Goal: Task Accomplishment & Management: Use online tool/utility

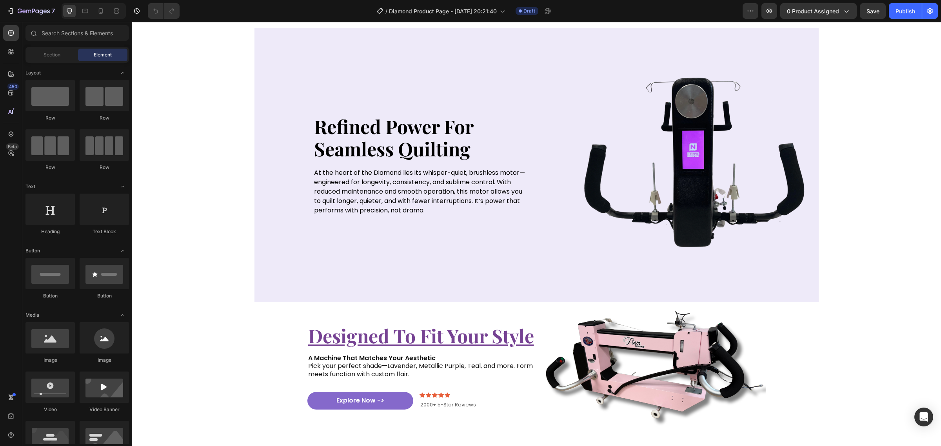
scroll to position [1470, 0]
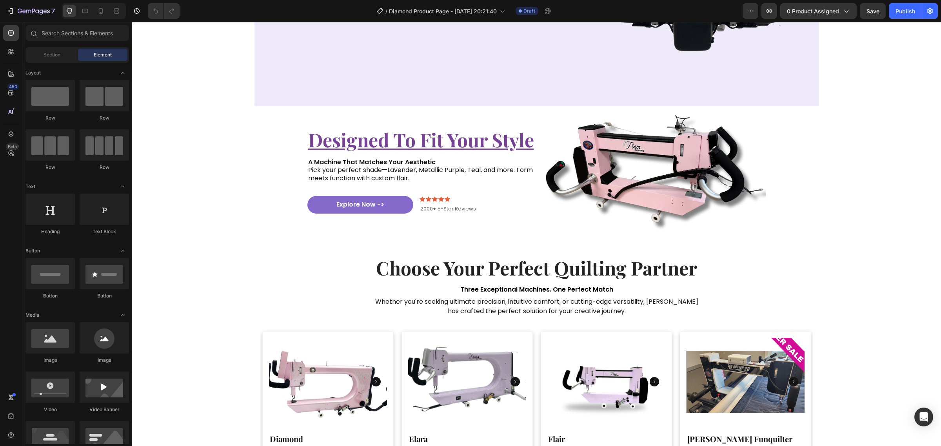
click at [615, 173] on img at bounding box center [651, 169] width 229 height 127
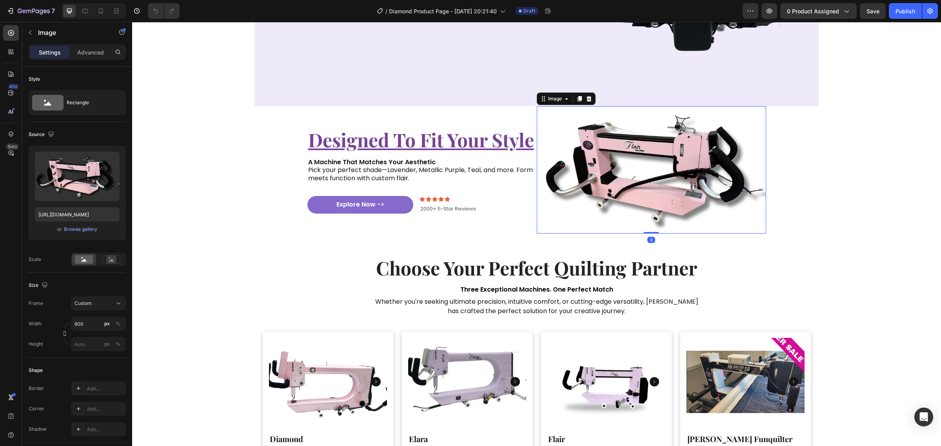
click at [664, 181] on img at bounding box center [651, 169] width 229 height 127
click at [71, 227] on div "Browse gallery" at bounding box center [80, 229] width 33 height 7
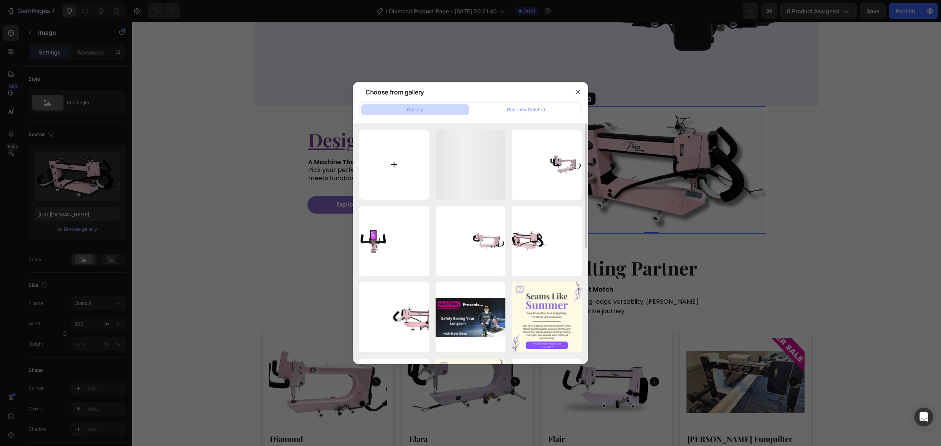
click at [383, 156] on input "file" at bounding box center [394, 165] width 70 height 70
type input "C:\fakepath\White Purple Simple Classic Modern Weekly Meeting Instagram Post.svg"
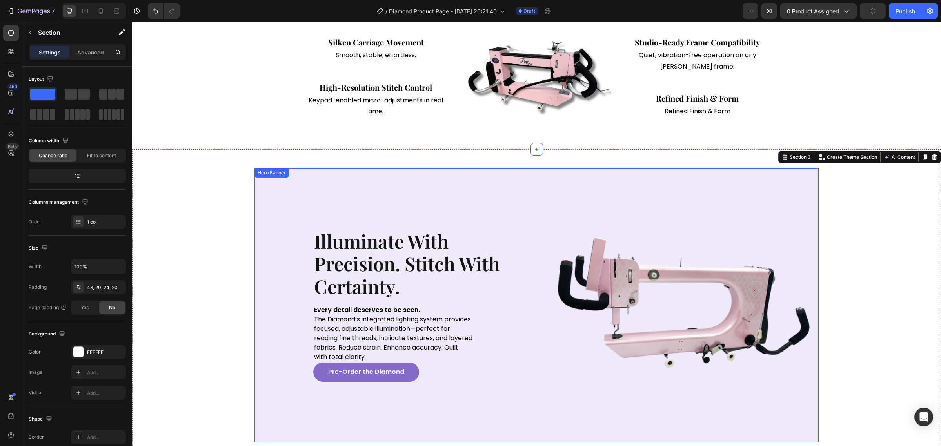
scroll to position [539, 0]
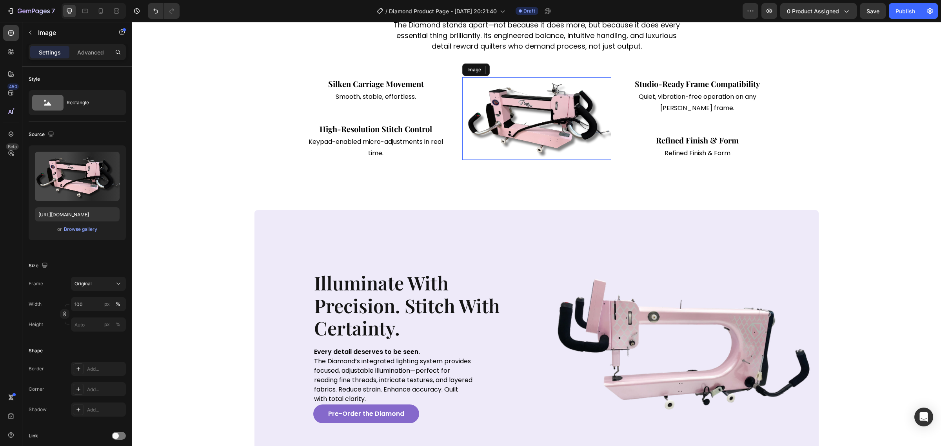
click at [561, 160] on img at bounding box center [536, 118] width 149 height 83
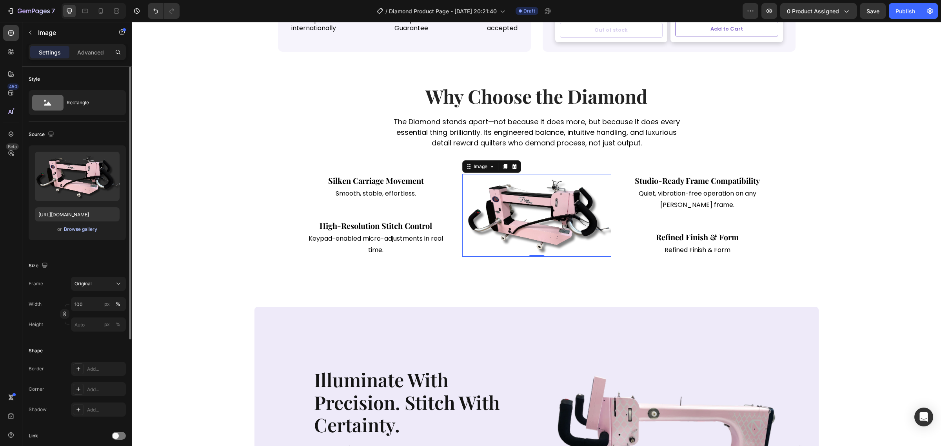
click at [78, 228] on div "Browse gallery" at bounding box center [80, 229] width 33 height 7
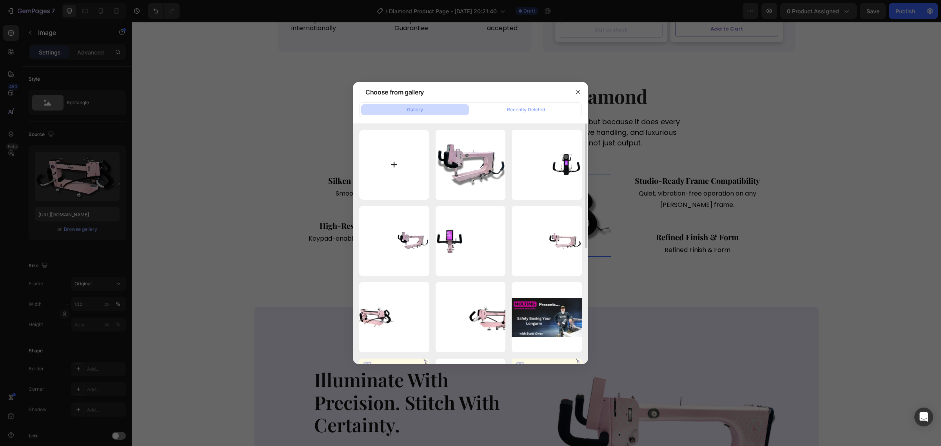
click at [372, 163] on input "file" at bounding box center [394, 165] width 70 height 70
type input "C:\fakepath\White Purple Simple Classic Modern Weekly Meeting Instagram Post (1…"
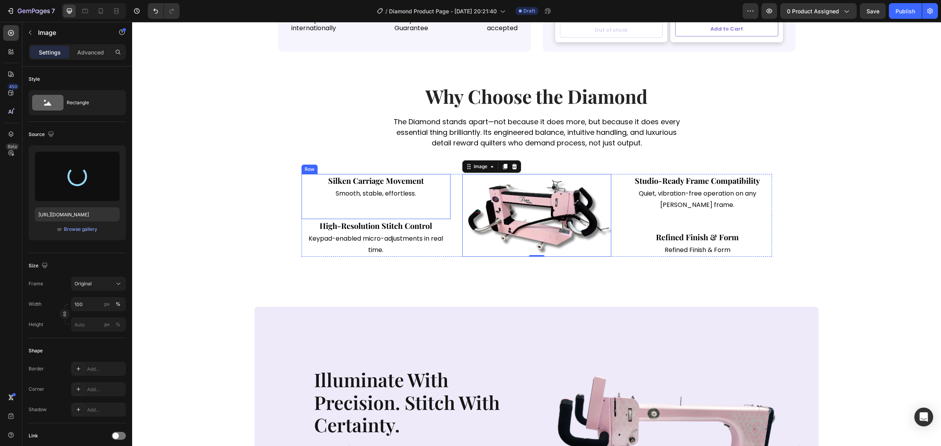
type input "https://cdn.shopify.com/s/files/1/0281/2893/6067/files/gempages_566748255581373…"
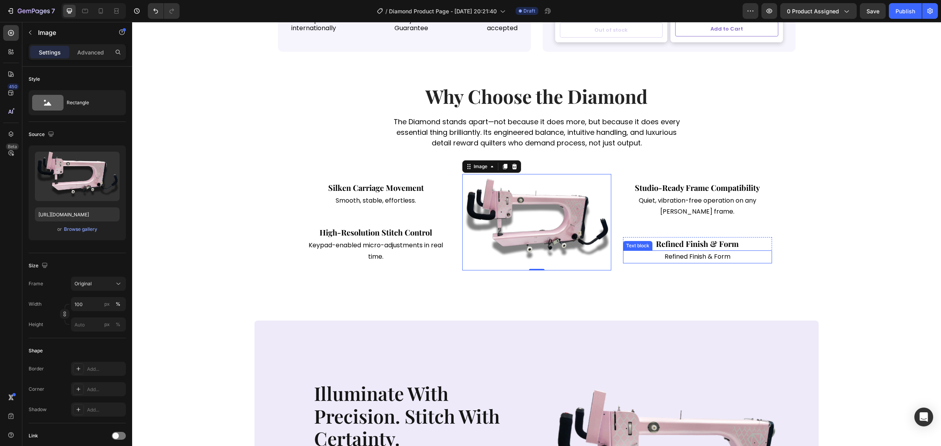
click at [705, 238] on div "Studio-Ready Frame Compatibility Text block Quiet, vibration-free operation on …" at bounding box center [697, 209] width 149 height 56
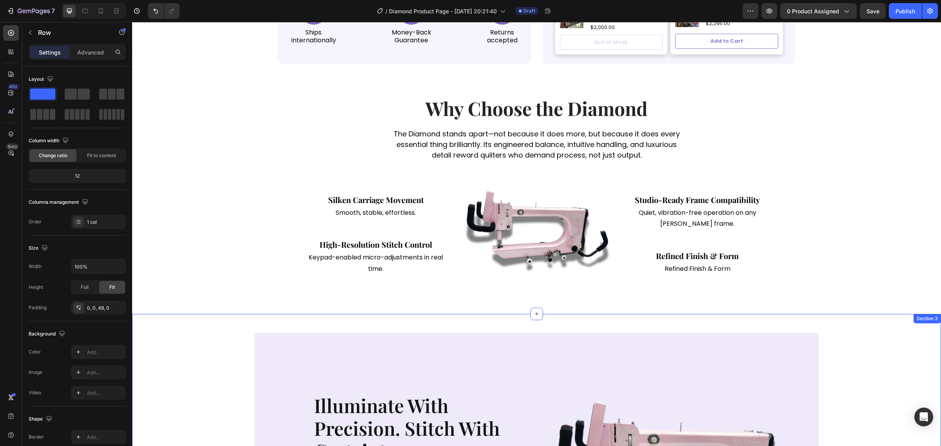
scroll to position [808, 0]
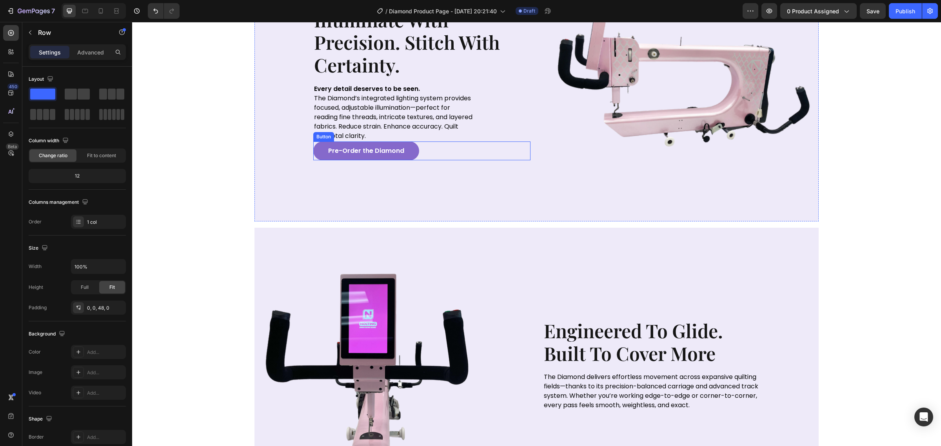
click at [410, 160] on div "Pre-Order the Diamond Button" at bounding box center [421, 151] width 217 height 19
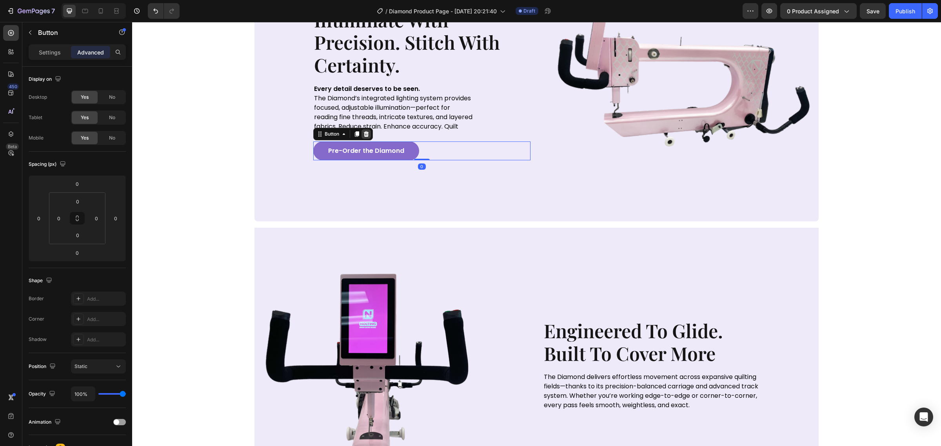
click at [367, 133] on div at bounding box center [365, 133] width 9 height 9
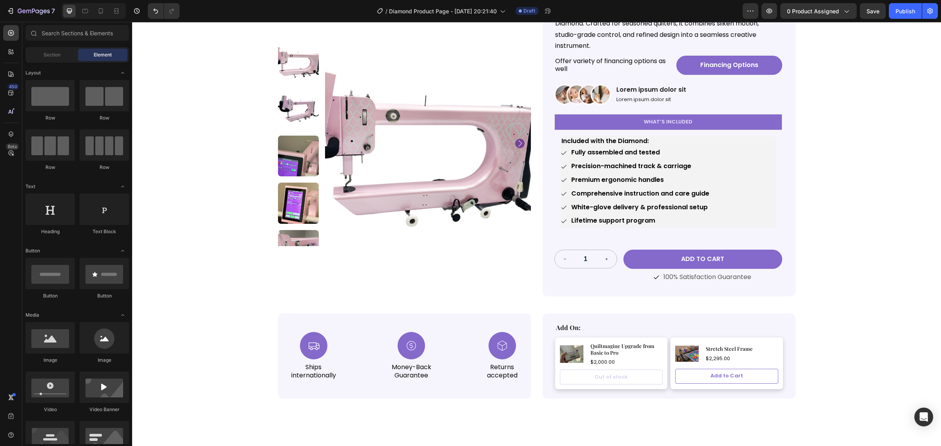
scroll to position [24, 0]
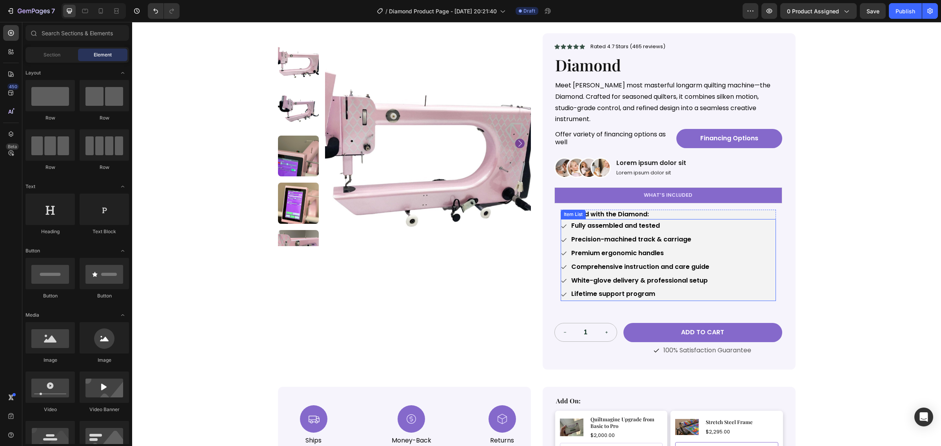
click at [653, 221] on strong "Fully assembled and tested" at bounding box center [615, 225] width 89 height 9
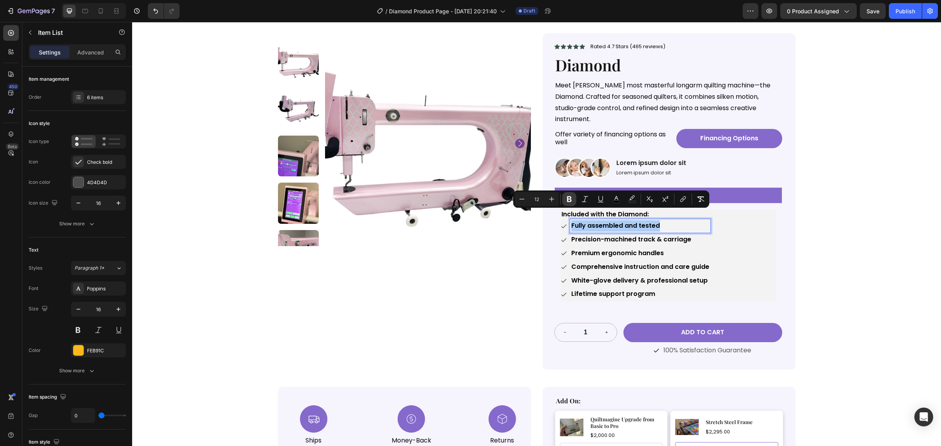
click at [573, 199] on button "Bold" at bounding box center [569, 199] width 14 height 14
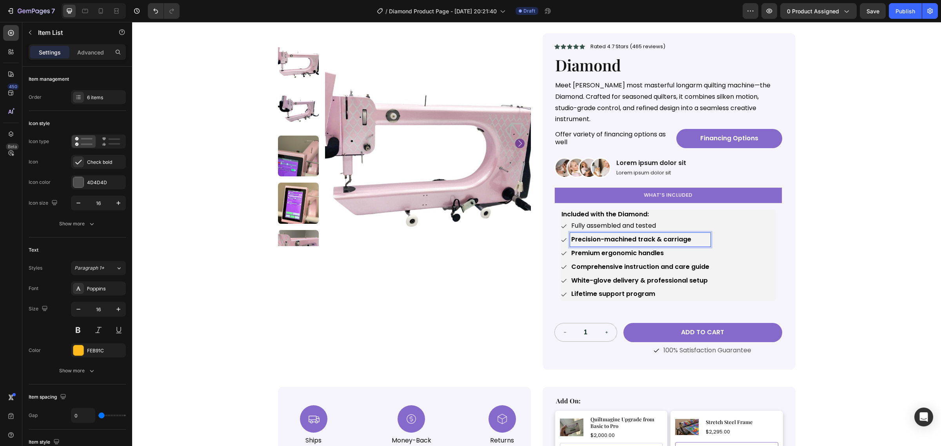
click at [587, 235] on strong "Precision-machined track & carriage" at bounding box center [631, 239] width 120 height 9
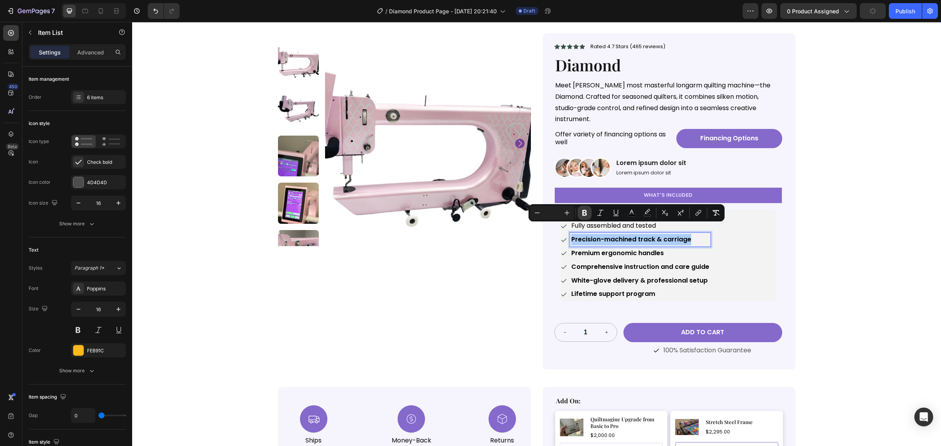
click at [585, 214] on icon "Editor contextual toolbar" at bounding box center [584, 213] width 5 height 6
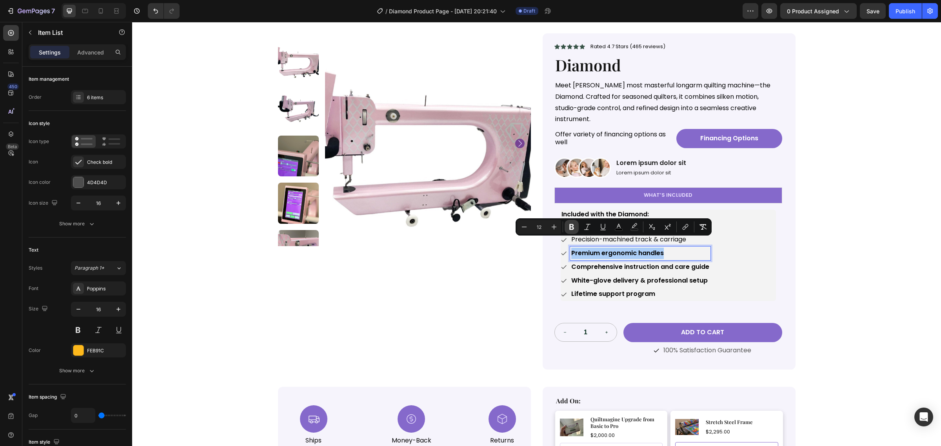
click at [574, 226] on icon "Editor contextual toolbar" at bounding box center [572, 227] width 8 height 8
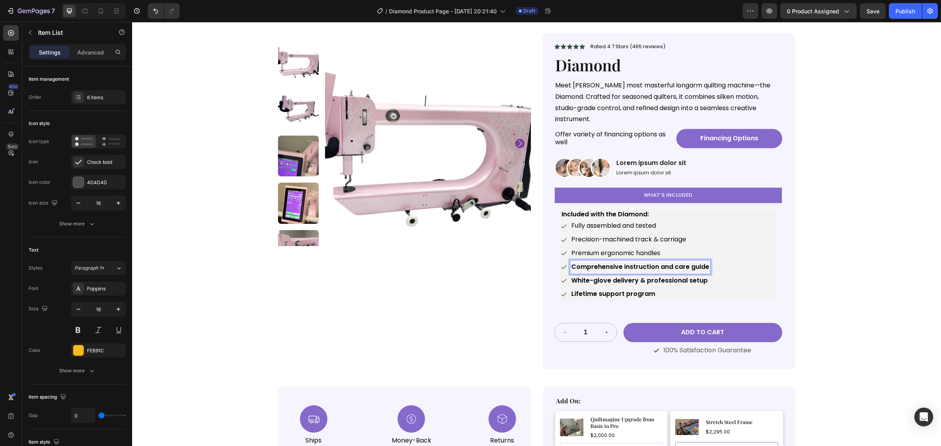
click at [588, 262] on strong "Comprehensive instruction and care guide" at bounding box center [640, 266] width 138 height 9
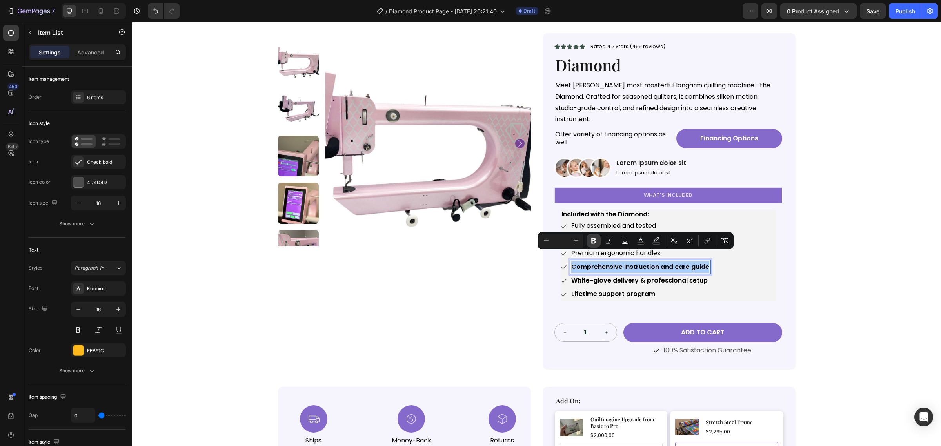
click at [590, 238] on icon "Editor contextual toolbar" at bounding box center [594, 241] width 8 height 8
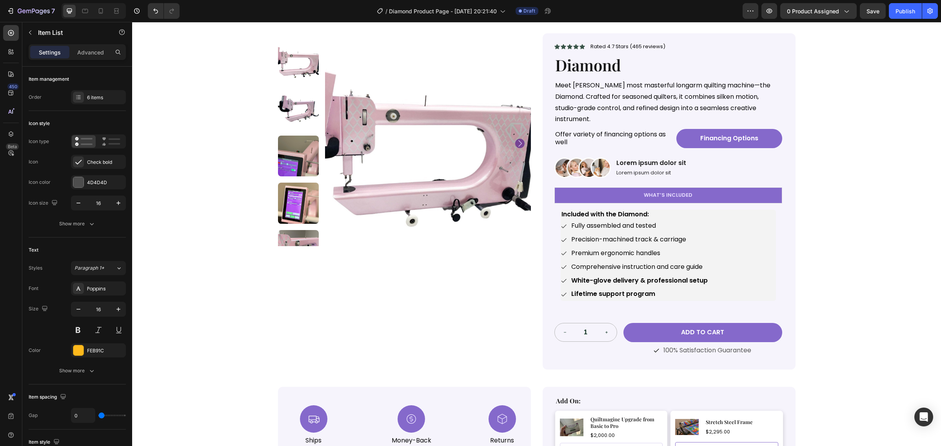
click at [591, 276] on strong "White-glove delivery & professional setup" at bounding box center [639, 280] width 136 height 9
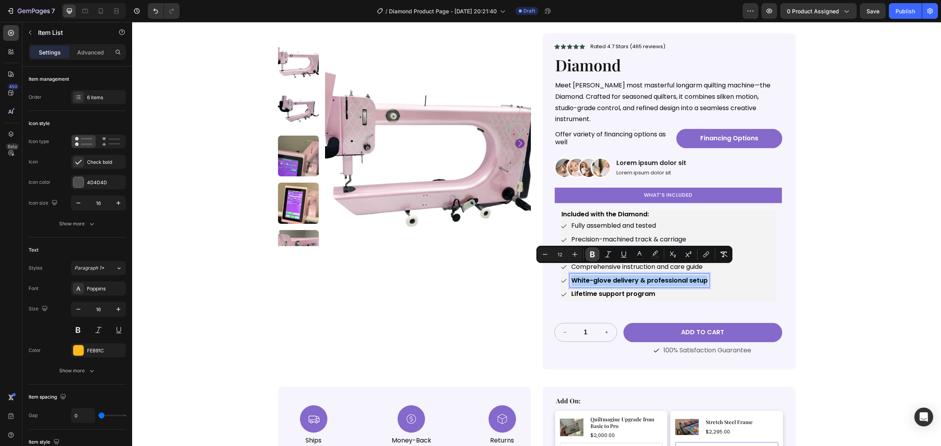
click at [588, 251] on icon "Editor contextual toolbar" at bounding box center [592, 255] width 8 height 8
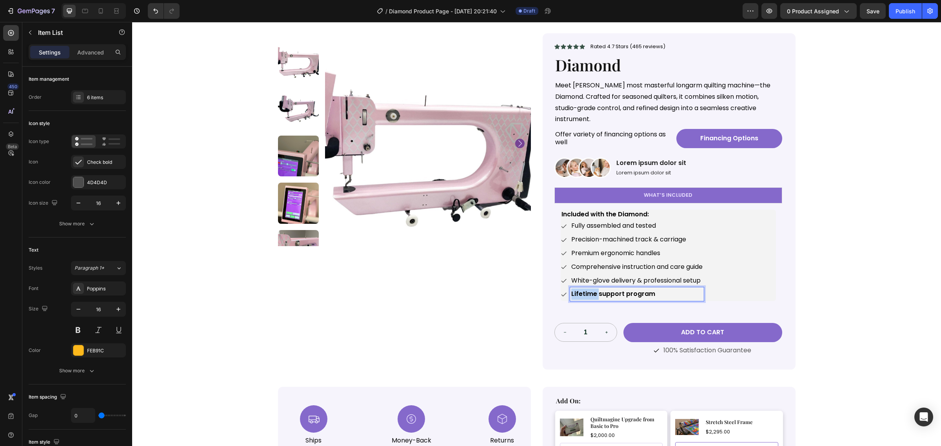
click at [590, 289] on strong "Lifetime support program" at bounding box center [613, 293] width 84 height 9
click at [585, 289] on strong "Lifetime support program" at bounding box center [613, 293] width 84 height 9
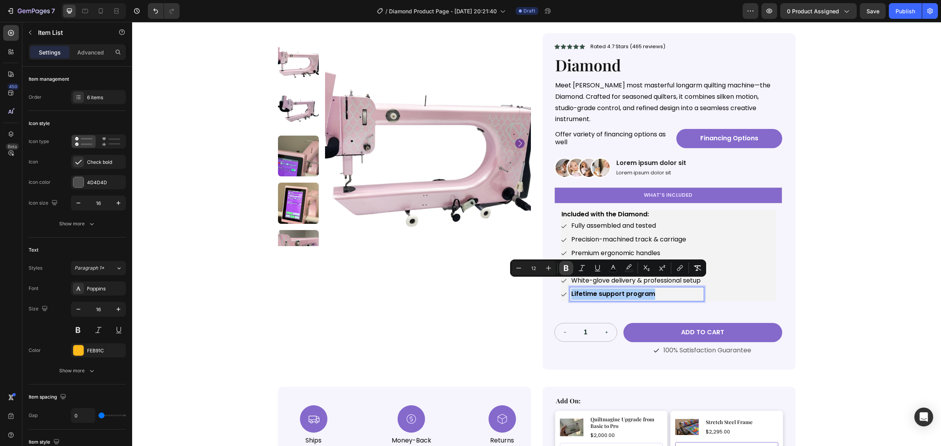
click at [565, 271] on icon "Editor contextual toolbar" at bounding box center [566, 268] width 5 height 6
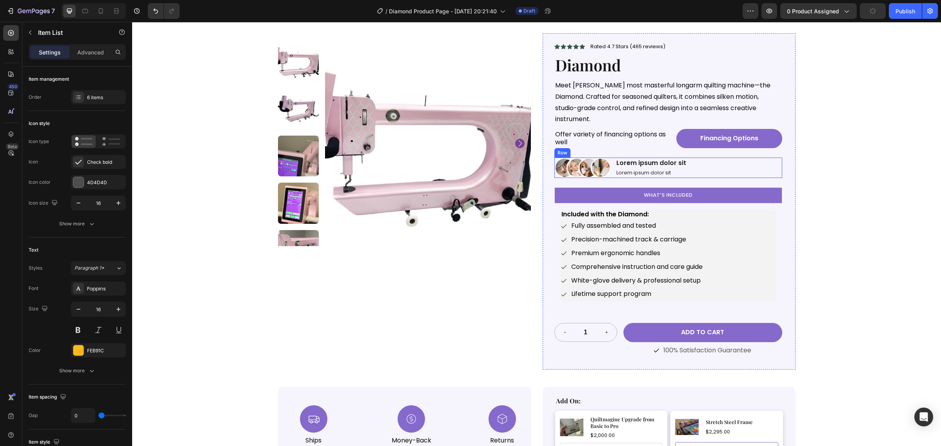
click at [697, 162] on div "Image Lorem ipsum dolor sit Text Block Lorem ipsum dolor sit Text Block Row" at bounding box center [668, 168] width 228 height 20
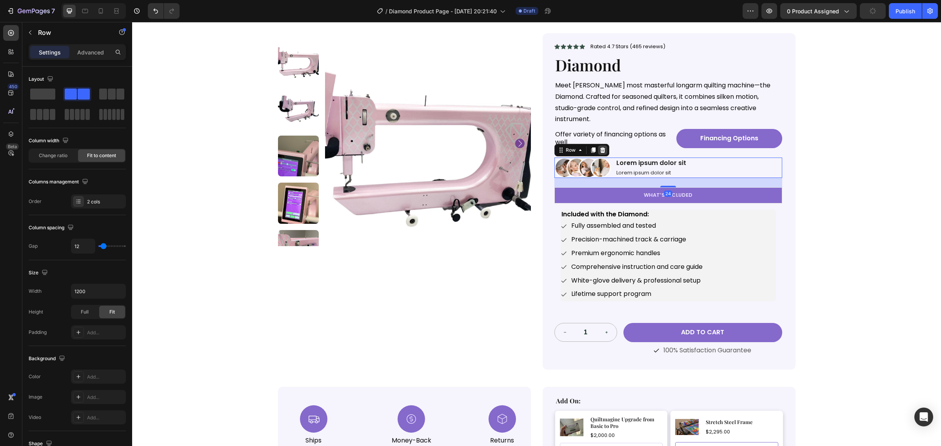
click at [601, 145] on div at bounding box center [602, 149] width 9 height 9
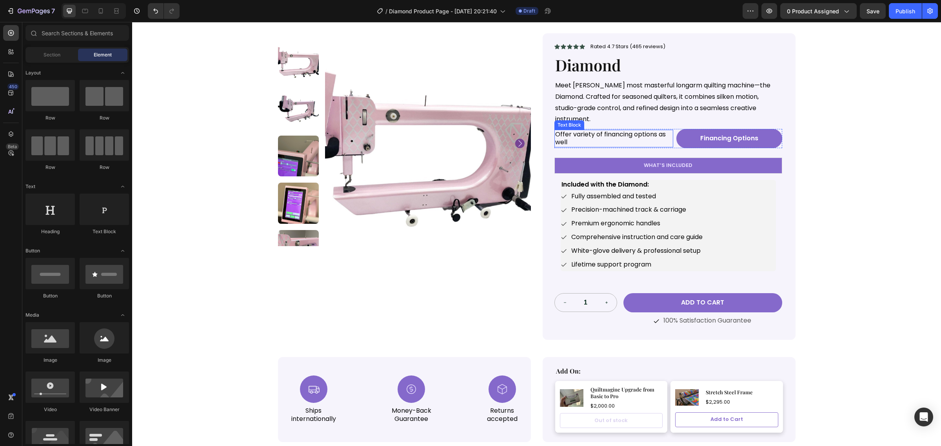
click at [628, 131] on p "Offer variety of financing options as well" at bounding box center [613, 139] width 117 height 16
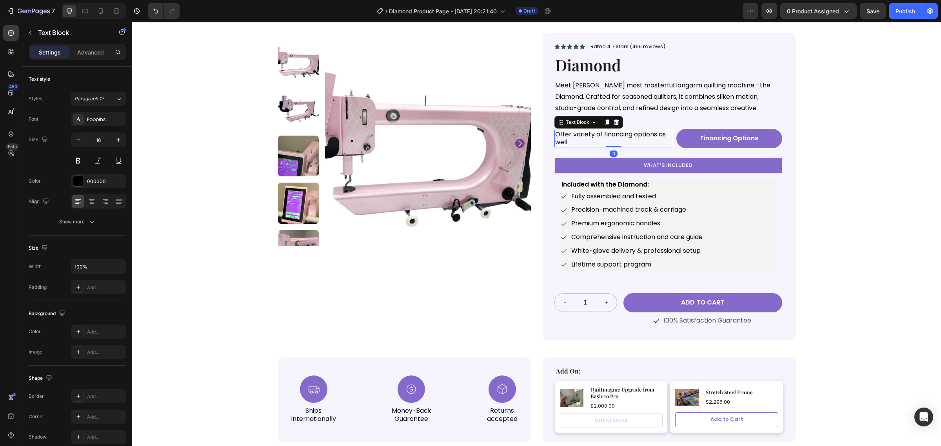
click at [628, 131] on p "Offer variety of financing options as well" at bounding box center [613, 139] width 117 height 16
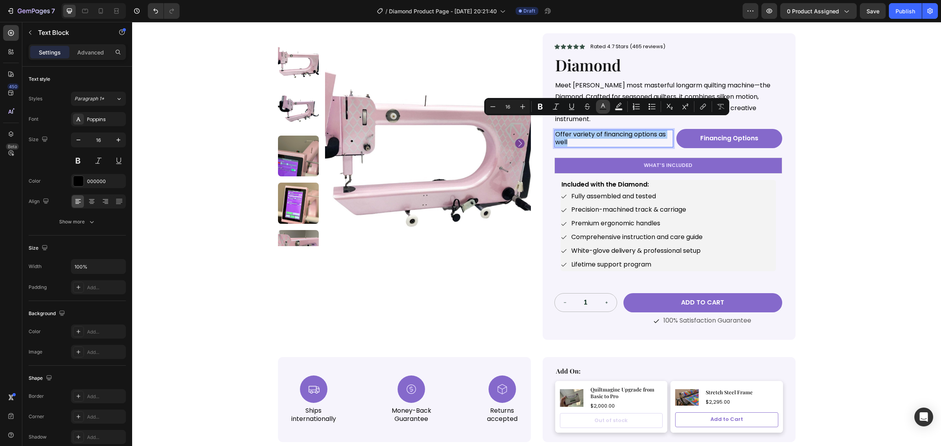
click at [600, 109] on rect "Editor contextual toolbar" at bounding box center [602, 110] width 7 height 2
type input "000000"
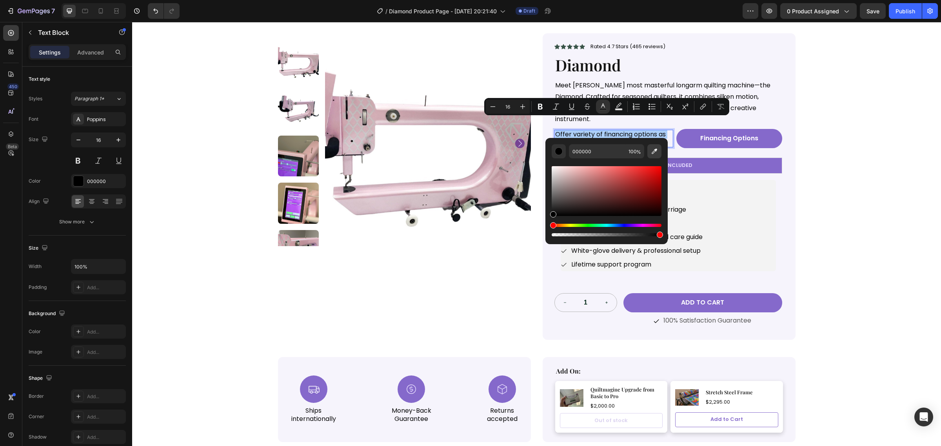
click at [650, 147] on icon "Editor contextual toolbar" at bounding box center [654, 151] width 8 height 8
type input "8569CB"
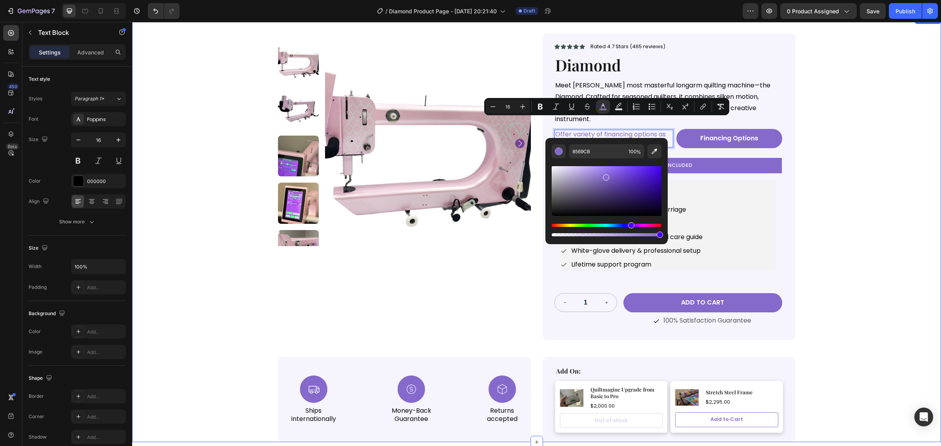
click at [841, 180] on div "Product Images Icon Icon Icon Icon Icon Icon List Rated 4.7 Stars (465 reviews)…" at bounding box center [536, 229] width 809 height 428
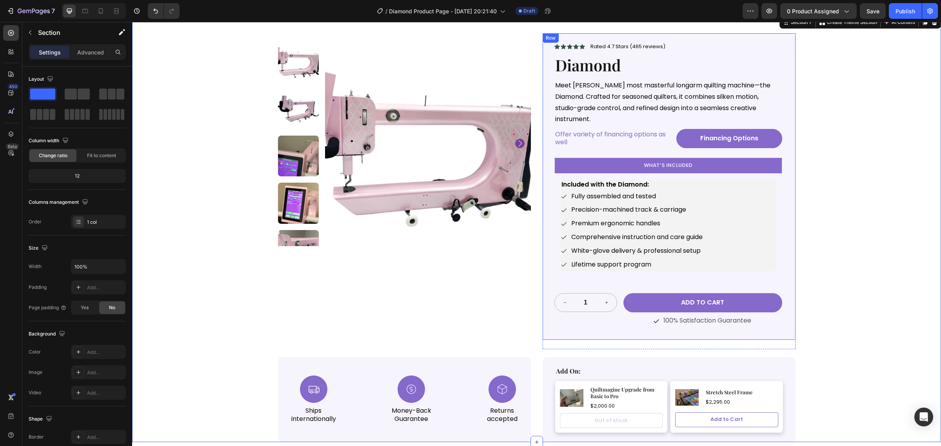
click at [599, 130] on span "Offer variety of financing options as well" at bounding box center [610, 138] width 111 height 17
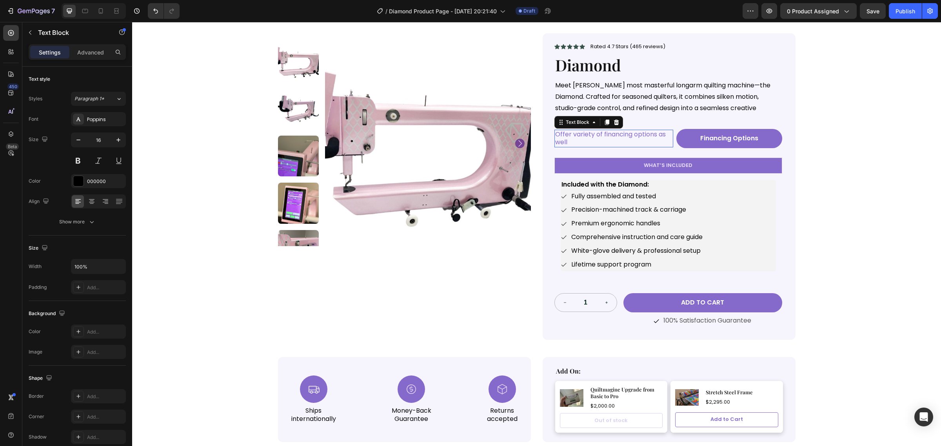
click at [599, 130] on span "Offer variety of financing options as well" at bounding box center [610, 138] width 111 height 17
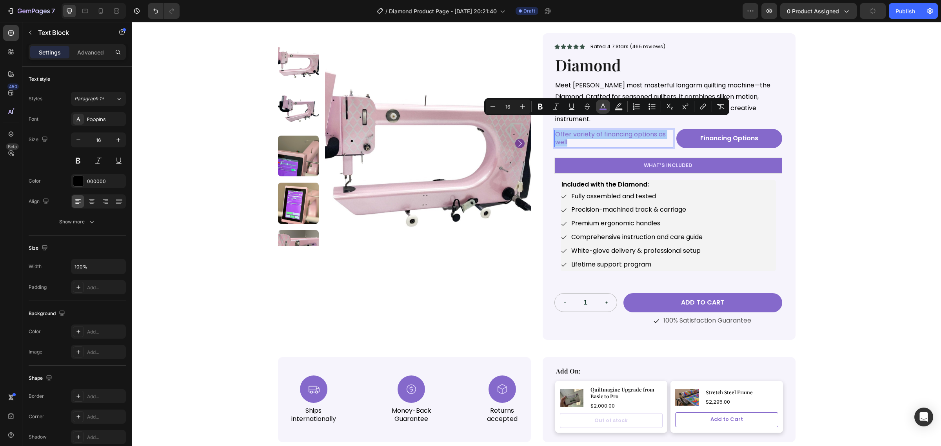
click at [606, 103] on icon "Editor contextual toolbar" at bounding box center [603, 107] width 8 height 8
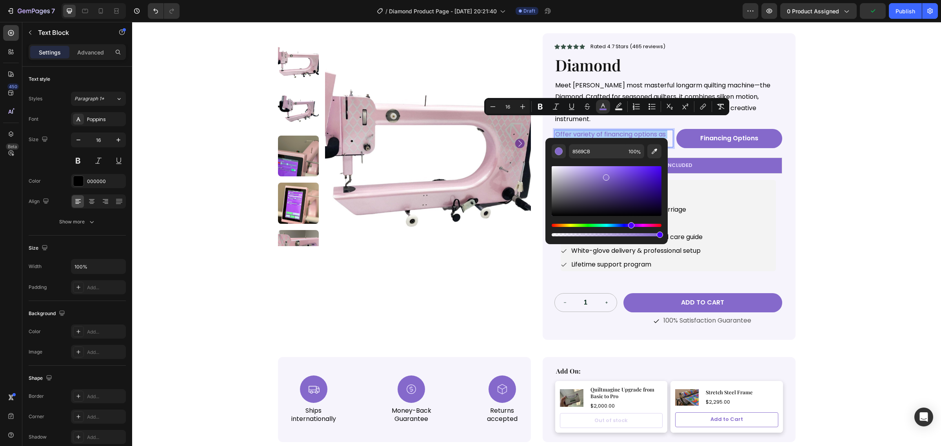
click at [608, 189] on div "Editor contextual toolbar" at bounding box center [607, 191] width 110 height 50
type input "59468C"
click at [730, 208] on div "Fully assembled and tested Precision-machined track & carriage Premium ergonomi…" at bounding box center [668, 231] width 215 height 82
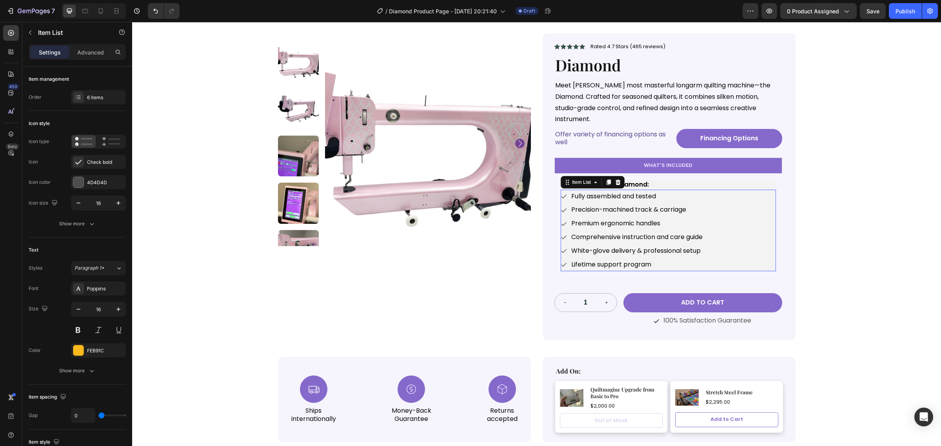
click at [730, 208] on div "Fully assembled and tested Precision-machined track & carriage Premium ergonomi…" at bounding box center [668, 231] width 215 height 82
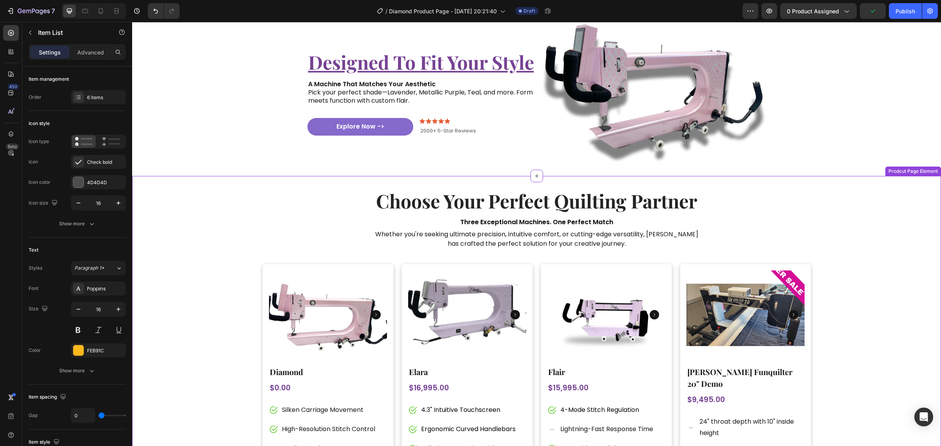
scroll to position [1396, 0]
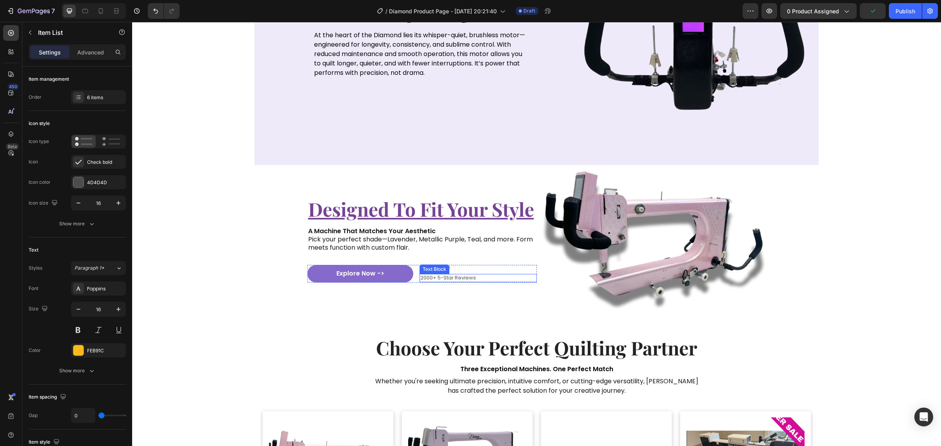
click at [451, 278] on p "2000+ 5-Star Reviews" at bounding box center [478, 278] width 116 height 7
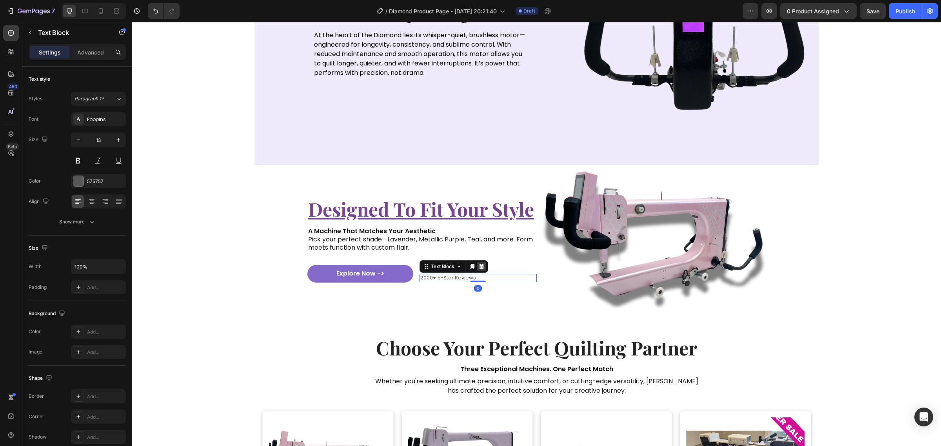
click at [479, 266] on icon at bounding box center [481, 266] width 5 height 5
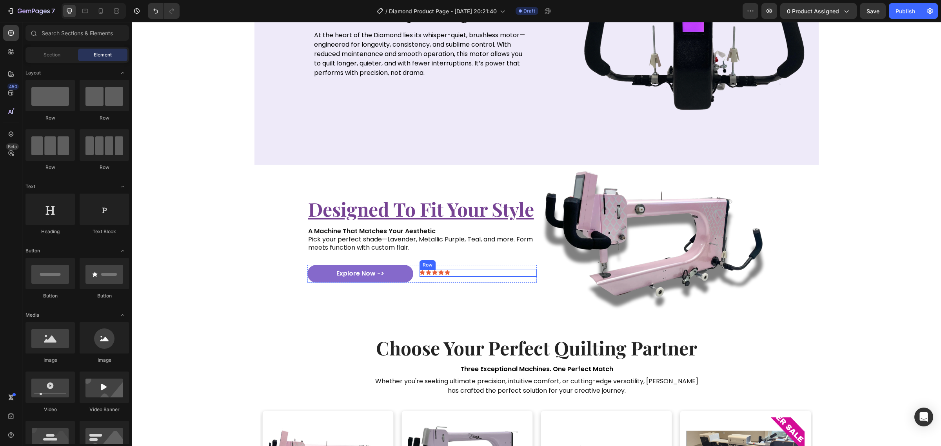
click at [465, 271] on div "Icon Icon Icon Icon Icon Icon List 2000+ 5-Star Reviews Text Block Row" at bounding box center [478, 273] width 117 height 7
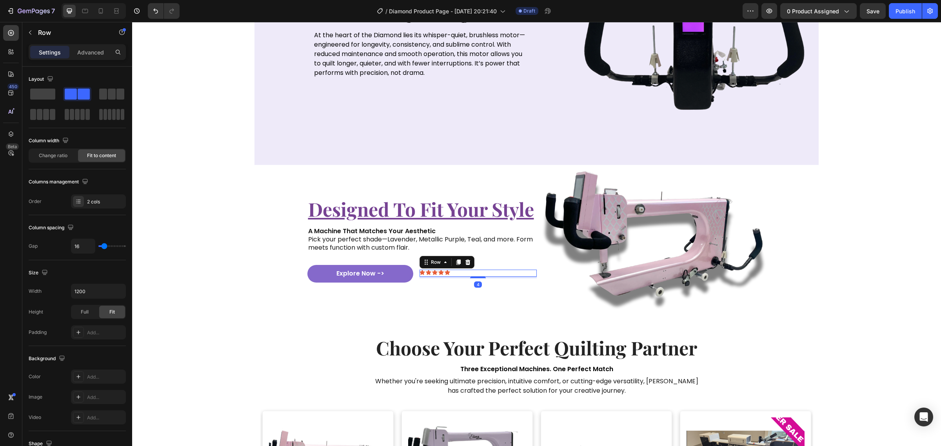
click at [447, 271] on div "Icon Icon Icon Icon Icon Icon List 2000+ 5-Star Reviews Text Block Row 4" at bounding box center [478, 273] width 117 height 7
click at [463, 265] on div at bounding box center [467, 262] width 9 height 9
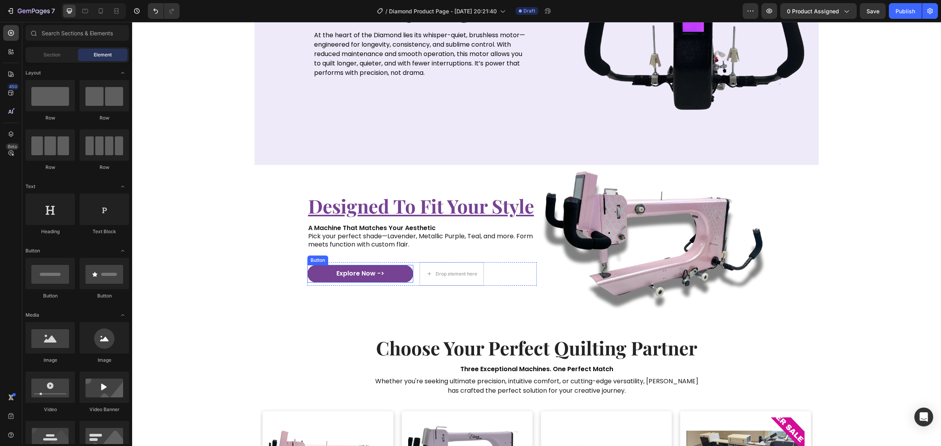
click at [381, 275] on button "Explore Now ->" at bounding box center [360, 274] width 106 height 18
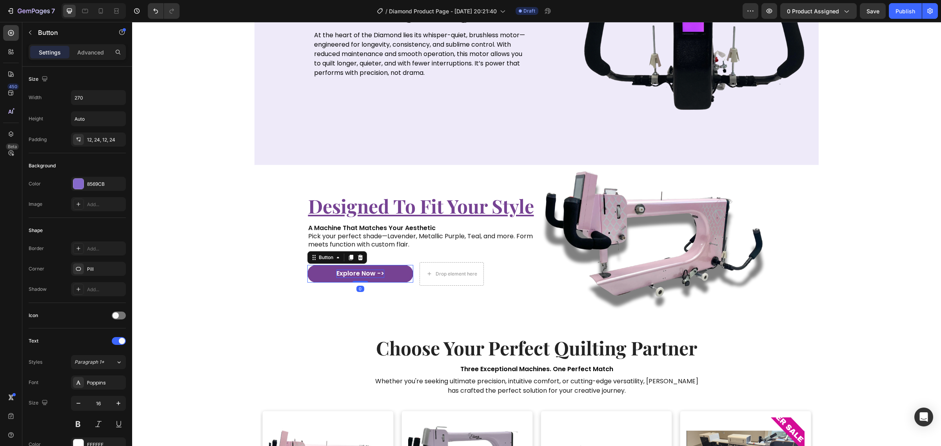
click at [372, 273] on div "Explore Now ->" at bounding box center [360, 274] width 48 height 8
click at [372, 273] on p "Explore Now ->" at bounding box center [360, 274] width 48 height 8
click at [307, 265] on button "For" at bounding box center [360, 274] width 106 height 18
click at [307, 265] on button "For More" at bounding box center [360, 274] width 106 height 18
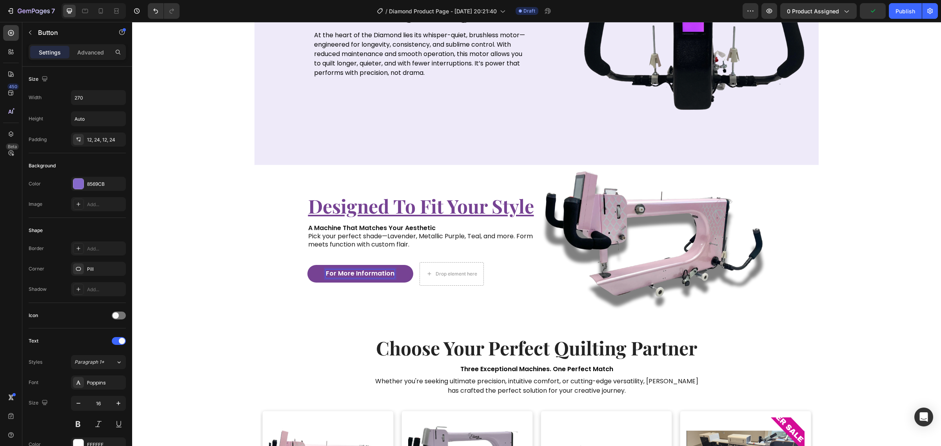
click at [307, 265] on button "For More Information" at bounding box center [360, 274] width 106 height 18
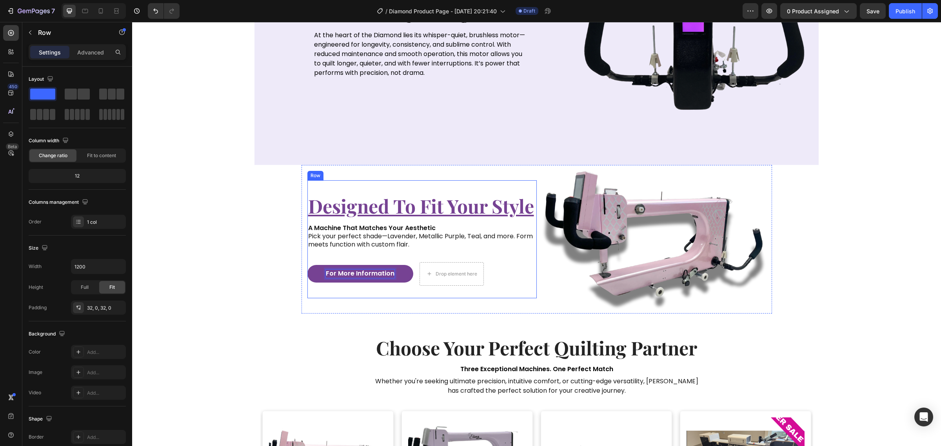
click at [326, 287] on div "designed to fit your style Heading A Machine That Matches Your Aesthetic Pick y…" at bounding box center [421, 239] width 229 height 118
click at [334, 280] on button "For More Information" at bounding box center [360, 274] width 106 height 18
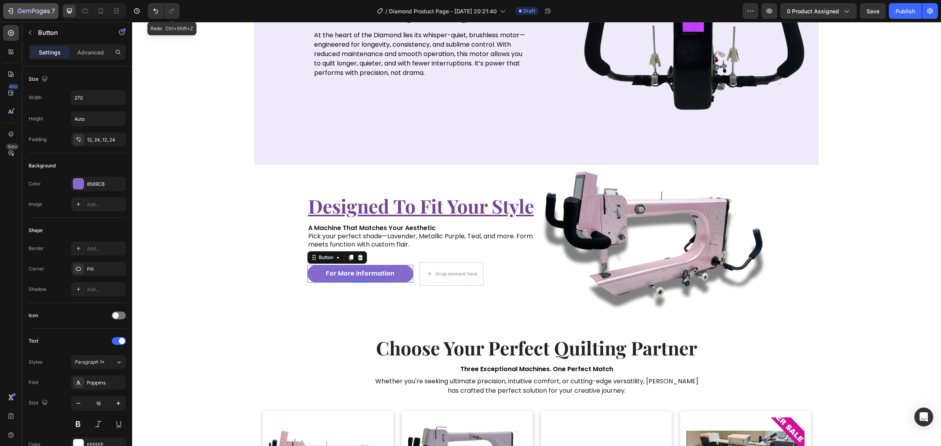
click at [35, 9] on icon "button" at bounding box center [34, 11] width 32 height 7
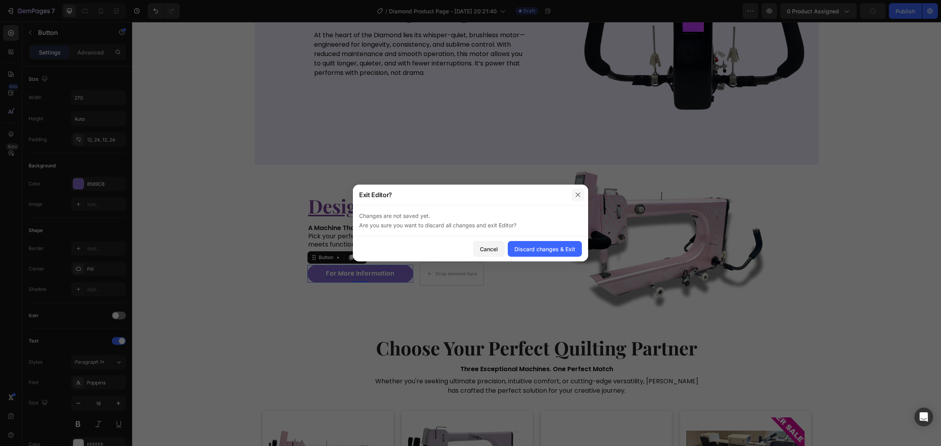
click at [576, 196] on icon "button" at bounding box center [578, 195] width 6 height 6
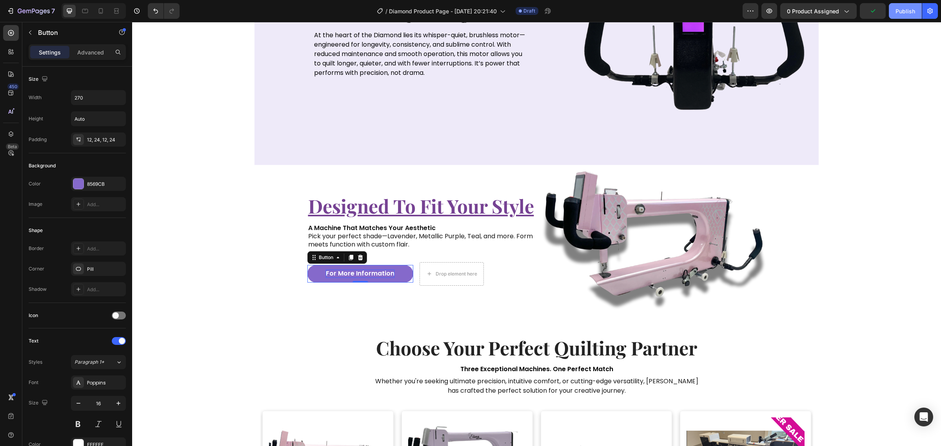
drag, startPoint x: 901, startPoint y: 18, endPoint x: 767, endPoint y: 4, distance: 134.5
click at [901, 18] on button "Publish" at bounding box center [905, 11] width 33 height 16
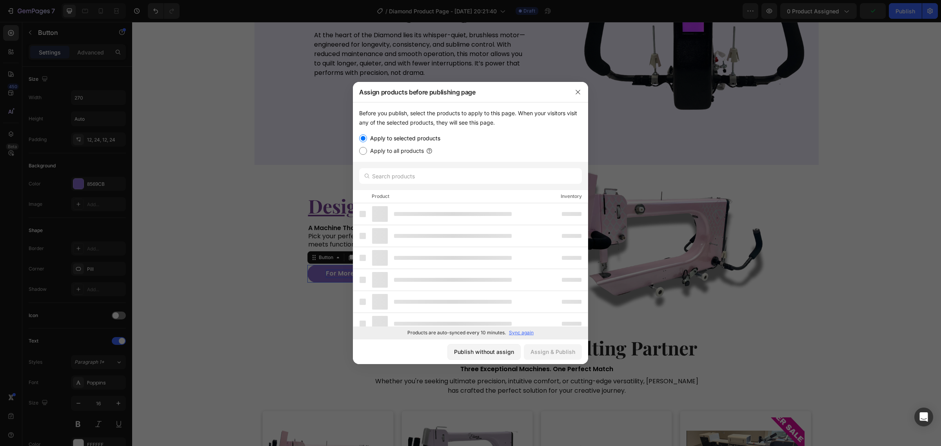
click at [903, 15] on div at bounding box center [470, 223] width 941 height 446
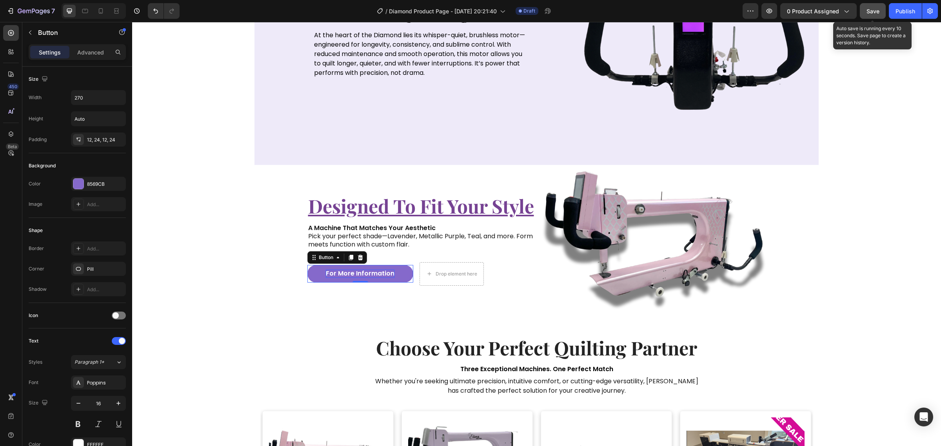
click at [878, 8] on span "Save" at bounding box center [872, 11] width 13 height 7
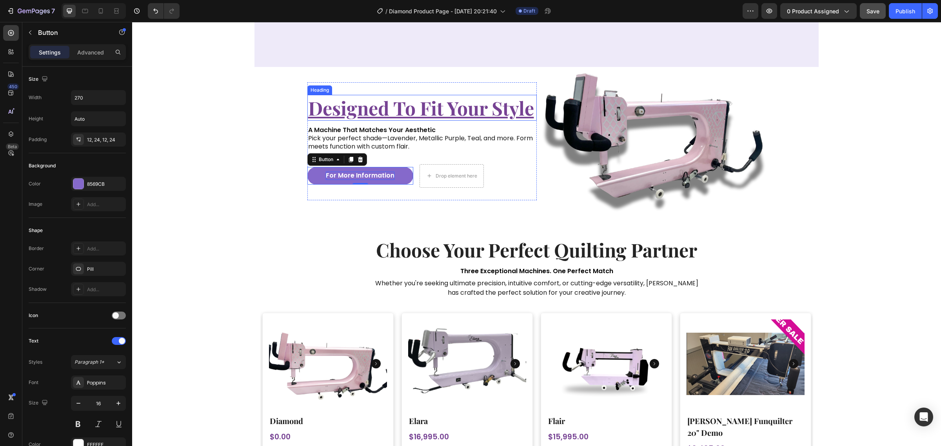
click at [426, 112] on u "designed to fit your style" at bounding box center [421, 107] width 226 height 25
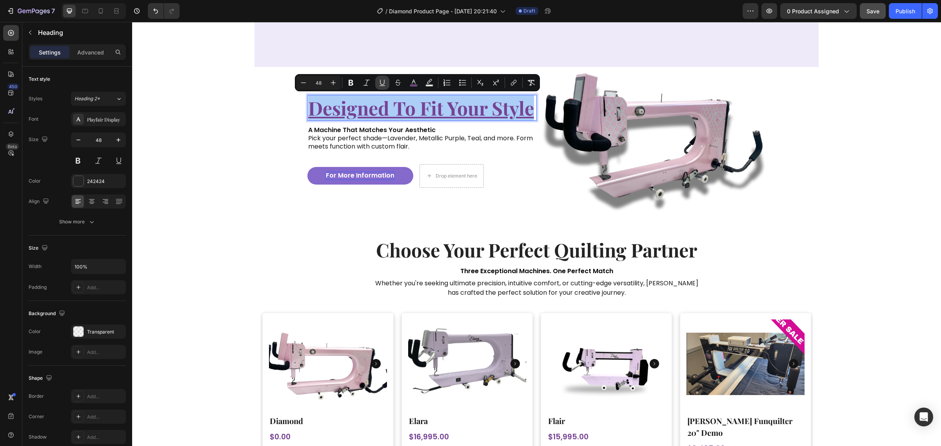
click at [379, 83] on icon "Editor contextual toolbar" at bounding box center [382, 83] width 8 height 8
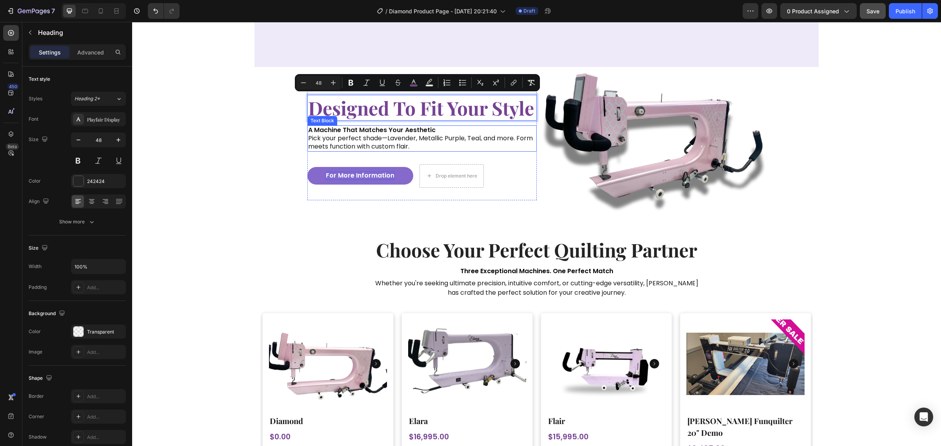
click at [407, 150] on p "Pick your perfect shade—Lavender, Metallic Purple, Teal, and more. Form meets f…" at bounding box center [422, 142] width 228 height 16
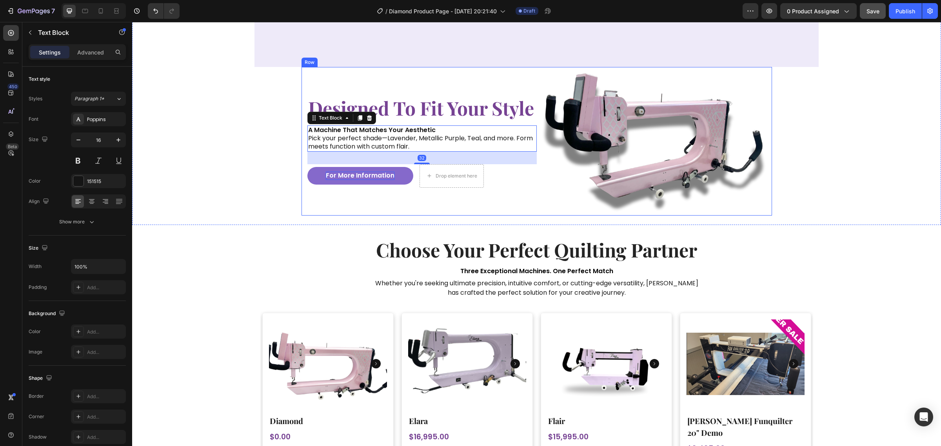
click at [371, 207] on div "⁠⁠⁠⁠⁠⁠⁠ designed to fit your style Heading A Machine That Matches Your Aestheti…" at bounding box center [421, 141] width 229 height 149
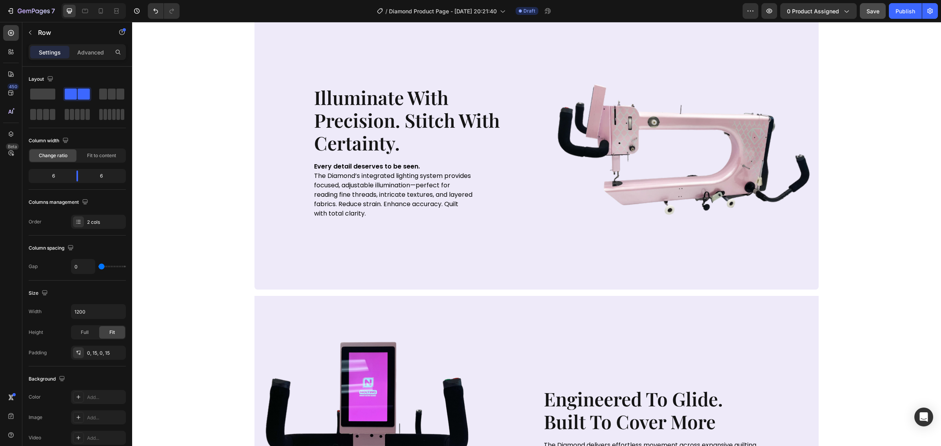
scroll to position [465, 0]
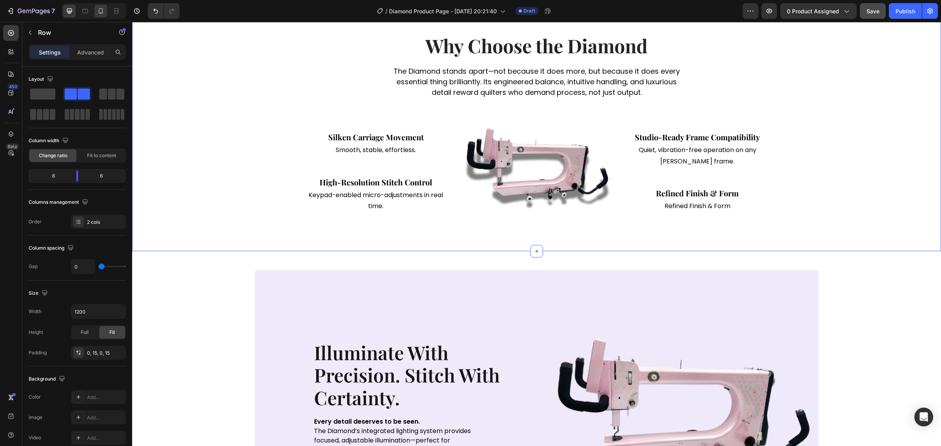
click at [102, 13] on icon at bounding box center [101, 10] width 4 height 5
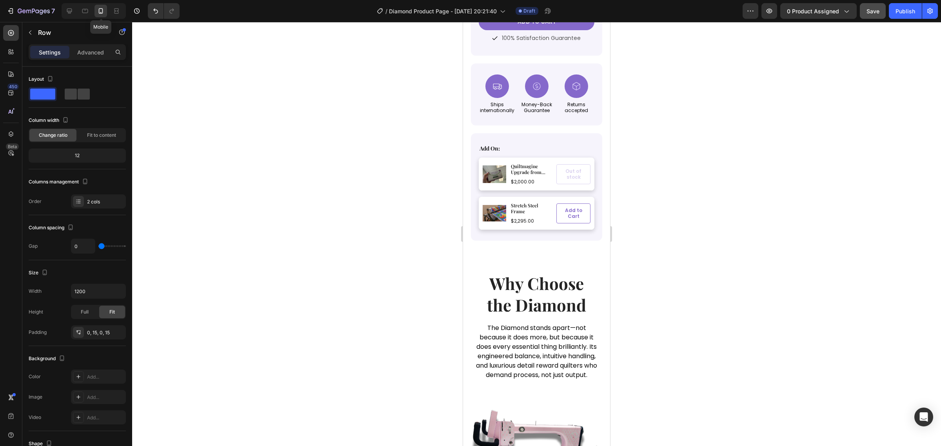
type input "100%"
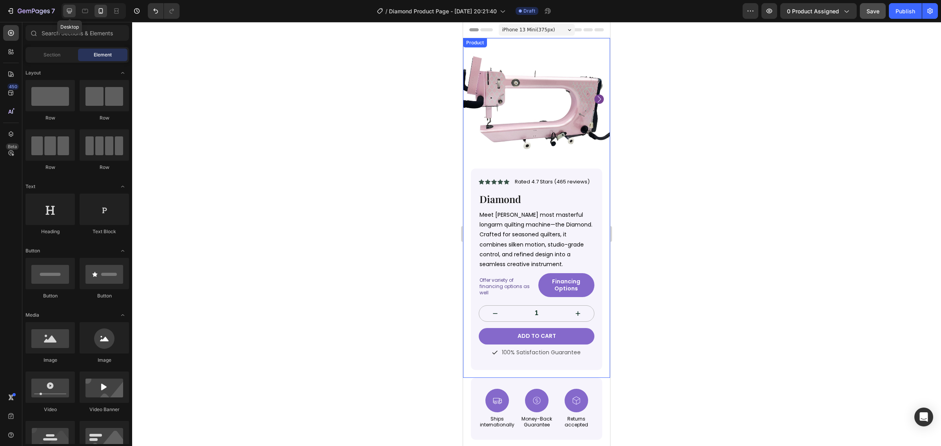
click at [70, 13] on icon at bounding box center [69, 11] width 5 height 5
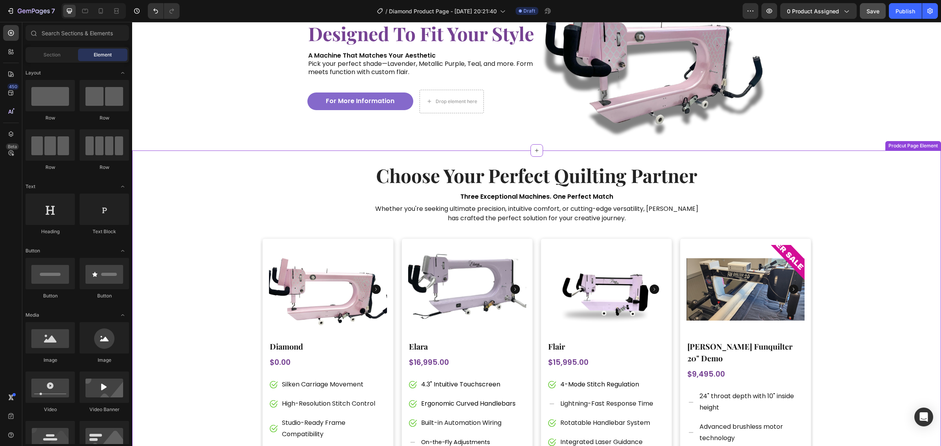
scroll to position [1421, 0]
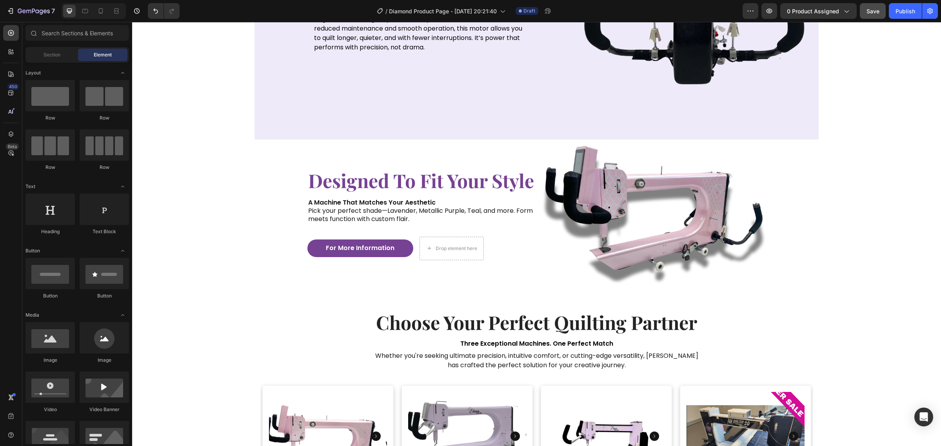
click at [342, 253] on button "For More Information" at bounding box center [360, 249] width 106 height 18
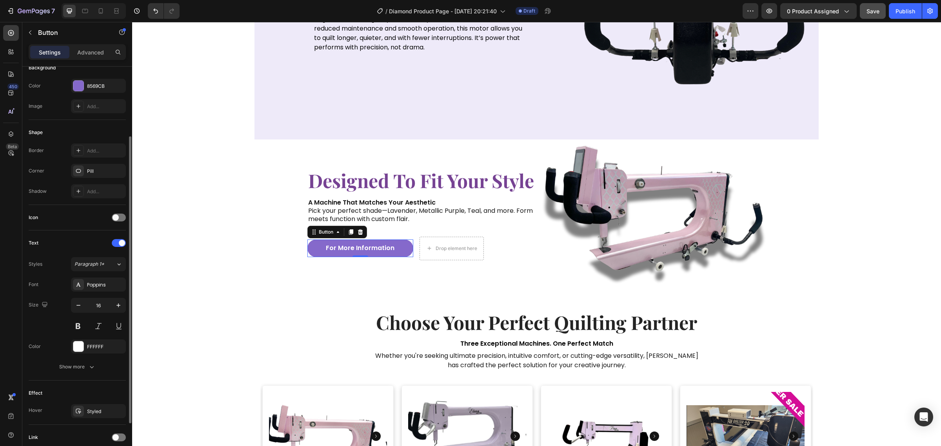
scroll to position [162, 0]
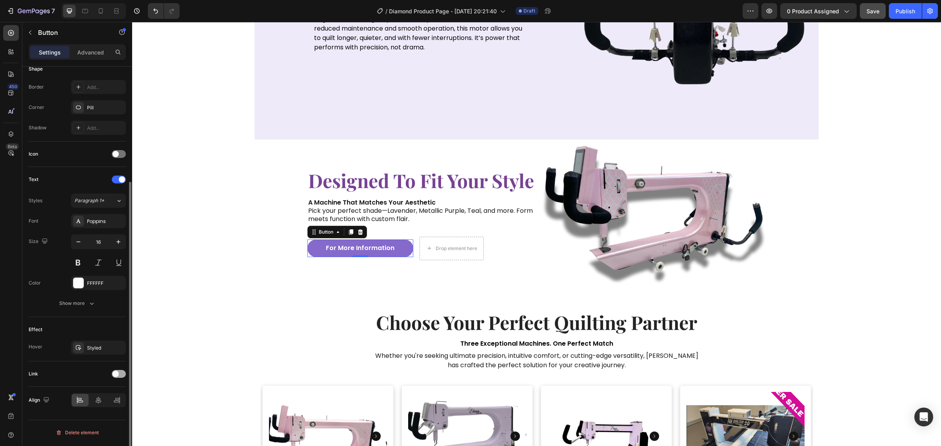
click at [118, 372] on div at bounding box center [119, 374] width 14 height 8
click at [115, 392] on icon at bounding box center [118, 394] width 8 height 8
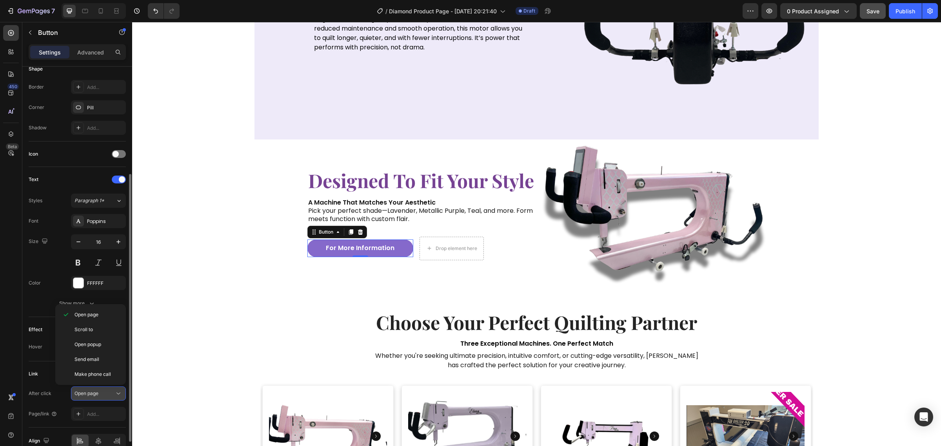
click at [116, 392] on icon at bounding box center [118, 394] width 8 height 8
click at [103, 418] on div "Add..." at bounding box center [105, 414] width 37 height 7
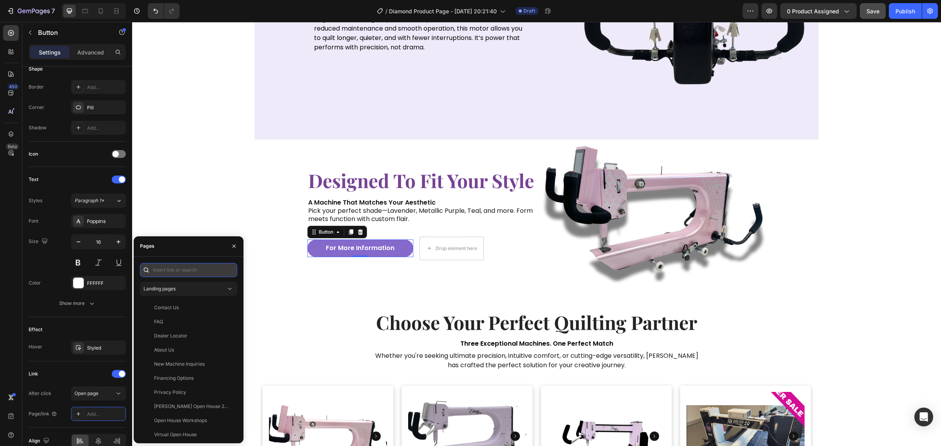
click at [176, 271] on input "text" at bounding box center [188, 270] width 97 height 14
paste input "https://cdn.shopify.com/s/files/1/0281/2893/6067/files/Diamond.pdf?v=1756323259"
type input "https://cdn.shopify.com/s/files/1/0281/2893/6067/files/Diamond.pdf?v=1756323259"
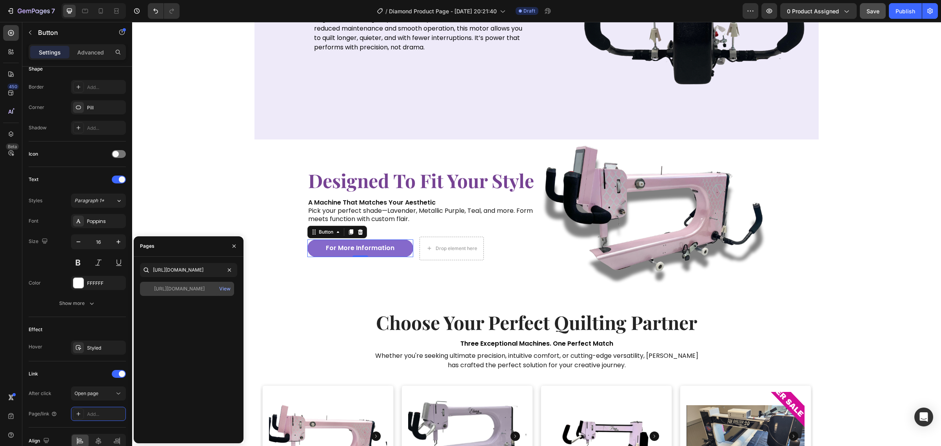
click at [182, 285] on div "https://cdn.shopify.com/s/files/1/0281/2893/6067/files/Diamond.pdf?v=1756323259…" at bounding box center [187, 289] width 94 height 14
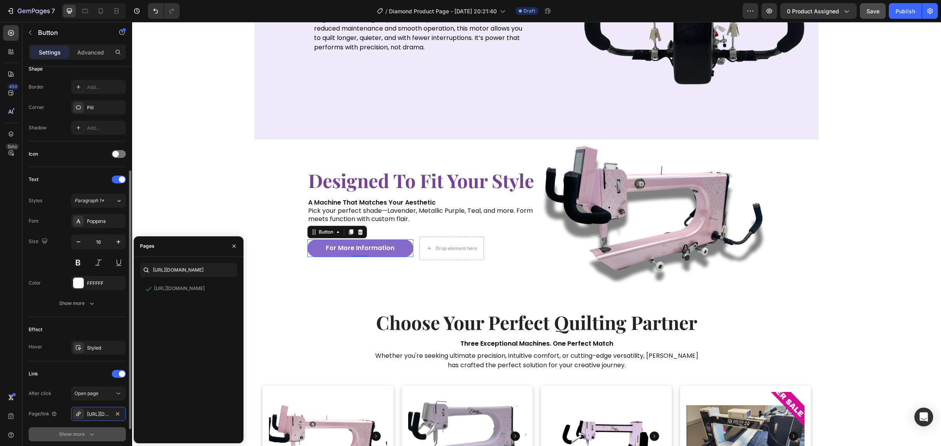
click at [89, 432] on icon "button" at bounding box center [92, 434] width 8 height 8
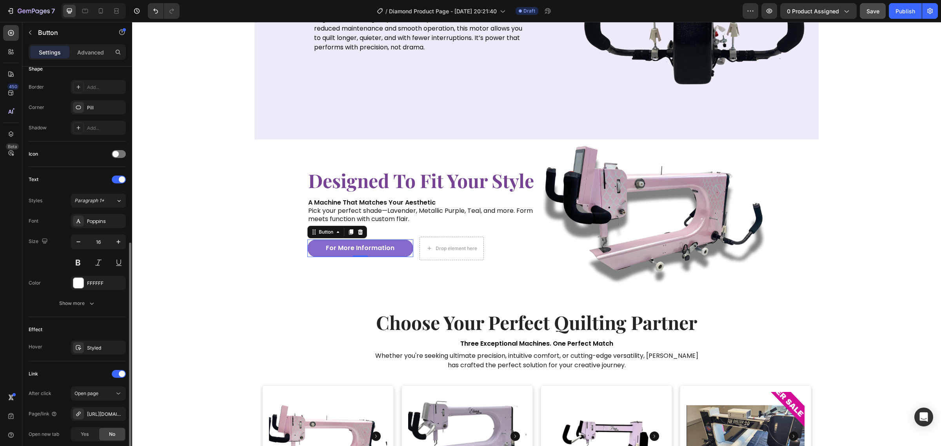
scroll to position [263, 0]
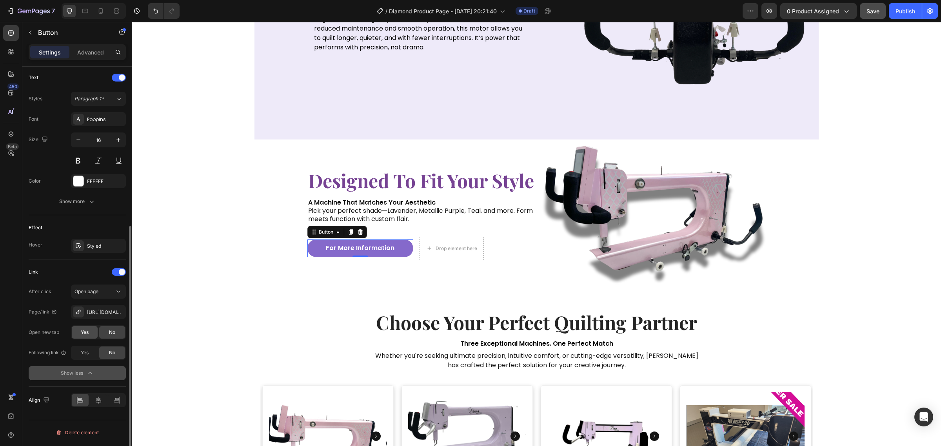
click at [85, 336] on span "Yes" at bounding box center [85, 332] width 8 height 7
click at [908, 13] on div "Publish" at bounding box center [905, 11] width 20 height 8
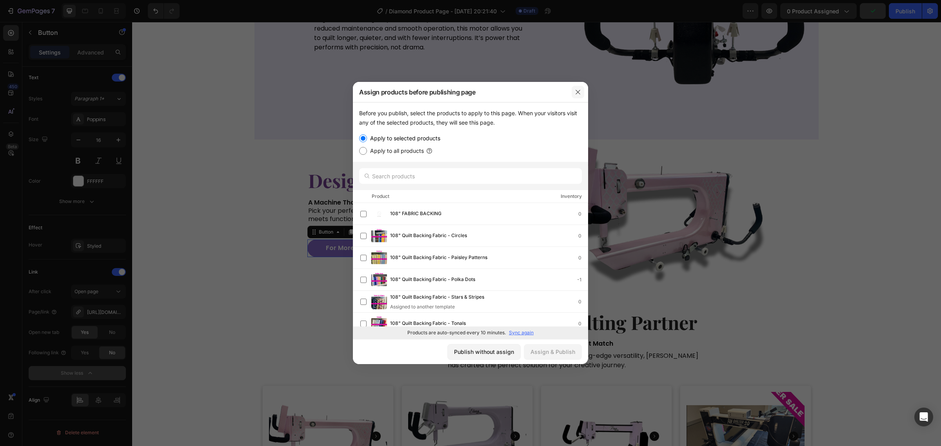
click at [578, 90] on icon "button" at bounding box center [578, 92] width 6 height 6
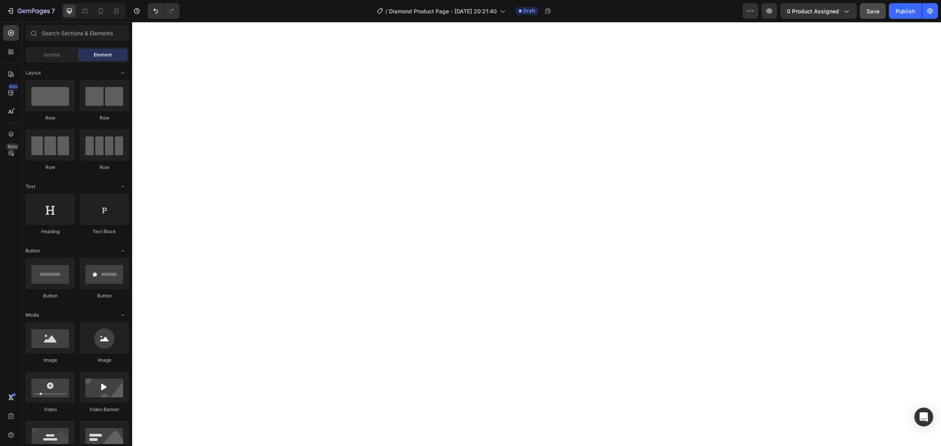
scroll to position [0, 0]
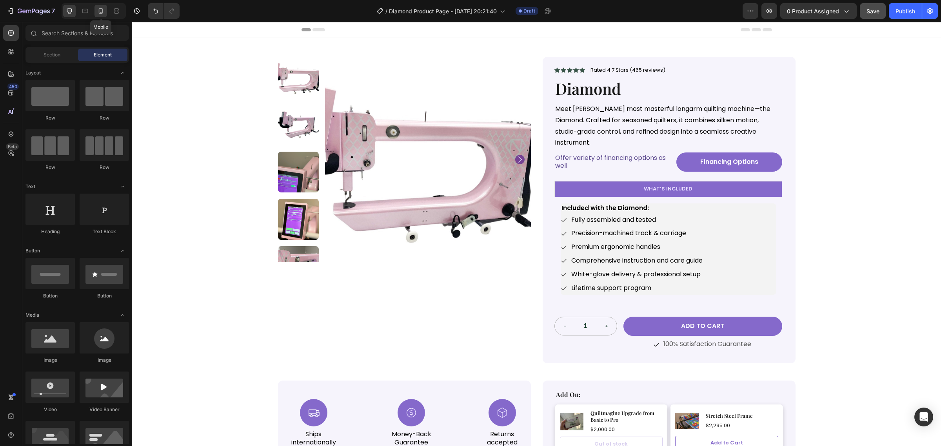
click at [103, 9] on icon at bounding box center [101, 10] width 4 height 5
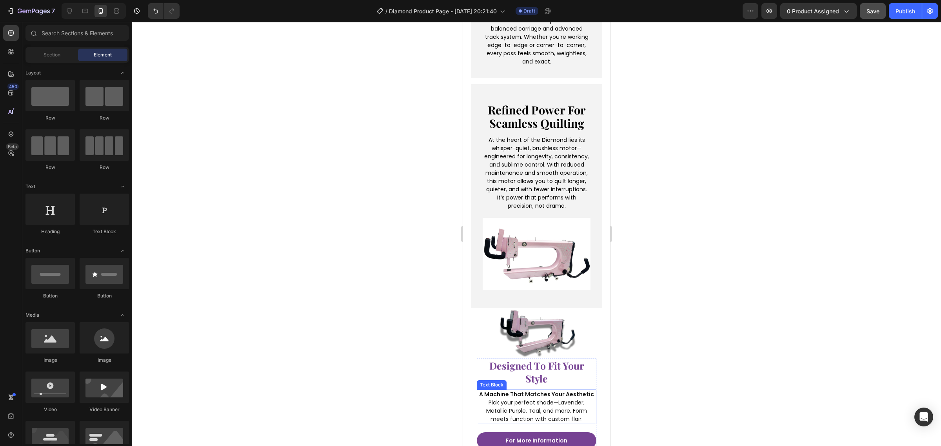
scroll to position [1519, 0]
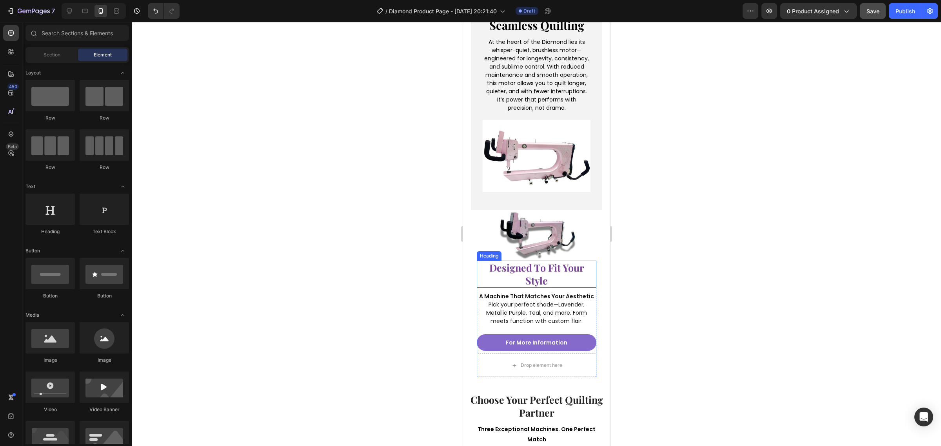
click at [541, 227] on img at bounding box center [537, 235] width 78 height 51
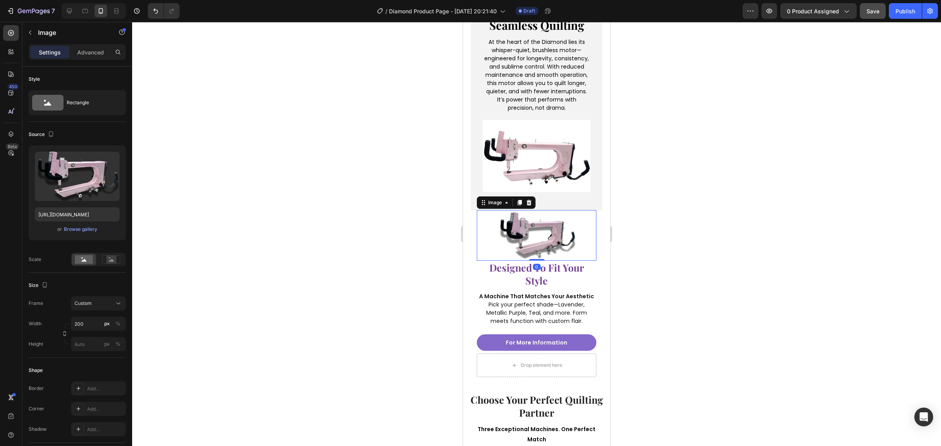
click at [557, 228] on img at bounding box center [537, 235] width 78 height 51
click at [87, 49] on p "Advanced" at bounding box center [90, 52] width 27 height 8
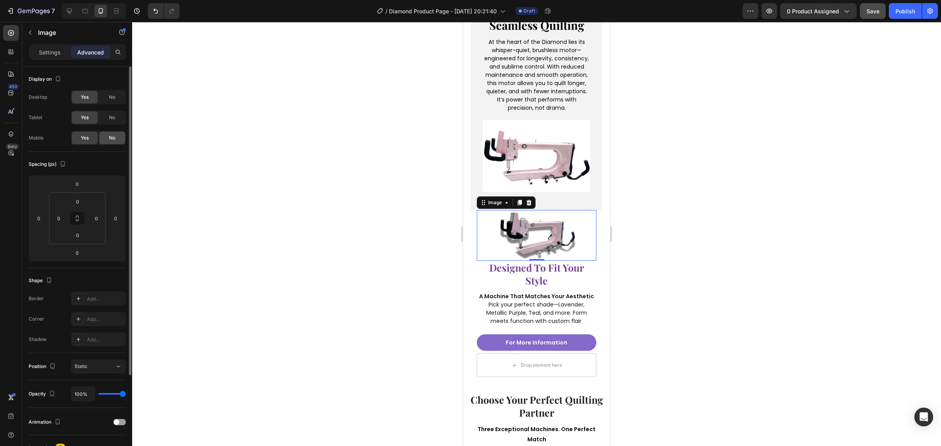
click at [112, 134] on span "No" at bounding box center [112, 137] width 6 height 7
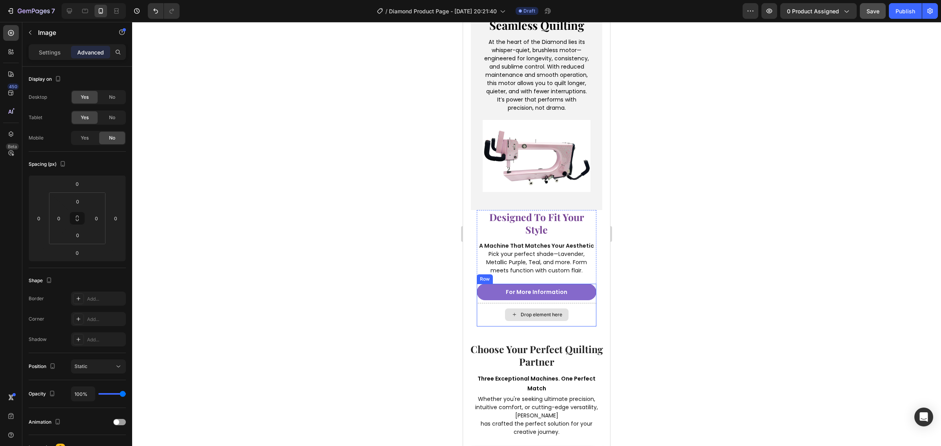
click at [538, 312] on div "Drop element here" at bounding box center [542, 315] width 42 height 6
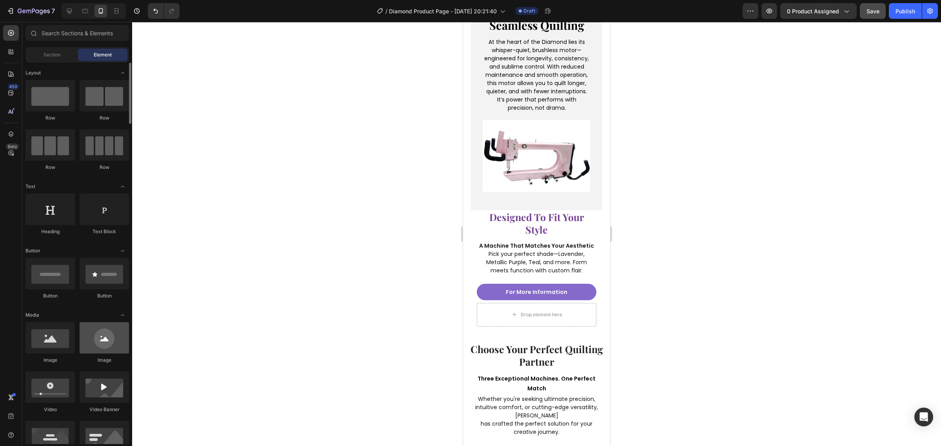
click at [110, 334] on div at bounding box center [104, 337] width 49 height 31
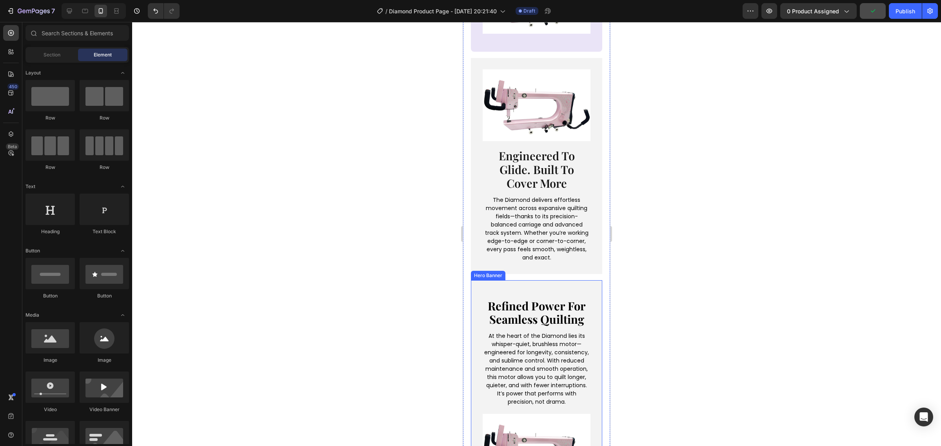
scroll to position [1078, 0]
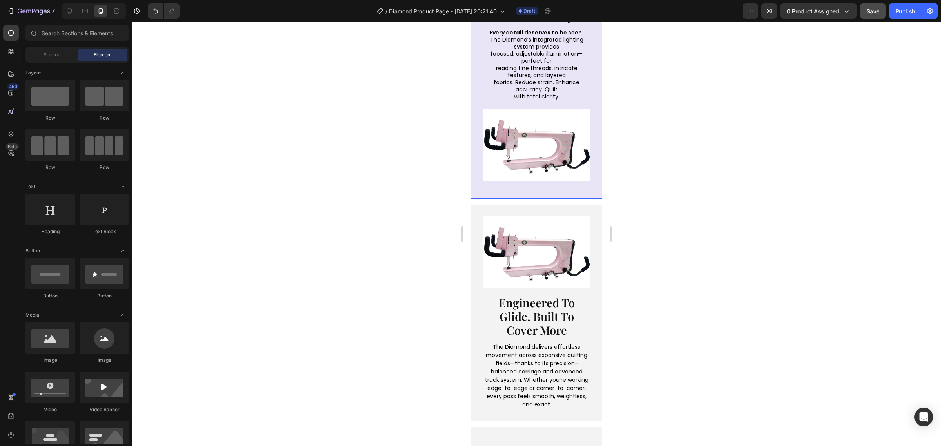
click at [523, 183] on div "illuminate with precision. stitch with certainty. Heading Every detail deserves…" at bounding box center [536, 81] width 131 height 236
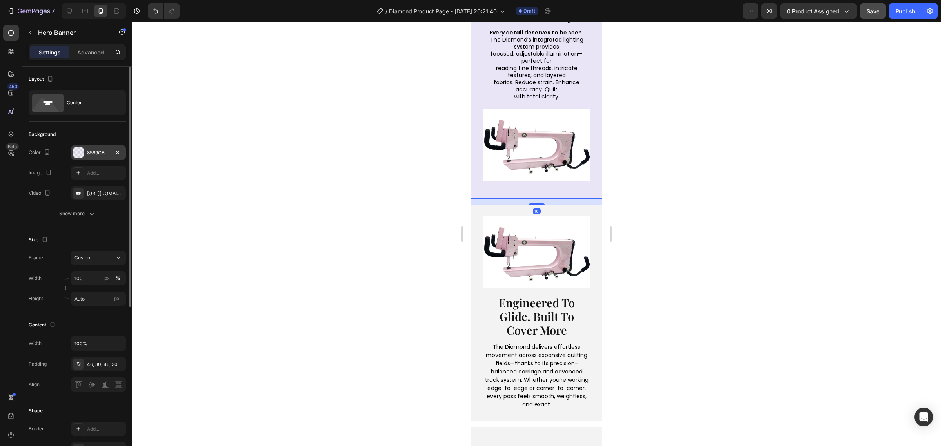
click at [90, 156] on div "8569CB" at bounding box center [98, 152] width 23 height 7
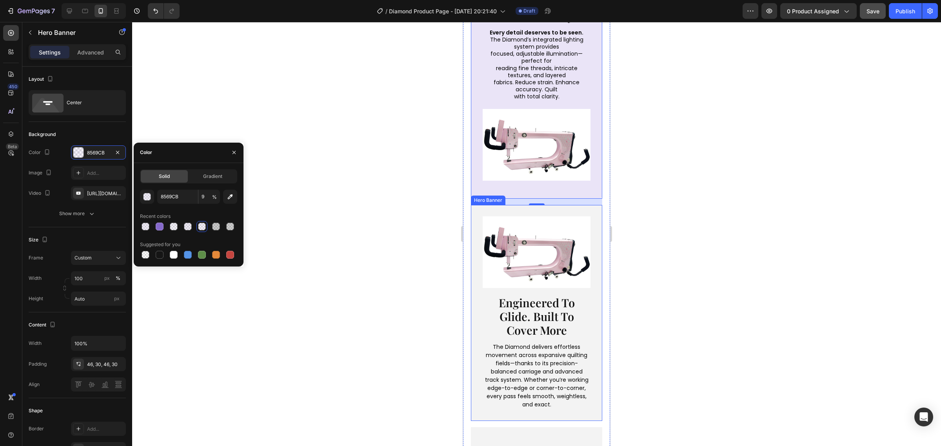
click at [483, 280] on div "Image" at bounding box center [537, 255] width 108 height 79
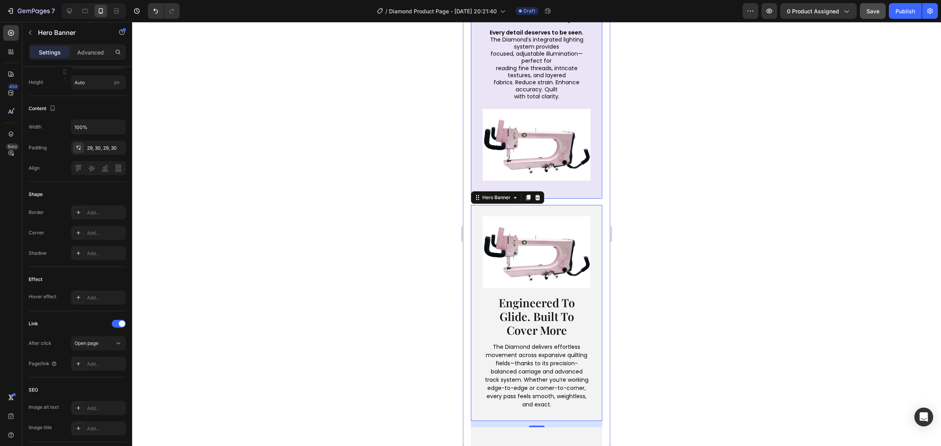
click at [483, 182] on div "illuminate with precision. stitch with certainty. Heading Every detail deserves…" at bounding box center [536, 81] width 131 height 236
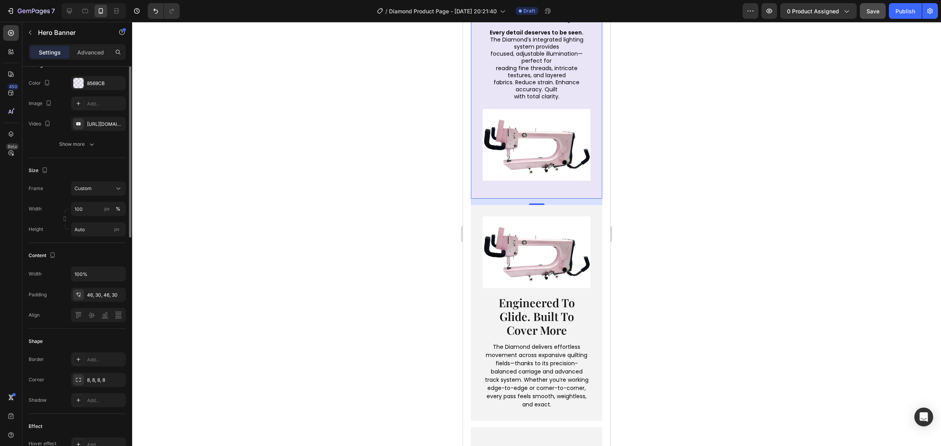
scroll to position [0, 0]
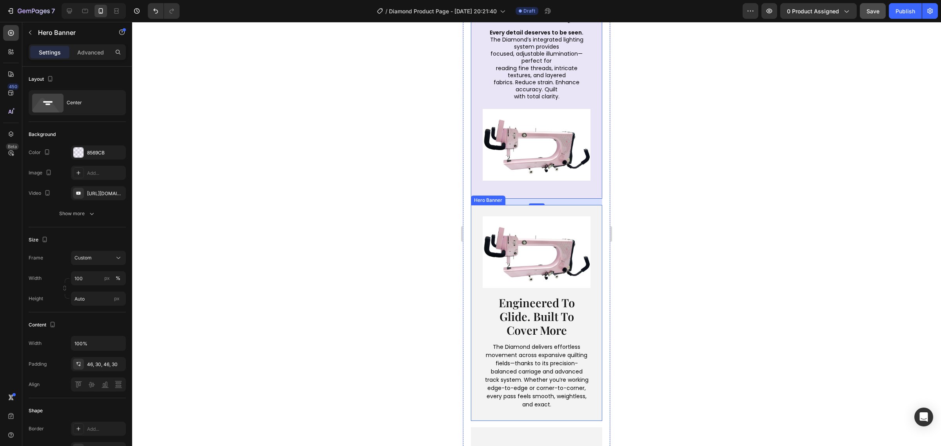
click at [478, 295] on div "Image engineered to glide. built to cover more Heading The Diamond delivers eff…" at bounding box center [536, 313] width 131 height 216
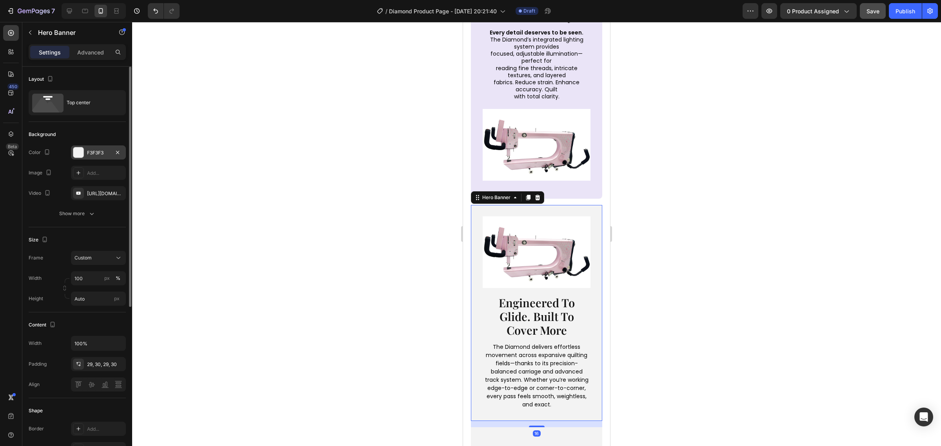
click at [105, 151] on div "F3F3F3" at bounding box center [98, 152] width 23 height 7
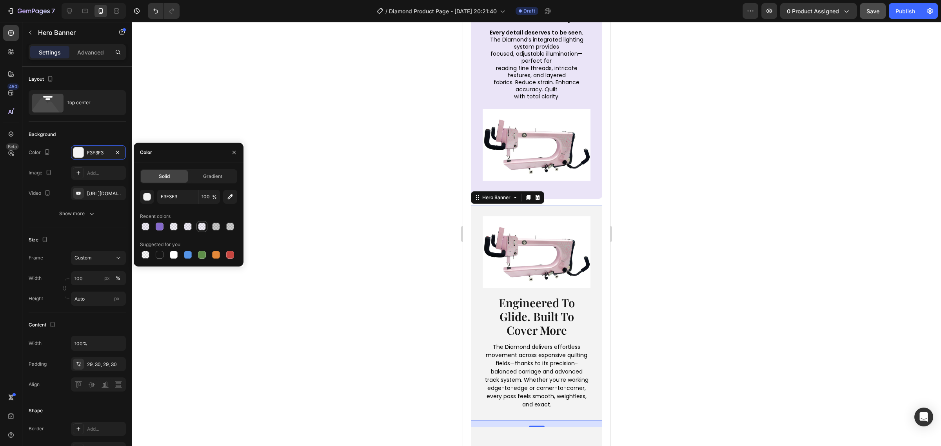
click at [205, 230] on div at bounding box center [202, 227] width 8 height 8
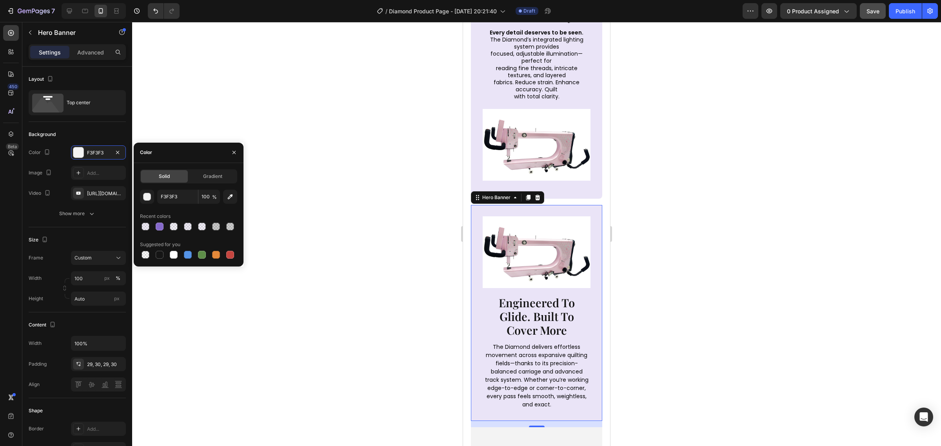
type input "8569CB"
type input "9"
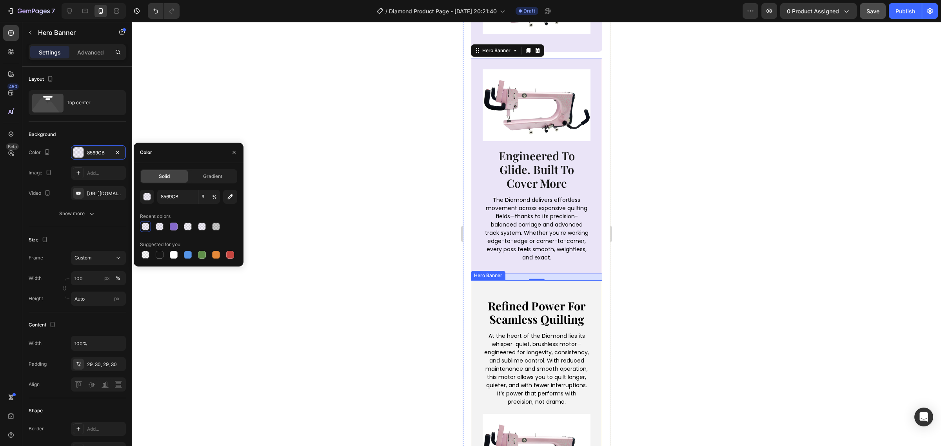
click at [482, 282] on div "refined power for seamless quilting Heading At the heart of the Diamond lies it…" at bounding box center [536, 392] width 131 height 224
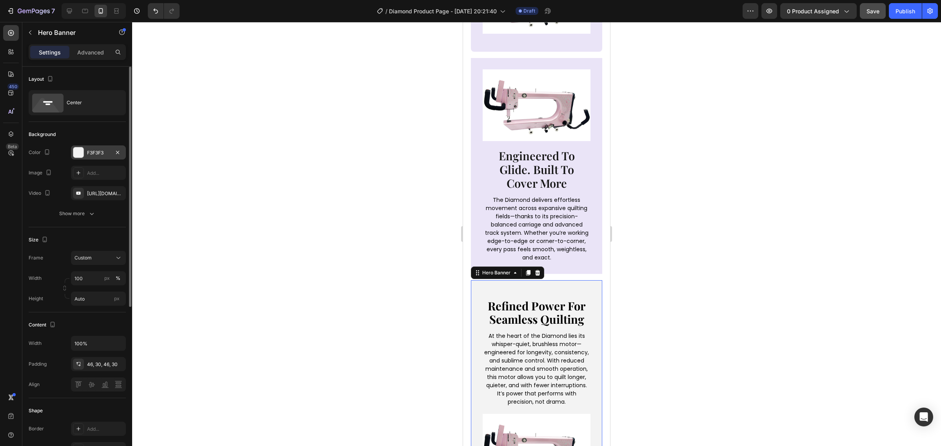
click at [95, 152] on div "F3F3F3" at bounding box center [98, 152] width 23 height 7
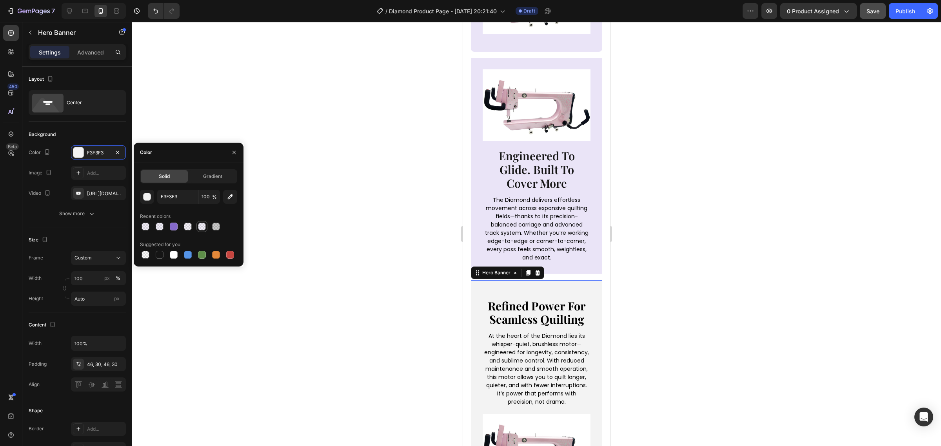
click at [198, 228] on div at bounding box center [202, 227] width 8 height 8
type input "8569CB"
type input "11"
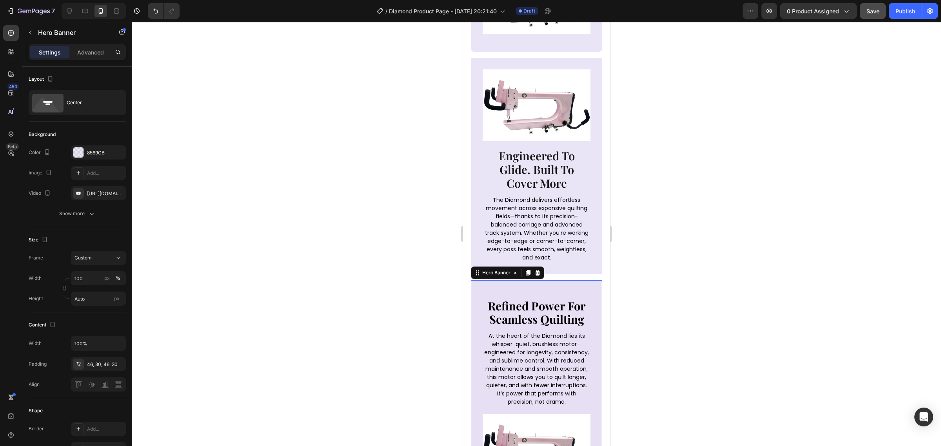
click at [388, 265] on div at bounding box center [536, 234] width 809 height 424
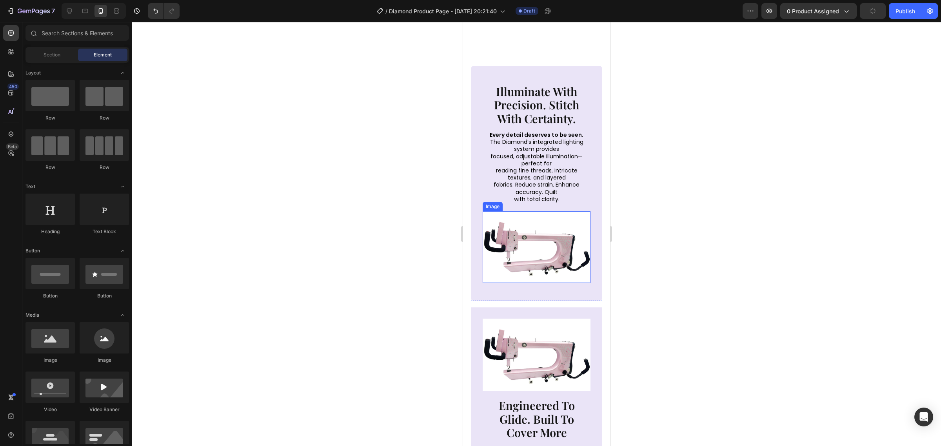
scroll to position [980, 0]
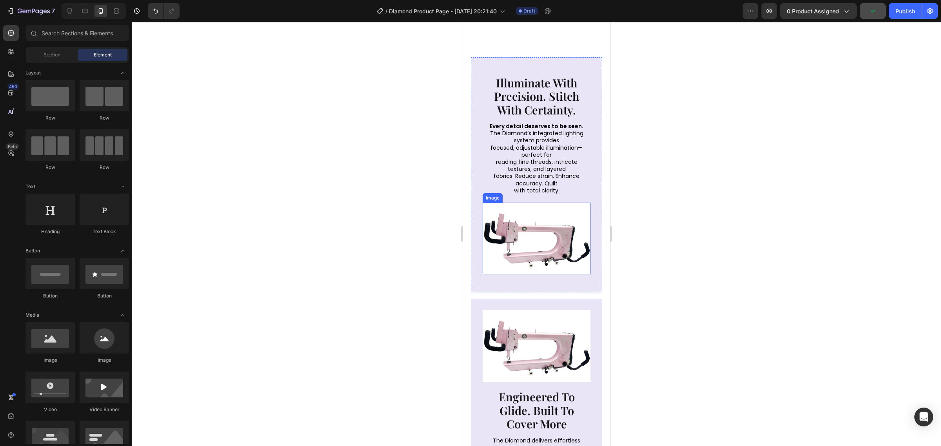
click at [528, 248] on img at bounding box center [537, 239] width 108 height 72
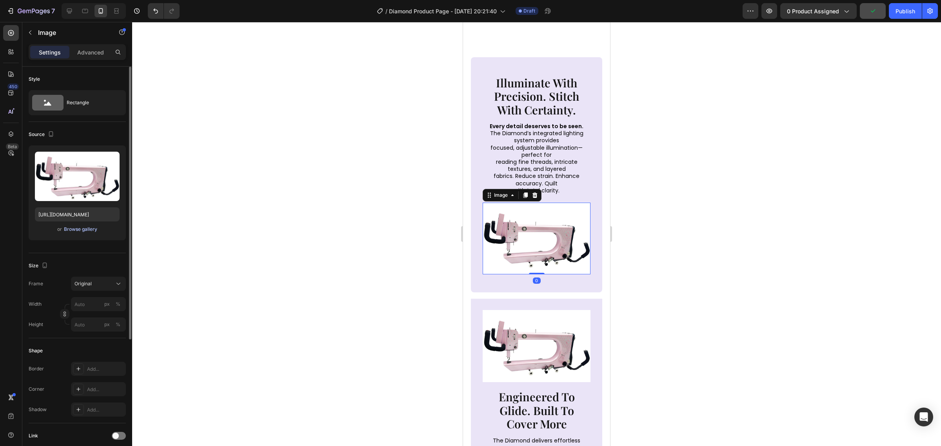
click at [87, 232] on div "Browse gallery" at bounding box center [80, 229] width 33 height 7
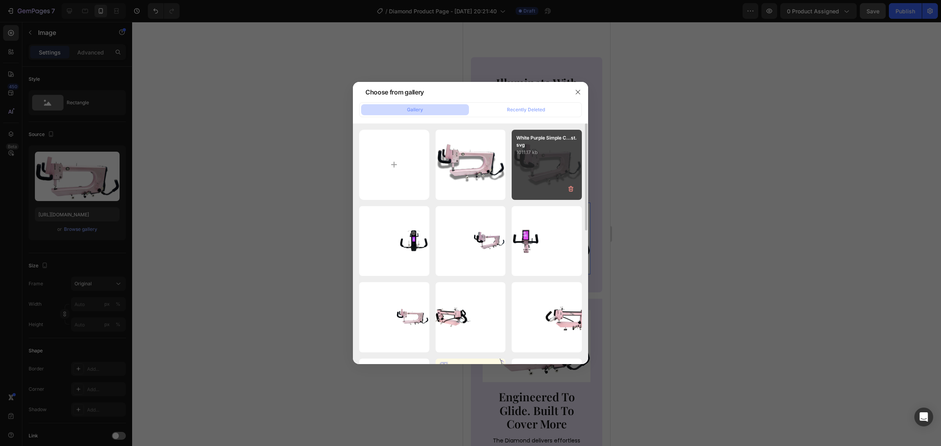
click at [536, 181] on div "White Purple Simple C...st.svg 1011.17 kb" at bounding box center [547, 165] width 70 height 70
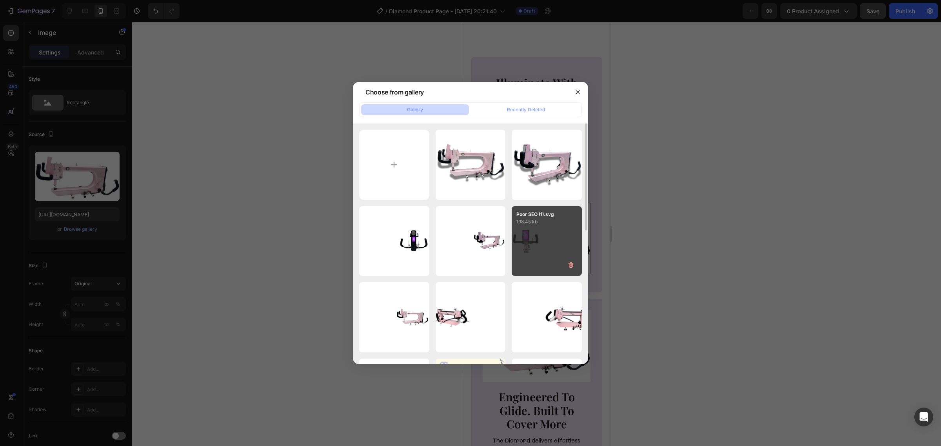
type input "https://cdn.shopify.com/s/files/1/0281/2893/6067/files/gempages_566748255581373…"
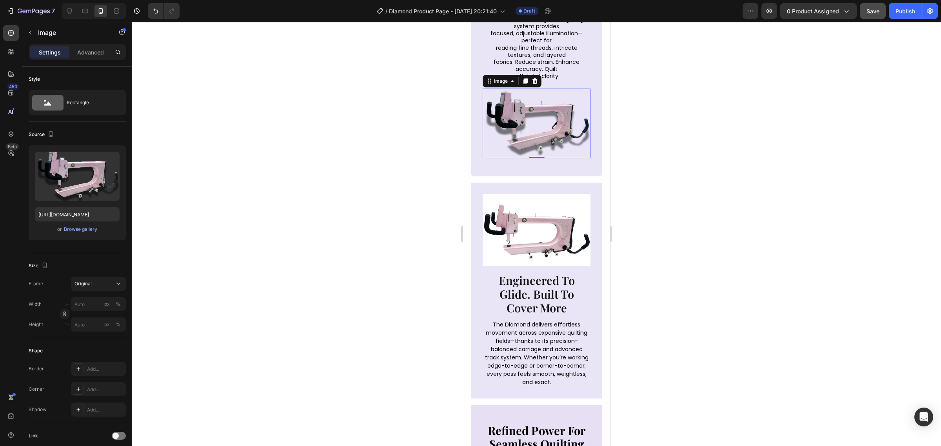
scroll to position [1127, 0]
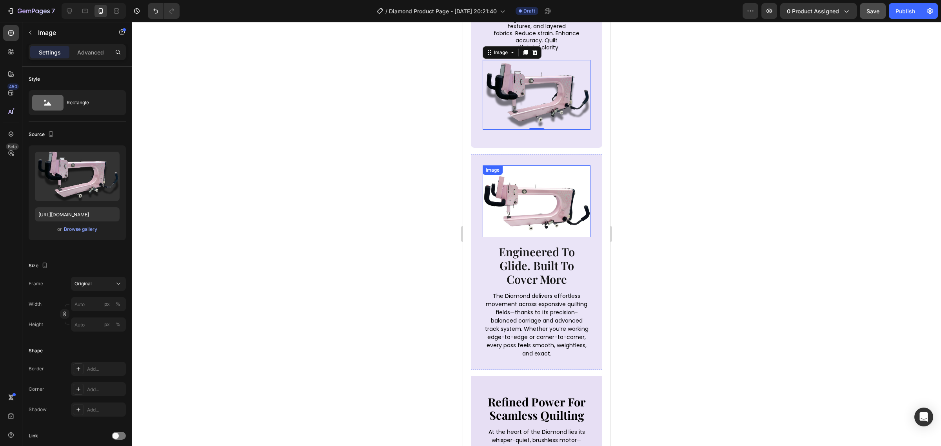
click at [536, 201] on img at bounding box center [537, 201] width 108 height 72
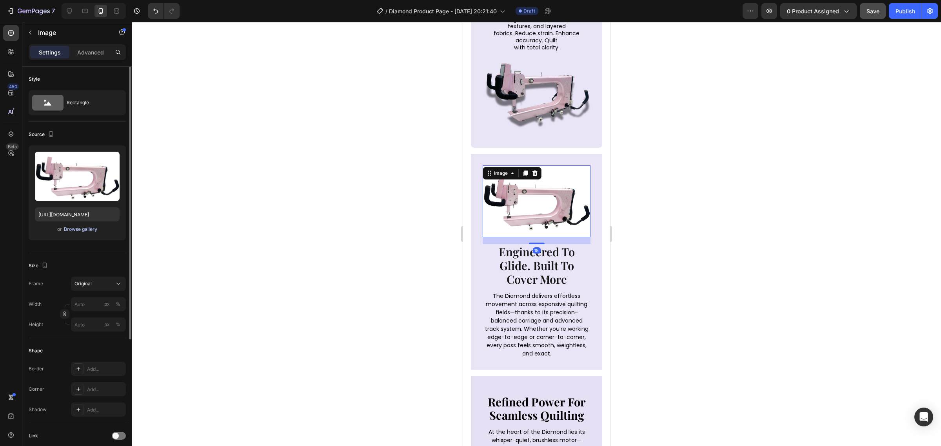
click at [71, 225] on button "Browse gallery" at bounding box center [81, 229] width 34 height 8
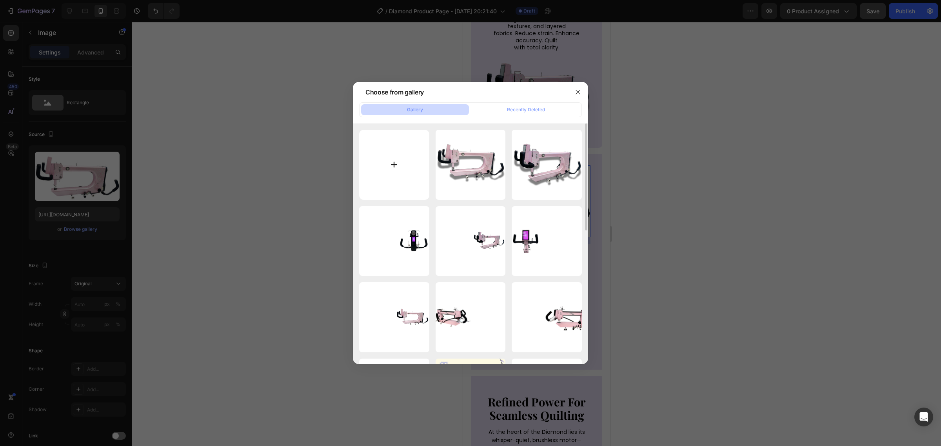
click at [395, 138] on input "file" at bounding box center [394, 165] width 70 height 70
type input "C:\fakepath\White Purple Simple Classic Modern Weekly Meeting Instagram Post (2…"
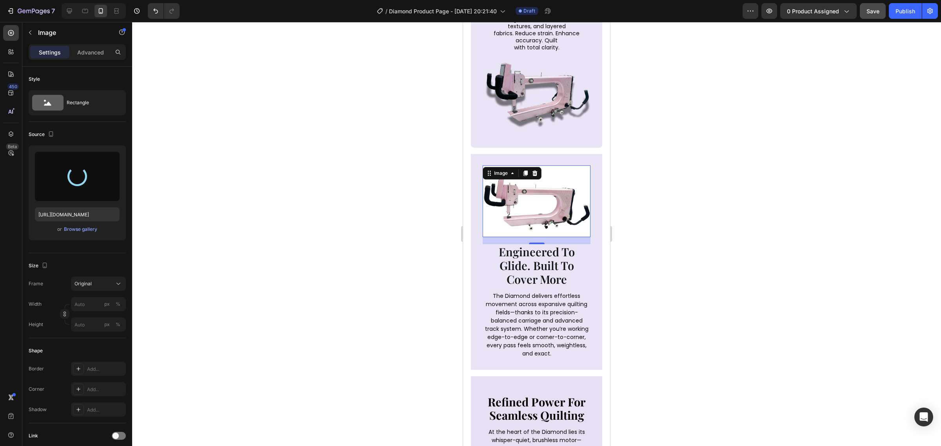
type input "https://cdn.shopify.com/s/files/1/0281/2893/6067/files/gempages_566748255581373…"
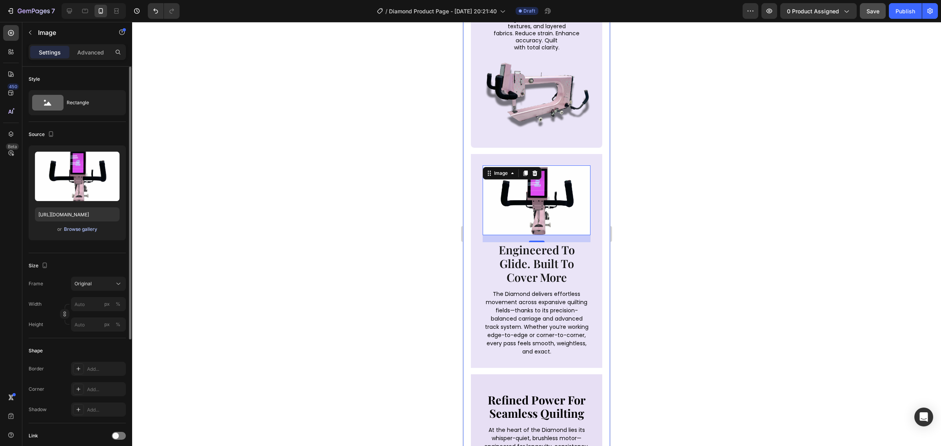
click at [88, 230] on div "Browse gallery" at bounding box center [80, 229] width 33 height 7
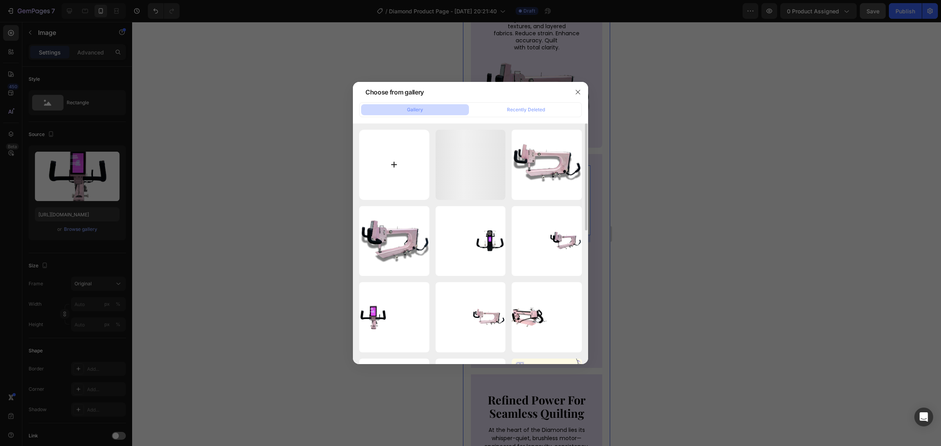
click at [393, 173] on input "file" at bounding box center [394, 165] width 70 height 70
type input "C:\fakepath\White Purple Simple Classic Modern Weekly Meeting Instagram Post (3…"
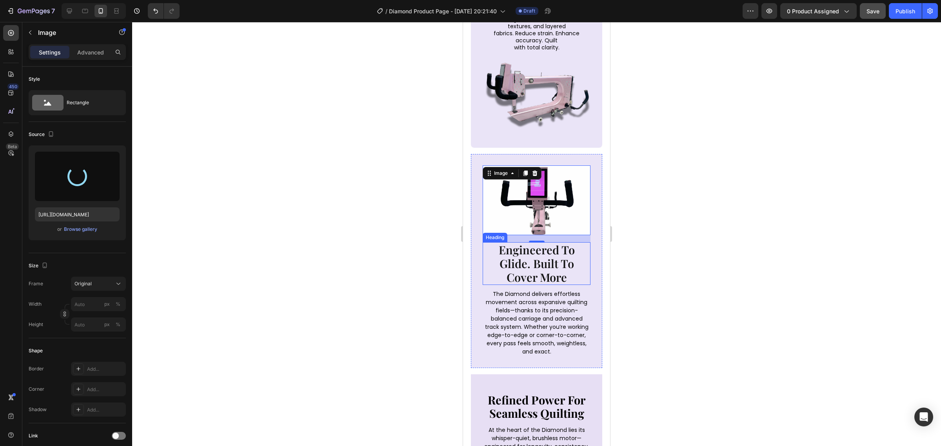
type input "https://cdn.shopify.com/s/files/1/0281/2893/6067/files/gempages_566748255581373…"
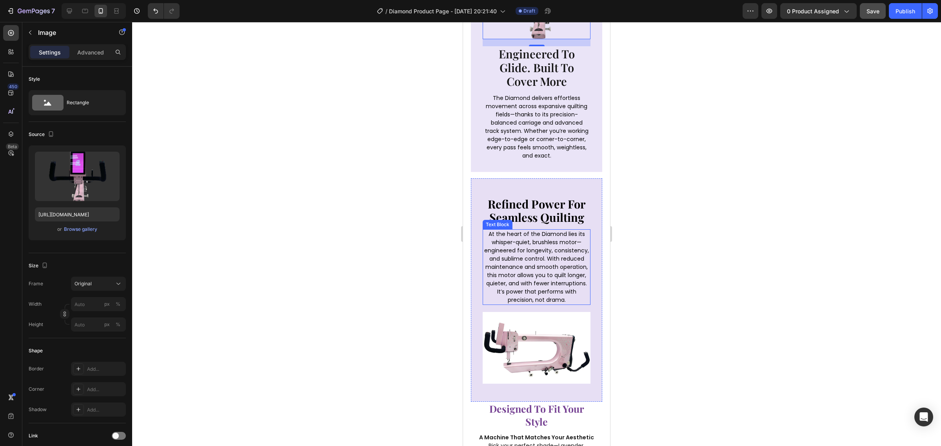
scroll to position [1343, 0]
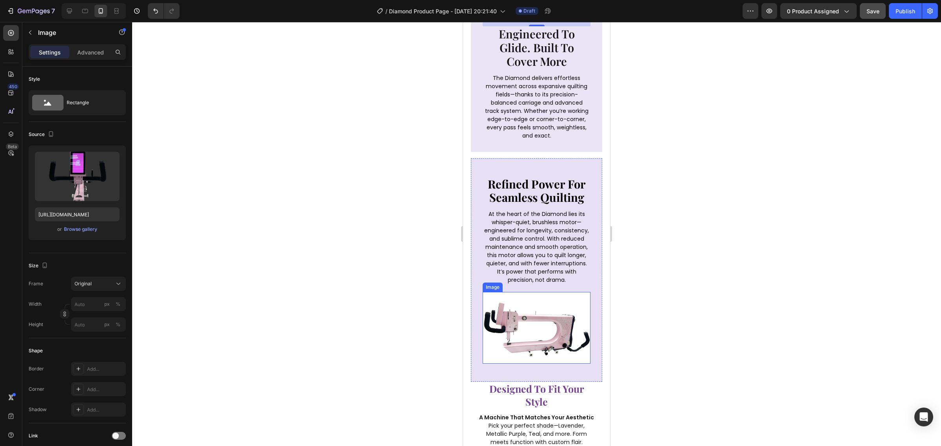
click at [548, 292] on img at bounding box center [537, 328] width 108 height 72
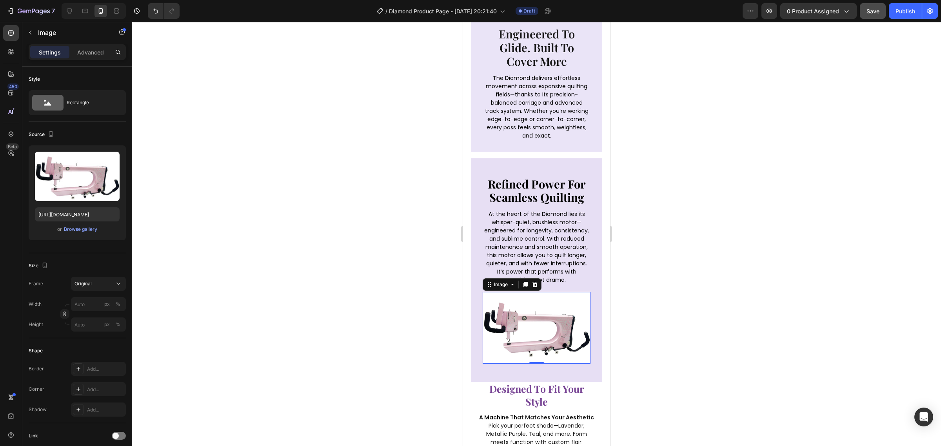
scroll to position [1421, 0]
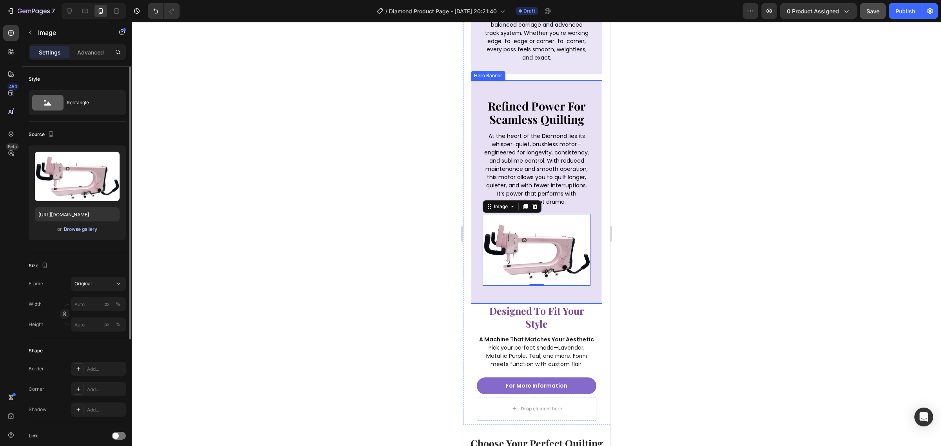
click at [81, 225] on button "Browse gallery" at bounding box center [81, 229] width 34 height 8
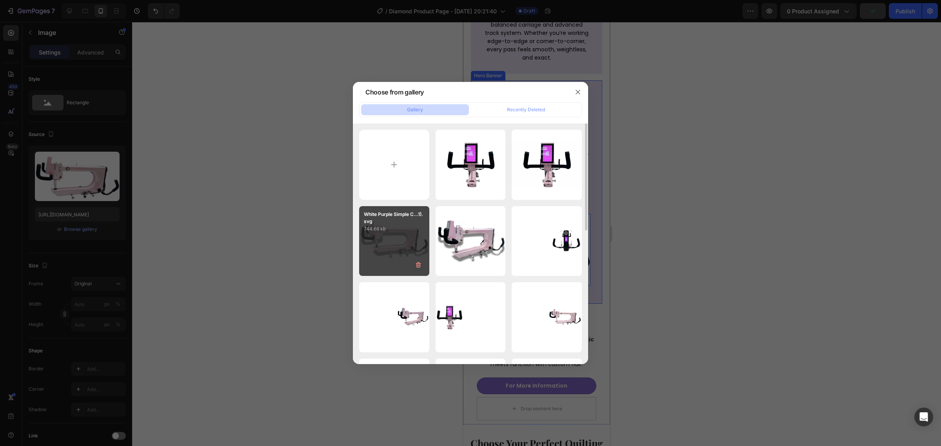
click at [389, 236] on div "White Purple Simple C...1).svg 744.68 kb" at bounding box center [394, 241] width 70 height 70
type input "https://cdn.shopify.com/s/files/1/0281/2893/6067/files/gempages_566748255581373…"
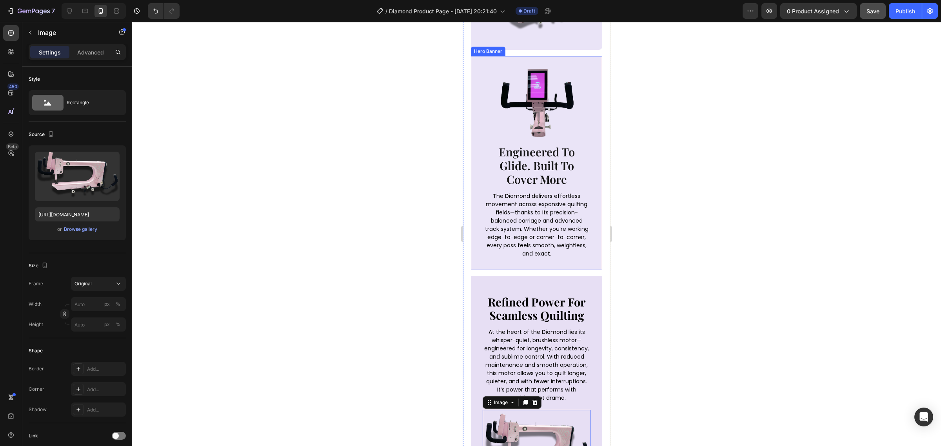
scroll to position [1372, 0]
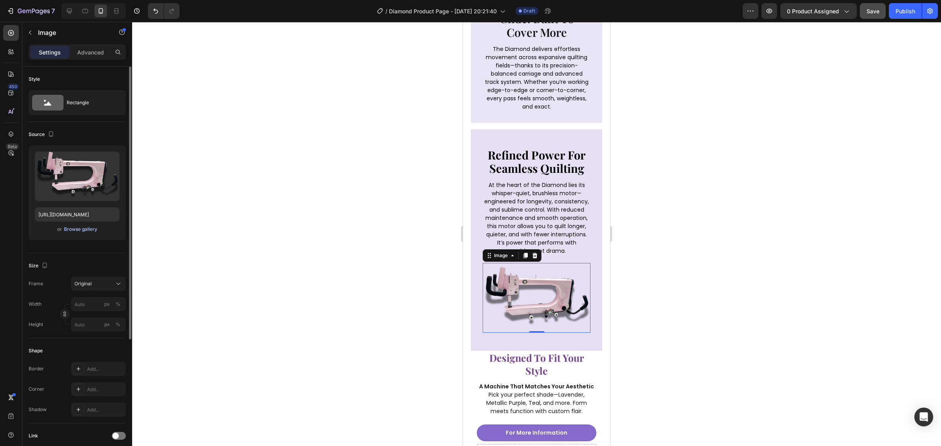
click at [87, 228] on div "Browse gallery" at bounding box center [80, 229] width 33 height 7
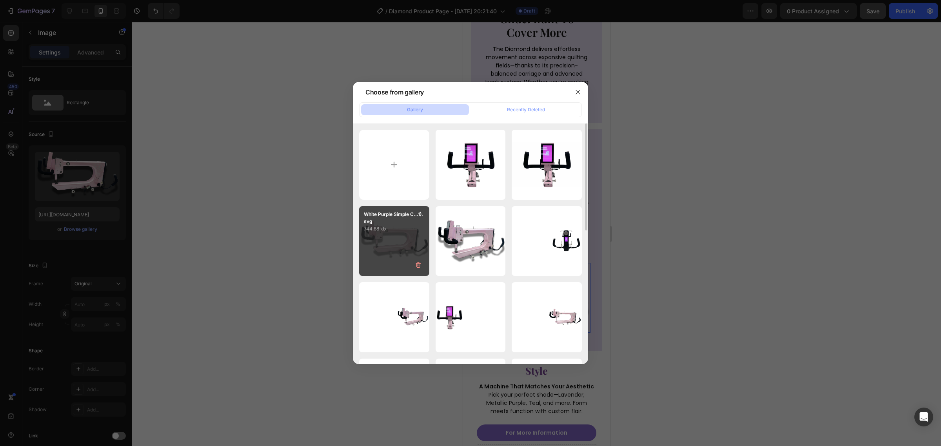
click at [401, 241] on div "White Purple Simple C...1).svg 744.68 kb" at bounding box center [394, 241] width 70 height 70
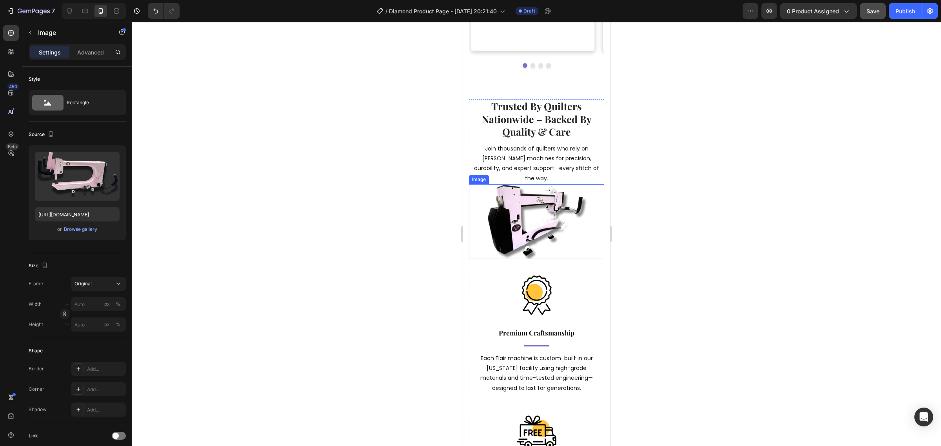
scroll to position [2205, 0]
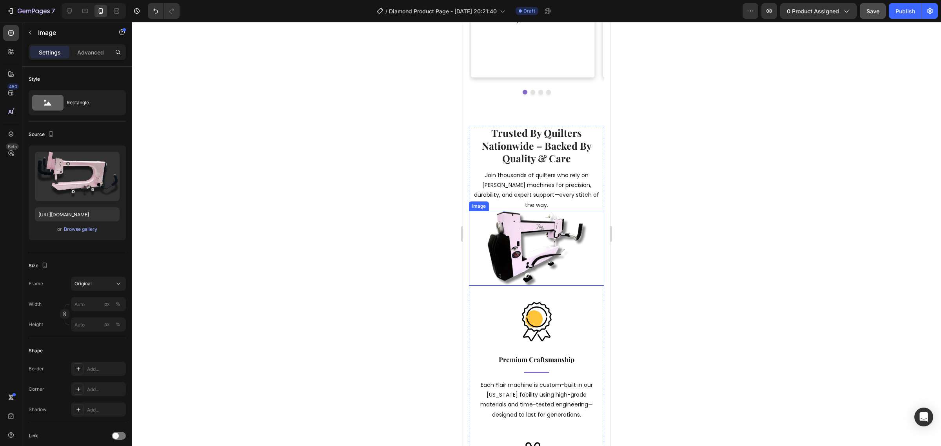
click at [538, 219] on img at bounding box center [536, 248] width 135 height 75
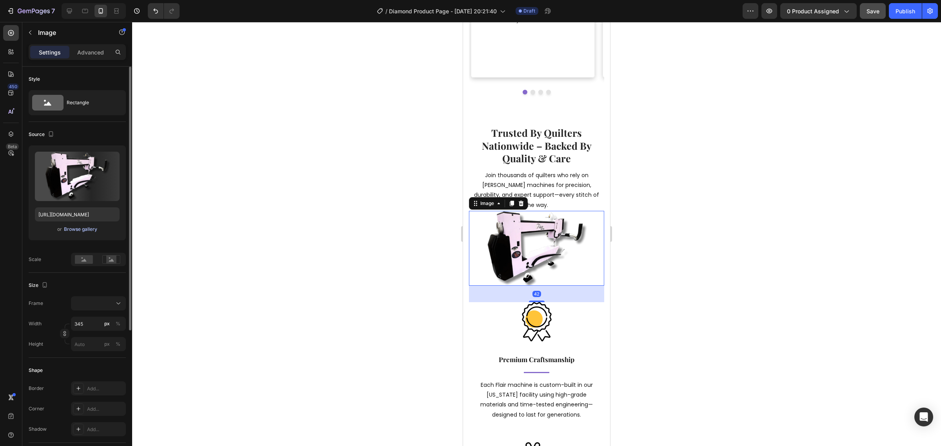
click at [73, 232] on div "Browse gallery" at bounding box center [80, 229] width 33 height 7
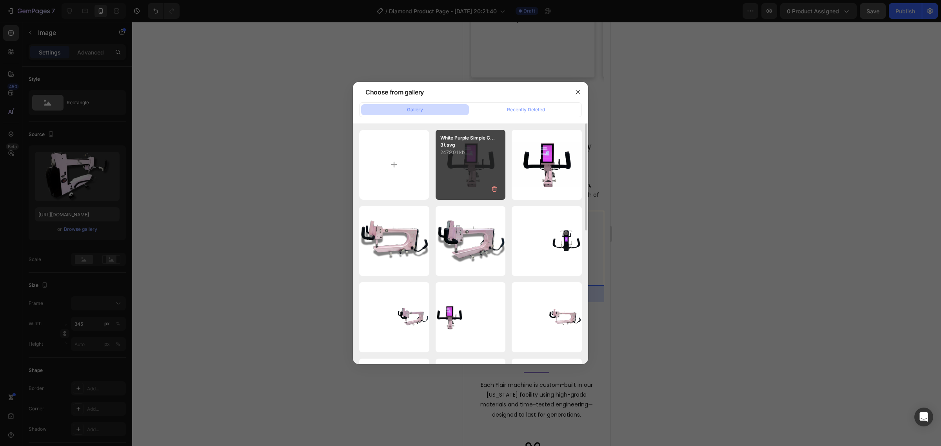
click at [469, 181] on div "White Purple Simple C...3).svg 2479.01 kb" at bounding box center [471, 165] width 70 height 70
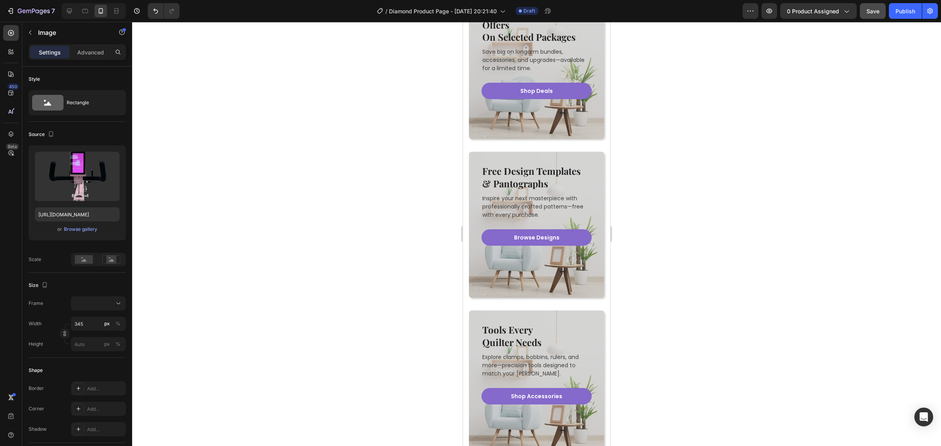
scroll to position [2990, 0]
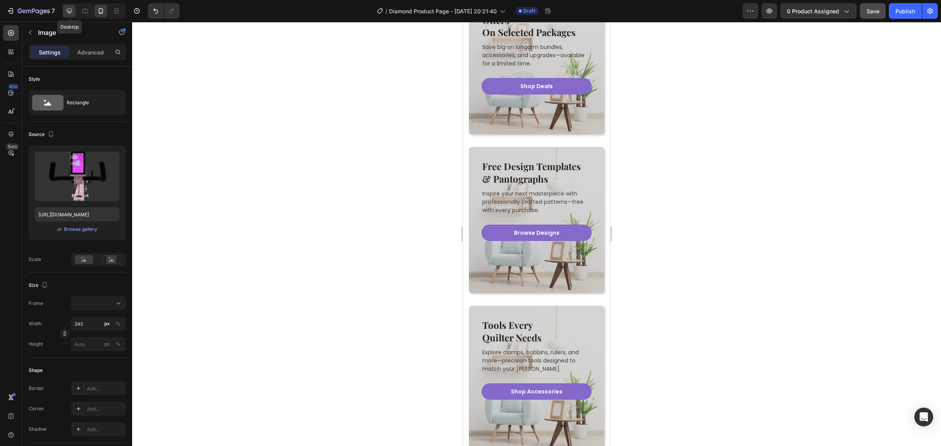
click at [73, 11] on icon at bounding box center [69, 11] width 8 height 8
type input "https://cdn.shopify.com/s/files/1/0281/2893/6067/files/gempages_566748255581373…"
type input "570"
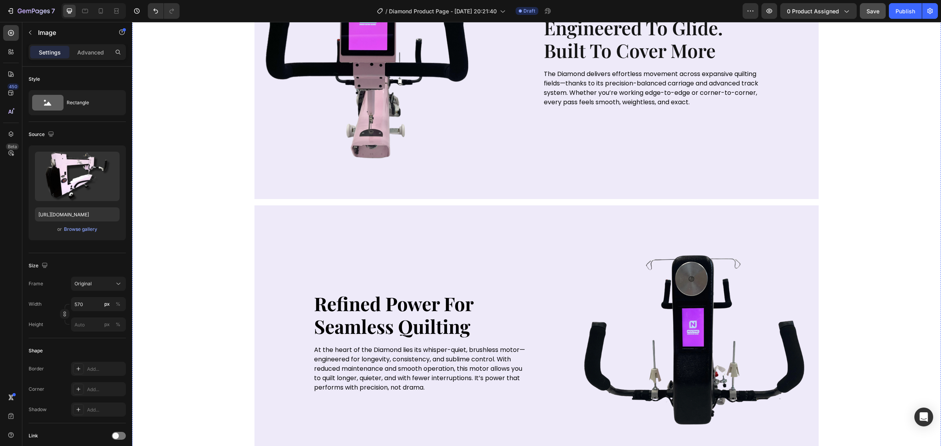
scroll to position [1274, 0]
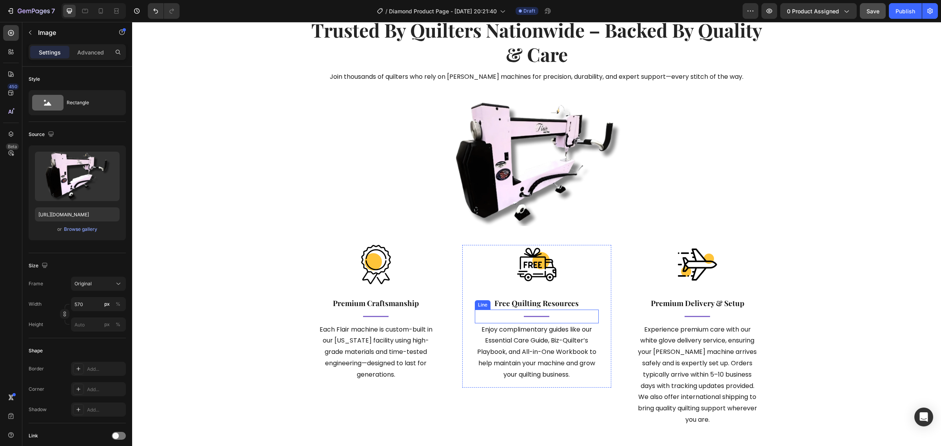
click at [530, 197] on img at bounding box center [536, 164] width 223 height 124
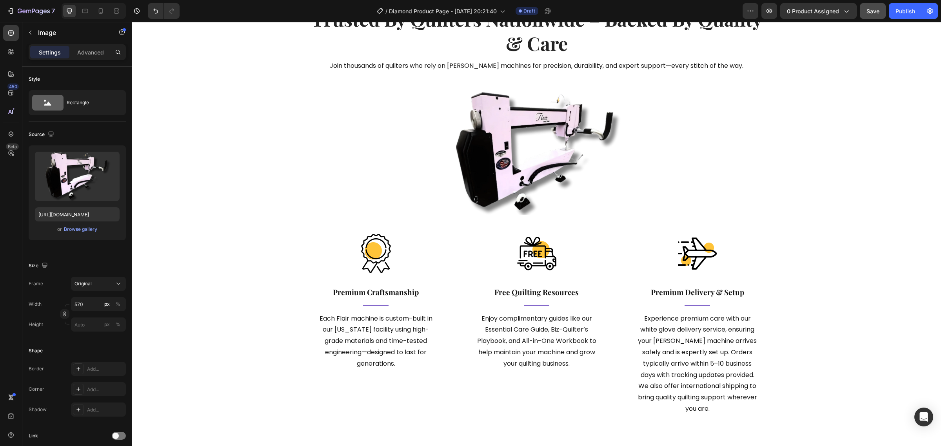
scroll to position [2156, 0]
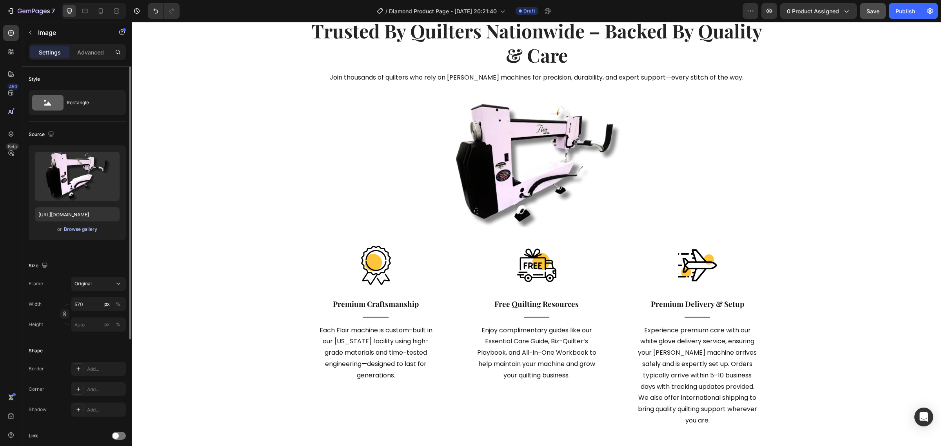
click at [83, 226] on div "Browse gallery" at bounding box center [80, 229] width 33 height 7
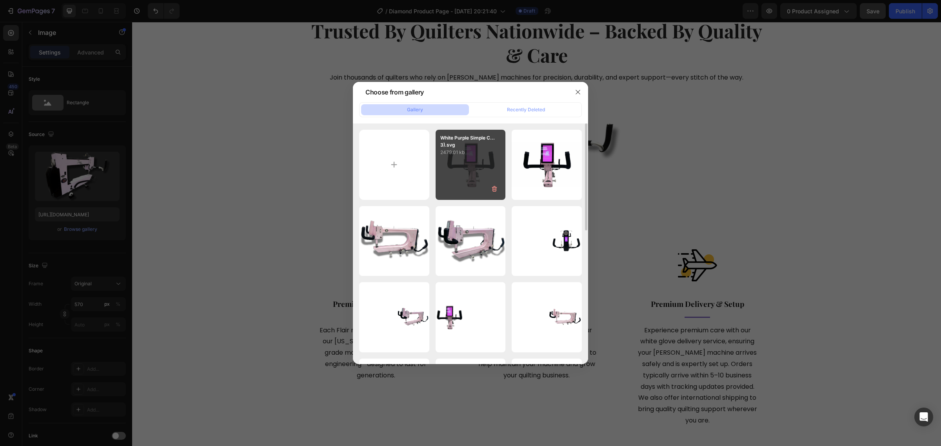
click at [474, 175] on div "White Purple Simple C...3).svg 2479.01 kb" at bounding box center [471, 165] width 70 height 70
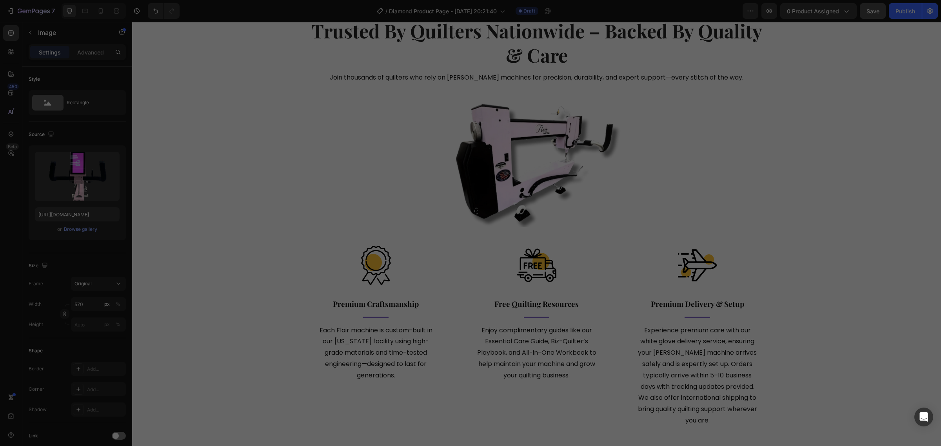
type input "https://cdn.shopify.com/s/files/1/0281/2893/6067/files/gempages_566748255581373…"
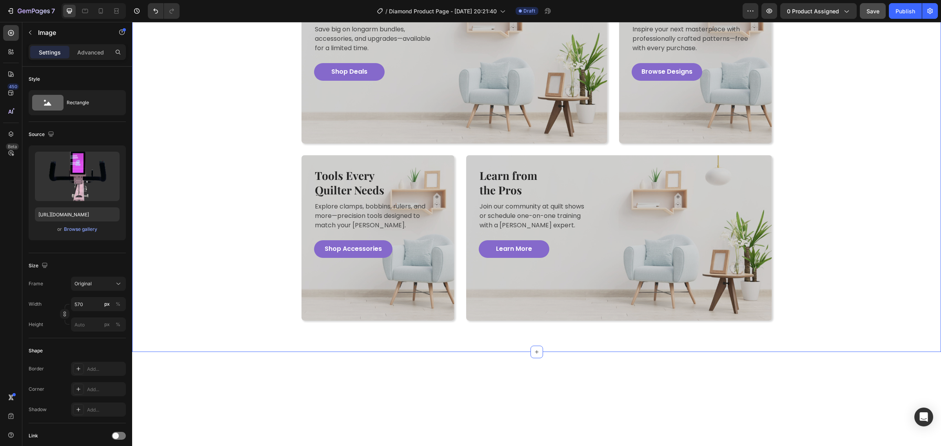
scroll to position [2434, 0]
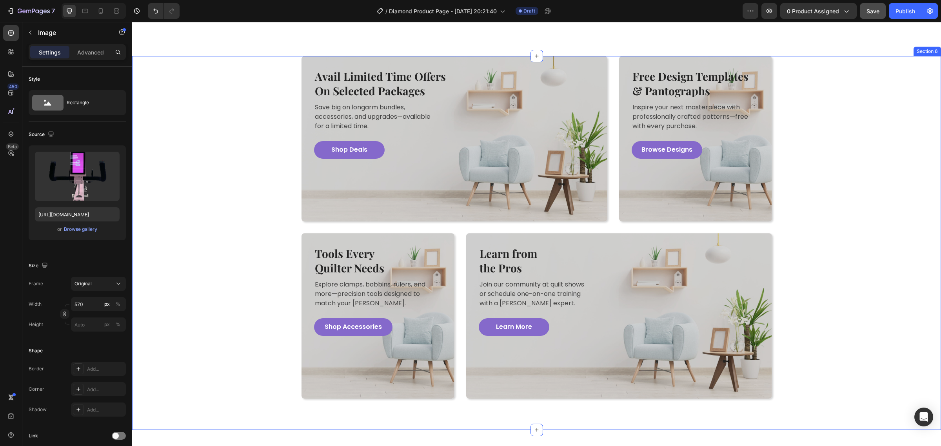
click at [816, 216] on div "Avail Limited Time Offers On Selected Packages Heading Save big on longarm bund…" at bounding box center [536, 227] width 797 height 343
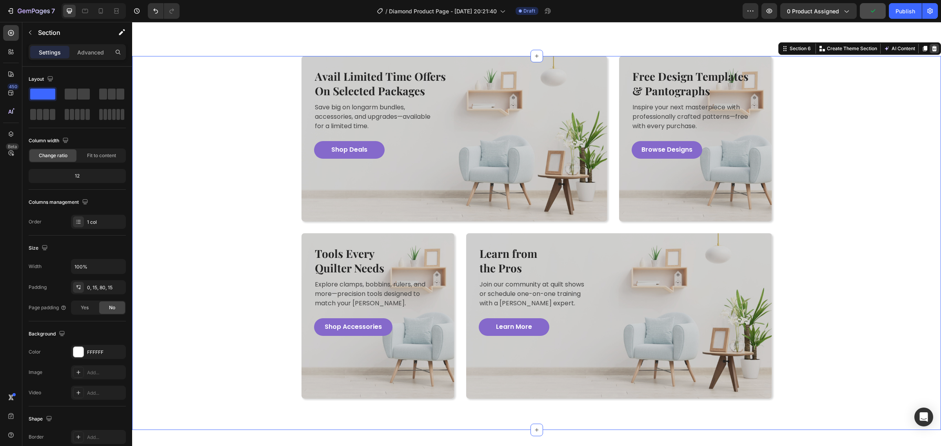
click at [930, 53] on div at bounding box center [934, 48] width 9 height 9
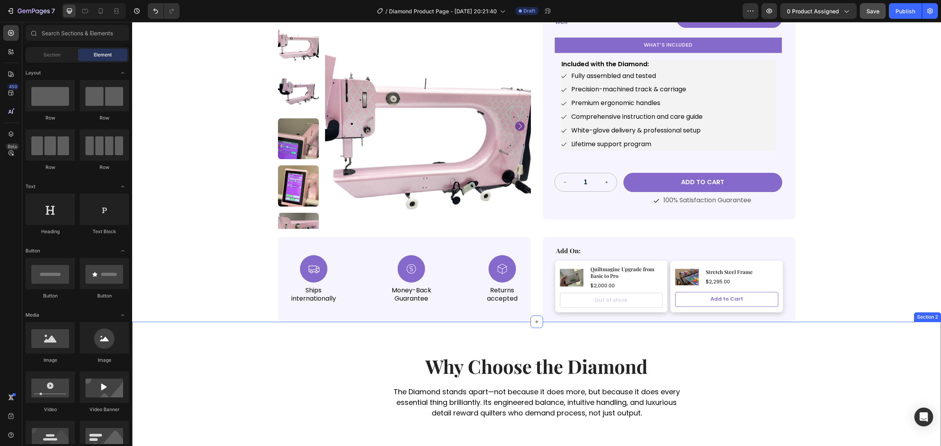
scroll to position [0, 0]
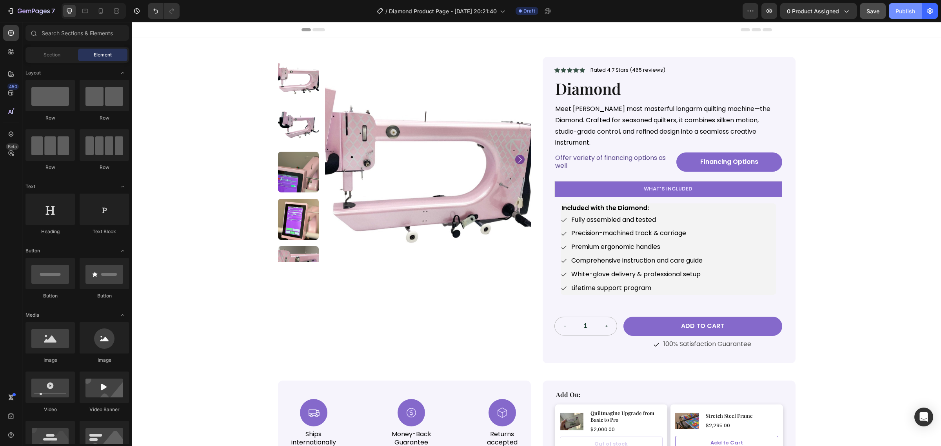
click at [900, 11] on div "Publish" at bounding box center [905, 11] width 20 height 8
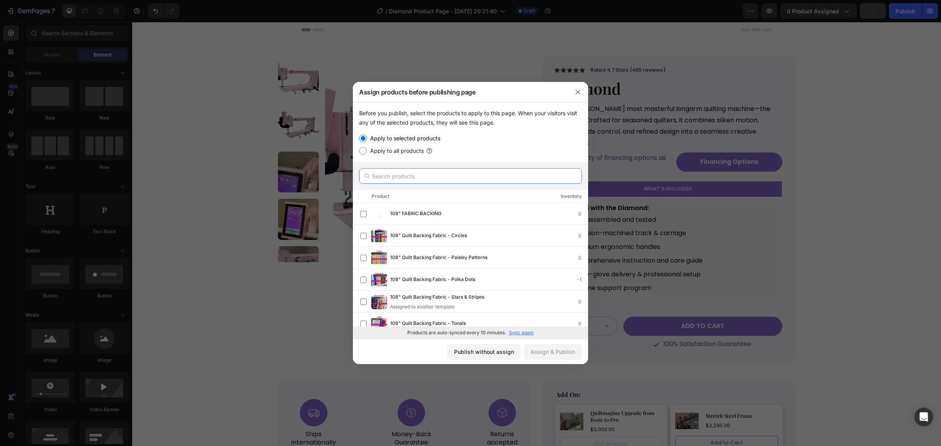
click at [426, 178] on input "text" at bounding box center [470, 176] width 223 height 16
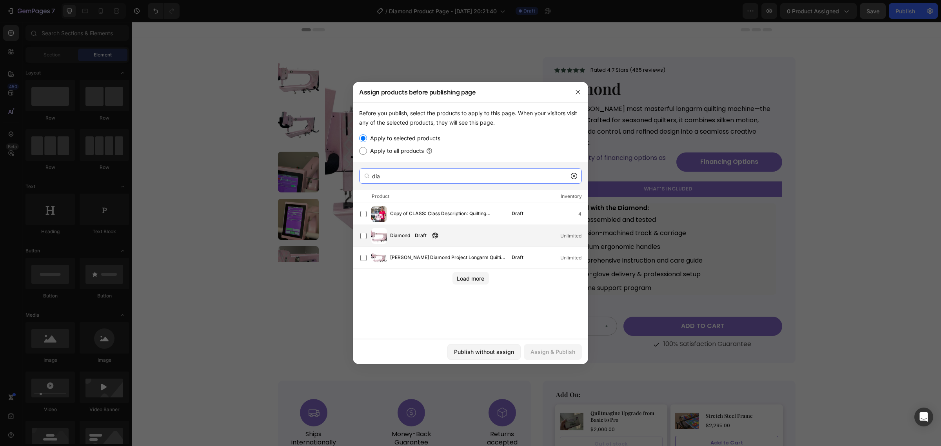
type input "dia"
click at [456, 243] on div "Diamond Draft Unlimited" at bounding box center [473, 236] width 227 height 16
click at [443, 237] on div "Diamond Draft Unlimited" at bounding box center [489, 236] width 198 height 9
click at [487, 230] on div "Diamond Draft Unlimited" at bounding box center [473, 236] width 227 height 16
click at [559, 347] on button "Assign & Publish" at bounding box center [553, 352] width 58 height 16
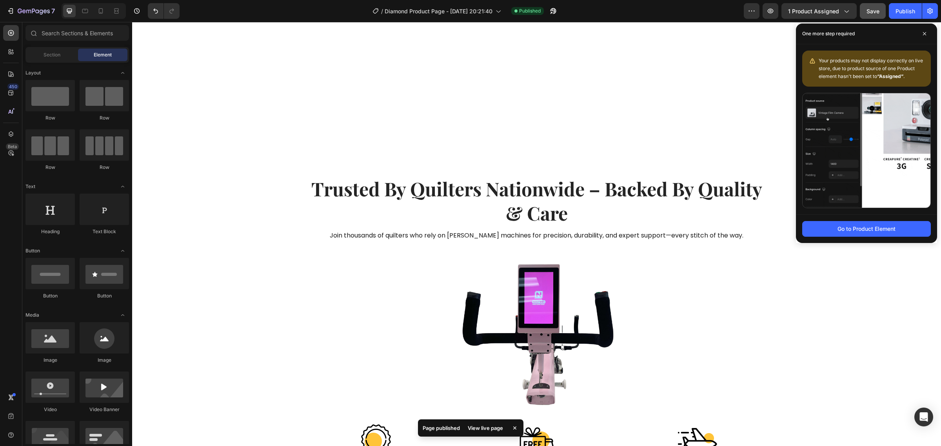
scroll to position [2205, 0]
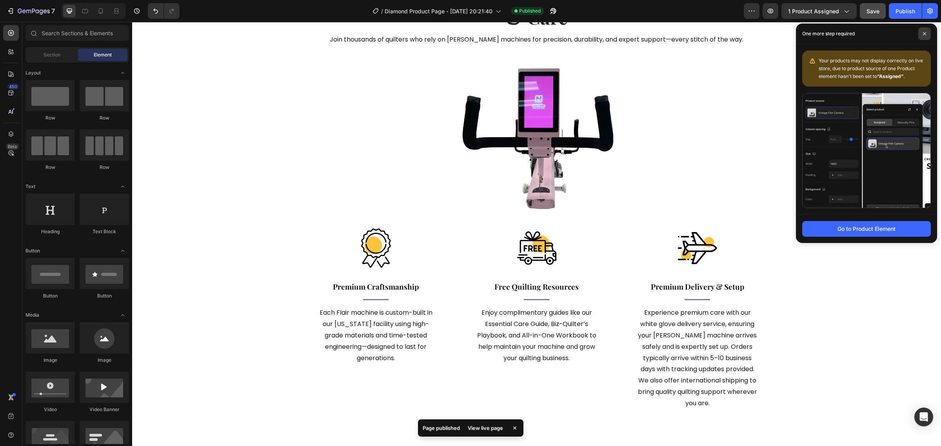
click at [923, 31] on span at bounding box center [924, 33] width 13 height 13
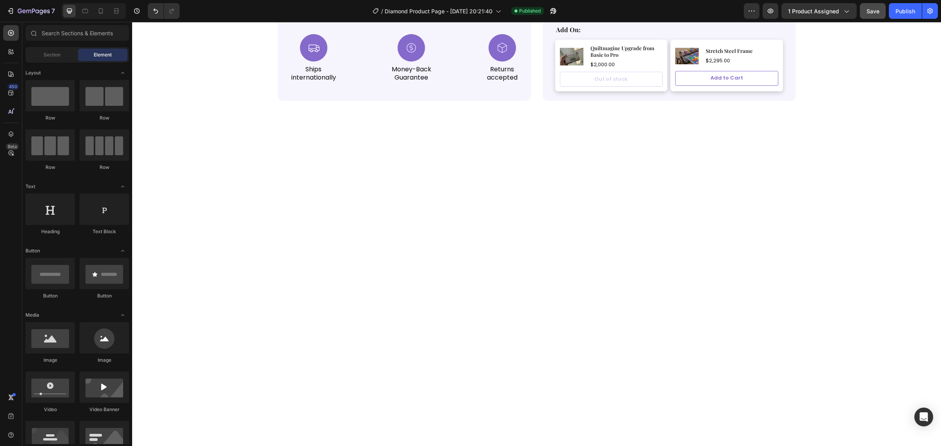
scroll to position [0, 0]
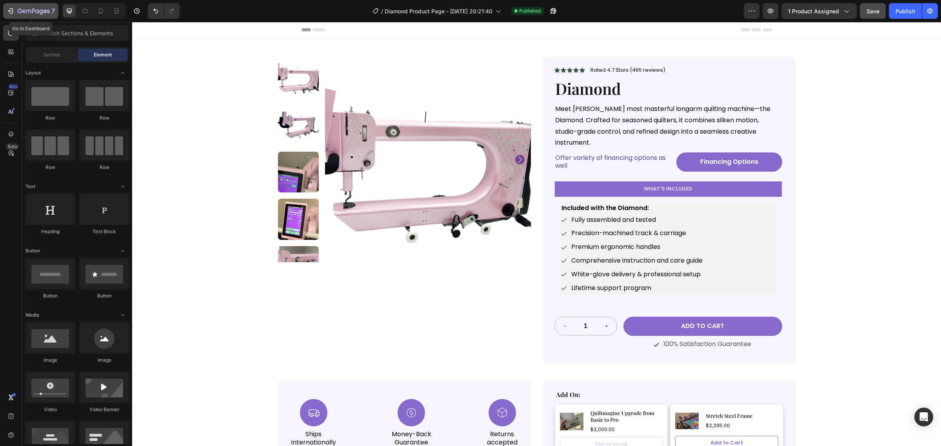
click at [11, 10] on icon "button" at bounding box center [11, 11] width 8 height 8
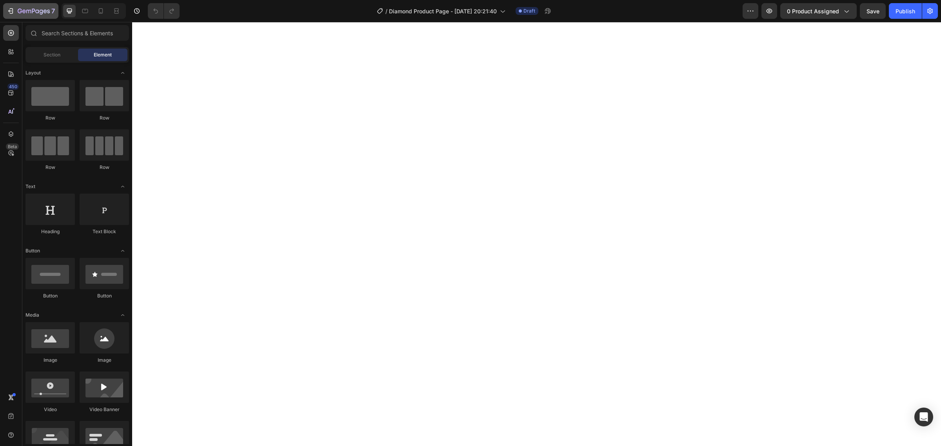
click at [15, 12] on div "7" at bounding box center [31, 10] width 48 height 9
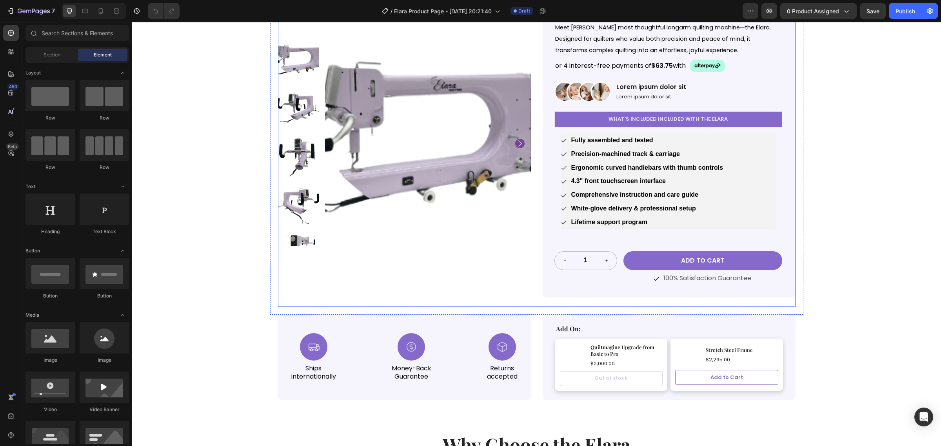
scroll to position [49, 0]
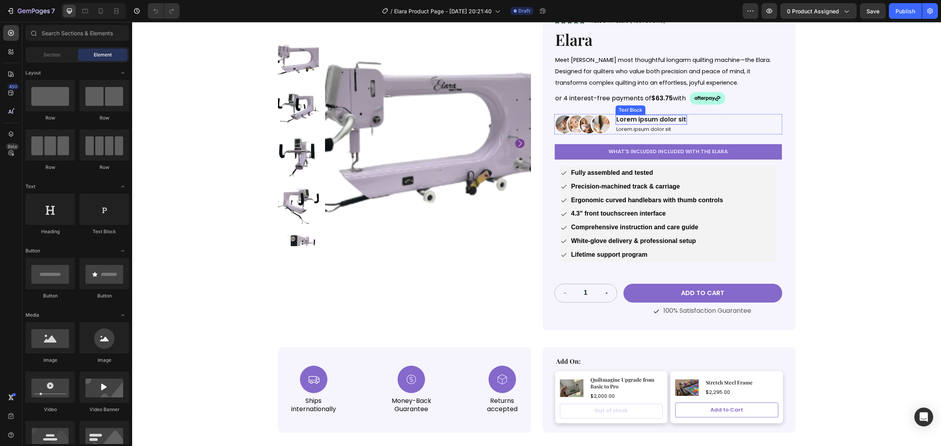
click at [678, 124] on p "Lorem ipsum dolor sit" at bounding box center [651, 120] width 70 height 8
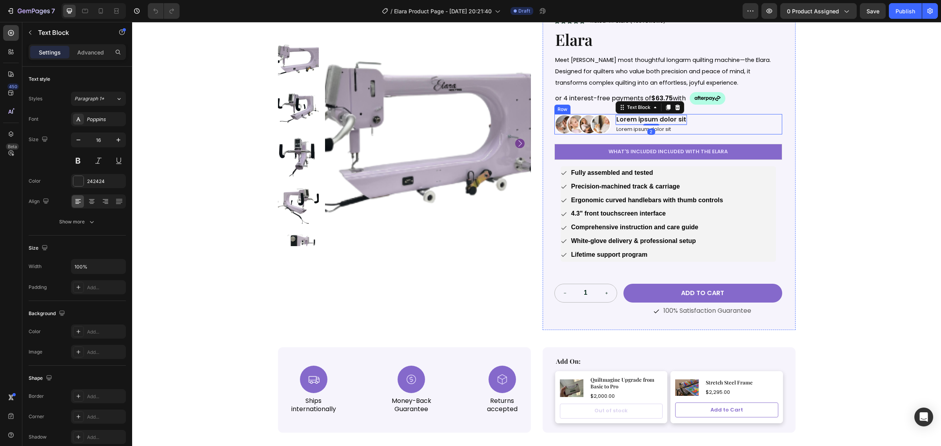
click at [699, 131] on div "Image Lorem ipsum dolor sit Text Block 2 Lorem ipsum dolor sit Text Block Row" at bounding box center [668, 124] width 228 height 20
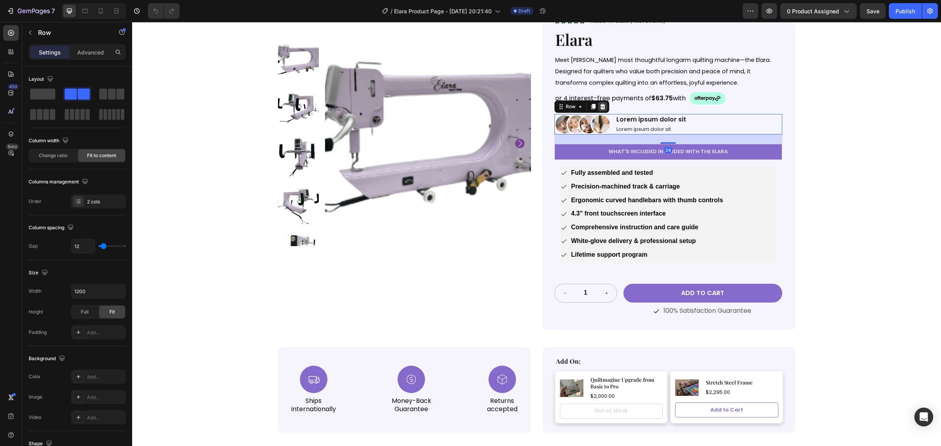
click at [601, 111] on div at bounding box center [602, 106] width 9 height 9
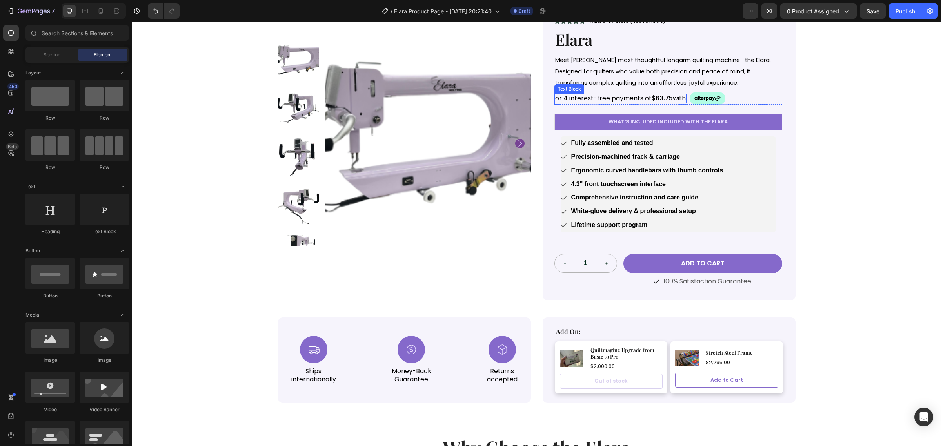
click at [596, 100] on p "or 4 interest-free payments of $63.75 with" at bounding box center [620, 98] width 131 height 8
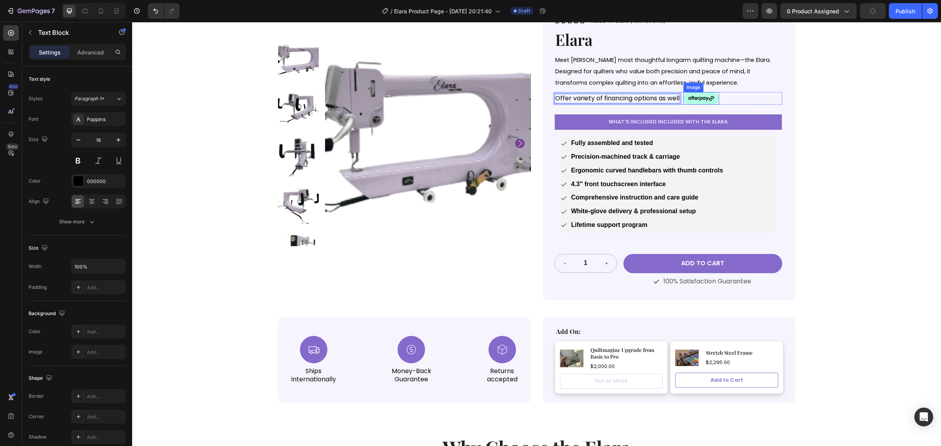
click at [716, 99] on img at bounding box center [701, 98] width 36 height 13
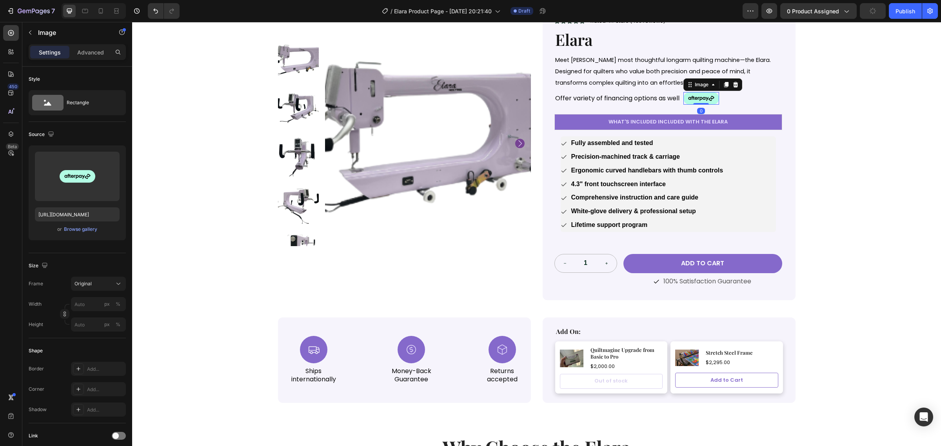
click at [708, 101] on img at bounding box center [701, 98] width 36 height 13
click at [736, 87] on div at bounding box center [735, 84] width 9 height 9
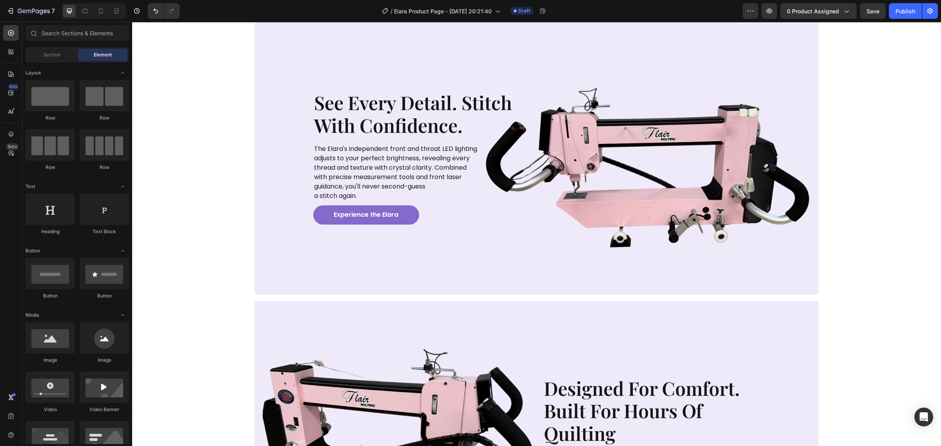
scroll to position [784, 0]
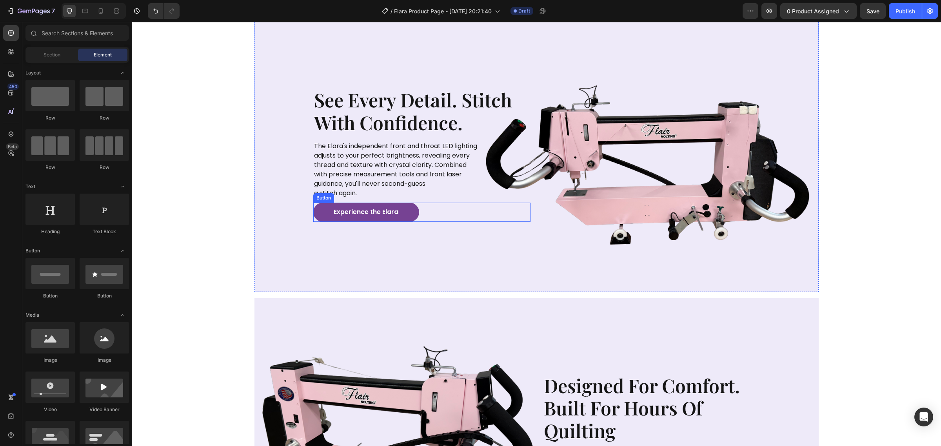
click at [393, 220] on button "Experience the Elara" at bounding box center [366, 212] width 106 height 19
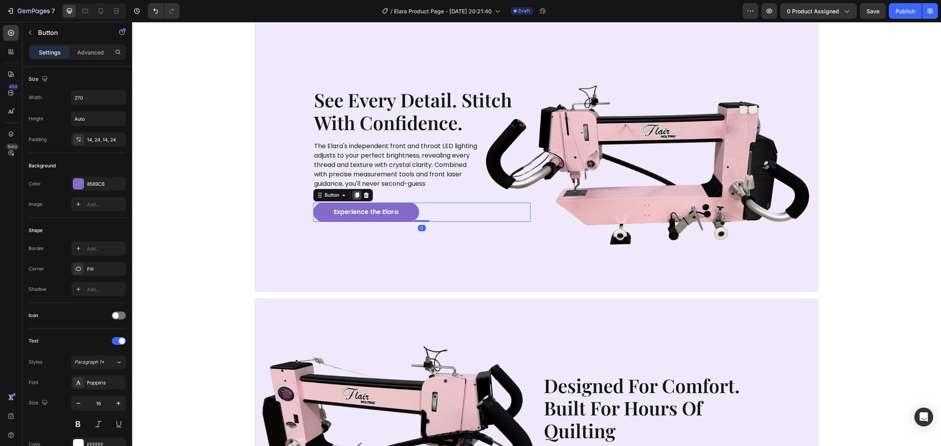
click at [356, 198] on icon at bounding box center [357, 195] width 6 height 6
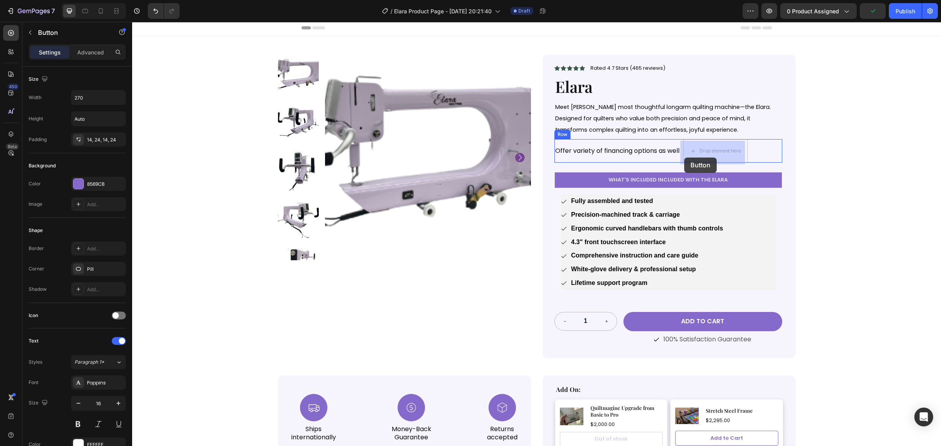
scroll to position [0, 0]
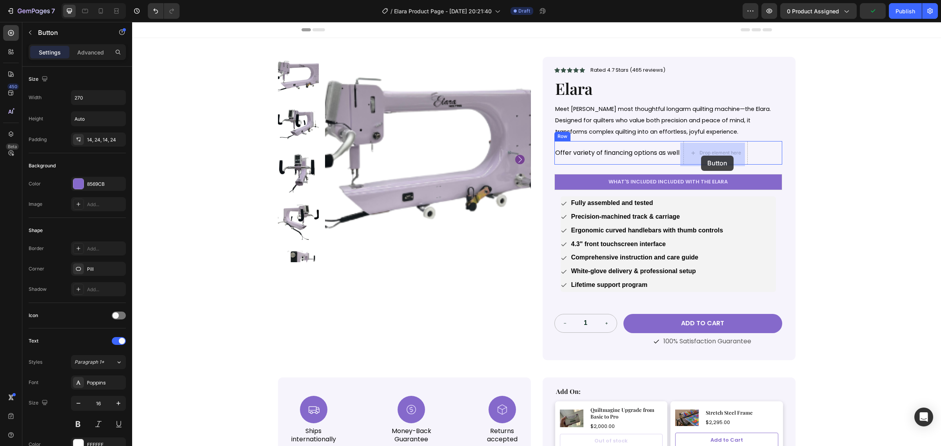
drag, startPoint x: 319, startPoint y: 207, endPoint x: 701, endPoint y: 156, distance: 385.7
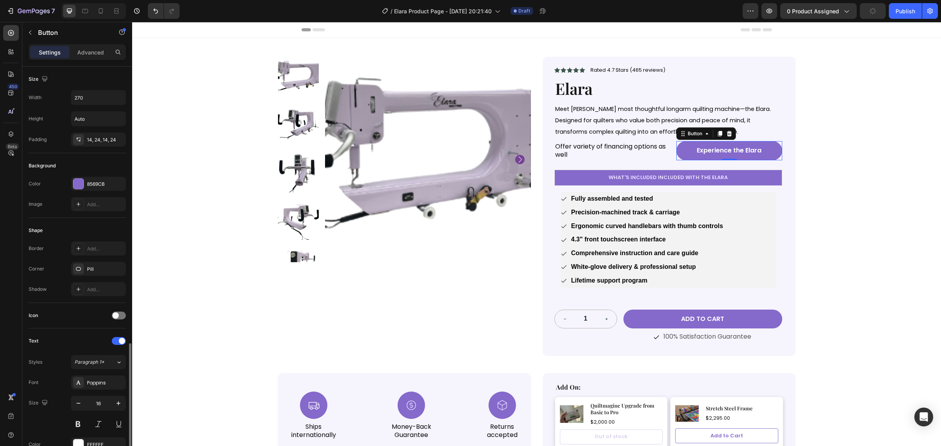
scroll to position [162, 0]
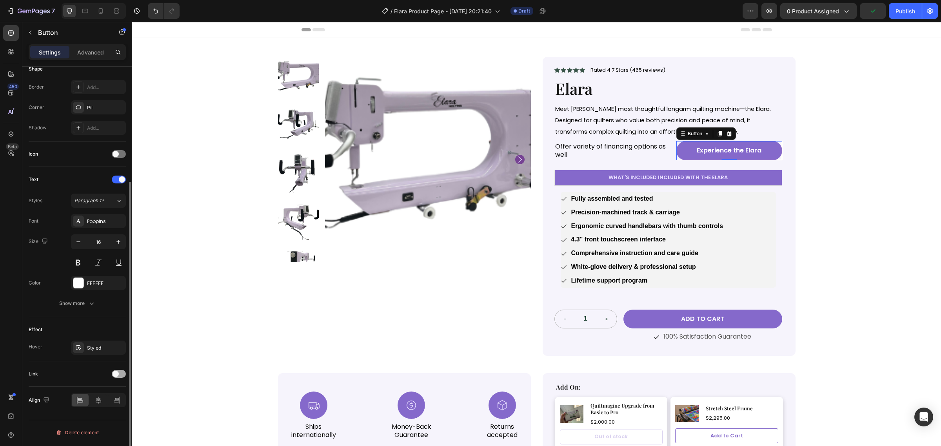
click at [124, 373] on div at bounding box center [119, 374] width 14 height 8
click at [97, 414] on div "Add..." at bounding box center [105, 414] width 37 height 7
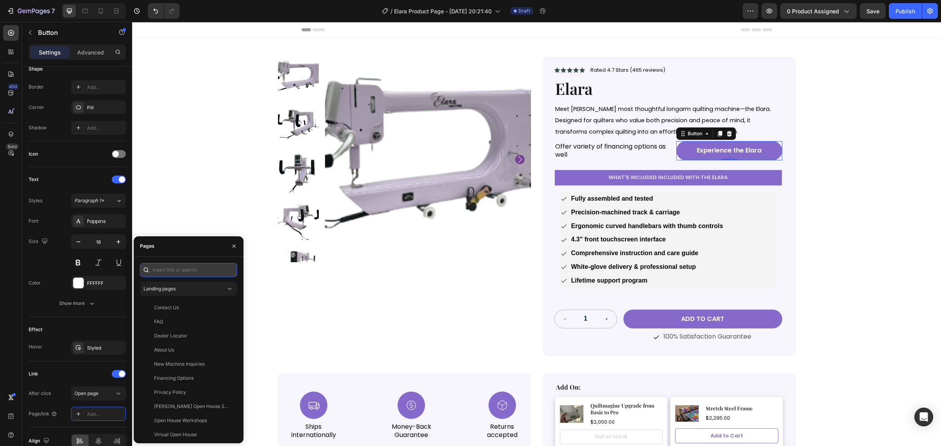
click at [169, 276] on input "text" at bounding box center [188, 270] width 97 height 14
paste input "https://nolting.com/pages/financing-options"
type input "https://nolting.com/pages/financing-options"
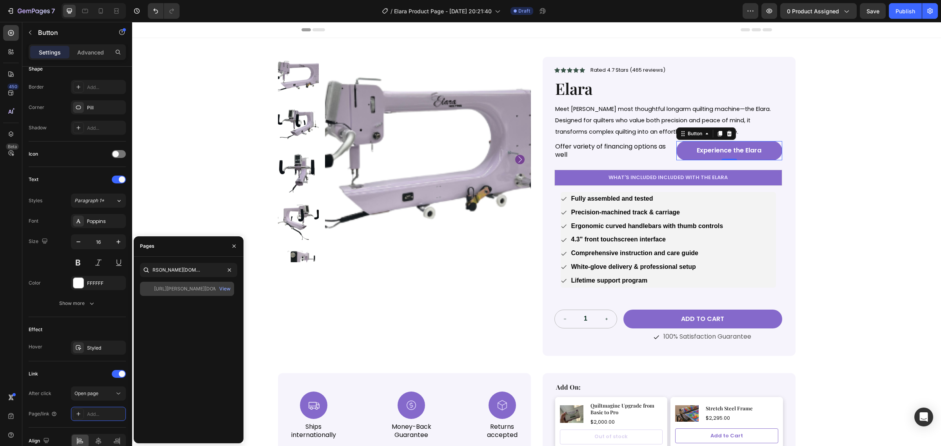
click at [179, 287] on div "https://nolting.com/pages/financing-options" at bounding box center [191, 288] width 75 height 7
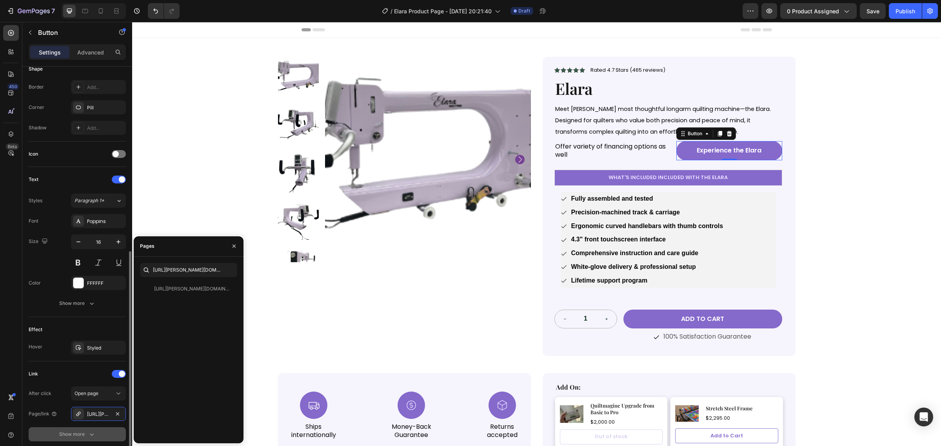
scroll to position [222, 0]
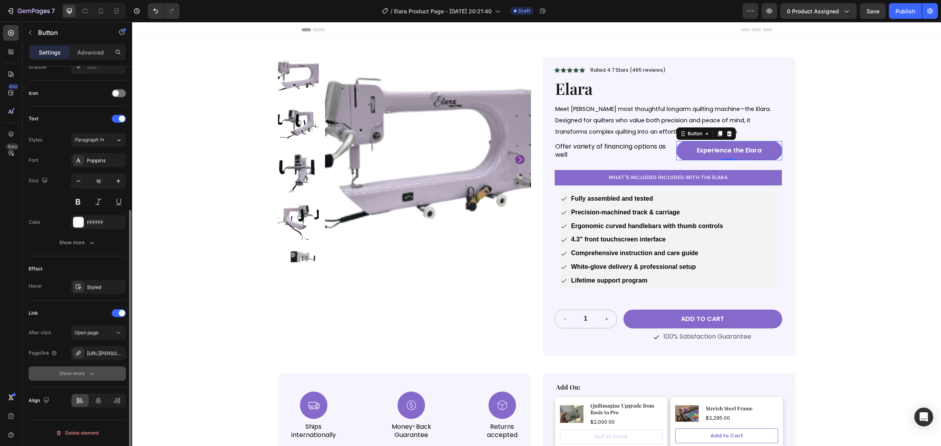
click at [94, 376] on icon "button" at bounding box center [92, 374] width 8 height 8
click at [89, 377] on span "Yes" at bounding box center [85, 373] width 8 height 7
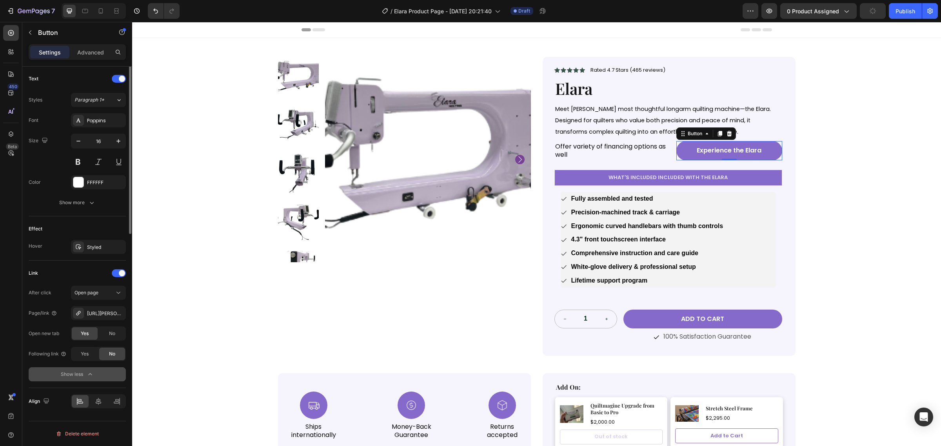
scroll to position [67, 0]
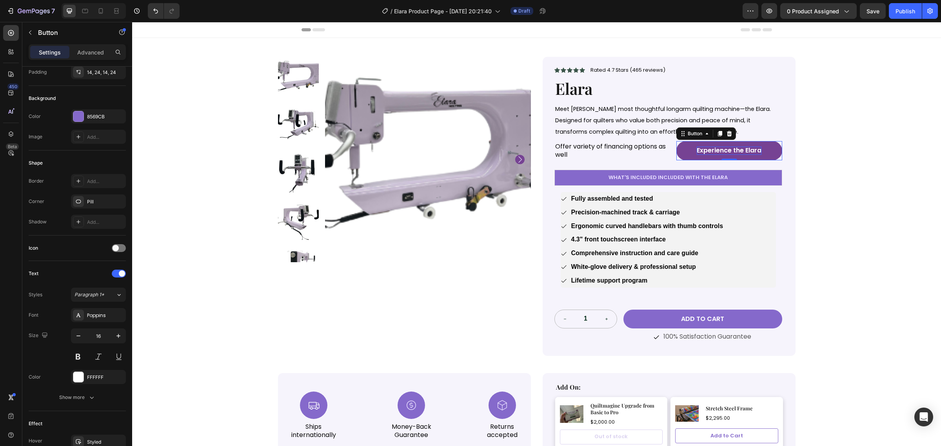
click at [733, 148] on p "Experience the Elara" at bounding box center [729, 151] width 65 height 8
click at [806, 156] on div "Product Images Icon Icon Icon Icon Icon Icon List Rated 4.7 Stars (465 reviews)…" at bounding box center [536, 248] width 809 height 421
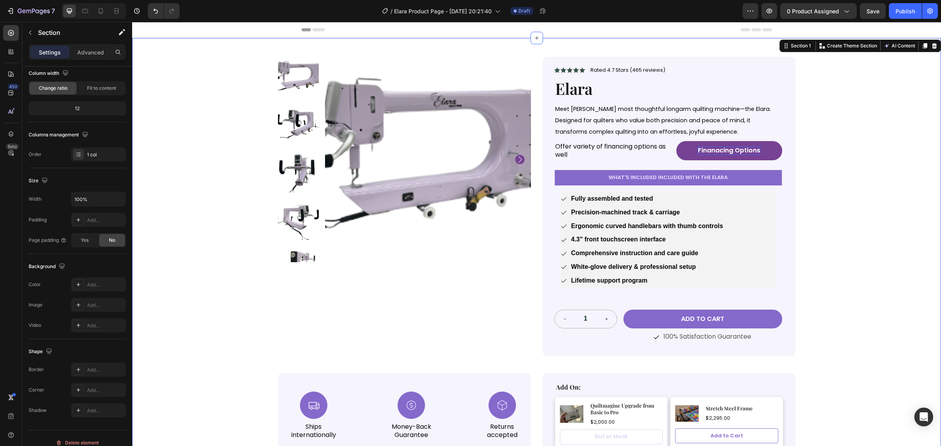
scroll to position [0, 0]
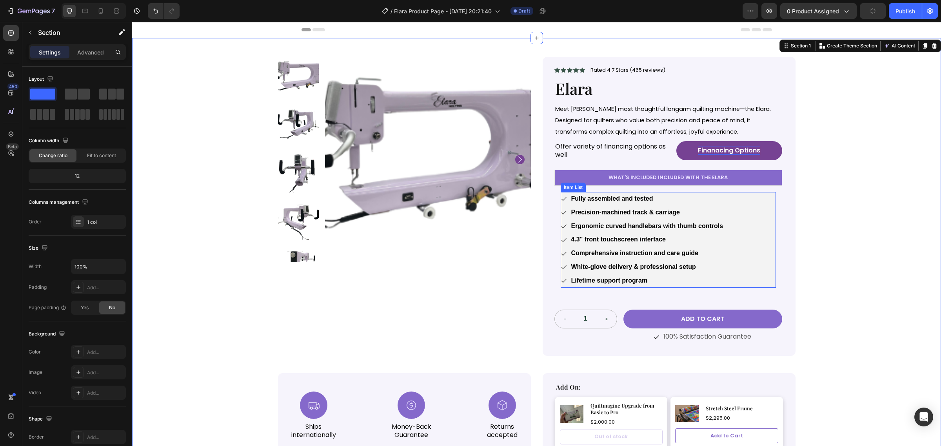
click at [615, 205] on p "Fully assembled and tested" at bounding box center [647, 198] width 152 height 11
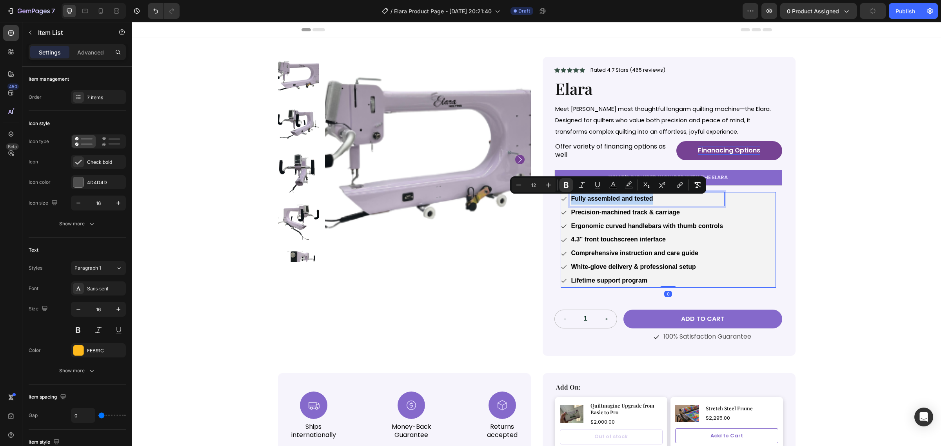
click at [614, 202] on strong "Fully assembled and tested" at bounding box center [612, 198] width 82 height 7
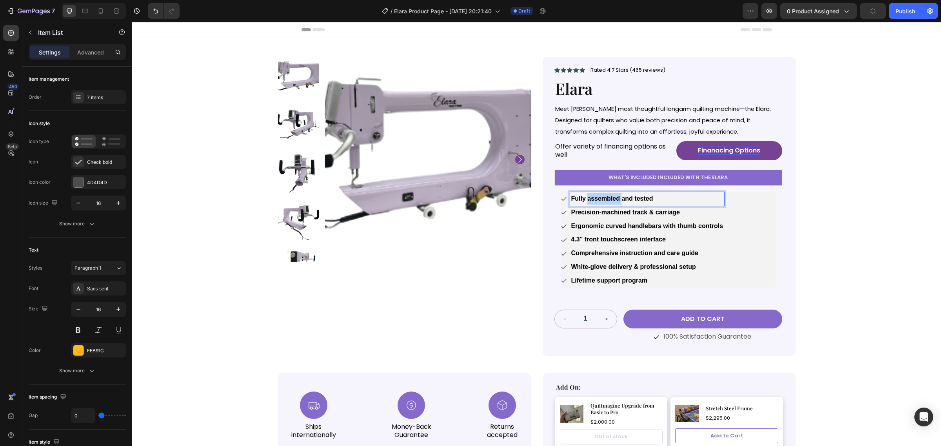
click at [614, 202] on strong "Fully assembled and tested" at bounding box center [612, 198] width 82 height 7
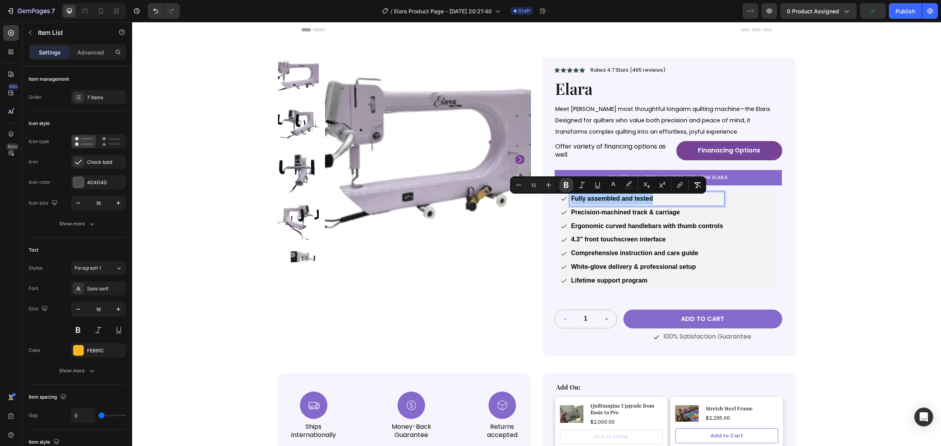
drag, startPoint x: 567, startPoint y: 187, endPoint x: 478, endPoint y: 190, distance: 88.3
click at [567, 187] on icon "Editor contextual toolbar" at bounding box center [566, 185] width 5 height 6
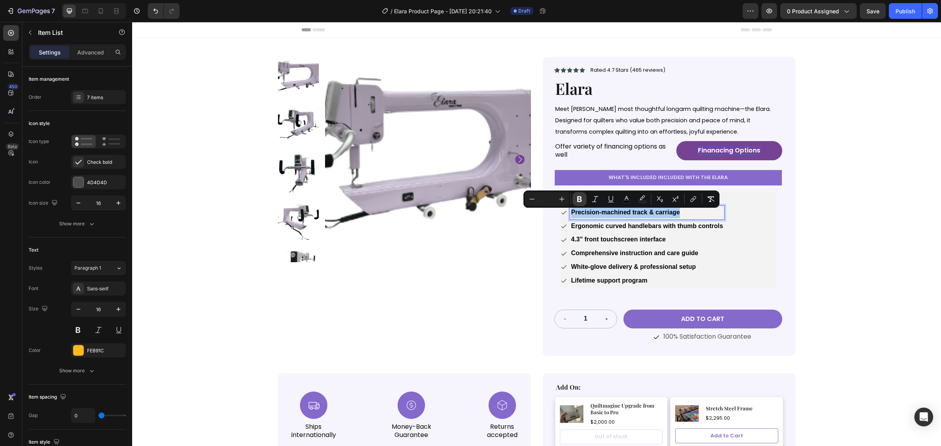
click at [583, 201] on button "Bold" at bounding box center [579, 199] width 14 height 14
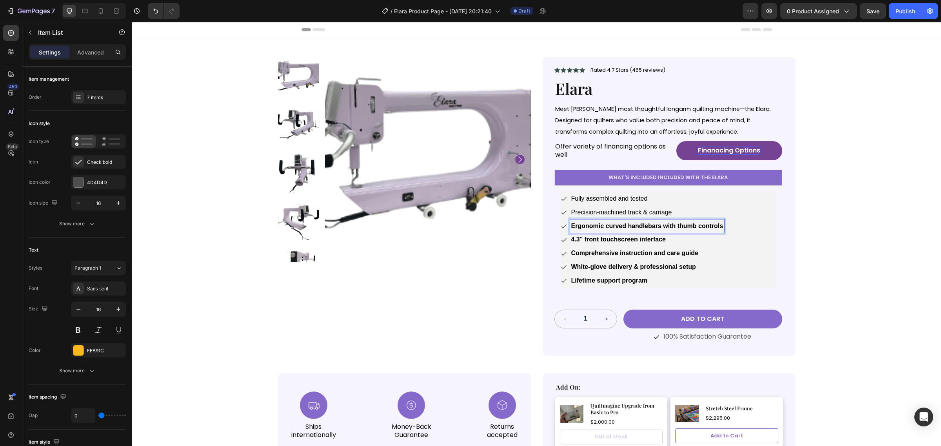
click at [597, 229] on strong "Ergonomic curved handlebars with thumb controls" at bounding box center [647, 226] width 152 height 7
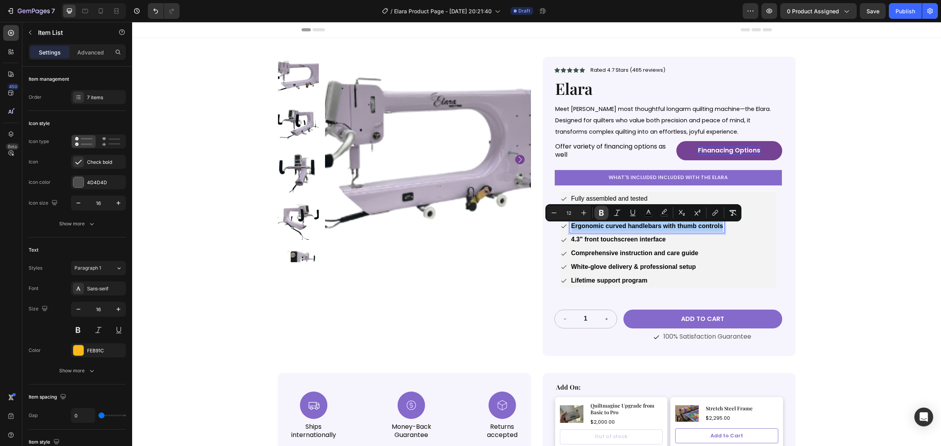
click at [600, 214] on icon "Editor contextual toolbar" at bounding box center [601, 213] width 5 height 6
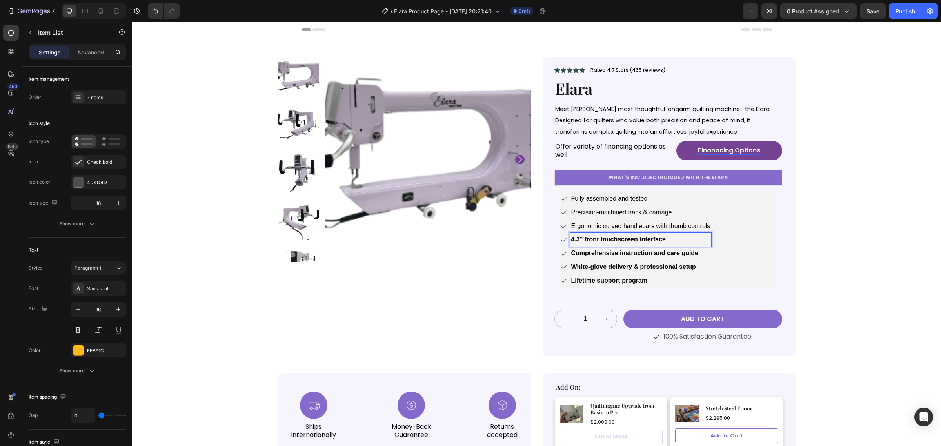
click at [599, 240] on strong "4.3" front touchscreen interface" at bounding box center [618, 239] width 94 height 7
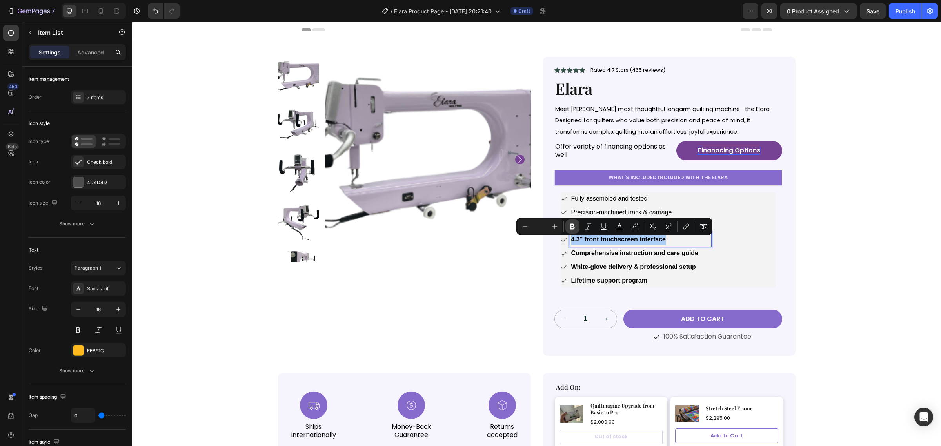
click at [576, 227] on icon "Editor contextual toolbar" at bounding box center [573, 227] width 8 height 8
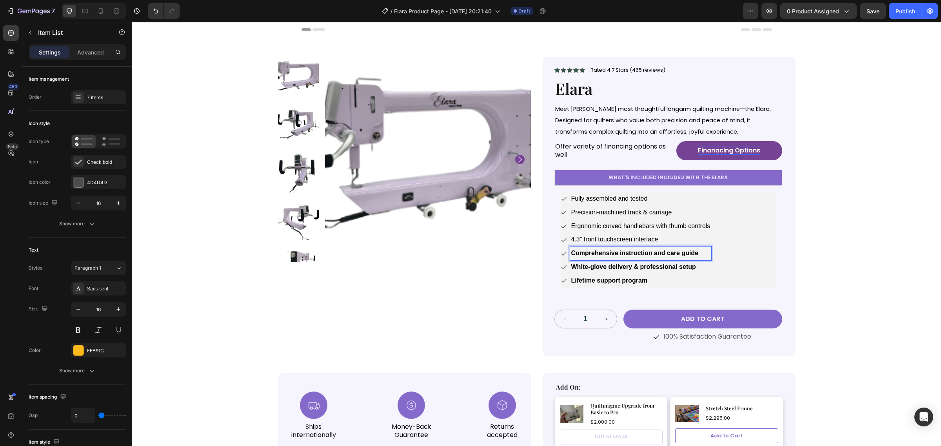
click at [589, 256] on strong "Comprehensive instruction and care guide" at bounding box center [634, 253] width 127 height 7
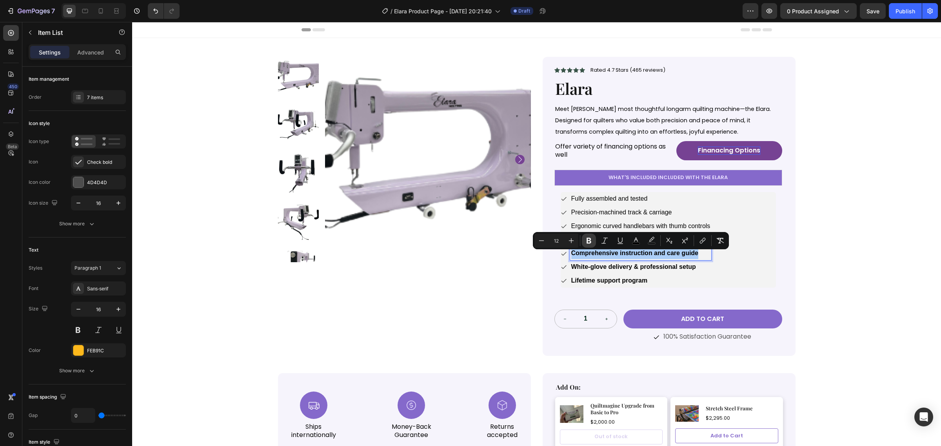
drag, startPoint x: 583, startPoint y: 242, endPoint x: 458, endPoint y: 243, distance: 125.1
click at [583, 242] on button "Bold" at bounding box center [589, 241] width 14 height 14
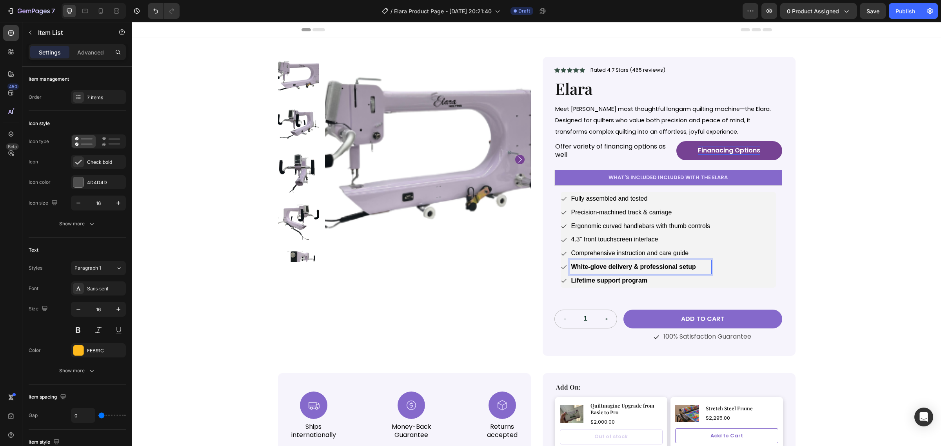
click at [591, 268] on strong "White-glove delivery & professional setup" at bounding box center [633, 266] width 125 height 7
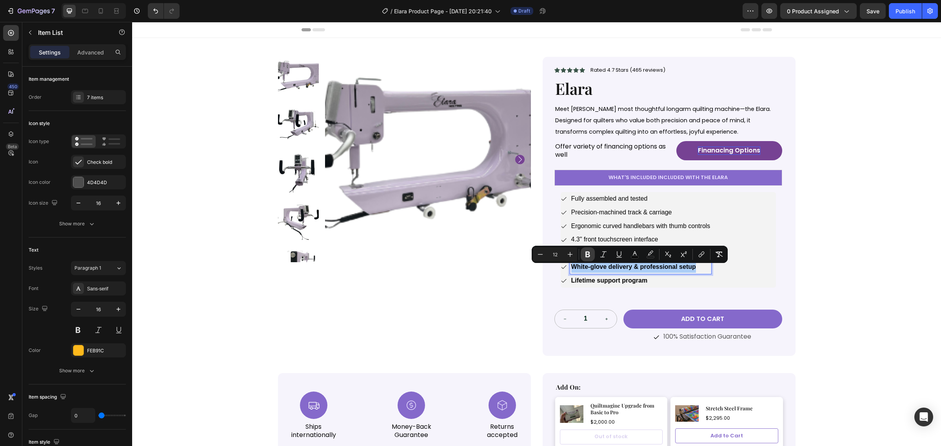
click at [592, 254] on button "Bold" at bounding box center [588, 254] width 14 height 14
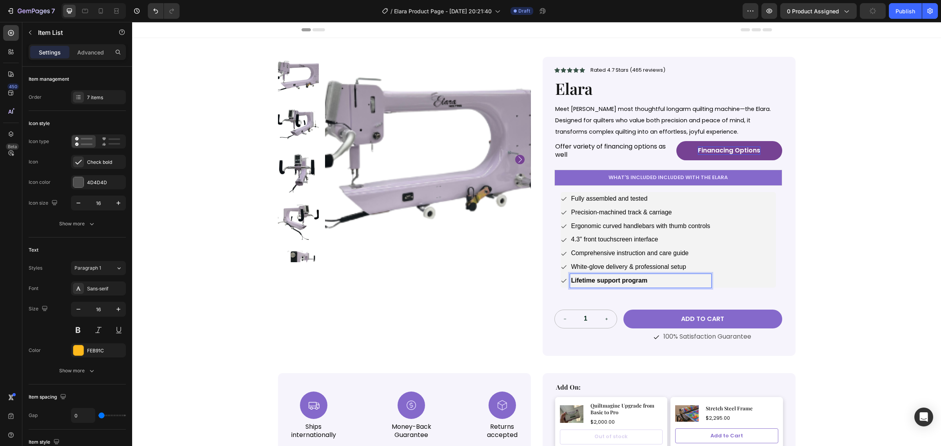
click at [615, 287] on p "Lifetime support program" at bounding box center [640, 280] width 139 height 11
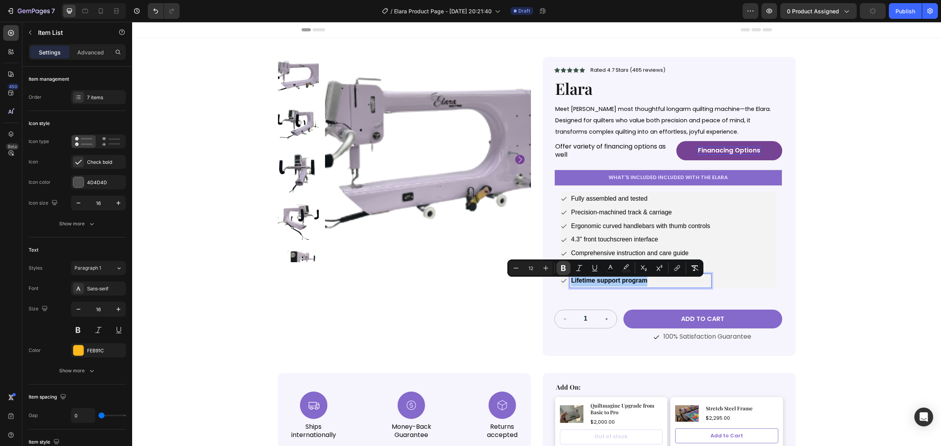
drag, startPoint x: 569, startPoint y: 269, endPoint x: 454, endPoint y: 284, distance: 115.8
click at [569, 269] on button "Bold" at bounding box center [563, 268] width 14 height 14
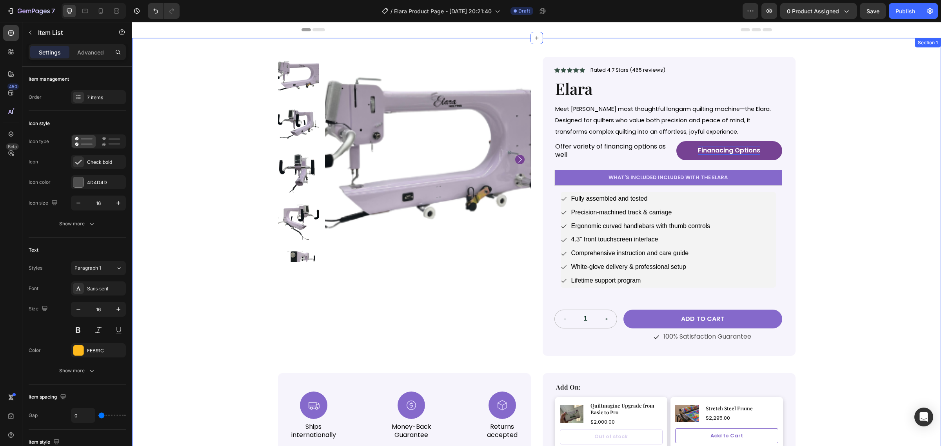
click at [849, 330] on div "Product Images Icon Icon Icon Icon Icon Icon List Rated 4.7 Stars (465 reviews)…" at bounding box center [536, 248] width 809 height 421
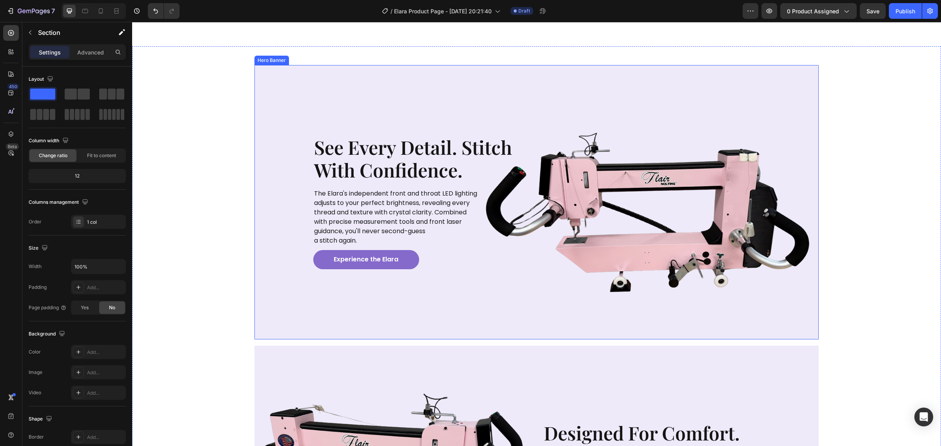
scroll to position [735, 0]
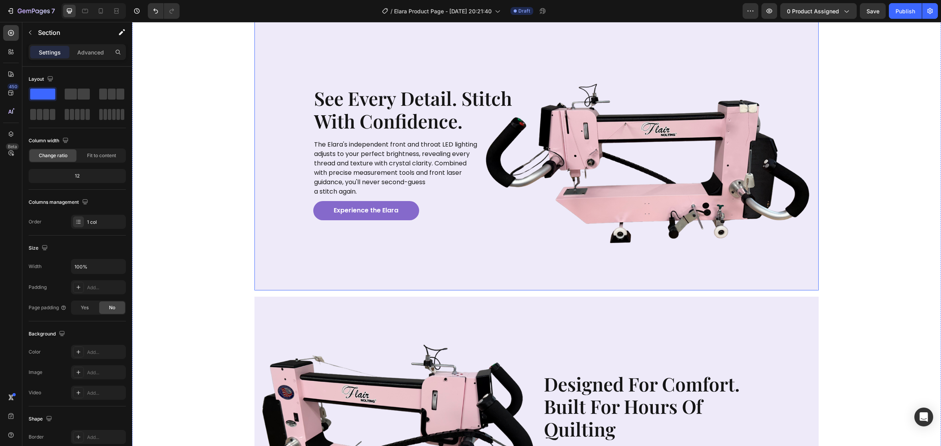
drag, startPoint x: 546, startPoint y: 254, endPoint x: 554, endPoint y: 256, distance: 8.5
click at [546, 220] on div "Image" at bounding box center [651, 153] width 217 height 134
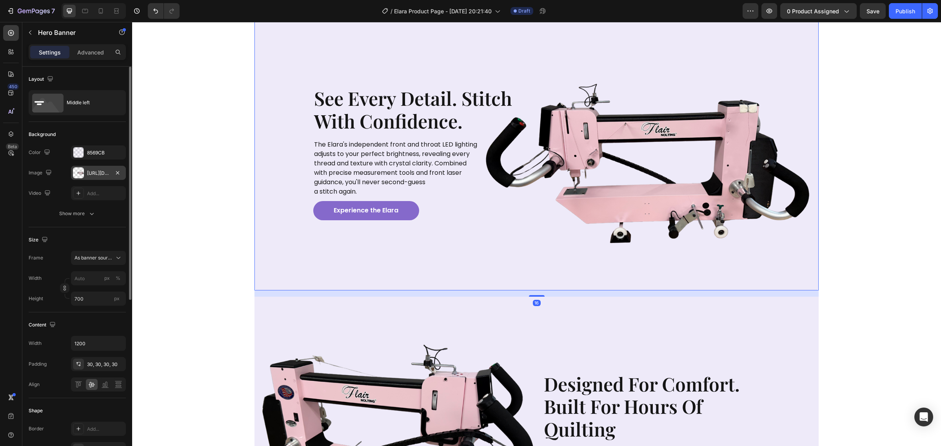
drag, startPoint x: 90, startPoint y: 172, endPoint x: 94, endPoint y: 172, distance: 4.3
click at [90, 172] on div "https://cdn.shopify.com/s/files/1/0281/2893/6067/files/gempages_566748255581373…" at bounding box center [98, 173] width 23 height 7
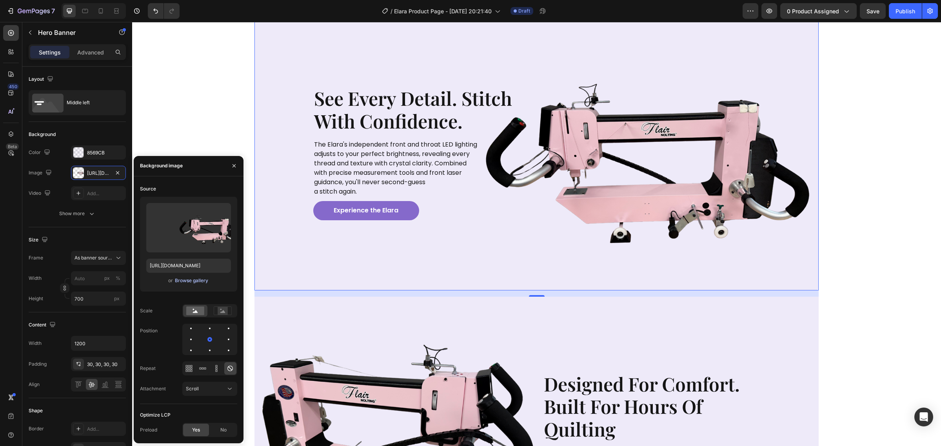
click at [190, 281] on div "Browse gallery" at bounding box center [191, 280] width 33 height 7
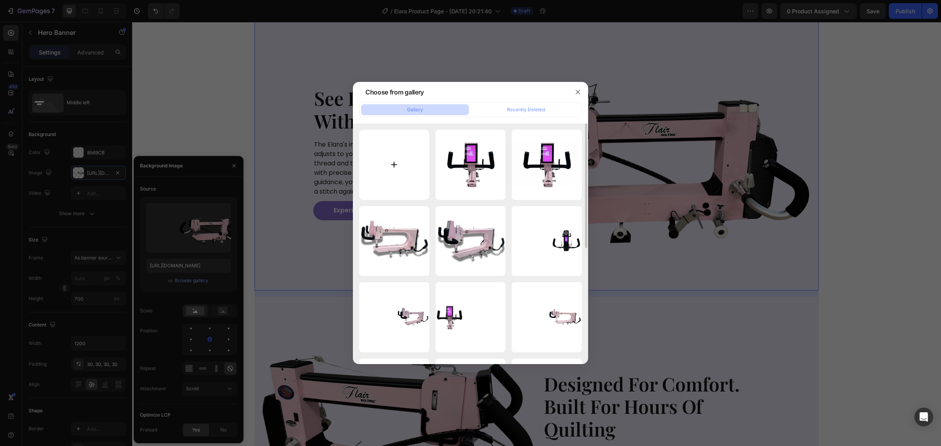
click at [410, 162] on input "file" at bounding box center [394, 165] width 70 height 70
type input "C:\fakepath\Poor SEO (4).svg"
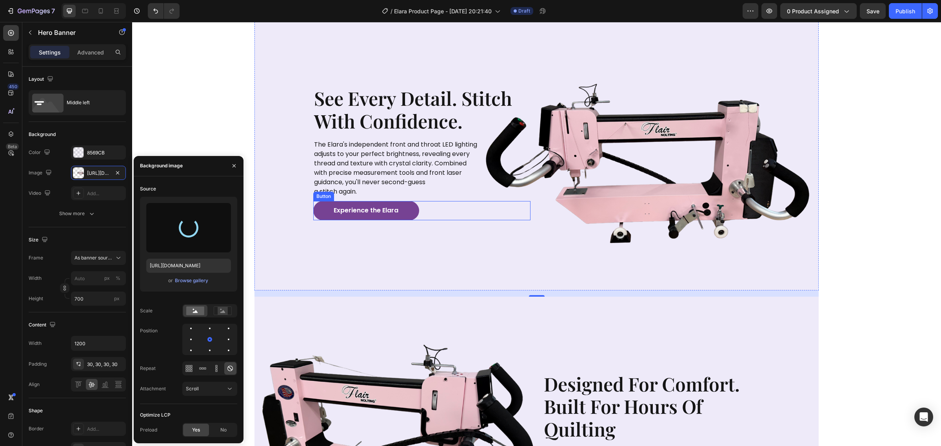
click at [398, 220] on button "Experience the Elara" at bounding box center [366, 210] width 106 height 19
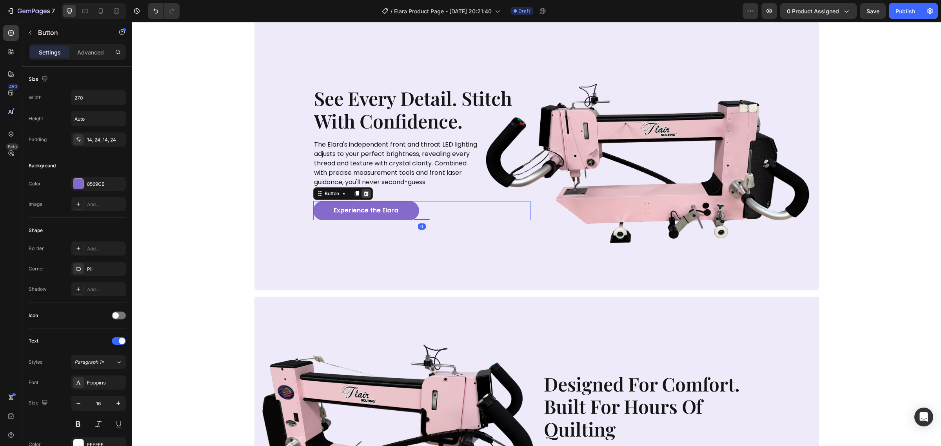
click at [365, 197] on icon at bounding box center [366, 194] width 6 height 6
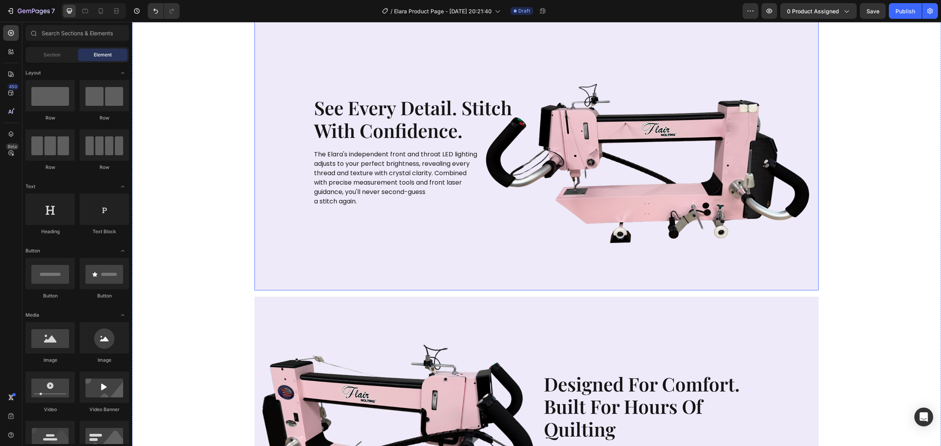
click at [545, 282] on div "Background Image" at bounding box center [536, 153] width 564 height 274
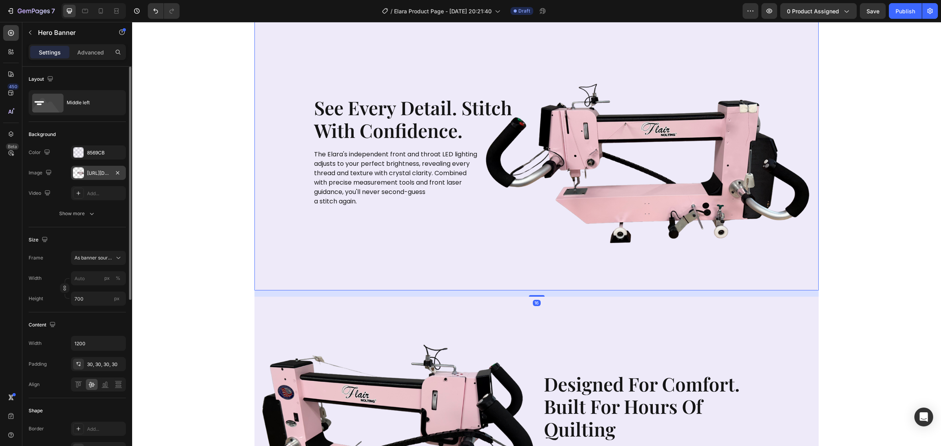
click at [91, 173] on div "https://cdn.shopify.com/s/files/1/0281/2893/6067/files/gempages_566748255581373…" at bounding box center [98, 173] width 23 height 7
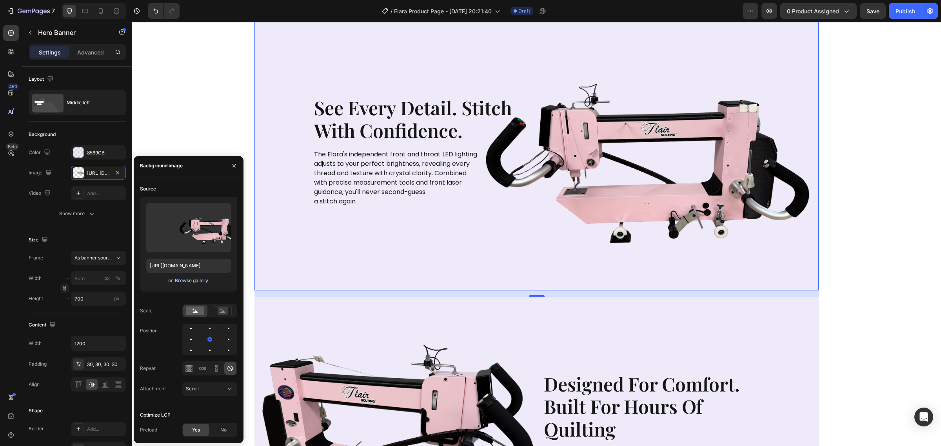
click at [199, 278] on div "Browse gallery" at bounding box center [191, 280] width 33 height 7
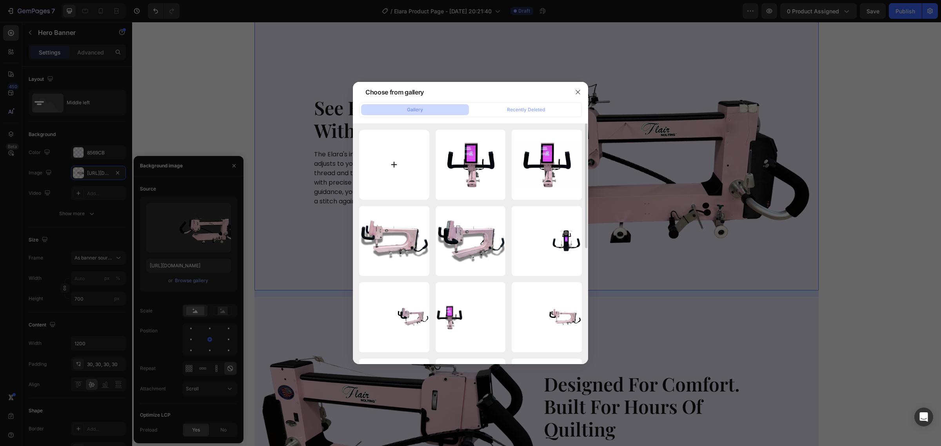
click at [399, 169] on input "file" at bounding box center [394, 165] width 70 height 70
type input "C:\fakepath\Poor SEO (4).svg"
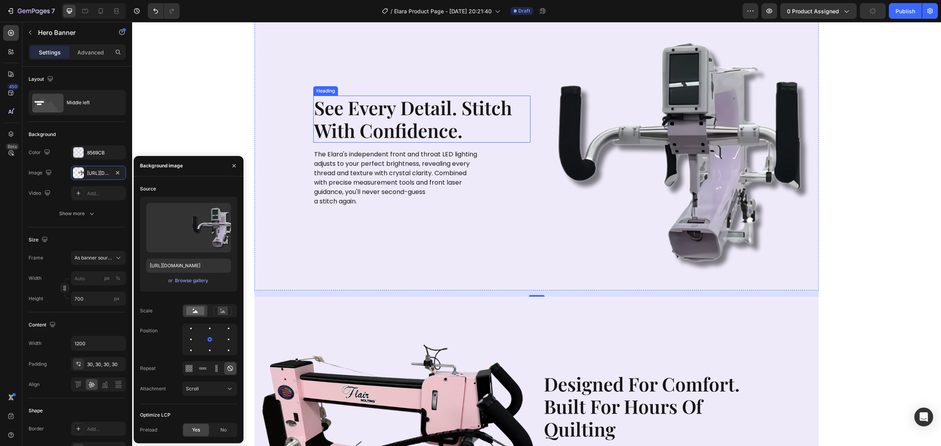
type input "https://cdn.shopify.com/s/files/1/0281/2893/6067/files/gempages_566748255581373…"
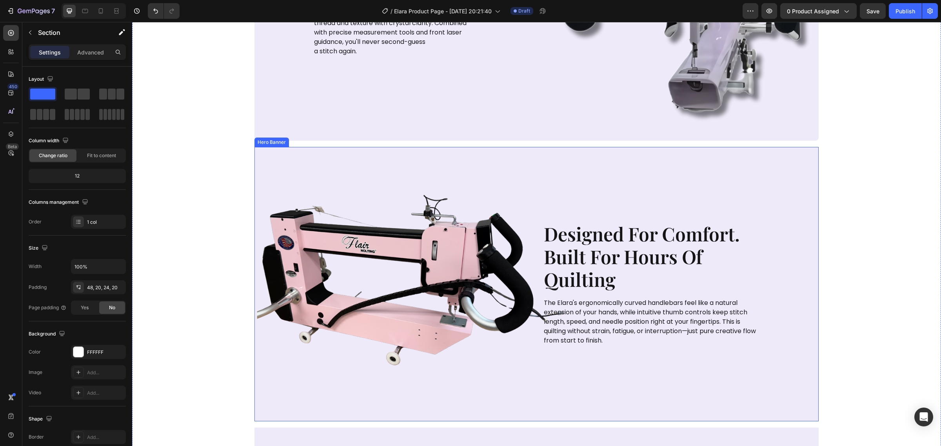
scroll to position [784, 0]
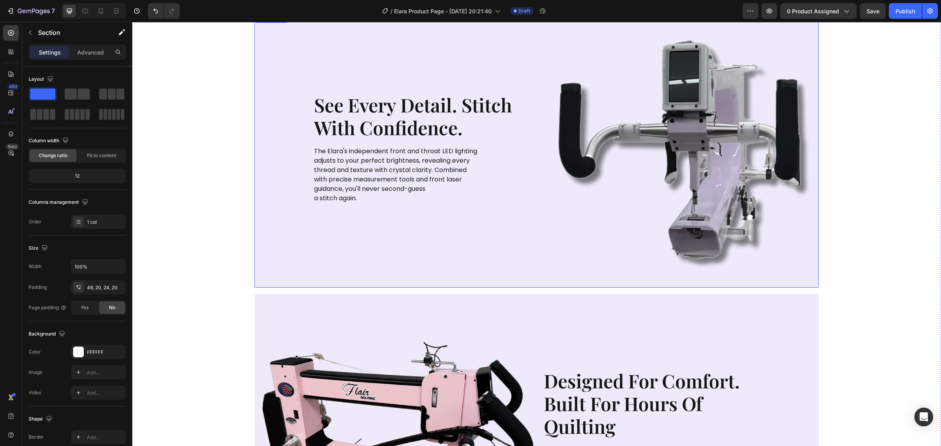
click at [561, 213] on div "see every detail. stitch with confidence. Heading The Elara's independent front…" at bounding box center [537, 150] width 470 height 138
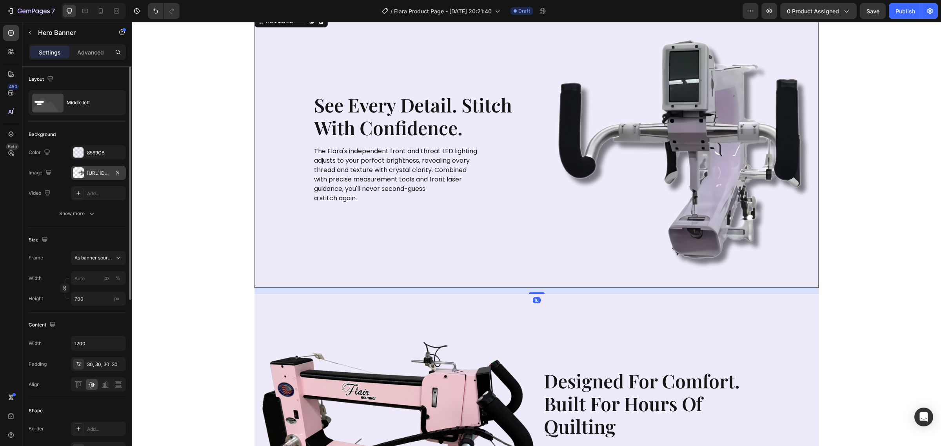
click at [102, 173] on div "https://cdn.shopify.com/s/files/1/0281/2893/6067/files/gempages_566748255581373…" at bounding box center [98, 173] width 23 height 7
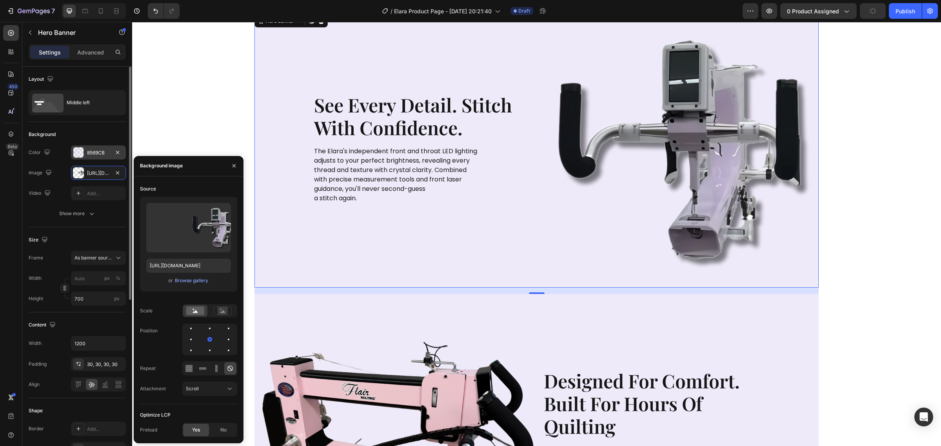
click at [94, 154] on div "8569CB" at bounding box center [98, 152] width 23 height 7
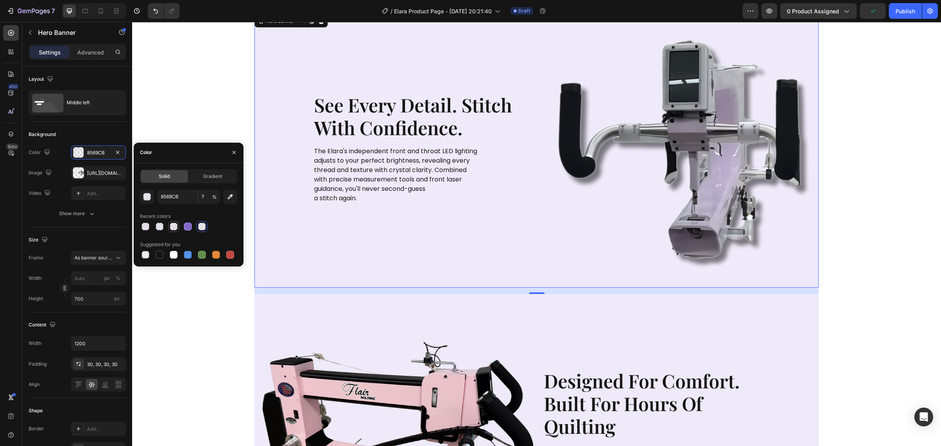
click at [174, 230] on div at bounding box center [174, 227] width 8 height 8
click at [159, 231] on div at bounding box center [159, 226] width 9 height 9
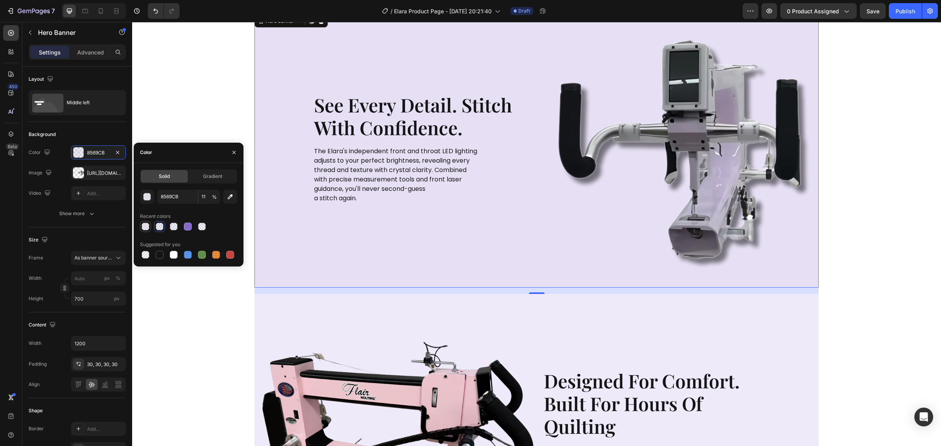
click at [144, 229] on div at bounding box center [146, 227] width 8 height 8
click at [202, 226] on div at bounding box center [202, 227] width 8 height 8
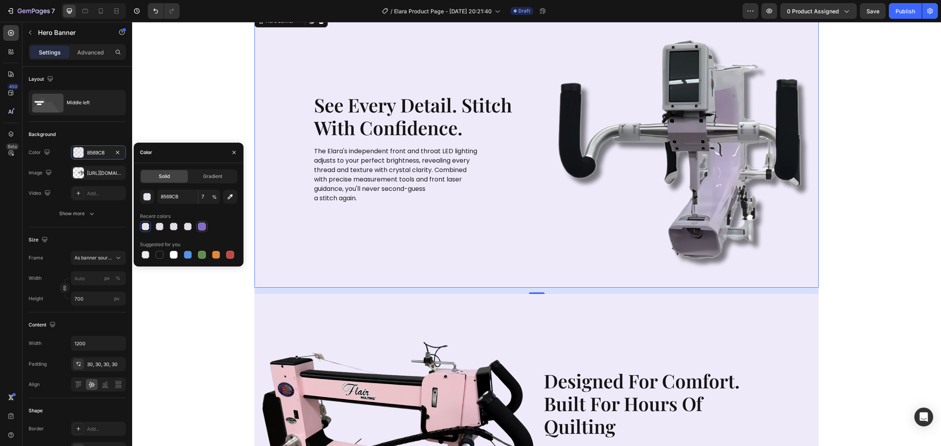
click at [201, 227] on div at bounding box center [202, 227] width 8 height 8
type input "100"
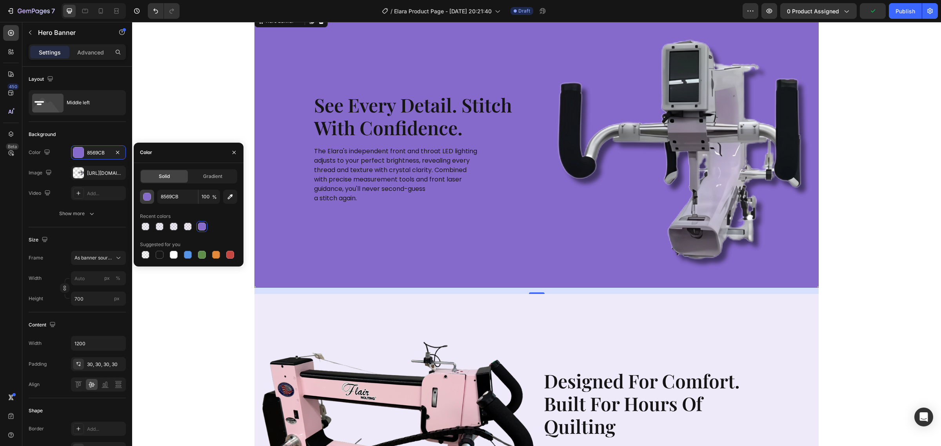
click at [144, 200] on div "button" at bounding box center [147, 197] width 8 height 8
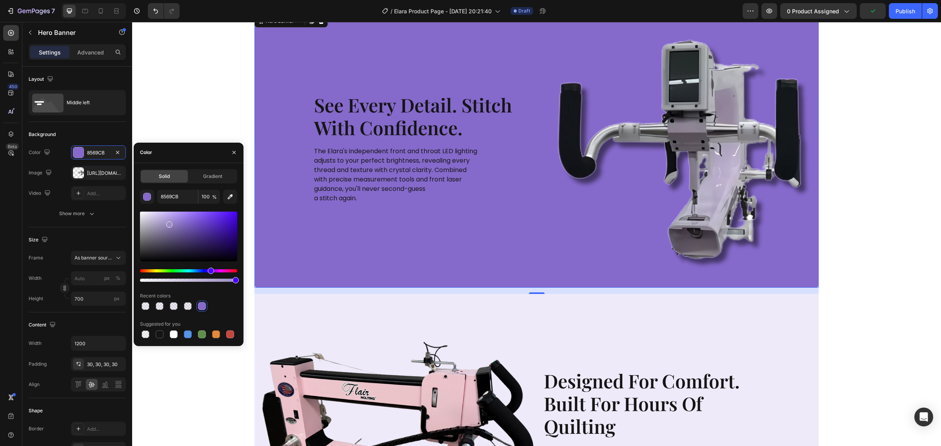
click at [169, 223] on div at bounding box center [188, 237] width 97 height 50
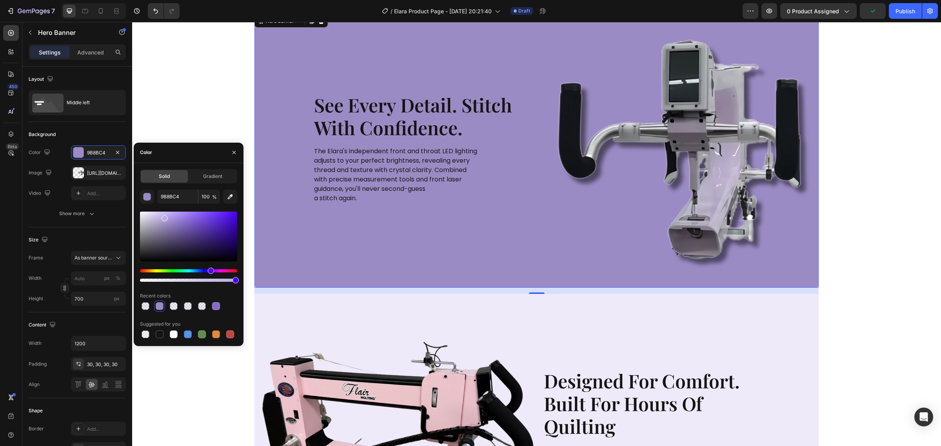
click at [163, 217] on div at bounding box center [188, 237] width 97 height 50
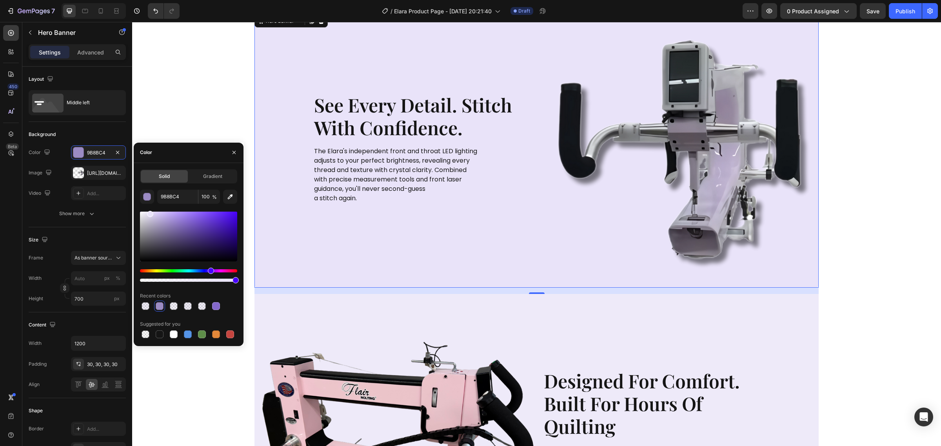
drag, startPoint x: 159, startPoint y: 216, endPoint x: 149, endPoint y: 213, distance: 10.8
click at [149, 213] on div at bounding box center [188, 237] width 97 height 50
type input "E9E3F9"
drag, startPoint x: 231, startPoint y: 281, endPoint x: 221, endPoint y: 285, distance: 10.9
click at [221, 285] on div "E9E3F9 39 % Recent colors Suggested for you" at bounding box center [188, 265] width 97 height 150
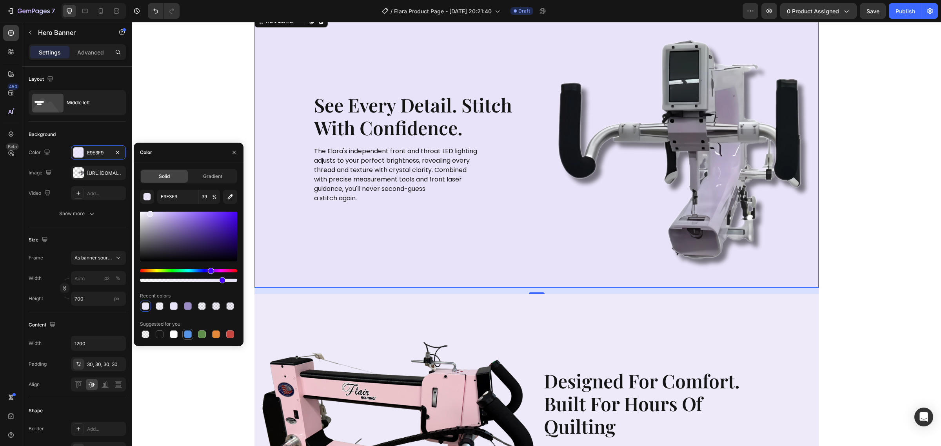
type input "83"
click at [234, 197] on button "button" at bounding box center [230, 197] width 14 height 14
type input "B6ADC6"
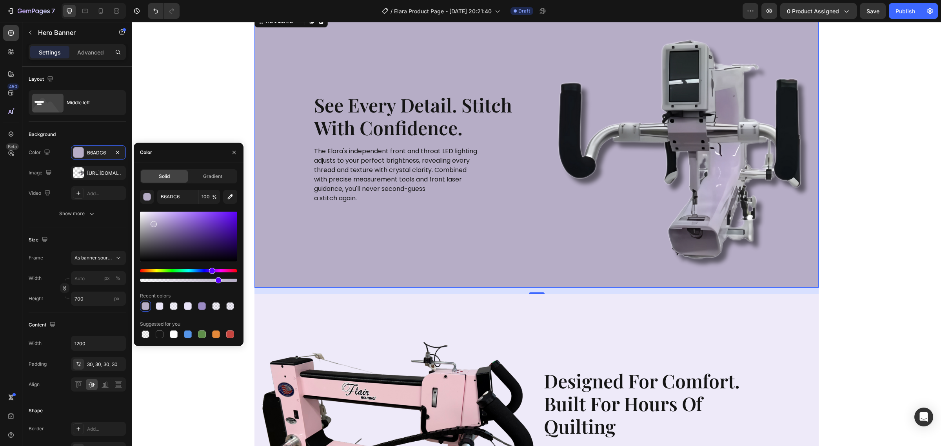
click at [217, 280] on div at bounding box center [188, 280] width 97 height 3
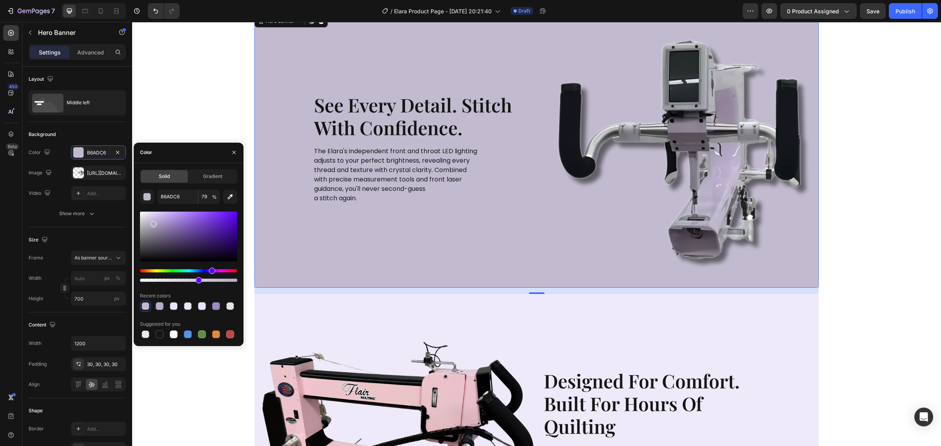
drag, startPoint x: 202, startPoint y: 282, endPoint x: 197, endPoint y: 283, distance: 5.2
click at [197, 283] on div at bounding box center [199, 280] width 6 height 6
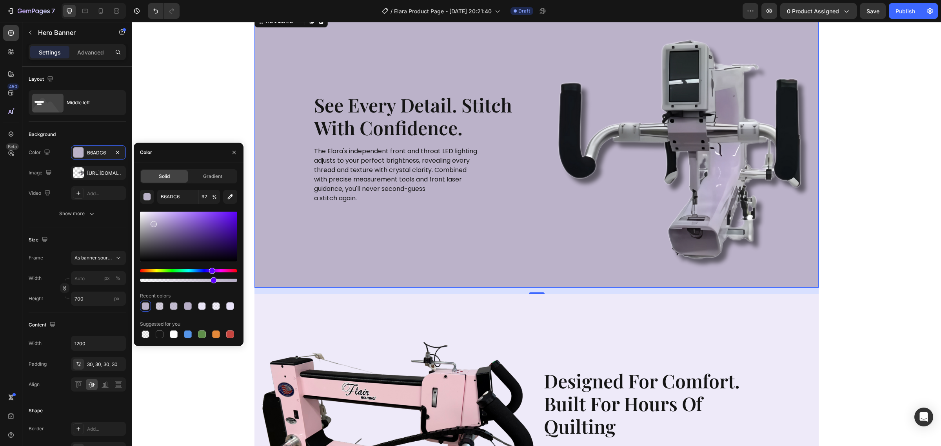
drag, startPoint x: 183, startPoint y: 282, endPoint x: 212, endPoint y: 280, distance: 28.3
click at [212, 280] on div at bounding box center [214, 280] width 6 height 6
type input "74"
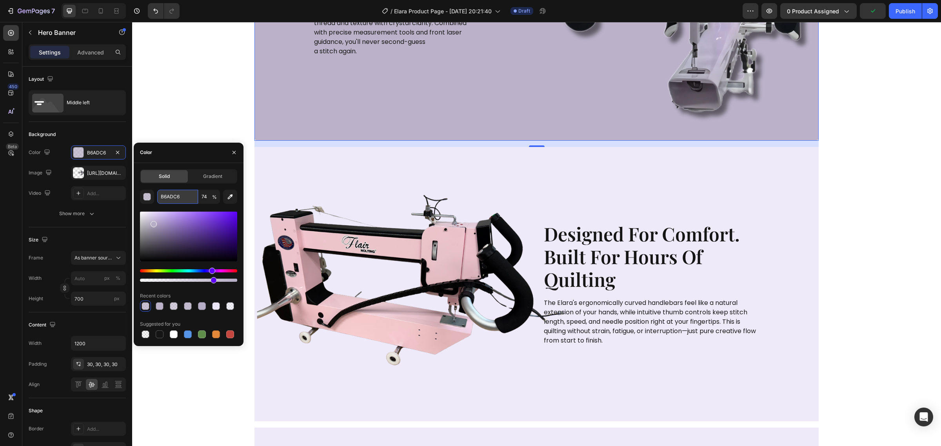
click at [189, 198] on input "B6ADC6" at bounding box center [177, 197] width 41 height 14
drag, startPoint x: 154, startPoint y: 194, endPoint x: 176, endPoint y: 194, distance: 22.3
click at [176, 194] on input "B6ADC6" at bounding box center [177, 197] width 41 height 14
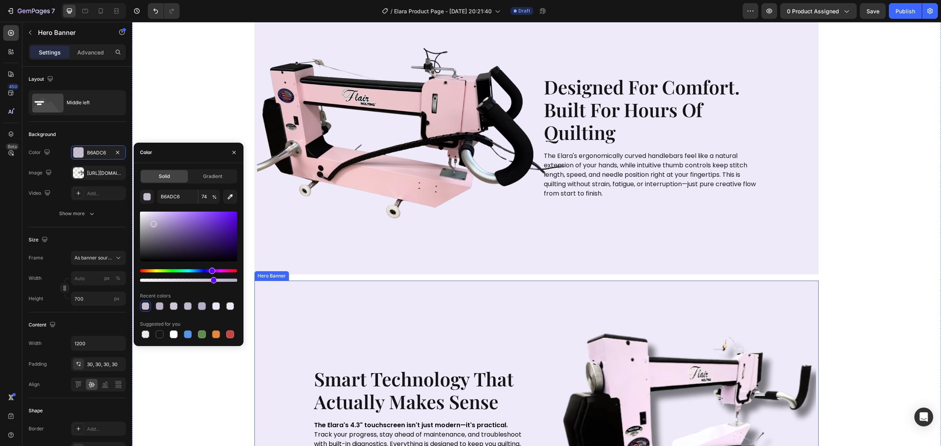
click at [430, 322] on div "Background Image" at bounding box center [536, 418] width 564 height 274
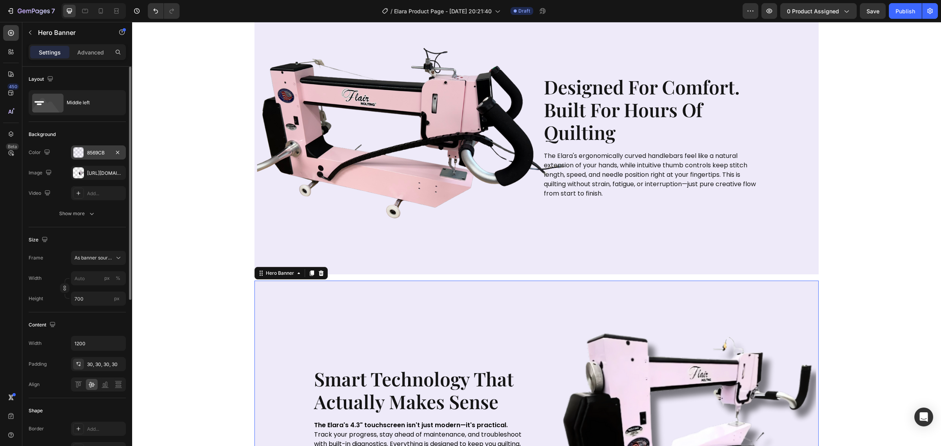
click at [102, 153] on div "8569CB" at bounding box center [98, 152] width 23 height 7
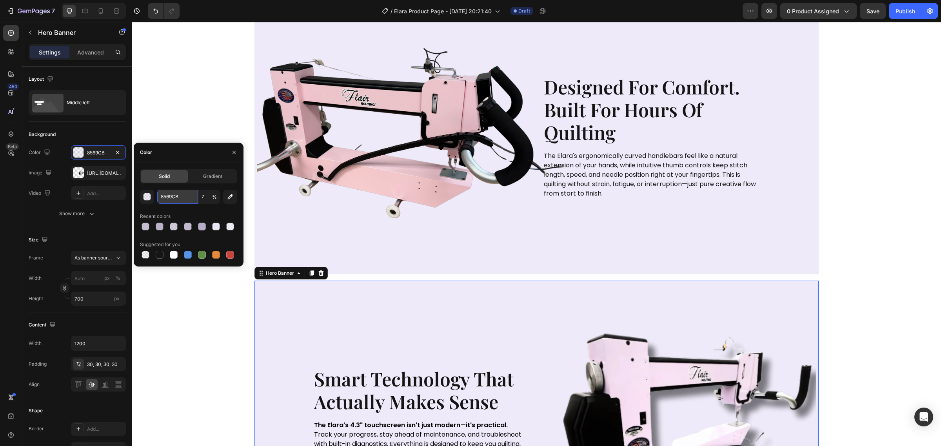
click at [185, 195] on input "8569CB" at bounding box center [177, 197] width 41 height 14
paste input "B6ADC6"
type input "B6ADC6"
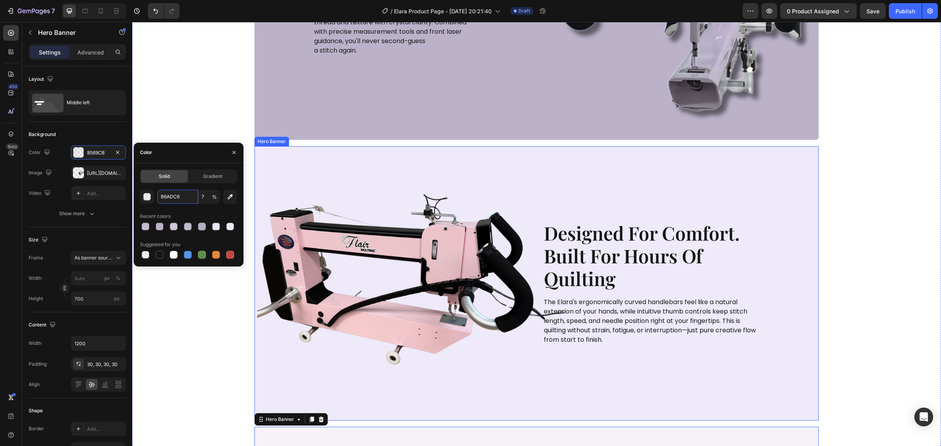
scroll to position [931, 0]
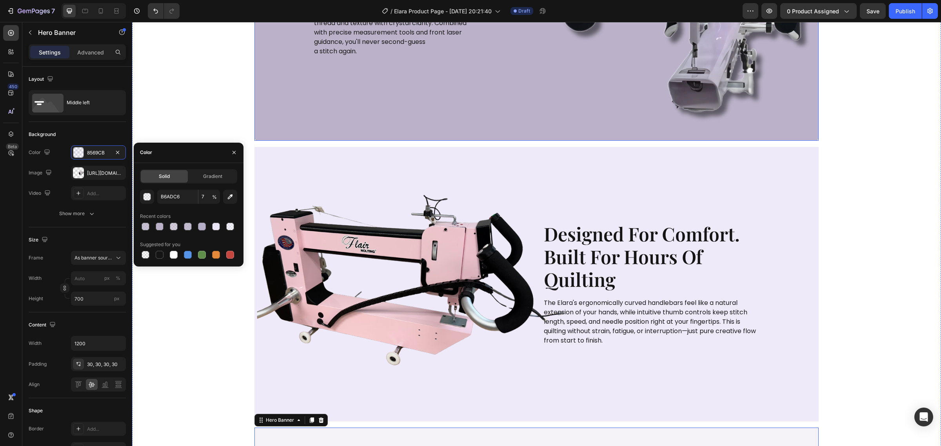
click at [309, 125] on div "Background Image" at bounding box center [536, 3] width 564 height 274
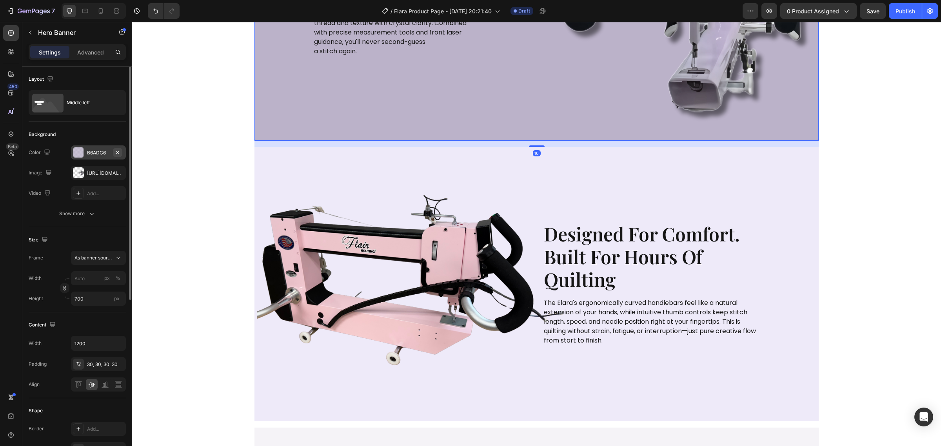
click at [116, 154] on icon "button" at bounding box center [117, 152] width 6 height 6
click at [94, 155] on div "B6ADC6" at bounding box center [98, 152] width 23 height 7
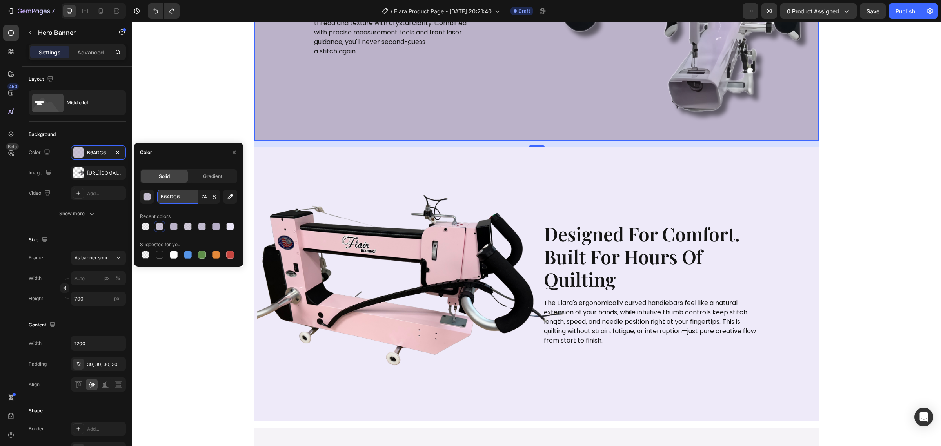
click at [182, 193] on input "B6ADC6" at bounding box center [177, 197] width 41 height 14
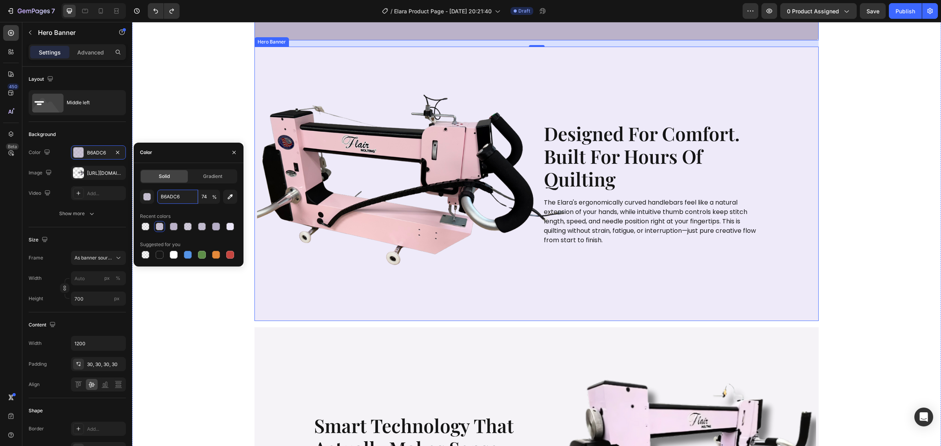
scroll to position [1078, 0]
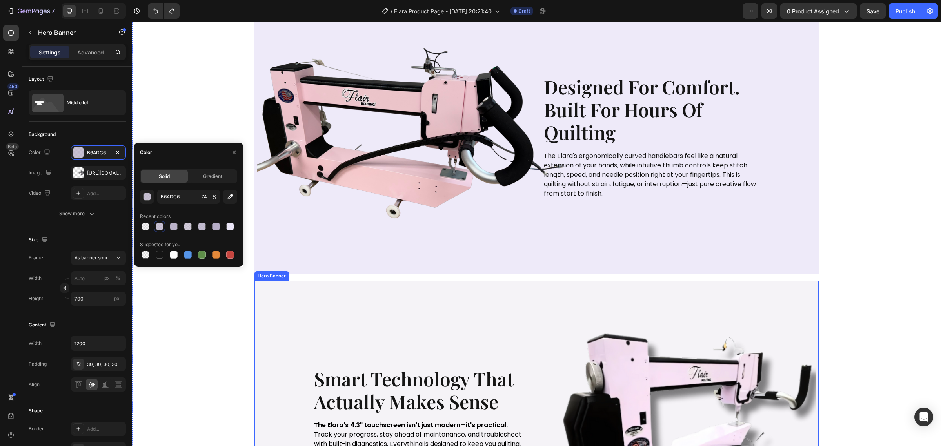
click at [342, 318] on div "Background Image" at bounding box center [536, 418] width 564 height 274
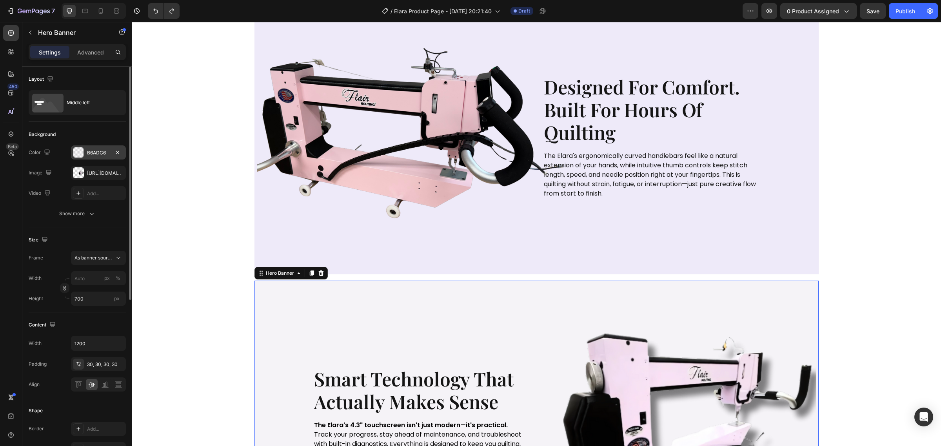
click at [98, 156] on div "B6ADC6" at bounding box center [98, 152] width 23 height 7
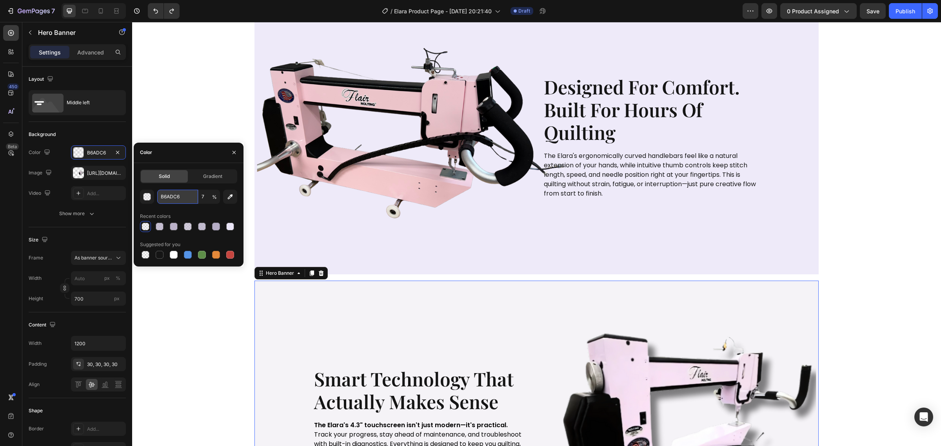
click at [169, 199] on input "B6ADC6" at bounding box center [177, 197] width 41 height 14
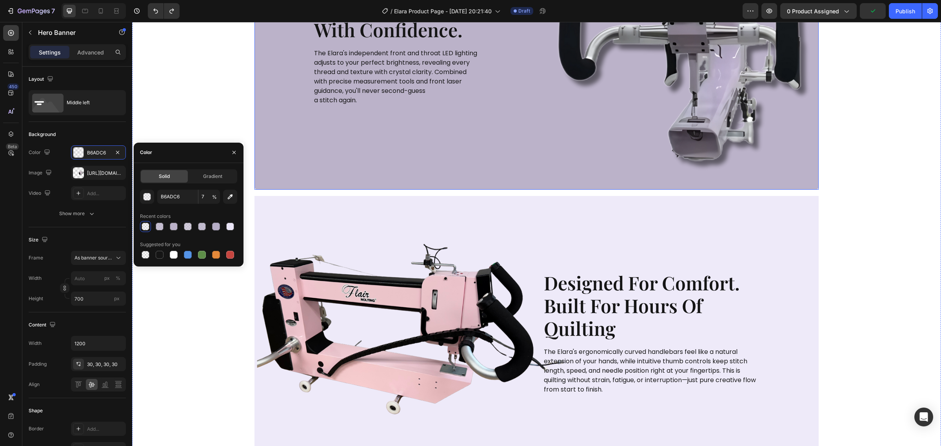
click at [298, 163] on div "Background Image" at bounding box center [536, 52] width 564 height 274
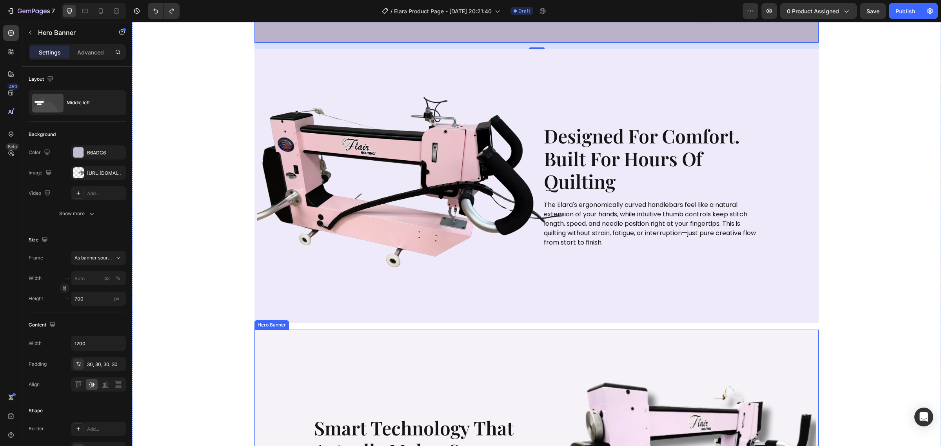
scroll to position [1127, 0]
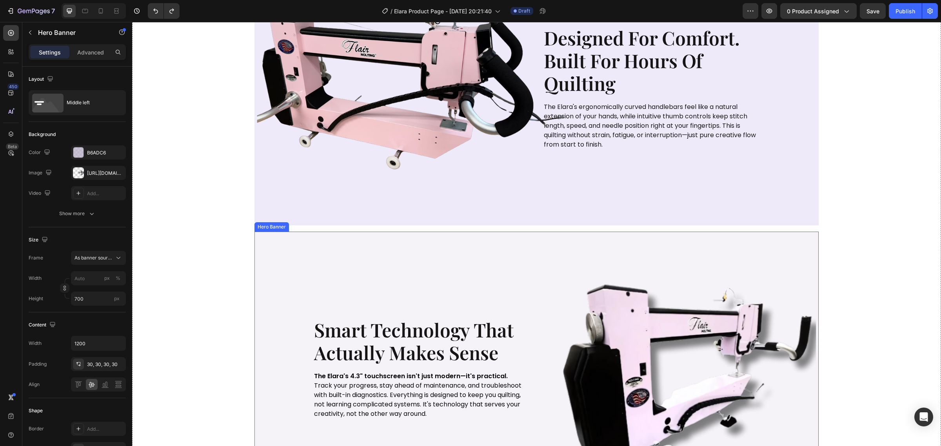
click at [463, 288] on div "Background Image" at bounding box center [536, 369] width 564 height 274
click at [372, 278] on div "Background Image" at bounding box center [536, 369] width 564 height 274
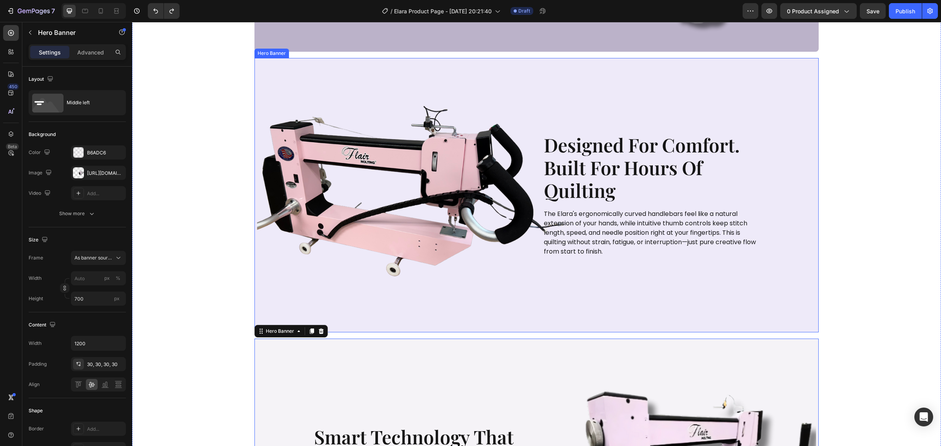
scroll to position [882, 0]
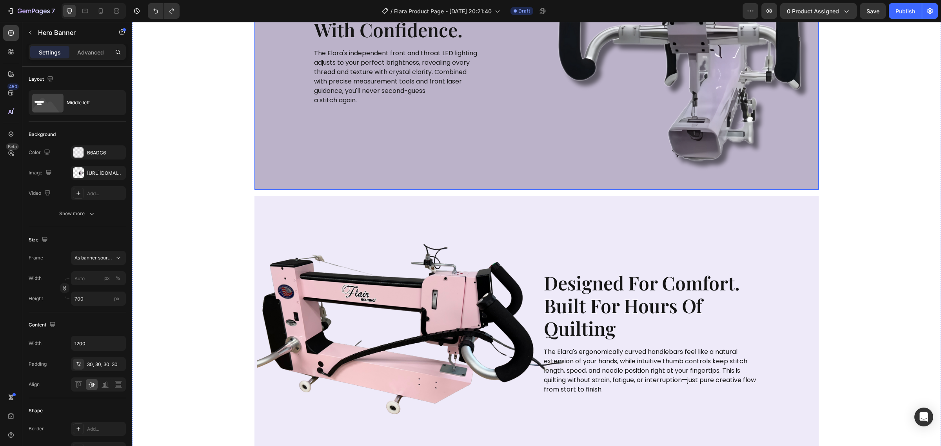
click at [312, 163] on div "Background Image" at bounding box center [536, 52] width 564 height 274
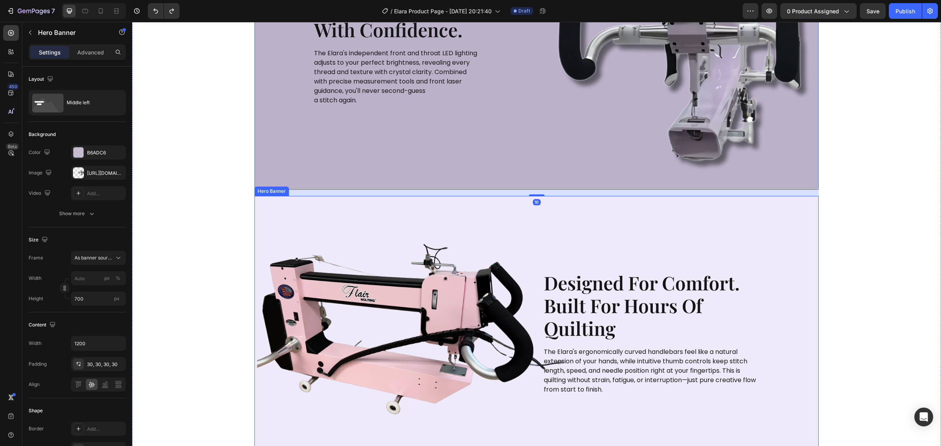
scroll to position [1078, 0]
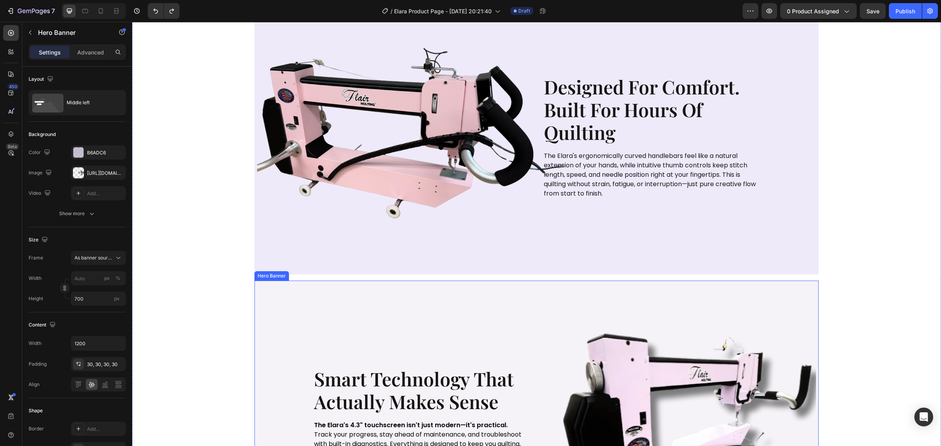
click at [325, 293] on div "Background Image" at bounding box center [536, 418] width 564 height 274
drag, startPoint x: 118, startPoint y: 173, endPoint x: 98, endPoint y: 224, distance: 55.1
click at [118, 173] on icon "button" at bounding box center [117, 173] width 6 height 6
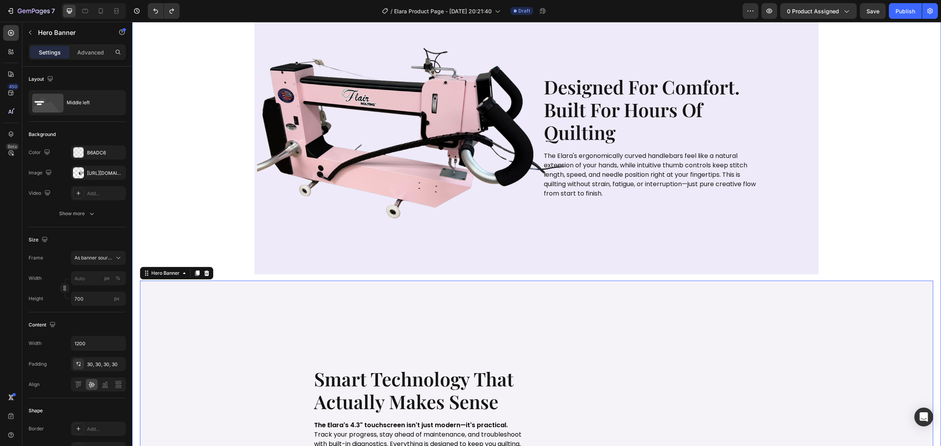
type input "100"
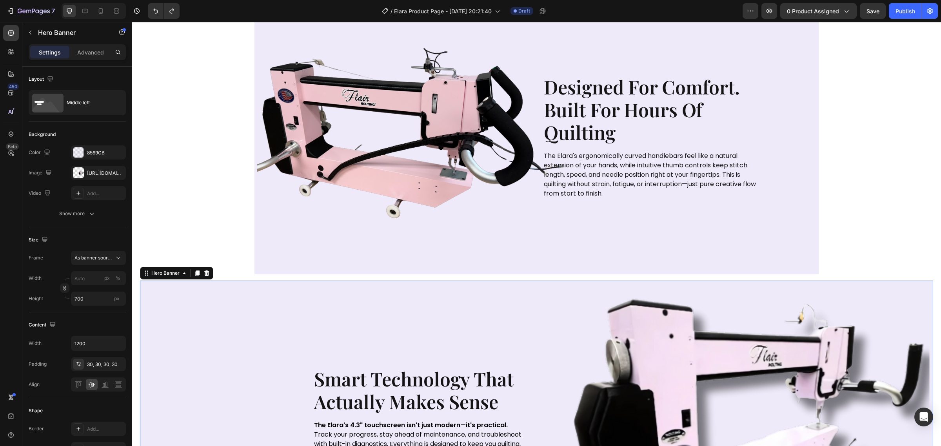
click at [344, 324] on div "Background Image" at bounding box center [536, 418] width 793 height 274
click at [210, 278] on div "Hero Banner" at bounding box center [176, 273] width 73 height 13
click at [153, 7] on icon "Undo/Redo" at bounding box center [156, 11] width 8 height 8
click at [208, 274] on icon at bounding box center [206, 273] width 5 height 5
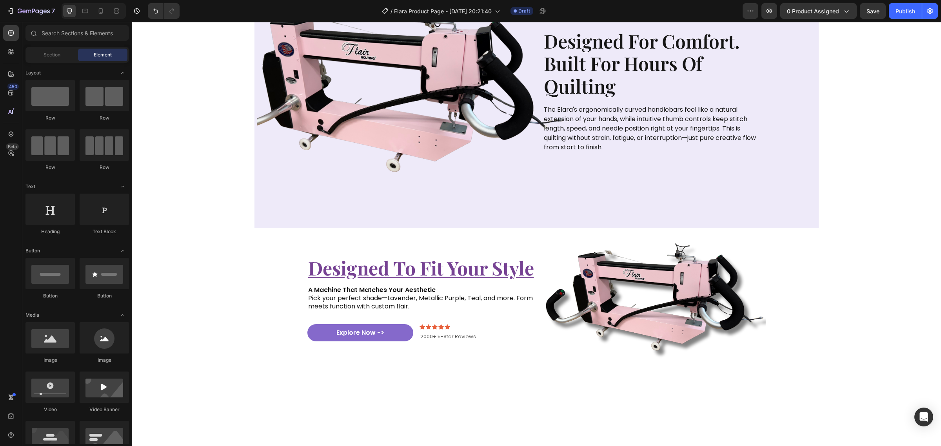
scroll to position [637, 0]
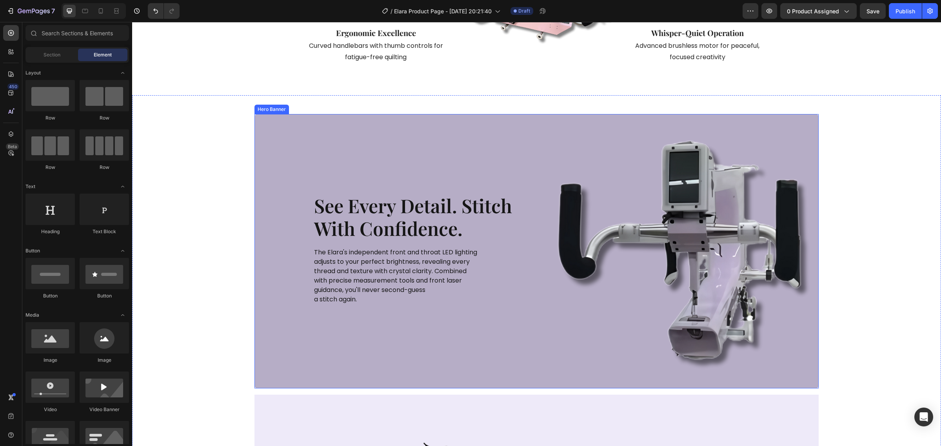
click at [746, 169] on div "Background Image" at bounding box center [536, 251] width 564 height 274
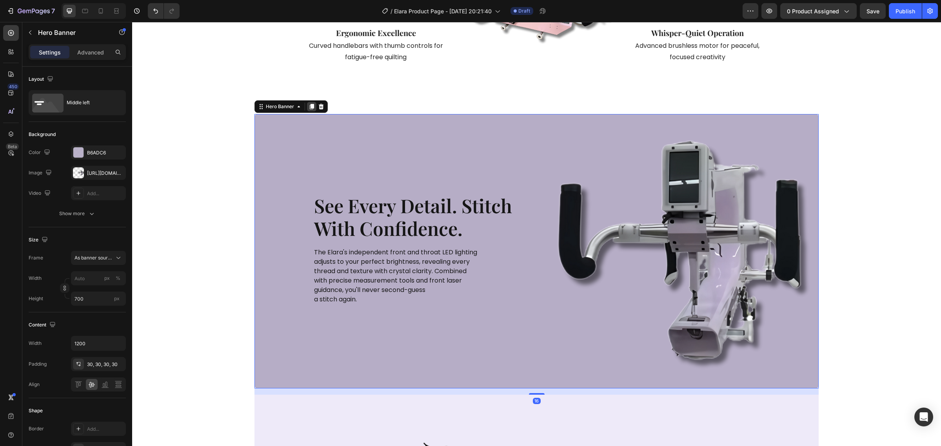
click at [308, 111] on div at bounding box center [311, 106] width 9 height 9
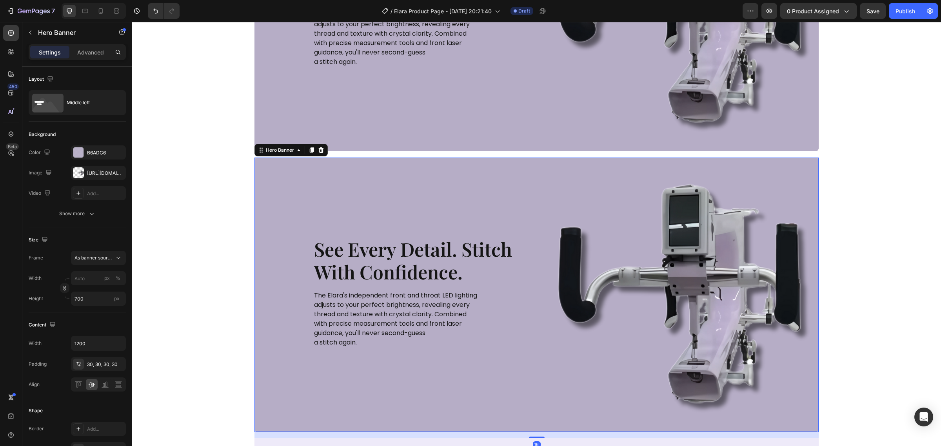
scroll to position [1049, 0]
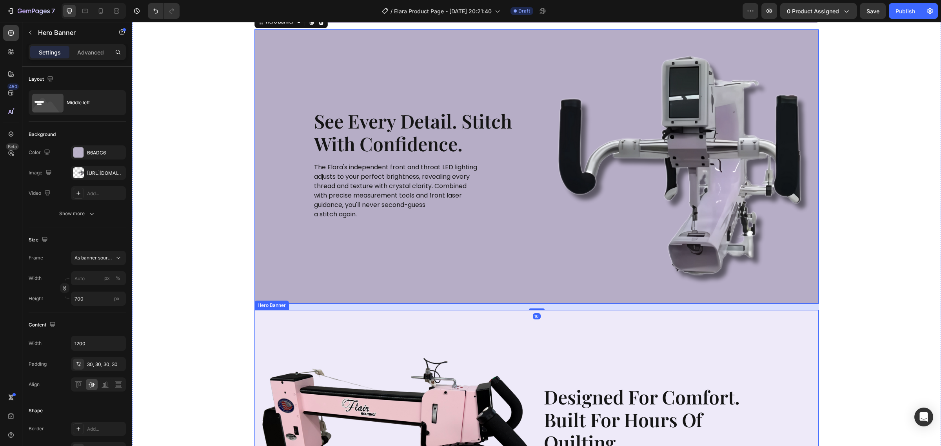
click at [510, 332] on div "Background Image" at bounding box center [536, 447] width 564 height 274
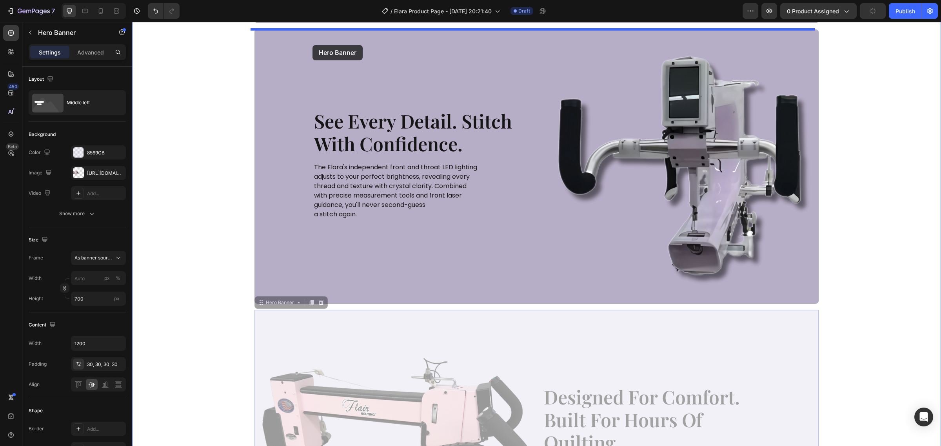
drag, startPoint x: 279, startPoint y: 228, endPoint x: 312, endPoint y: 45, distance: 185.8
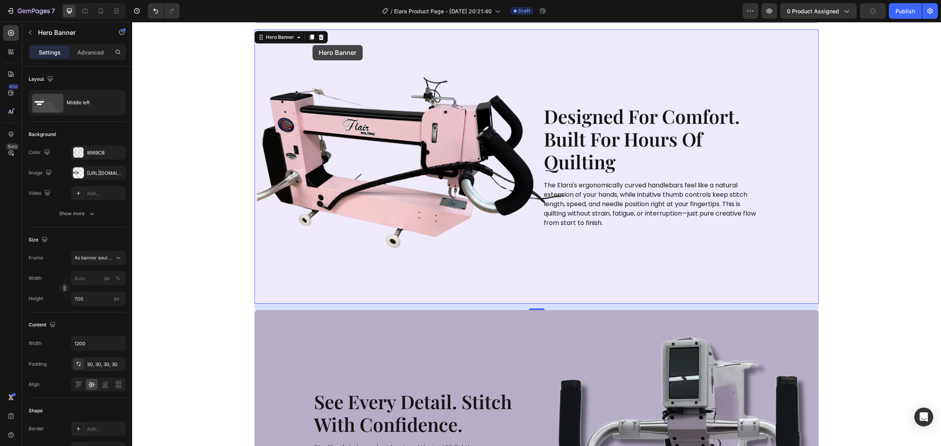
scroll to position [1033, 0]
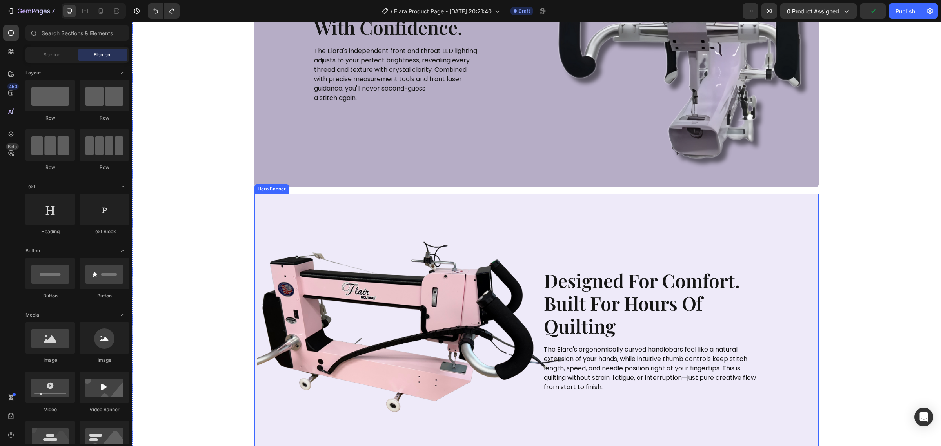
scroll to position [801, 0]
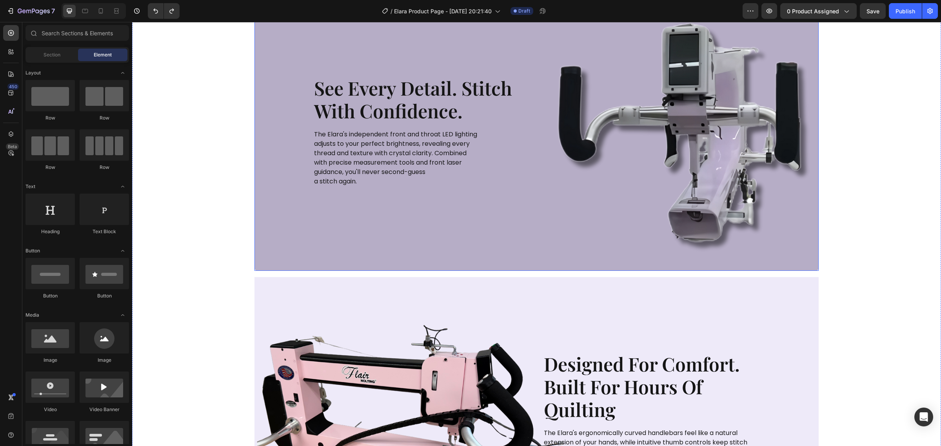
click at [465, 250] on div "Background Image" at bounding box center [536, 133] width 564 height 274
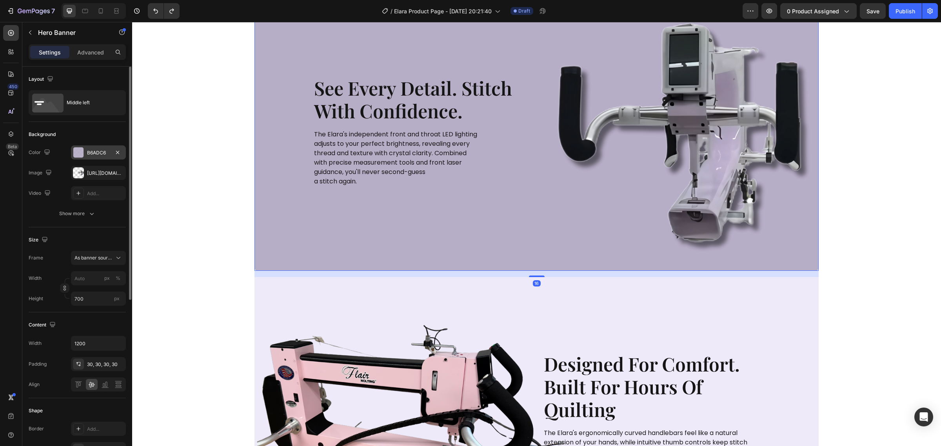
click at [89, 149] on div "B6ADC6" at bounding box center [98, 152] width 23 height 7
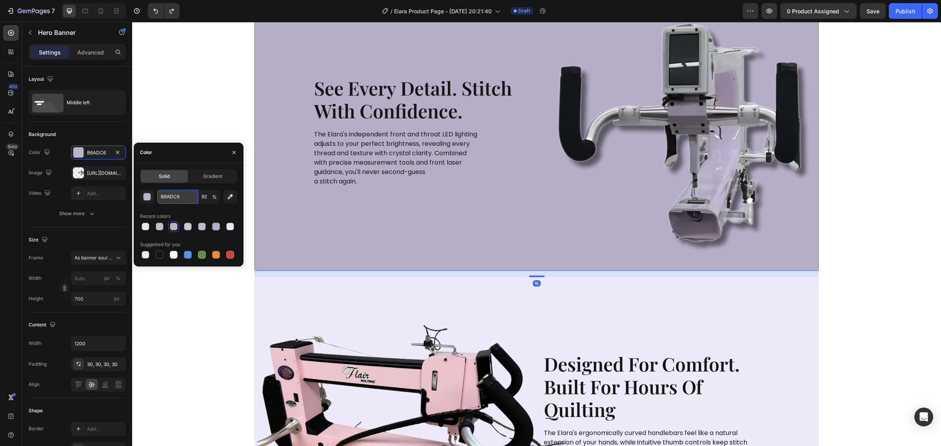
click at [169, 198] on input "B6ADC6" at bounding box center [177, 197] width 41 height 14
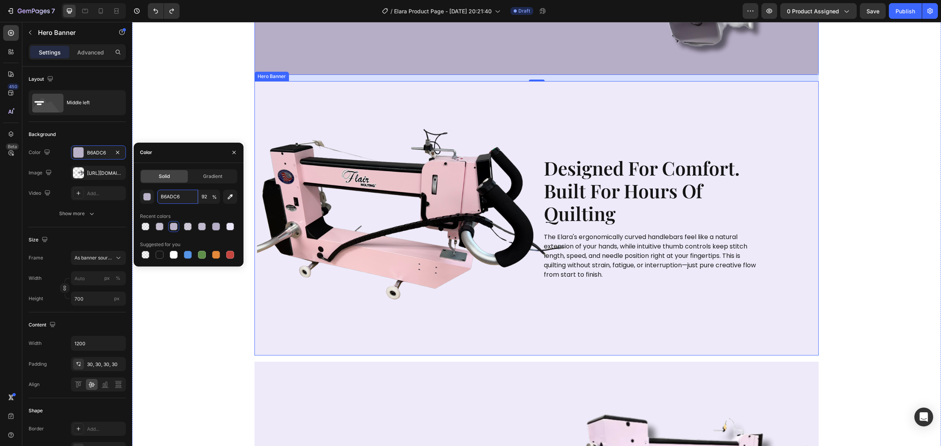
scroll to position [1193, 0]
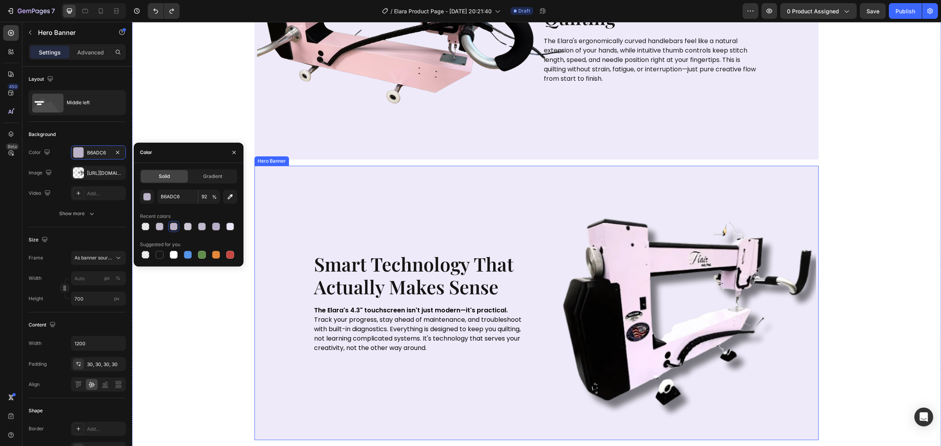
click at [341, 202] on div "Background Image" at bounding box center [536, 303] width 564 height 274
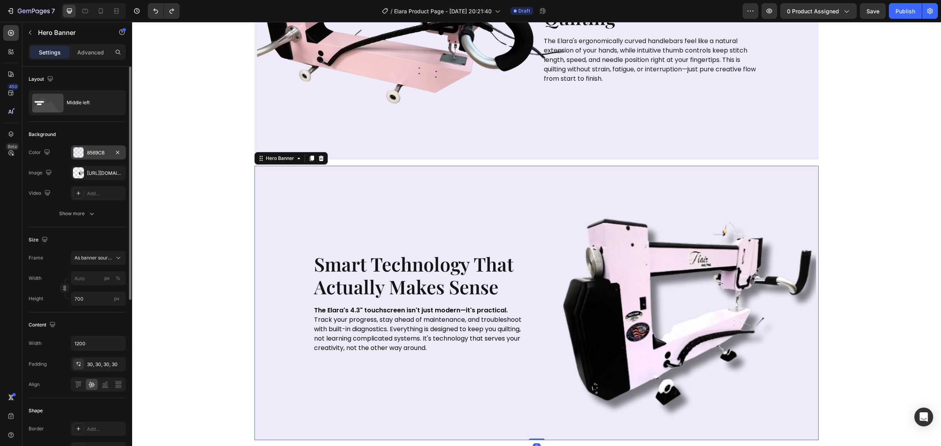
click at [103, 153] on div "8569CB" at bounding box center [98, 152] width 23 height 7
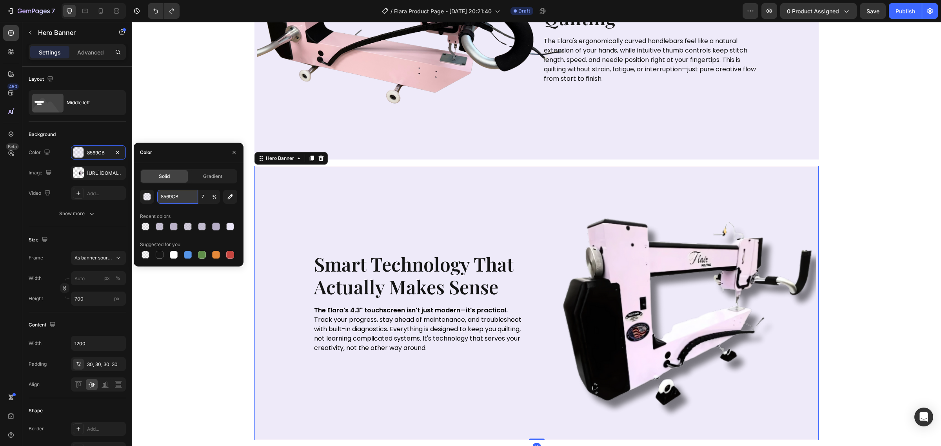
click at [174, 198] on input "8569CB" at bounding box center [177, 197] width 41 height 14
paste input "B6ADC6"
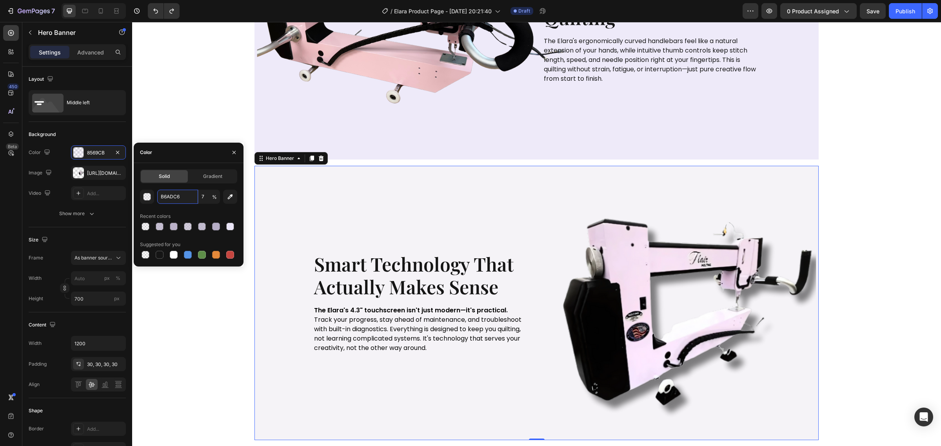
type input "B6ADC6"
click at [621, 248] on div "smart technology that actually makes sense Heading The Elara's 4.3" touchscreen…" at bounding box center [537, 302] width 470 height 125
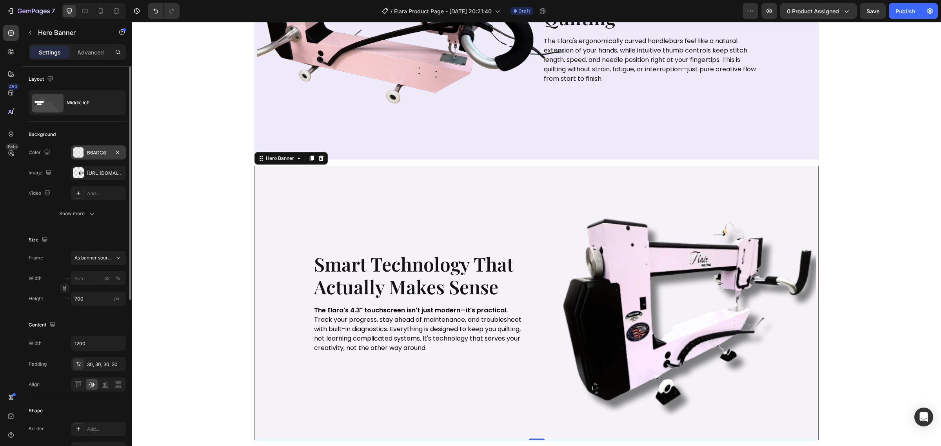
click at [106, 149] on div "B6ADC6" at bounding box center [98, 152] width 23 height 7
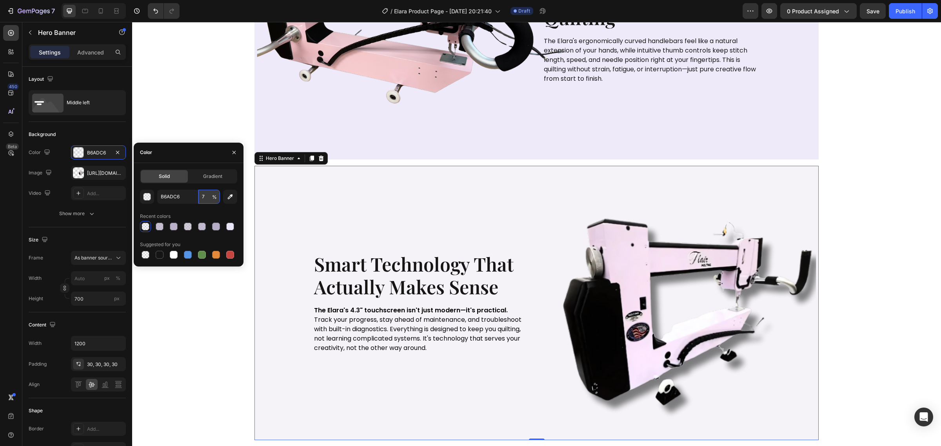
click at [207, 194] on input "7" at bounding box center [209, 197] width 22 height 14
click at [146, 199] on div "button" at bounding box center [147, 197] width 8 height 8
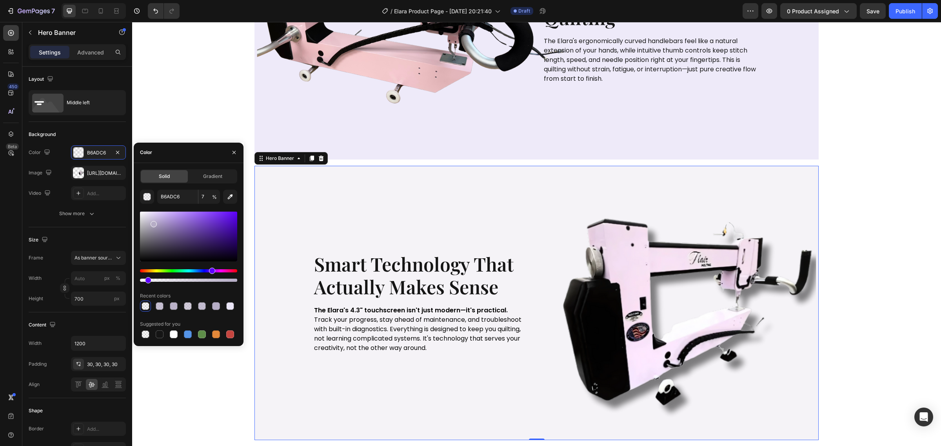
click at [197, 282] on div at bounding box center [188, 246] width 97 height 73
click at [198, 281] on div at bounding box center [188, 280] width 97 height 3
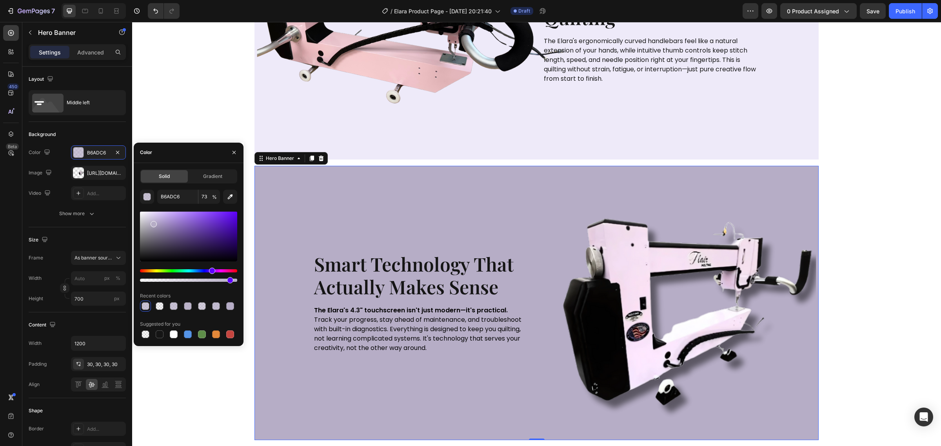
drag, startPoint x: 206, startPoint y: 281, endPoint x: 228, endPoint y: 281, distance: 22.3
click at [228, 281] on div at bounding box center [188, 280] width 97 height 3
type input "91"
click at [345, 244] on div "smart technology that actually makes sense Heading The Elara's 4.3" touchscreen…" at bounding box center [537, 302] width 470 height 125
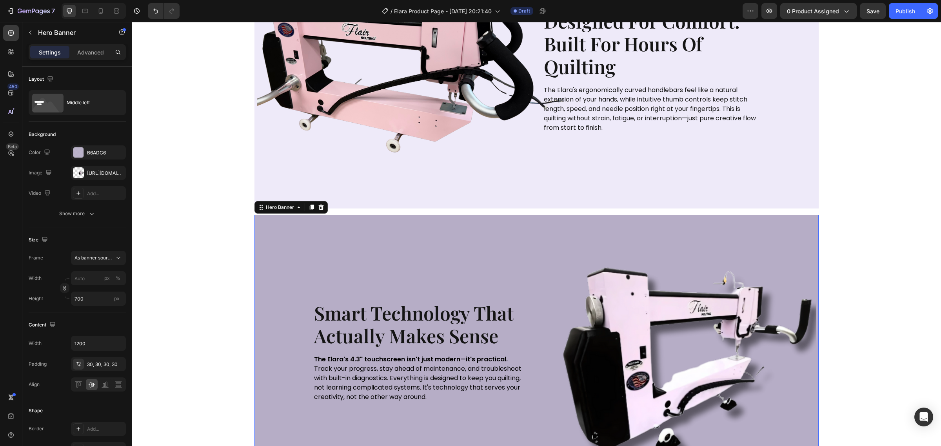
scroll to position [1046, 0]
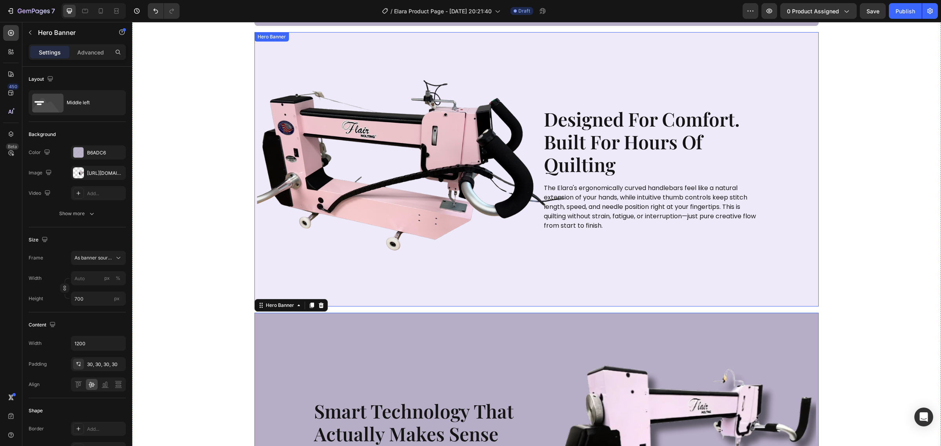
click at [516, 227] on div "Image" at bounding box center [421, 169] width 217 height 124
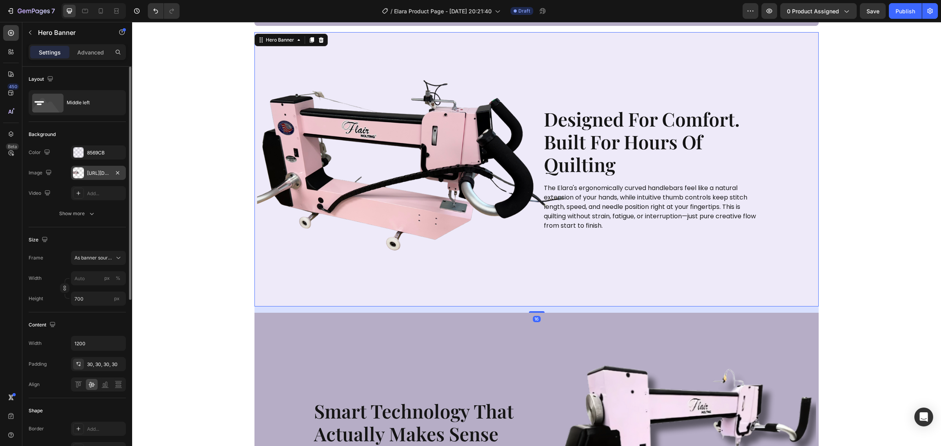
click at [99, 173] on div "https://cdn.shopify.com/s/files/1/0281/2893/6067/files/gempages_566748255581373…" at bounding box center [98, 173] width 23 height 7
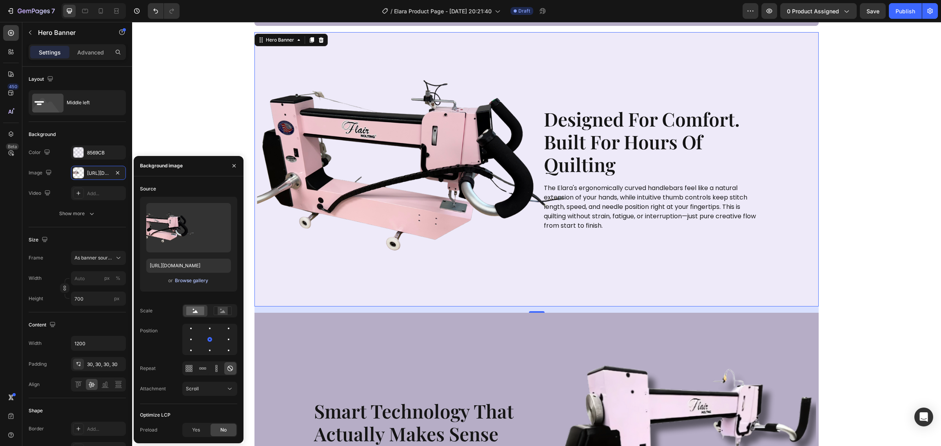
click at [196, 282] on div "Browse gallery" at bounding box center [191, 280] width 33 height 7
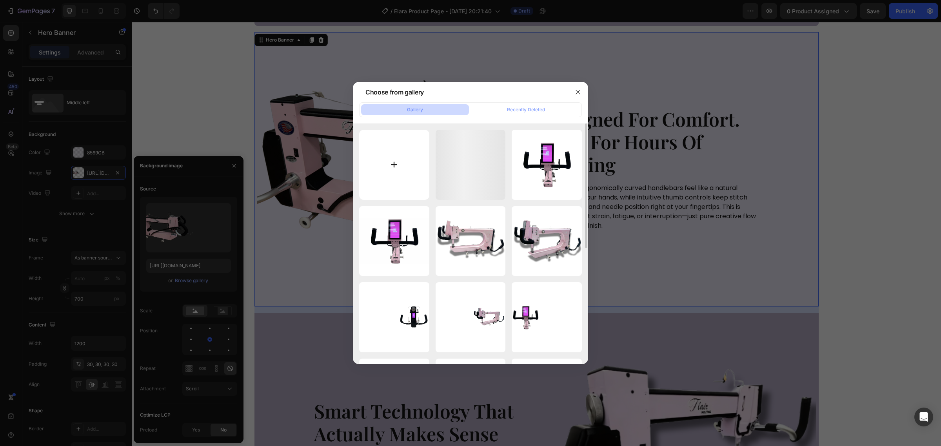
click at [387, 169] on input "file" at bounding box center [394, 165] width 70 height 70
type input "C:\fakepath\Poor SEO (5).svg"
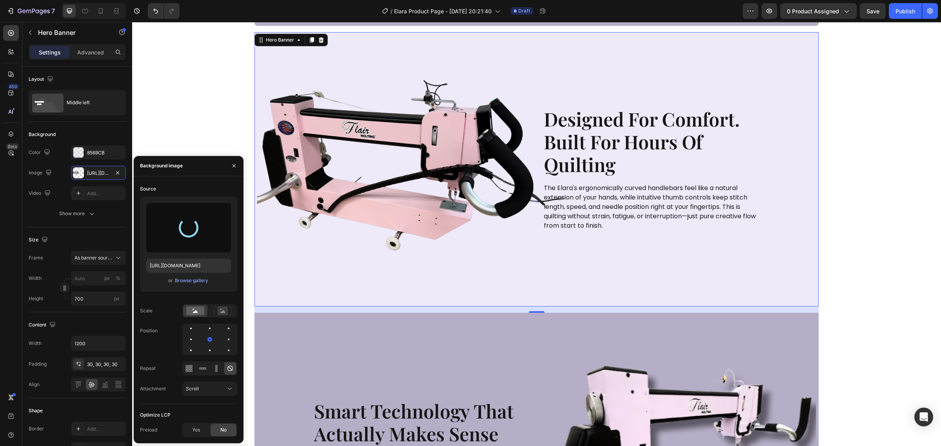
type input "https://cdn.shopify.com/s/files/1/0281/2893/6067/files/gempages_566748255581373…"
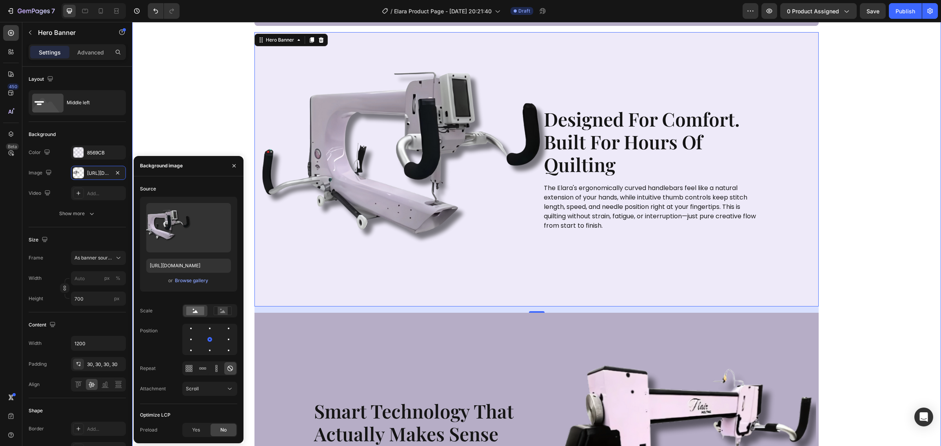
click at [831, 236] on div "see every detail. stitch with confidence. Heading The Elara's independent front…" at bounding box center [536, 232] width 793 height 963
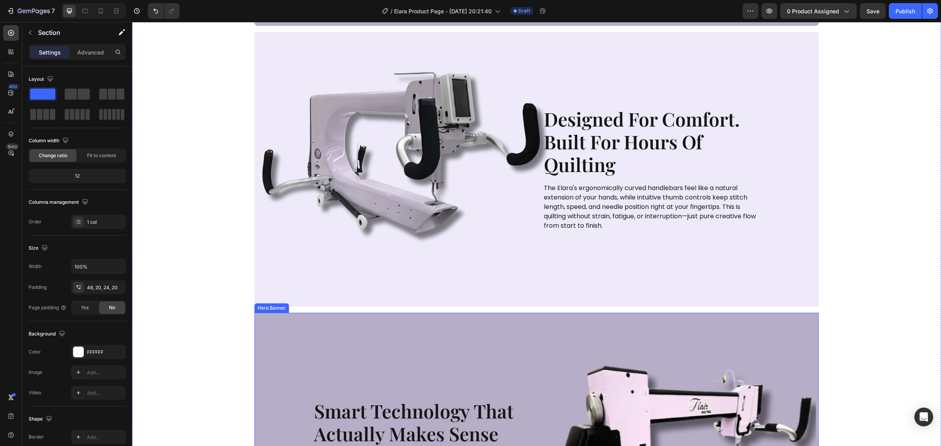
scroll to position [1193, 0]
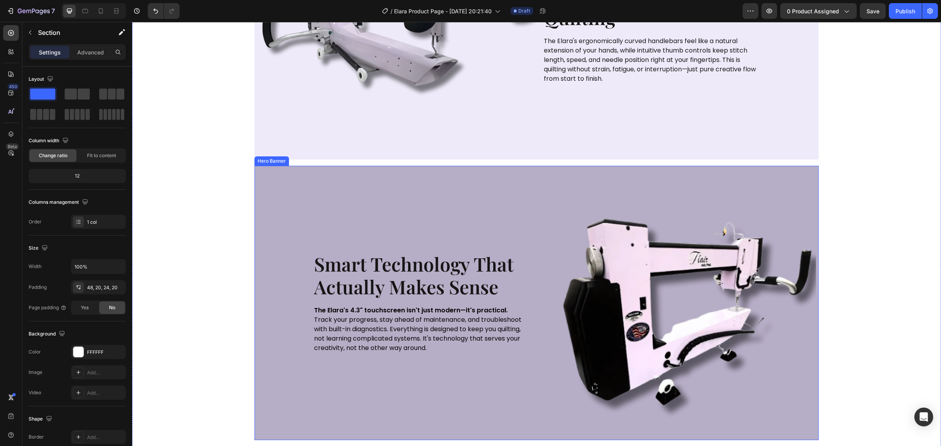
click at [565, 226] on div "Background Image" at bounding box center [536, 303] width 564 height 274
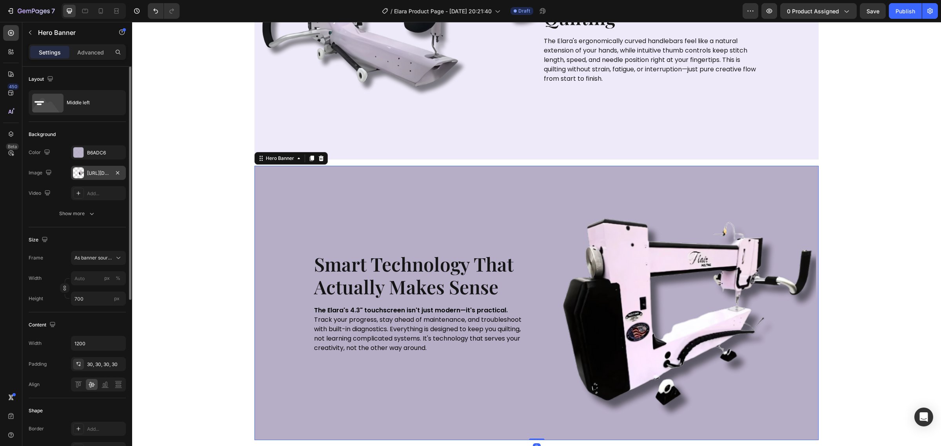
click at [98, 167] on div "https://cdn.shopify.com/s/files/1/0281/2893/6067/files/gempages_566748255581373…" at bounding box center [98, 173] width 55 height 14
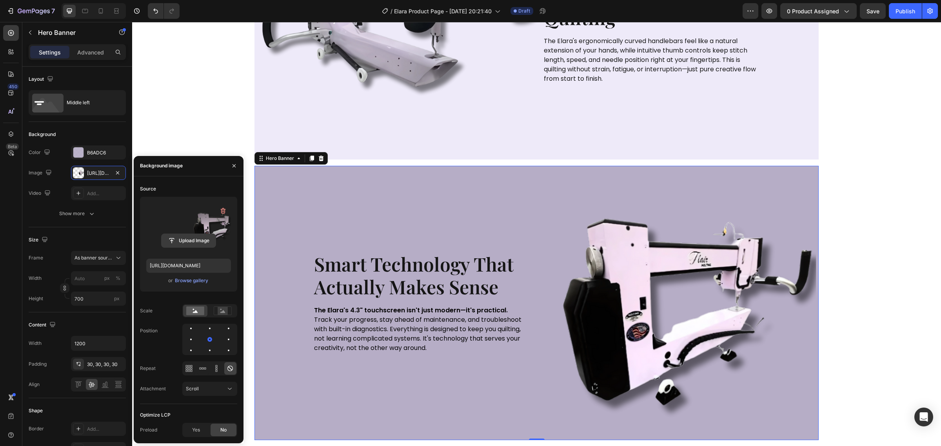
click at [188, 240] on input "file" at bounding box center [189, 240] width 54 height 13
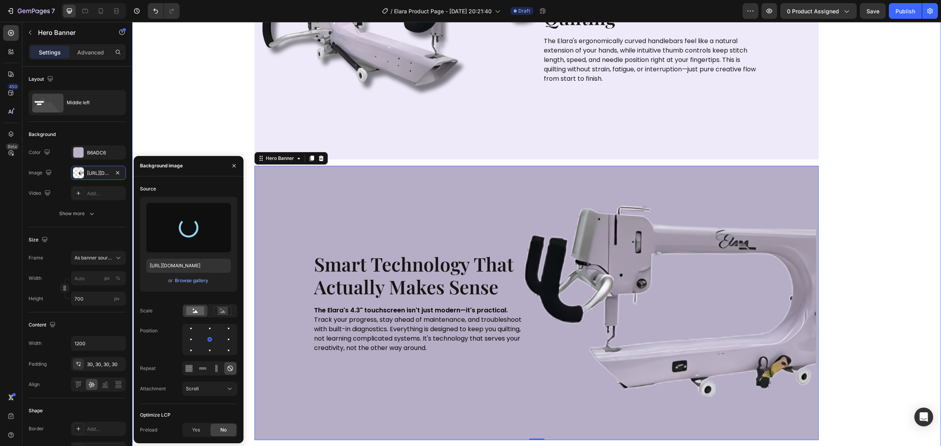
type input "https://cdn.shopify.com/s/files/1/0281/2893/6067/files/gempages_566748255581373…"
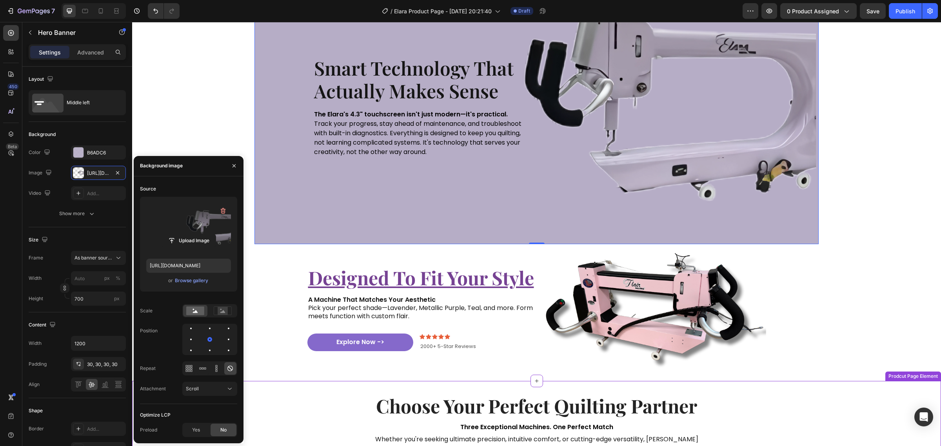
scroll to position [1536, 0]
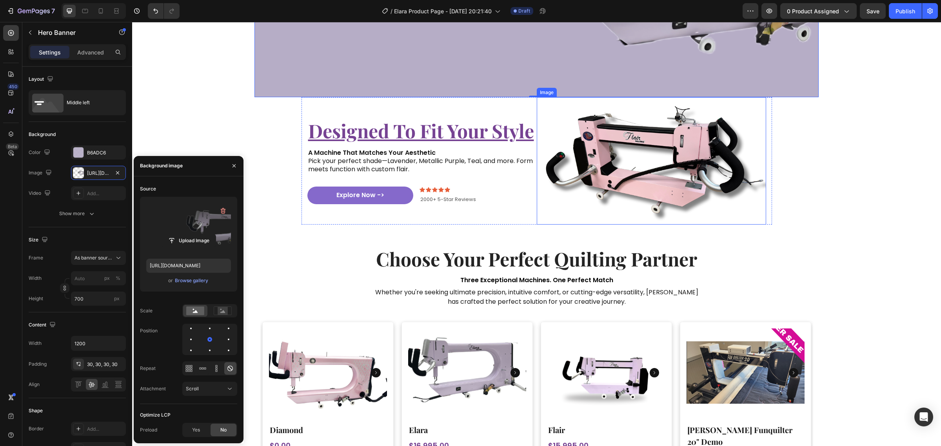
click at [654, 194] on img at bounding box center [651, 160] width 229 height 127
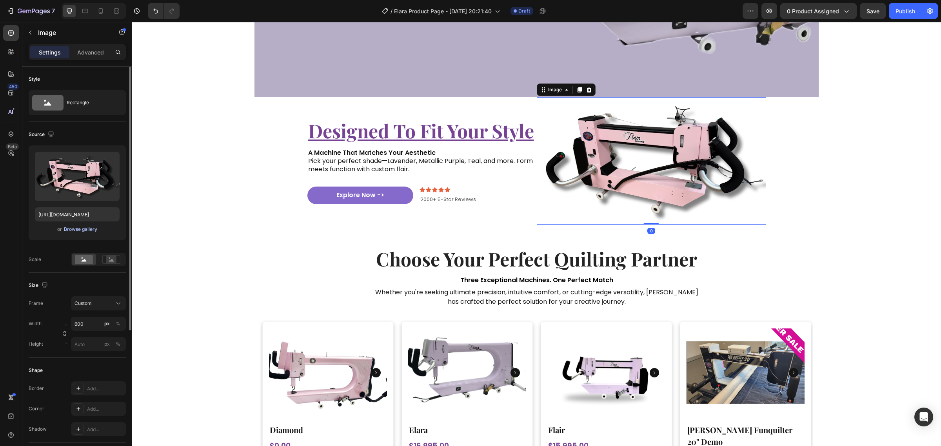
click at [87, 227] on div "Browse gallery" at bounding box center [80, 229] width 33 height 7
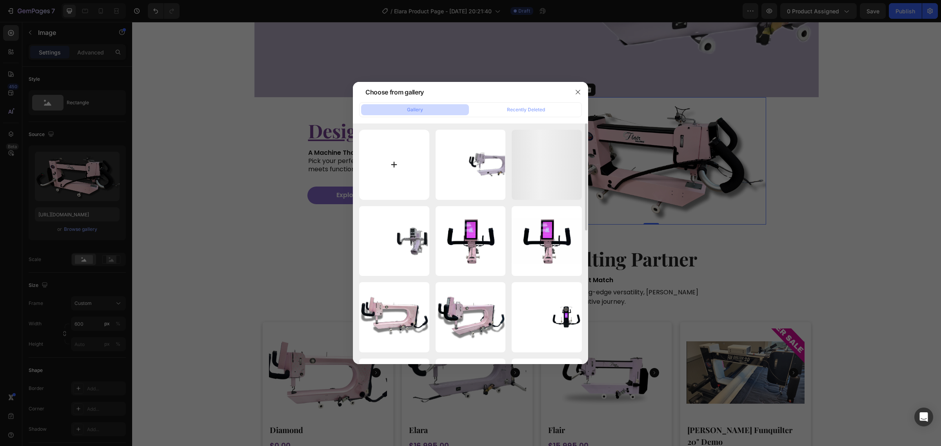
click at [392, 169] on input "file" at bounding box center [394, 165] width 70 height 70
type input "C:\fakepath\White Purple Simple Classic Modern Weekly Meeting Instagram Post (4…"
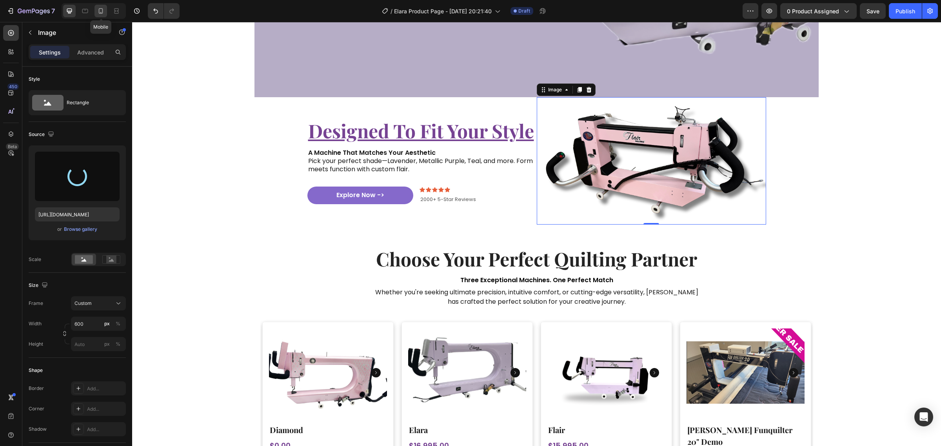
drag, startPoint x: 97, startPoint y: 14, endPoint x: 12, endPoint y: 18, distance: 85.5
click at [97, 14] on icon at bounding box center [101, 11] width 8 height 8
type input "200"
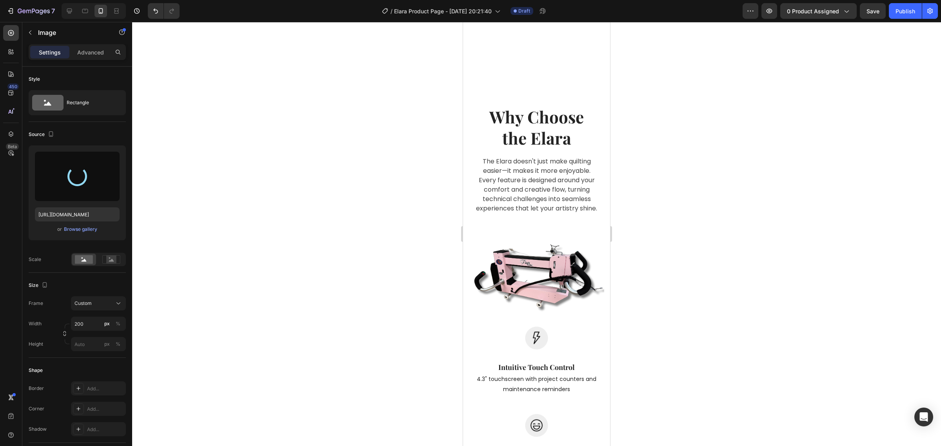
scroll to position [637, 0]
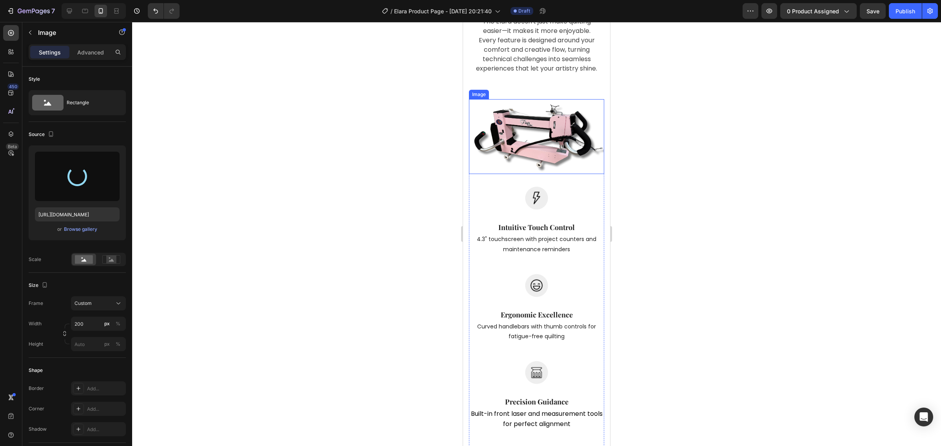
click at [544, 142] on img at bounding box center [536, 136] width 135 height 75
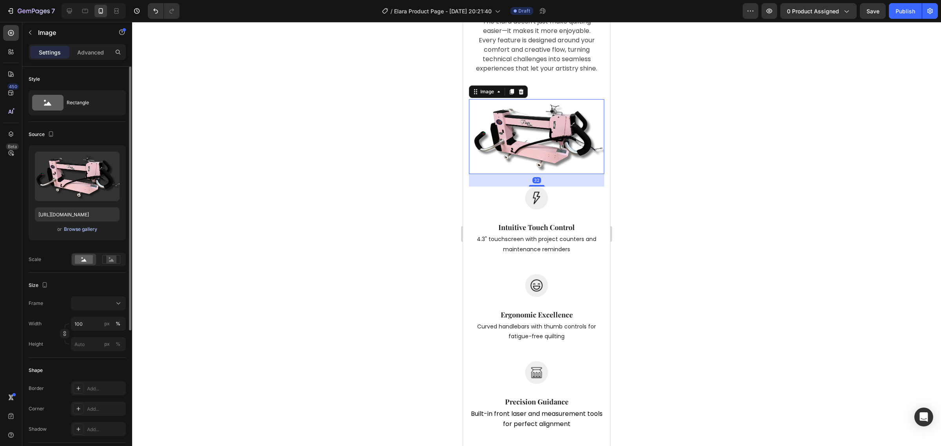
click at [84, 231] on div "Browse gallery" at bounding box center [80, 229] width 33 height 7
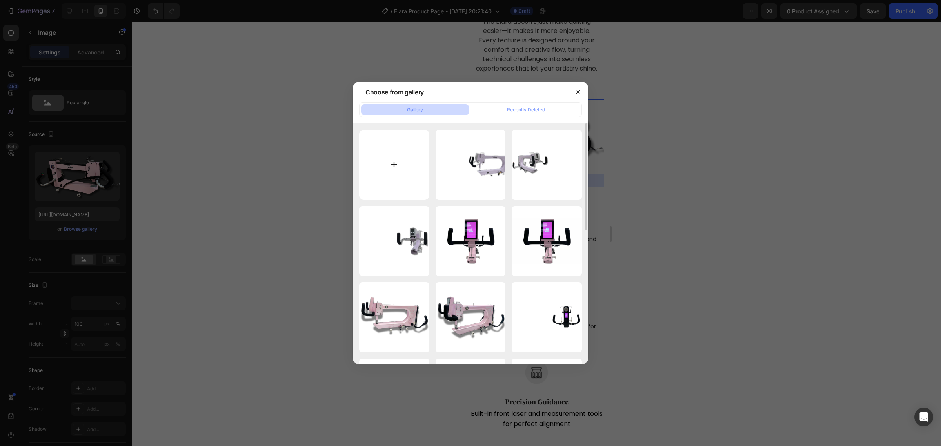
click at [389, 173] on input "file" at bounding box center [394, 165] width 70 height 70
type input "C:\fakepath\White Purple Simple Classic Modern Weekly Meeting Instagram Post (4…"
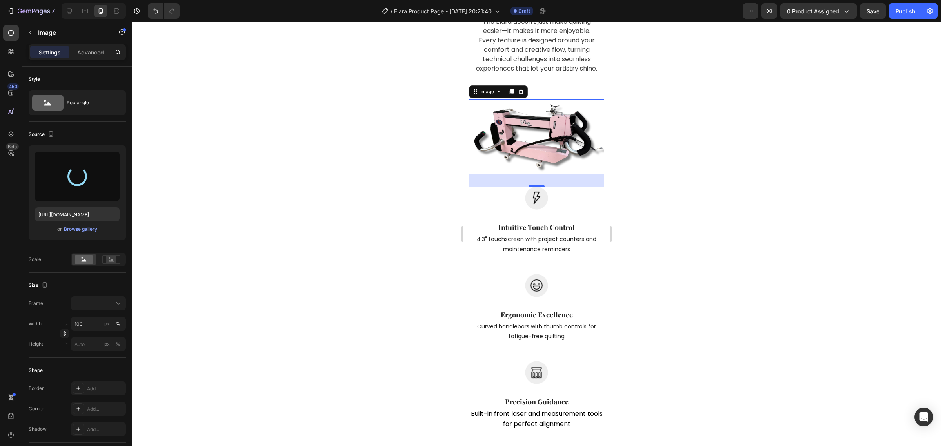
type input "https://cdn.shopify.com/s/files/1/0281/2893/6067/files/gempages_566748255581373…"
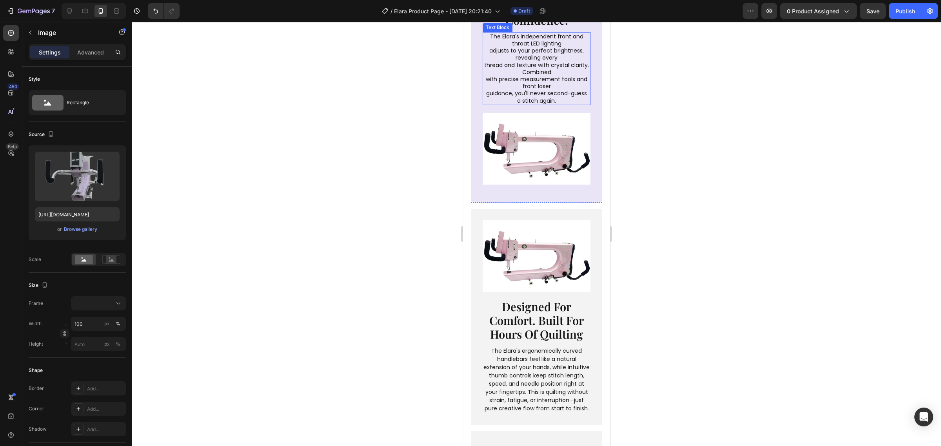
scroll to position [1078, 0]
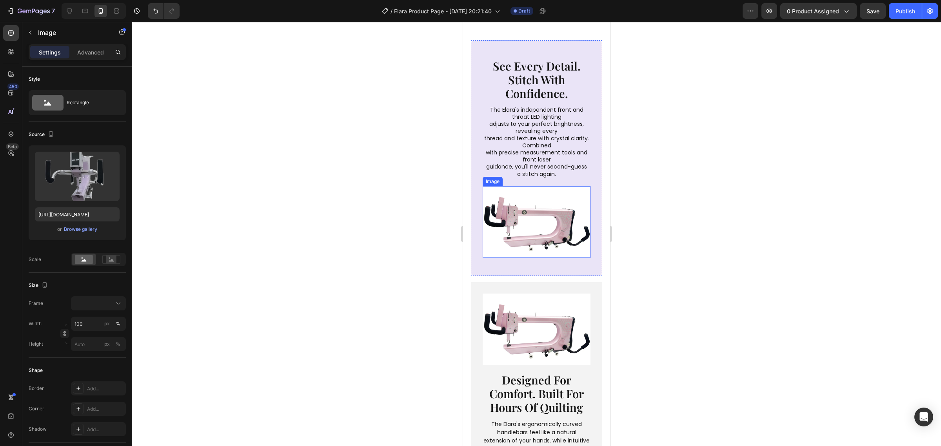
click at [536, 258] on img at bounding box center [537, 222] width 108 height 72
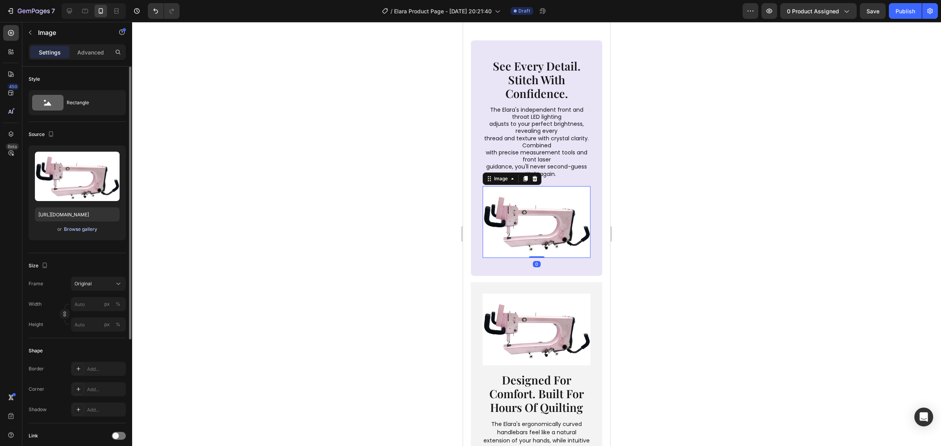
click at [83, 229] on div "Browse gallery" at bounding box center [80, 229] width 33 height 7
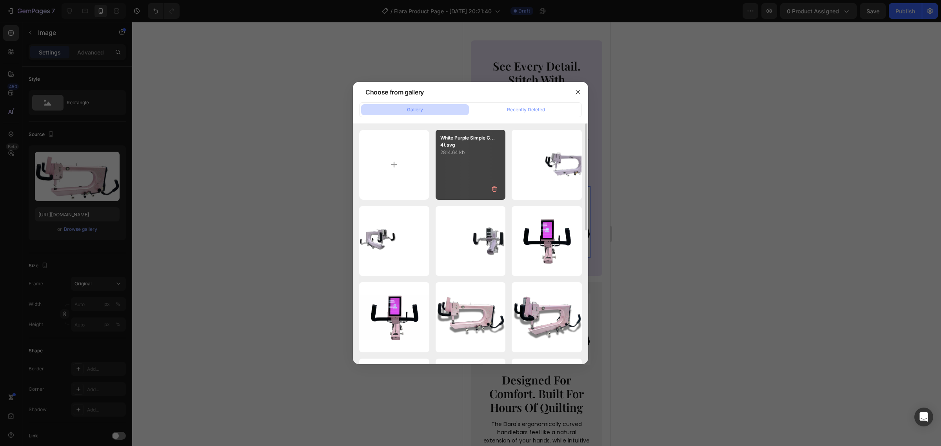
click at [457, 168] on div "White Purple Simple C...4).svg 2814.64 kb" at bounding box center [471, 165] width 70 height 70
type input "https://cdn.shopify.com/s/files/1/0281/2893/6067/files/gempages_566748255581373…"
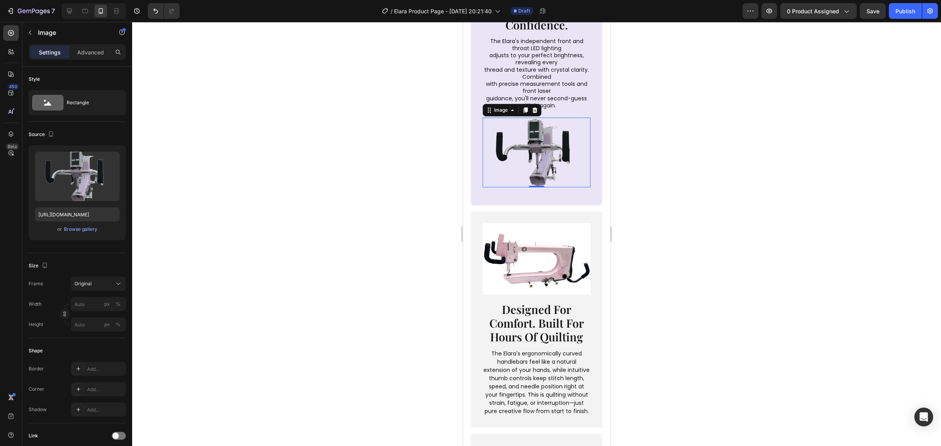
scroll to position [1274, 0]
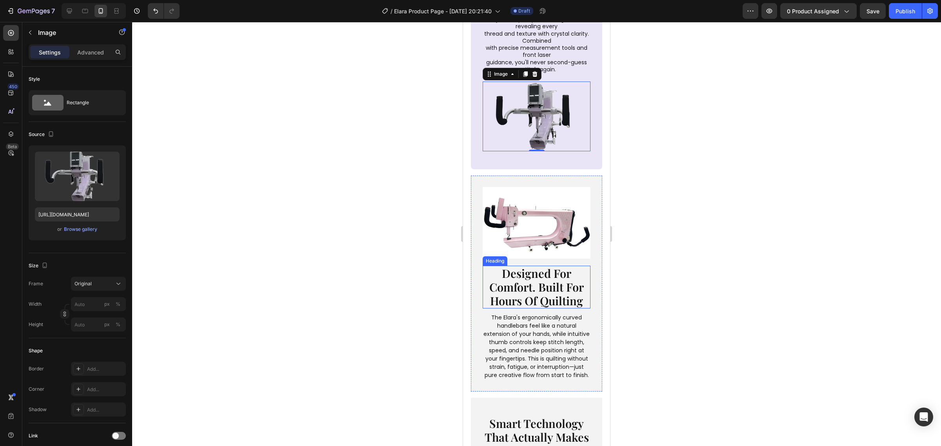
click at [535, 242] on img at bounding box center [537, 223] width 108 height 72
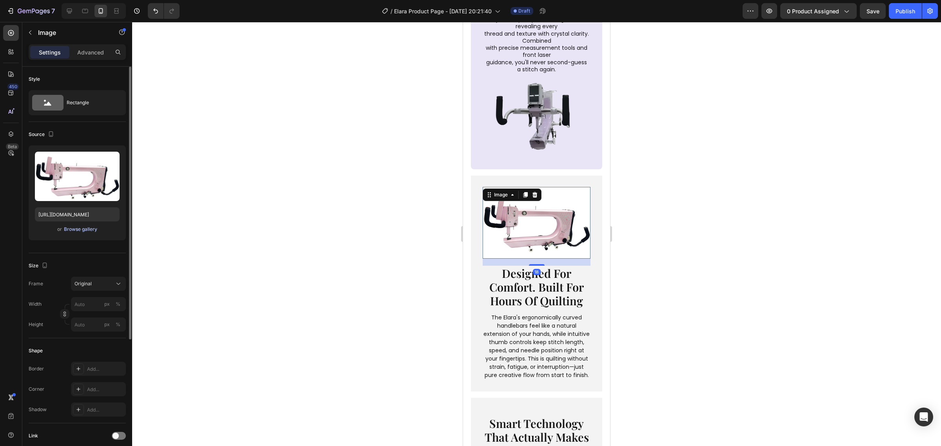
click at [84, 232] on div "Browse gallery" at bounding box center [80, 229] width 33 height 7
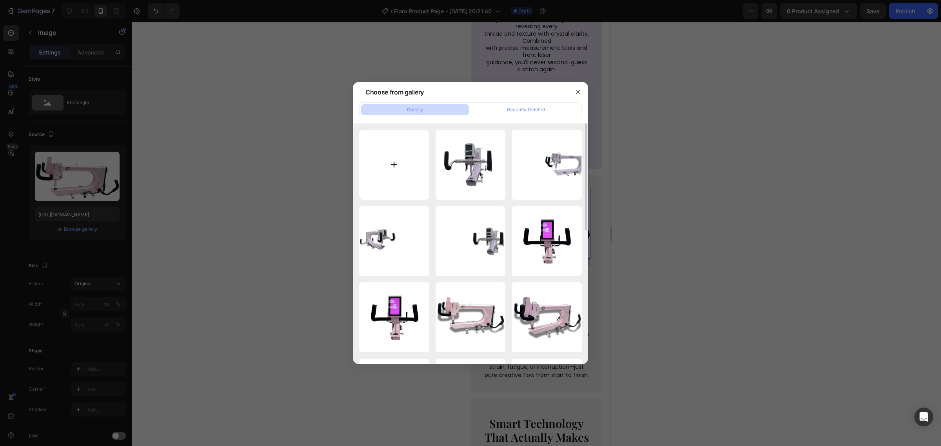
click at [381, 173] on input "file" at bounding box center [394, 165] width 70 height 70
type input "C:\fakepath\White Purple Simple Classic Modern Weekly Meeting Instagram Post (5…"
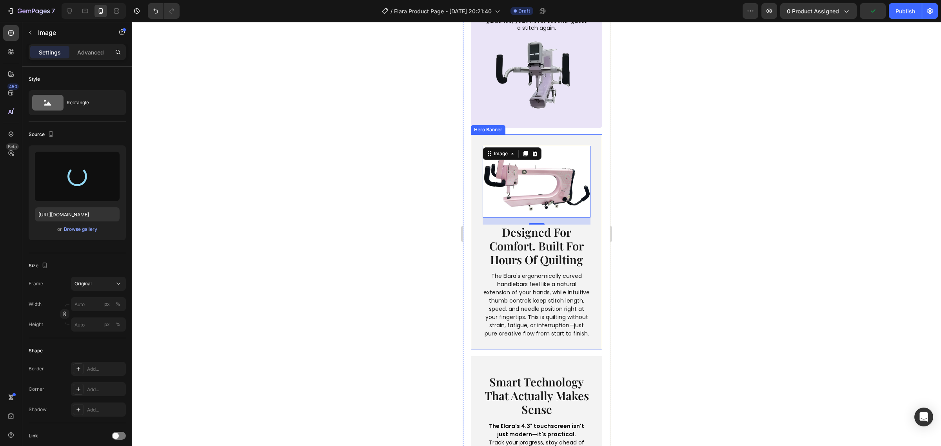
scroll to position [1176, 0]
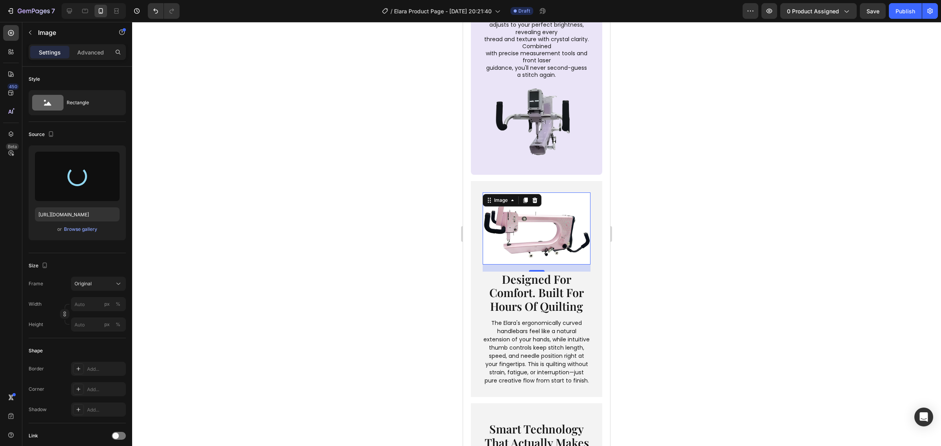
type input "https://cdn.shopify.com/s/files/1/0281/2893/6067/files/gempages_566748255581373…"
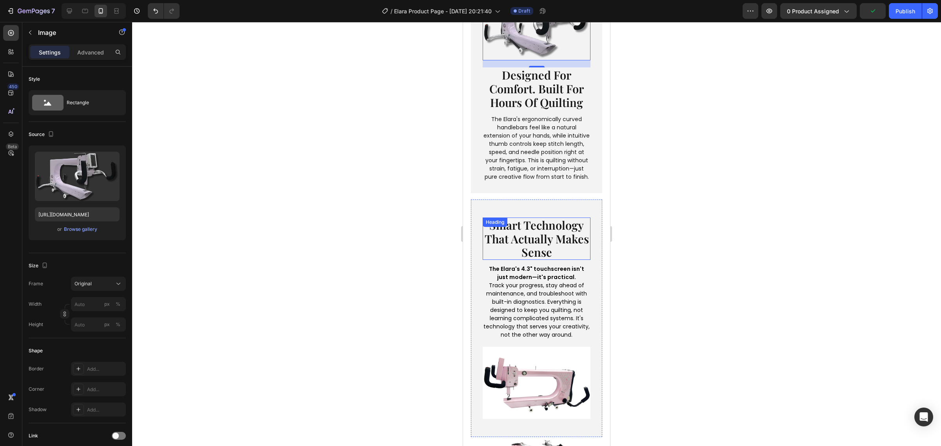
scroll to position [1470, 0]
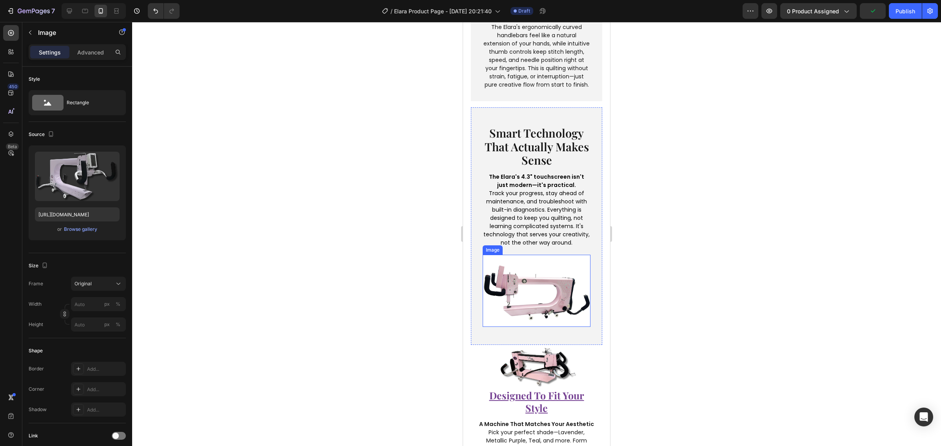
click at [542, 293] on img at bounding box center [537, 291] width 108 height 72
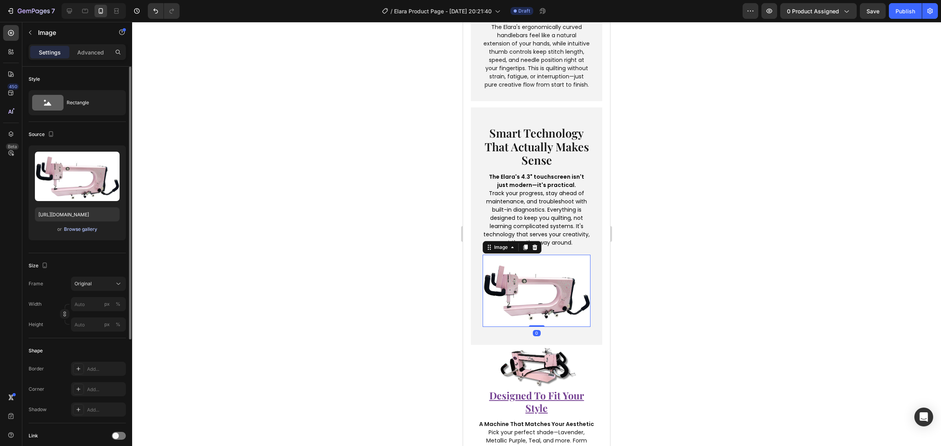
click at [85, 226] on div "Browse gallery" at bounding box center [80, 229] width 33 height 7
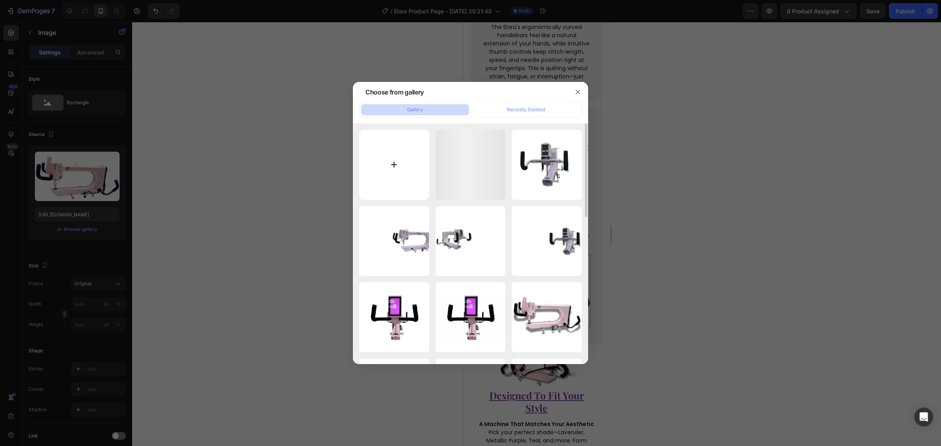
click at [400, 161] on input "file" at bounding box center [394, 165] width 70 height 70
type input "C:\fakepath\White Purple Simple Classic Modern Weekly Meeting Instagram Post (6…"
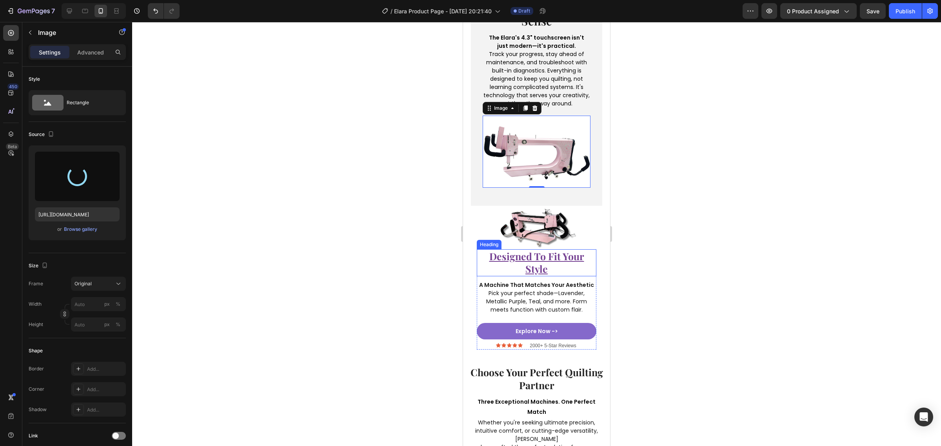
scroll to position [1617, 0]
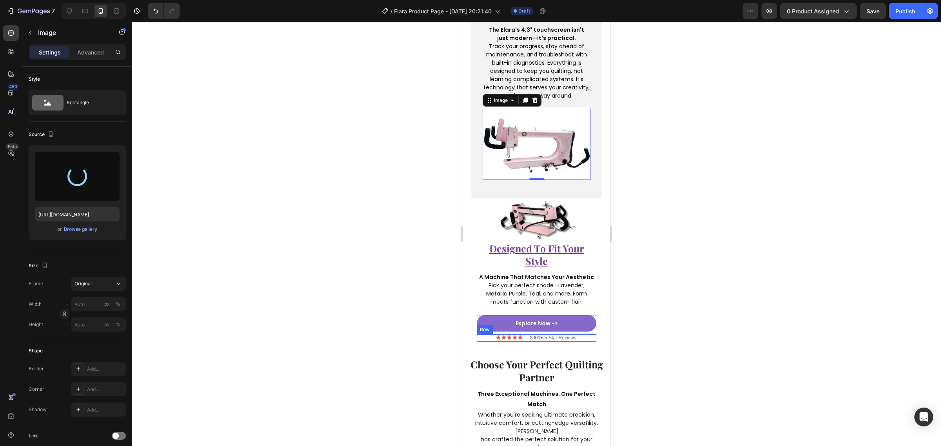
click at [521, 340] on div "Icon Icon Icon Icon Icon Icon List 2000+ 5-Star Reviews Text Block Row" at bounding box center [537, 338] width 120 height 8
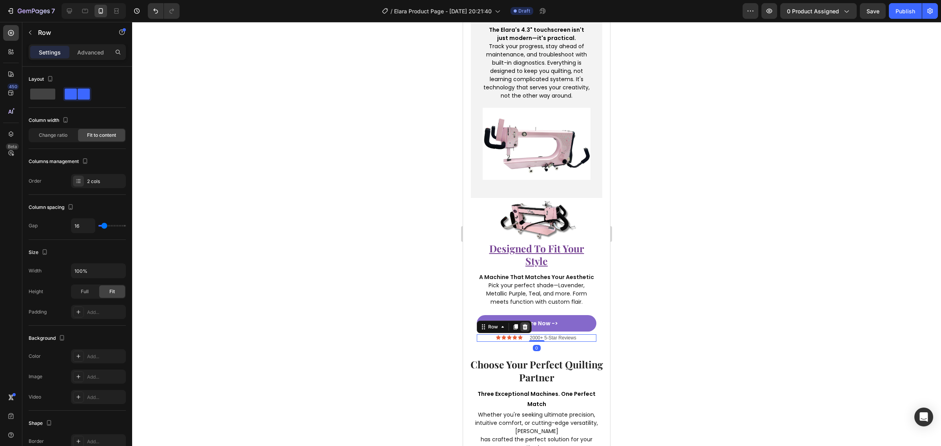
click at [526, 330] on icon at bounding box center [525, 327] width 6 height 6
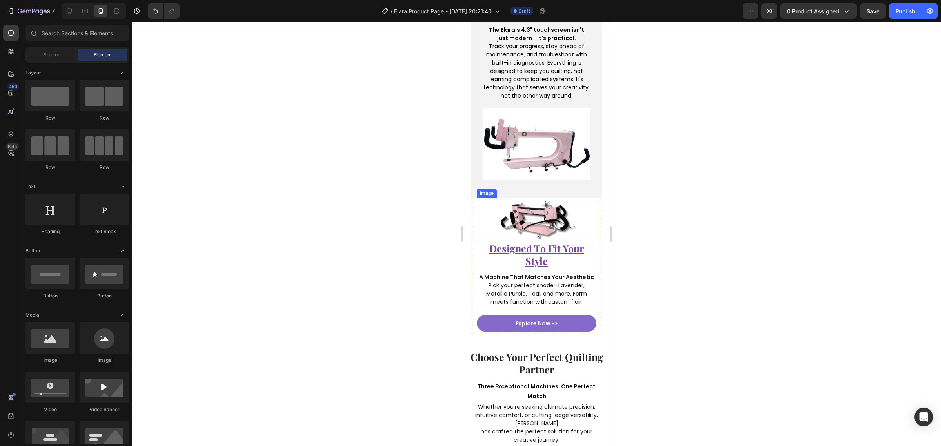
click at [540, 218] on img at bounding box center [537, 220] width 78 height 44
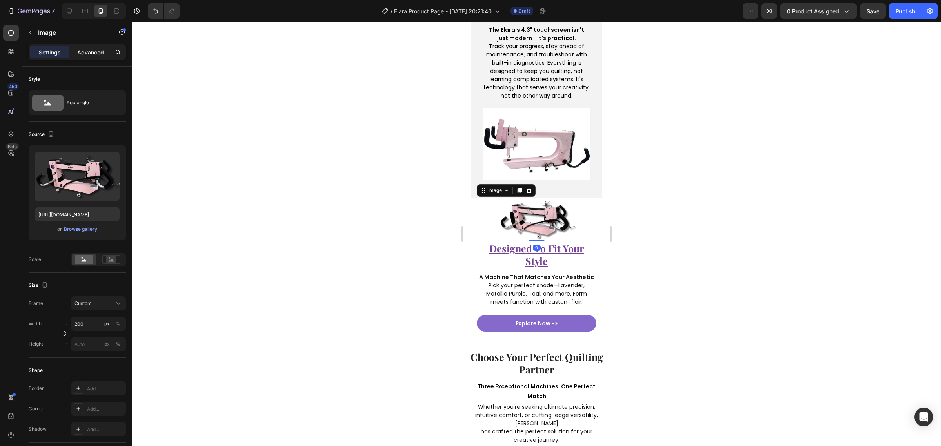
click at [79, 47] on div "Advanced" at bounding box center [90, 52] width 39 height 13
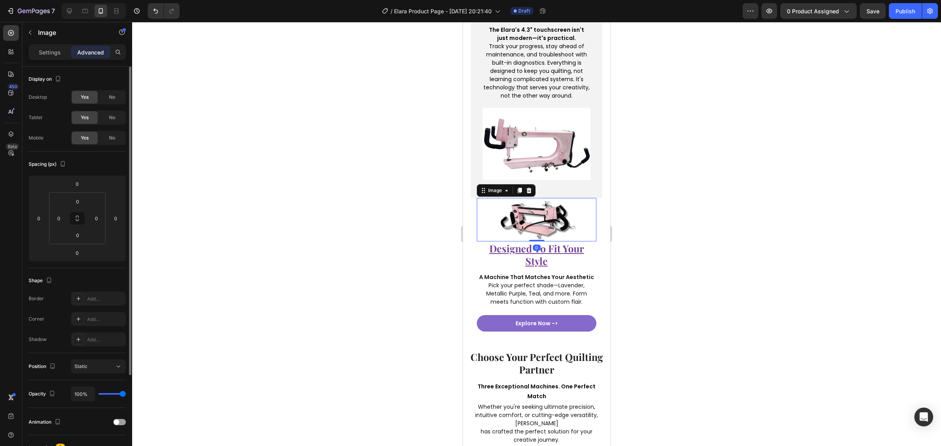
click at [97, 136] on div "Yes" at bounding box center [85, 138] width 26 height 13
click at [102, 136] on div "No" at bounding box center [112, 138] width 26 height 13
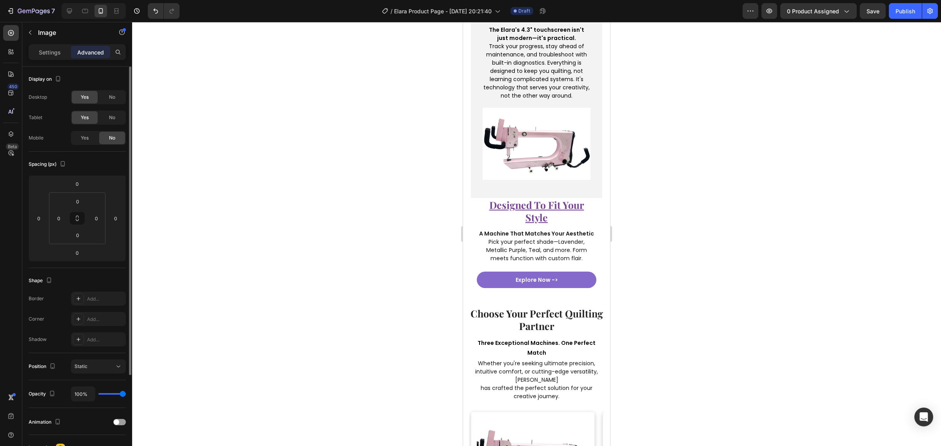
click at [117, 140] on div "No" at bounding box center [112, 138] width 26 height 13
click at [534, 218] on u "designed to fit your style" at bounding box center [536, 211] width 95 height 26
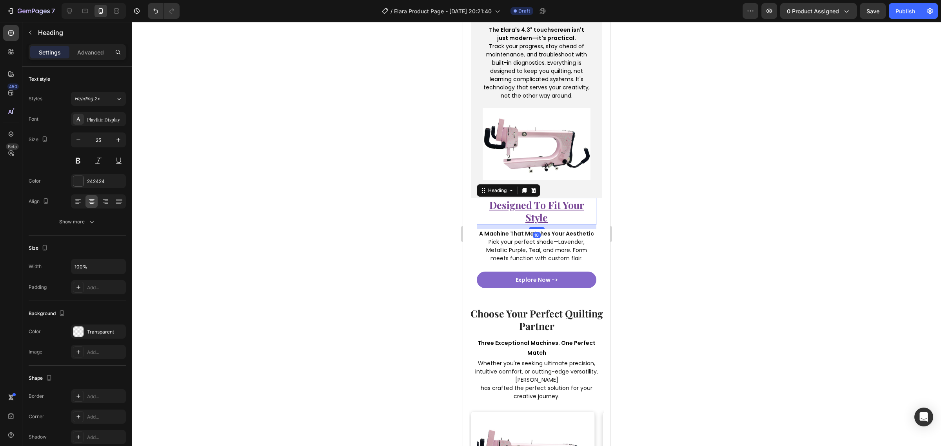
click at [534, 218] on u "designed to fit your style" at bounding box center [536, 211] width 95 height 26
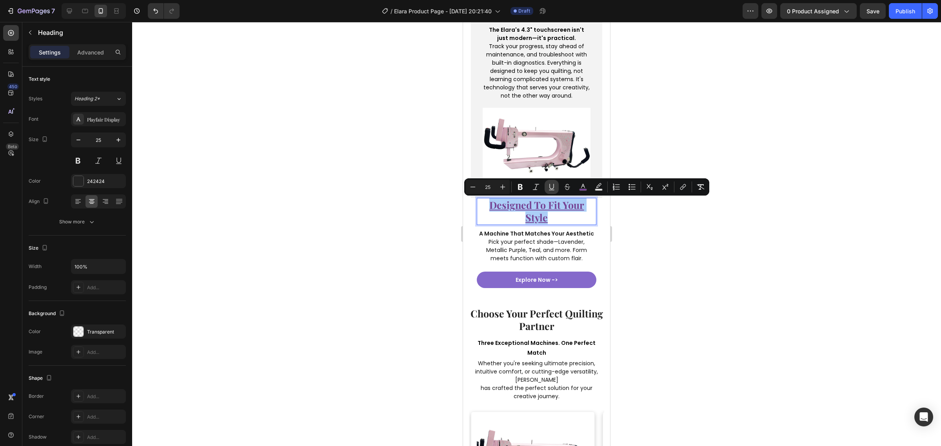
click at [551, 189] on icon "Editor contextual toolbar" at bounding box center [552, 187] width 8 height 8
click at [476, 189] on icon "Editor contextual toolbar" at bounding box center [473, 187] width 8 height 8
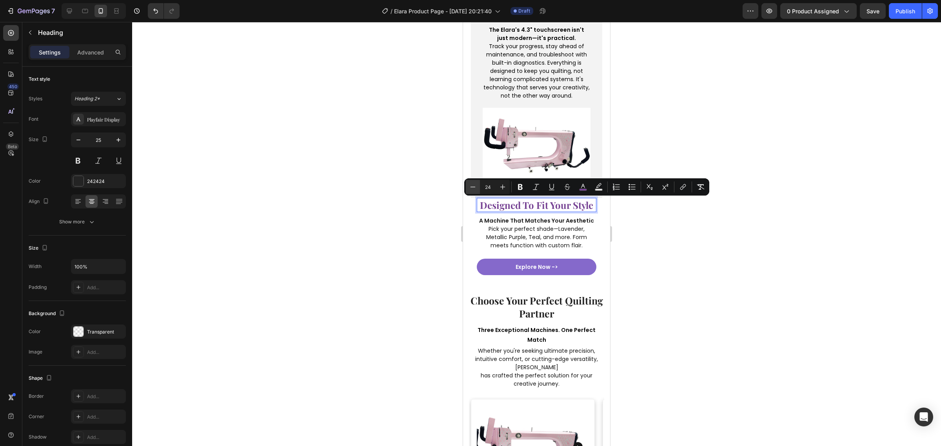
click at [476, 189] on icon "Editor contextual toolbar" at bounding box center [473, 187] width 8 height 8
type input "23"
click at [526, 250] on p "Pick your perfect shade—Lavender, Metallic Purple, Teal, and more. Form meets f…" at bounding box center [537, 237] width 118 height 25
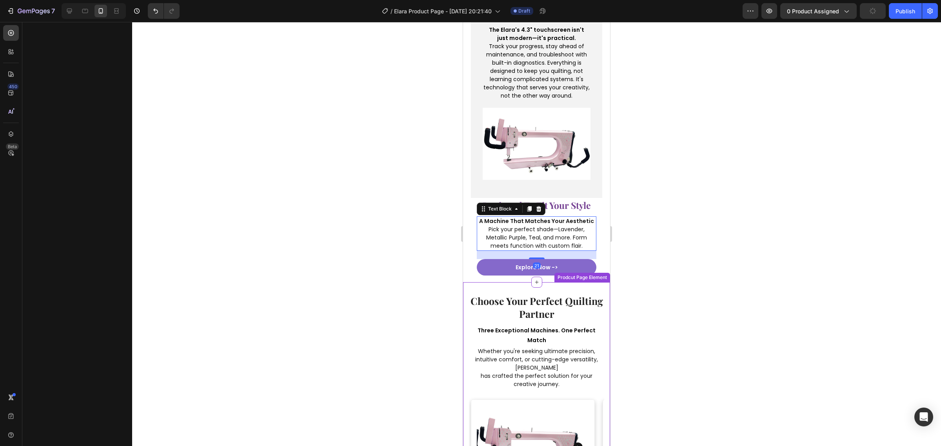
click at [570, 295] on h2 "choose your perfect quilting partner" at bounding box center [536, 307] width 135 height 27
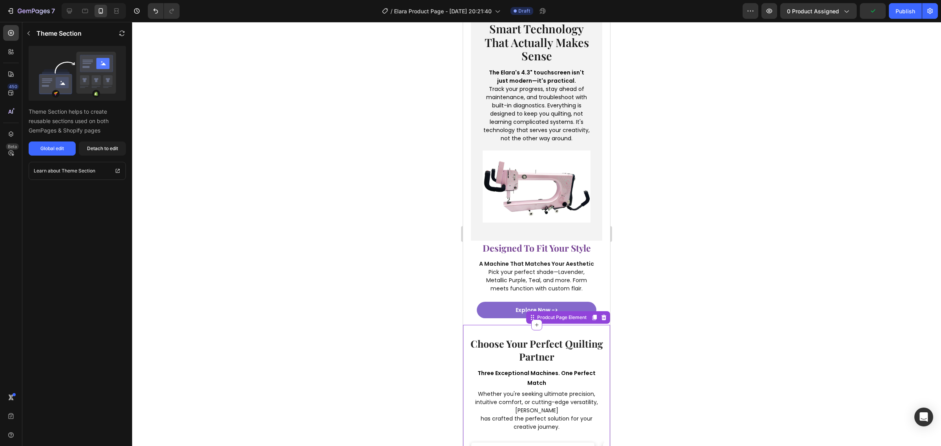
scroll to position [1470, 0]
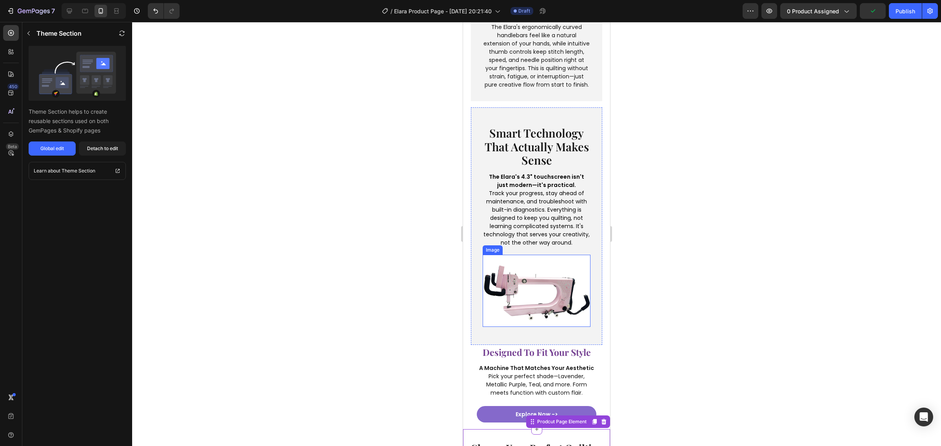
click at [551, 301] on img at bounding box center [537, 291] width 108 height 72
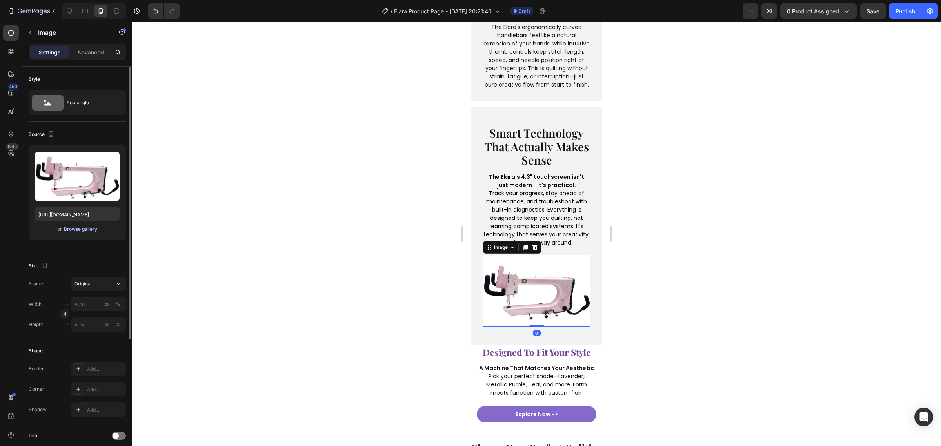
click at [79, 228] on div "Browse gallery" at bounding box center [80, 229] width 33 height 7
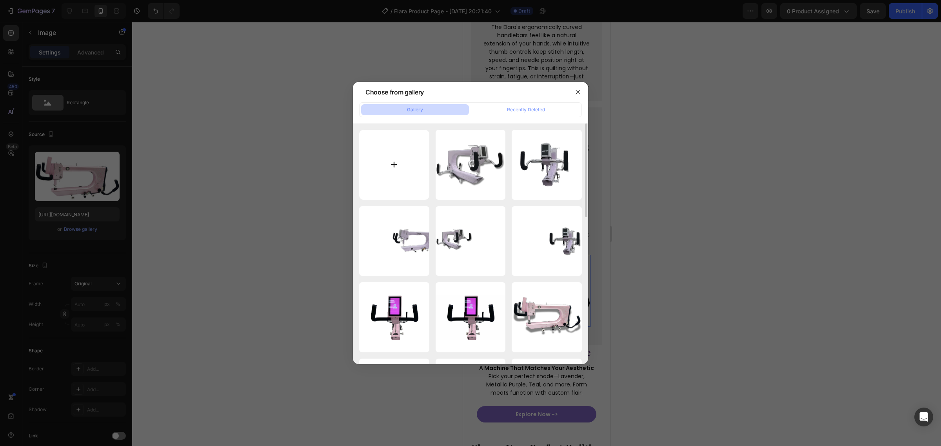
click at [396, 147] on input "file" at bounding box center [394, 165] width 70 height 70
type input "C:\fakepath\White Purple Simple Classic Modern Weekly Meeting Instagram Post (6…"
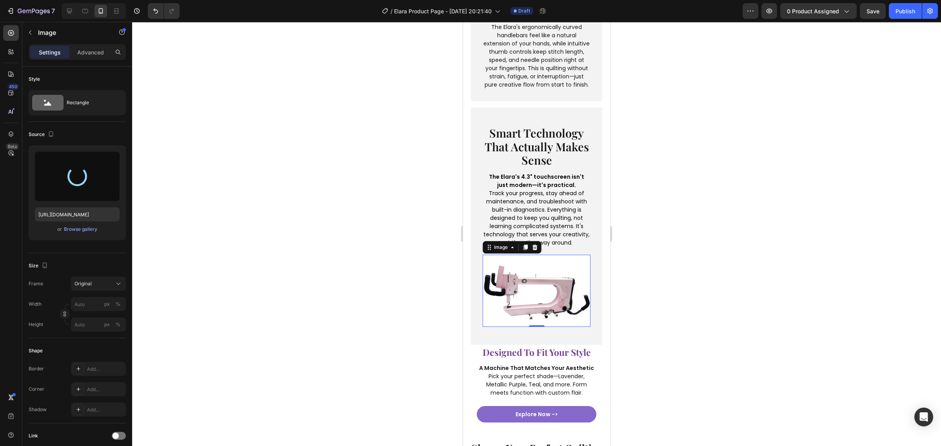
type input "https://cdn.shopify.com/s/files/1/0281/2893/6067/files/gempages_566748255581373…"
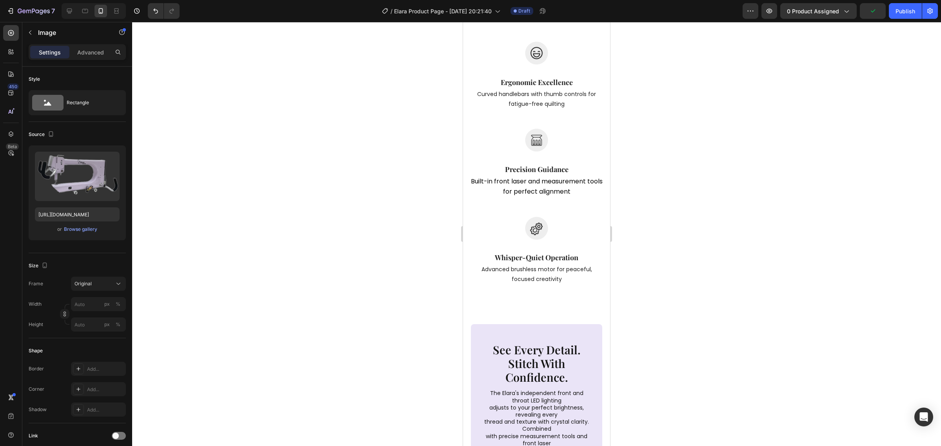
scroll to position [1127, 0]
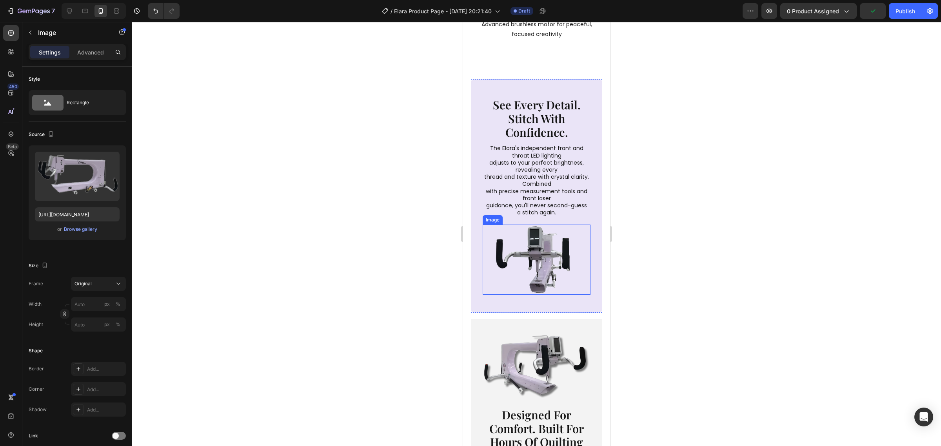
click at [537, 294] on img at bounding box center [537, 260] width 108 height 70
click at [537, 308] on div "see every detail. stitch with confidence. Heading The Elara's independent front…" at bounding box center [536, 196] width 131 height 234
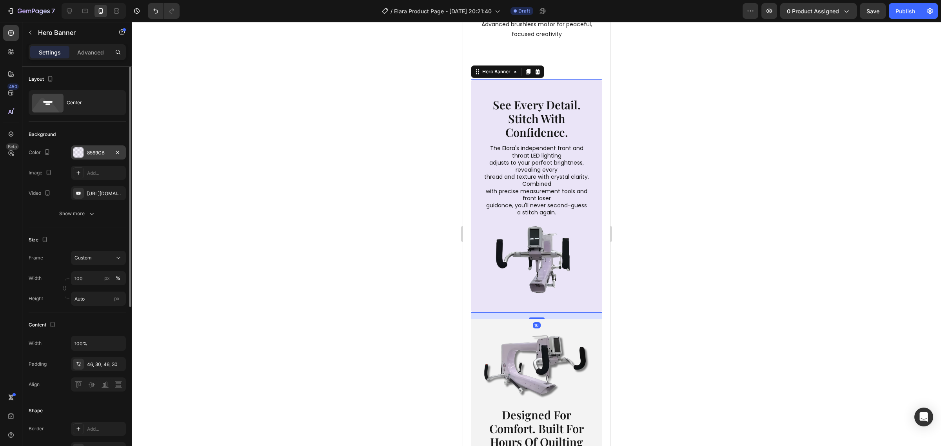
click at [89, 157] on div "8569CB" at bounding box center [98, 152] width 55 height 14
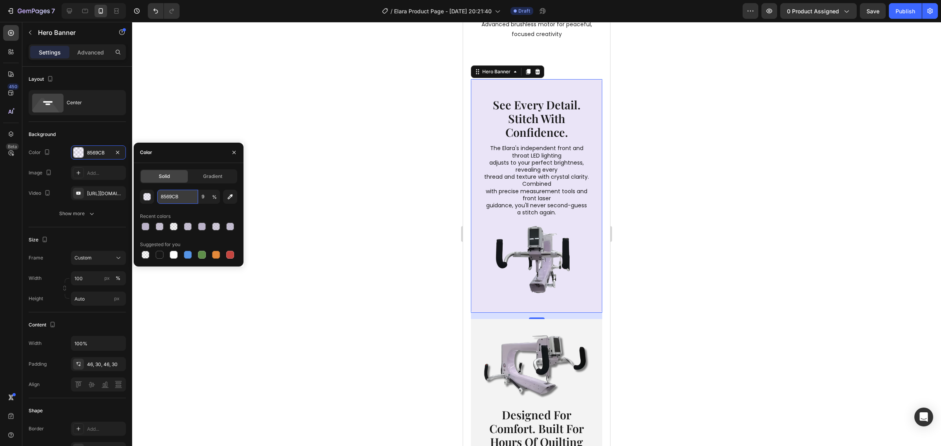
click at [173, 193] on input "8569CB" at bounding box center [177, 197] width 41 height 14
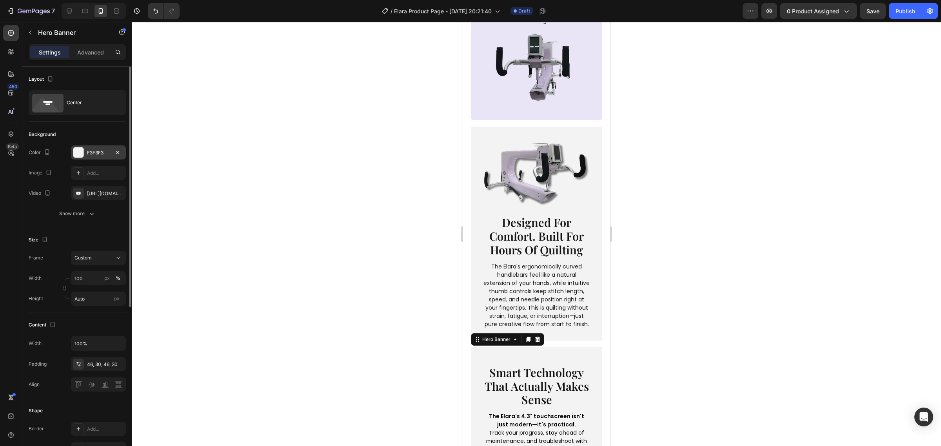
click at [96, 156] on div "F3F3F3" at bounding box center [98, 152] width 23 height 7
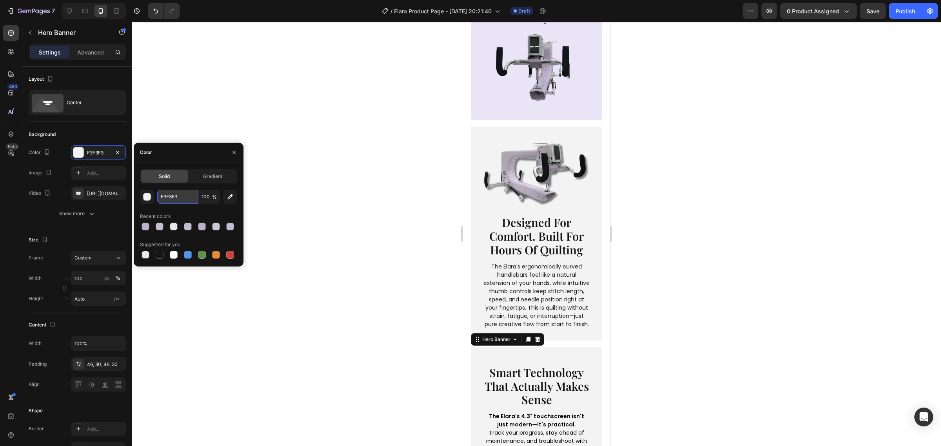
click at [168, 199] on input "F3F3F3" at bounding box center [177, 197] width 41 height 14
paste input "8569CB"
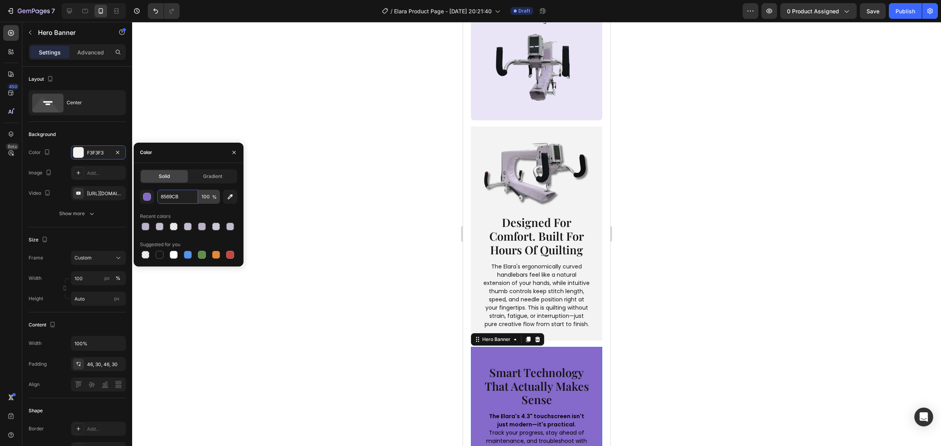
type input "8569CB"
click at [203, 199] on input "100" at bounding box center [209, 197] width 22 height 14
click at [148, 197] on div "button" at bounding box center [147, 197] width 8 height 8
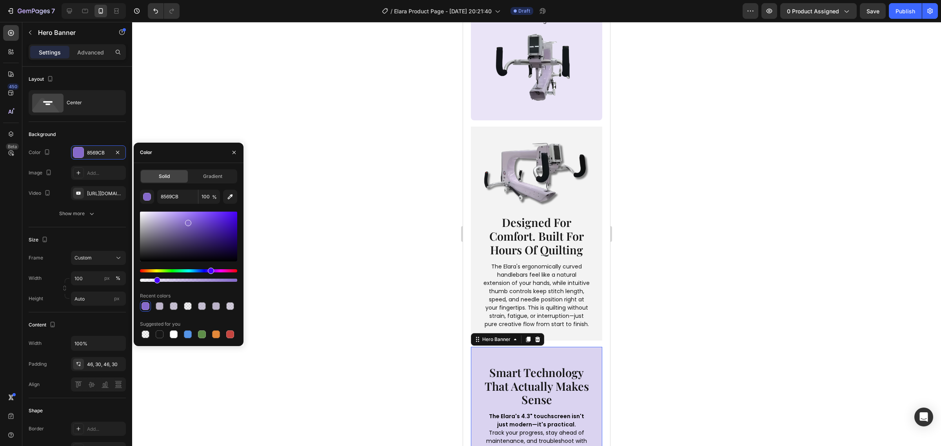
click at [155, 281] on div at bounding box center [188, 280] width 97 height 3
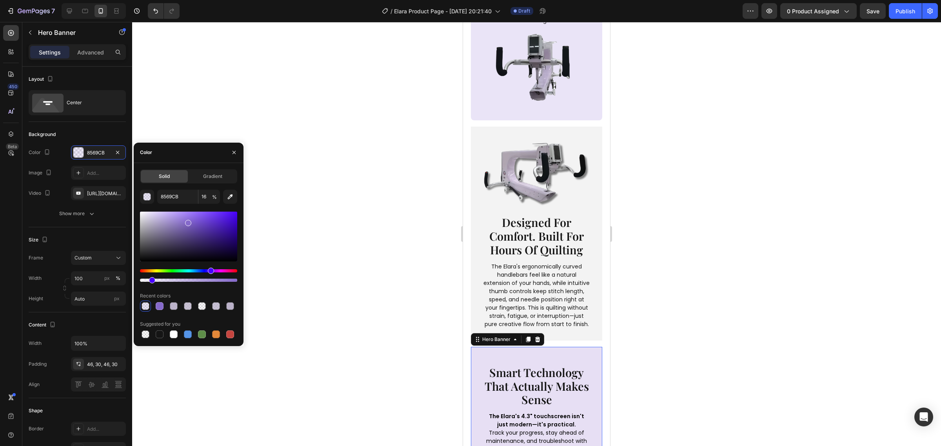
drag, startPoint x: 155, startPoint y: 281, endPoint x: 151, endPoint y: 282, distance: 4.3
click at [151, 282] on div at bounding box center [152, 280] width 6 height 6
click at [149, 283] on div at bounding box center [150, 280] width 6 height 6
type input "9"
click at [375, 282] on div at bounding box center [536, 234] width 809 height 424
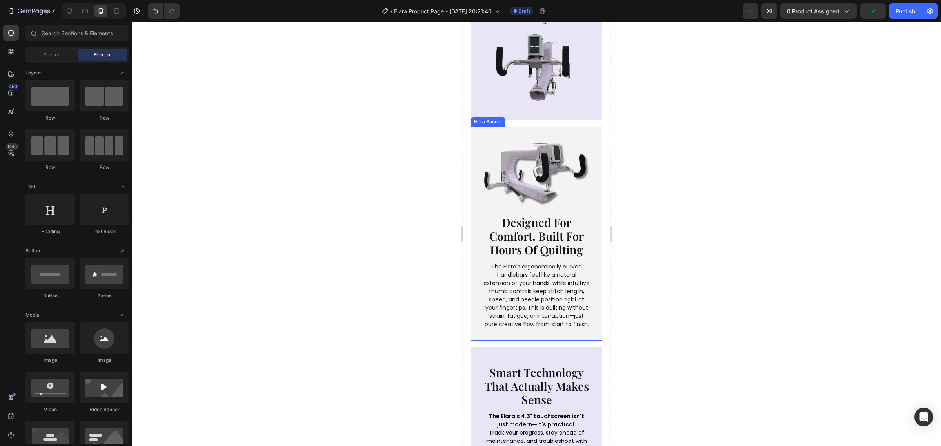
click at [589, 340] on div "Image designed for comfort. built for hours of quilting Heading The Elara's erg…" at bounding box center [536, 234] width 131 height 214
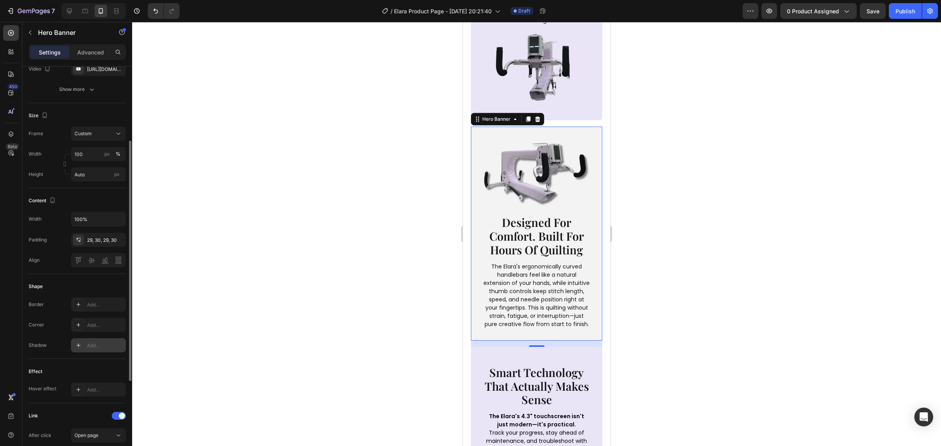
scroll to position [0, 0]
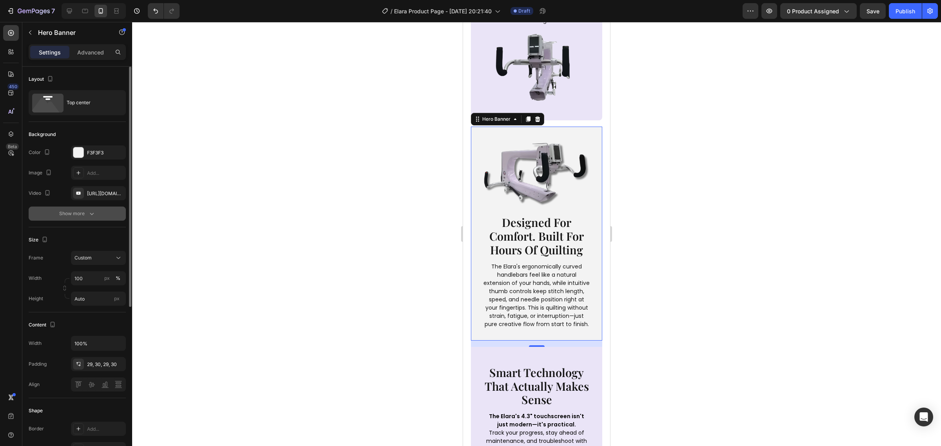
click at [84, 216] on div "Show more" at bounding box center [77, 214] width 36 height 8
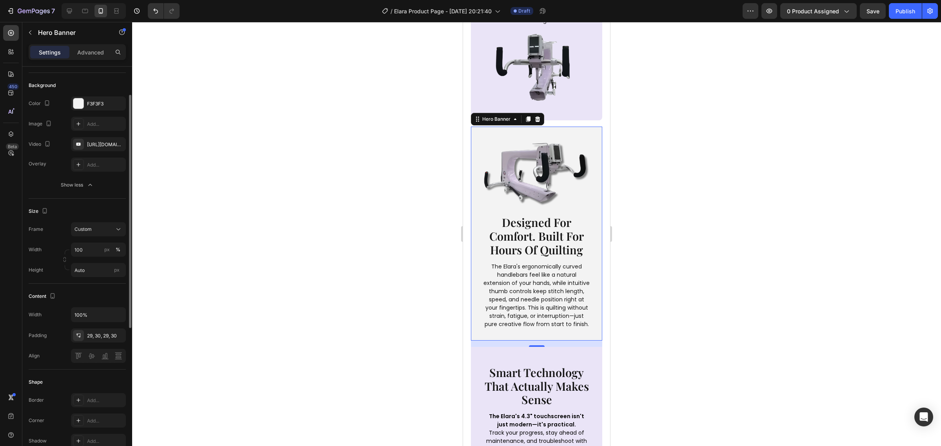
scroll to position [196, 0]
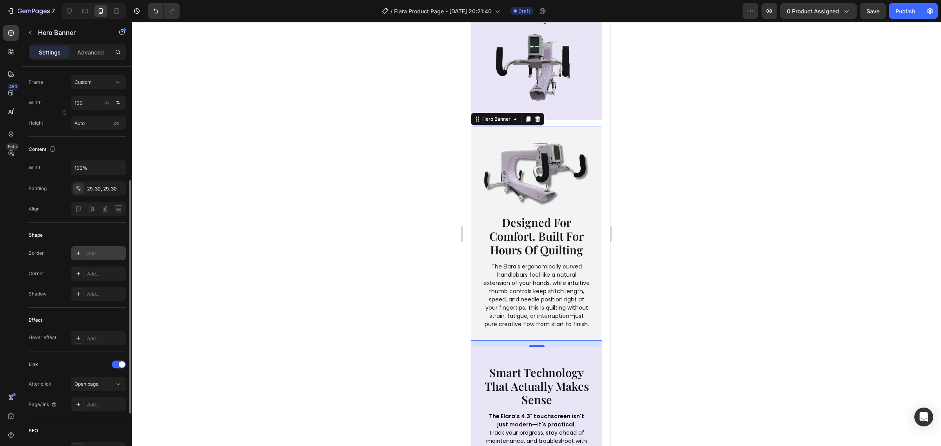
click at [93, 250] on div "Add..." at bounding box center [105, 253] width 37 height 7
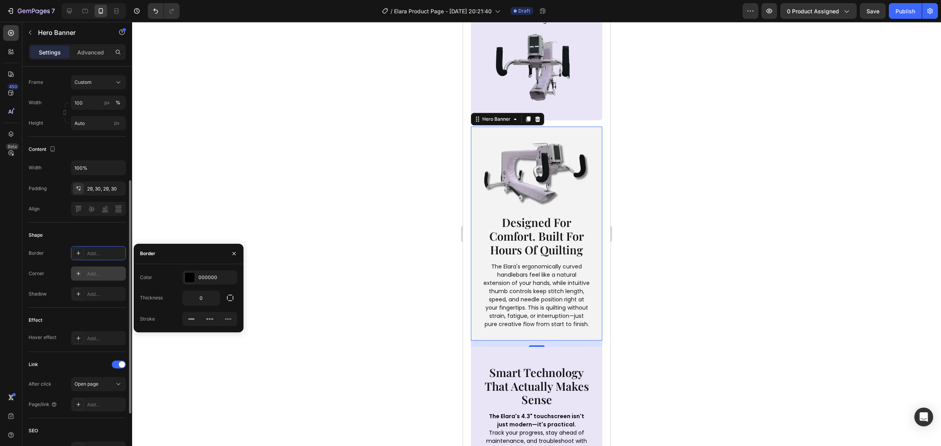
click at [97, 275] on div "Add..." at bounding box center [105, 274] width 37 height 7
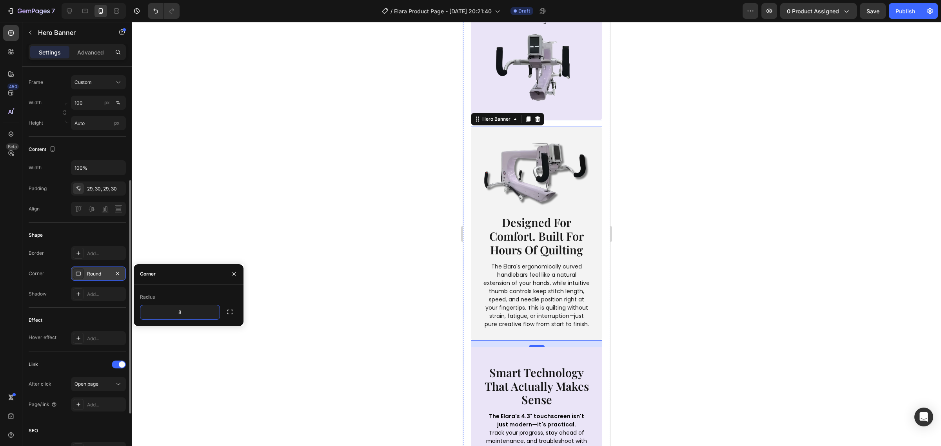
click at [489, 99] on img at bounding box center [537, 68] width 108 height 70
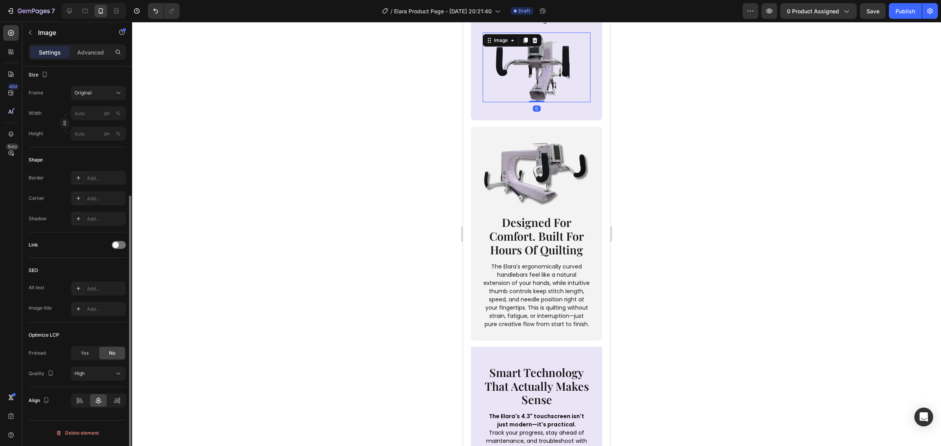
scroll to position [0, 0]
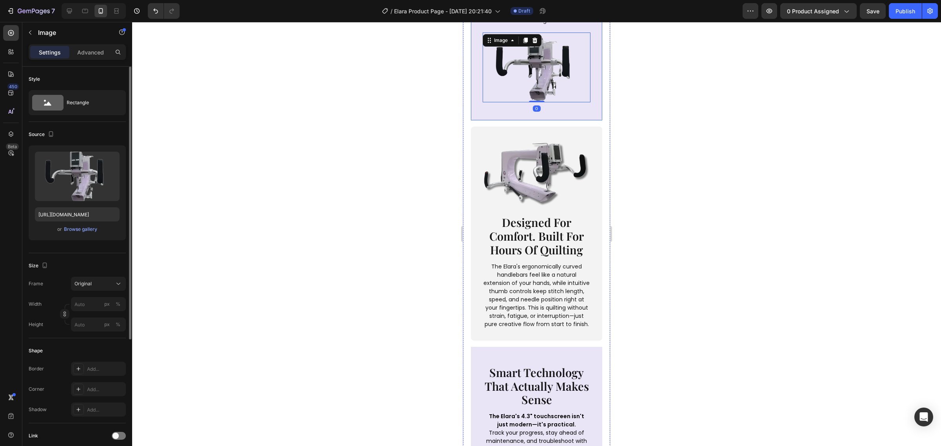
click at [483, 109] on div "see every detail. stitch with confidence. Heading The Elara's independent front…" at bounding box center [536, 4] width 131 height 234
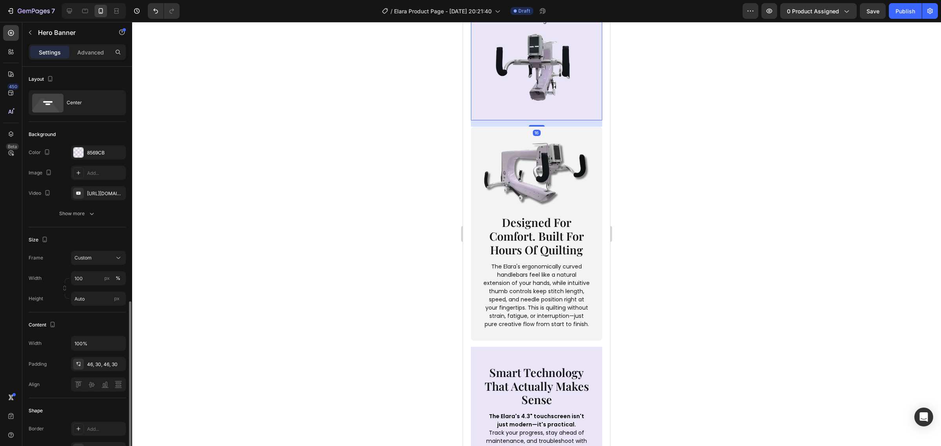
scroll to position [147, 0]
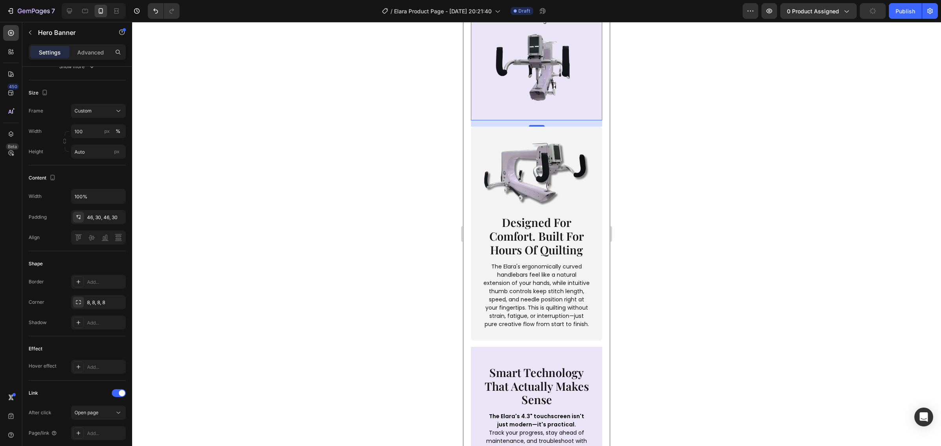
click at [471, 201] on div "Image designed for comfort. built for hours of quilting Heading The Elara's erg…" at bounding box center [536, 234] width 131 height 214
click at [371, 243] on div at bounding box center [536, 234] width 809 height 424
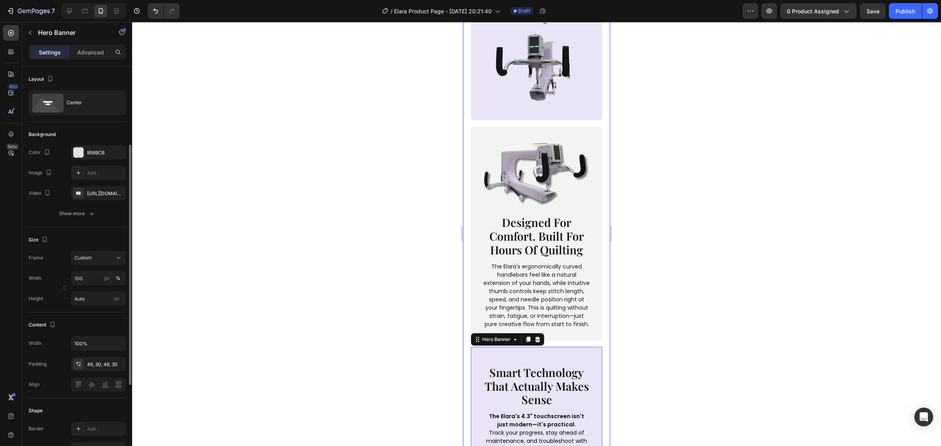
scroll to position [49, 0]
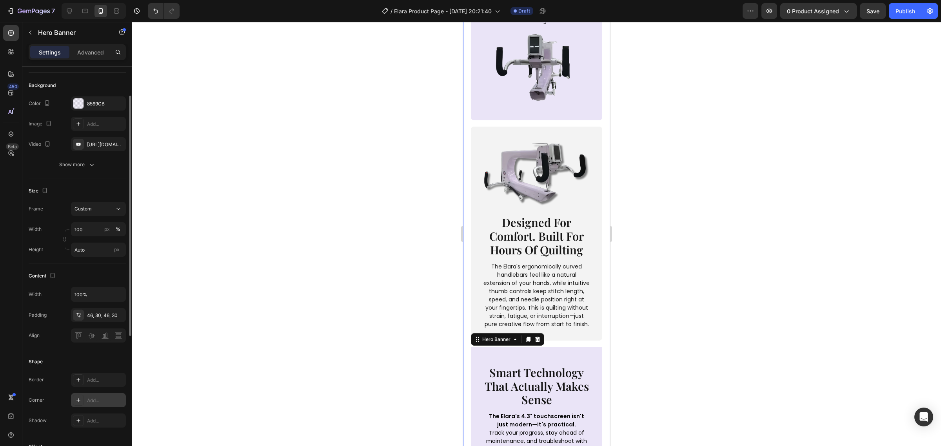
click at [89, 401] on div "Add..." at bounding box center [105, 400] width 37 height 7
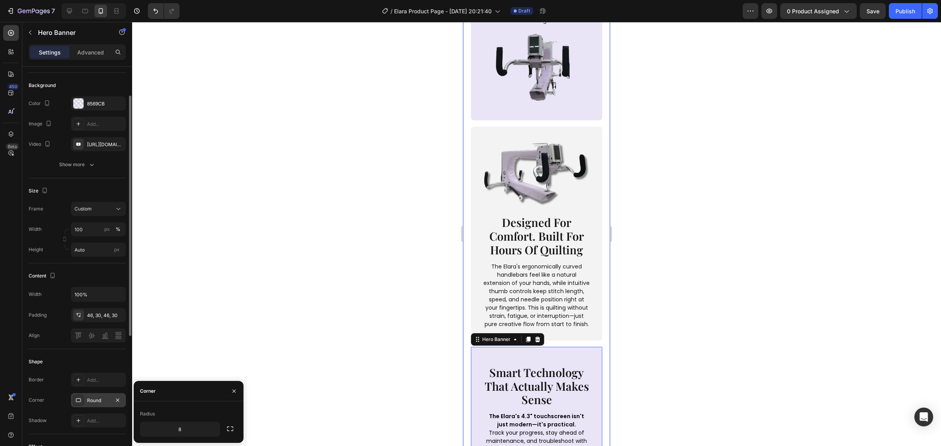
click at [316, 356] on div at bounding box center [536, 234] width 809 height 424
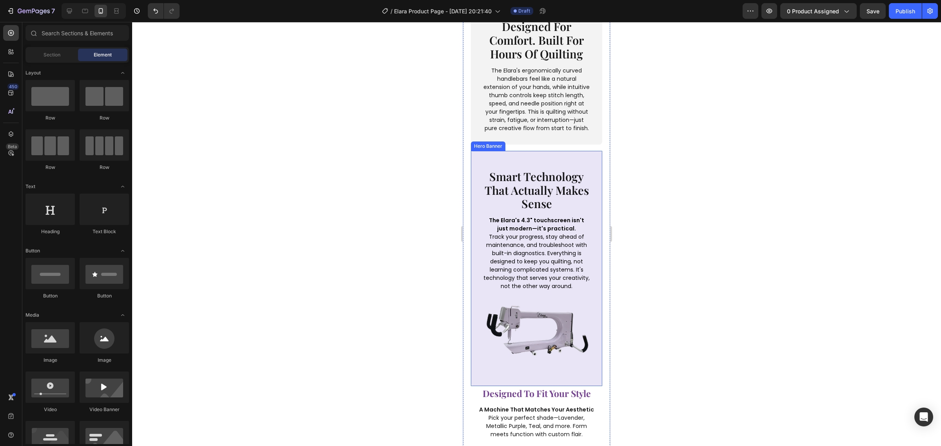
scroll to position [1617, 0]
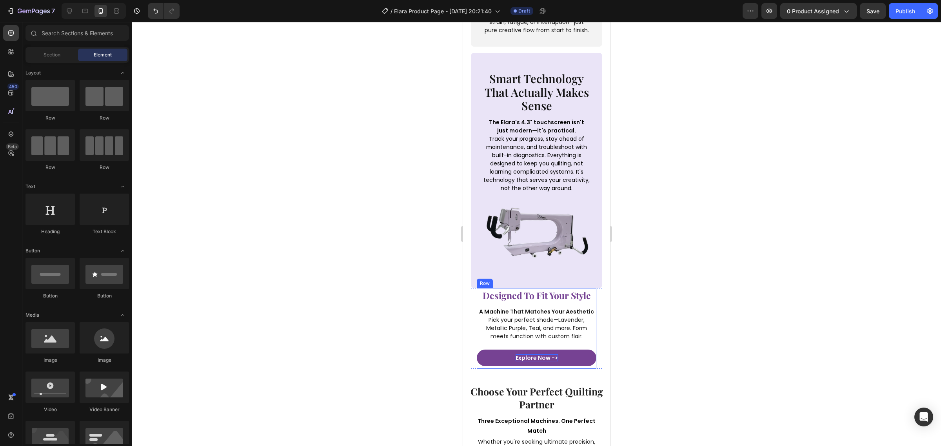
click at [546, 358] on div "Explore Now ->" at bounding box center [537, 357] width 42 height 7
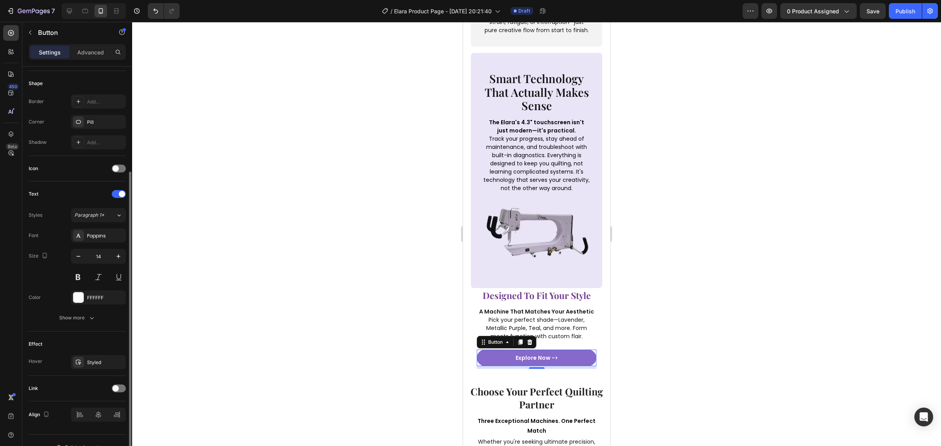
scroll to position [162, 0]
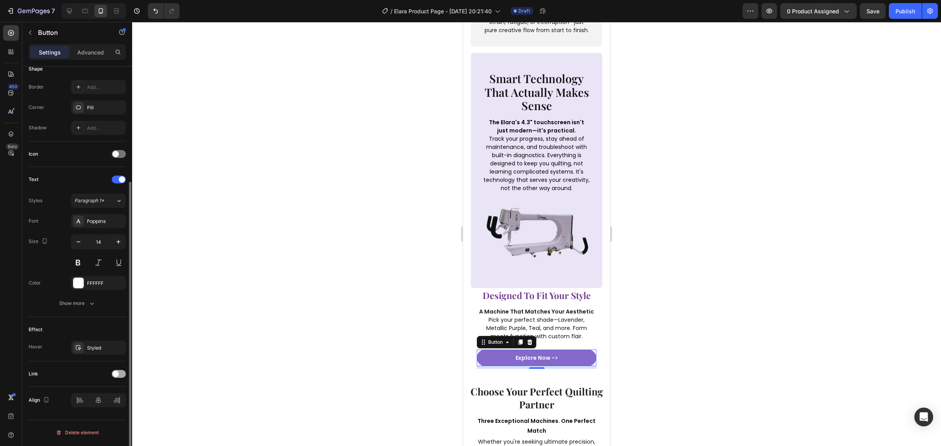
click at [120, 375] on div at bounding box center [119, 374] width 14 height 8
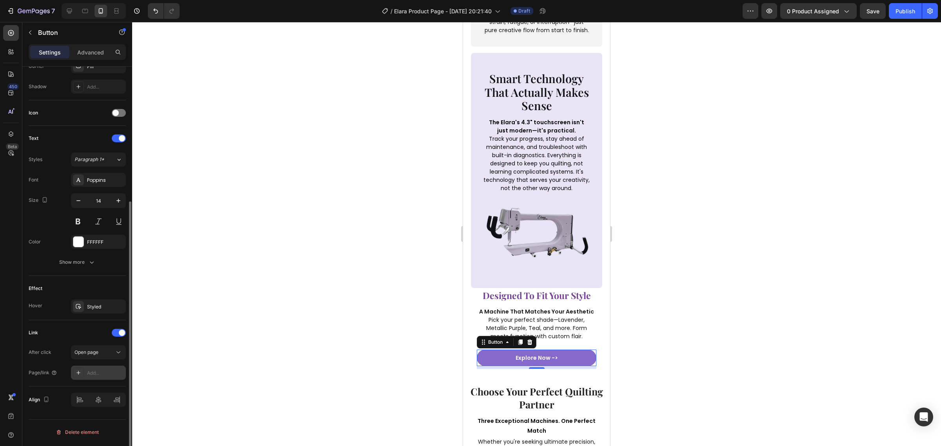
click at [109, 377] on div "Add..." at bounding box center [105, 373] width 37 height 7
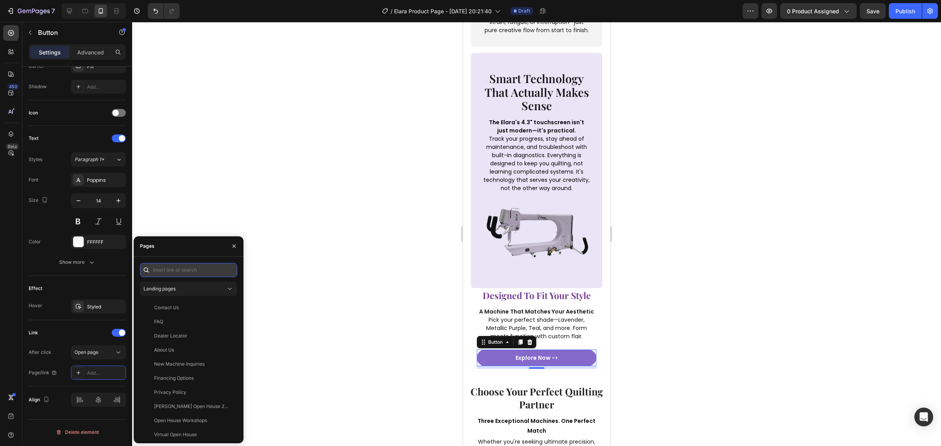
click at [165, 275] on input "text" at bounding box center [188, 270] width 97 height 14
paste input "https://cdn.shopify.com/s/files/1/0281/2893/6067/files/Elara.pdf?v=1756325233"
type input "https://cdn.shopify.com/s/files/1/0281/2893/6067/files/Elara.pdf?v=1756325233"
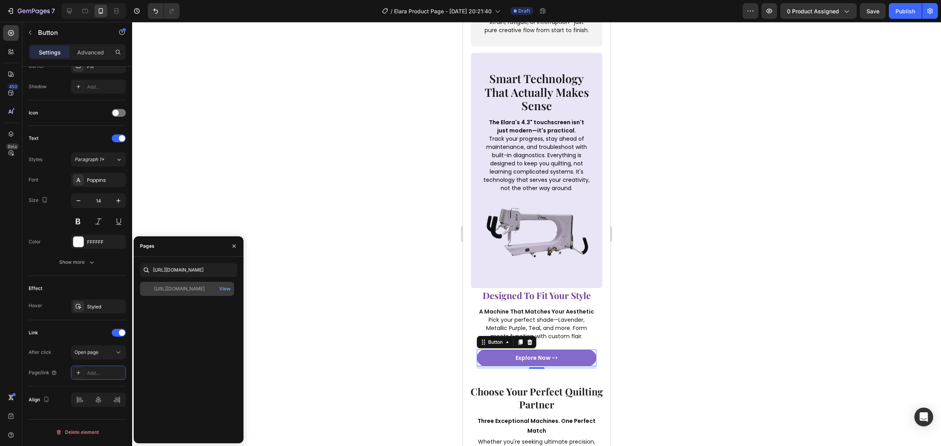
click at [190, 291] on div "https://cdn.shopify.com/s/files/1/0281/2893/6067/files/Elara.pdf?v=1756325233" at bounding box center [179, 288] width 51 height 7
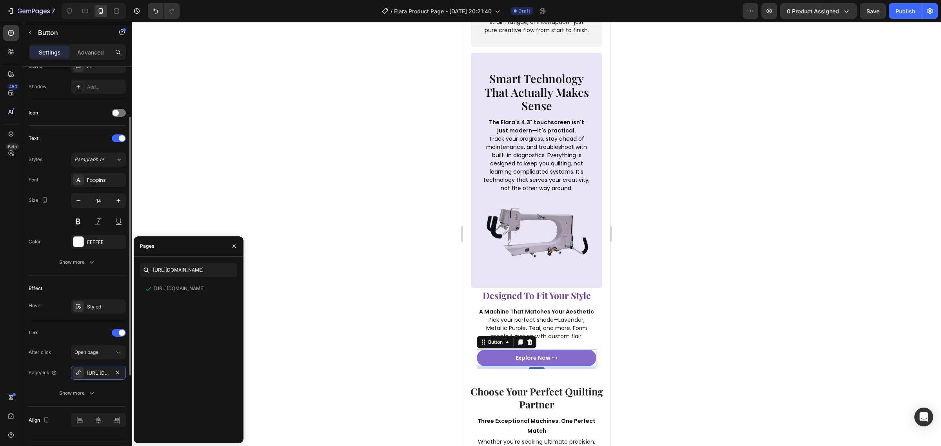
scroll to position [154, 0]
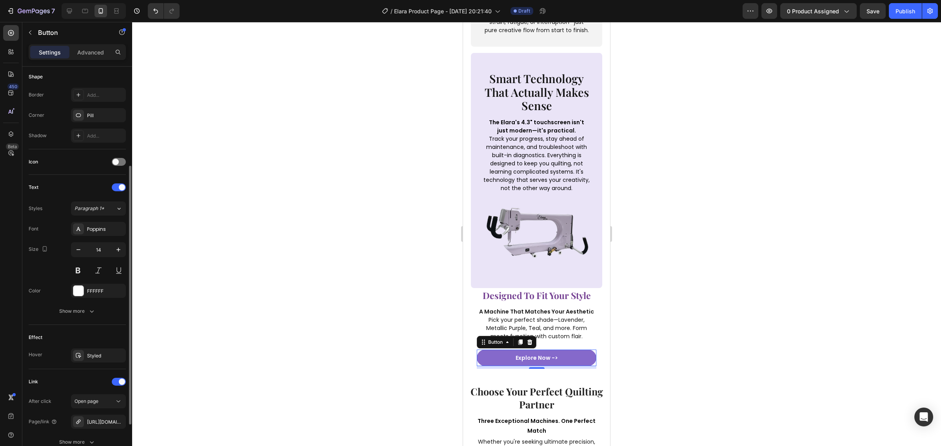
click at [375, 346] on div at bounding box center [536, 234] width 809 height 424
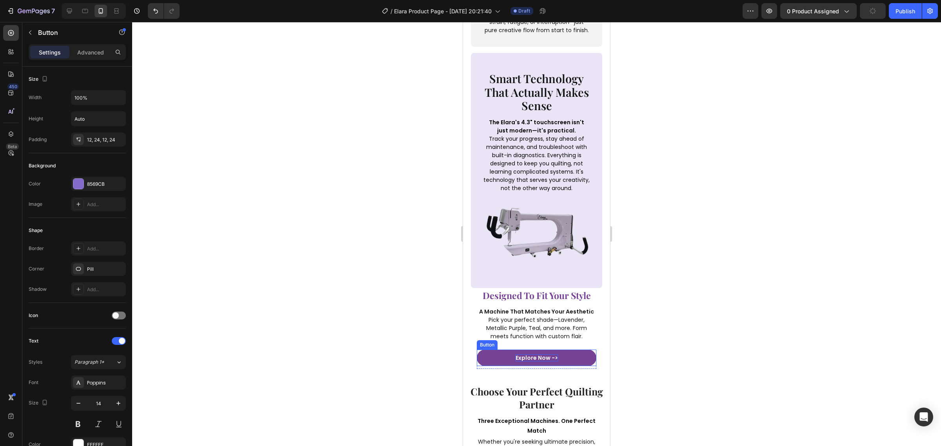
click at [523, 360] on div "Explore Now ->" at bounding box center [537, 357] width 42 height 7
click at [663, 383] on div at bounding box center [536, 234] width 809 height 424
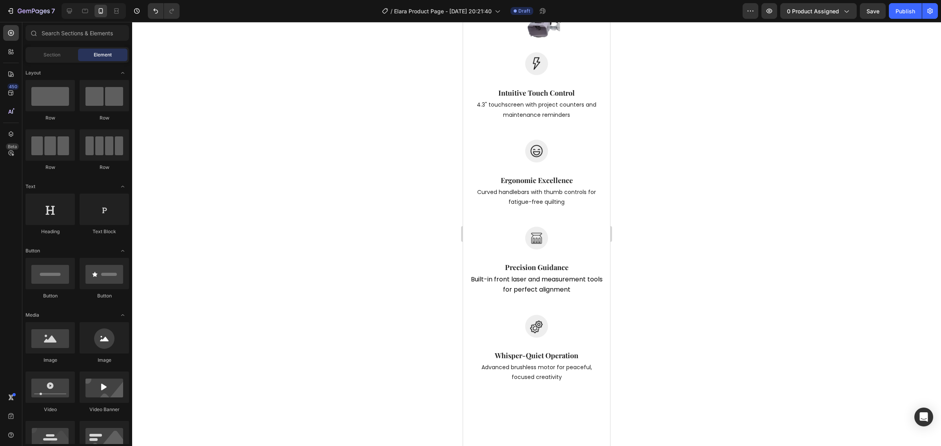
scroll to position [588, 0]
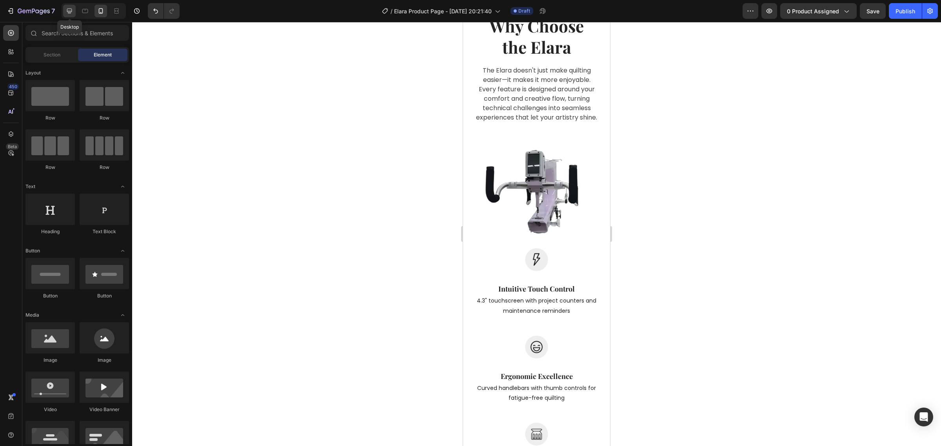
click at [73, 10] on icon at bounding box center [69, 11] width 8 height 8
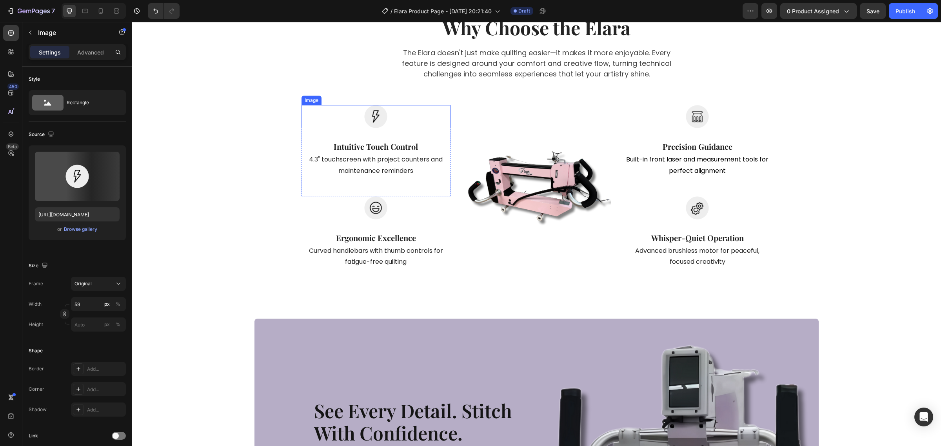
drag, startPoint x: 364, startPoint y: 120, endPoint x: 380, endPoint y: 116, distance: 16.1
click at [364, 120] on img at bounding box center [375, 116] width 23 height 23
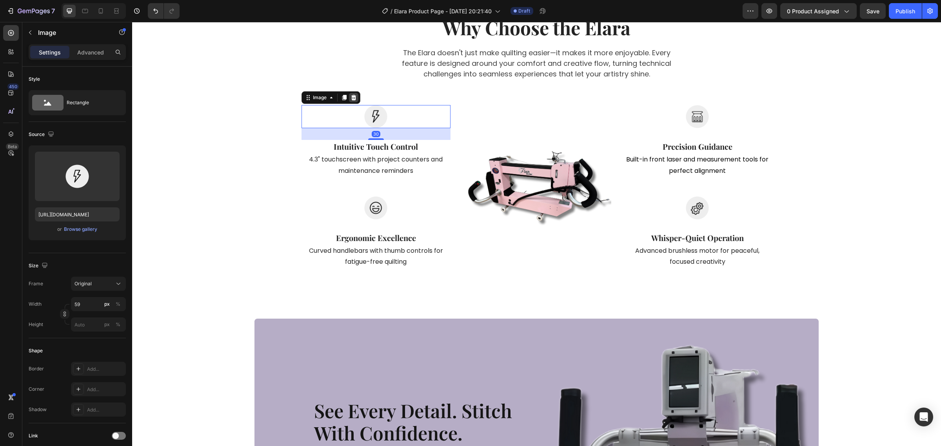
click at [351, 100] on icon at bounding box center [354, 97] width 6 height 6
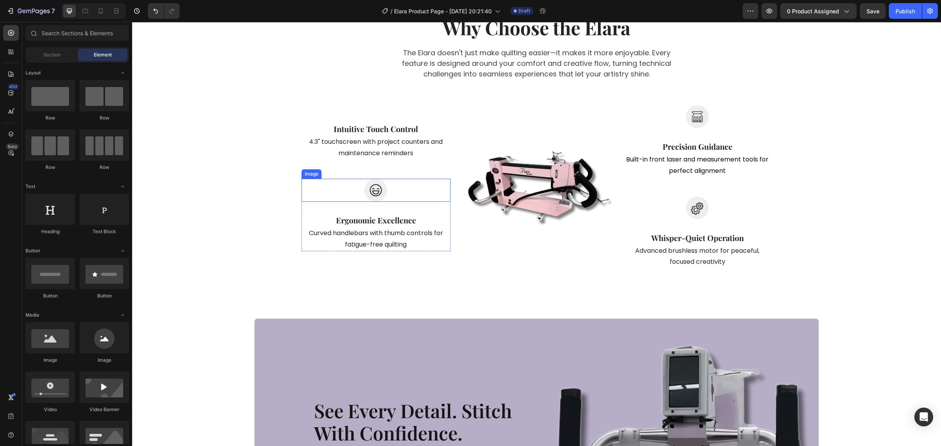
click at [387, 183] on div at bounding box center [376, 190] width 149 height 23
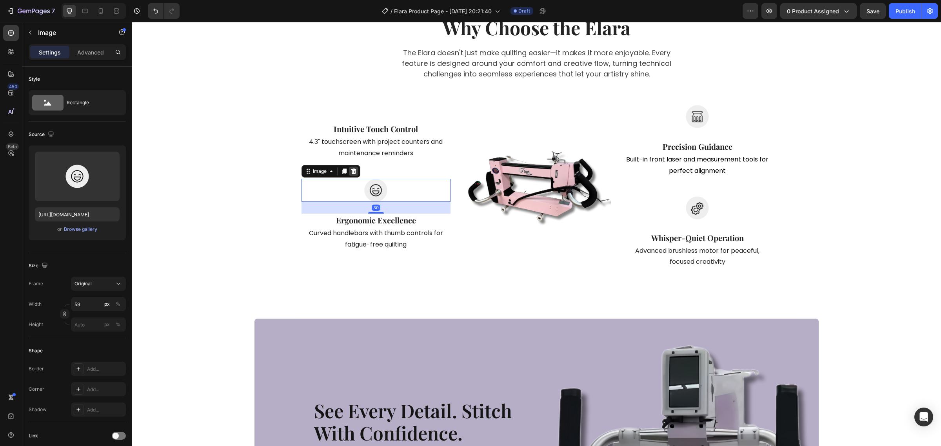
click at [354, 173] on div at bounding box center [353, 171] width 9 height 9
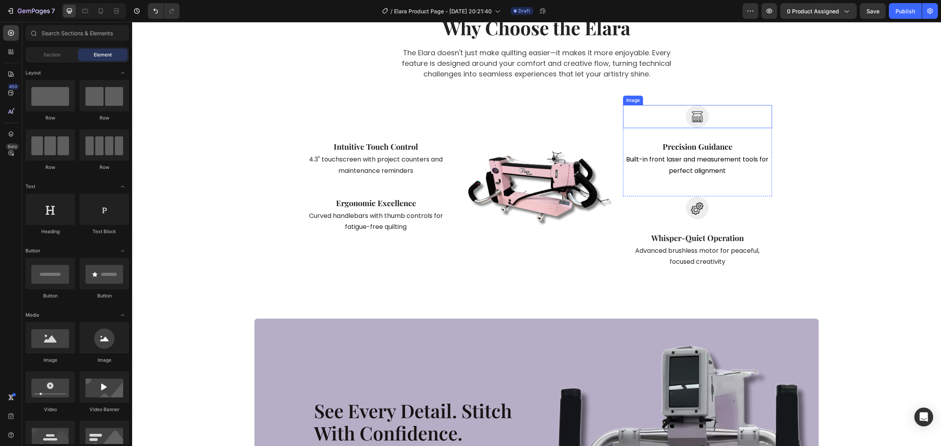
click at [687, 127] on img at bounding box center [697, 116] width 23 height 23
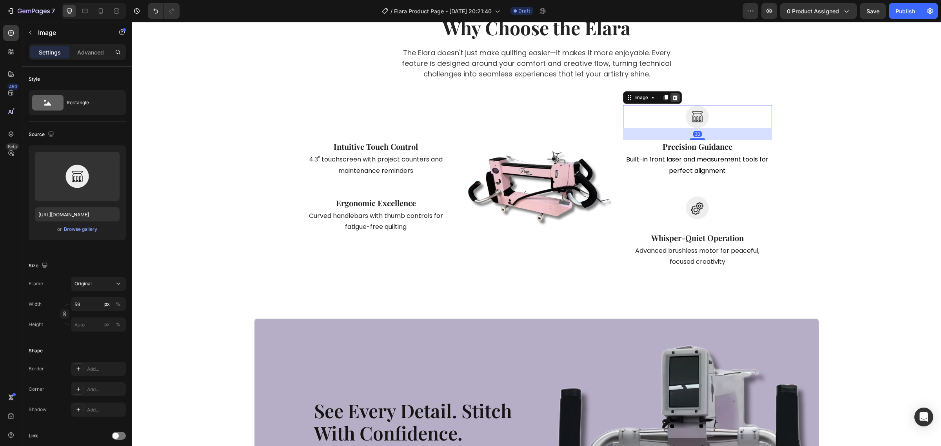
click at [670, 101] on div at bounding box center [674, 97] width 9 height 9
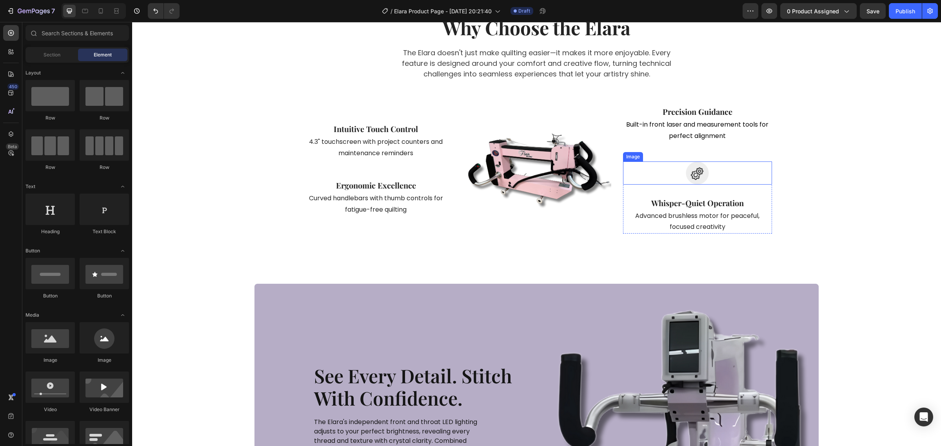
click at [694, 177] on img at bounding box center [697, 173] width 23 height 23
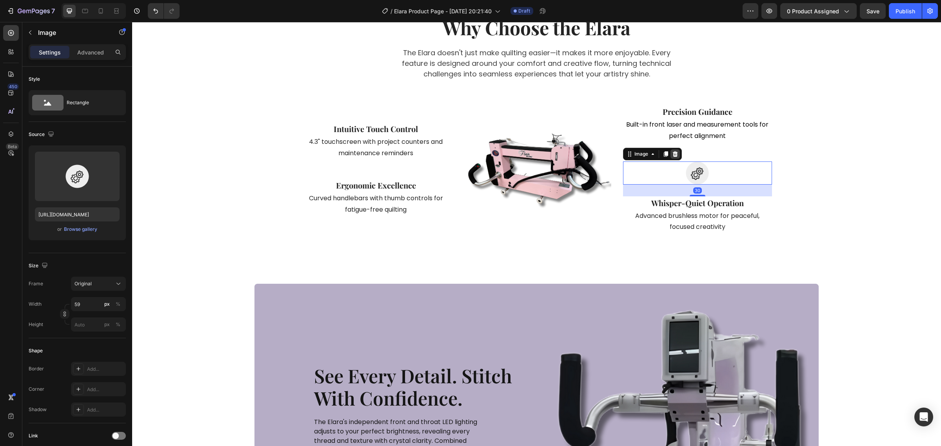
click at [672, 156] on icon at bounding box center [674, 153] width 5 height 5
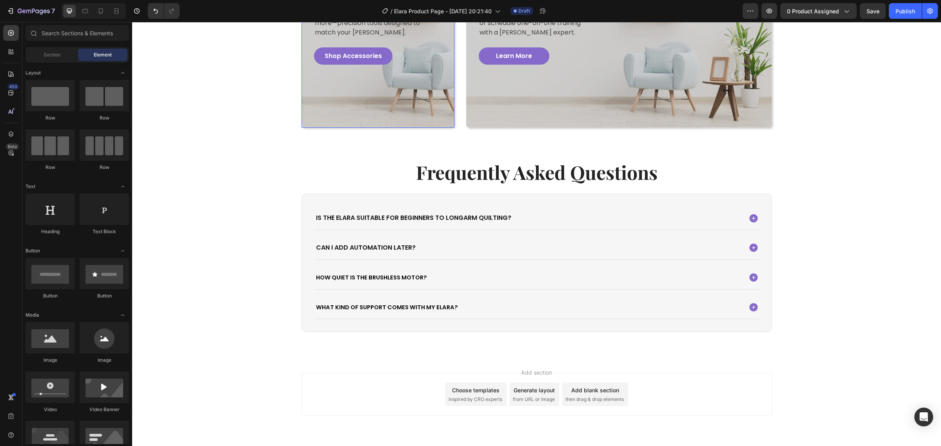
scroll to position [2777, 0]
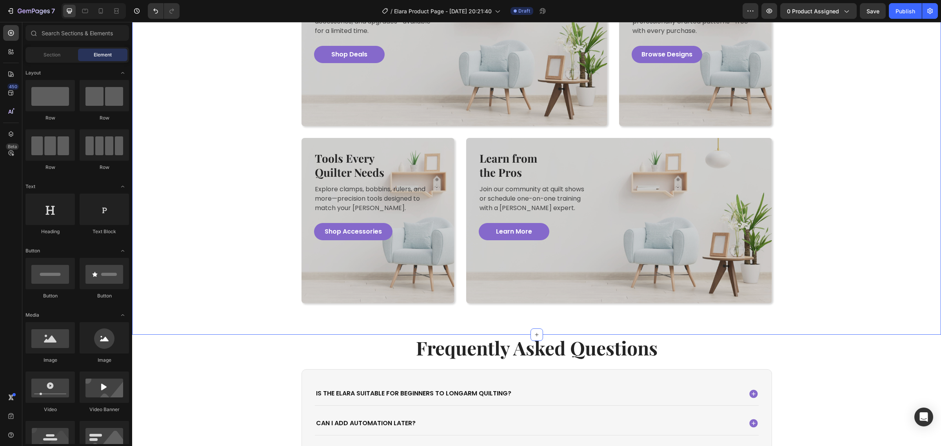
click at [250, 265] on div "Avail Limited Time Offers On Selected Packages Heading Save big on longarm bund…" at bounding box center [536, 132] width 797 height 343
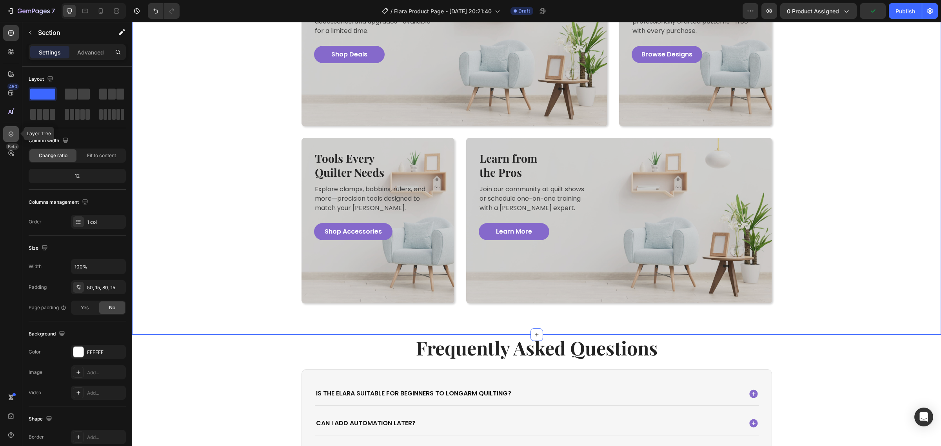
click at [11, 133] on icon at bounding box center [11, 134] width 8 height 8
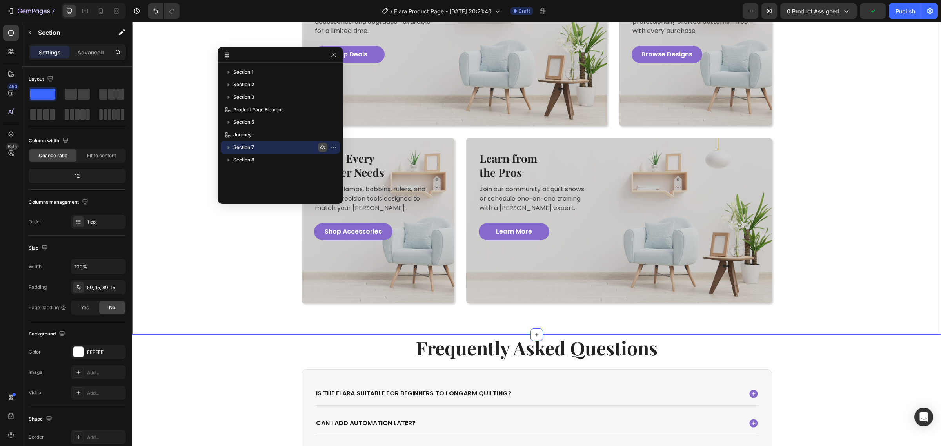
click at [321, 144] on icon "button" at bounding box center [323, 147] width 6 height 6
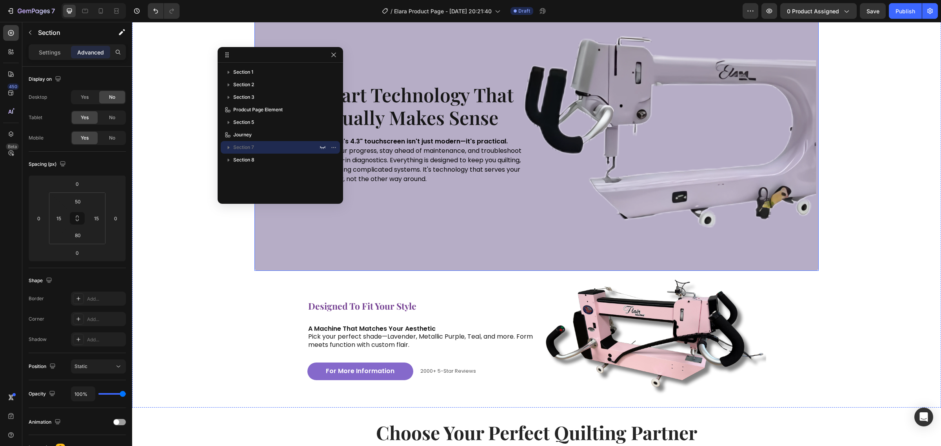
scroll to position [1388, 0]
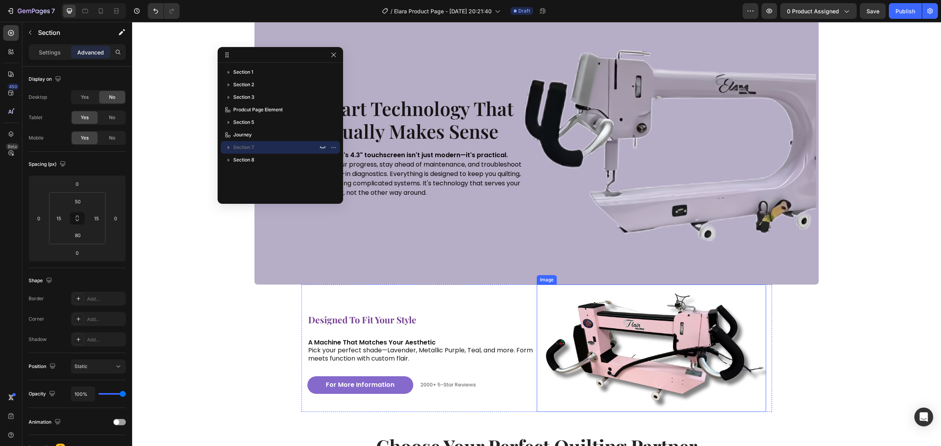
click at [650, 337] on img at bounding box center [651, 348] width 229 height 127
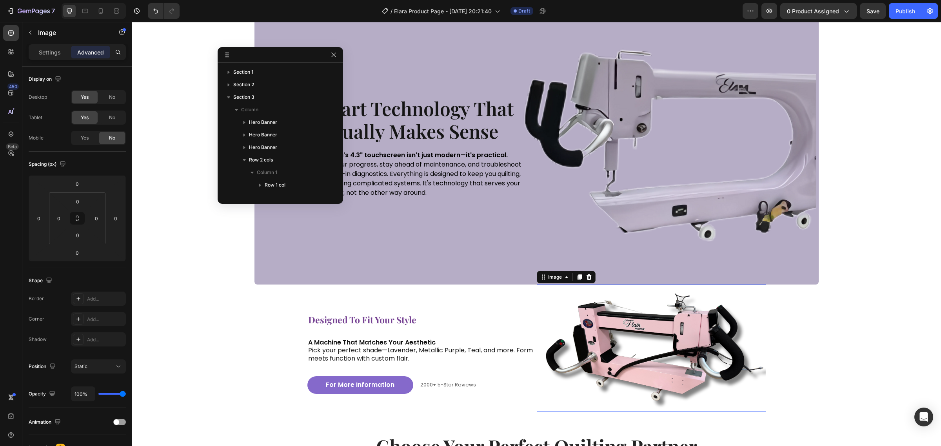
scroll to position [84, 0]
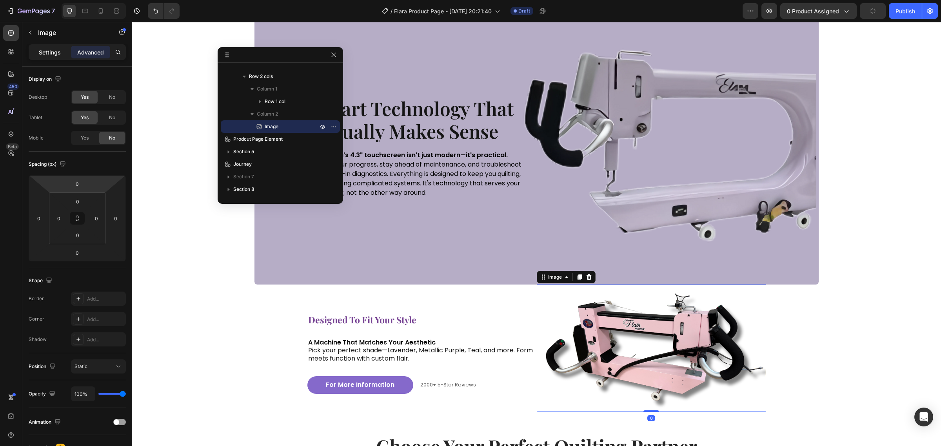
click at [39, 56] on p "Settings" at bounding box center [50, 52] width 22 height 8
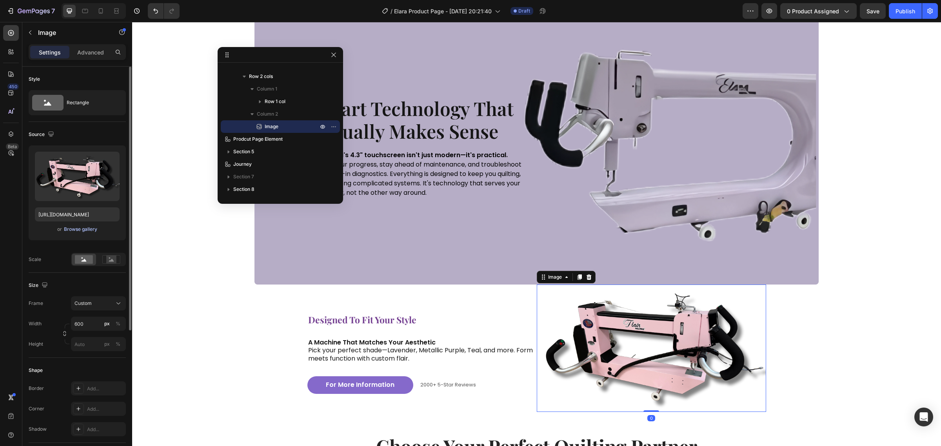
click at [89, 230] on div "Browse gallery" at bounding box center [80, 229] width 33 height 7
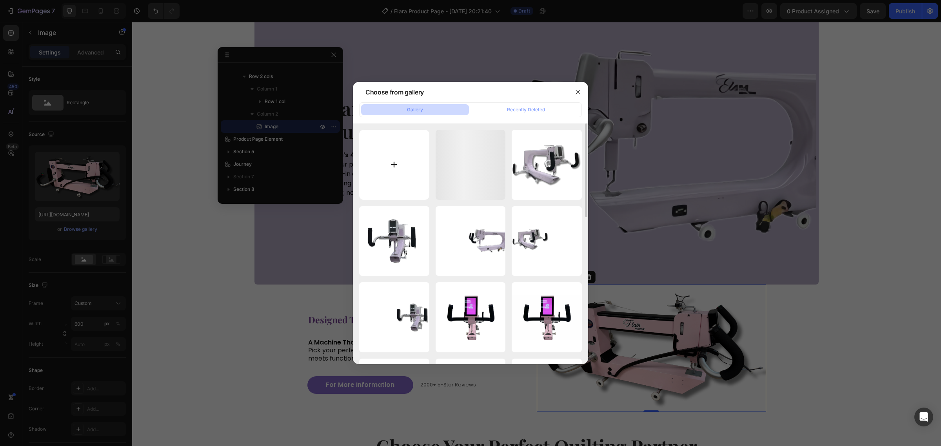
click at [391, 177] on input "file" at bounding box center [394, 165] width 70 height 70
type input "C:\fakepath\White Purple Simple Classic Modern Weekly Meeting Instagram Post (5…"
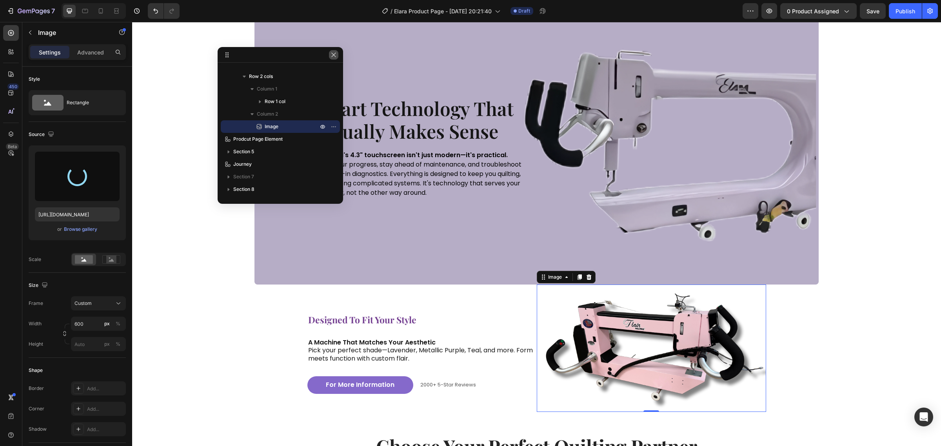
click at [334, 55] on icon "button" at bounding box center [334, 55] width 6 height 6
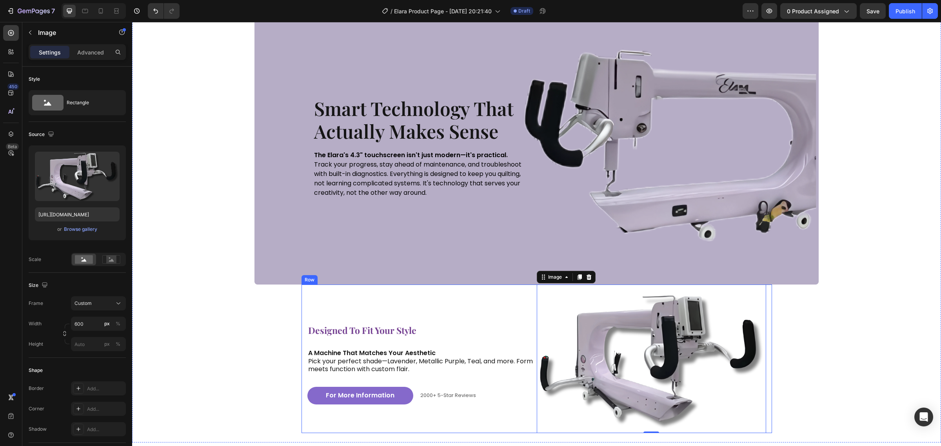
type input "https://cdn.shopify.com/s/files/1/0281/2893/6067/files/gempages_566748255581373…"
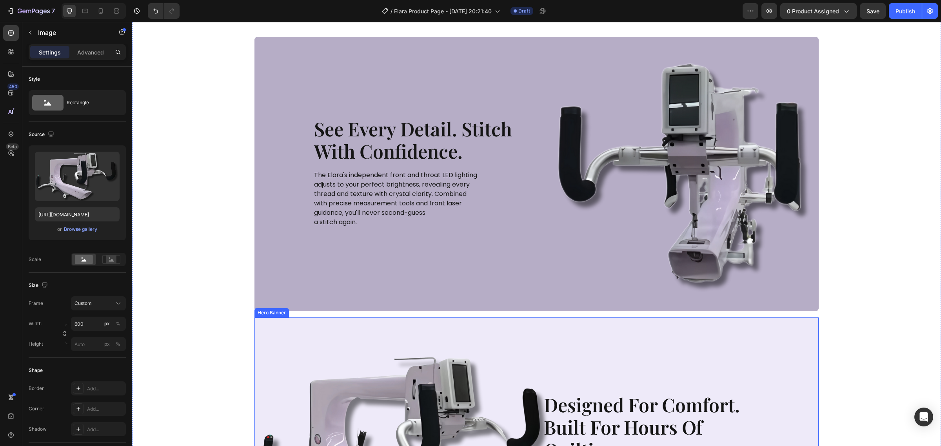
scroll to position [604, 0]
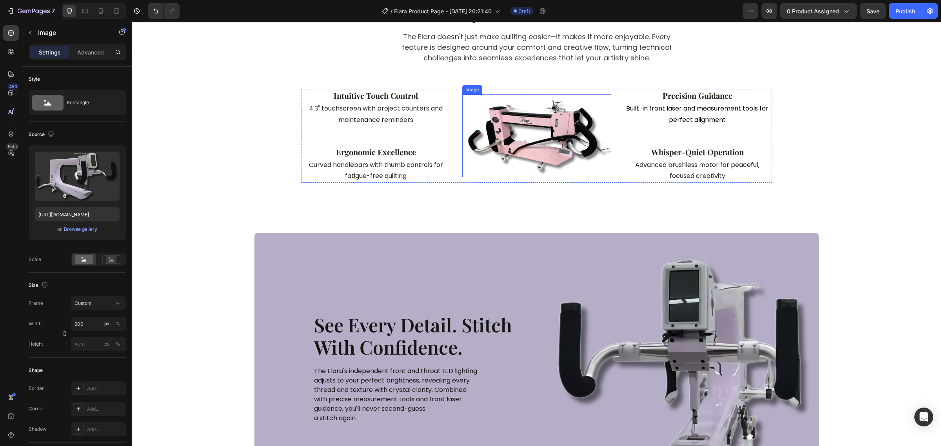
click at [520, 161] on img at bounding box center [536, 135] width 149 height 83
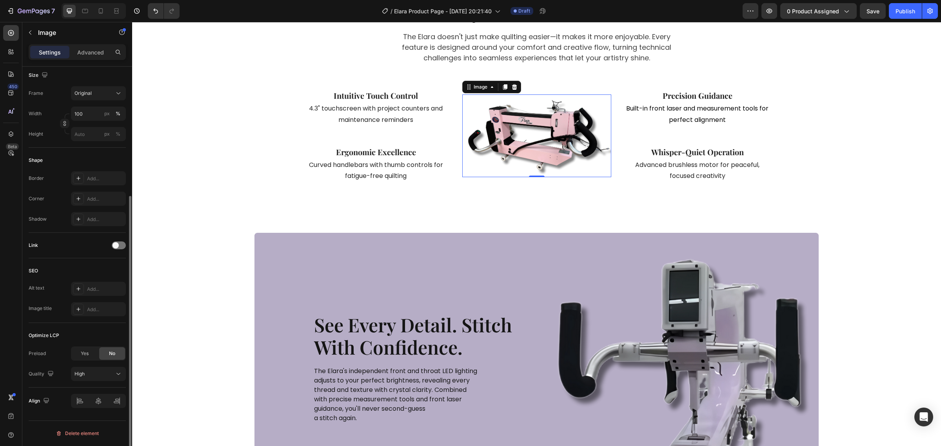
scroll to position [44, 0]
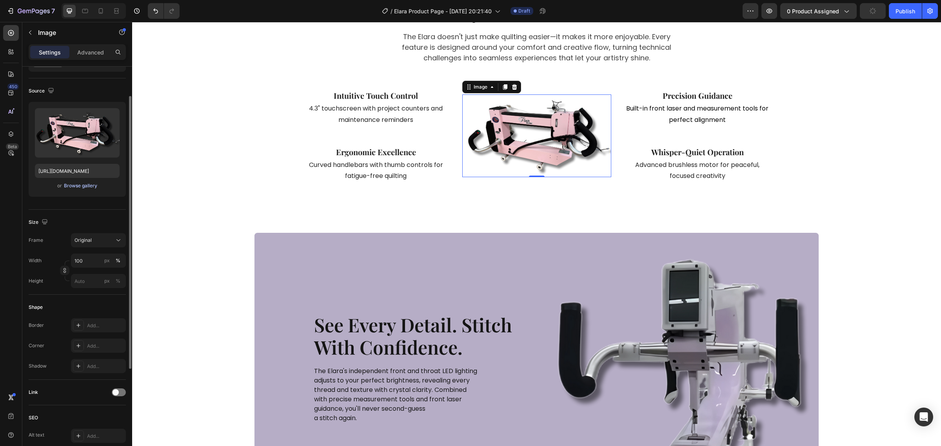
click at [91, 186] on div "Browse gallery" at bounding box center [80, 185] width 33 height 7
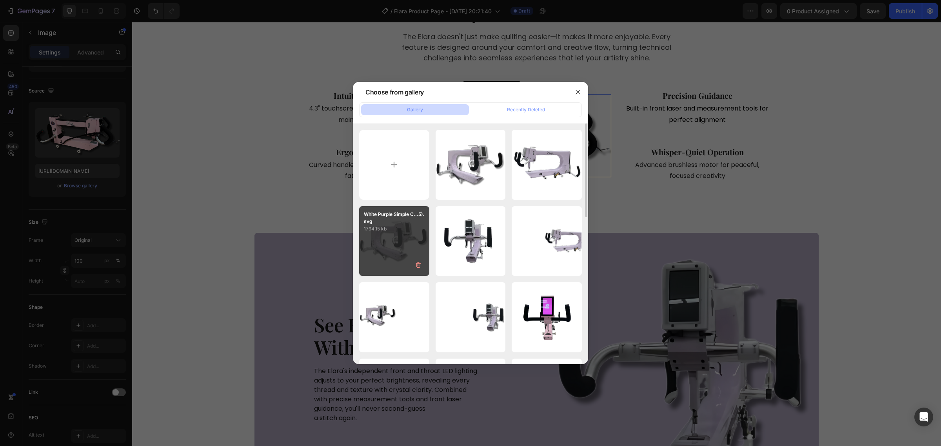
click at [408, 249] on div "White Purple Simple C...5).svg 1794.15 kb" at bounding box center [394, 241] width 70 height 70
type input "https://cdn.shopify.com/s/files/1/0281/2893/6067/files/gempages_566748255581373…"
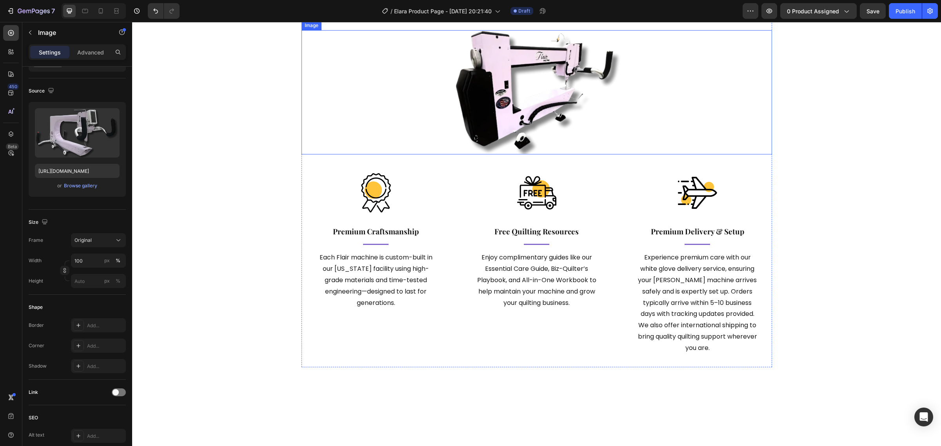
scroll to position [2172, 0]
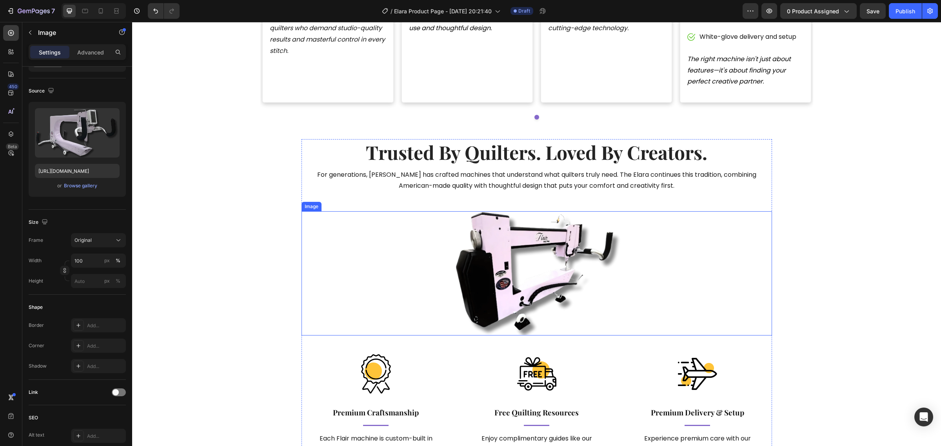
click at [503, 224] on img at bounding box center [536, 273] width 223 height 124
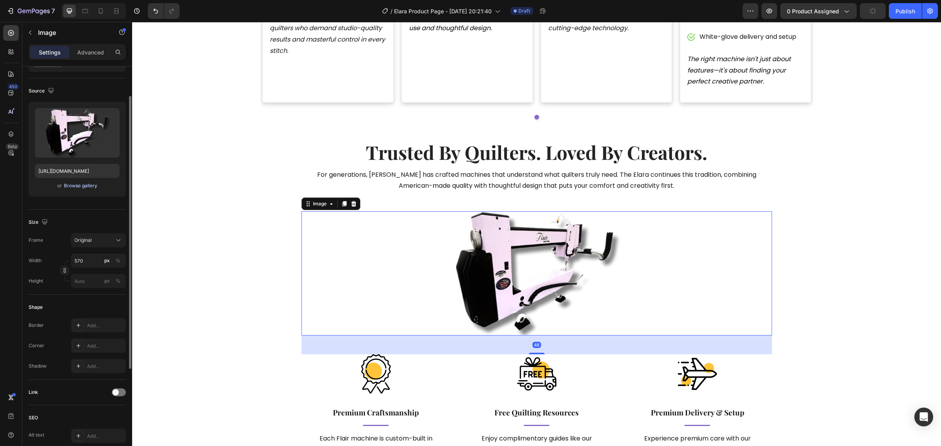
click at [90, 187] on div "Browse gallery" at bounding box center [80, 185] width 33 height 7
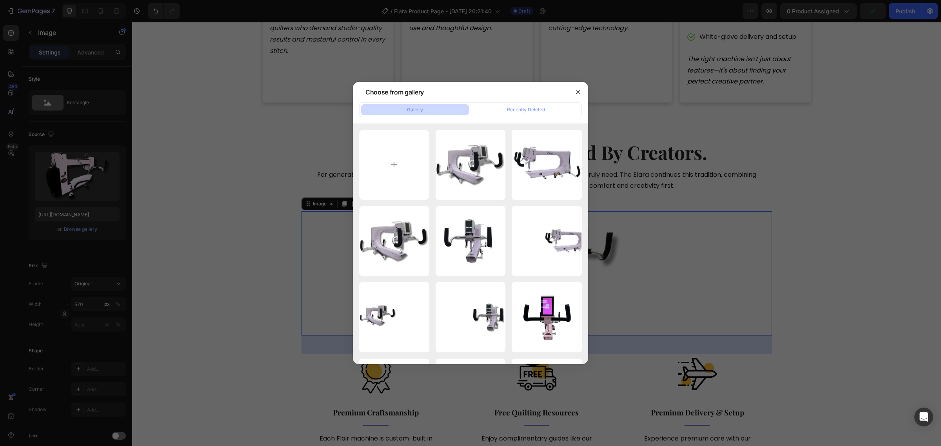
scroll to position [44, 0]
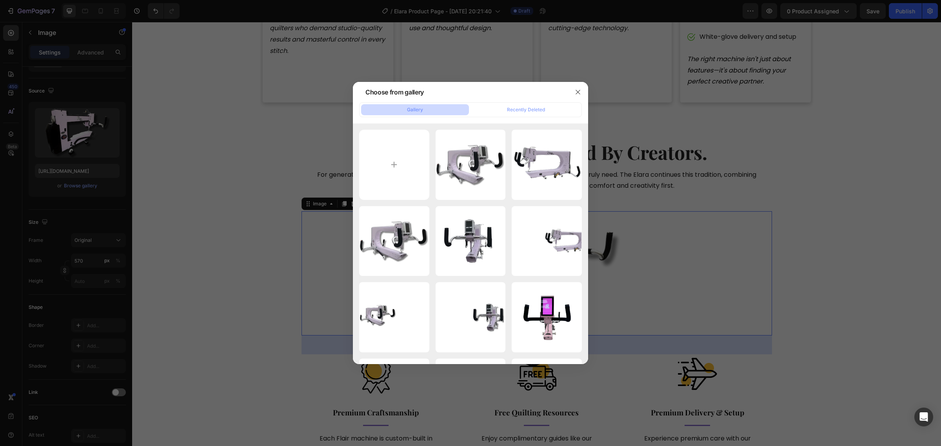
type input "C:\fakepath\White Purple Simple Classic Modern Weekly Meeting Instagram Post (7…"
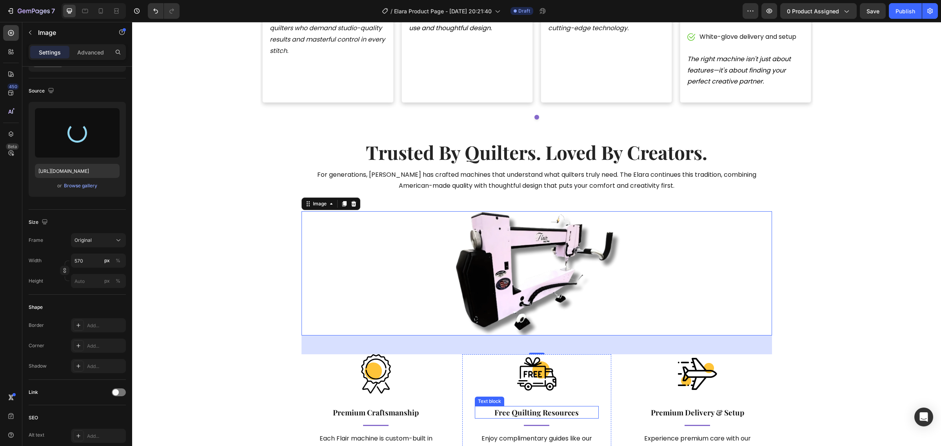
type input "https://cdn.shopify.com/s/files/1/0281/2893/6067/files/gempages_566748255581373…"
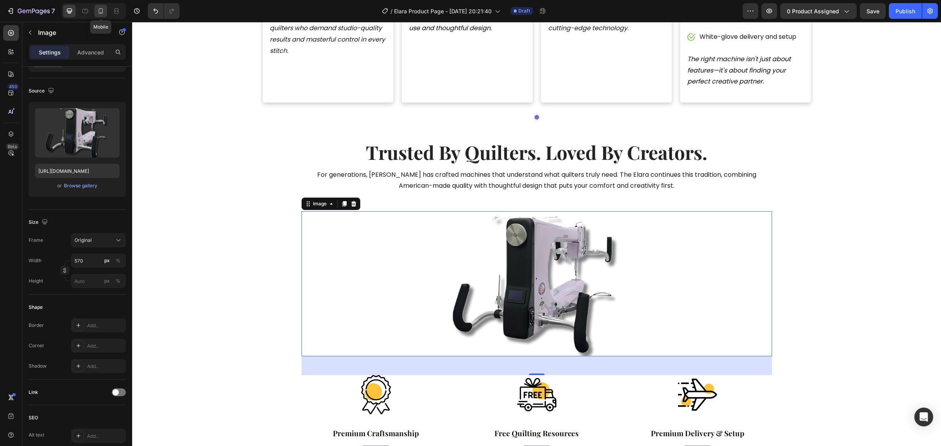
drag, startPoint x: 94, startPoint y: 11, endPoint x: 24, endPoint y: 39, distance: 76.5
click at [94, 11] on div at bounding box center [100, 11] width 13 height 13
type input "345"
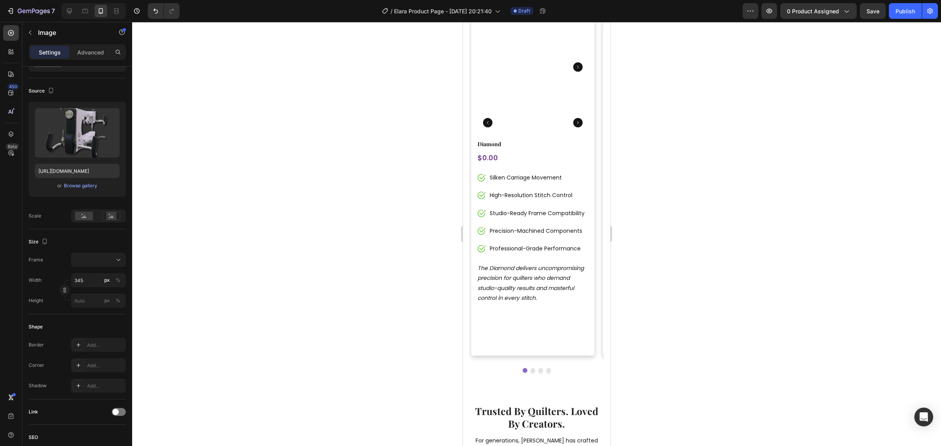
scroll to position [1994, 0]
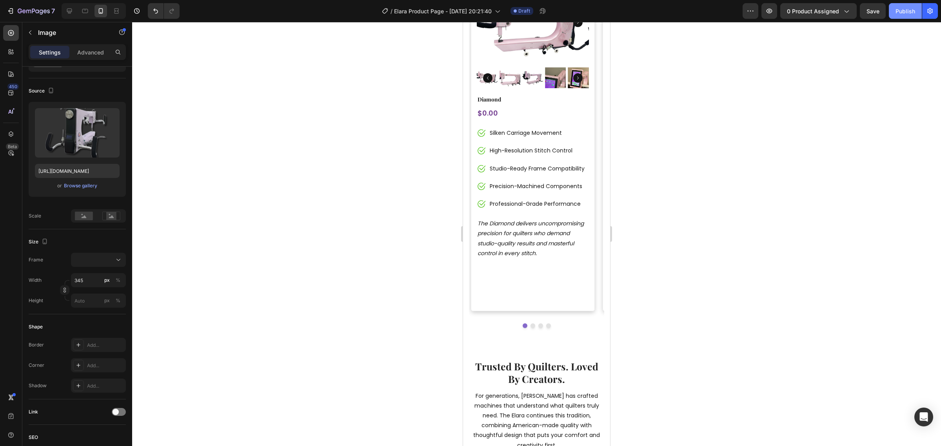
click at [908, 13] on div "Publish" at bounding box center [905, 11] width 20 height 8
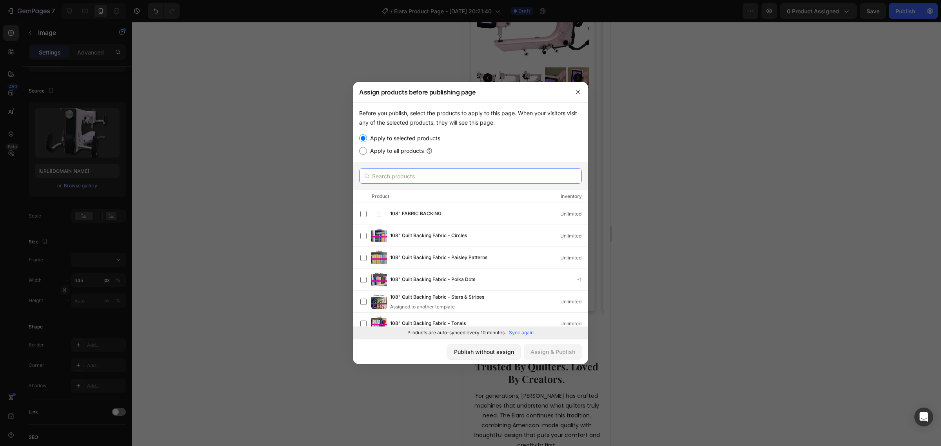
click at [416, 178] on input "text" at bounding box center [470, 176] width 223 height 16
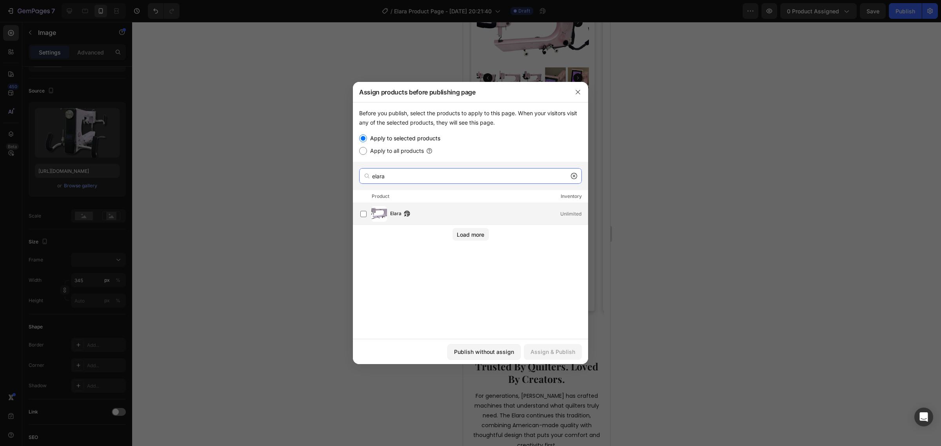
type input "elara"
click at [447, 214] on div "Elara Unlimited" at bounding box center [489, 214] width 198 height 9
click at [561, 353] on div "Assign & Publish" at bounding box center [552, 352] width 45 height 8
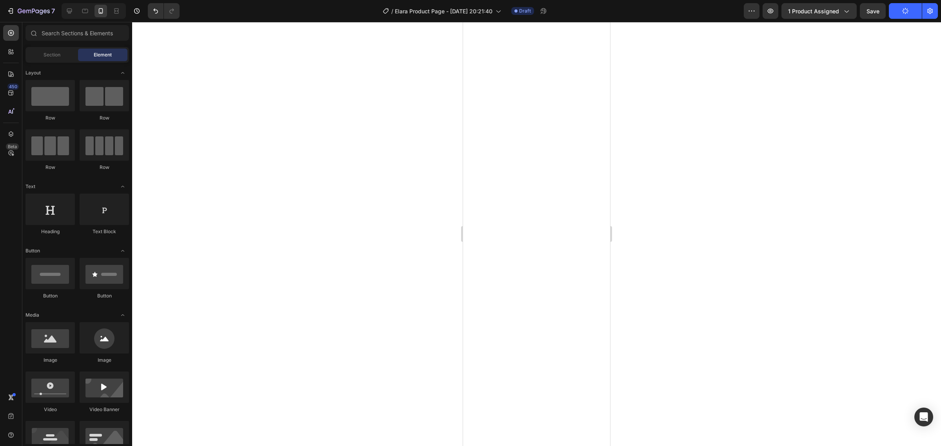
scroll to position [0, 0]
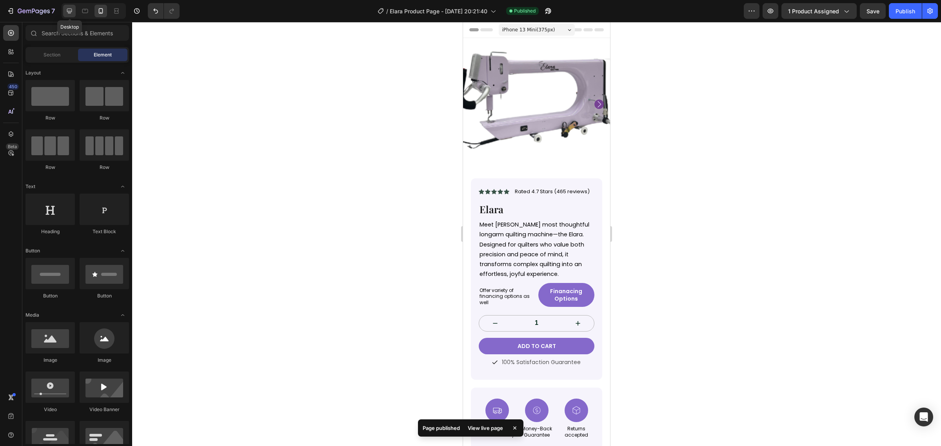
click at [69, 14] on icon at bounding box center [69, 11] width 8 height 8
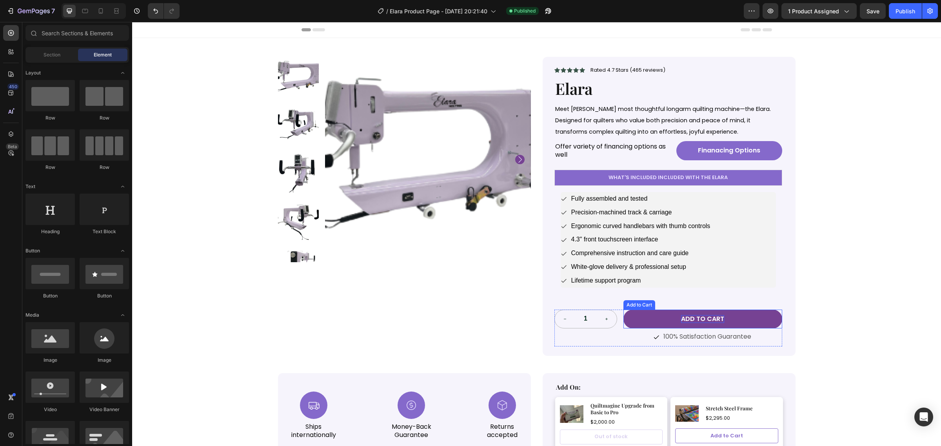
click at [704, 323] on div "Add to cart" at bounding box center [702, 319] width 43 height 8
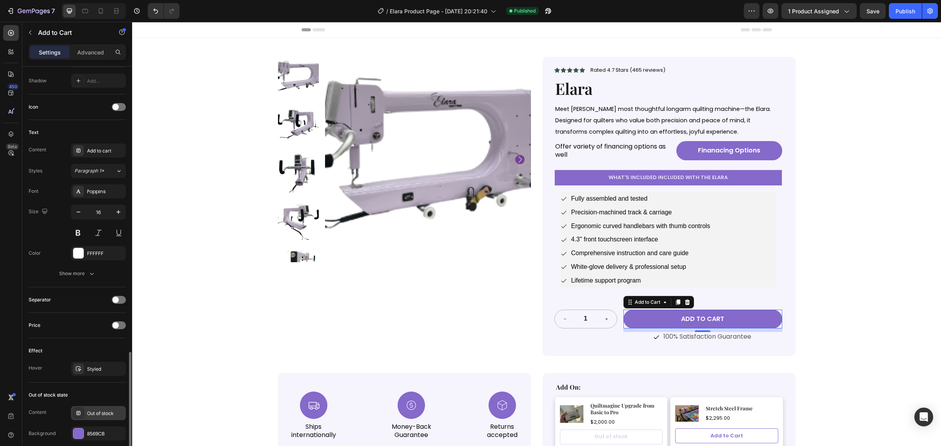
scroll to position [440, 0]
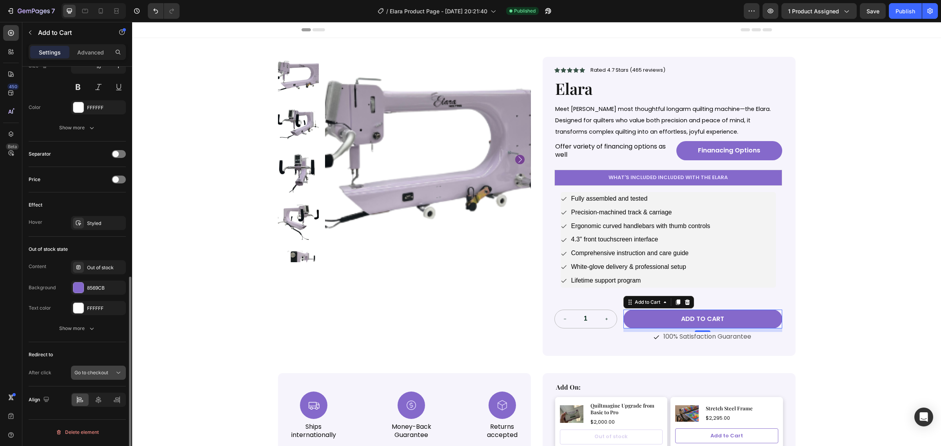
click at [111, 372] on div "Go to checkout" at bounding box center [94, 372] width 40 height 7
click at [109, 355] on p "Open page" at bounding box center [96, 354] width 45 height 7
click at [118, 394] on icon "button" at bounding box center [117, 392] width 3 height 3
click at [95, 393] on div "Add..." at bounding box center [105, 393] width 37 height 7
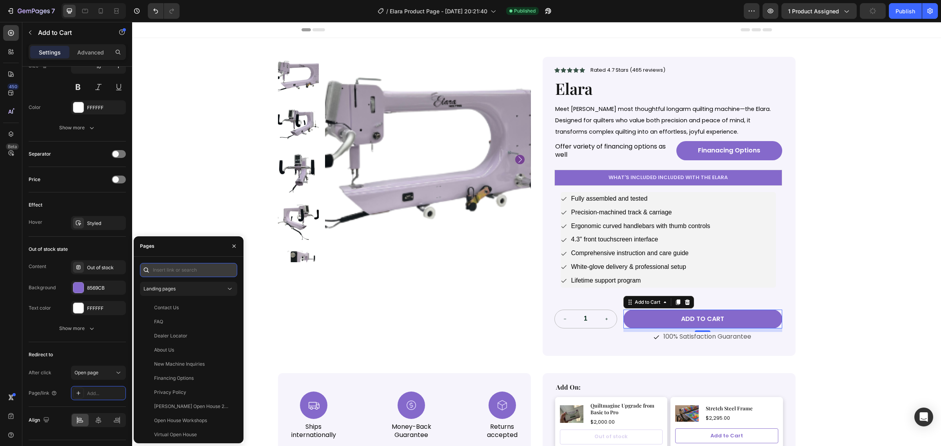
click at [177, 271] on input "text" at bounding box center [188, 270] width 97 height 14
type input "demo"
paste input "https://calendly.com/mamcafee-zb9q/discovery-call?month=2025-08&date=2025-08-26…"
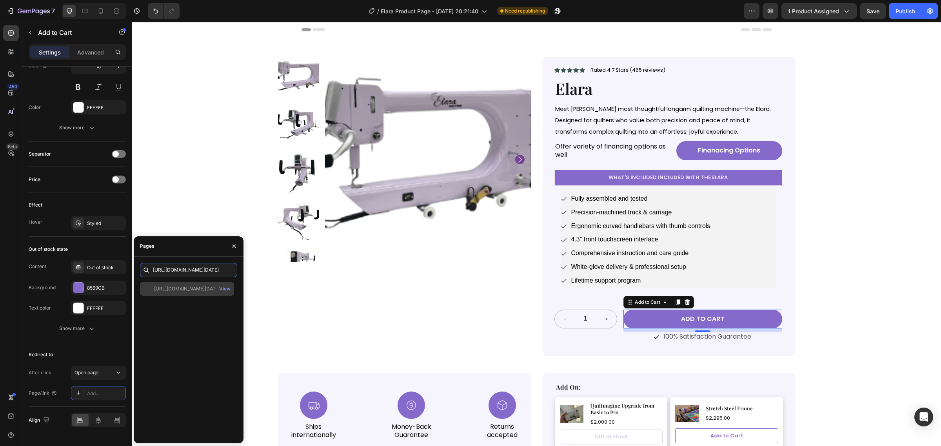
type input "https://calendly.com/mamcafee-zb9q/discovery-call?month=2025-08&date=2025-08-26…"
click at [195, 289] on div "https://calendly.com/mamcafee-zb9q/discovery-call?month=2025-08&date=2025-08-26…" at bounding box center [187, 288] width 66 height 7
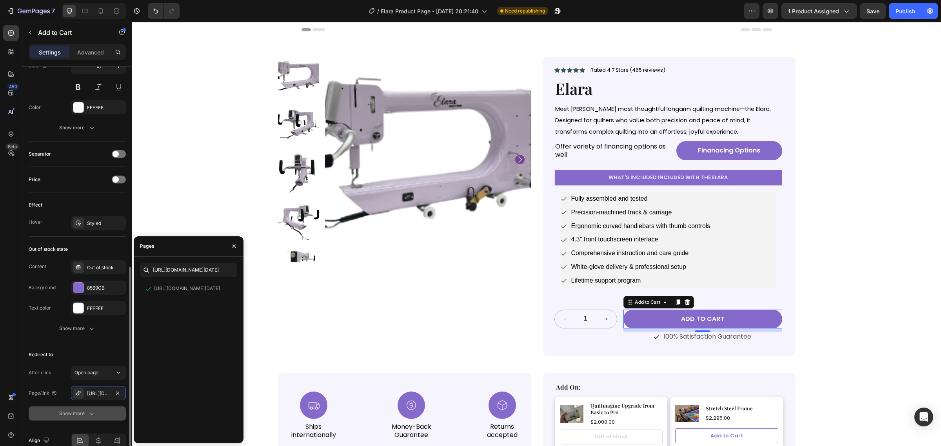
click at [85, 414] on div "Show more" at bounding box center [77, 414] width 36 height 8
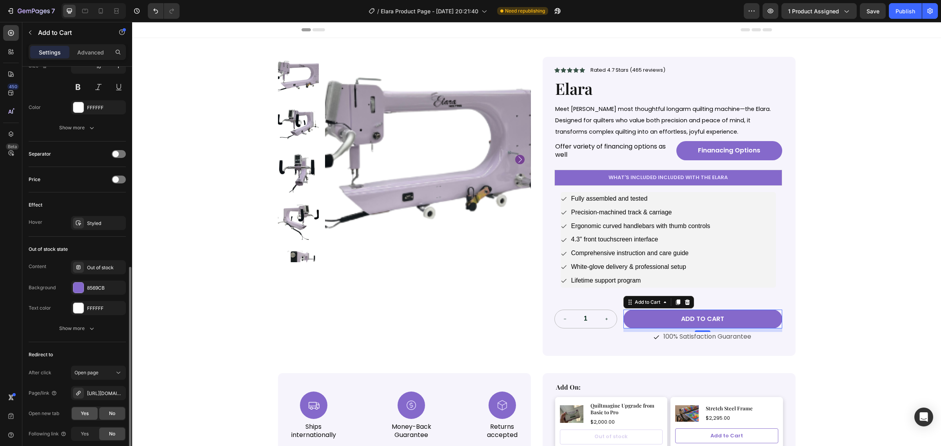
click at [89, 418] on div "Yes" at bounding box center [85, 413] width 26 height 13
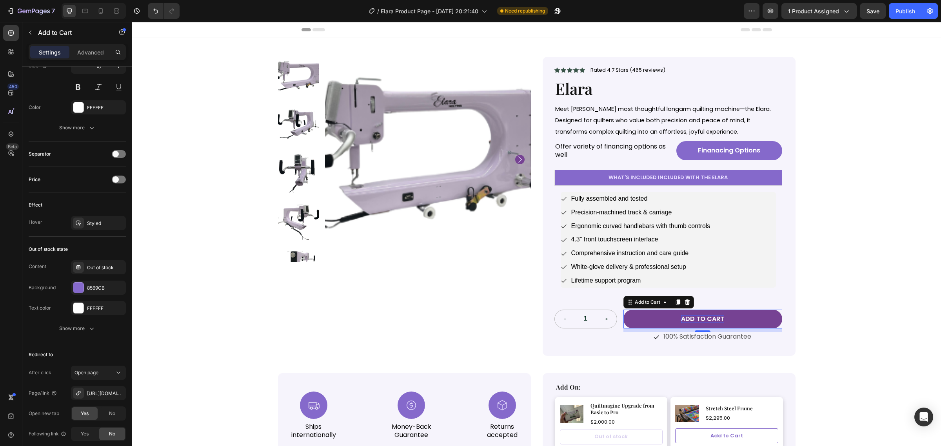
click at [689, 323] on div "Add to cart" at bounding box center [702, 319] width 43 height 8
click at [689, 323] on p "Add to cart" at bounding box center [702, 319] width 43 height 8
click at [623, 310] on button "Book" at bounding box center [702, 319] width 159 height 19
click at [623, 310] on button "Book a" at bounding box center [702, 319] width 159 height 19
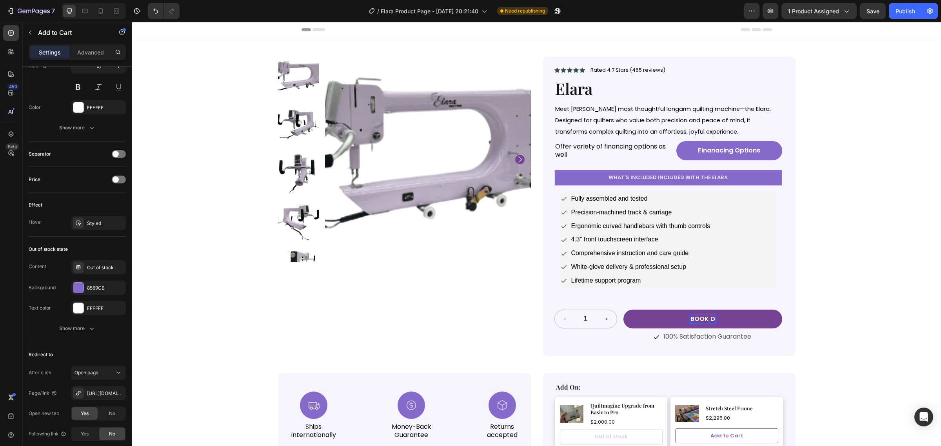
click at [623, 310] on button "Book d" at bounding box center [702, 319] width 159 height 19
click at [623, 310] on button "Book a" at bounding box center [702, 319] width 159 height 19
click at [598, 328] on button "increment" at bounding box center [606, 319] width 20 height 18
type input "2"
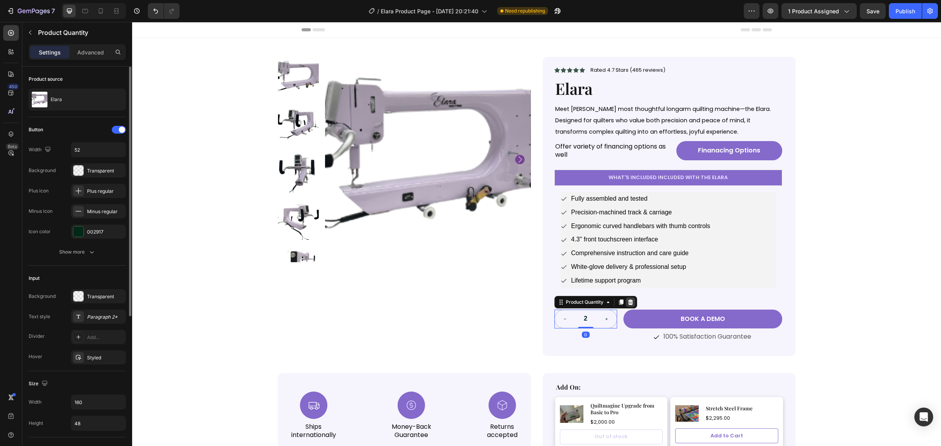
click at [627, 305] on icon at bounding box center [630, 302] width 6 height 6
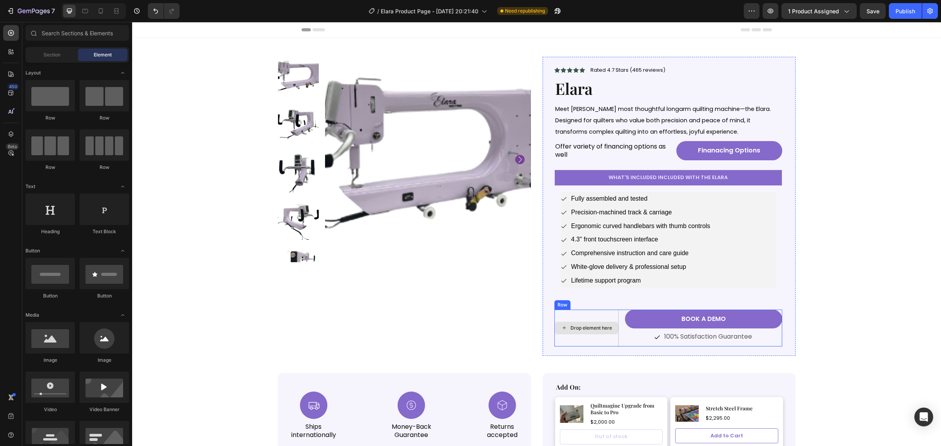
click at [604, 322] on div "Drop element here" at bounding box center [586, 328] width 64 height 37
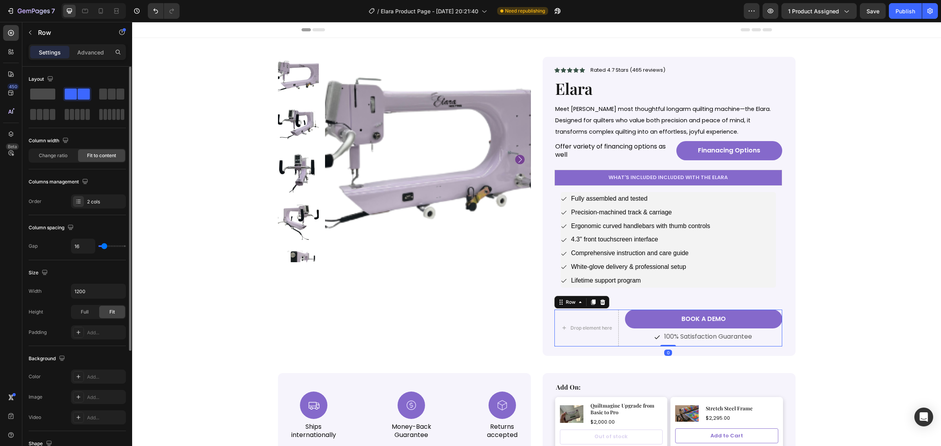
drag, startPoint x: 45, startPoint y: 96, endPoint x: 105, endPoint y: 163, distance: 90.0
click at [45, 96] on span at bounding box center [42, 94] width 25 height 11
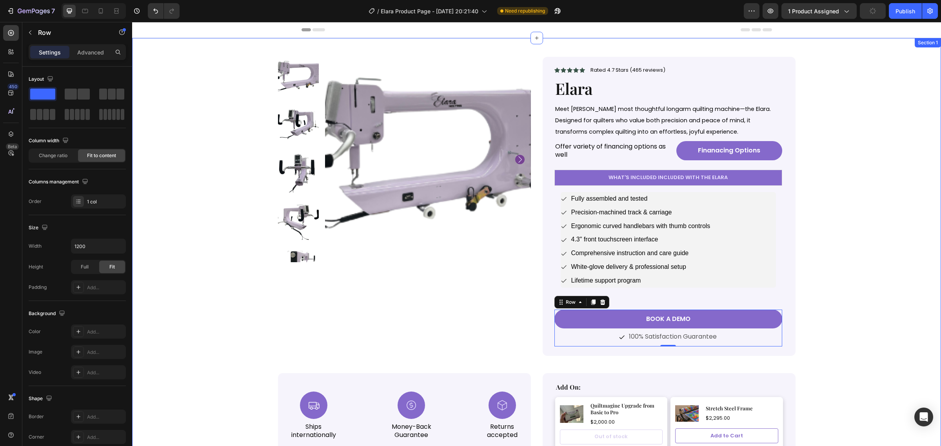
click at [817, 331] on div "Product Images Icon Icon Icon Icon Icon Icon List Rated 4.7 Stars (465 reviews)…" at bounding box center [536, 248] width 809 height 421
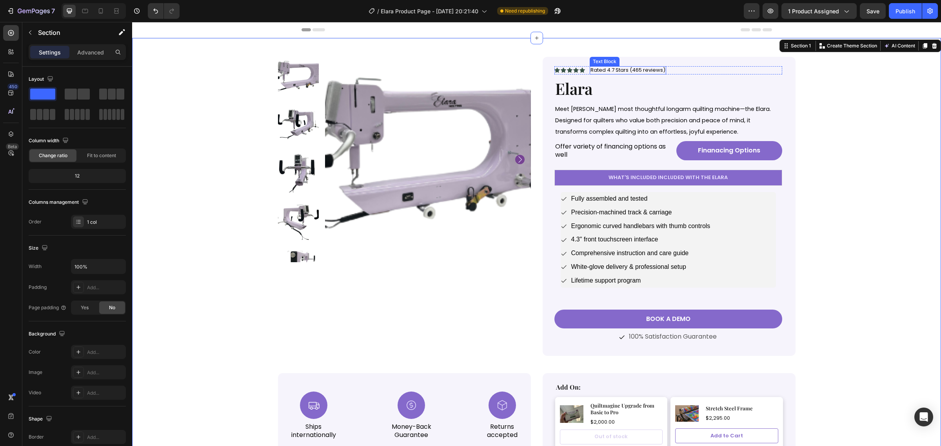
click at [629, 67] on p "Rated 4.7 Stars (465 reviews)" at bounding box center [627, 70] width 75 height 7
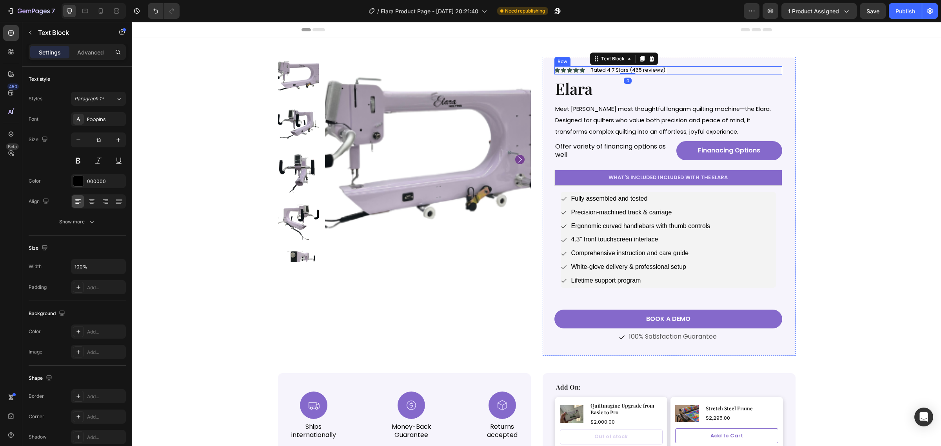
click at [667, 69] on div "Icon Icon Icon Icon Icon Icon List Rated 4.7 Stars (465 reviews) Text Block 0 R…" at bounding box center [668, 70] width 228 height 8
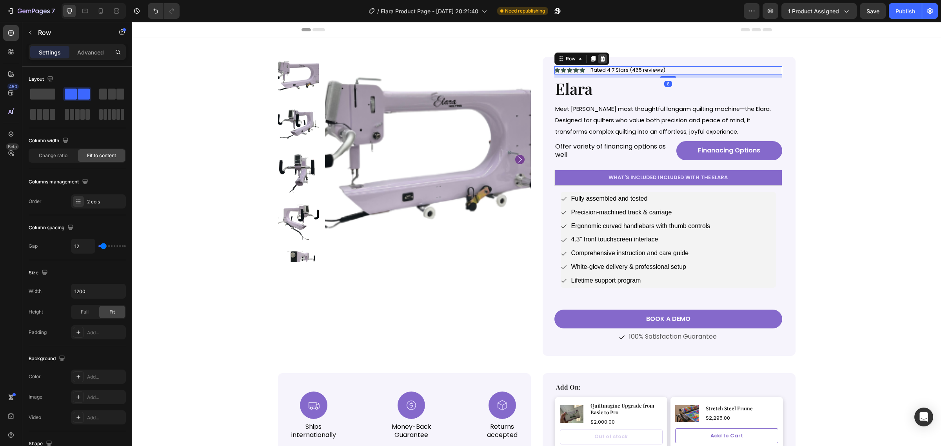
click at [598, 62] on div at bounding box center [602, 58] width 9 height 9
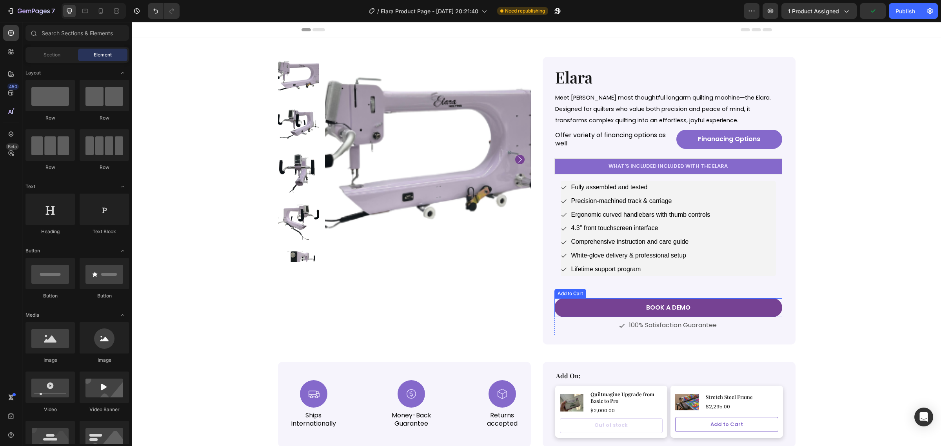
click at [685, 304] on button "Book a demo" at bounding box center [668, 307] width 228 height 19
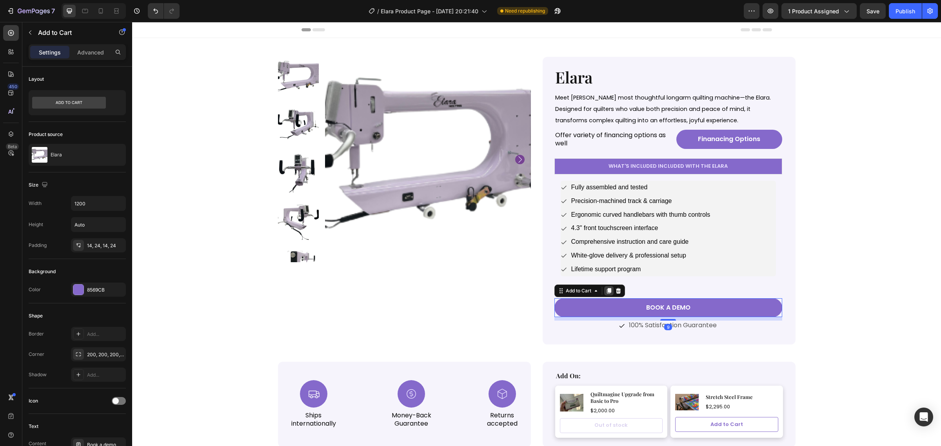
click at [606, 294] on icon at bounding box center [609, 291] width 6 height 6
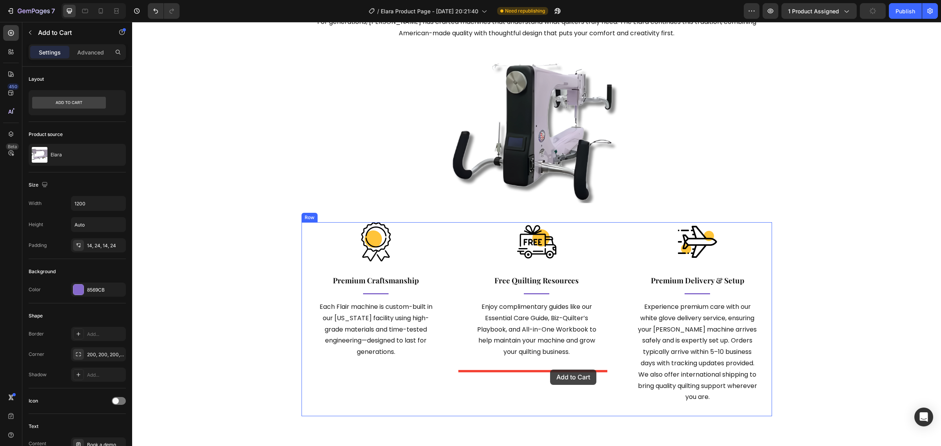
scroll to position [2254, 0]
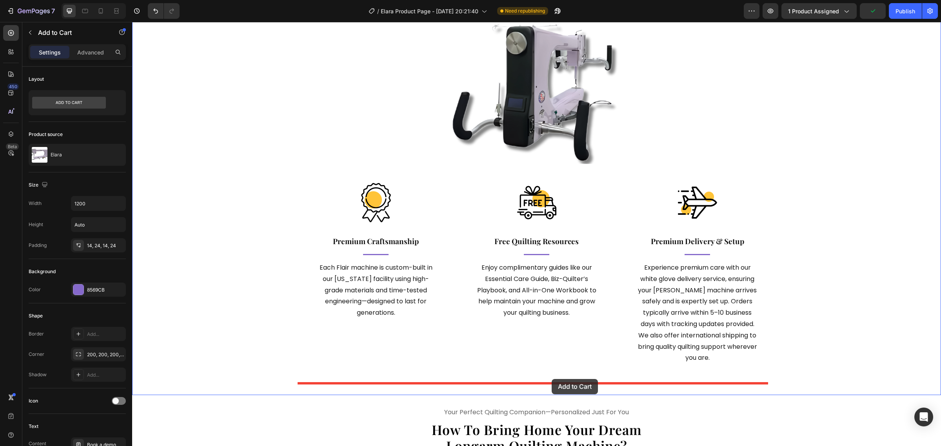
drag, startPoint x: 558, startPoint y: 318, endPoint x: 552, endPoint y: 379, distance: 61.1
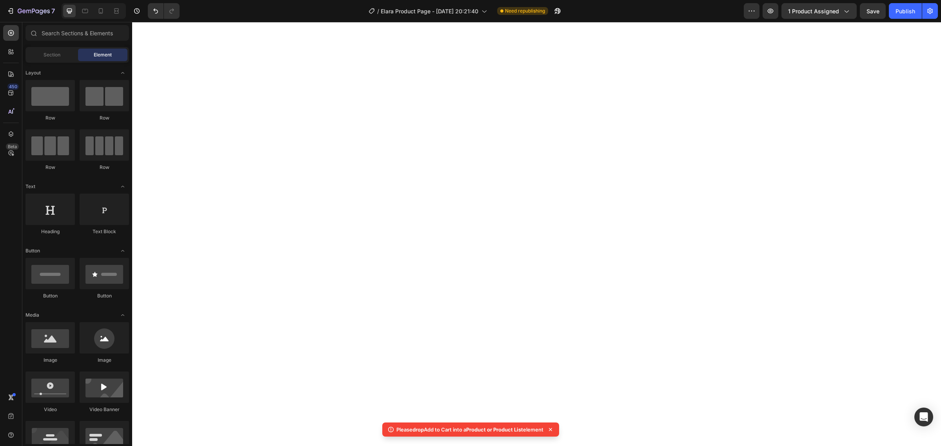
scroll to position [0, 0]
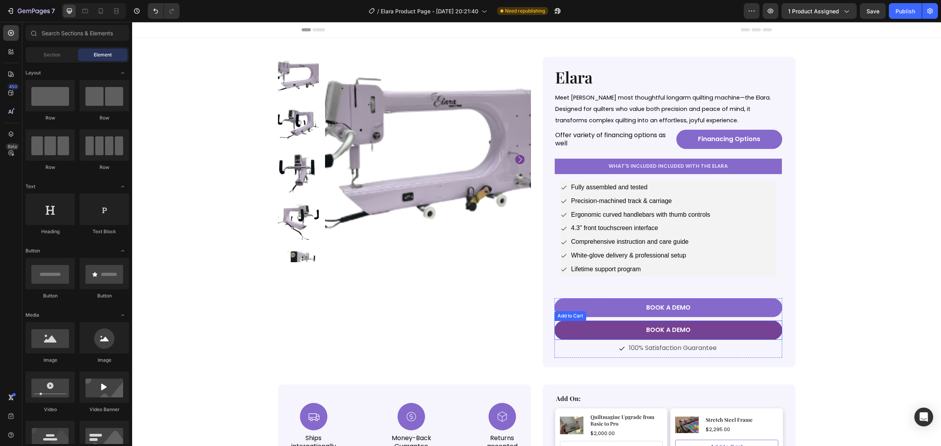
click at [721, 327] on button "Book a demo" at bounding box center [668, 330] width 228 height 19
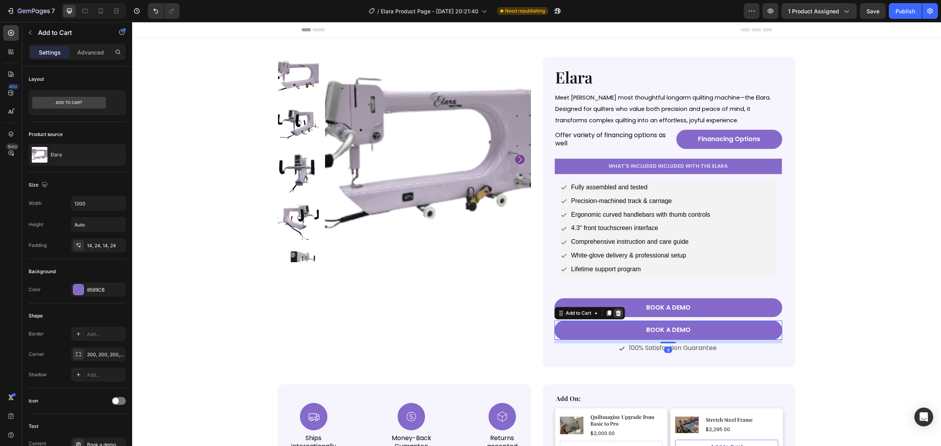
click at [614, 316] on div at bounding box center [618, 313] width 9 height 9
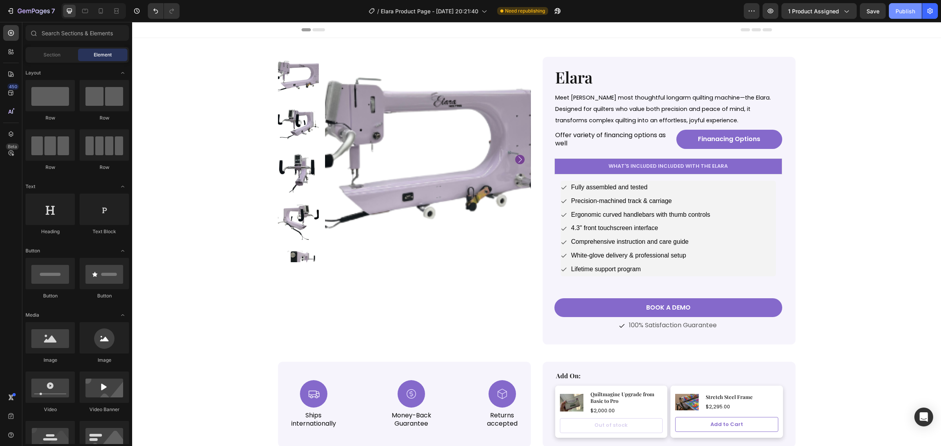
click at [911, 12] on div "Publish" at bounding box center [905, 11] width 20 height 8
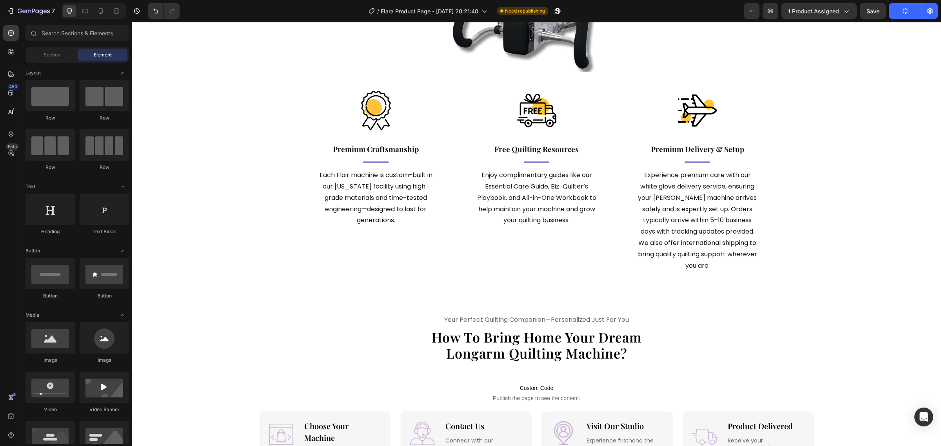
scroll to position [2212, 0]
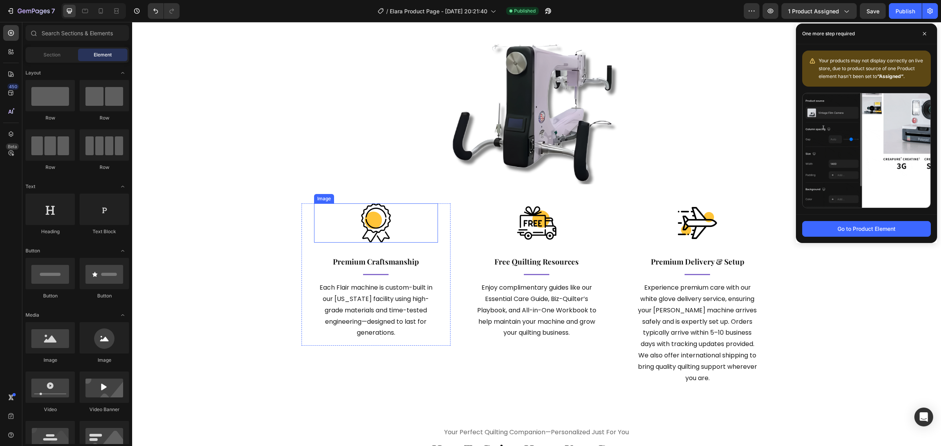
click at [361, 234] on img at bounding box center [375, 222] width 39 height 39
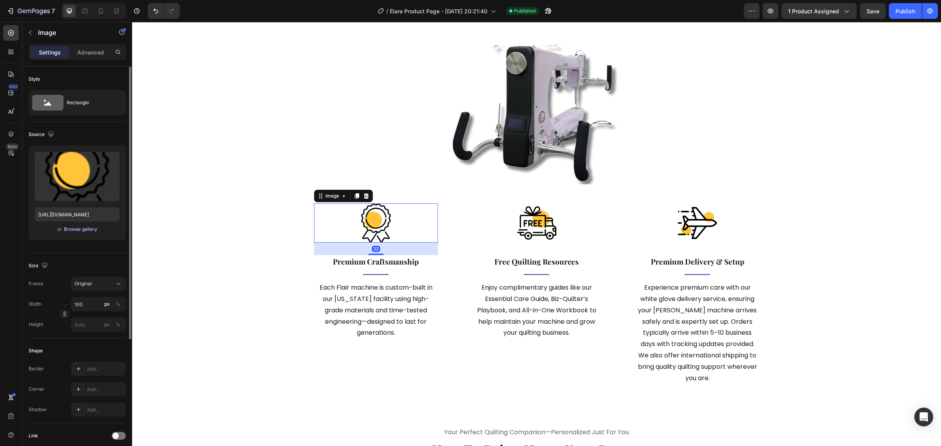
click at [73, 229] on div "Browse gallery" at bounding box center [80, 229] width 33 height 7
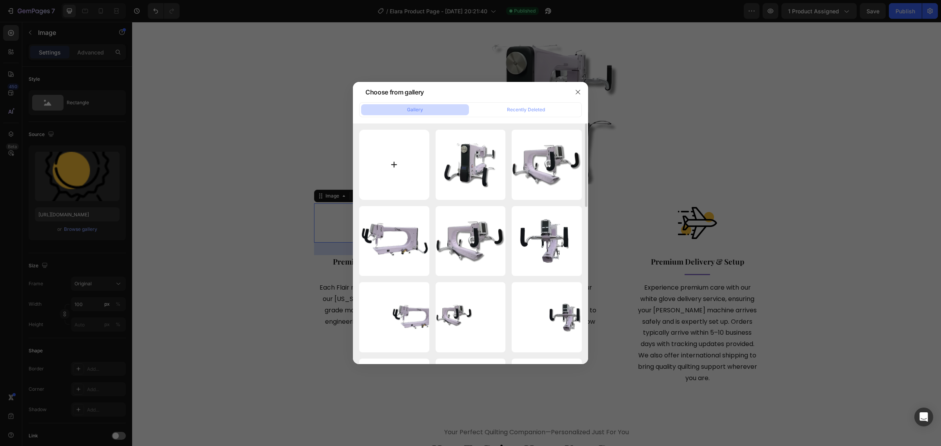
click at [387, 167] on input "file" at bounding box center [394, 165] width 70 height 70
type input "C:\fakepath\Beige and White Simple Illustrative Modern Elegant Event Save the D…"
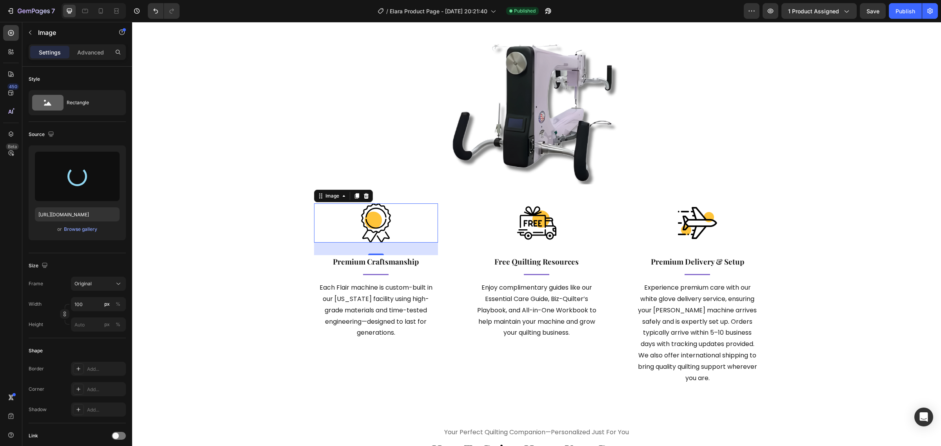
type input "[URL][DOMAIN_NAME]"
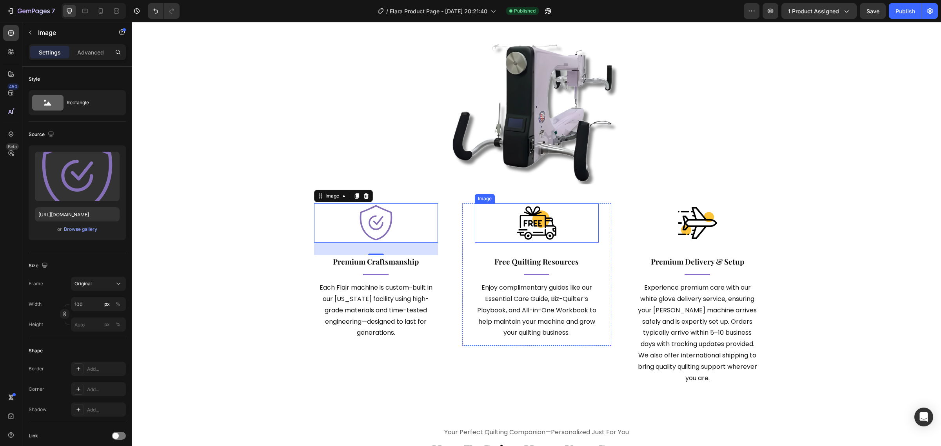
click at [523, 220] on img at bounding box center [536, 222] width 39 height 39
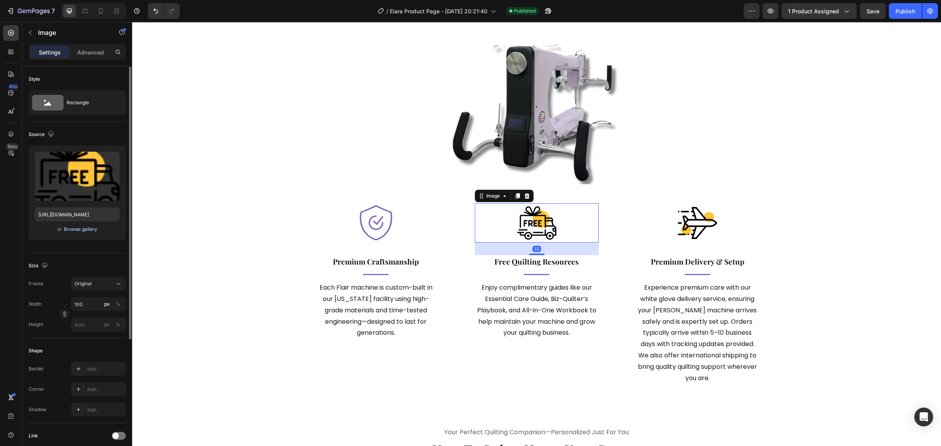
click at [86, 230] on div "Browse gallery" at bounding box center [80, 229] width 33 height 7
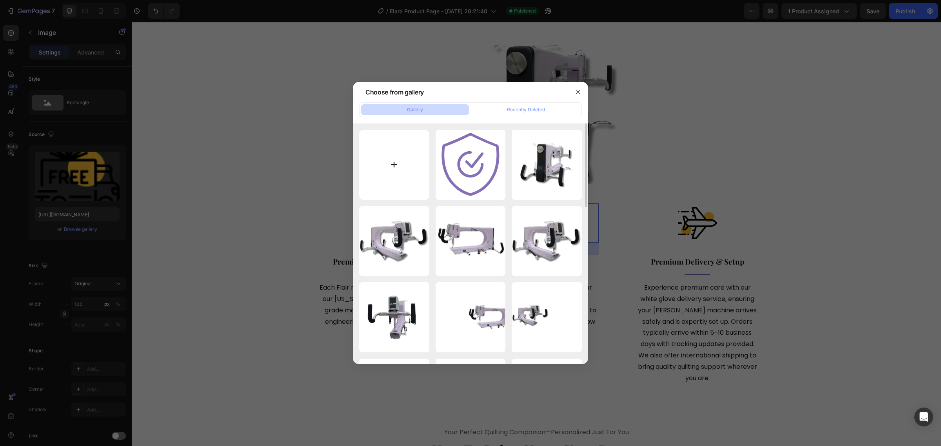
click at [421, 191] on input "file" at bounding box center [394, 165] width 70 height 70
type input "C:\fakepath\Beige and White Simple Illustrative Modern Elegant Event Save the D…"
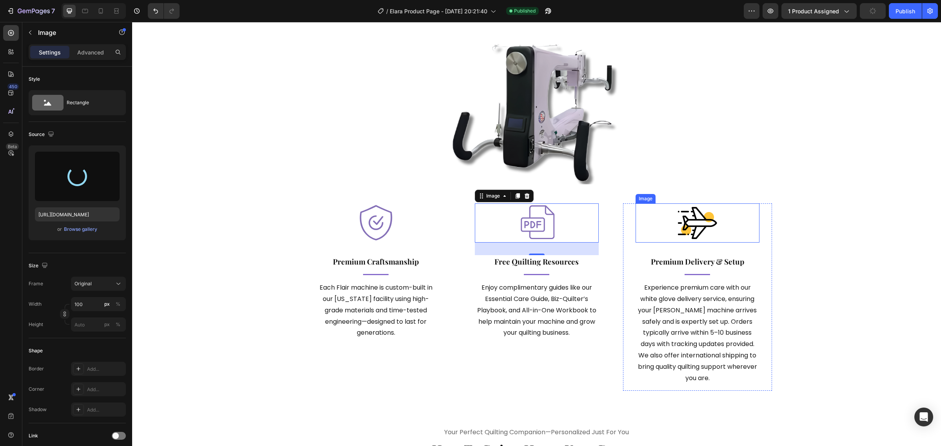
type input "[URL][DOMAIN_NAME]"
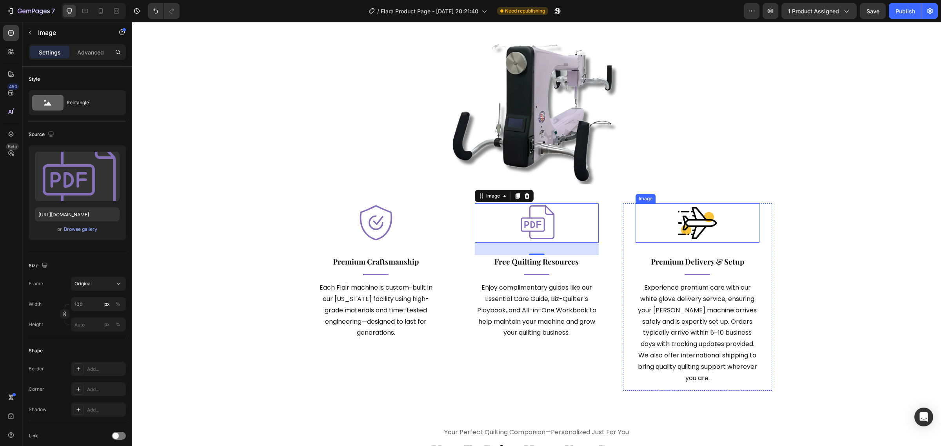
click at [707, 234] on img at bounding box center [697, 222] width 39 height 39
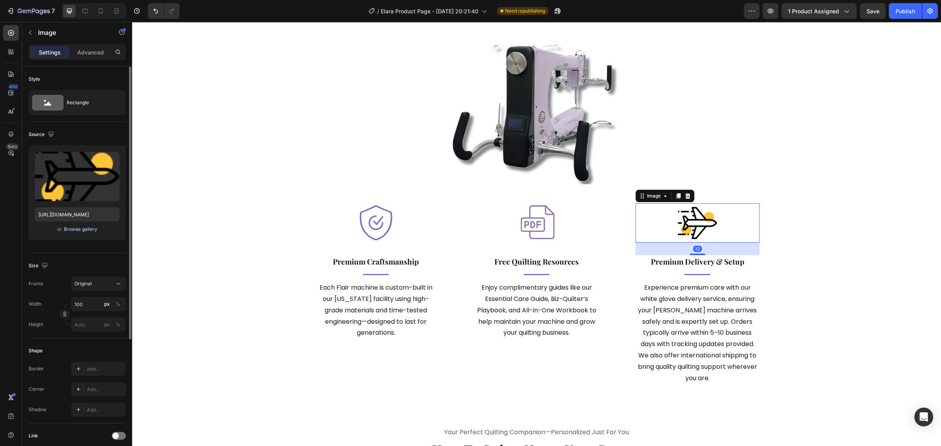
click at [88, 227] on div "Browse gallery" at bounding box center [80, 229] width 33 height 7
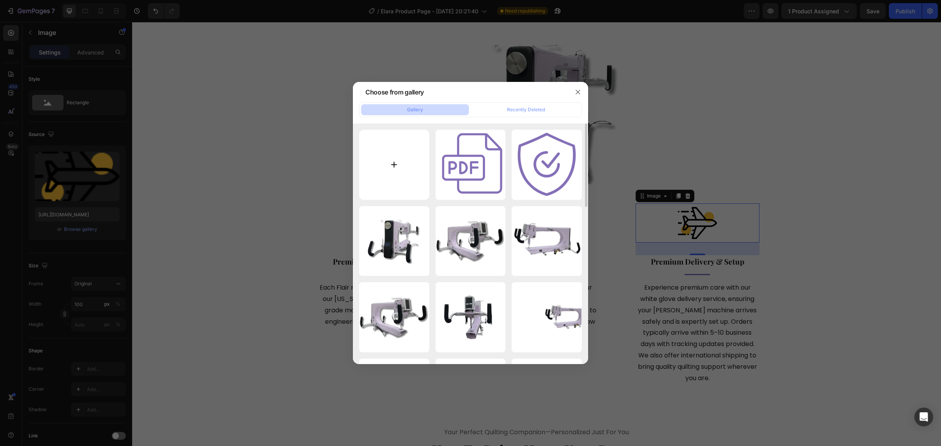
click at [418, 180] on input "file" at bounding box center [394, 165] width 70 height 70
type input "C:\fakepath\Beige and White Simple Illustrative Modern Elegant Event Save the D…"
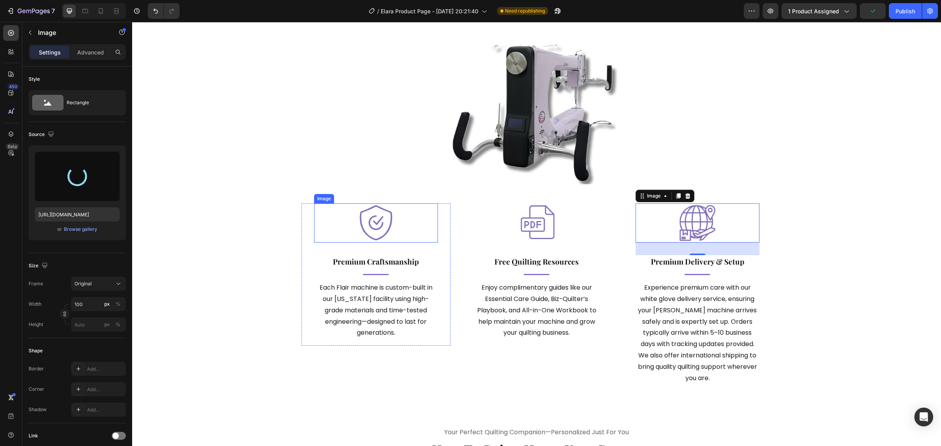
type input "[URL][DOMAIN_NAME]"
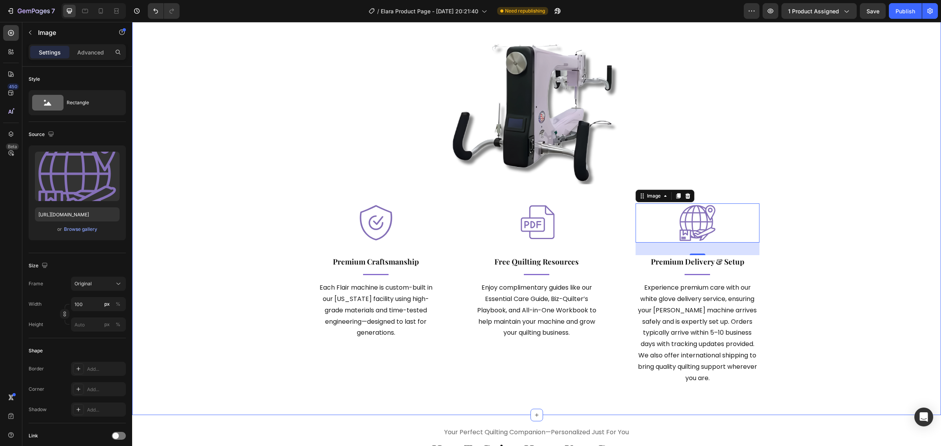
click at [798, 316] on div "trusted by quilters. loved by creators. Heading For generations, Nolting has cr…" at bounding box center [536, 185] width 797 height 436
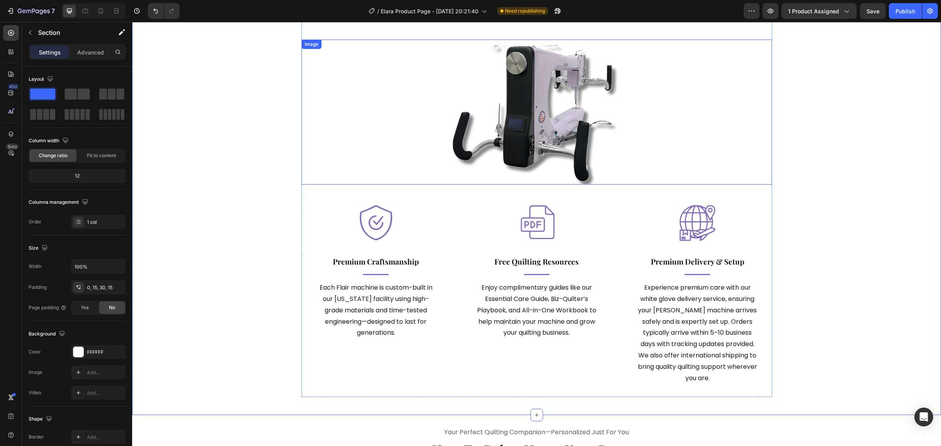
click at [328, 98] on div at bounding box center [537, 112] width 470 height 145
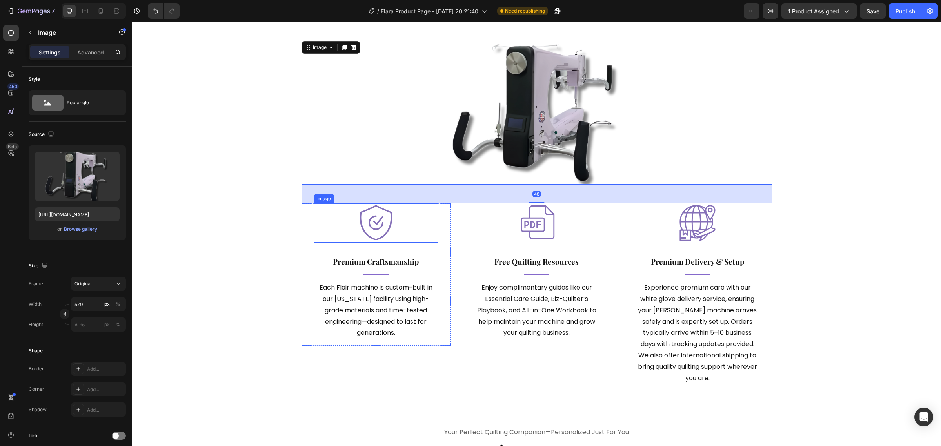
click at [464, 214] on div "Image Free Quilting Resources Text block Title Line Enjoy complimentary guides …" at bounding box center [536, 274] width 149 height 142
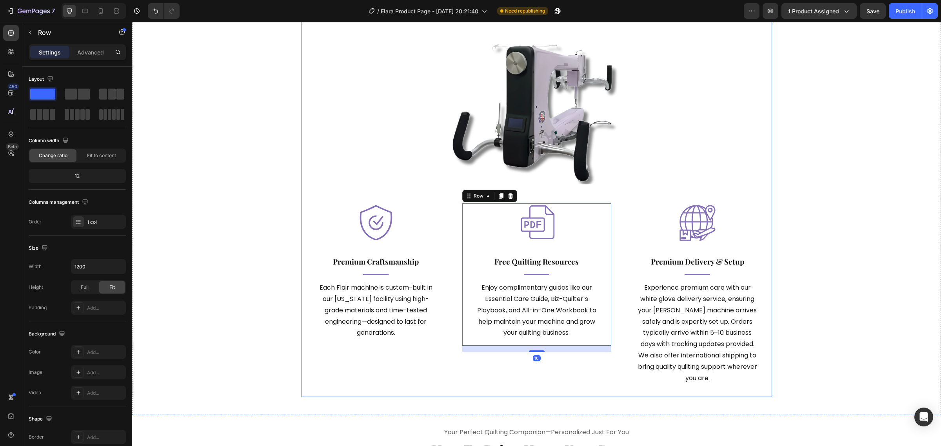
click at [445, 201] on div "trusted by quilters. loved by creators. Heading For generations, Nolting has cr…" at bounding box center [537, 182] width 470 height 430
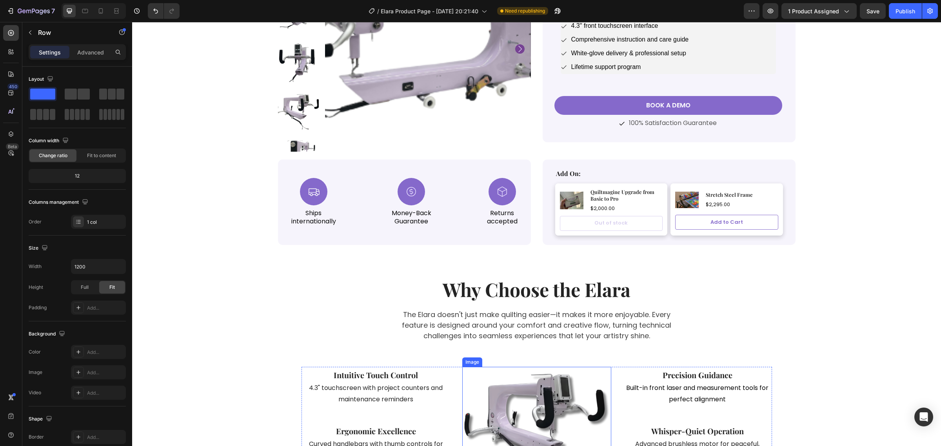
scroll to position [398, 0]
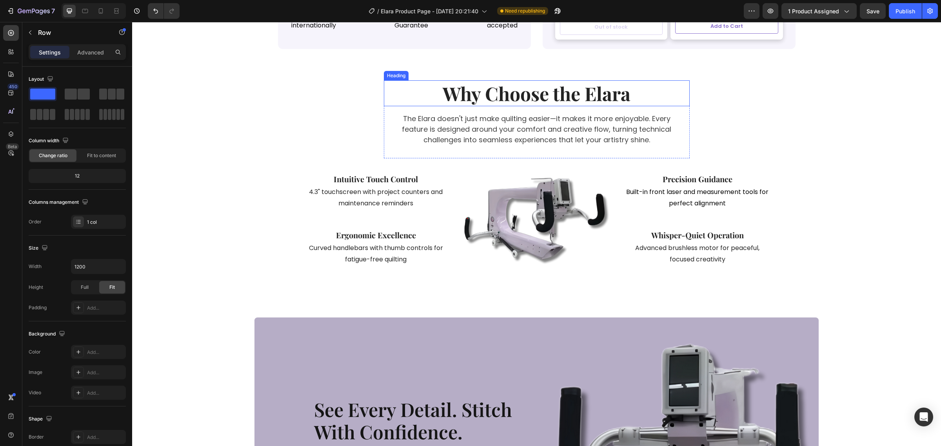
click at [534, 104] on h2 "Why Choose the Elara" at bounding box center [536, 93] width 287 height 26
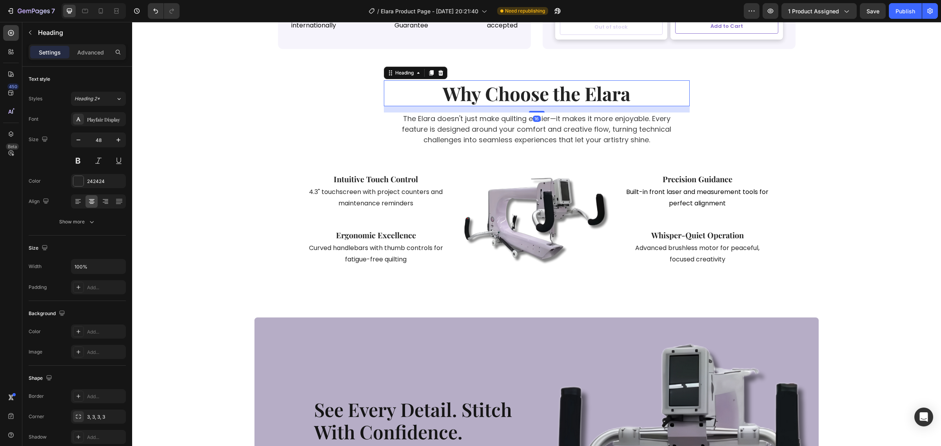
click at [528, 103] on h2 "Why Choose the Elara" at bounding box center [536, 93] width 287 height 26
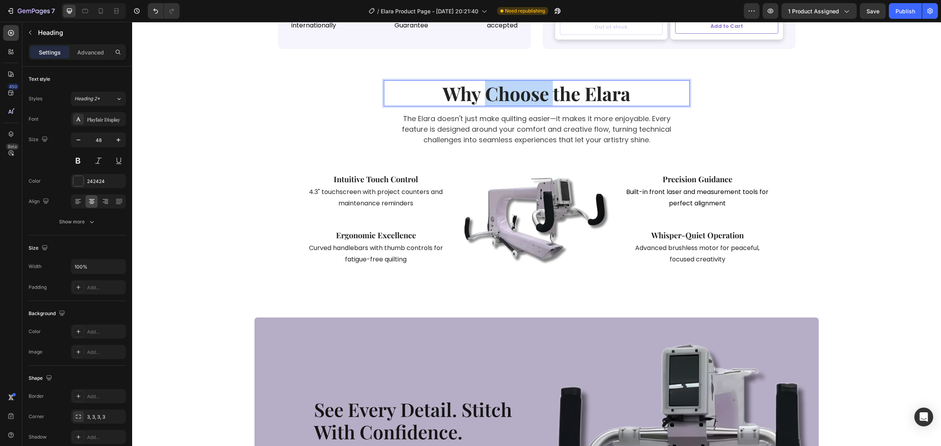
click at [528, 103] on p "Why Choose the Elara" at bounding box center [536, 93] width 285 height 24
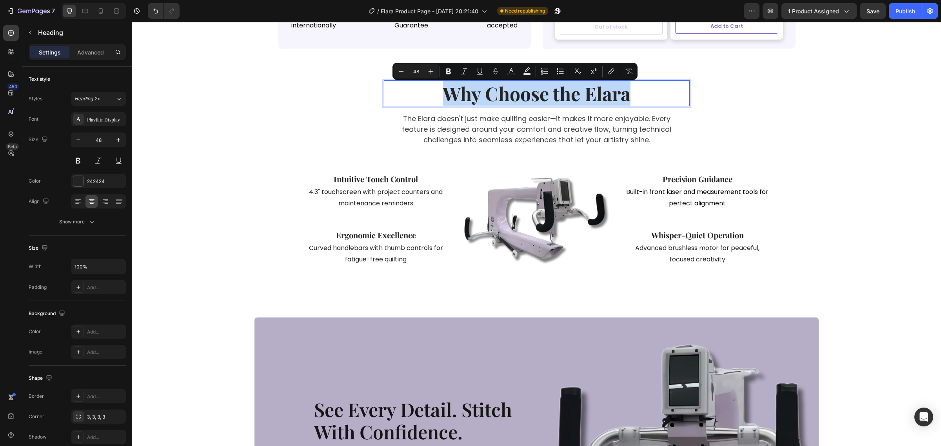
click at [528, 103] on p "Why Choose the Elara" at bounding box center [536, 93] width 285 height 24
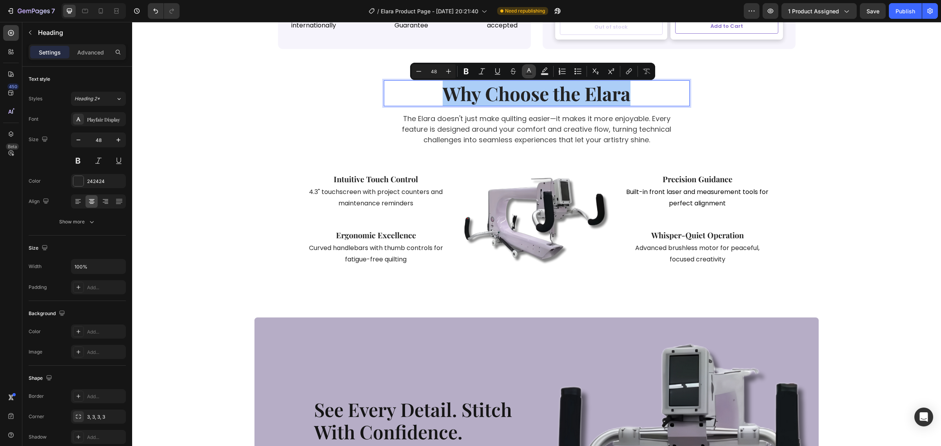
click at [532, 69] on icon "Editor contextual toolbar" at bounding box center [529, 71] width 8 height 8
type input "242424"
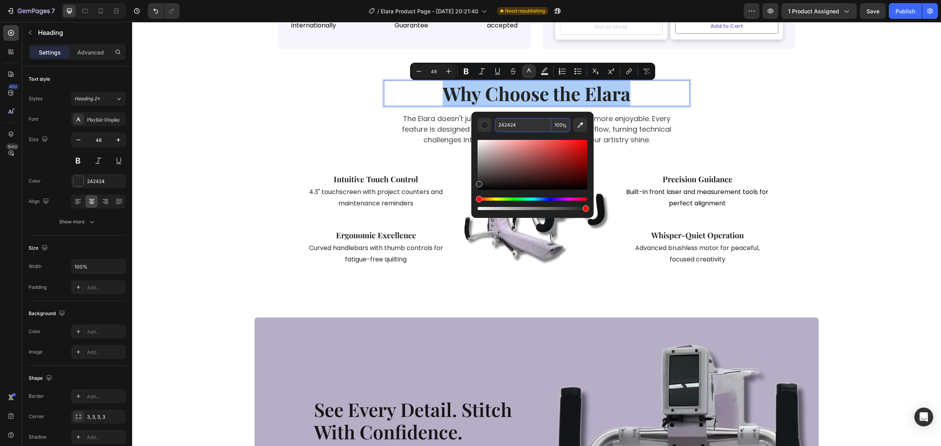
click at [523, 120] on input "242424" at bounding box center [523, 125] width 56 height 14
paste input "#8570b8"
type input "8570B8"
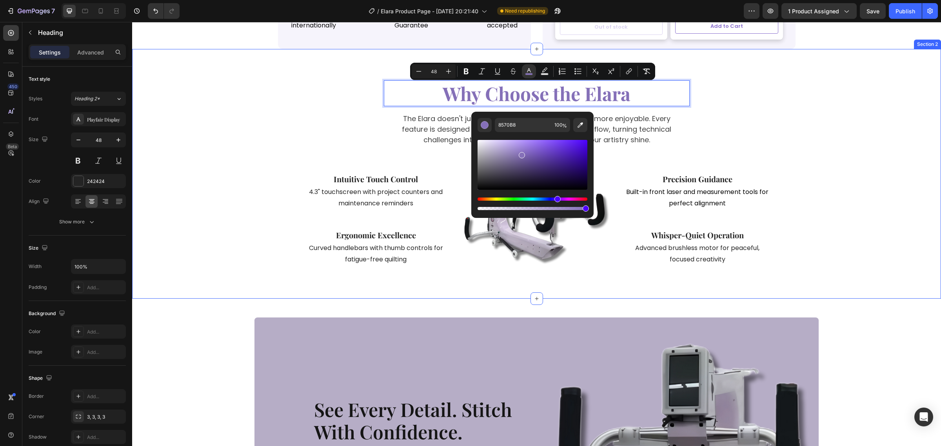
click at [824, 167] on div "Why Choose the Elara Heading 16 The Elara doesn't just make quilting easier—it …" at bounding box center [536, 173] width 797 height 187
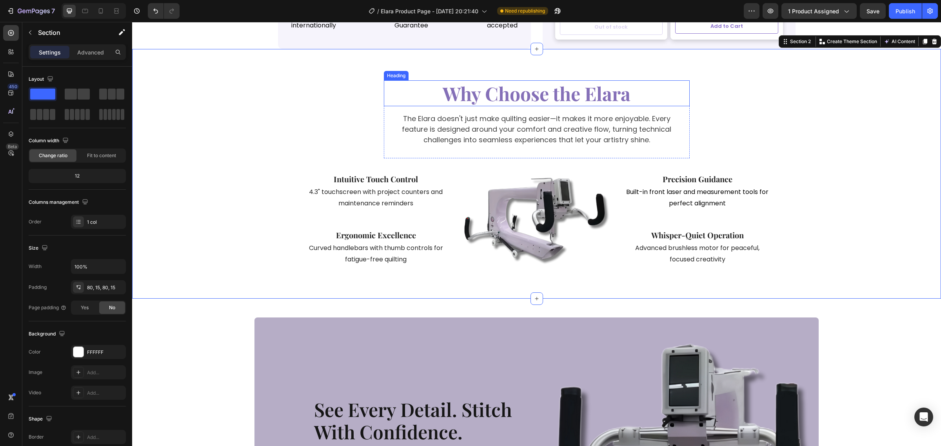
click at [565, 102] on span "Why Choose the Elara" at bounding box center [537, 93] width 188 height 25
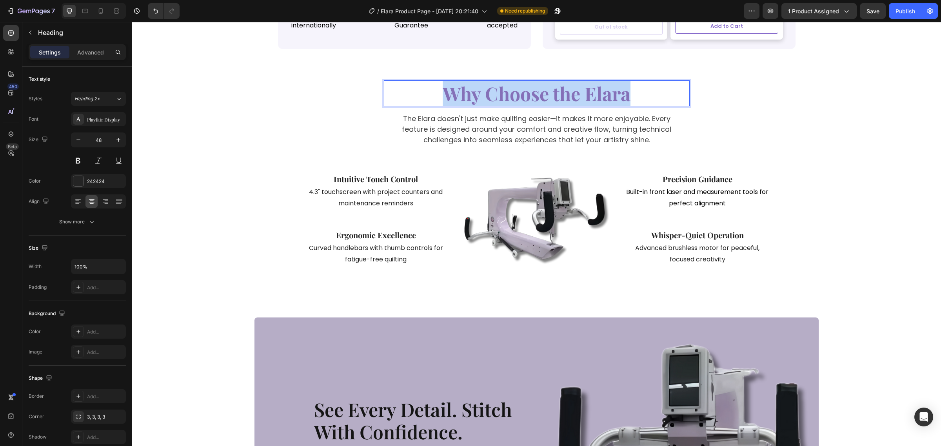
click at [565, 102] on span "Why Choose the Elara" at bounding box center [537, 93] width 188 height 25
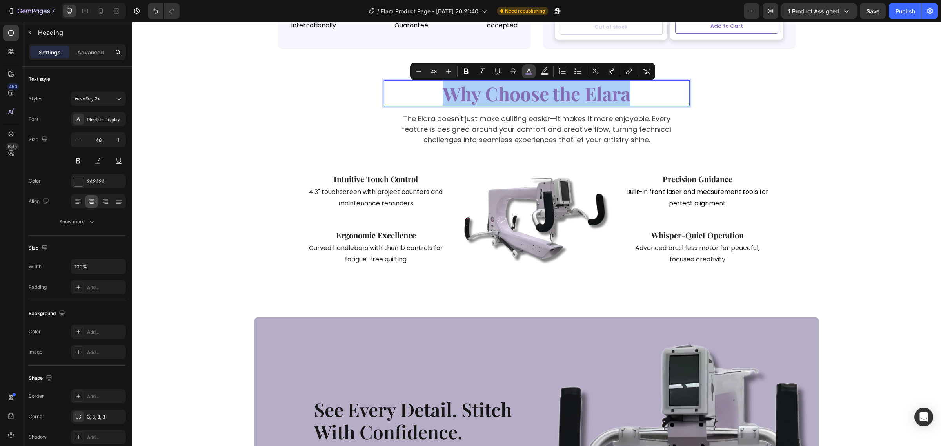
click at [528, 73] on icon "Editor contextual toolbar" at bounding box center [529, 71] width 8 height 8
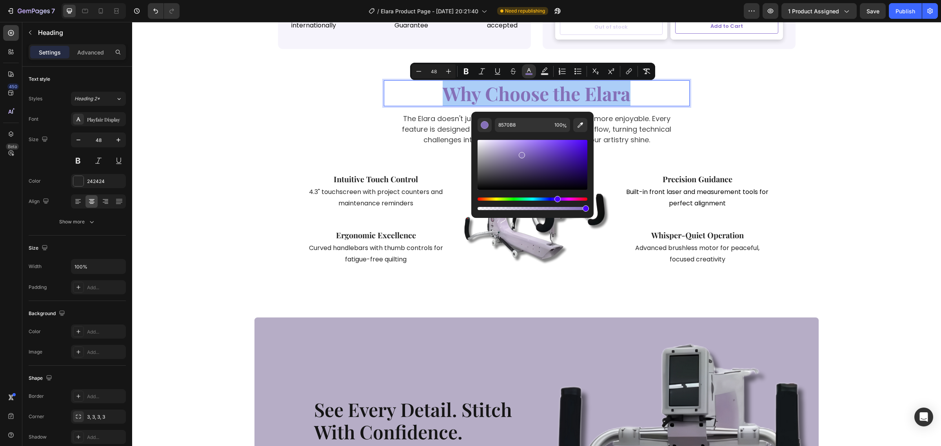
click at [532, 157] on div "Editor contextual toolbar" at bounding box center [533, 165] width 110 height 50
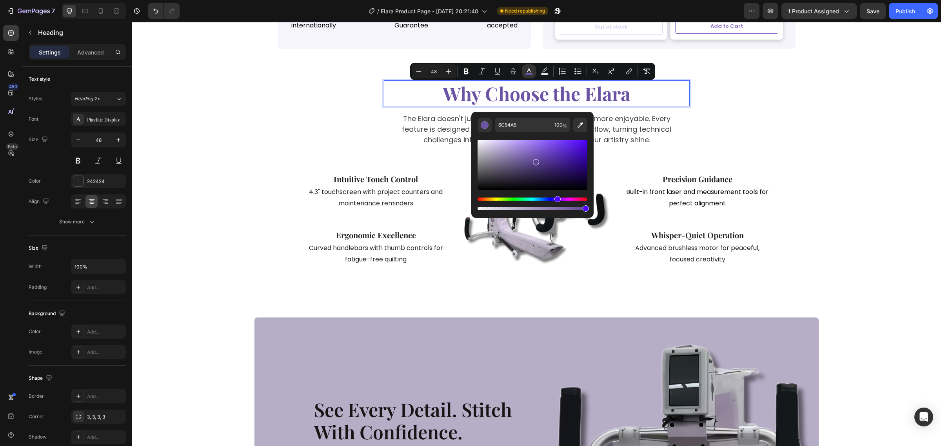
click at [536, 161] on div "Editor contextual toolbar" at bounding box center [536, 162] width 6 height 6
type input "5C4591"
click at [525, 128] on input "5C4591" at bounding box center [523, 125] width 56 height 14
click at [884, 166] on div "Why Choose the Elara Heading 16 The Elara doesn't just make quilting easier—it …" at bounding box center [536, 173] width 797 height 187
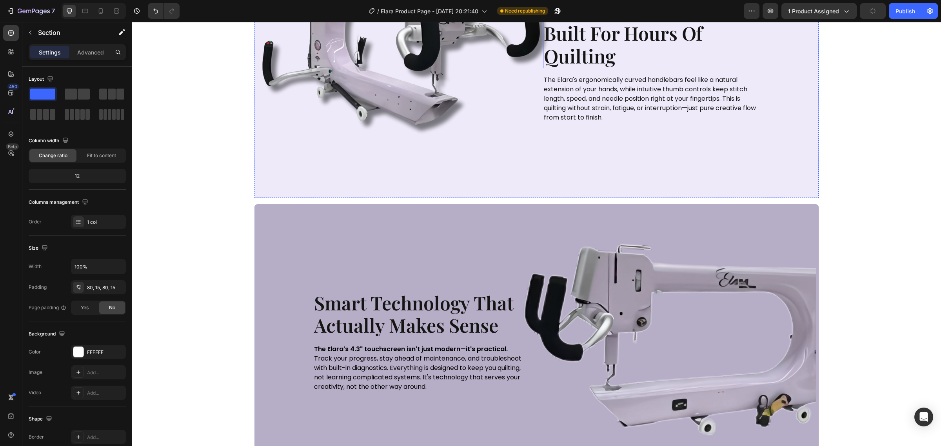
scroll to position [1477, 0]
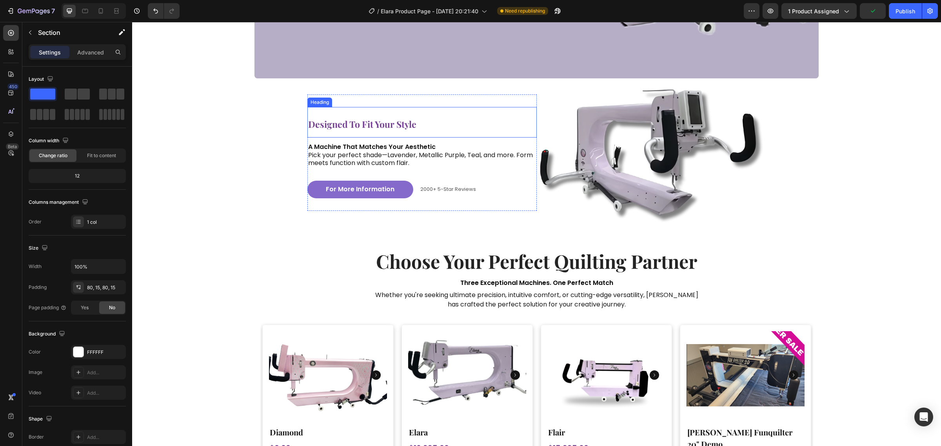
click at [372, 126] on span "designed to fit your style" at bounding box center [362, 124] width 108 height 12
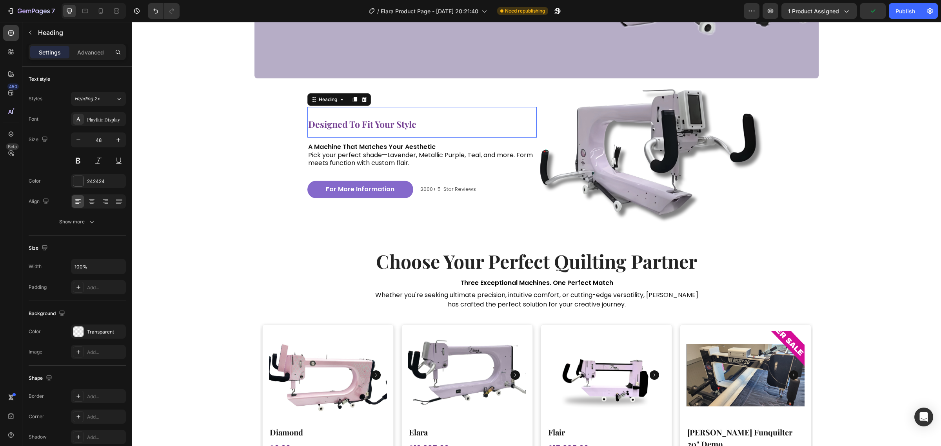
click at [372, 126] on span "designed to fit your style" at bounding box center [362, 124] width 108 height 12
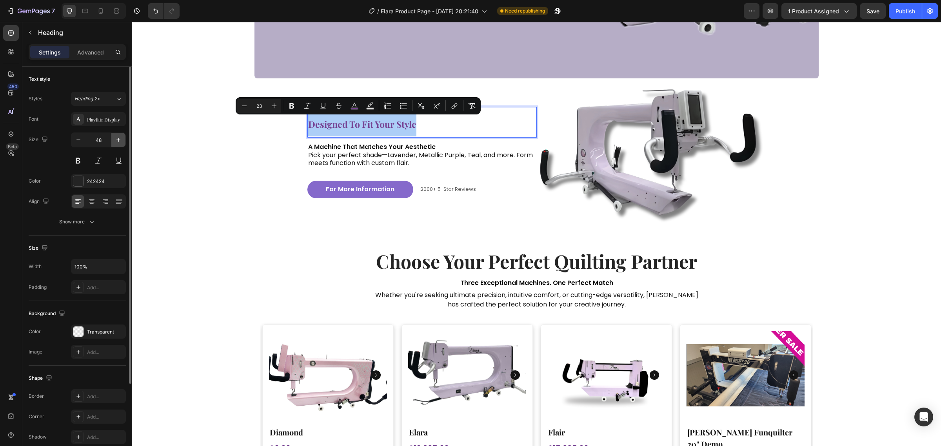
click at [119, 140] on icon "button" at bounding box center [118, 140] width 8 height 8
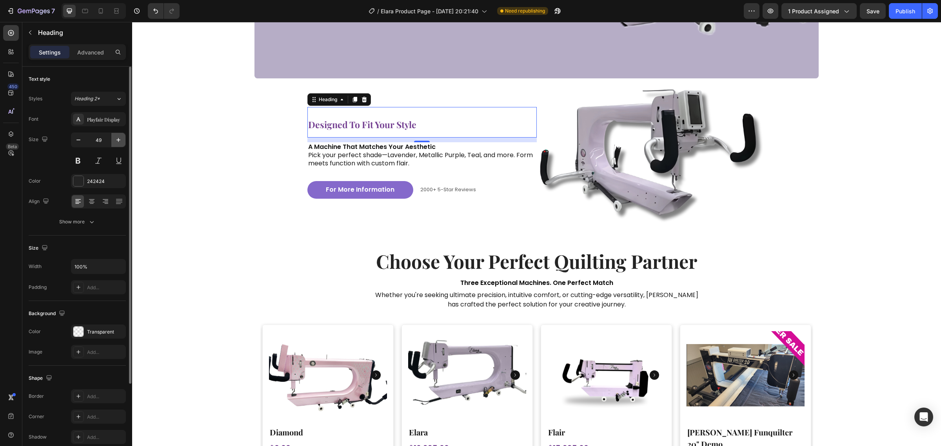
type input "50"
click at [338, 126] on span "designed to fit your style" at bounding box center [362, 124] width 108 height 12
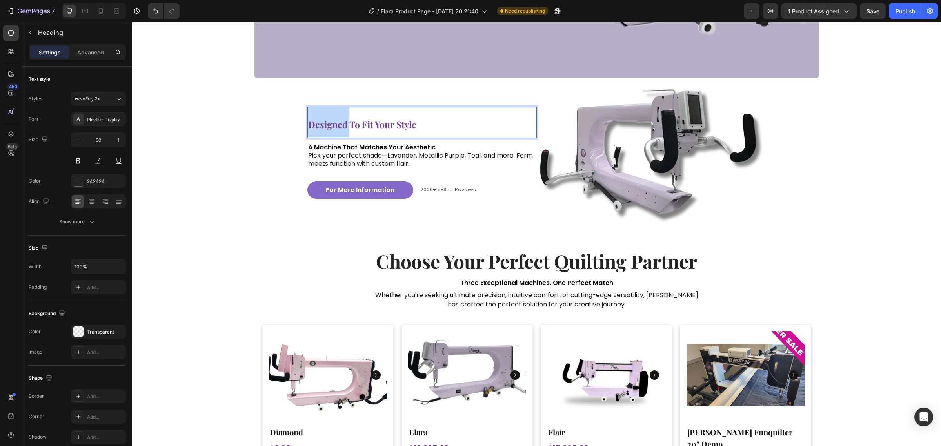
click at [338, 126] on span "designed to fit your style" at bounding box center [362, 124] width 108 height 12
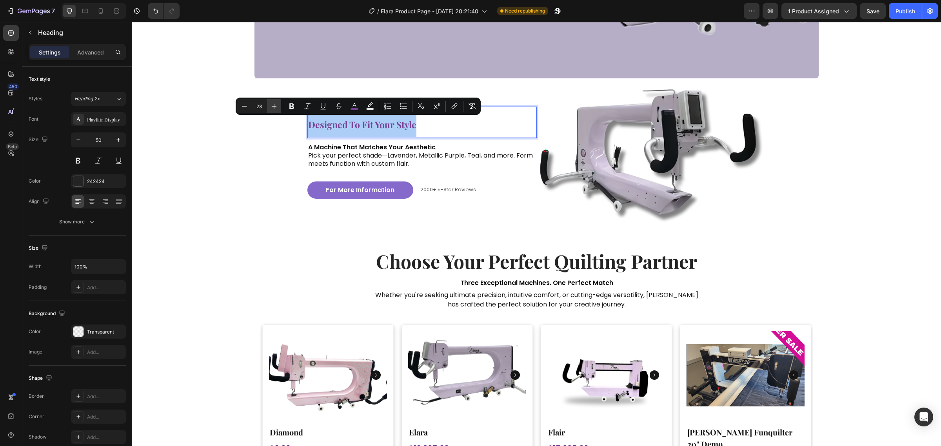
click at [273, 102] on button "Plus" at bounding box center [274, 106] width 14 height 14
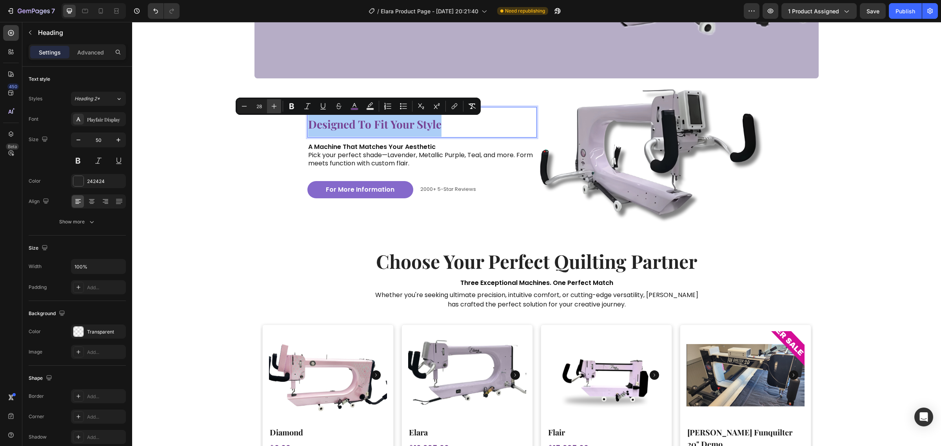
click at [273, 102] on button "Plus" at bounding box center [274, 106] width 14 height 14
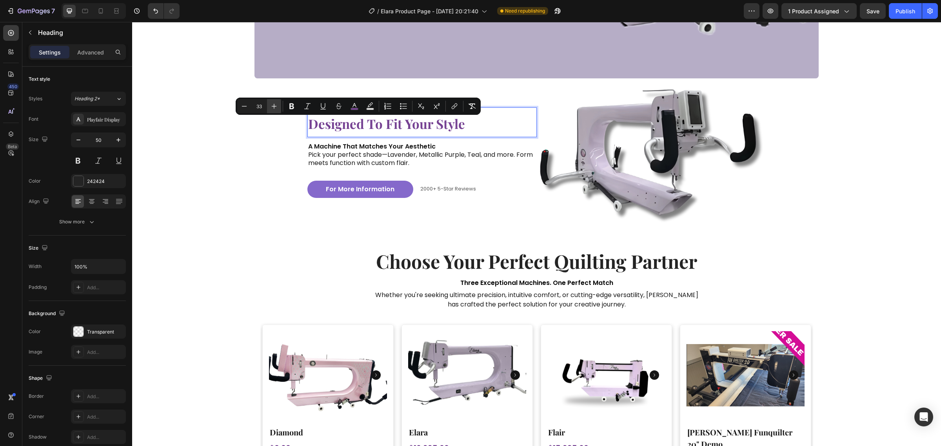
click at [273, 102] on button "Plus" at bounding box center [274, 106] width 14 height 14
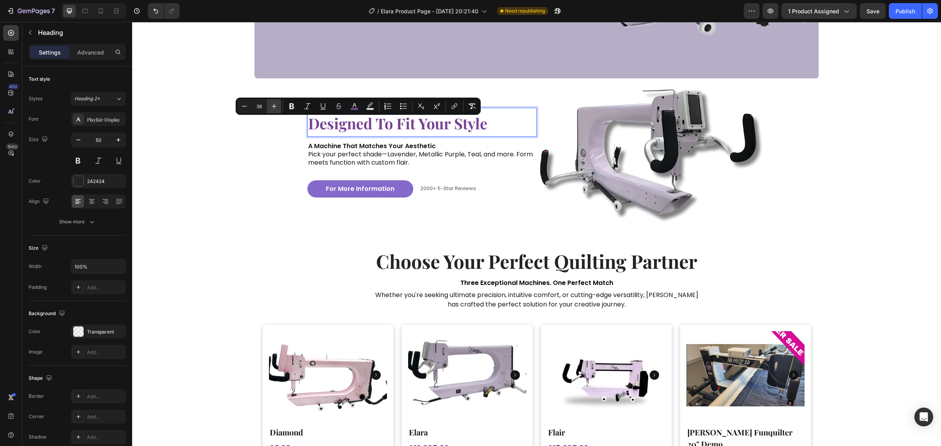
click at [273, 102] on button "Plus" at bounding box center [274, 106] width 14 height 14
type input "40"
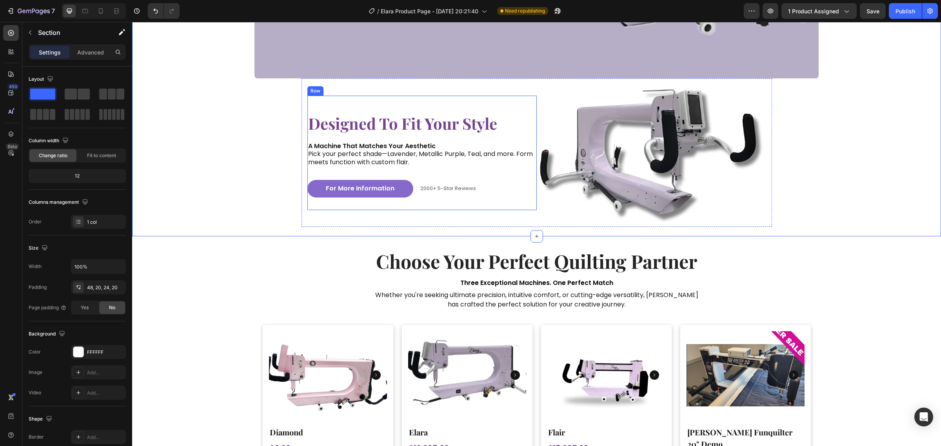
click at [348, 134] on p "⁠⁠⁠⁠⁠⁠⁠ designed to fit your style" at bounding box center [422, 122] width 228 height 27
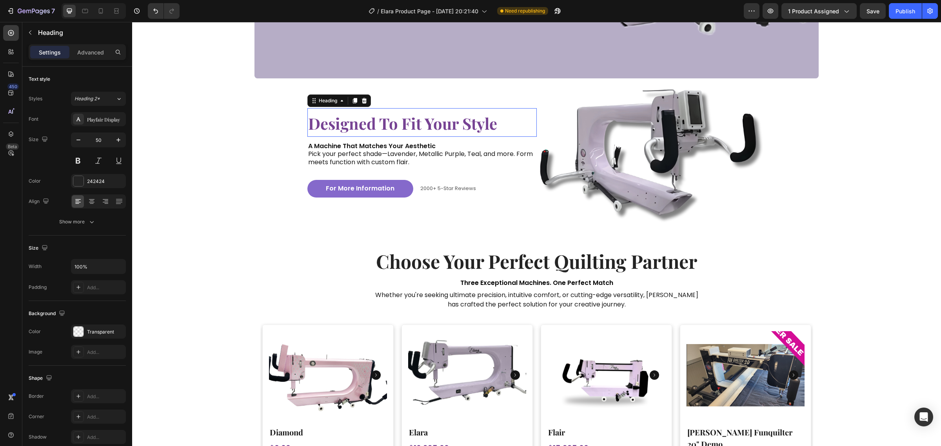
click at [348, 134] on p "designed to fit your style" at bounding box center [422, 122] width 228 height 27
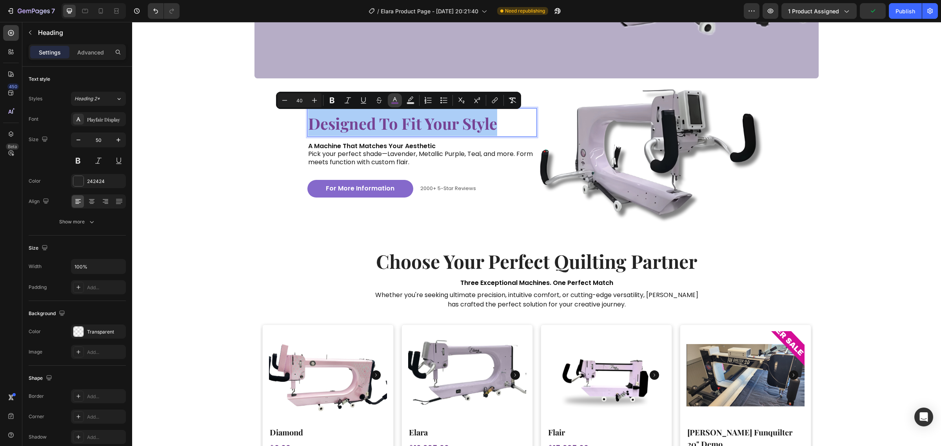
click at [401, 97] on button "color" at bounding box center [395, 100] width 14 height 14
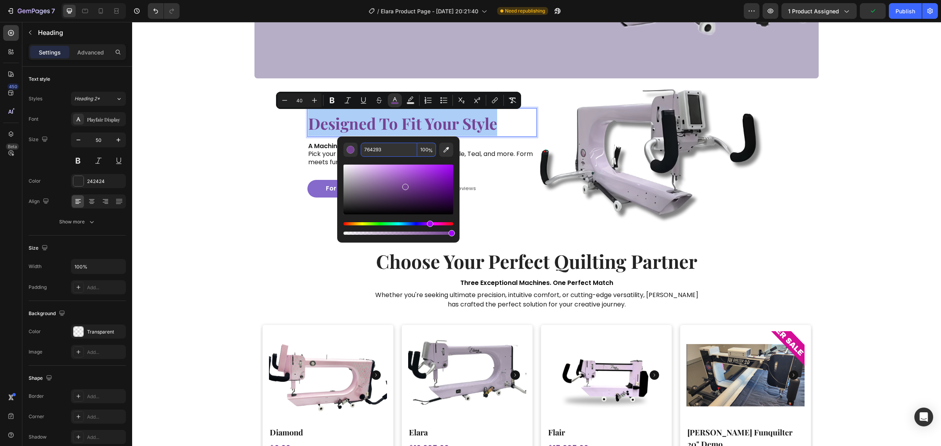
click at [394, 150] on input "764293" at bounding box center [389, 150] width 56 height 14
paste input "5C4591"
type input "5C4591"
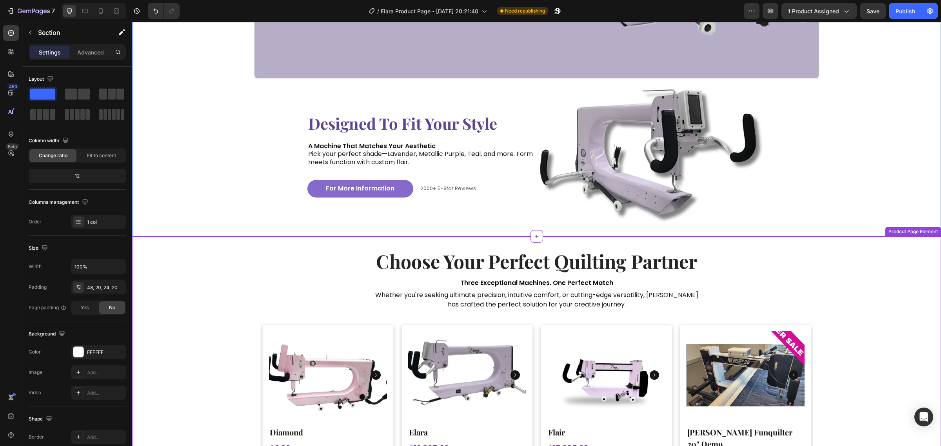
scroll to position [1673, 0]
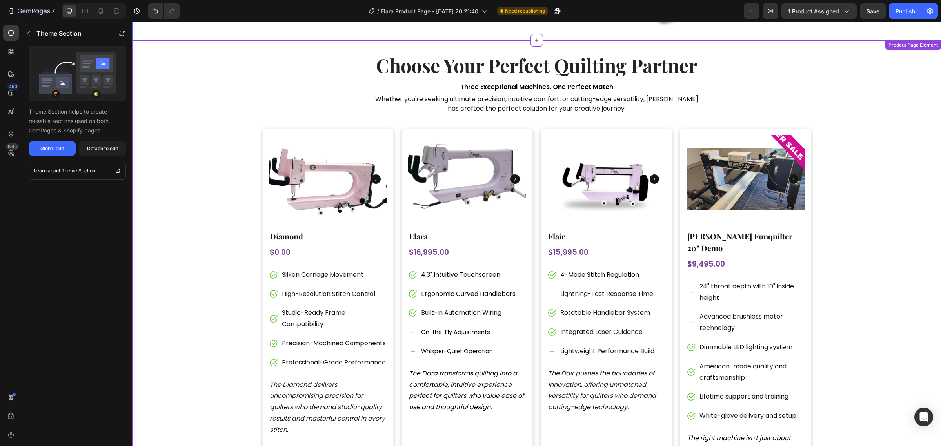
click at [506, 69] on h2 "choose your perfect quilting partner" at bounding box center [536, 65] width 553 height 26
click at [63, 148] on div "Global edit" at bounding box center [52, 148] width 24 height 7
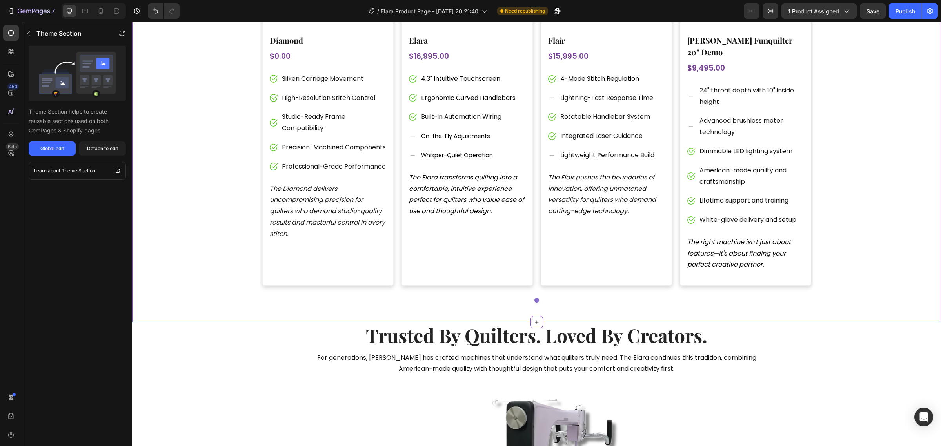
scroll to position [2065, 0]
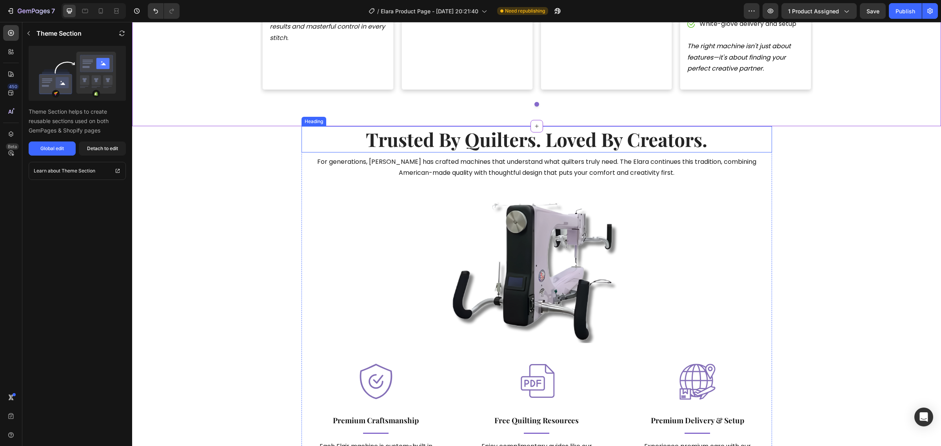
click at [523, 128] on h2 "trusted by quilters. loved by creators." at bounding box center [537, 139] width 470 height 26
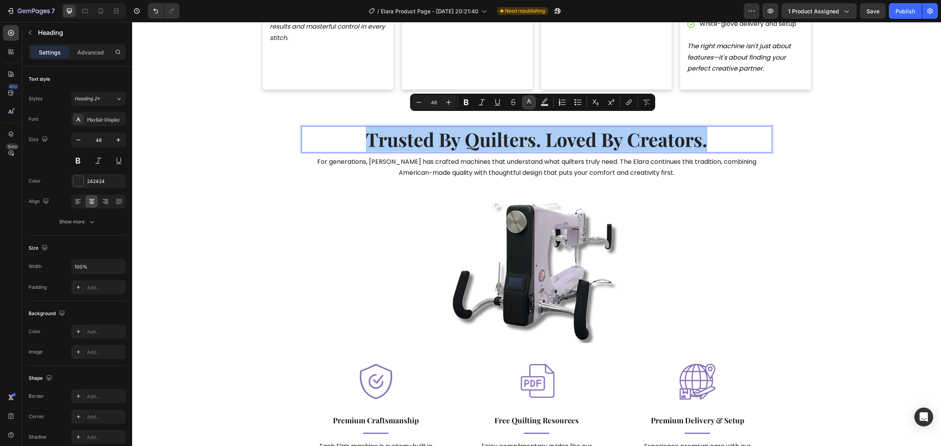
click at [523, 102] on button "Text Color" at bounding box center [529, 102] width 14 height 14
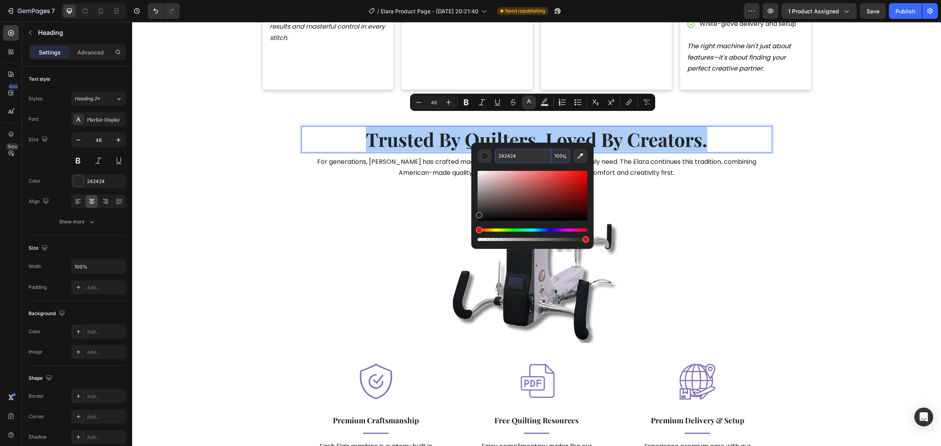
click at [522, 155] on input "242424" at bounding box center [523, 156] width 56 height 14
paste input "5C4591"
type input "5C4591"
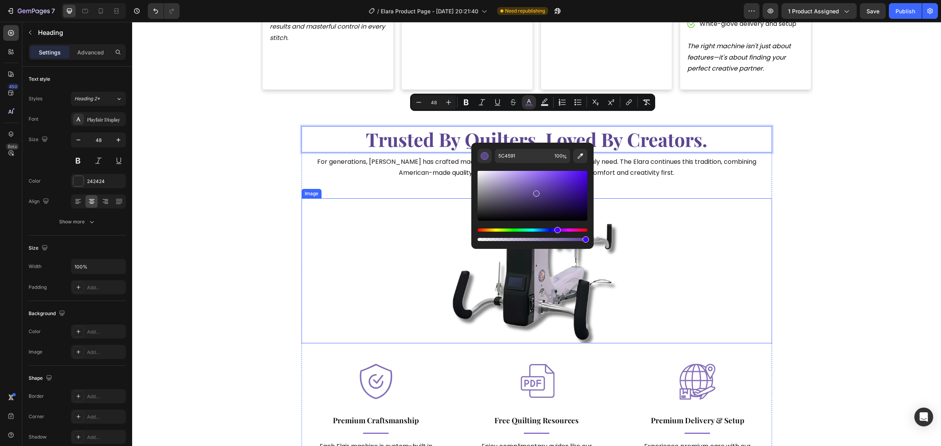
click at [324, 210] on div at bounding box center [537, 270] width 470 height 145
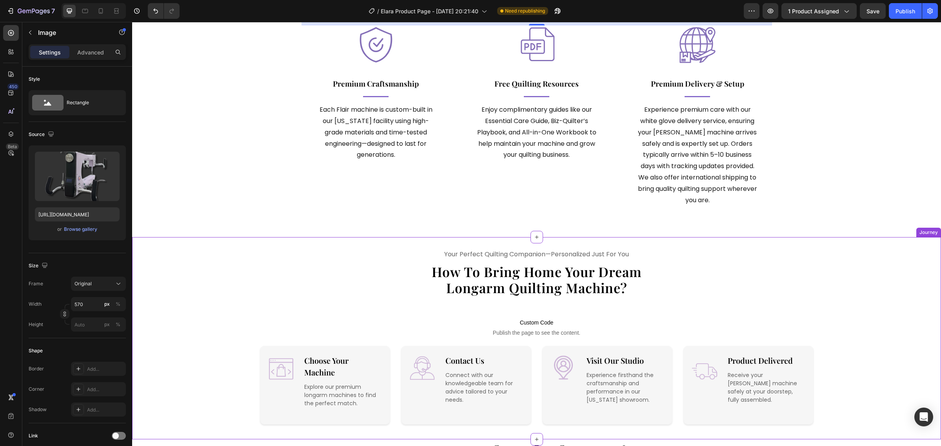
scroll to position [2506, 0]
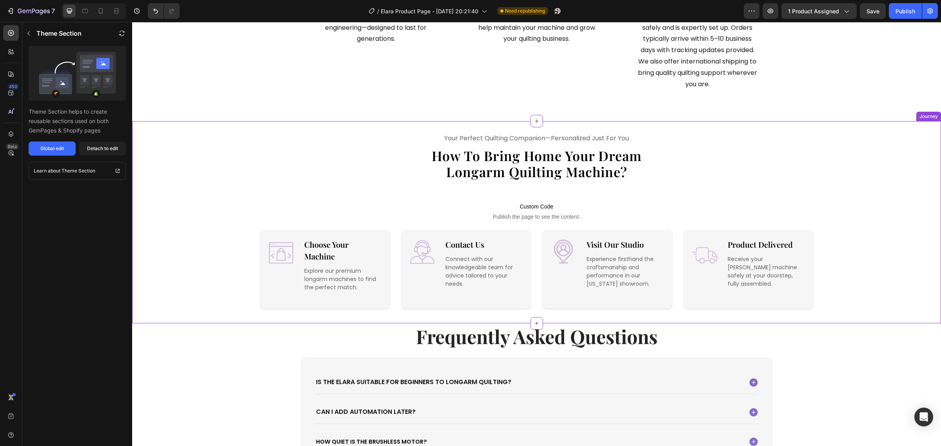
click at [528, 165] on span "longarm quilting machine?" at bounding box center [536, 172] width 181 height 18
click at [67, 145] on button "Global edit" at bounding box center [52, 149] width 47 height 14
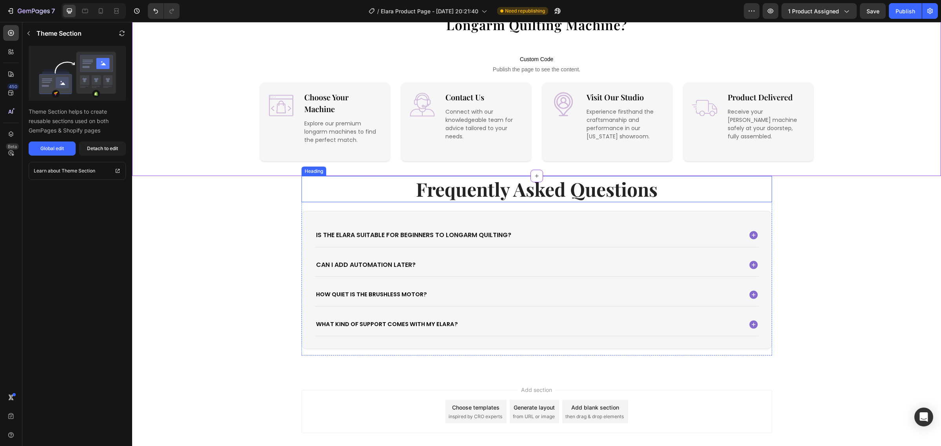
click at [500, 191] on h2 "frequently asked questions" at bounding box center [537, 189] width 470 height 26
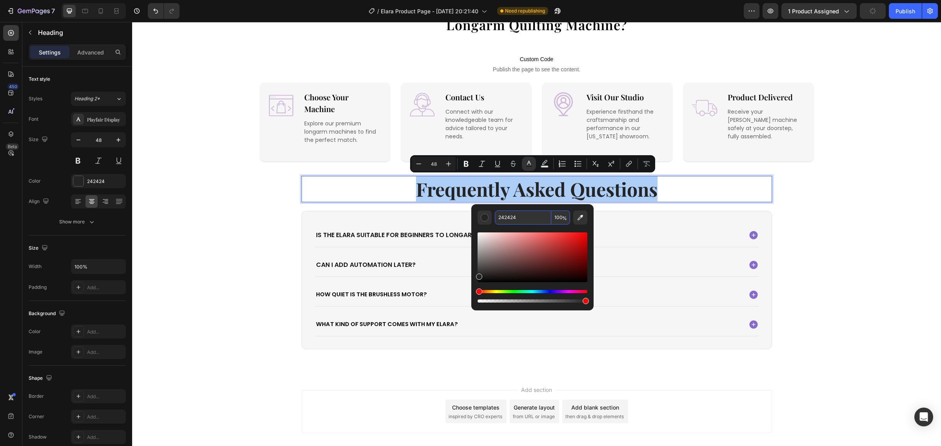
click at [523, 215] on input "242424" at bounding box center [523, 218] width 56 height 14
paste input "5C4591"
type input "5C4591"
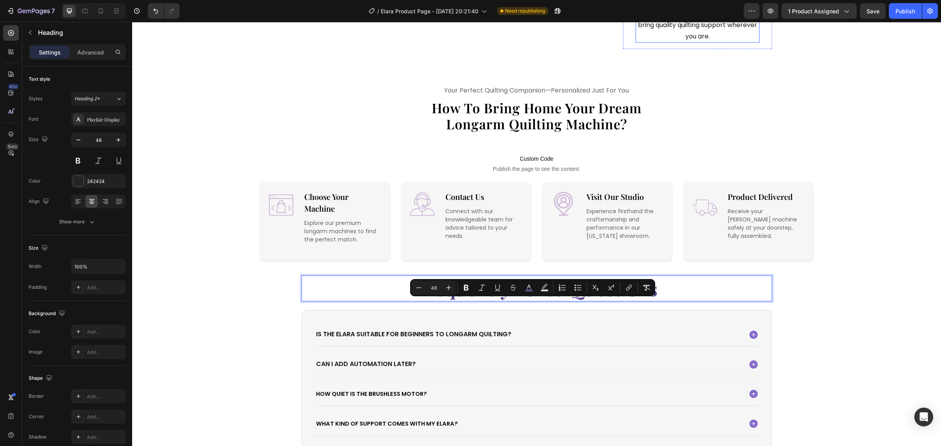
scroll to position [2408, 0]
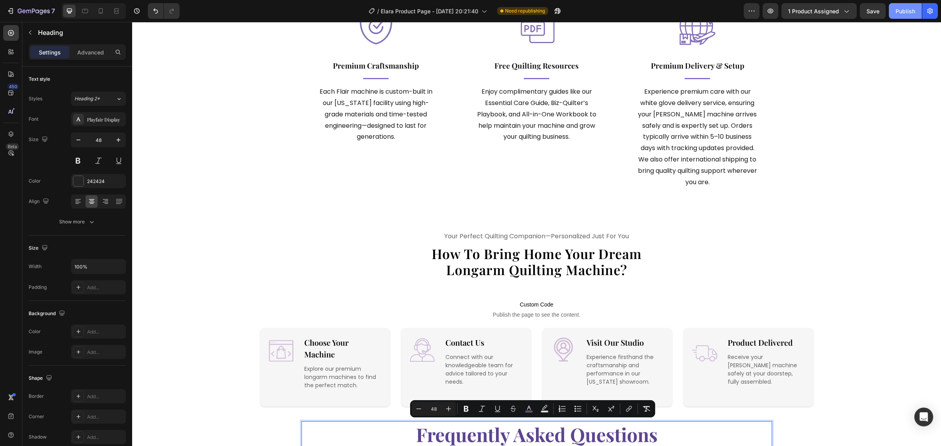
click at [899, 13] on div "Publish" at bounding box center [905, 11] width 20 height 8
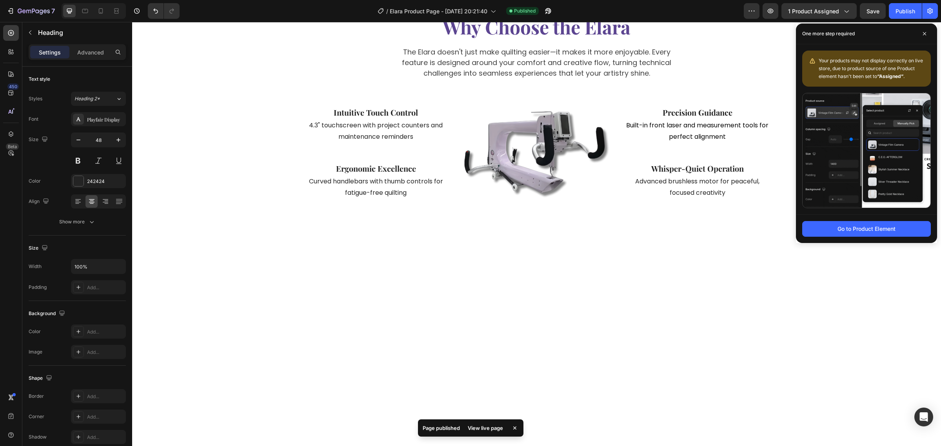
scroll to position [55, 0]
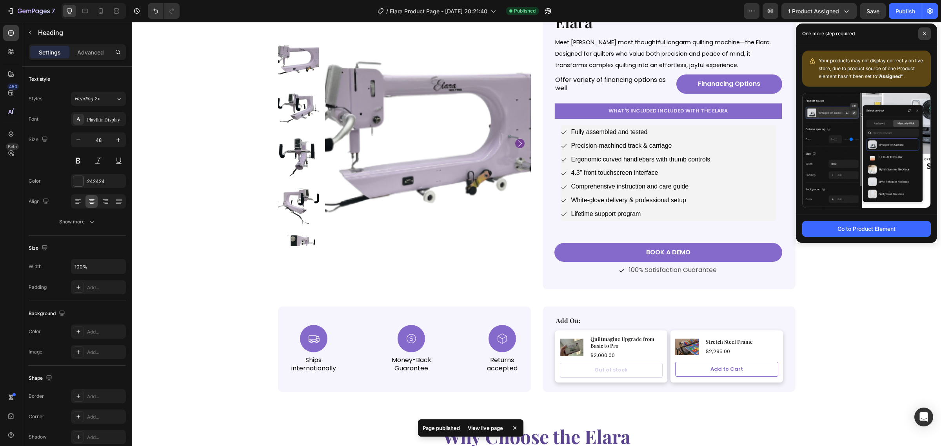
click at [923, 34] on icon at bounding box center [925, 34] width 4 height 4
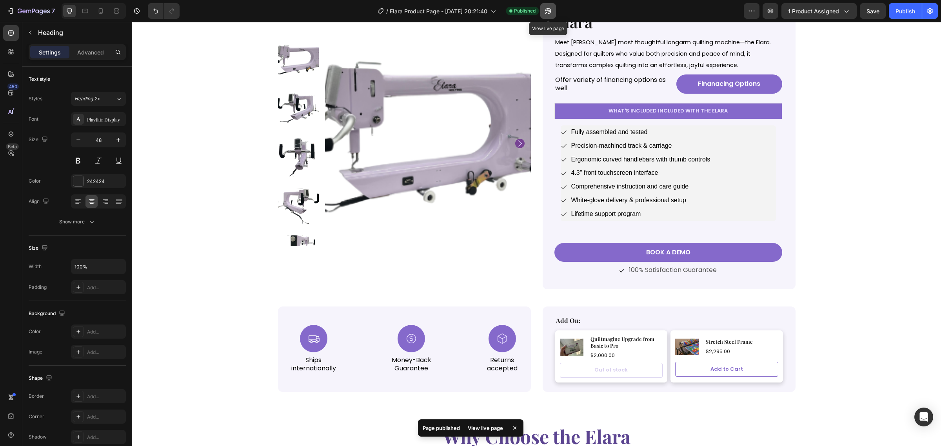
click at [550, 7] on icon "button" at bounding box center [548, 11] width 8 height 8
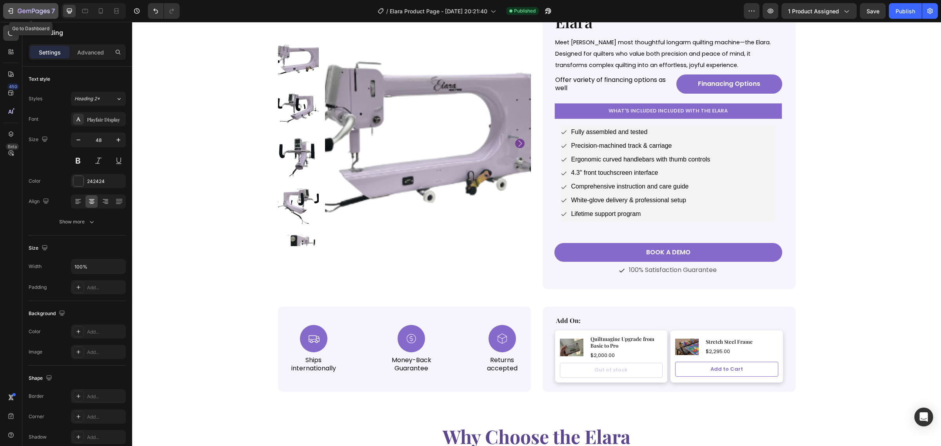
click at [9, 13] on icon "button" at bounding box center [11, 11] width 8 height 8
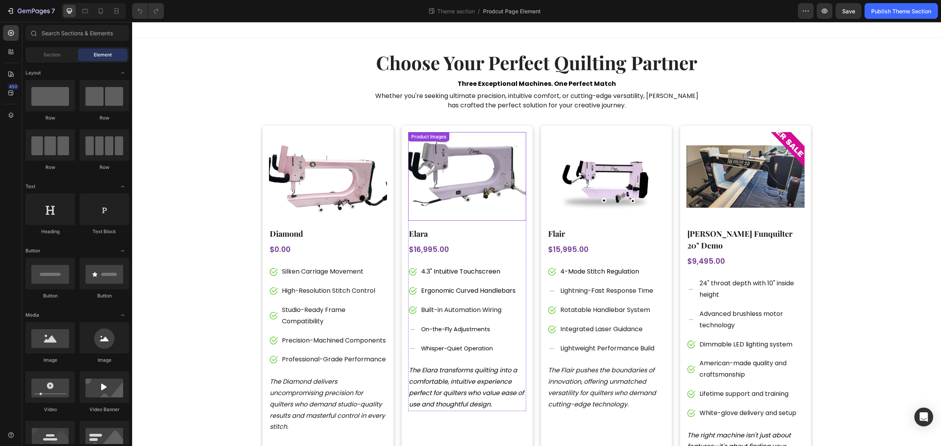
click at [493, 65] on h2 "choose your perfect quilting partner" at bounding box center [536, 62] width 553 height 26
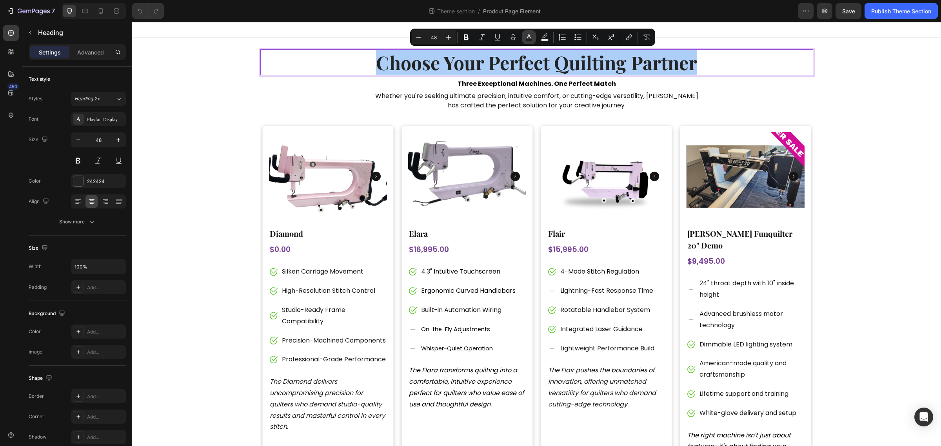
drag, startPoint x: 524, startPoint y: 35, endPoint x: 394, endPoint y: 27, distance: 130.4
click at [524, 35] on button "Text Color" at bounding box center [529, 37] width 14 height 14
type input "242424"
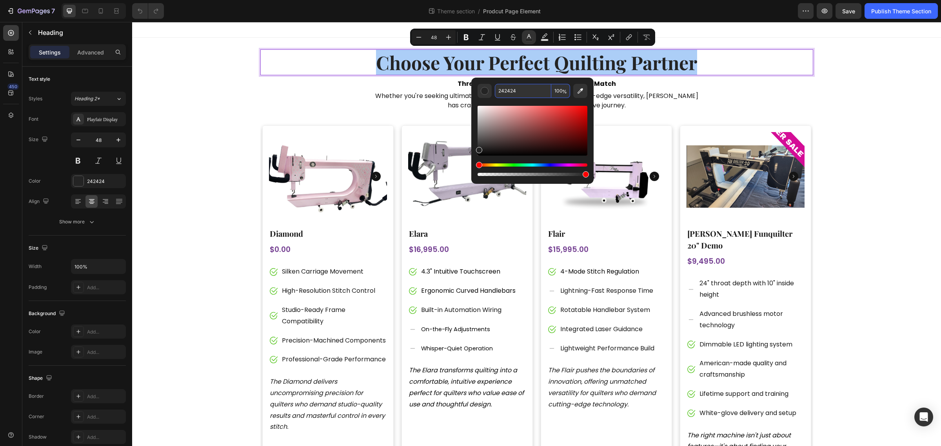
click at [523, 90] on input "242424" at bounding box center [523, 91] width 56 height 14
paste input "5C4591"
type input "5C4591"
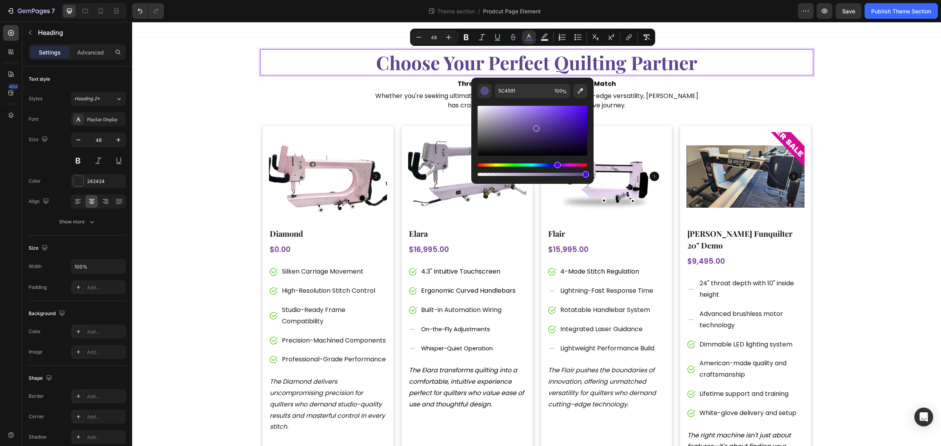
click at [642, 55] on span "choose your perfect quilting partner" at bounding box center [536, 62] width 321 height 25
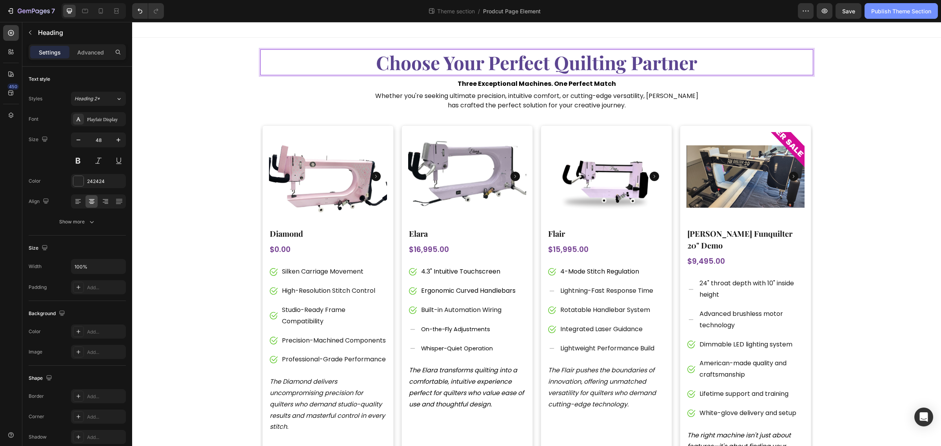
click at [876, 16] on button "Publish Theme Section" at bounding box center [901, 11] width 73 height 16
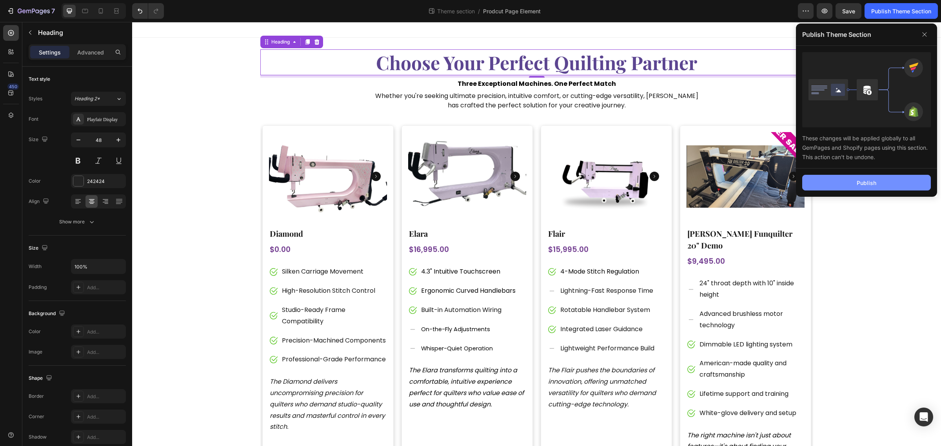
click at [822, 185] on button "Publish" at bounding box center [866, 183] width 129 height 16
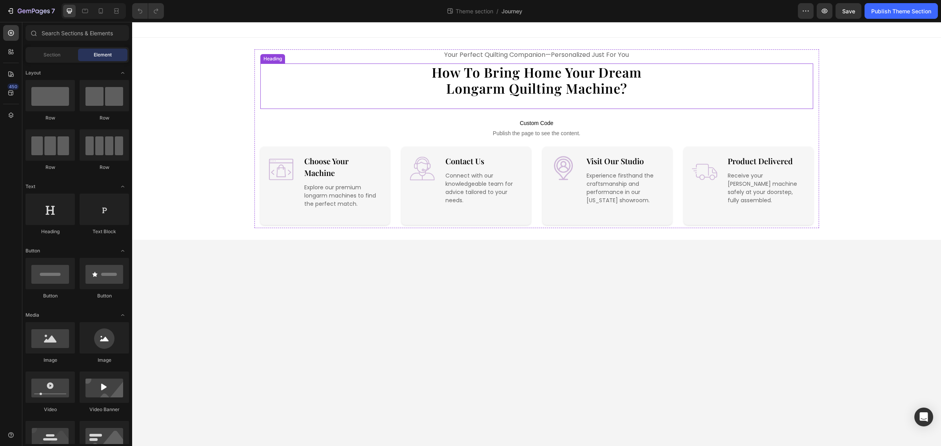
click at [495, 79] on span "longarm quilting machine?" at bounding box center [536, 88] width 181 height 18
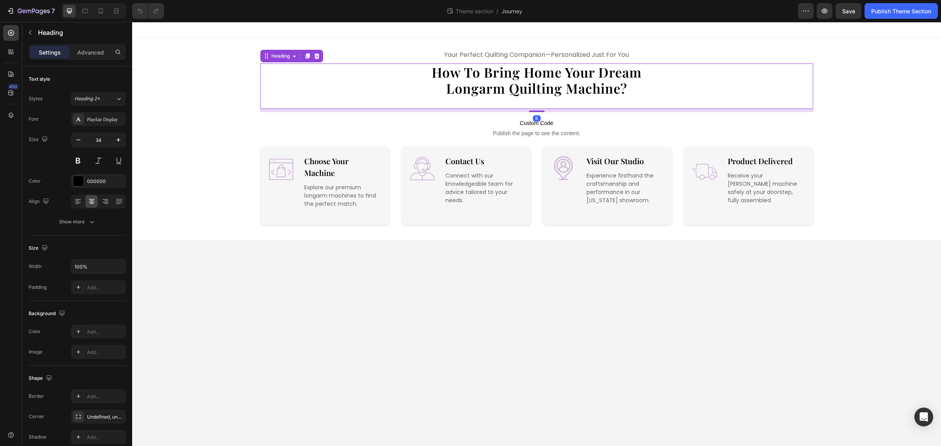
click at [495, 79] on span "longarm quilting machine?" at bounding box center [536, 88] width 181 height 18
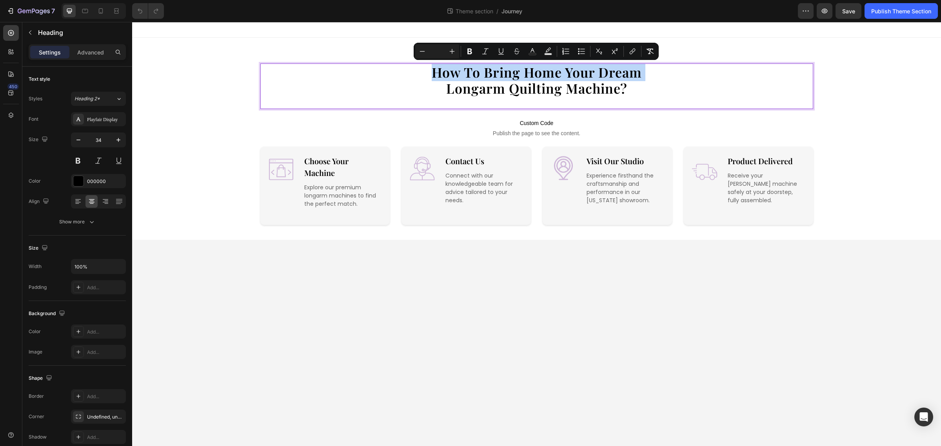
click at [503, 79] on span "longarm quilting machine?" at bounding box center [536, 88] width 181 height 18
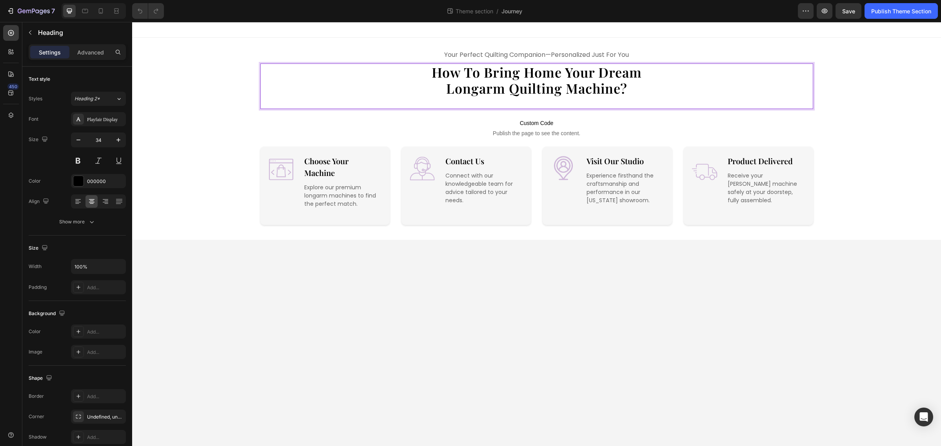
drag, startPoint x: 642, startPoint y: 91, endPoint x: 446, endPoint y: 91, distance: 196.0
click at [446, 91] on p "how to bring home your dream longarm quilting machine?" at bounding box center [536, 80] width 551 height 32
click at [473, 77] on span "how to bring home your dream" at bounding box center [537, 72] width 210 height 18
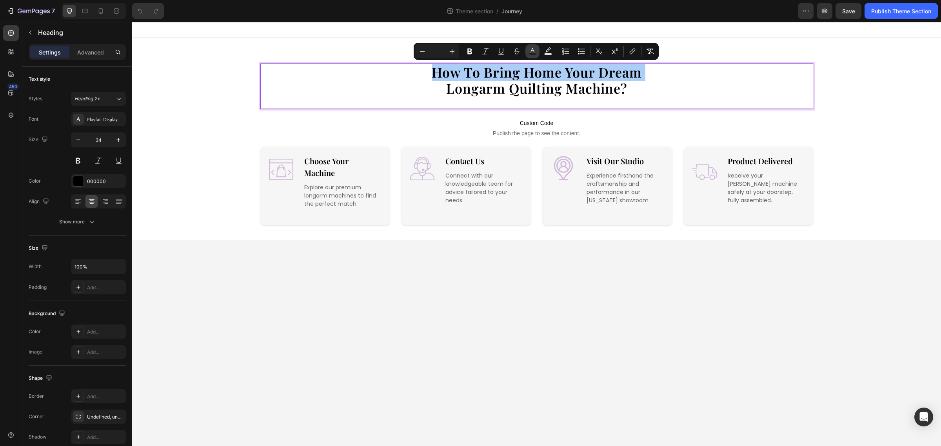
click at [527, 53] on button "Text Color" at bounding box center [532, 51] width 14 height 14
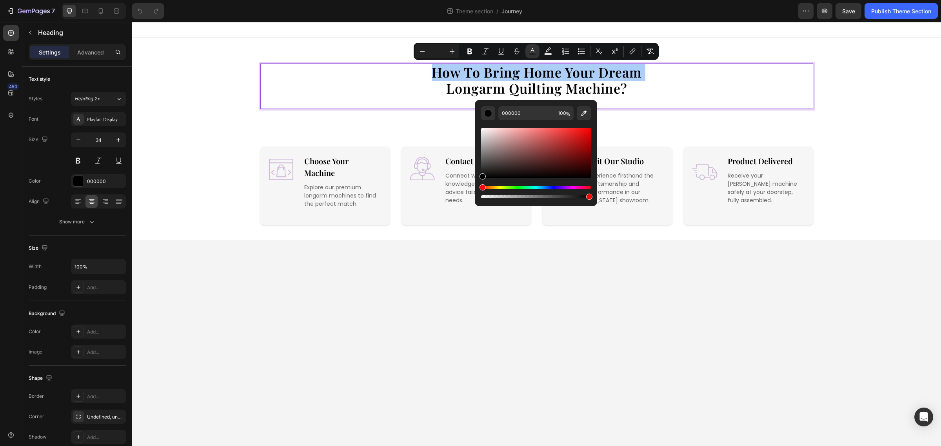
click at [530, 104] on div "000000 100 %" at bounding box center [536, 150] width 122 height 100
click at [529, 107] on input "000000" at bounding box center [526, 113] width 56 height 14
click at [529, 108] on input "000000" at bounding box center [526, 113] width 56 height 14
paste input "5C4591"
type input "5C4591"
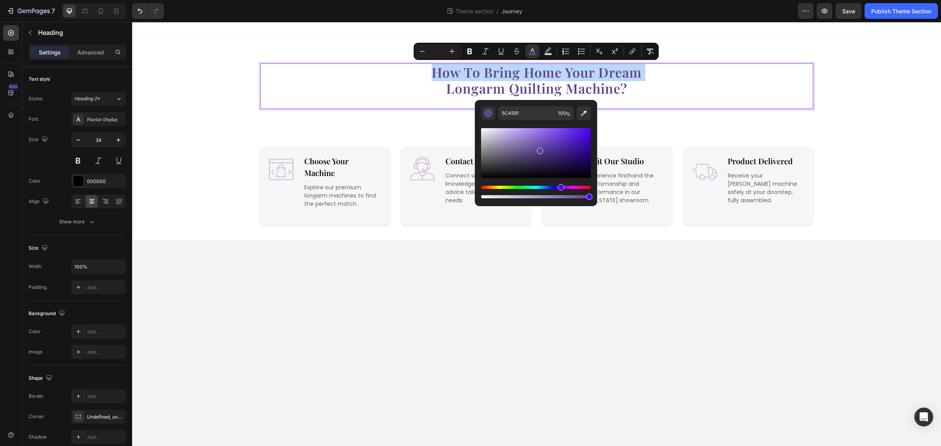
click at [692, 94] on p "how to bring home your dream longarm quilting machine?" at bounding box center [536, 80] width 551 height 32
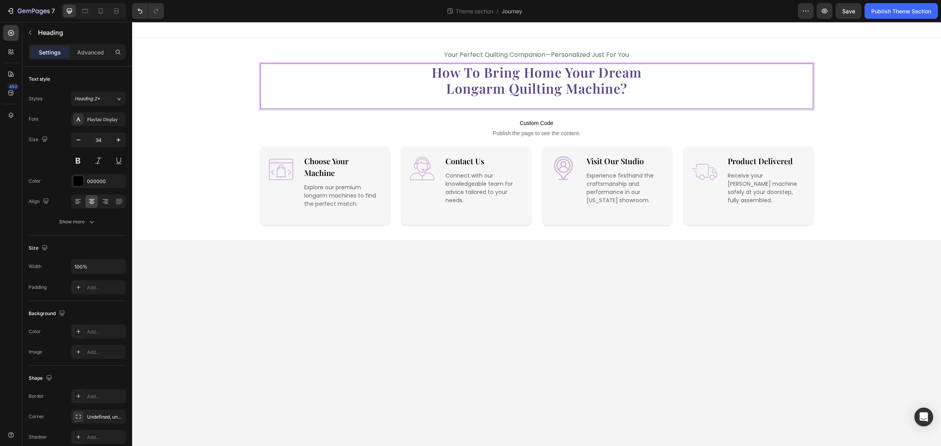
click at [646, 98] on div "how to bring home your dream longarm quilting machine? Heading 8" at bounding box center [536, 86] width 553 height 45
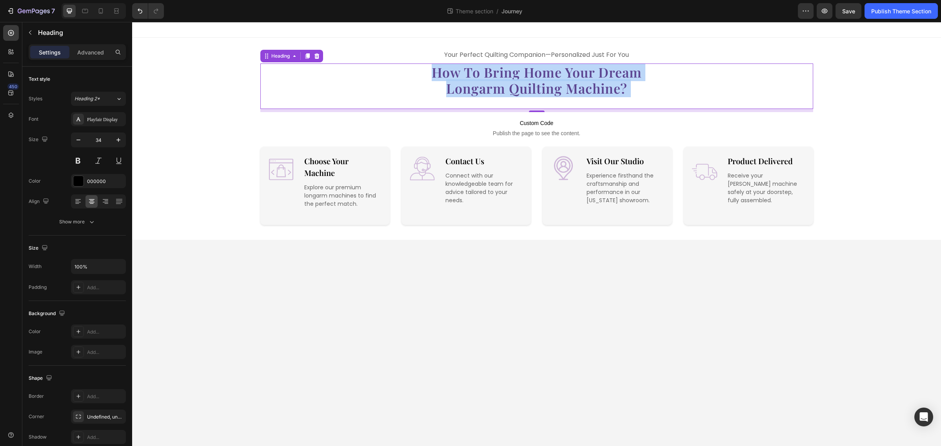
click at [474, 69] on span "how to bring home your dream" at bounding box center [537, 72] width 210 height 18
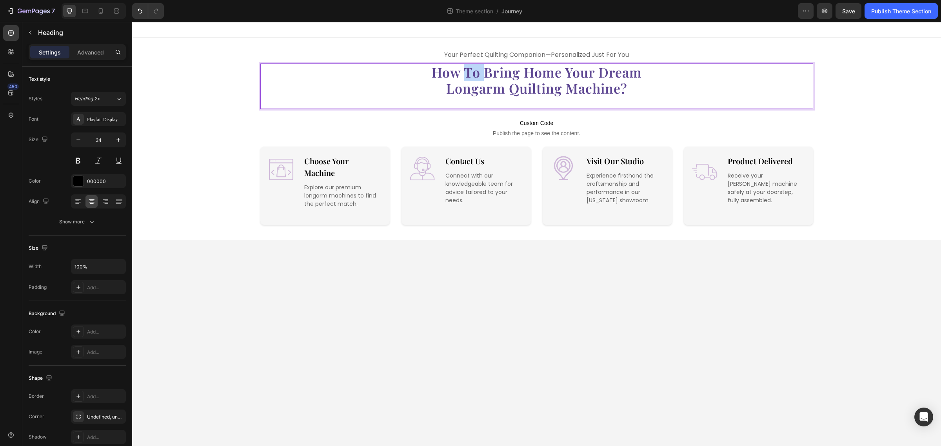
click at [474, 69] on span "how to bring home your dream" at bounding box center [537, 72] width 210 height 18
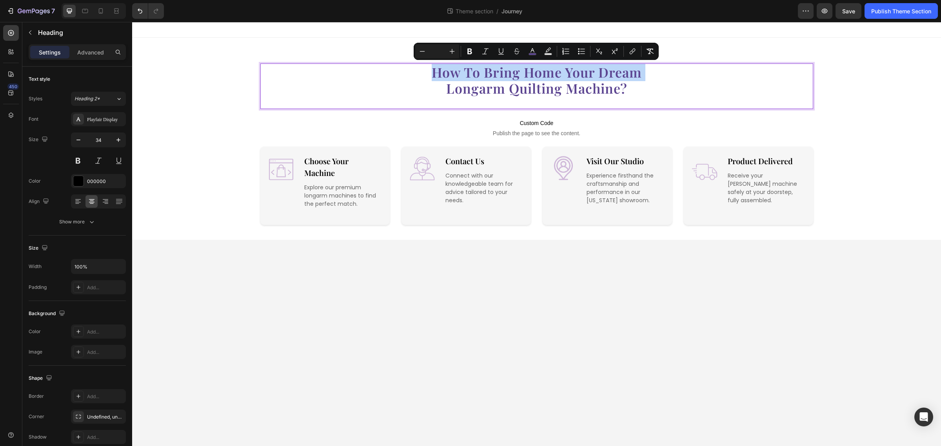
click at [705, 85] on p "how to bring home your dream longarm quilting machine?" at bounding box center [536, 80] width 551 height 32
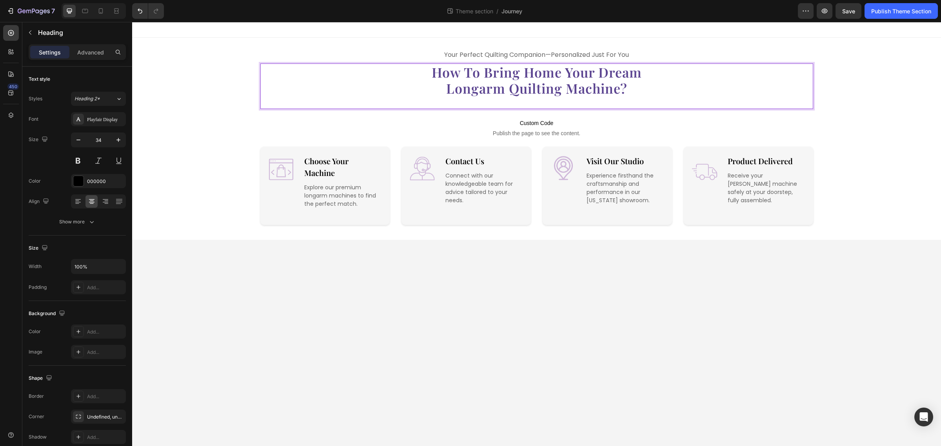
click at [917, 2] on div "7 Theme section / Journey Preview Save Publish Theme Section" at bounding box center [470, 11] width 941 height 22
click at [917, 9] on div "Publish Theme Section" at bounding box center [901, 11] width 60 height 8
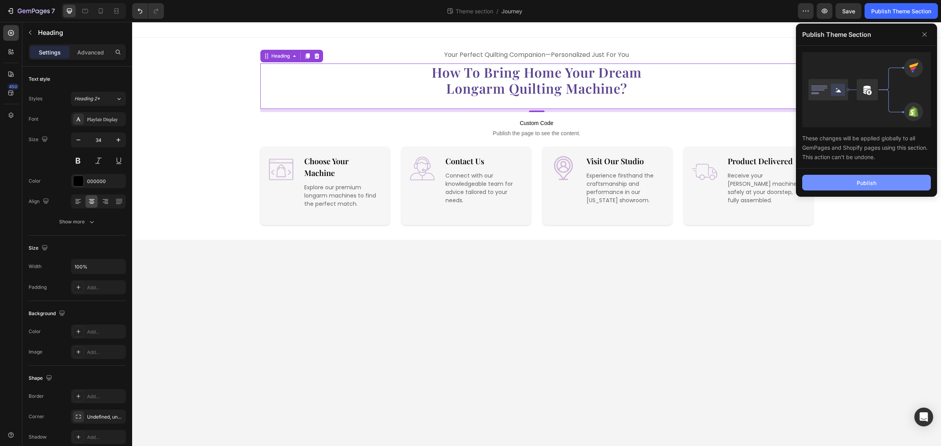
click at [838, 178] on button "Publish" at bounding box center [866, 183] width 129 height 16
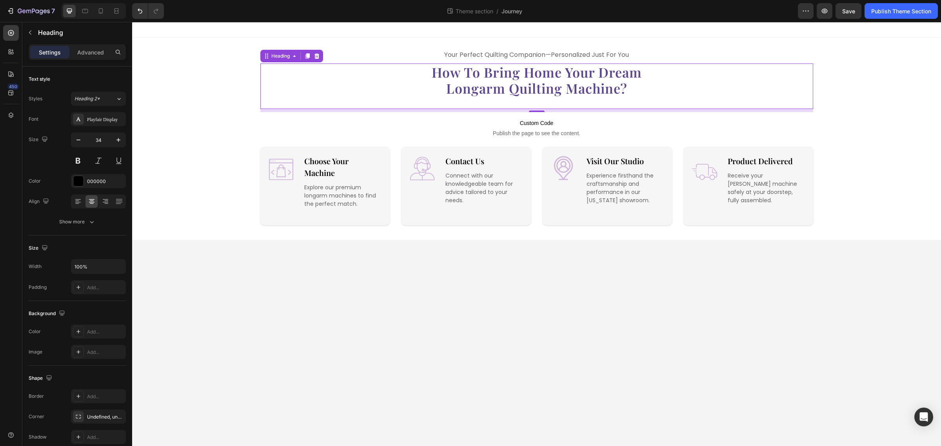
click at [534, 87] on span "longarm quilting machine?" at bounding box center [536, 88] width 181 height 18
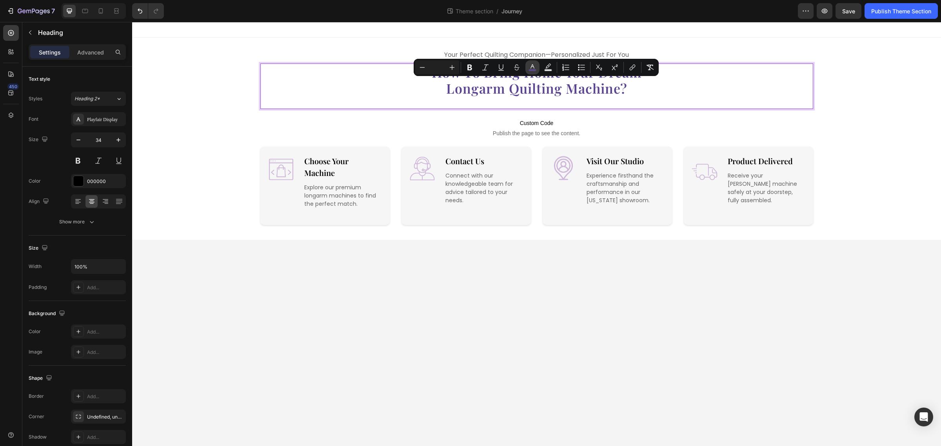
click at [535, 67] on icon "Editor contextual toolbar" at bounding box center [533, 68] width 8 height 8
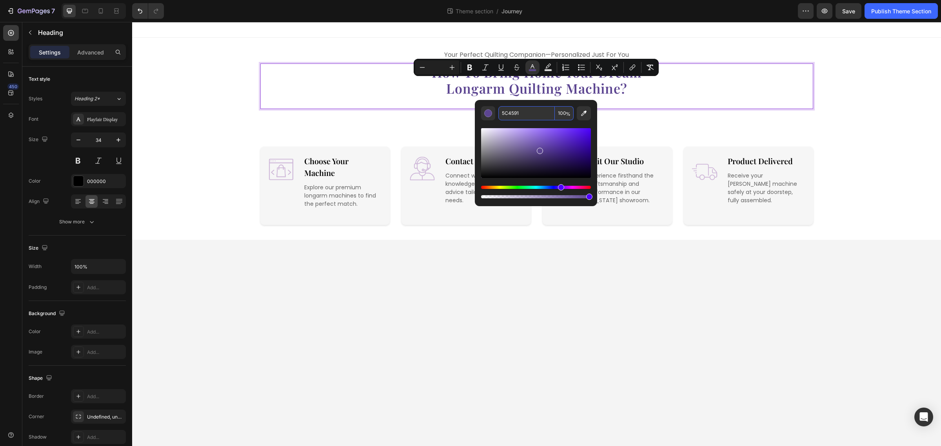
click at [539, 107] on input "5C4591" at bounding box center [526, 113] width 56 height 14
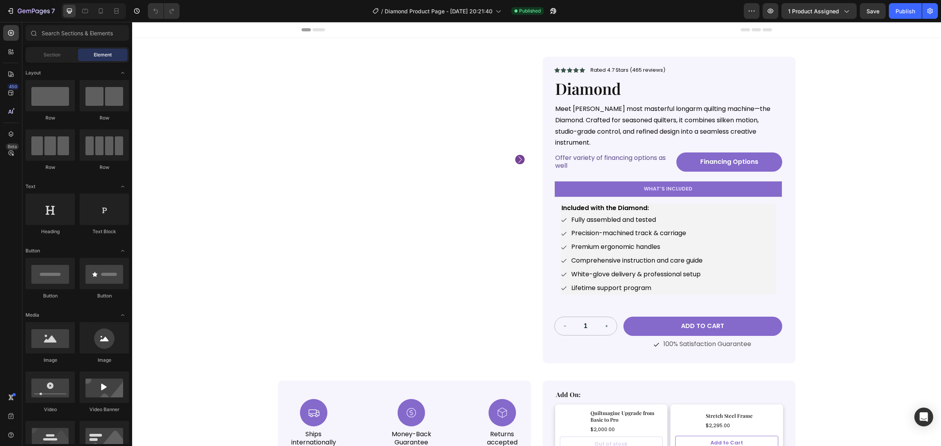
scroll to position [196, 0]
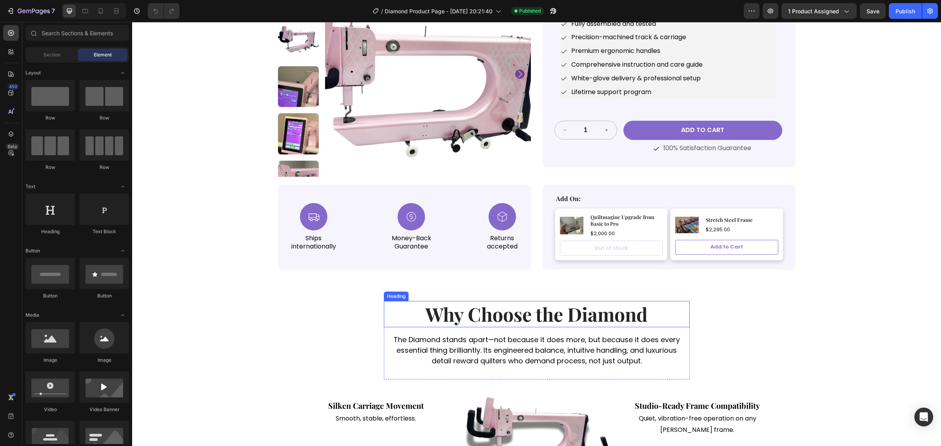
click at [542, 305] on h2 "Why Choose the Diamond" at bounding box center [536, 314] width 287 height 26
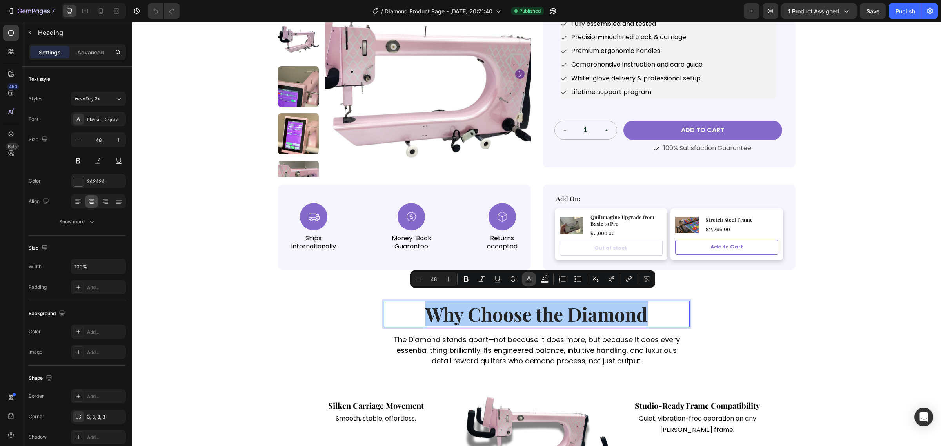
click at [527, 284] on button "Text Color" at bounding box center [529, 279] width 14 height 14
type input "242424"
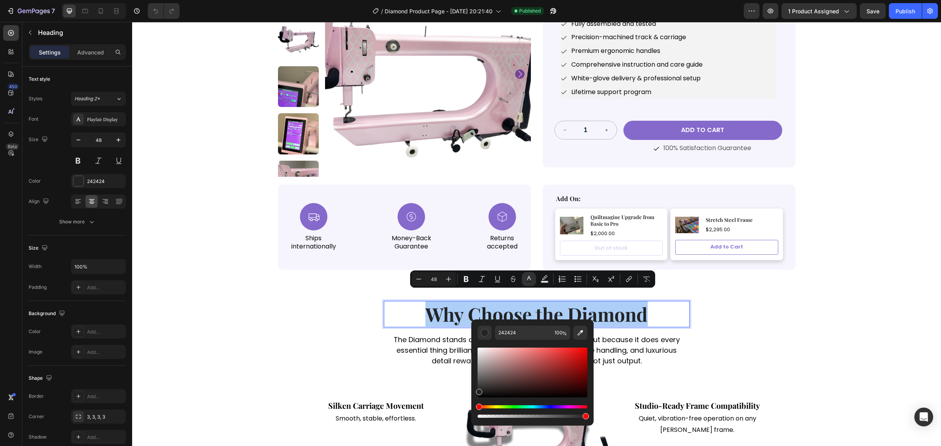
click at [527, 325] on div "242424 100 %" at bounding box center [532, 370] width 122 height 100
click at [526, 328] on input "242424" at bounding box center [523, 333] width 56 height 14
paste input "5C4591"
type input "5C4591"
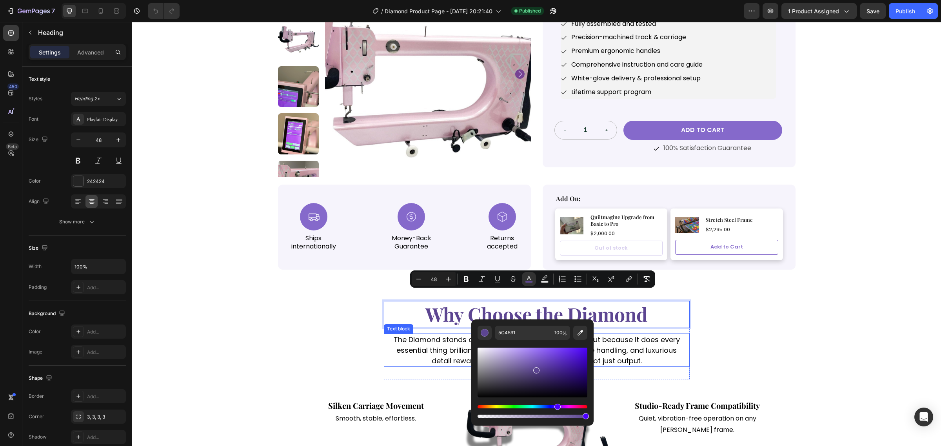
click at [729, 315] on div "Why Choose the Diamond Heading 16 The Diamond stands apart—not because it does …" at bounding box center [536, 394] width 797 height 187
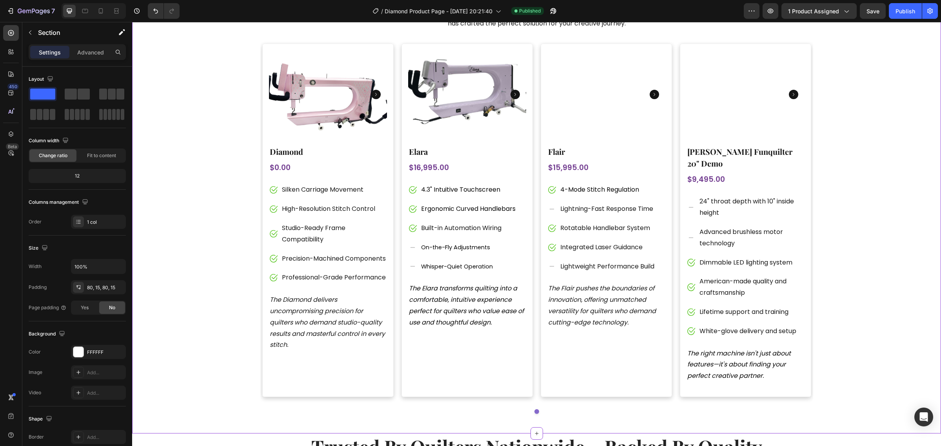
scroll to position [1960, 0]
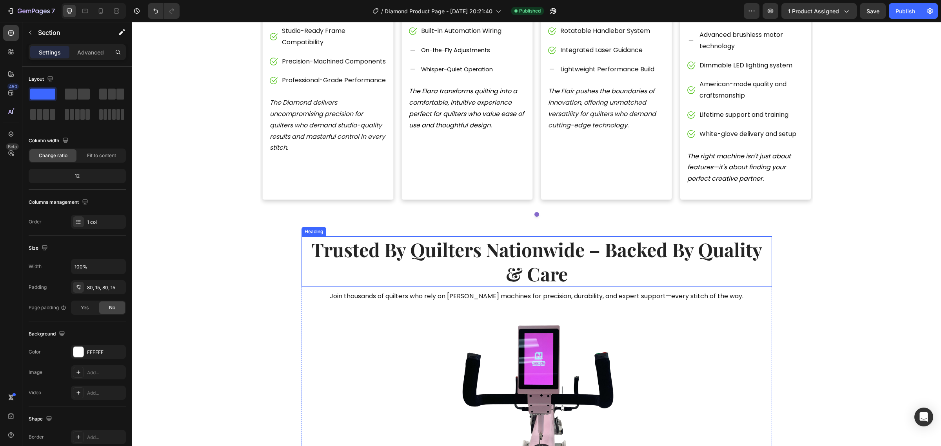
click at [508, 236] on h2 "trusted by quilters nationwide – backed by quality & care" at bounding box center [537, 261] width 470 height 51
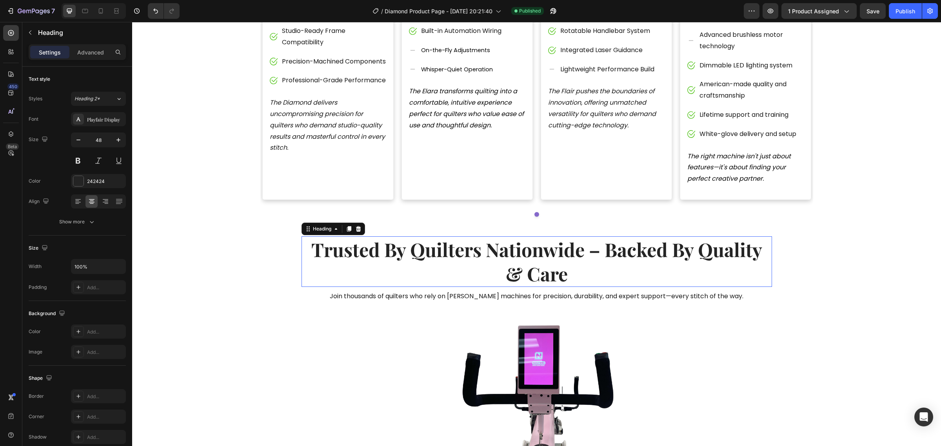
click at [508, 237] on p "trusted by quilters nationwide – backed by quality & care" at bounding box center [536, 261] width 469 height 49
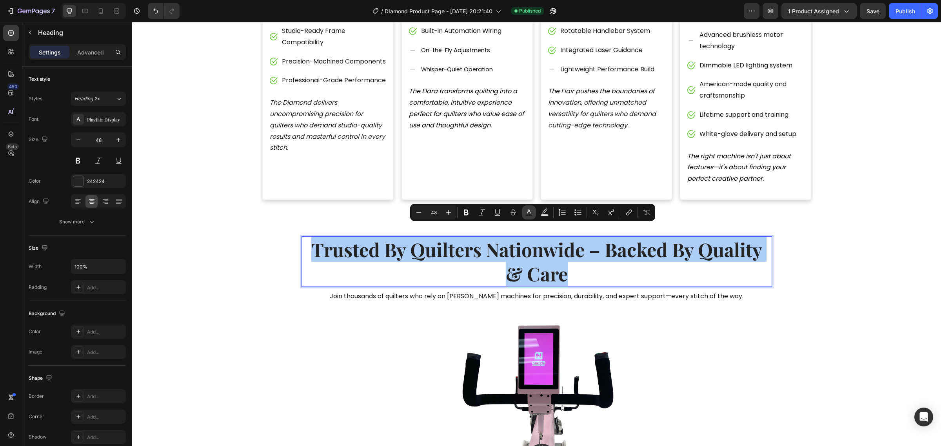
click at [529, 214] on rect "Editor contextual toolbar" at bounding box center [528, 215] width 7 height 2
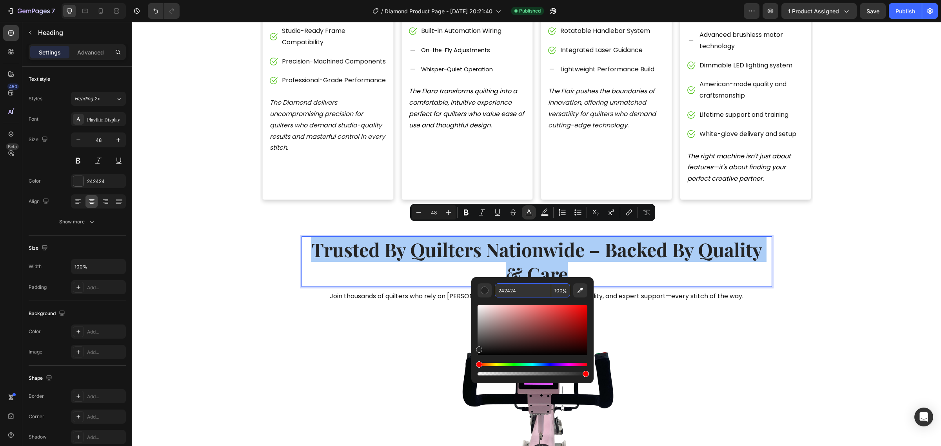
click at [525, 290] on input "242424" at bounding box center [523, 290] width 56 height 14
paste input "5C4591"
type input "5C4591"
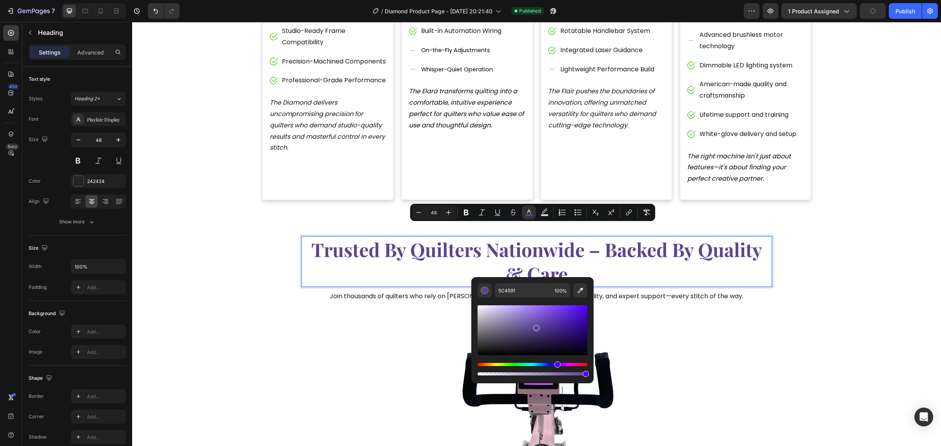
click at [603, 240] on span "trusted by quilters nationwide – backed by quality & care" at bounding box center [536, 261] width 451 height 49
click at [599, 237] on span "trusted by quilters nationwide – backed by quality & care" at bounding box center [536, 261] width 451 height 49
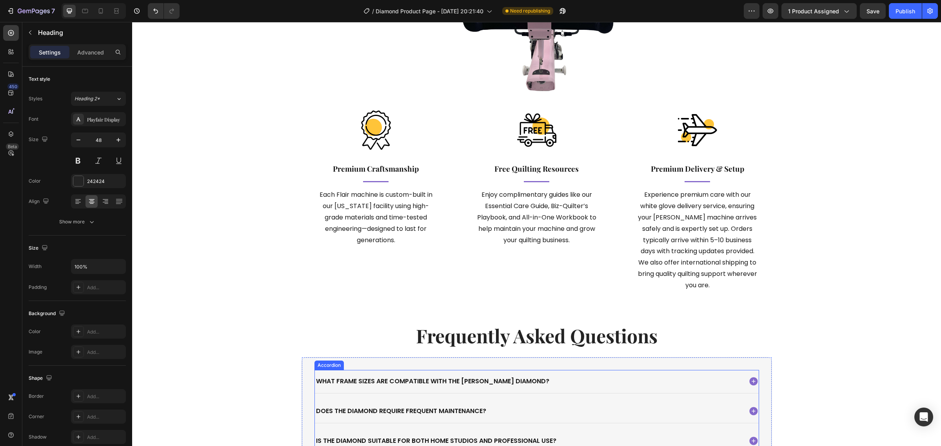
scroll to position [2254, 0]
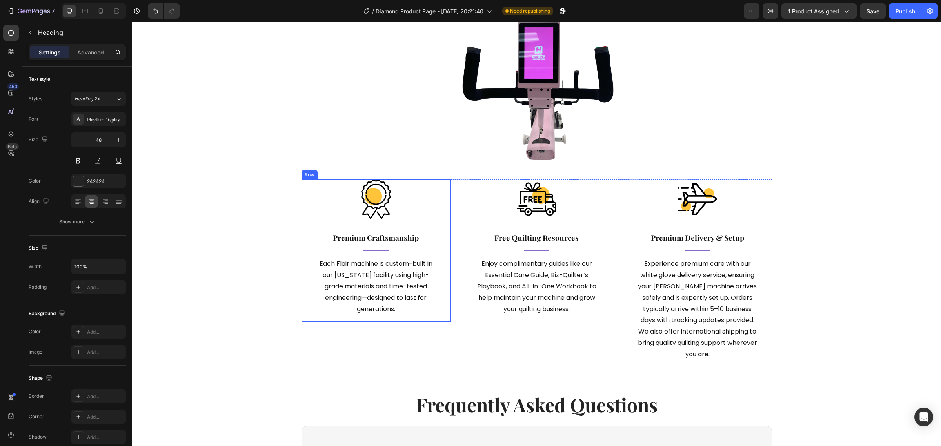
click at [374, 209] on img at bounding box center [375, 199] width 39 height 39
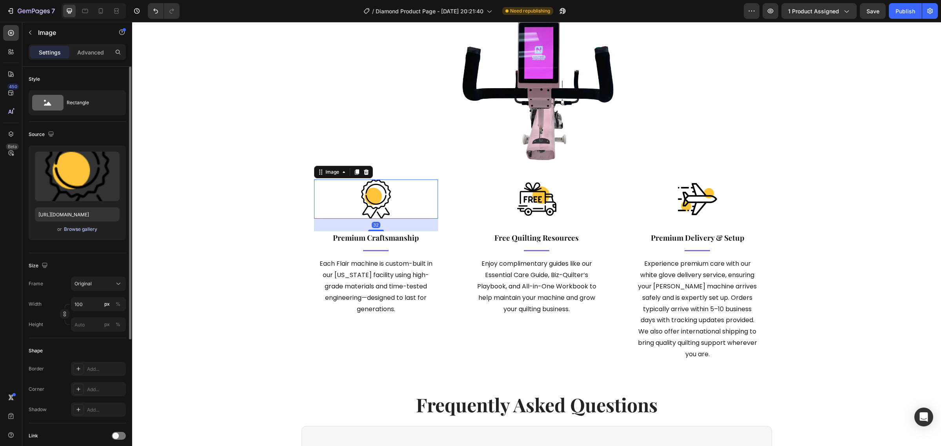
click at [89, 230] on div "Browse gallery" at bounding box center [80, 229] width 33 height 7
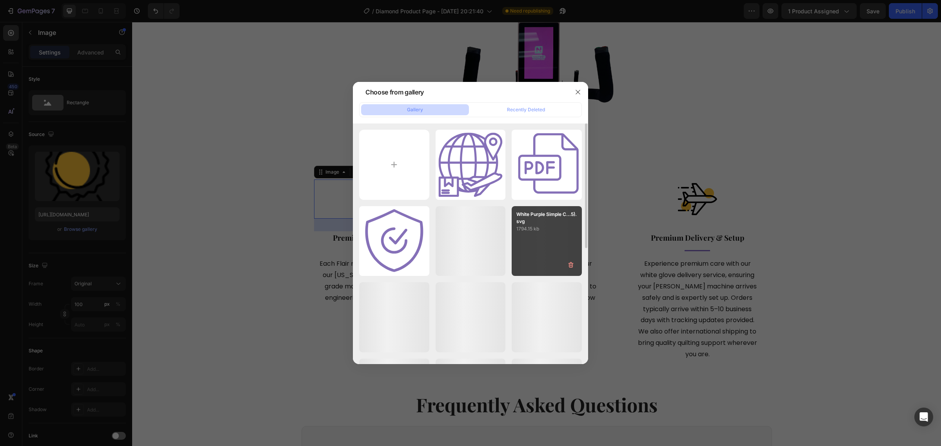
click at [0, 0] on div "Beige and White Simpl...2).svg 3.04 kb" at bounding box center [0, 0] width 0 height 0
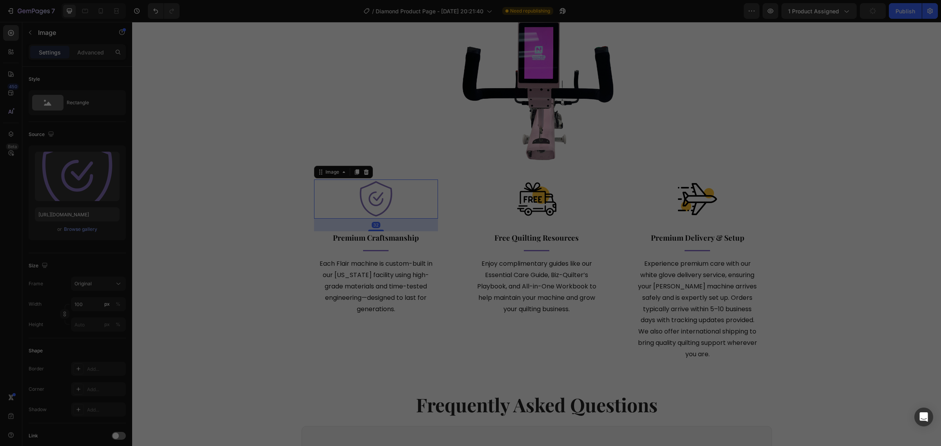
type input "[URL][DOMAIN_NAME]"
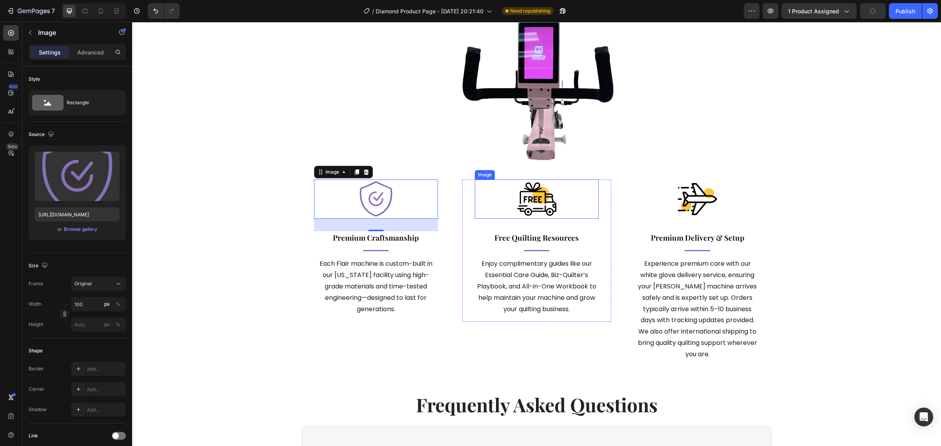
click at [536, 202] on img at bounding box center [536, 199] width 39 height 39
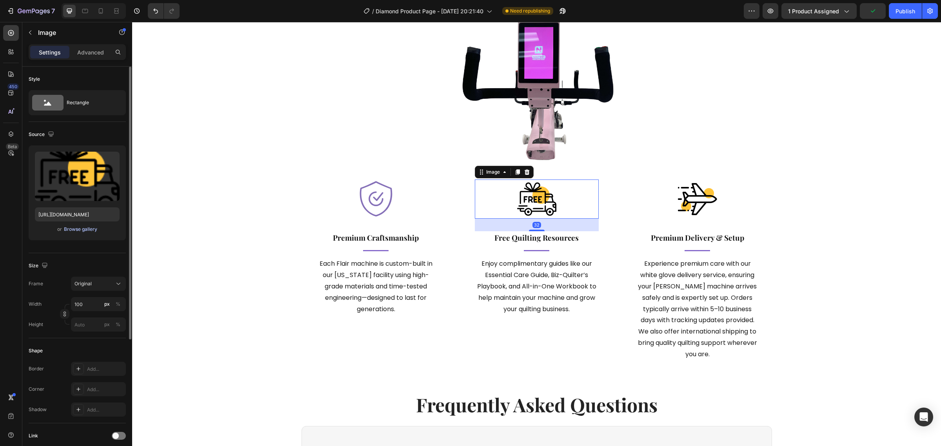
click at [93, 227] on div "Browse gallery" at bounding box center [80, 229] width 33 height 7
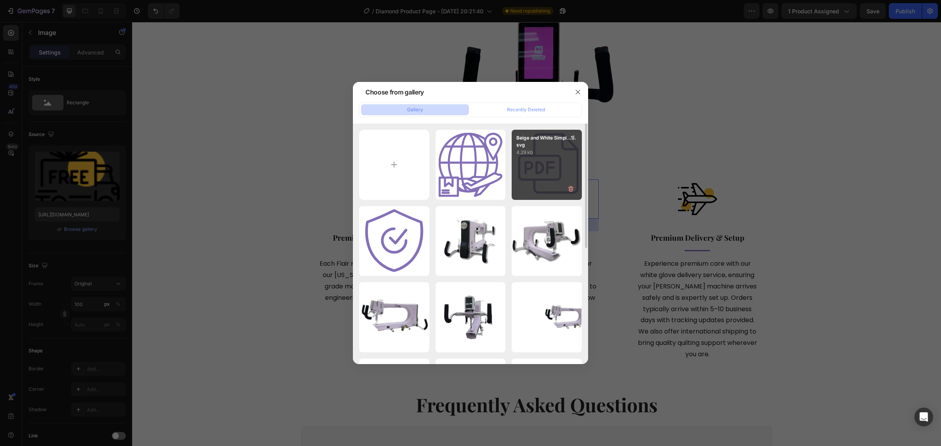
click at [544, 171] on div "Beige and White Simpl...1).svg 4.29 kb" at bounding box center [547, 165] width 70 height 70
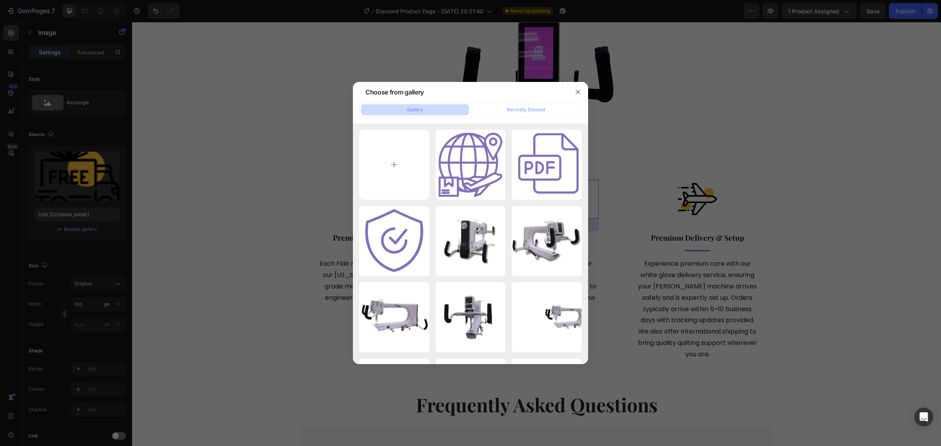
type input "[URL][DOMAIN_NAME]"
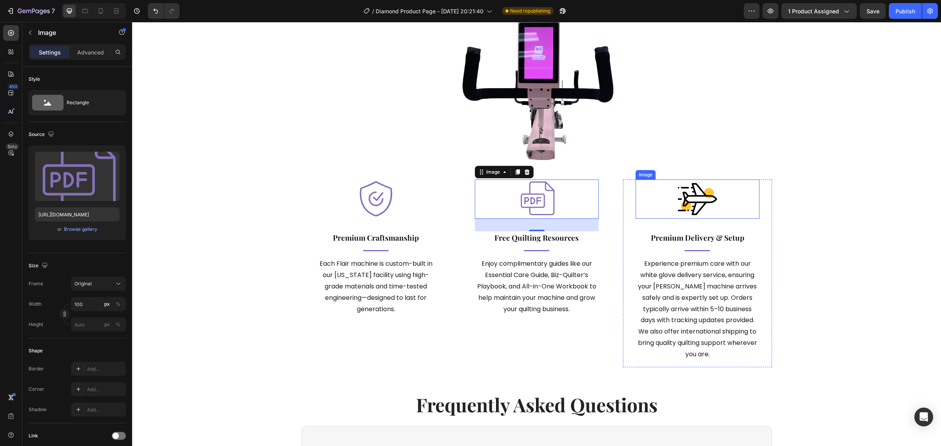
click at [708, 209] on img at bounding box center [697, 199] width 39 height 39
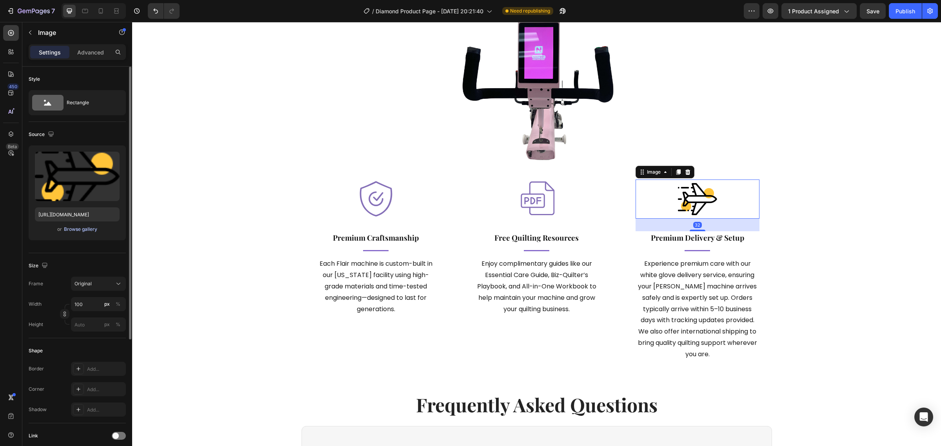
click at [95, 229] on div "Browse gallery" at bounding box center [80, 229] width 33 height 7
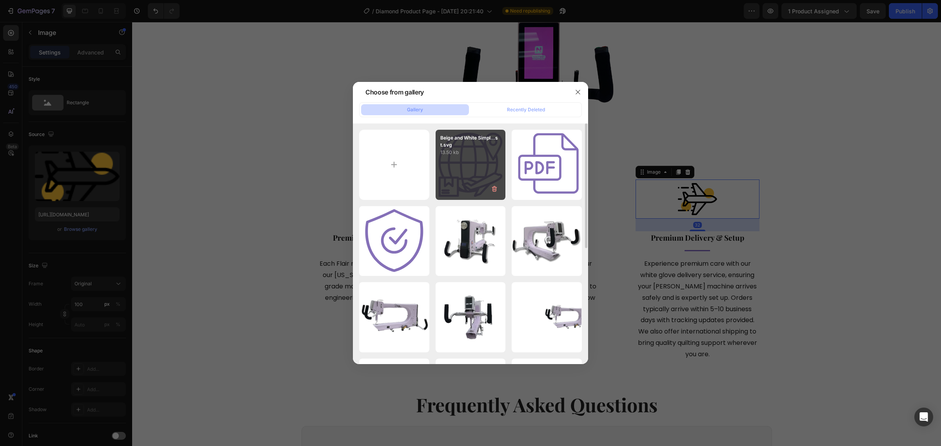
click at [465, 187] on div "Beige and White Simpl...st.svg 13.50 kb" at bounding box center [471, 165] width 70 height 70
type input "[URL][DOMAIN_NAME]"
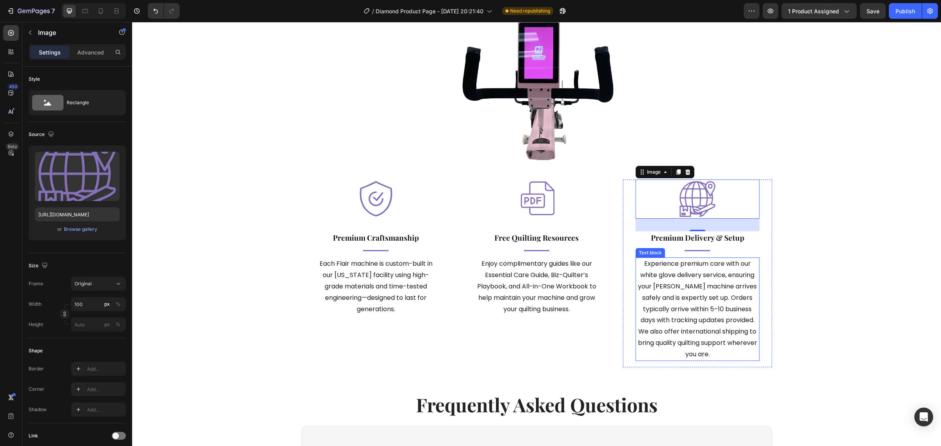
click at [825, 272] on div "⁠⁠⁠⁠⁠⁠⁠ trusted by quilters nationwide backed by quality & care Heading Join th…" at bounding box center [536, 155] width 797 height 449
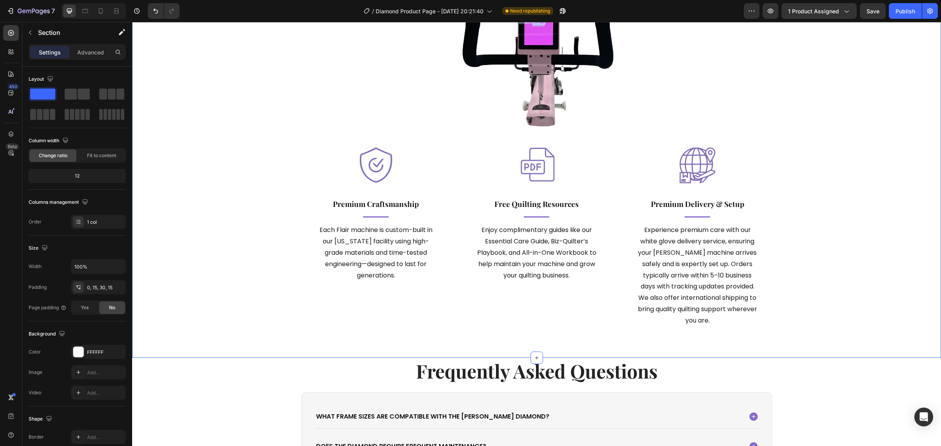
scroll to position [2401, 0]
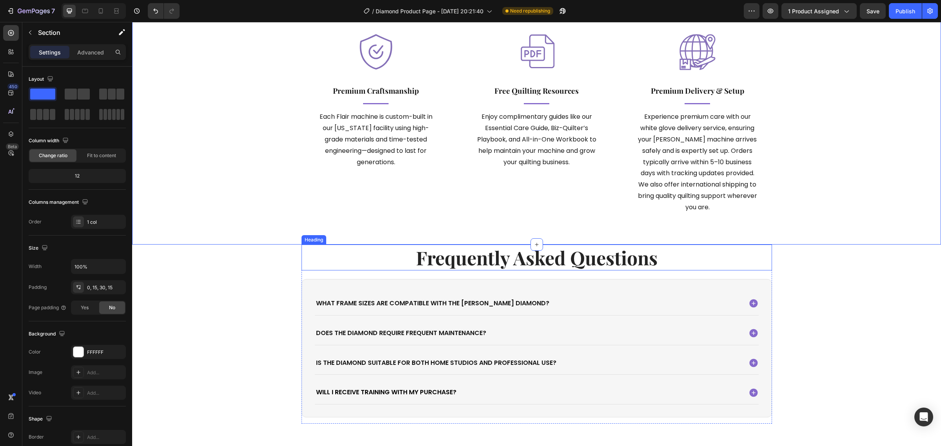
click at [547, 255] on h2 "frequently asked questions" at bounding box center [537, 258] width 470 height 26
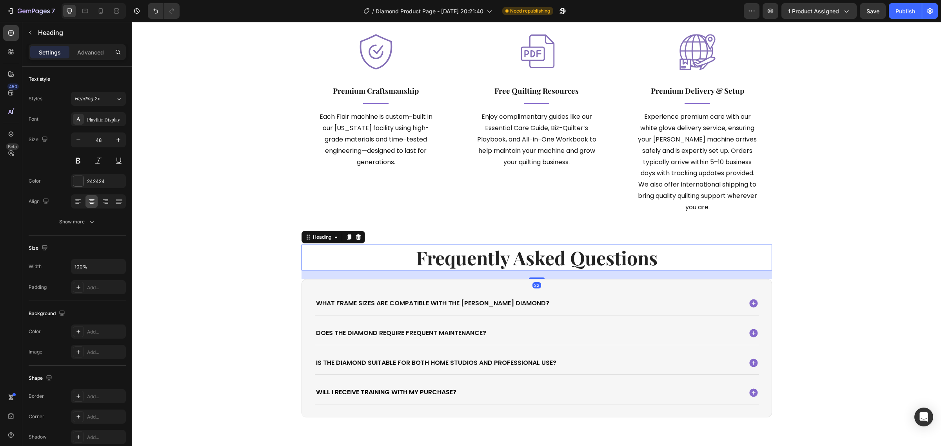
click at [547, 255] on h2 "frequently asked questions" at bounding box center [537, 258] width 470 height 26
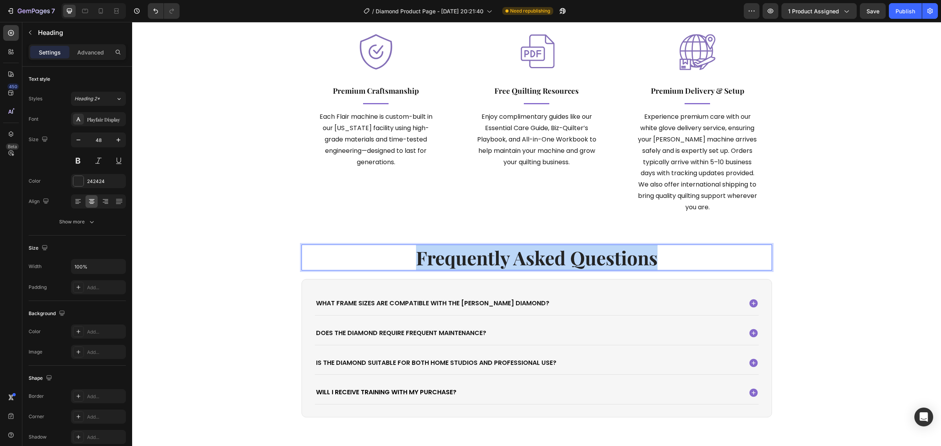
click at [547, 255] on p "frequently asked questions" at bounding box center [536, 257] width 469 height 24
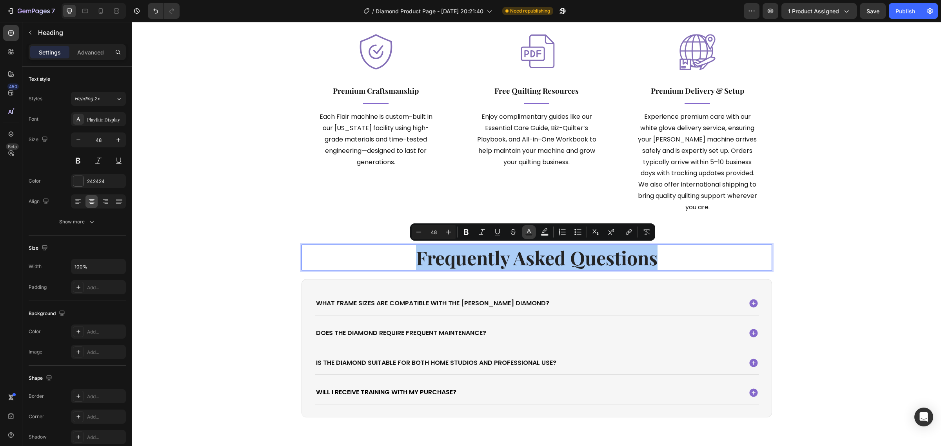
click at [523, 234] on button "Text Color" at bounding box center [529, 232] width 14 height 14
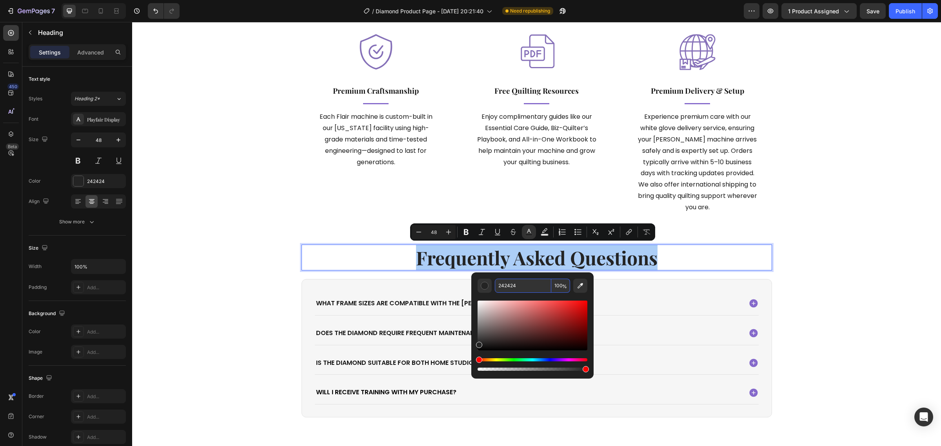
click at [518, 282] on input "242424" at bounding box center [523, 286] width 56 height 14
paste input "5C4591"
type input "5C4591"
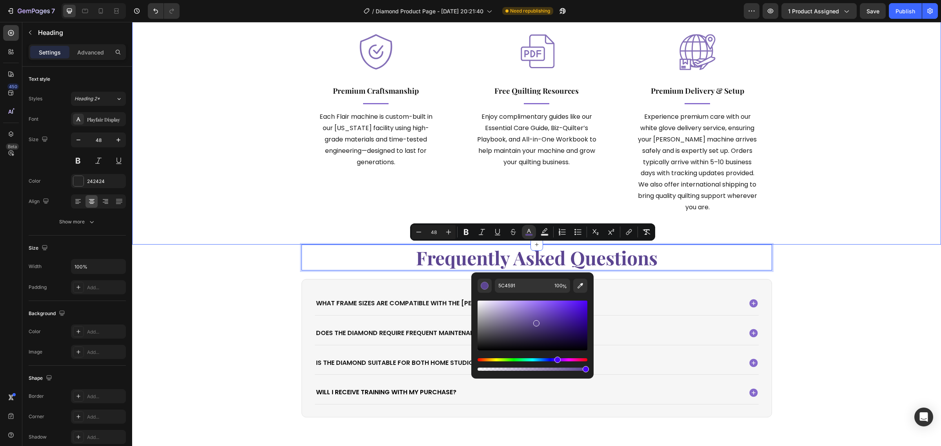
click at [875, 219] on div "⁠⁠⁠⁠⁠⁠⁠ trusted by quilters nationwide backed by quality & care Heading Join th…" at bounding box center [536, 8] width 797 height 449
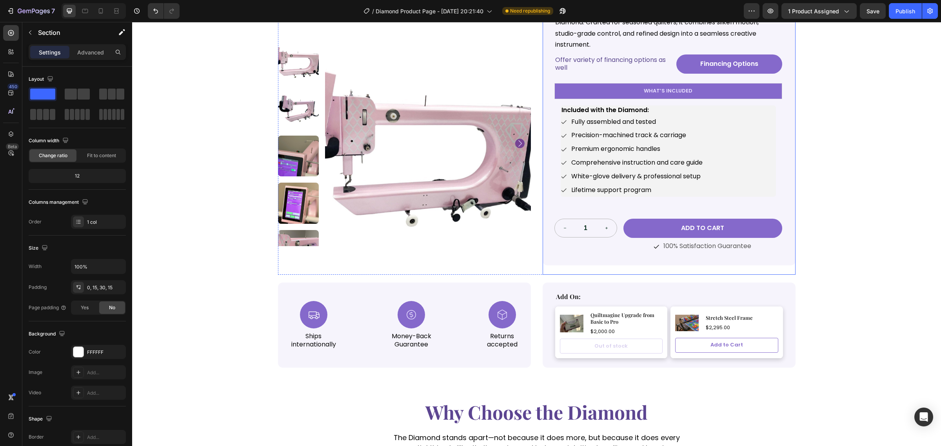
scroll to position [0, 0]
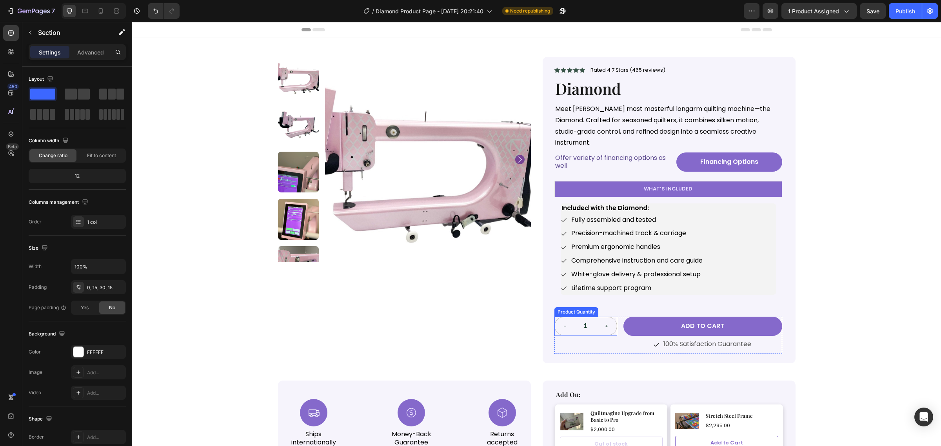
click at [605, 318] on button "increment" at bounding box center [606, 326] width 20 height 18
type input "2"
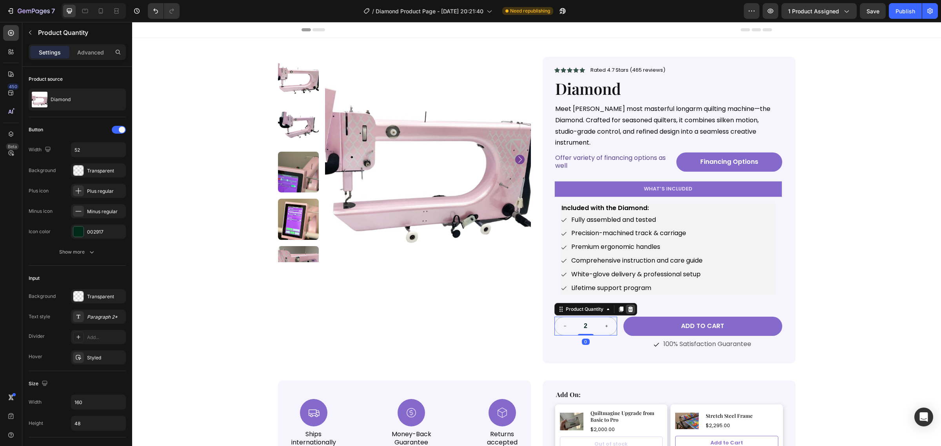
click at [628, 306] on icon at bounding box center [630, 309] width 6 height 6
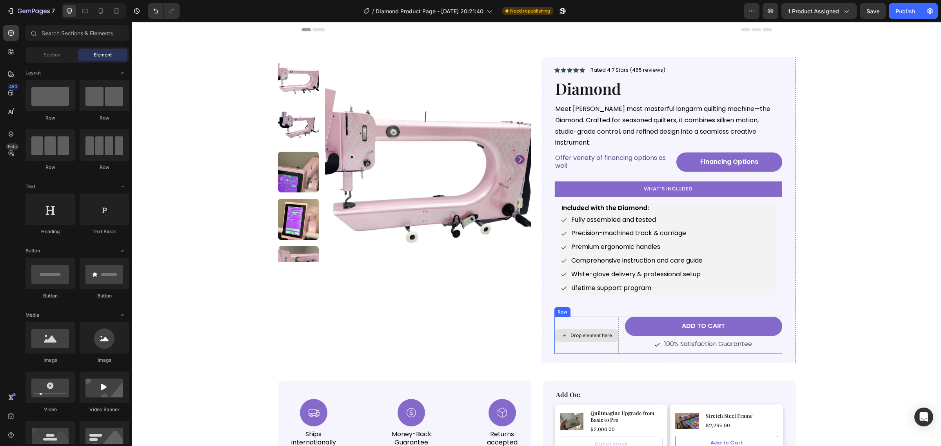
click at [619, 331] on div "Drop element here Add to cart Add to Cart Icon 100% Satisfaction Guarantee Text…" at bounding box center [668, 335] width 228 height 37
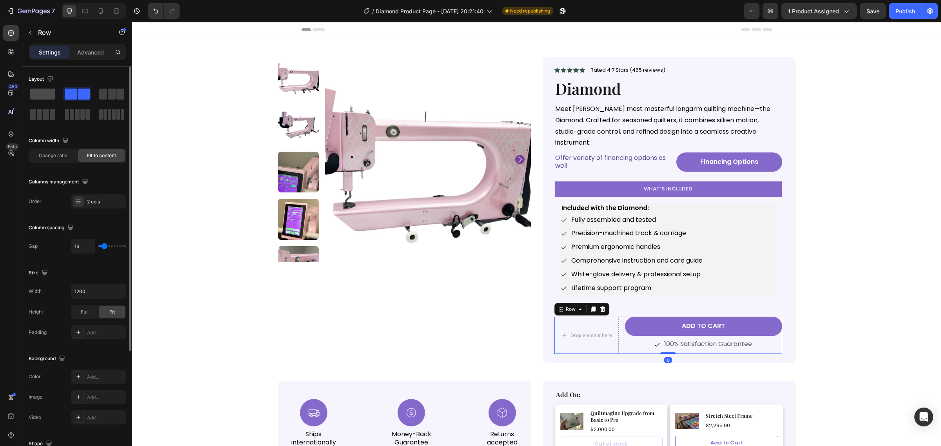
drag, startPoint x: 45, startPoint y: 94, endPoint x: 439, endPoint y: 204, distance: 408.7
click at [45, 94] on span at bounding box center [42, 94] width 25 height 11
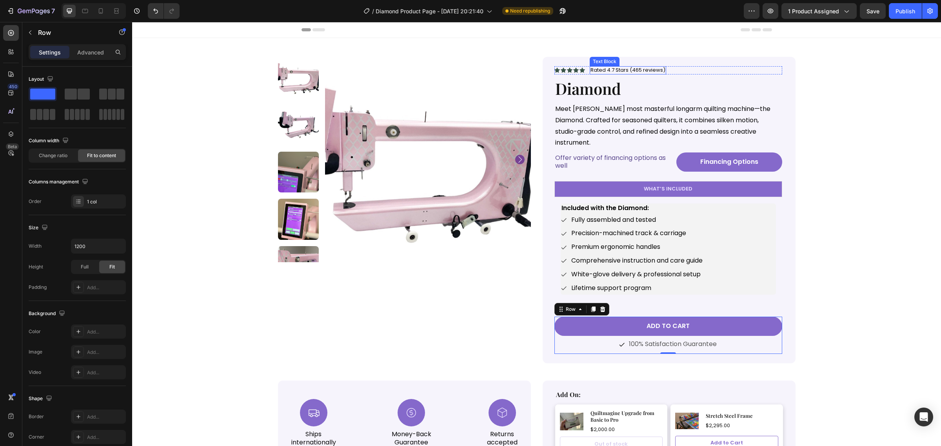
click at [631, 69] on p "Rated 4.7 Stars (465 reviews)" at bounding box center [627, 70] width 75 height 7
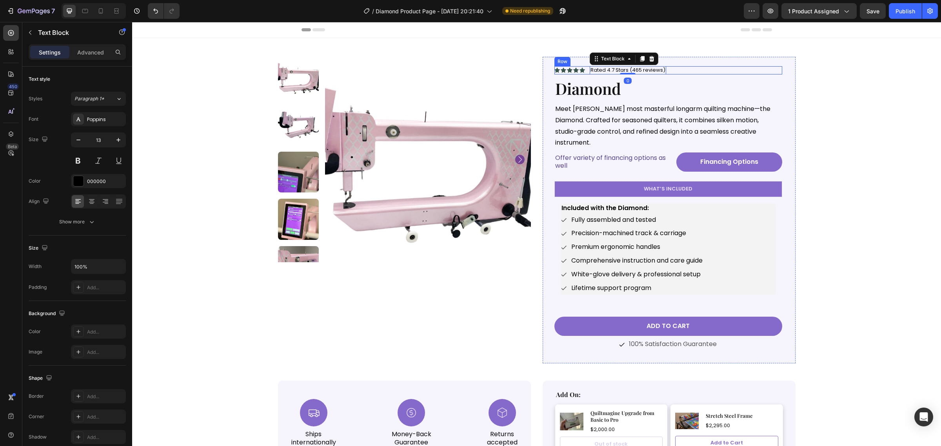
click at [689, 69] on div "Icon Icon Icon Icon Icon Icon List Rated 4.7 Stars (465 reviews) Text Block 0 R…" at bounding box center [668, 70] width 228 height 8
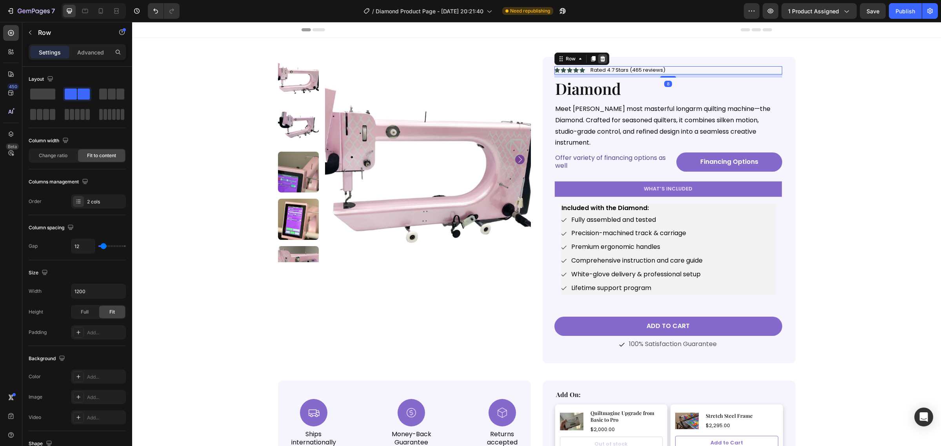
click at [600, 59] on icon at bounding box center [602, 58] width 5 height 5
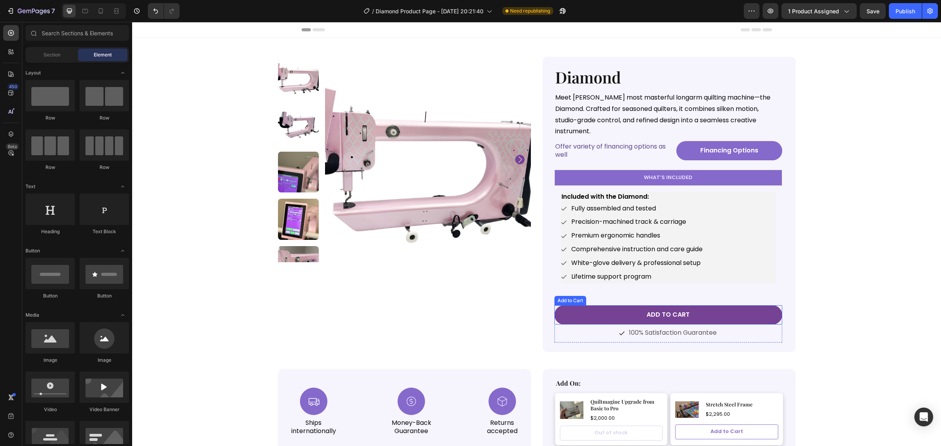
click at [707, 307] on button "Add to cart" at bounding box center [668, 314] width 228 height 19
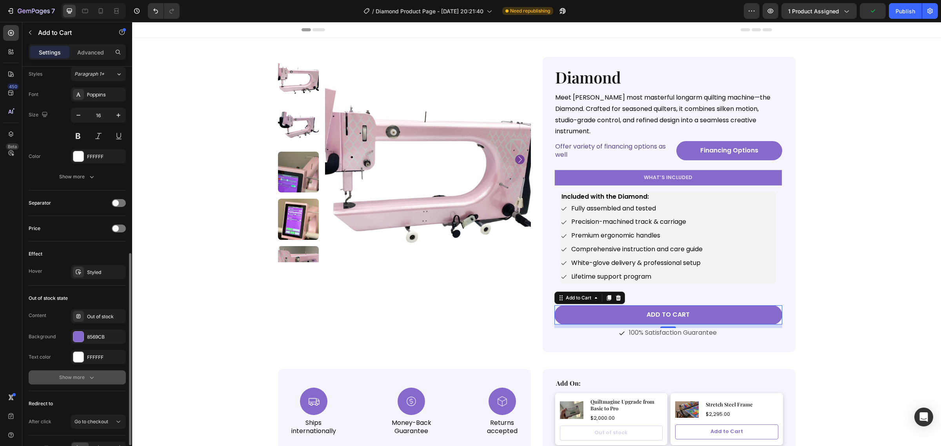
scroll to position [440, 0]
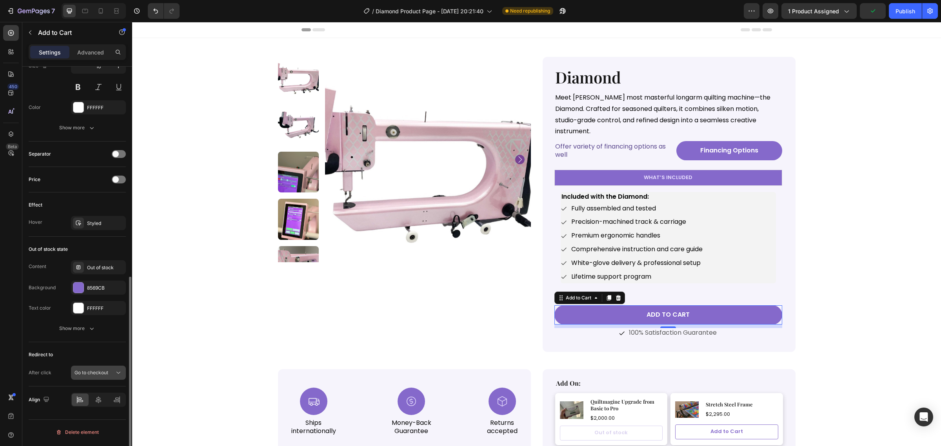
click at [110, 372] on div "Go to checkout" at bounding box center [94, 372] width 40 height 7
click at [106, 357] on p "Open page" at bounding box center [96, 354] width 45 height 7
click at [118, 394] on icon "button" at bounding box center [117, 392] width 3 height 3
click at [91, 390] on div "Add..." at bounding box center [98, 393] width 55 height 14
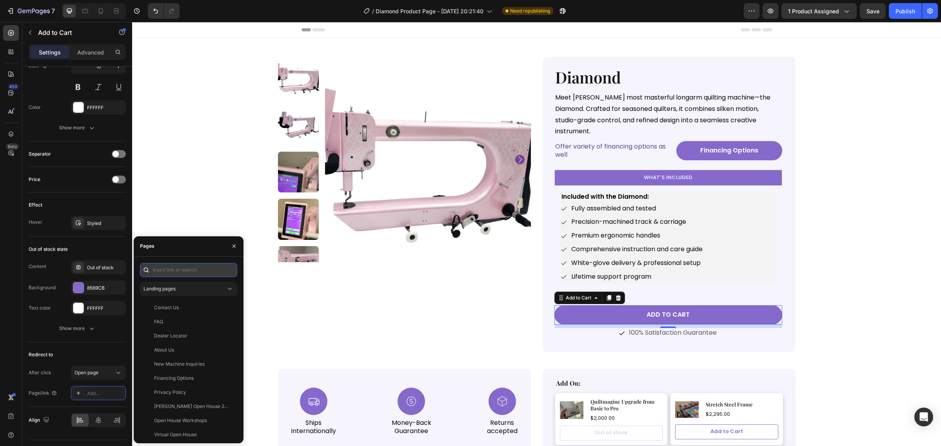
click at [169, 273] on input "text" at bounding box center [188, 270] width 97 height 14
paste input "[URL][DOMAIN_NAME]"
type input "[URL][DOMAIN_NAME]"
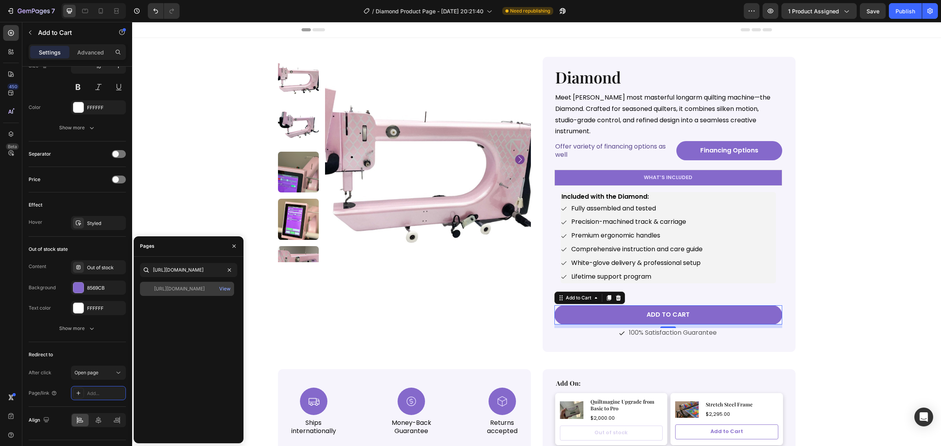
click at [205, 289] on div "[URL][DOMAIN_NAME]" at bounding box center [179, 288] width 51 height 7
click at [193, 288] on div "[URL][DOMAIN_NAME]" at bounding box center [179, 288] width 51 height 7
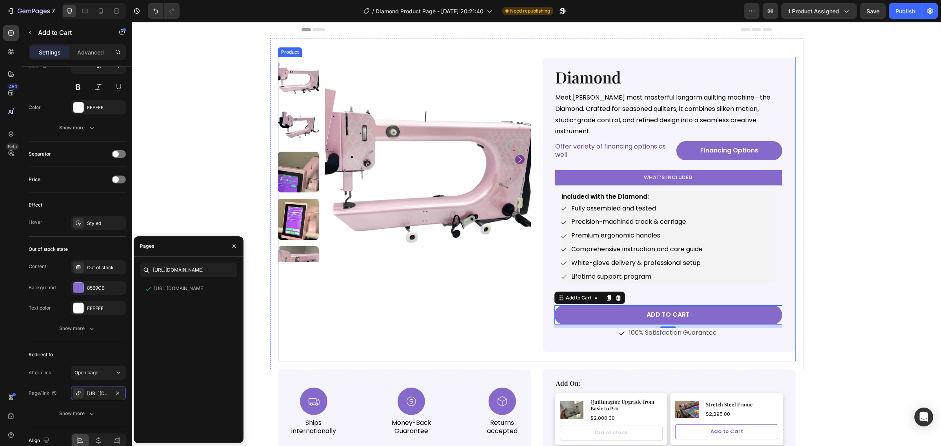
click at [278, 309] on div "Product Images" at bounding box center [404, 209] width 253 height 305
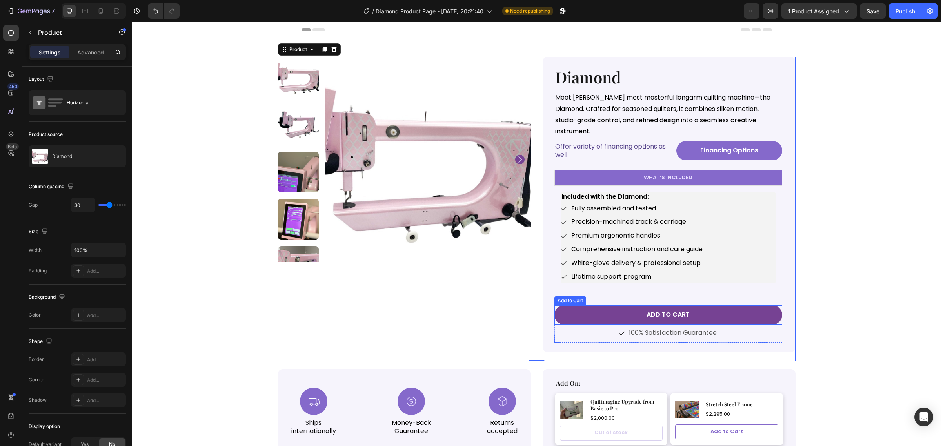
click at [638, 305] on button "Add to cart" at bounding box center [668, 314] width 228 height 19
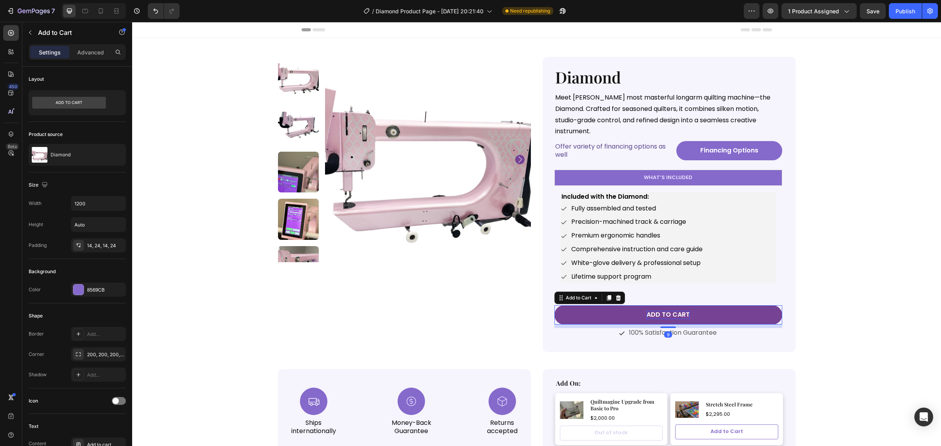
click at [647, 311] on div "Add to cart" at bounding box center [668, 315] width 43 height 8
click at [647, 311] on p "Add to cart" at bounding box center [668, 315] width 43 height 8
click at [661, 305] on button "Schedule a call" at bounding box center [668, 314] width 228 height 19
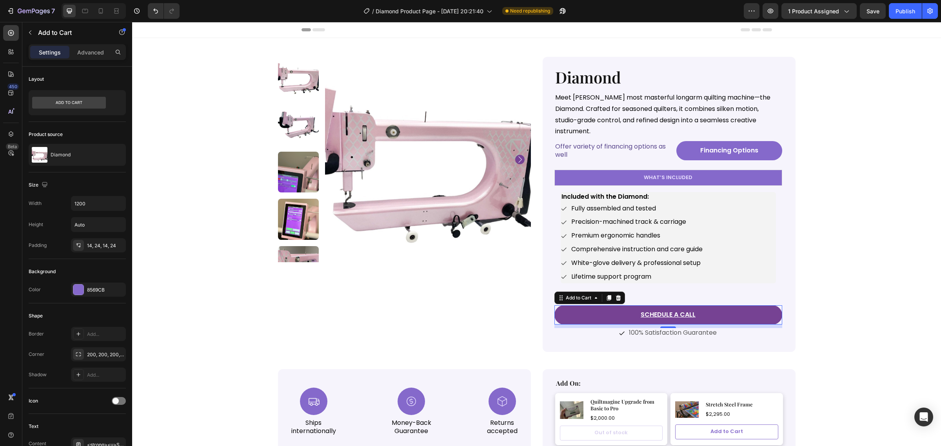
click at [661, 305] on button "Schedule a call" at bounding box center [668, 314] width 228 height 19
click at [661, 310] on u "Schedule a call" at bounding box center [668, 314] width 55 height 9
click at [645, 310] on u "Schedule a call" at bounding box center [668, 314] width 55 height 9
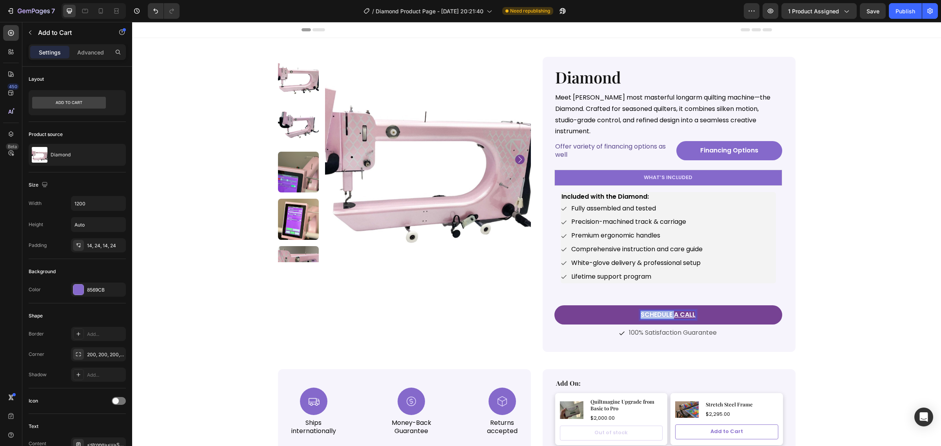
click at [645, 310] on u "Schedule a call" at bounding box center [668, 314] width 55 height 9
click at [710, 305] on button "Schedule a call" at bounding box center [668, 314] width 228 height 19
click at [683, 310] on u "Schedule a call" at bounding box center [668, 314] width 55 height 9
click at [693, 305] on button "Schedule a call" at bounding box center [668, 314] width 228 height 19
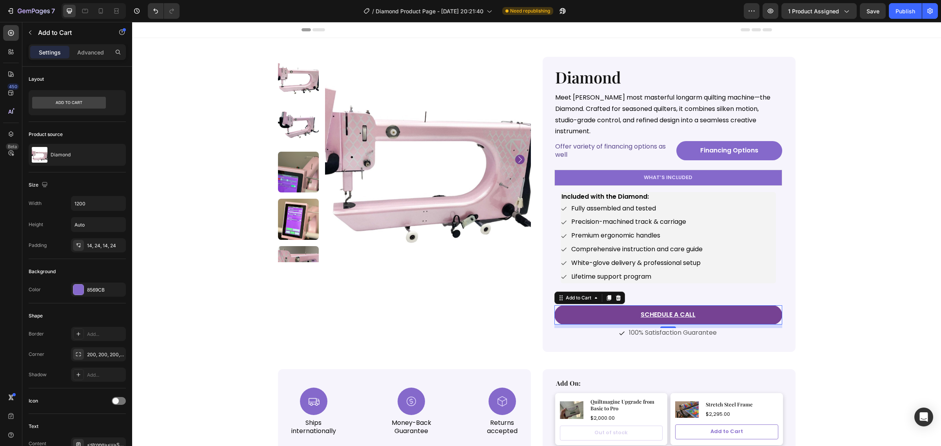
click at [695, 305] on button "Schedule a call" at bounding box center [668, 314] width 228 height 19
click at [685, 310] on u "Schedule a call" at bounding box center [668, 314] width 55 height 9
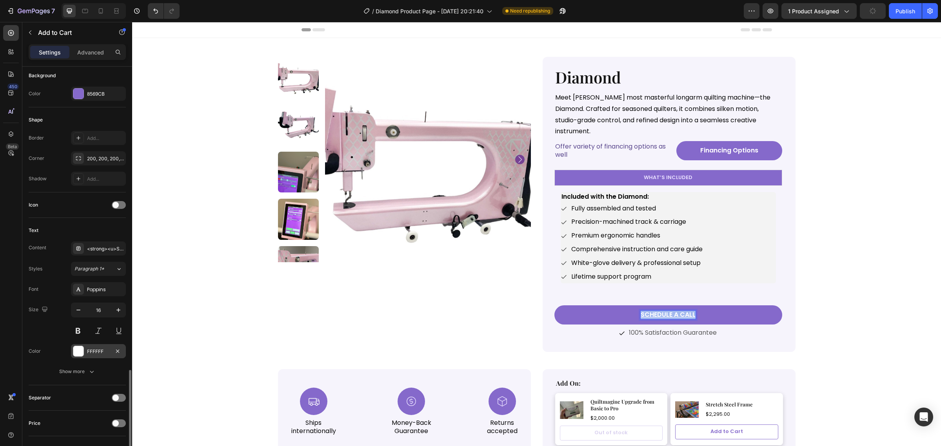
scroll to position [343, 0]
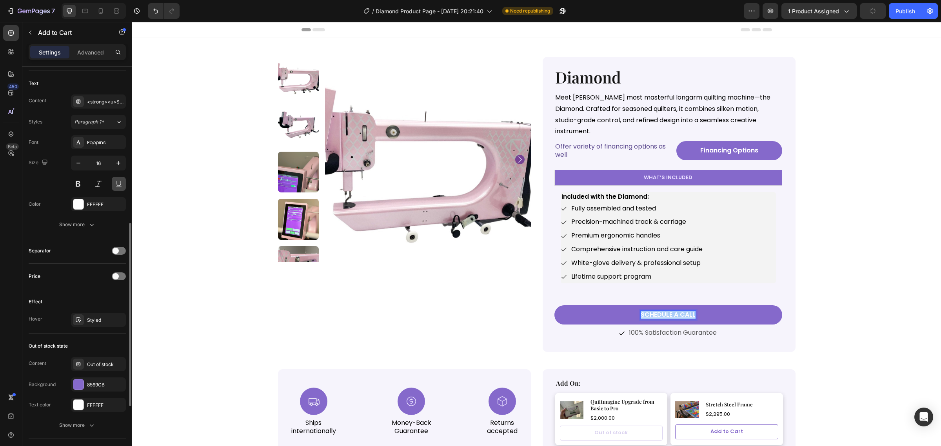
click at [116, 189] on button at bounding box center [119, 184] width 14 height 14
click at [119, 189] on button at bounding box center [119, 184] width 14 height 14
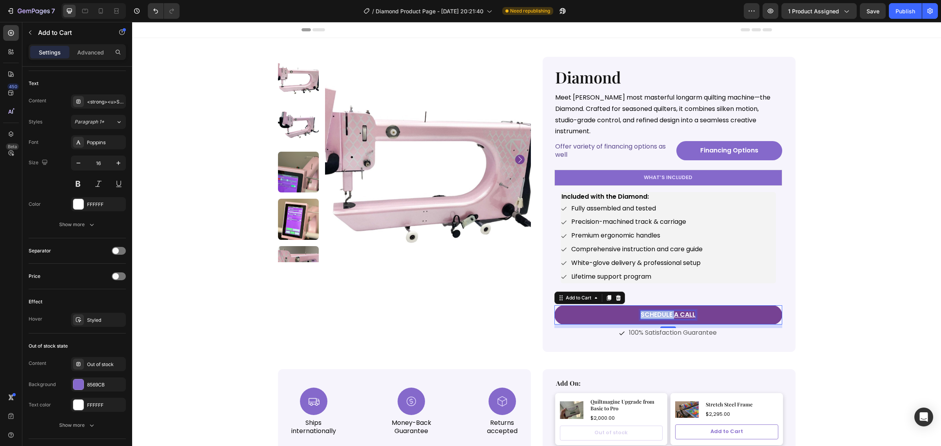
click at [657, 310] on u "Schedule a call" at bounding box center [668, 314] width 55 height 9
click at [676, 310] on u "Schedule a call" at bounding box center [668, 314] width 55 height 9
drag, startPoint x: 690, startPoint y: 308, endPoint x: 636, endPoint y: 306, distance: 54.1
click at [636, 306] on button "Schedule a call" at bounding box center [668, 314] width 228 height 19
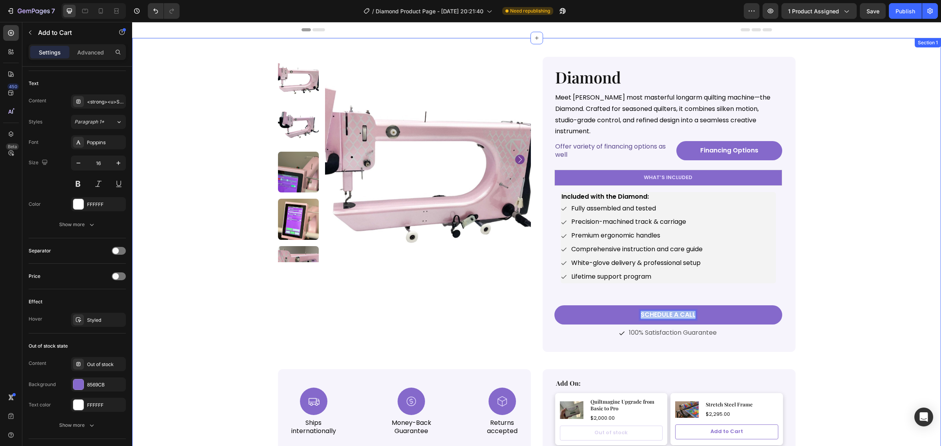
click at [861, 240] on div "Product Images Diamond Product Title Meet Nolting’s most masterful longarm quil…" at bounding box center [536, 246] width 809 height 417
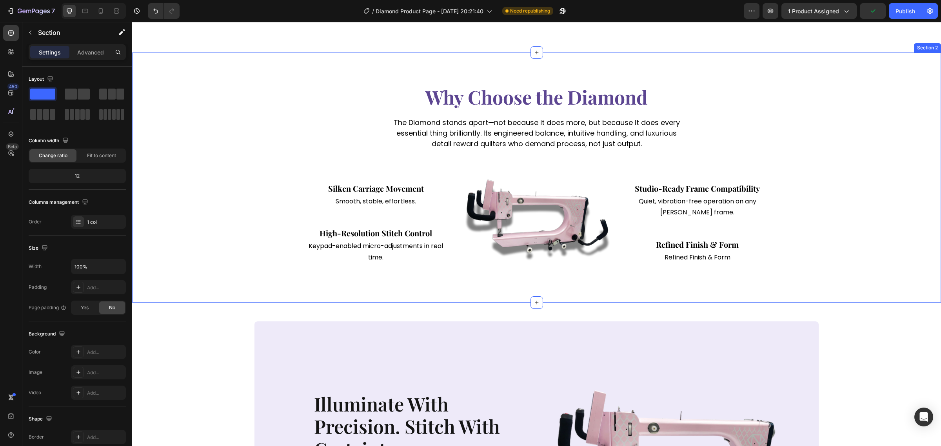
scroll to position [637, 0]
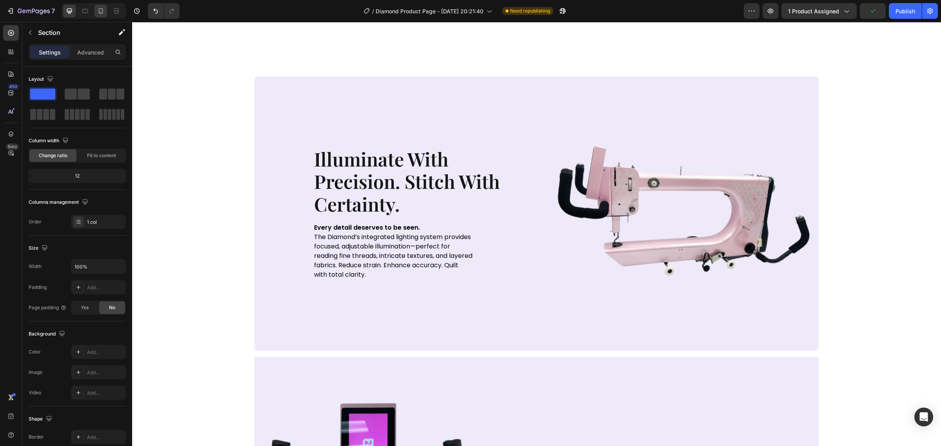
click at [99, 16] on div at bounding box center [100, 11] width 13 height 13
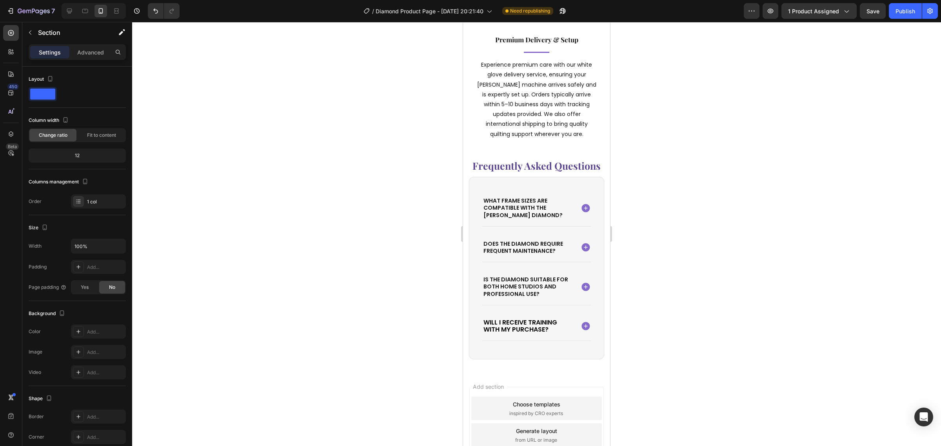
scroll to position [2850, 0]
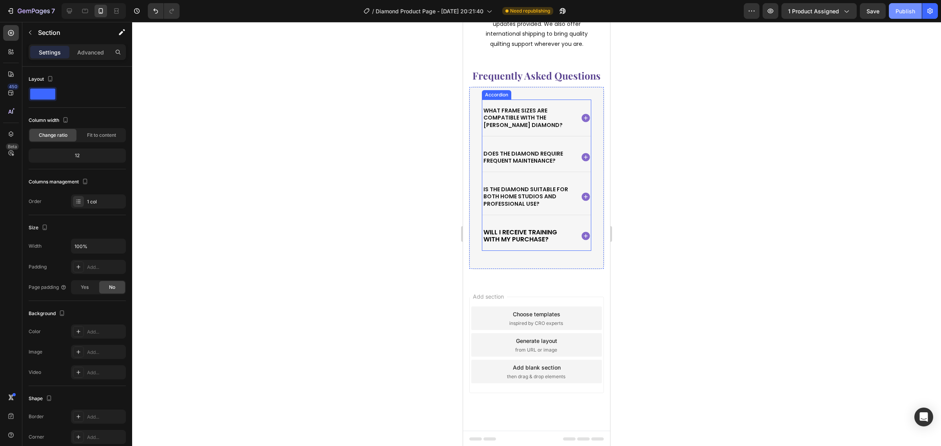
click at [908, 10] on div "Publish" at bounding box center [905, 11] width 20 height 8
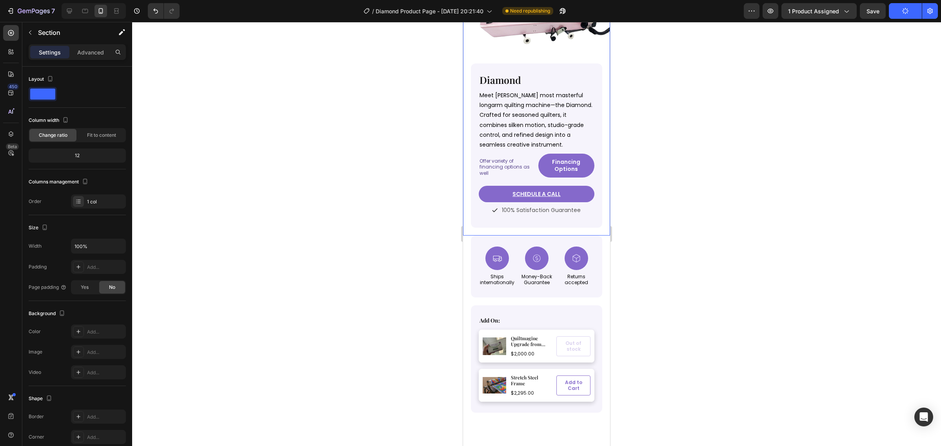
scroll to position [0, 0]
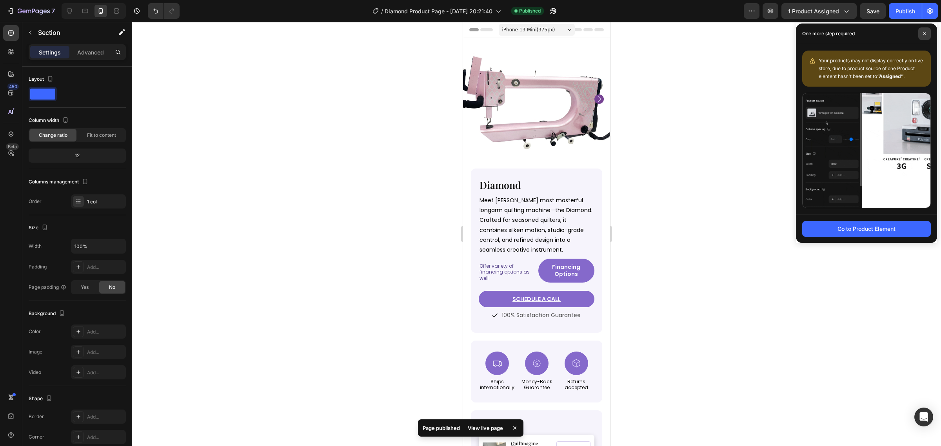
click at [924, 34] on icon at bounding box center [924, 33] width 3 height 3
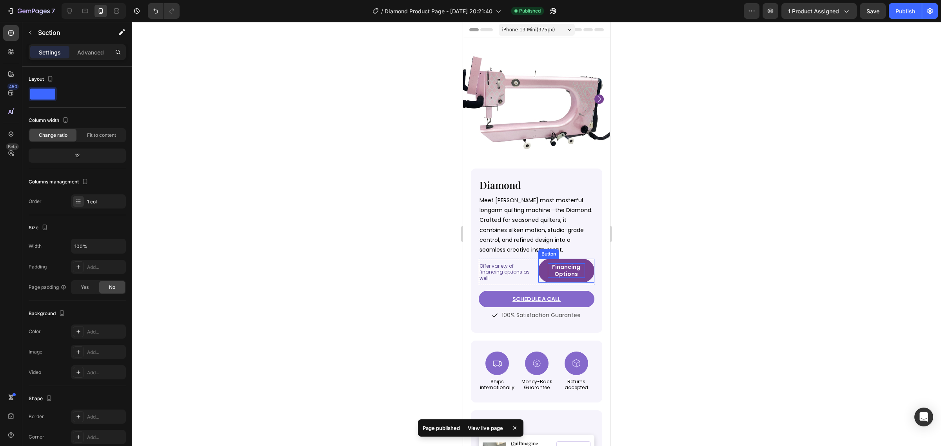
click at [556, 263] on p "Financing Options" at bounding box center [567, 270] width 38 height 14
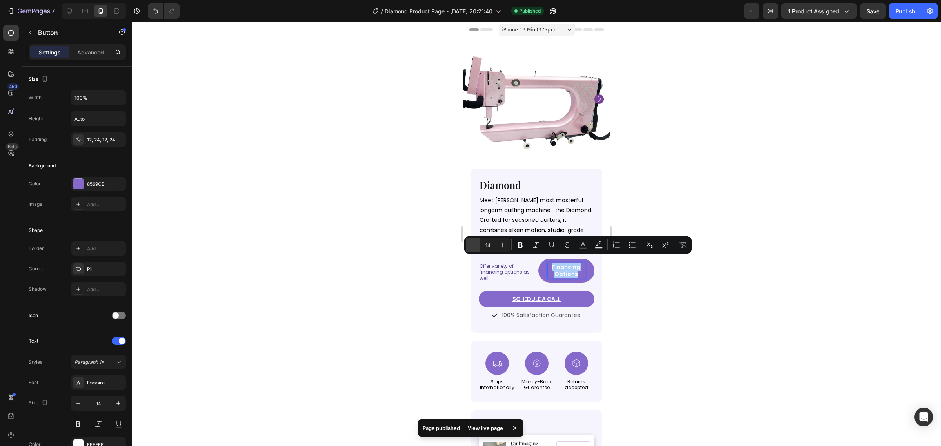
click at [476, 244] on icon "Editor contextual toolbar" at bounding box center [473, 245] width 8 height 8
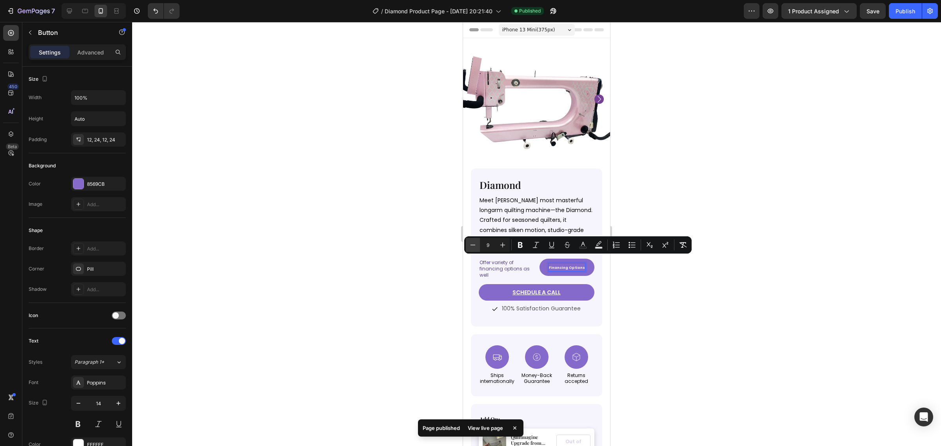
click at [476, 244] on icon "Editor contextual toolbar" at bounding box center [473, 245] width 8 height 8
click at [500, 247] on icon "Editor contextual toolbar" at bounding box center [503, 245] width 8 height 8
type input "9"
click at [618, 287] on div at bounding box center [536, 234] width 809 height 424
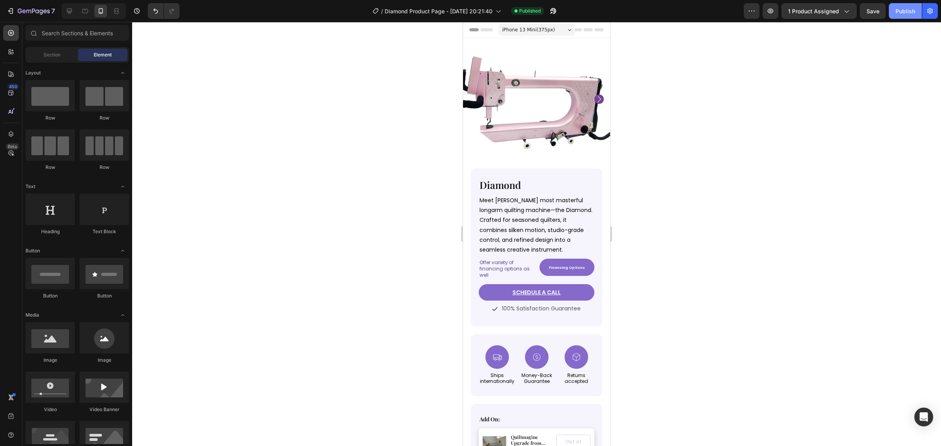
drag, startPoint x: 906, startPoint y: 17, endPoint x: 96, endPoint y: 176, distance: 825.2
click at [906, 17] on button "Publish" at bounding box center [905, 11] width 33 height 16
click at [552, 16] on button "button" at bounding box center [553, 11] width 16 height 16
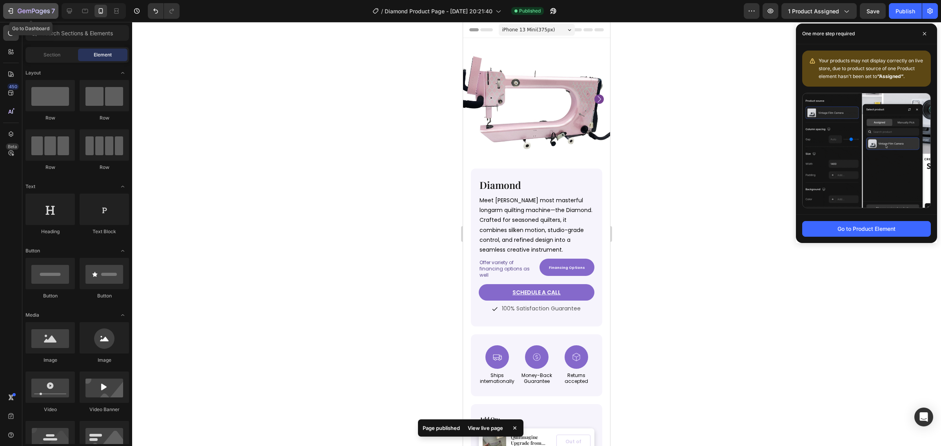
click at [38, 13] on icon "button" at bounding box center [37, 11] width 4 height 4
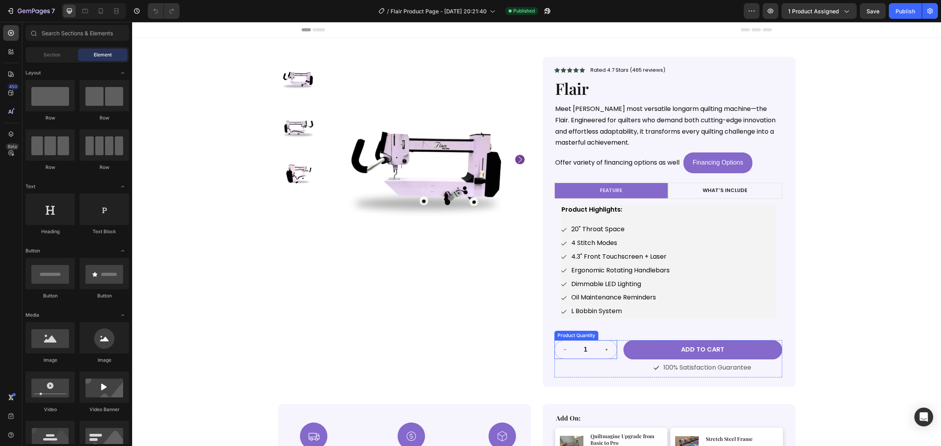
click at [602, 358] on button "increment" at bounding box center [606, 350] width 20 height 18
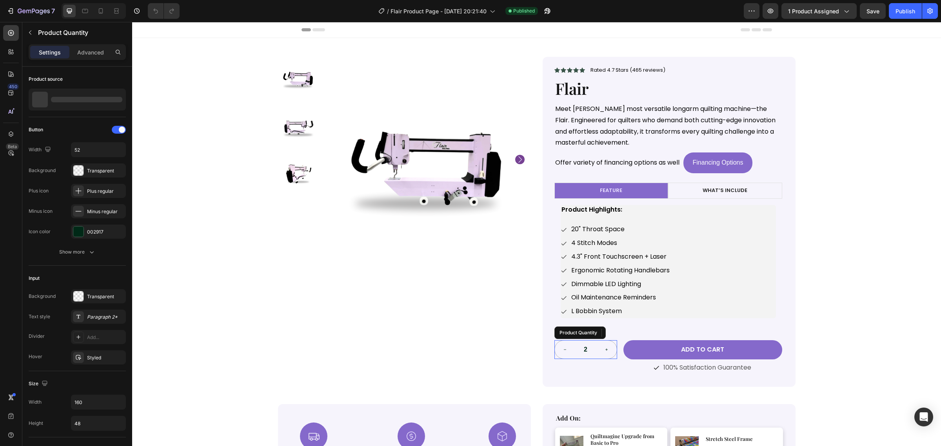
type input "2"
click at [628, 336] on icon at bounding box center [630, 332] width 5 height 5
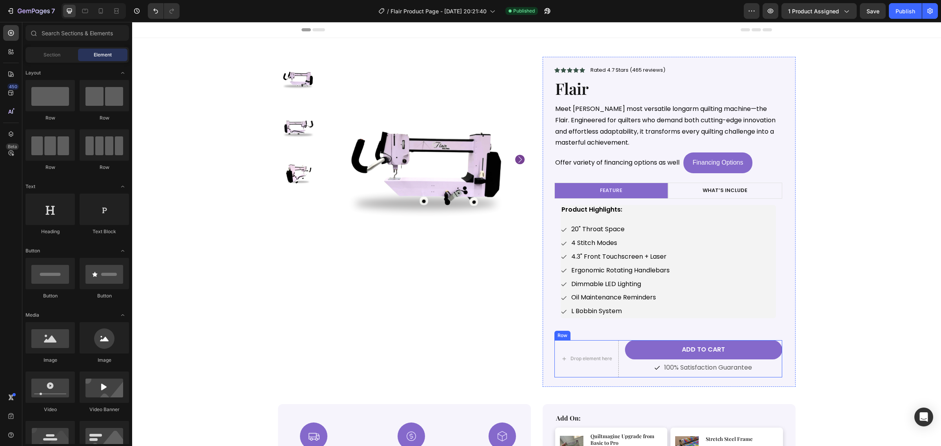
click at [616, 354] on div "Drop element here Add to cart Add to Cart Icon 100% Satisfaction Guarantee Text…" at bounding box center [668, 358] width 228 height 37
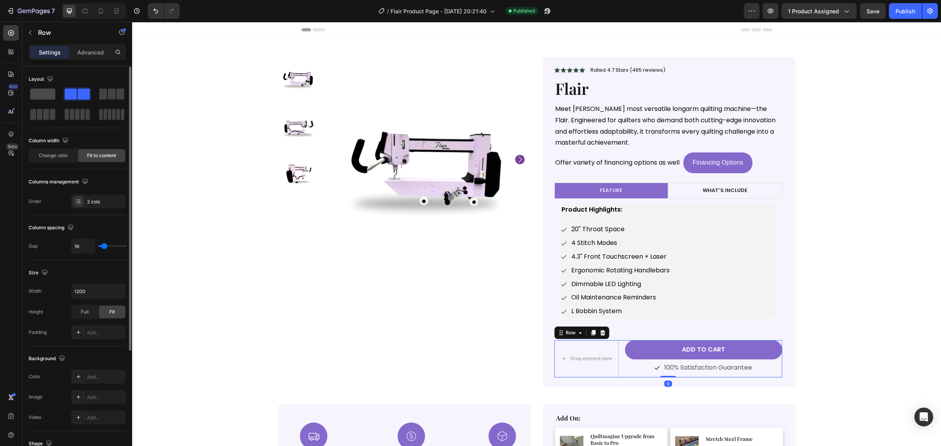
drag, startPoint x: 40, startPoint y: 96, endPoint x: 224, endPoint y: 211, distance: 216.9
click at [40, 96] on span at bounding box center [42, 94] width 25 height 11
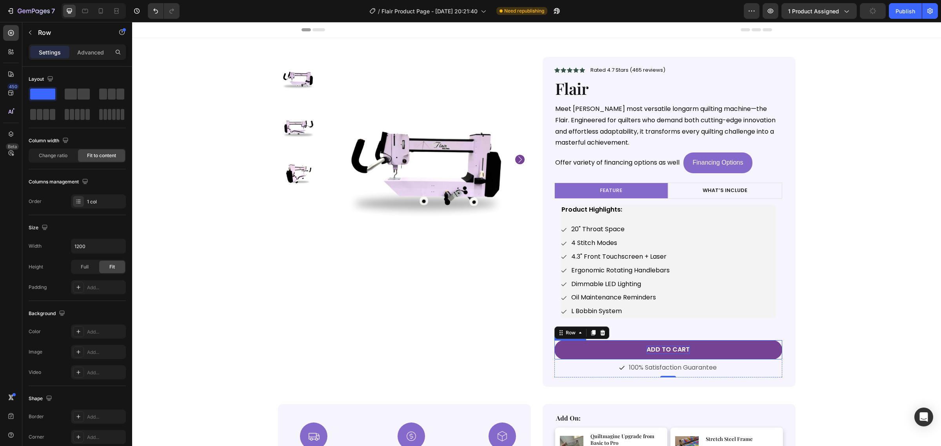
click at [660, 349] on div "Add to cart" at bounding box center [668, 350] width 43 height 8
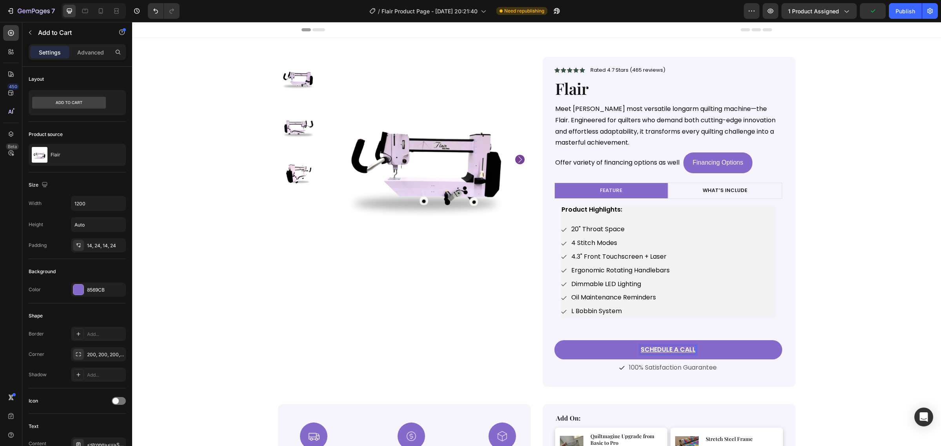
click at [671, 354] on u "Schedule a call" at bounding box center [668, 349] width 55 height 9
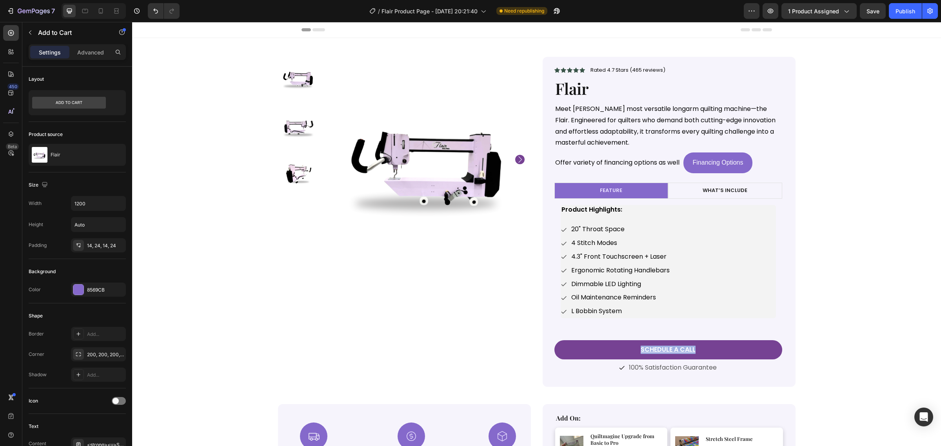
click at [572, 353] on button "Schedule a call" at bounding box center [668, 349] width 228 height 19
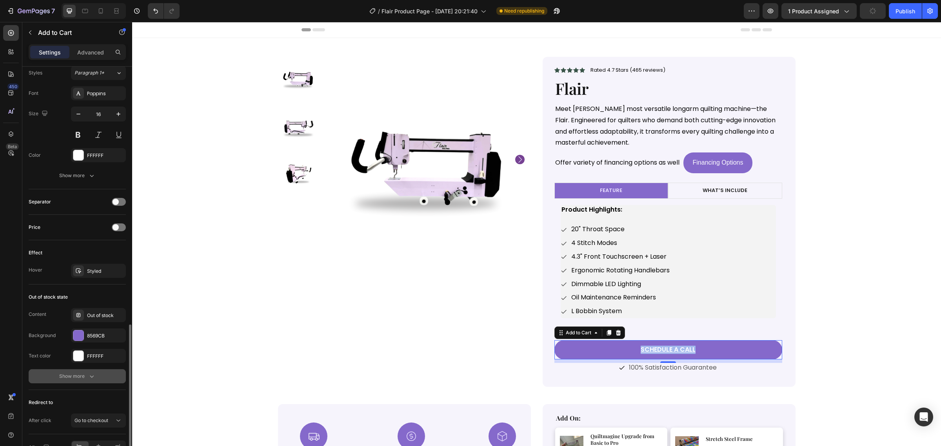
scroll to position [440, 0]
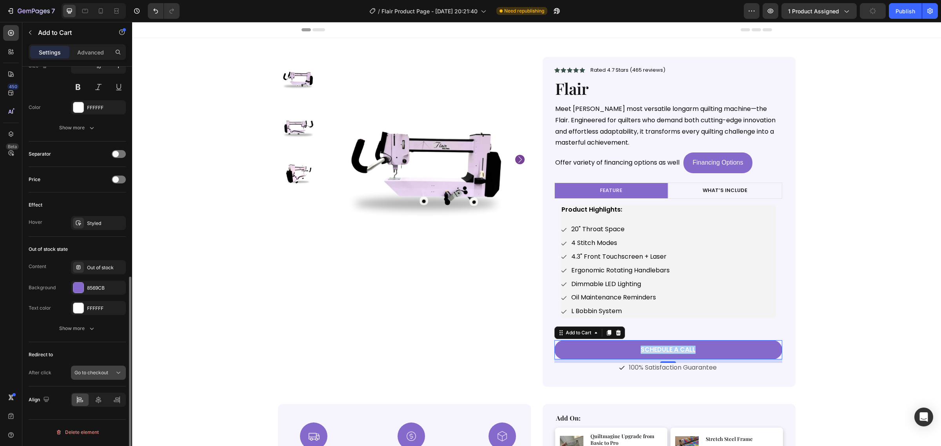
click at [114, 379] on button "Go to checkout" at bounding box center [98, 373] width 55 height 14
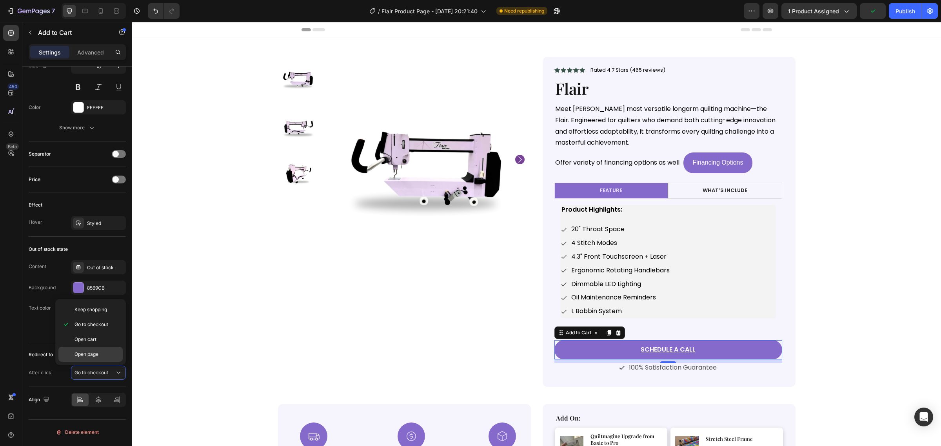
click at [107, 358] on p "Open page" at bounding box center [96, 354] width 45 height 7
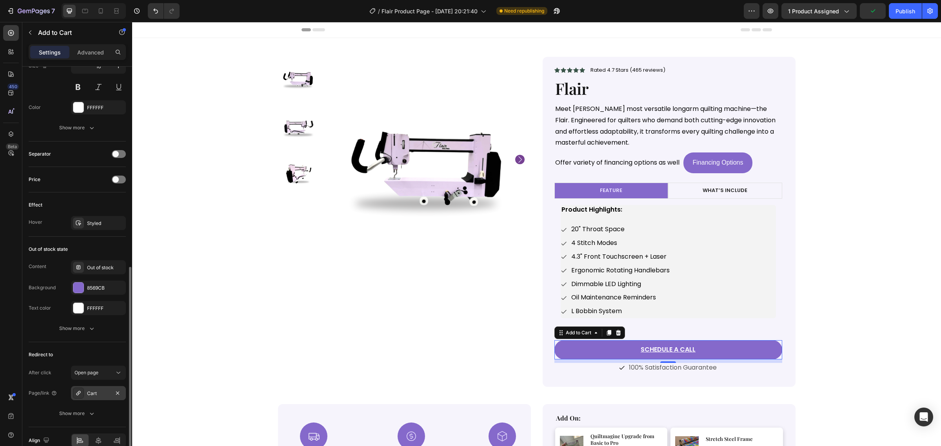
click at [102, 390] on div "Cart" at bounding box center [98, 393] width 55 height 14
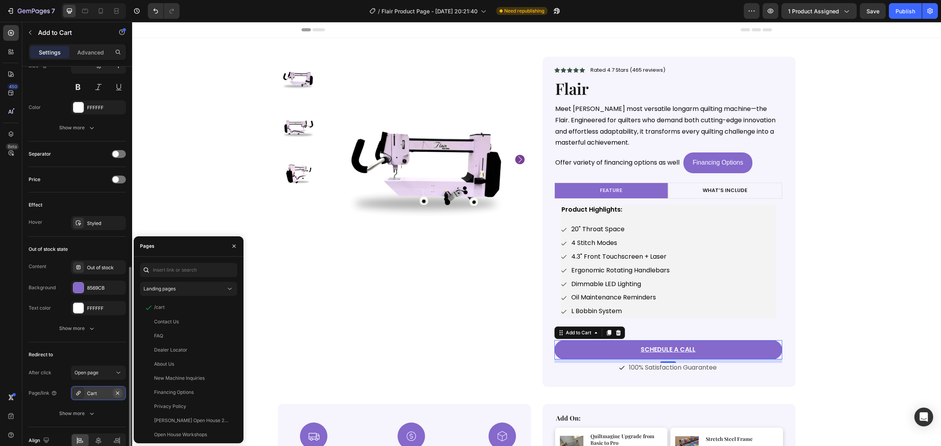
click at [114, 395] on icon "button" at bounding box center [117, 393] width 6 height 6
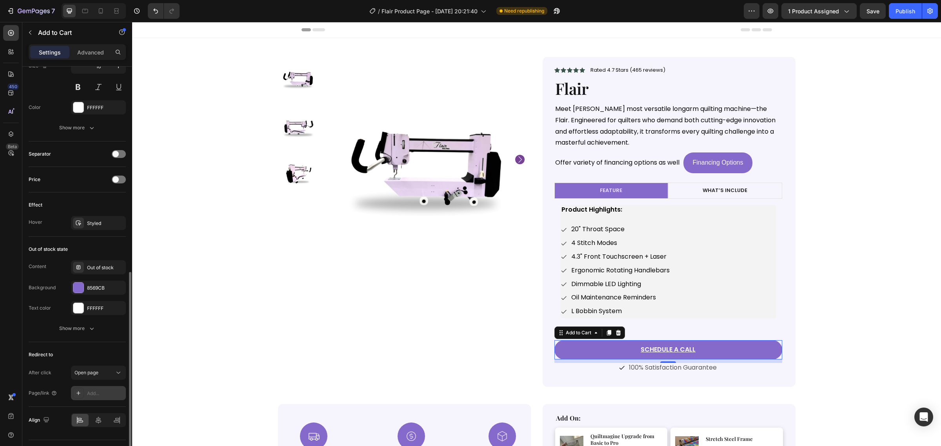
click at [111, 397] on div "Add..." at bounding box center [105, 393] width 37 height 7
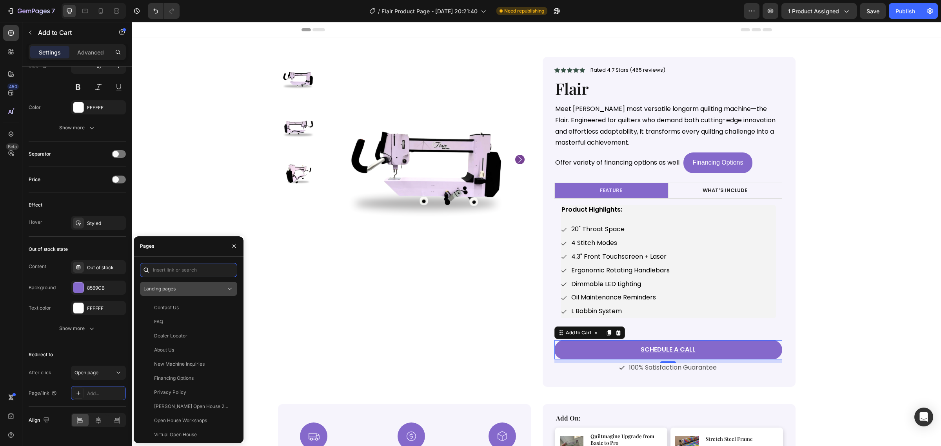
paste input "https://calendly.com/mamcafee-zb9q/discovery-call?month=2025-08&_kx=mTU0yUB6JrT…"
type input "https://calendly.com/mamcafee-zb9q/discovery-call?month=2025-08&_kx=mTU0yUB6JrT…"
click at [187, 291] on div "https://calendly.com/mamcafee-zb9q/discovery-call?month=2025-08&_kx=mTU0yUB6JrT…" at bounding box center [179, 288] width 51 height 7
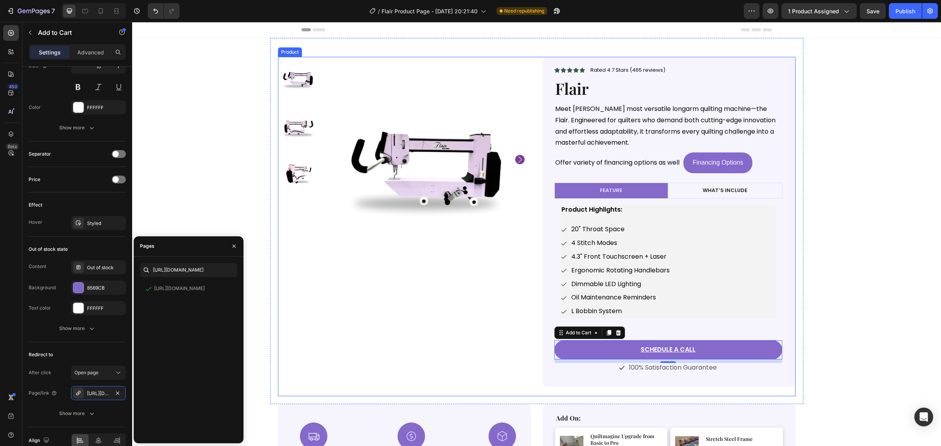
click at [519, 379] on div "Product Images" at bounding box center [404, 227] width 253 height 340
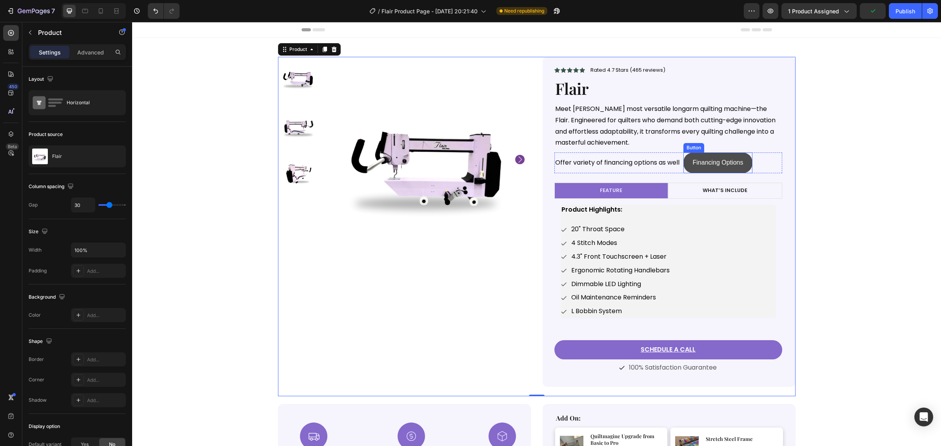
click at [717, 169] on link "Financing Options" at bounding box center [717, 163] width 69 height 21
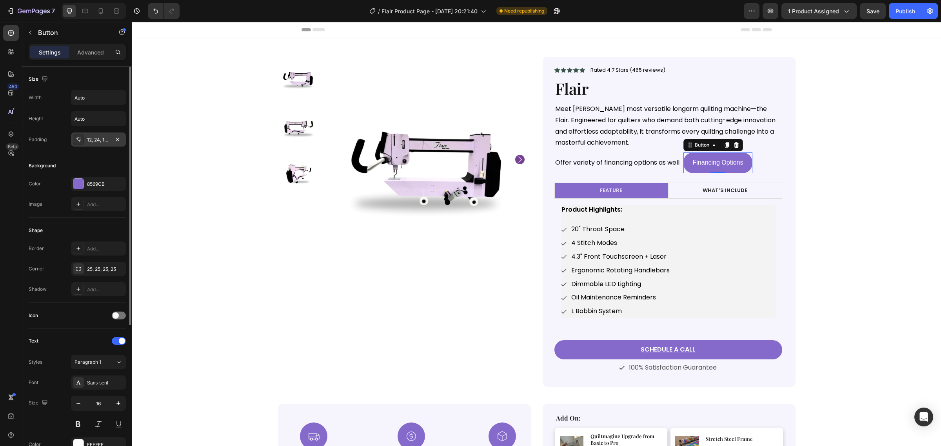
click at [103, 143] on div "12, 24, 12, 24" at bounding box center [98, 139] width 23 height 7
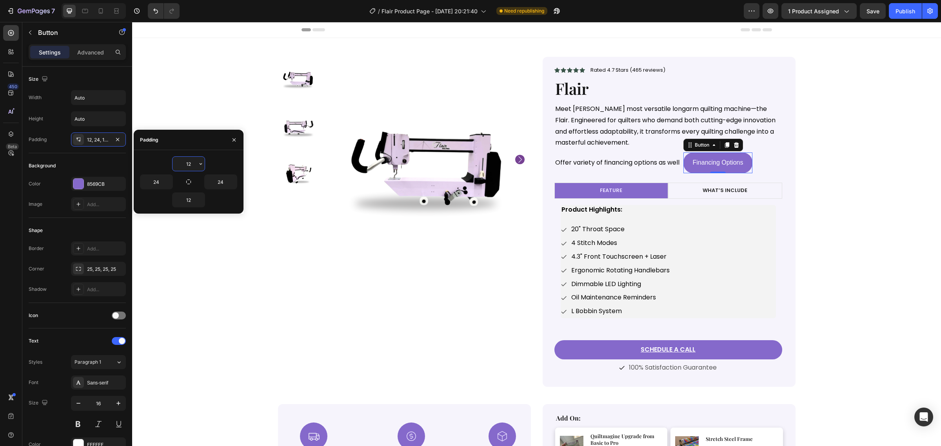
click at [185, 166] on input "12" at bounding box center [189, 164] width 32 height 14
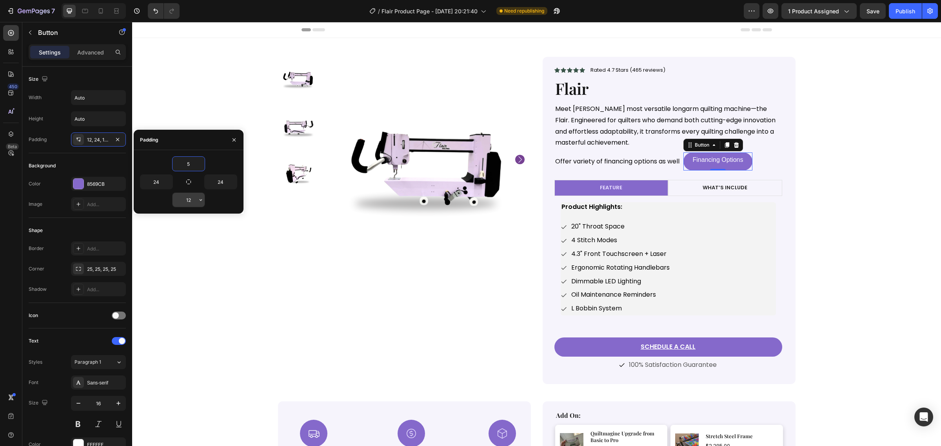
type input "5"
click at [185, 199] on input "12" at bounding box center [189, 200] width 32 height 14
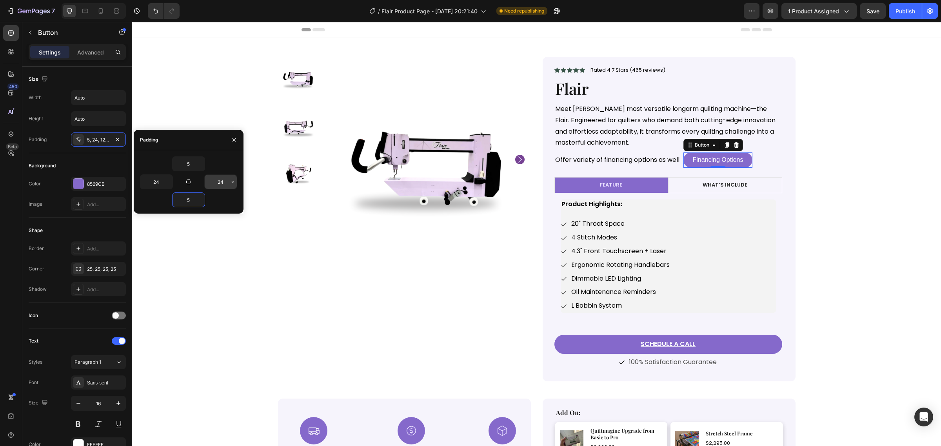
type input "5"
click at [218, 183] on input "24" at bounding box center [221, 182] width 32 height 14
type input "5"
click at [156, 185] on input "24" at bounding box center [156, 182] width 32 height 14
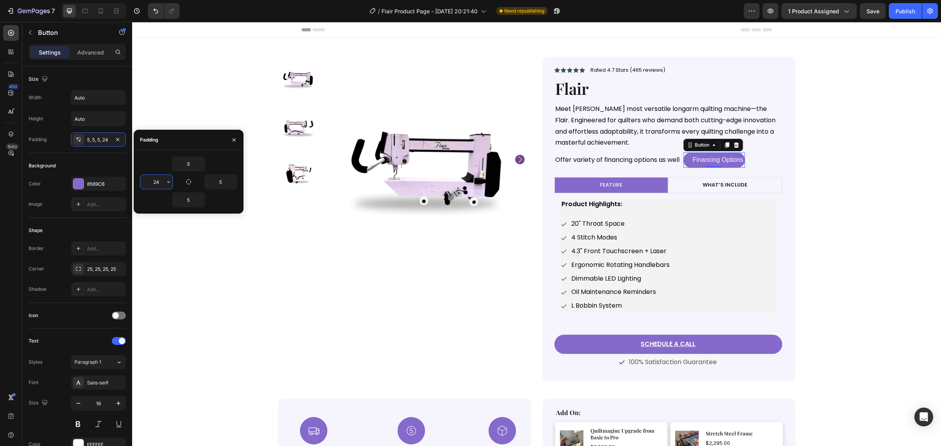
click at [156, 185] on input "24" at bounding box center [156, 182] width 32 height 14
type input "15"
click at [218, 185] on input "5" at bounding box center [221, 182] width 32 height 14
type input "15"
click at [782, 231] on div "Icon Icon Icon Icon Icon Icon List Rated 4.7 Stars (465 reviews) Text Block Row…" at bounding box center [669, 219] width 253 height 325
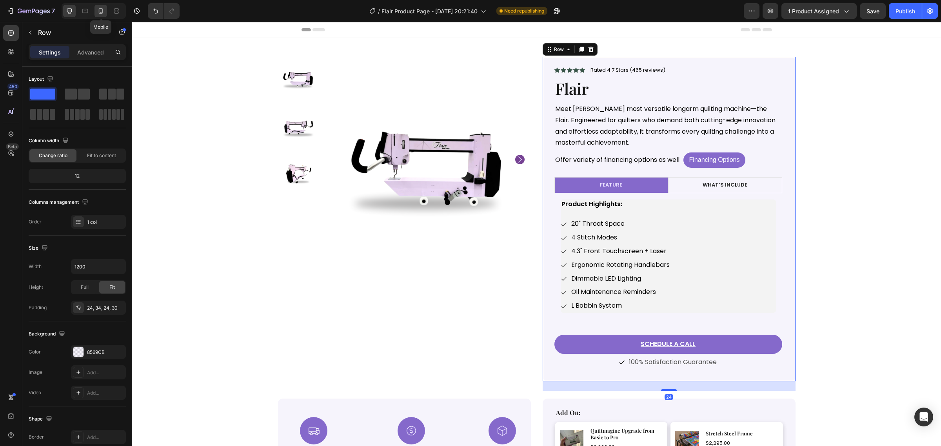
click at [99, 11] on icon at bounding box center [101, 10] width 4 height 5
type input "100%"
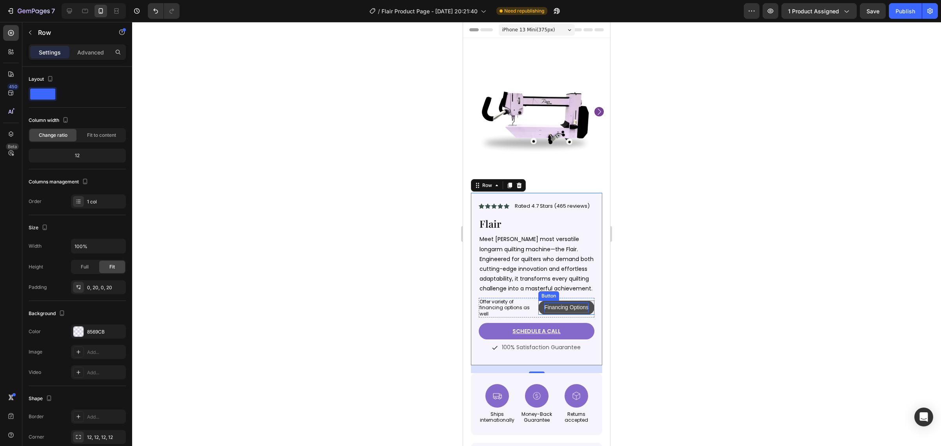
click at [561, 312] on p "Financing Options" at bounding box center [566, 308] width 44 height 10
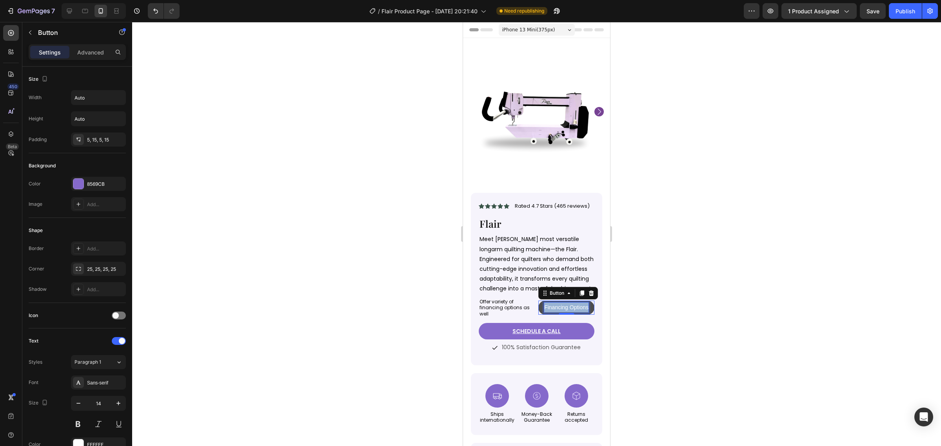
click at [561, 312] on p "Financing Options" at bounding box center [566, 308] width 44 height 10
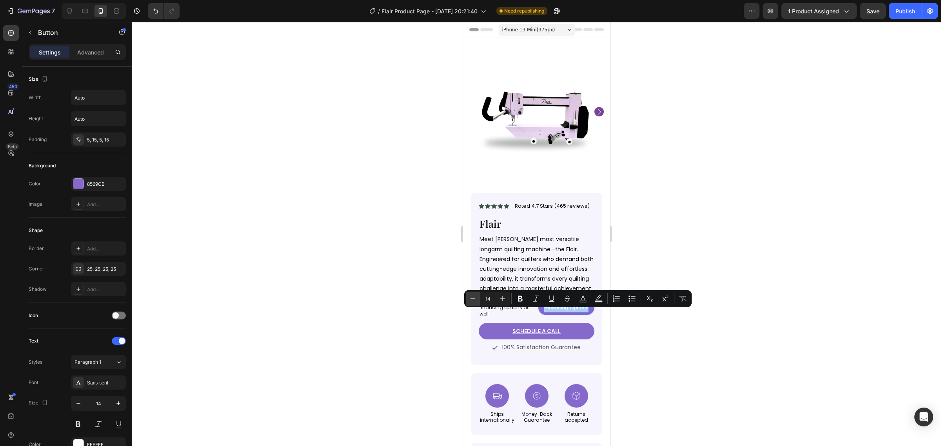
click at [474, 302] on icon "Editor contextual toolbar" at bounding box center [473, 299] width 8 height 8
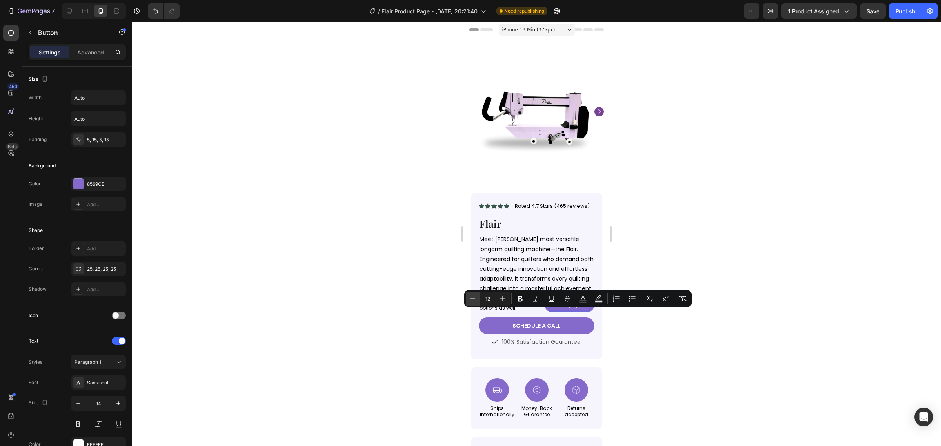
click at [474, 302] on icon "Editor contextual toolbar" at bounding box center [473, 299] width 8 height 8
click at [503, 302] on icon "Editor contextual toolbar" at bounding box center [503, 299] width 8 height 8
type input "11"
drag, startPoint x: 648, startPoint y: 332, endPoint x: 142, endPoint y: 302, distance: 507.1
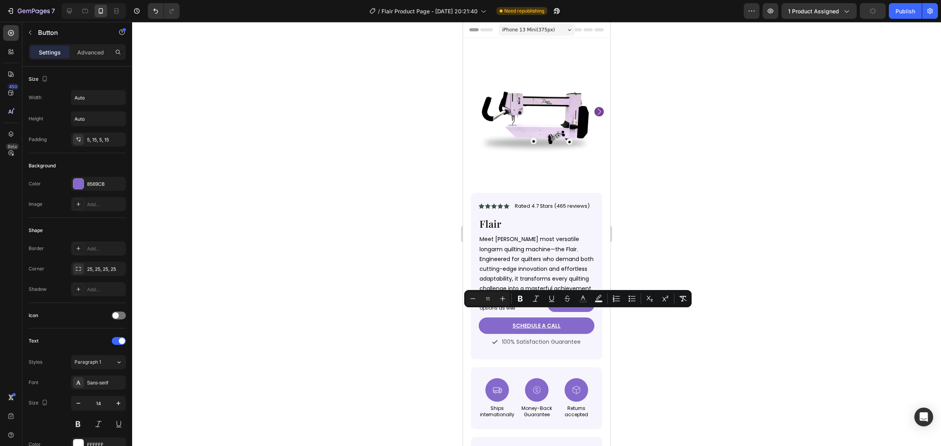
click at [648, 332] on div at bounding box center [536, 234] width 809 height 424
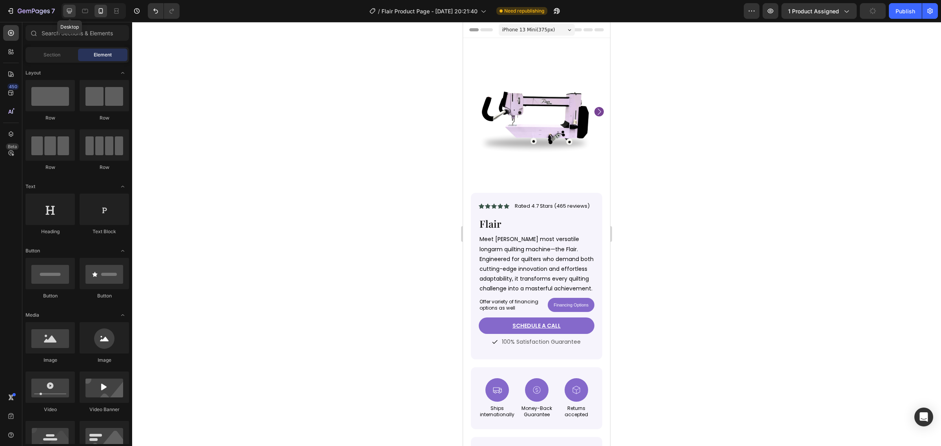
click at [73, 16] on div at bounding box center [69, 11] width 13 height 13
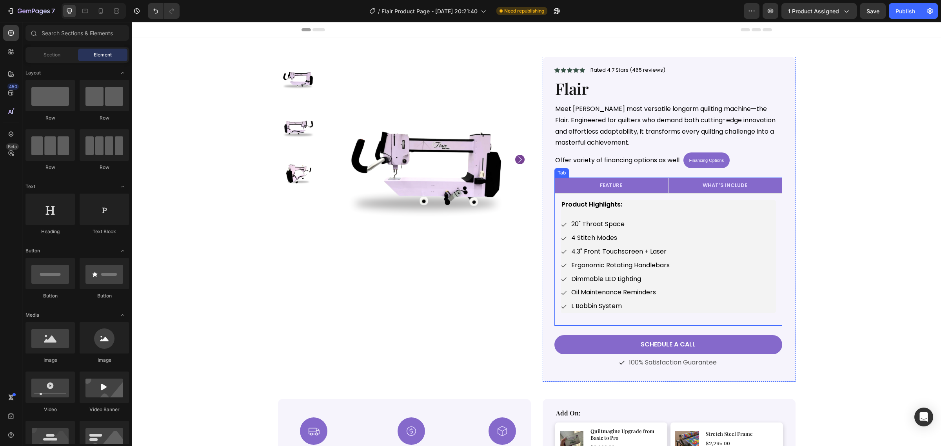
click at [732, 190] on div "WHAT’S INCLUDE" at bounding box center [724, 185] width 47 height 9
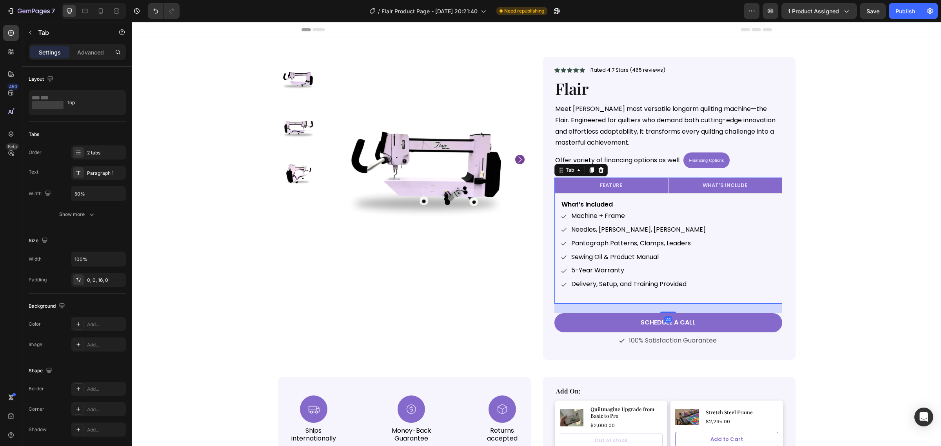
click at [638, 187] on li "FEATURE" at bounding box center [611, 186] width 114 height 16
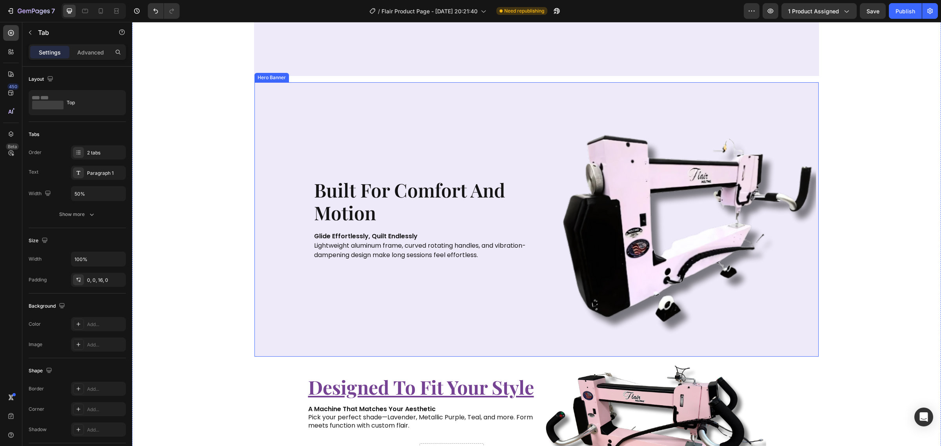
scroll to position [1470, 0]
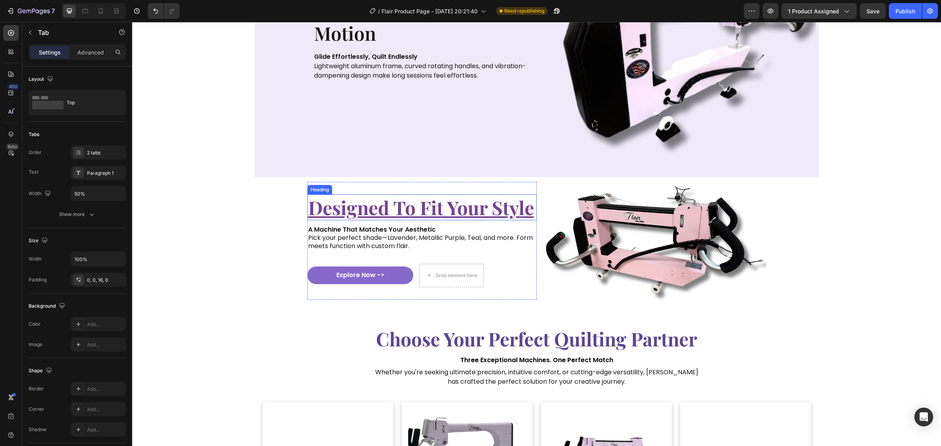
click at [453, 212] on u "designed to fit your style" at bounding box center [421, 207] width 226 height 25
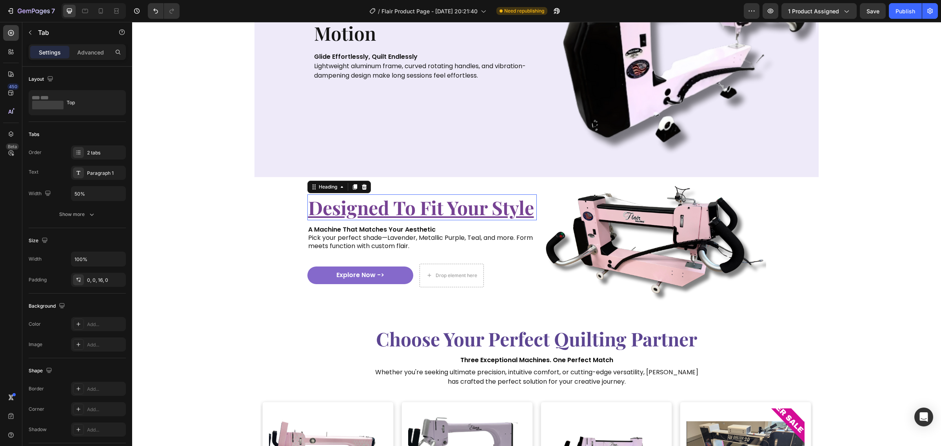
click at [453, 212] on u "designed to fit your style" at bounding box center [421, 207] width 226 height 25
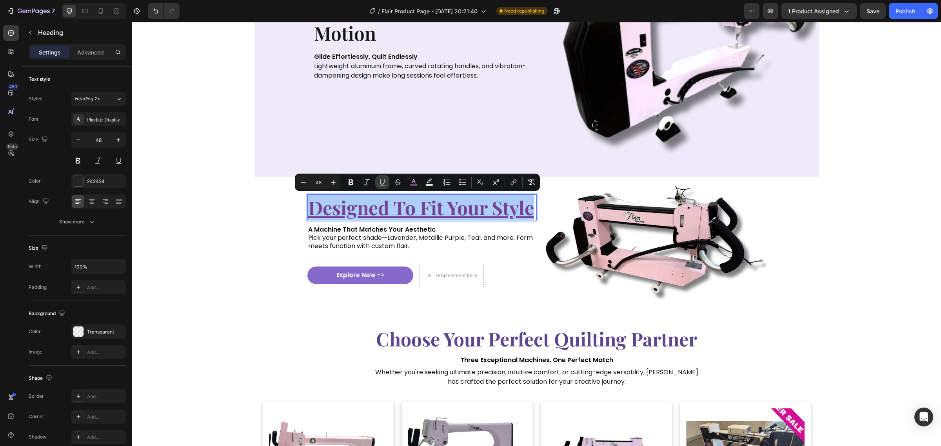
drag, startPoint x: 382, startPoint y: 185, endPoint x: 296, endPoint y: 236, distance: 99.8
click at [382, 185] on icon "Editor contextual toolbar" at bounding box center [382, 182] width 8 height 8
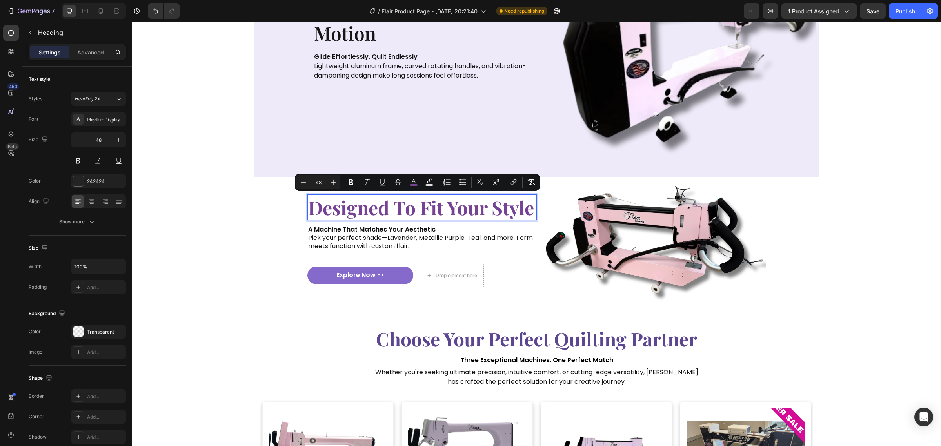
click at [441, 218] on span "designed to fit your style" at bounding box center [421, 207] width 226 height 25
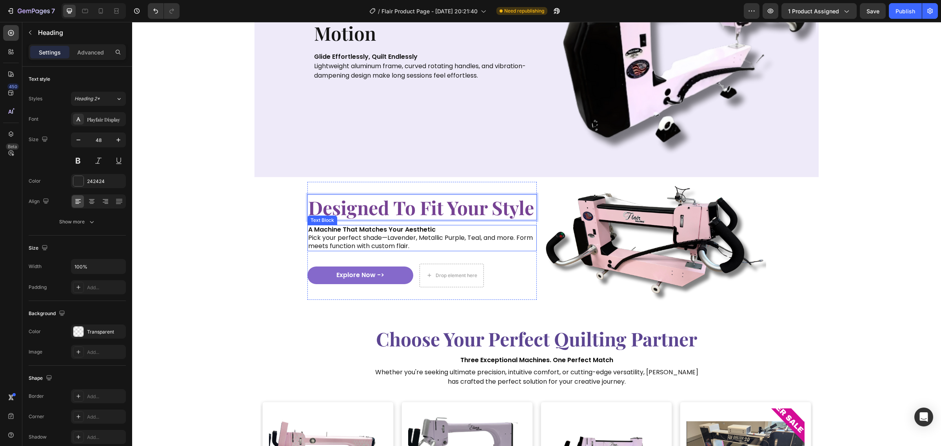
click at [450, 225] on div "A Machine That Matches Your Aesthetic Pick your perfect shade—Lavender, Metalli…" at bounding box center [421, 238] width 229 height 26
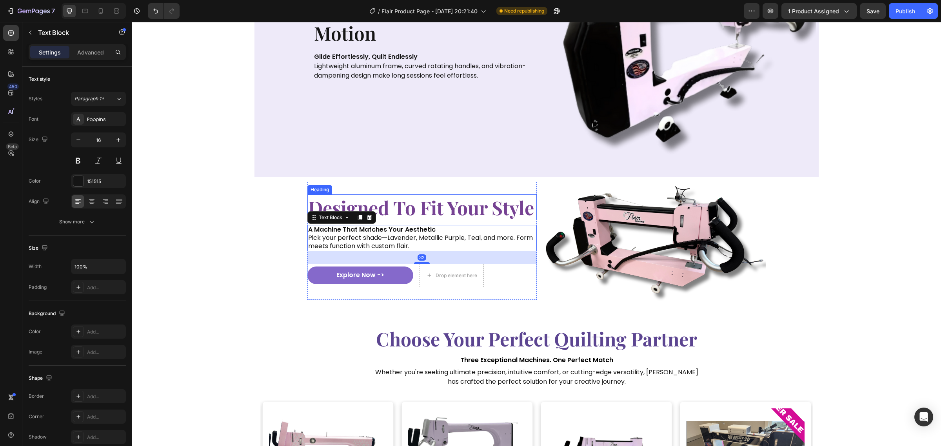
click at [455, 212] on span "designed to fit your style" at bounding box center [421, 207] width 226 height 25
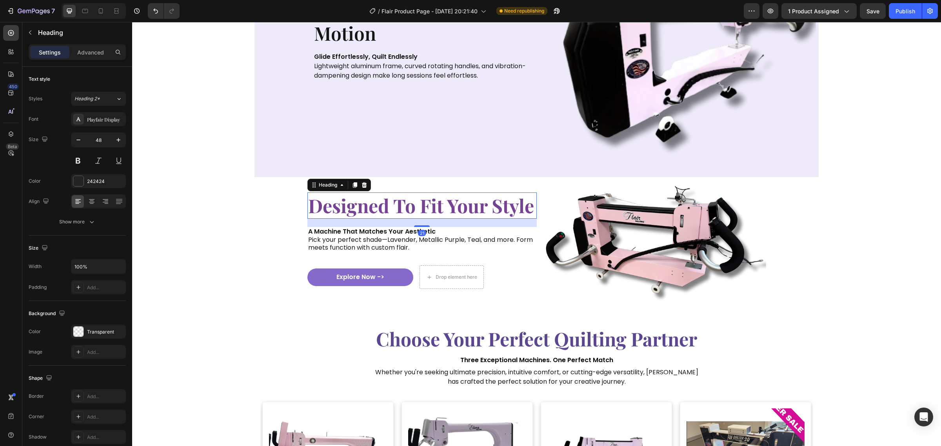
click at [422, 227] on div "⁠⁠⁠⁠⁠⁠⁠ designed to fit your style Heading 21 A Machine That Matches Your Aesth…" at bounding box center [421, 241] width 229 height 96
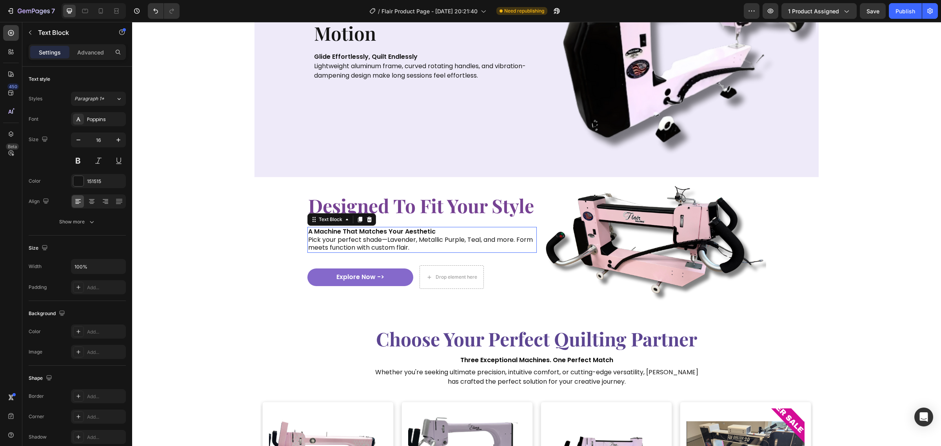
click at [422, 227] on strong "A Machine That Matches Your Aesthetic" at bounding box center [371, 231] width 127 height 9
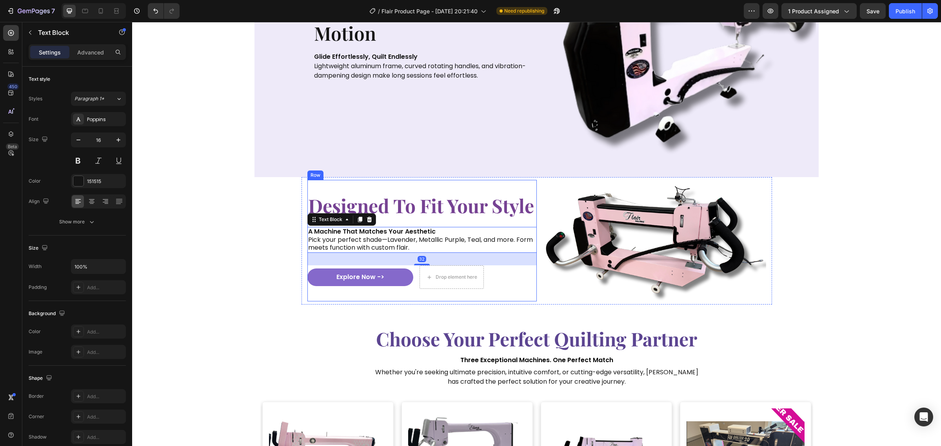
click at [424, 220] on div "⁠⁠⁠⁠⁠⁠⁠ designed to fit your style Heading A Machine That Matches Your Aestheti…" at bounding box center [421, 241] width 229 height 96
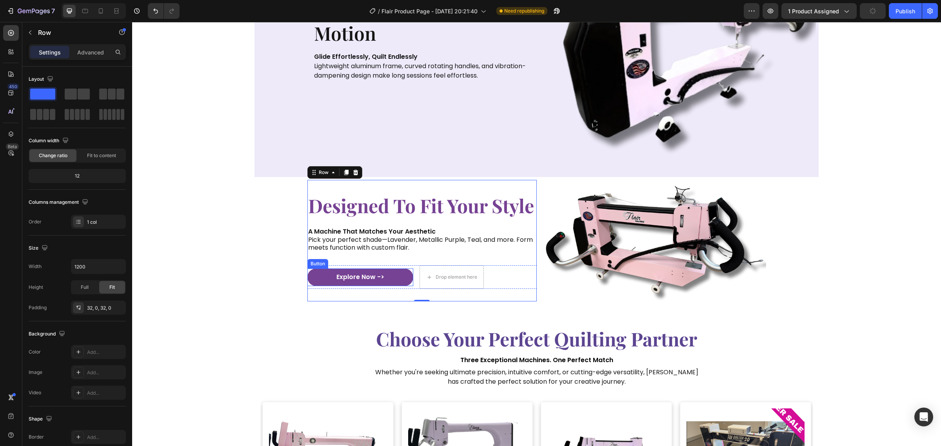
click at [401, 279] on link "Explore Now ->" at bounding box center [360, 278] width 106 height 18
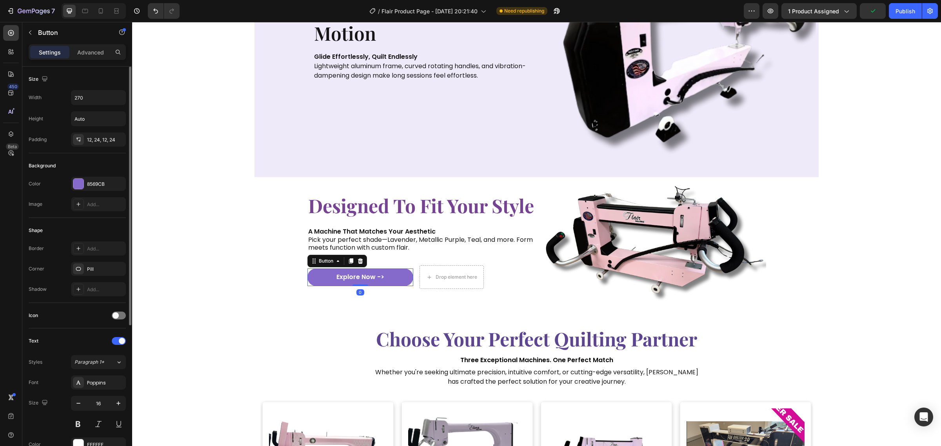
scroll to position [196, 0]
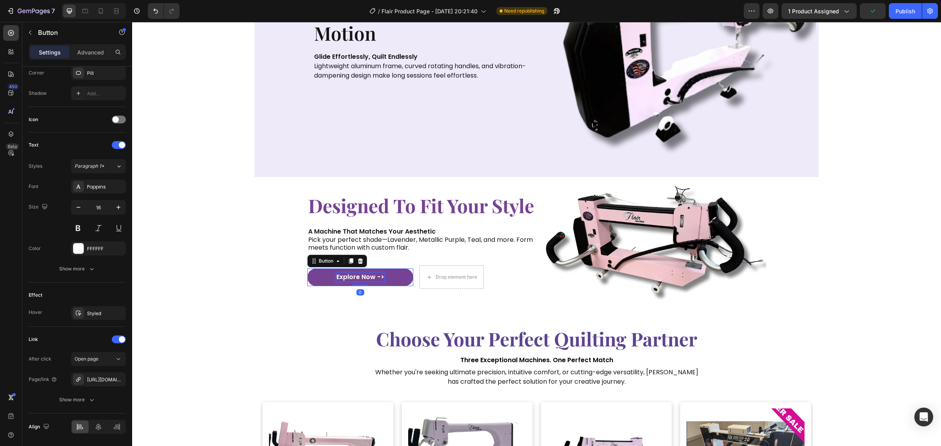
click at [348, 277] on div "Explore Now ->" at bounding box center [360, 277] width 48 height 8
click at [348, 277] on p "Explore Now ->" at bounding box center [360, 277] width 48 height 8
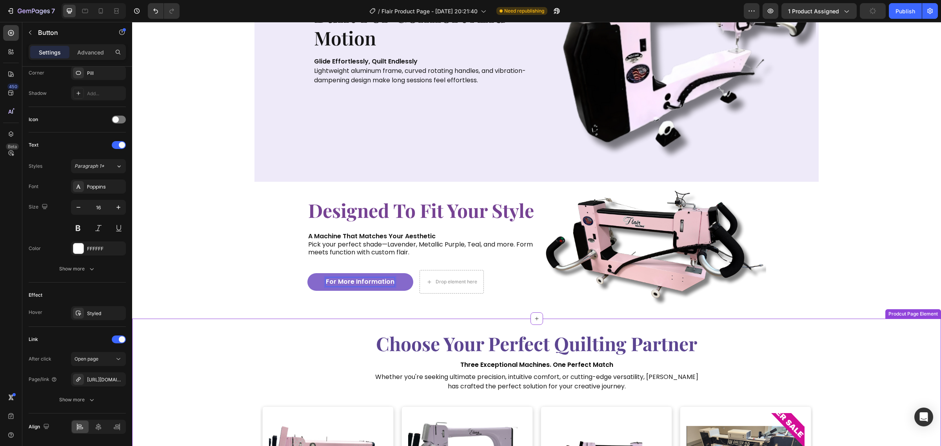
scroll to position [1470, 0]
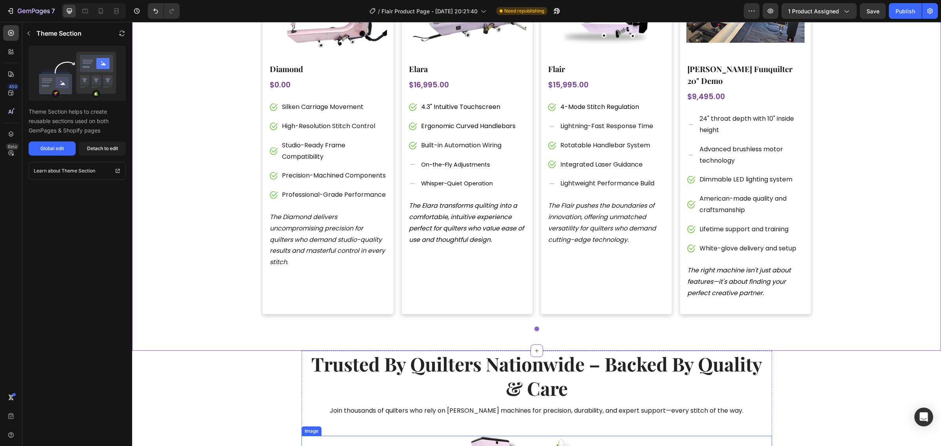
scroll to position [2107, 0]
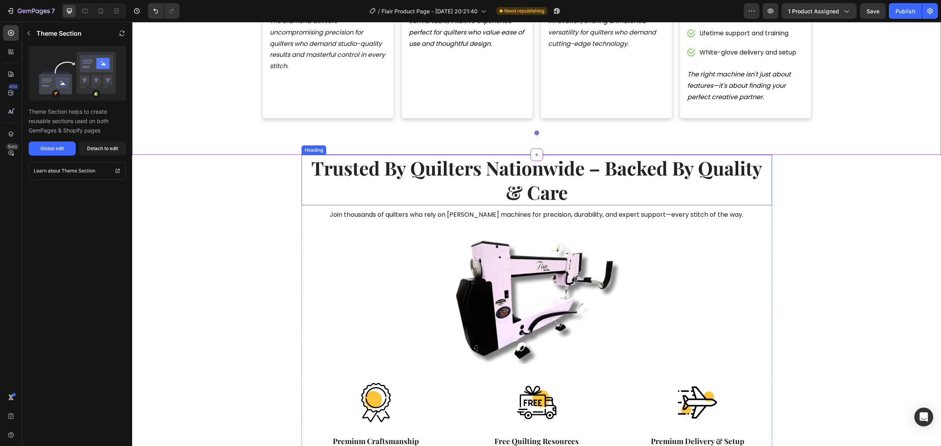
click at [604, 159] on h2 "trusted by quilters nationwide – backed by quality & care" at bounding box center [537, 180] width 470 height 51
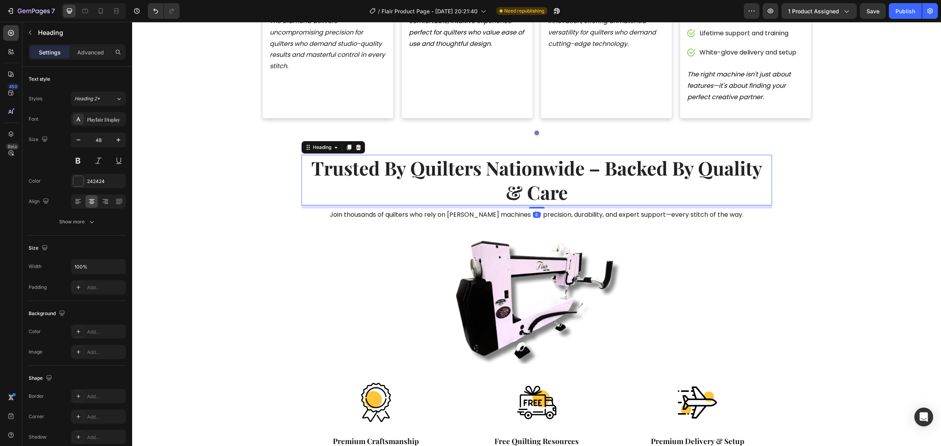
click at [601, 156] on h2 "trusted by quilters nationwide – backed by quality & care" at bounding box center [537, 180] width 470 height 51
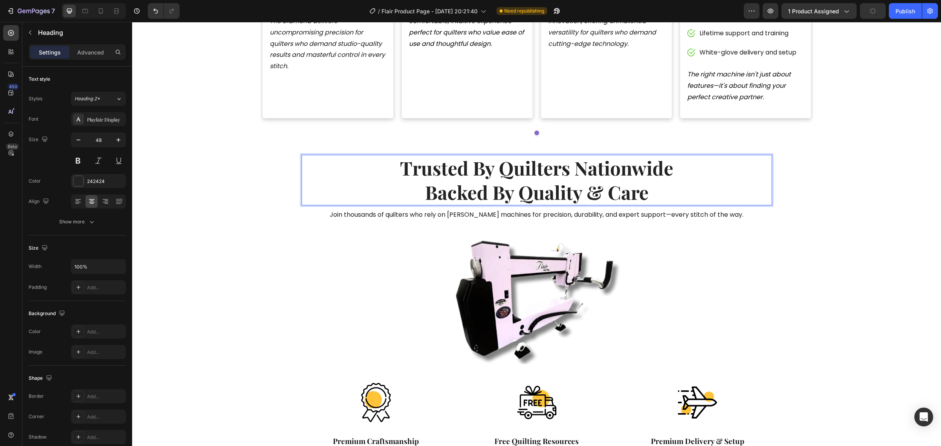
click at [603, 157] on p "trusted by quilters nationwide backed by quality & care" at bounding box center [536, 180] width 469 height 49
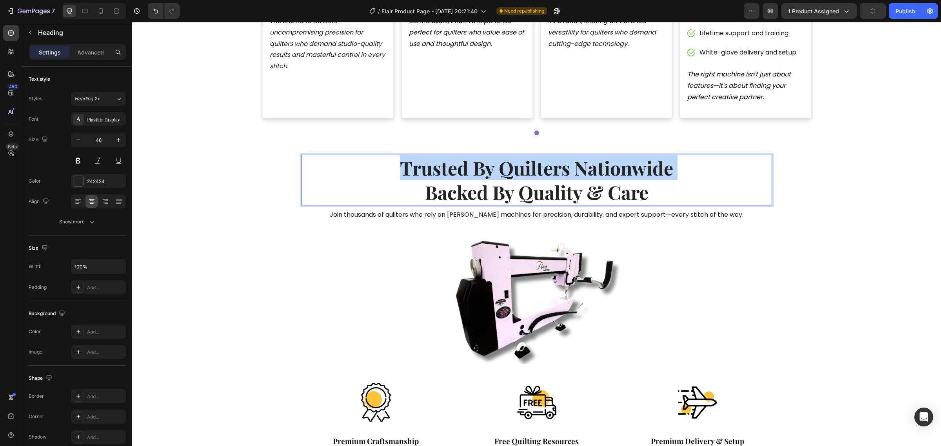
click at [603, 157] on p "trusted by quilters nationwide backed by quality & care" at bounding box center [536, 180] width 469 height 49
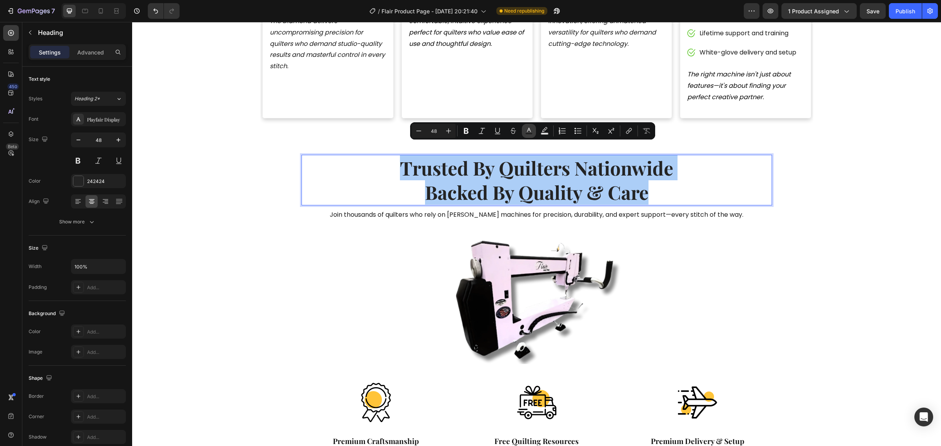
drag, startPoint x: 528, startPoint y: 133, endPoint x: 402, endPoint y: 120, distance: 126.5
click at [528, 133] on rect "Editor contextual toolbar" at bounding box center [528, 134] width 7 height 2
type input "242424"
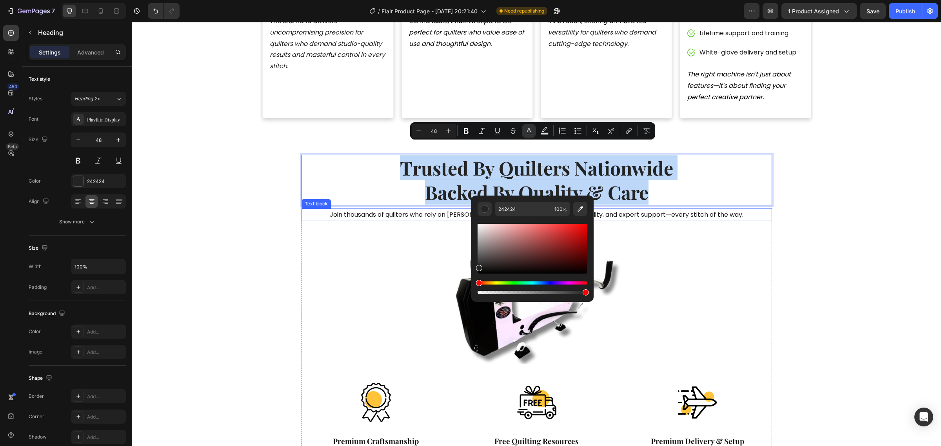
click at [656, 209] on p "Join thousands of quilters who rely on [PERSON_NAME] machines for precision, du…" at bounding box center [536, 214] width 469 height 11
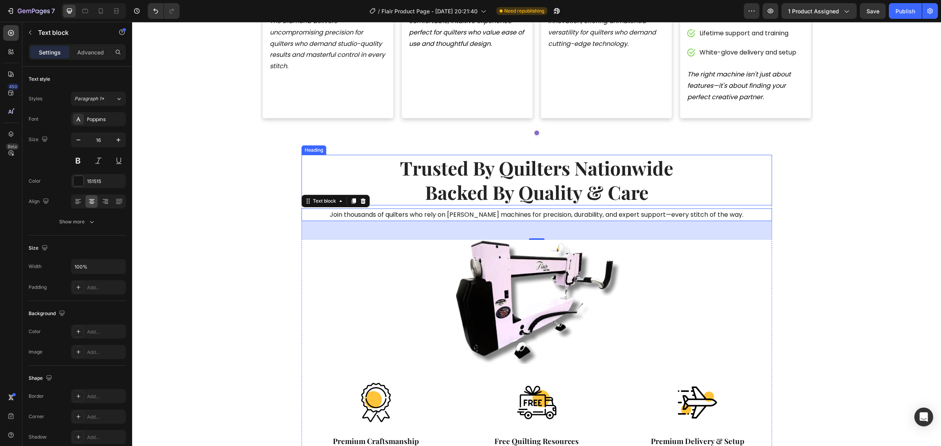
click at [454, 165] on p "trusted by quilters nationwide backed by quality & care" at bounding box center [536, 180] width 469 height 49
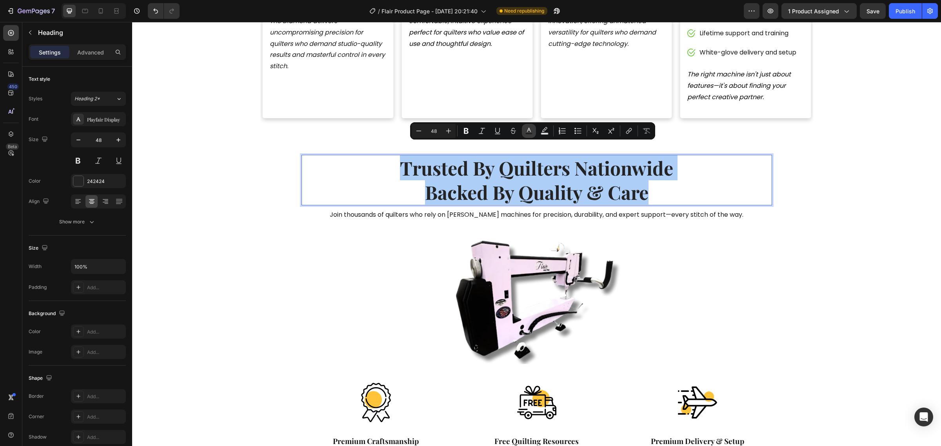
click at [527, 132] on icon "Editor contextual toolbar" at bounding box center [529, 131] width 8 height 8
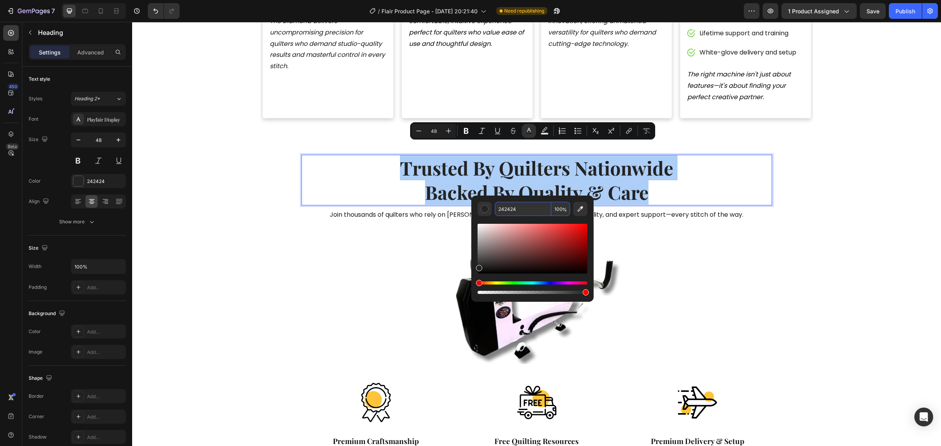
click at [529, 208] on input "242424" at bounding box center [523, 209] width 56 height 14
paste input "5C4591"
type input "5C4591"
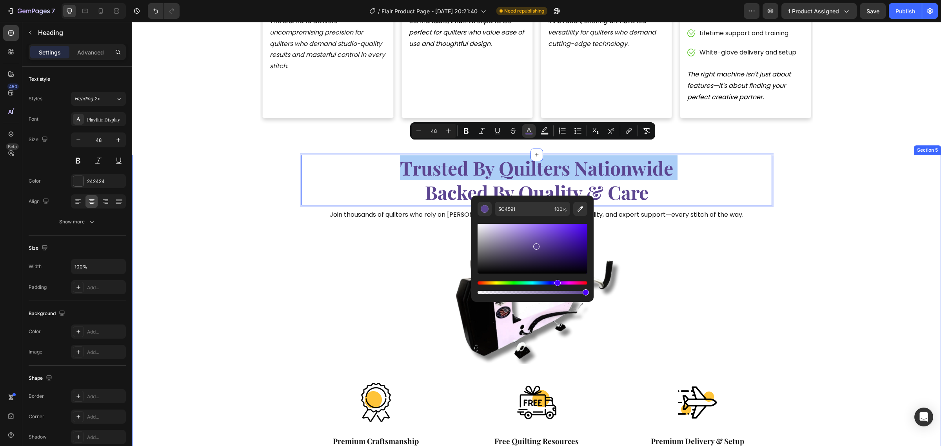
click at [810, 222] on div "trusted by quilters nationwide backed by quality & care Heading 8 Join thousand…" at bounding box center [536, 369] width 797 height 429
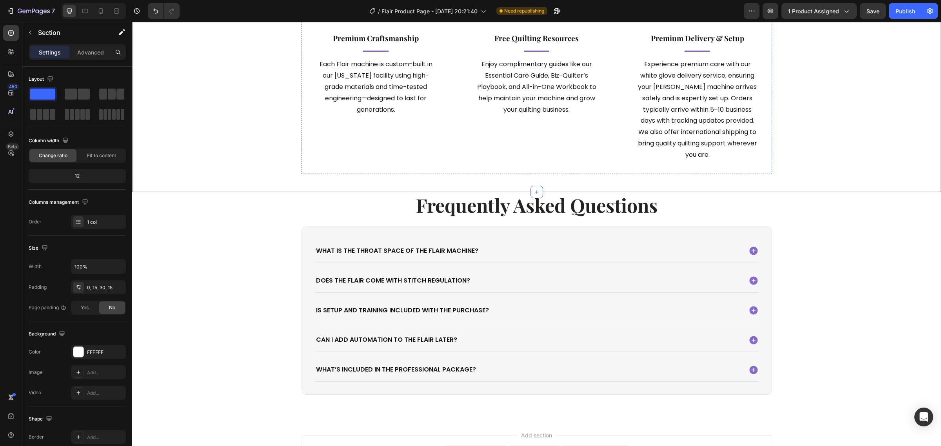
scroll to position [2374, 0]
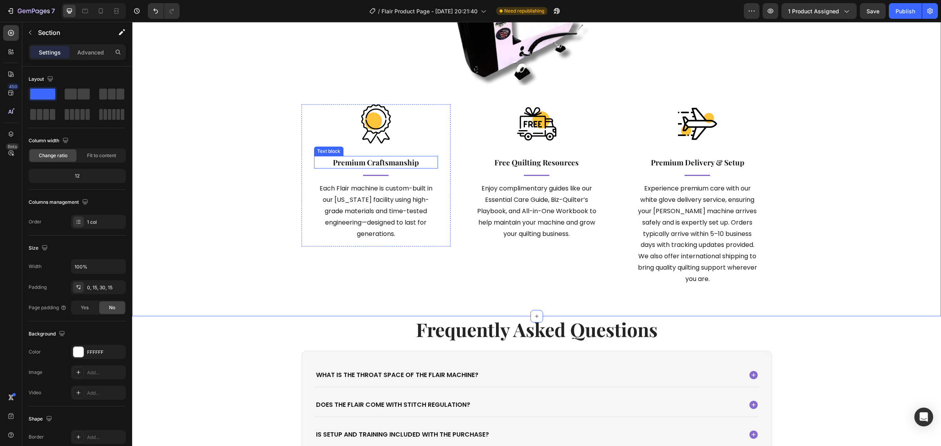
click at [403, 162] on p "Premium Craftsmanship" at bounding box center [376, 162] width 122 height 11
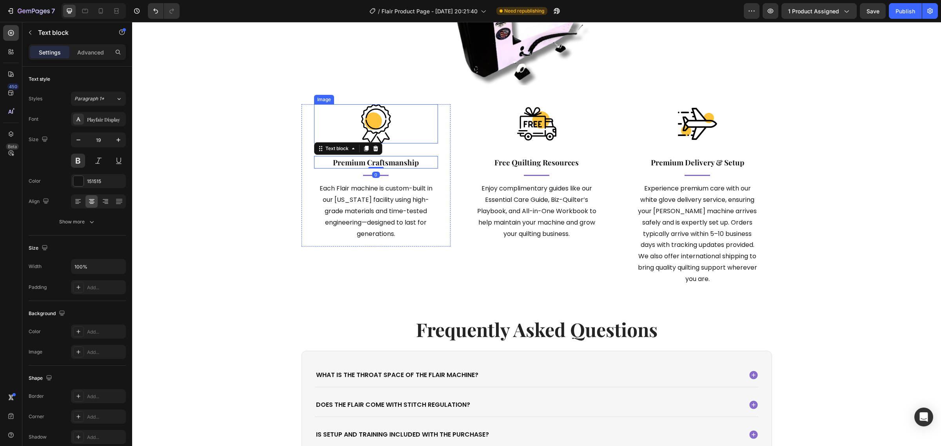
click at [387, 127] on img at bounding box center [375, 123] width 39 height 39
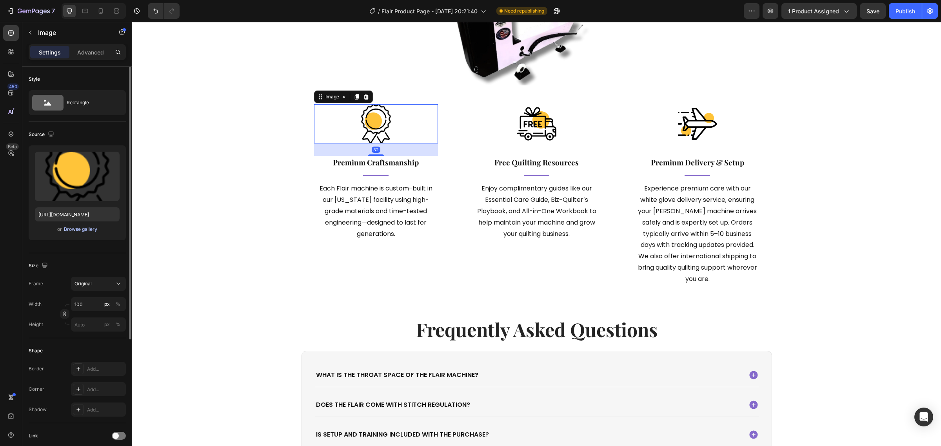
click at [89, 232] on div "Browse gallery" at bounding box center [80, 229] width 33 height 7
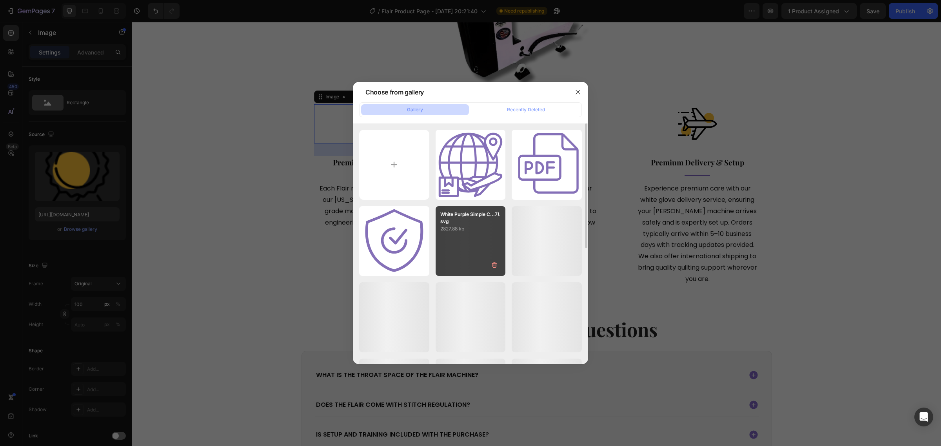
click at [0, 0] on div "Beige and White Simpl...2).svg 3.04 kb" at bounding box center [0, 0] width 0 height 0
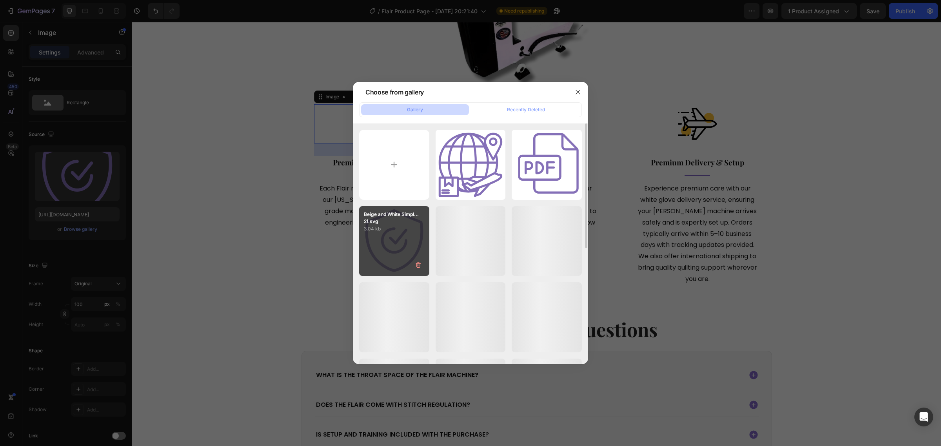
type input "https://cdn.shopify.com/s/files/1/0281/2893/6067/files/gempages_566748255581373…"
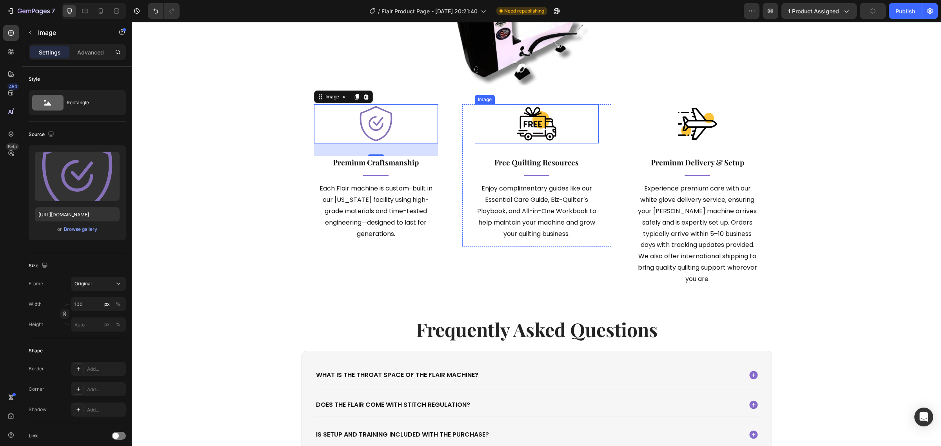
click at [532, 116] on img at bounding box center [536, 123] width 39 height 39
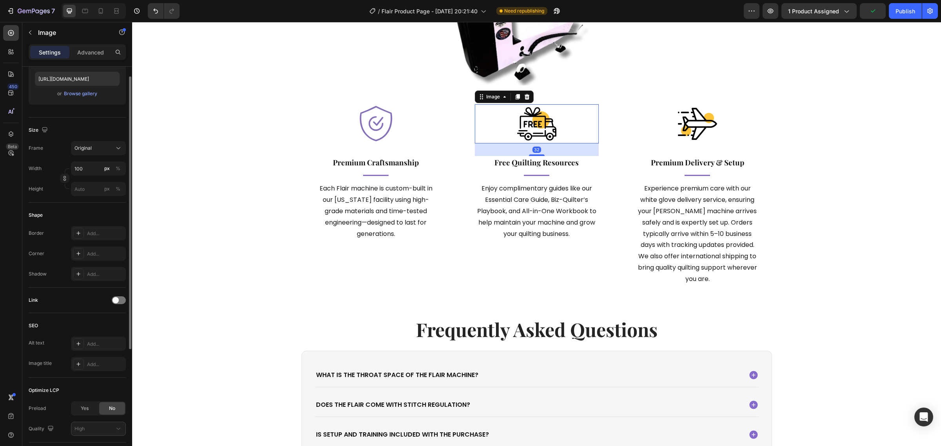
scroll to position [0, 0]
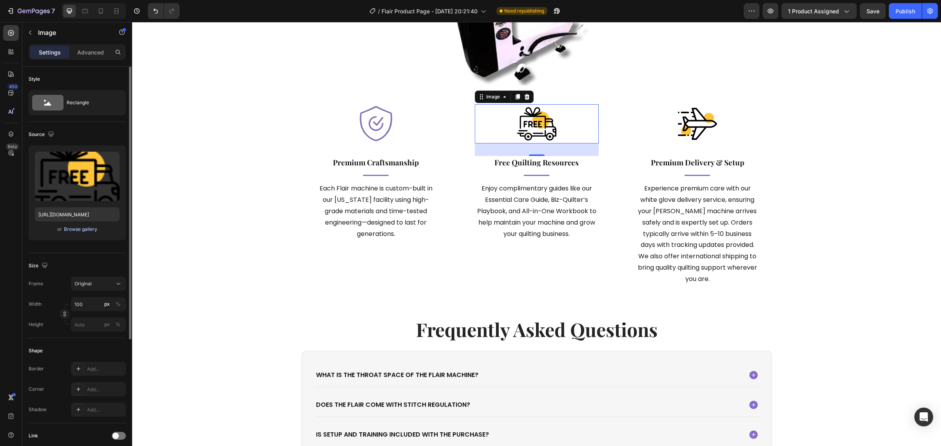
click at [85, 229] on div "Browse gallery" at bounding box center [80, 229] width 33 height 7
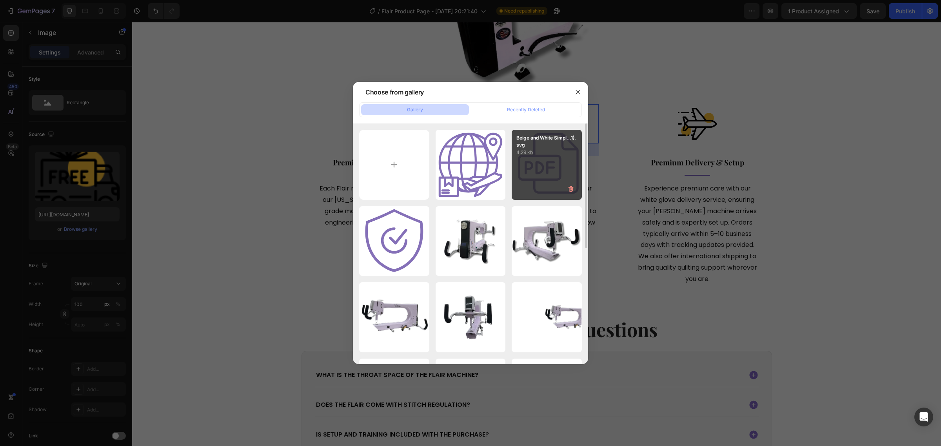
click at [522, 157] on div "Beige and White Simpl...1).svg 4.29 kb" at bounding box center [547, 165] width 70 height 70
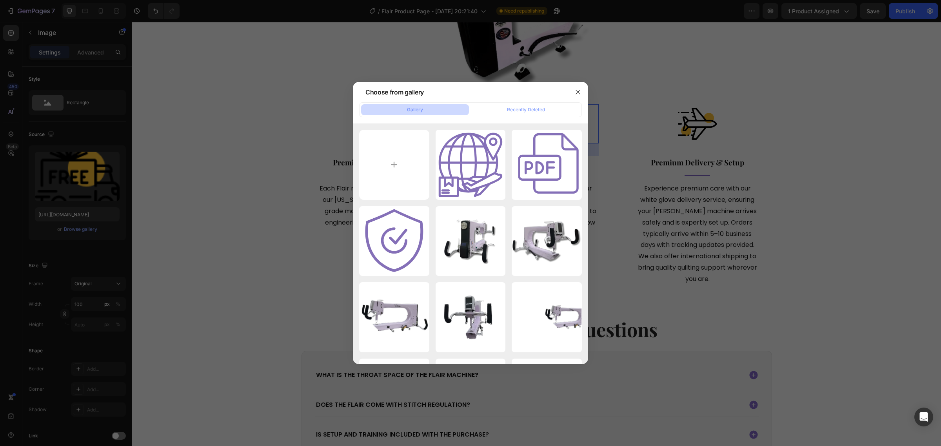
type input "https://cdn.shopify.com/s/files/1/0281/2893/6067/files/gempages_566748255581373…"
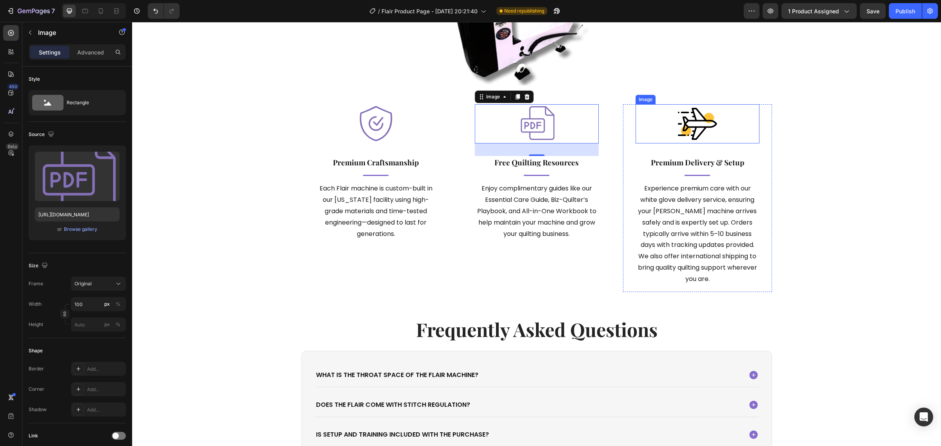
click at [684, 127] on img at bounding box center [697, 123] width 39 height 39
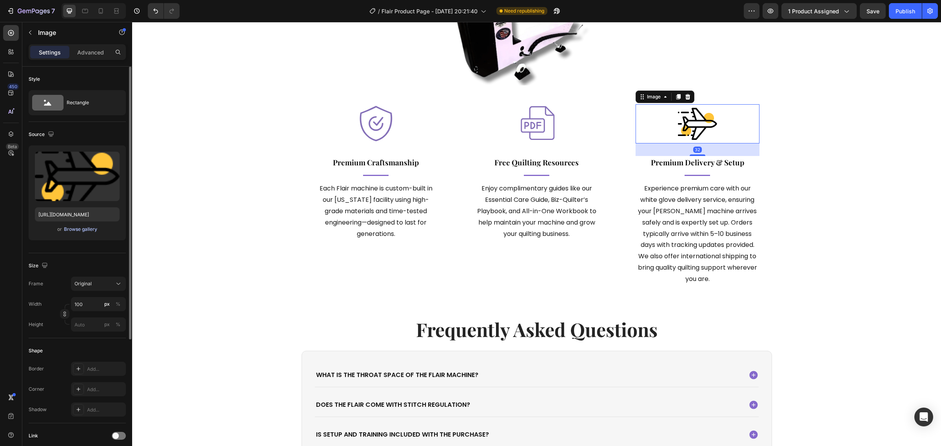
click at [87, 230] on div "Browse gallery" at bounding box center [80, 229] width 33 height 7
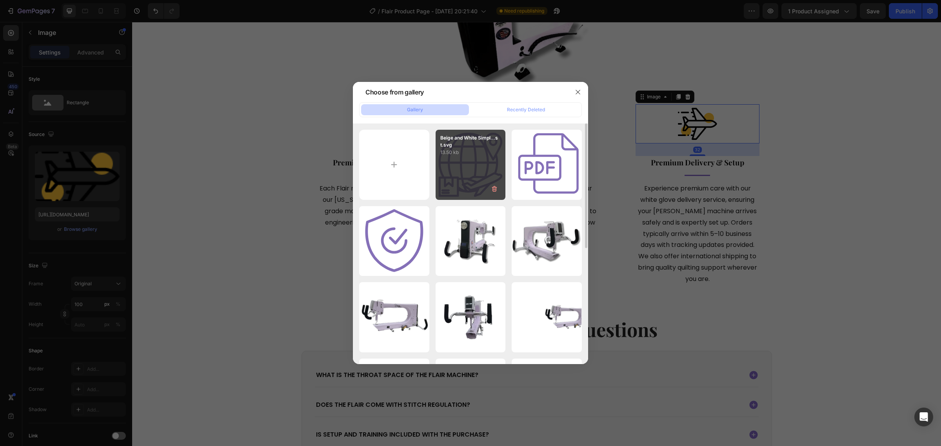
click at [436, 169] on div "Beige and White Simpl...st.svg 13.50 kb" at bounding box center [471, 165] width 70 height 70
type input "https://cdn.shopify.com/s/files/1/0281/2893/6067/files/gempages_566748255581373…"
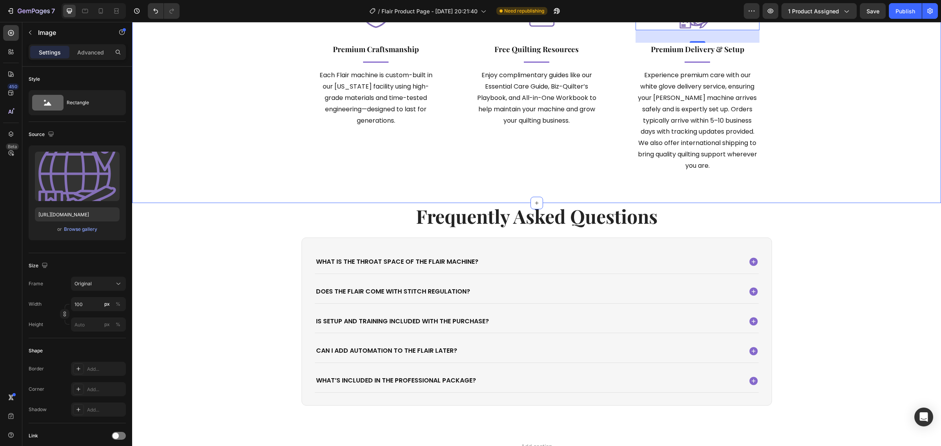
scroll to position [2521, 0]
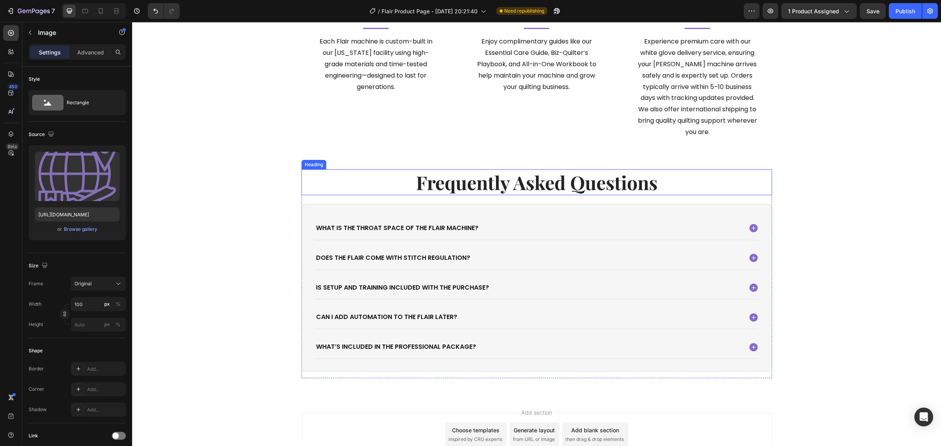
click at [535, 191] on h2 "frequently asked questions" at bounding box center [537, 182] width 470 height 26
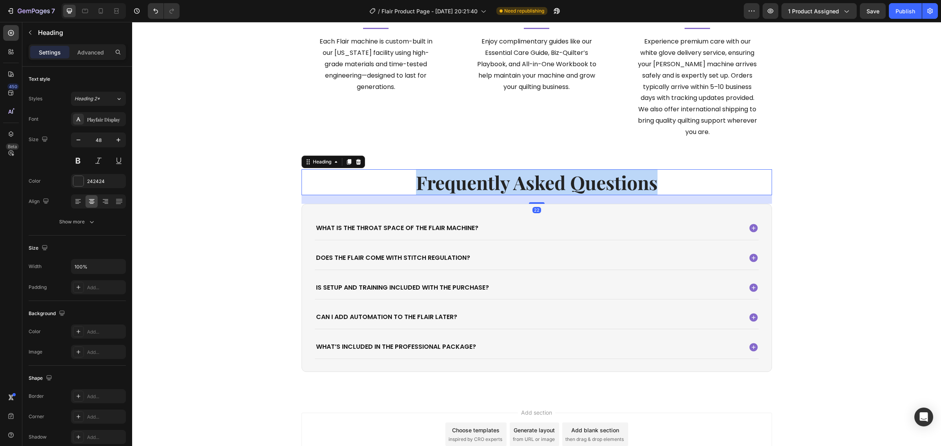
click at [535, 191] on p "frequently asked questions" at bounding box center [536, 182] width 469 height 24
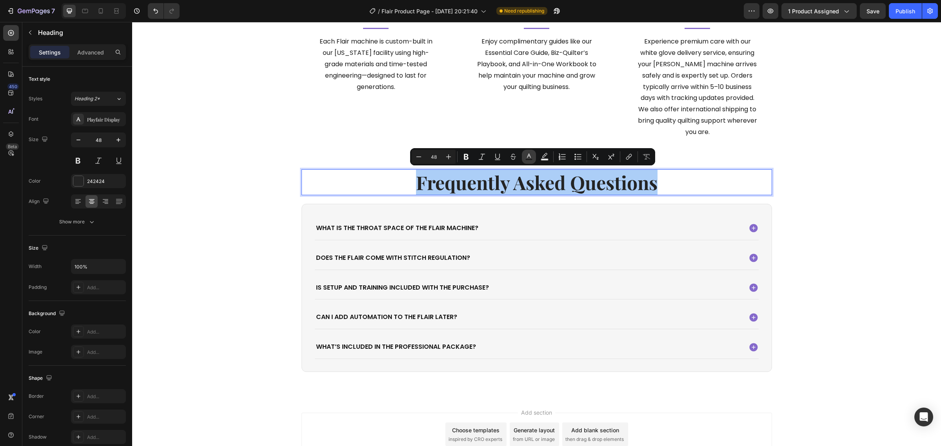
click at [522, 154] on button "Text Color" at bounding box center [529, 157] width 14 height 14
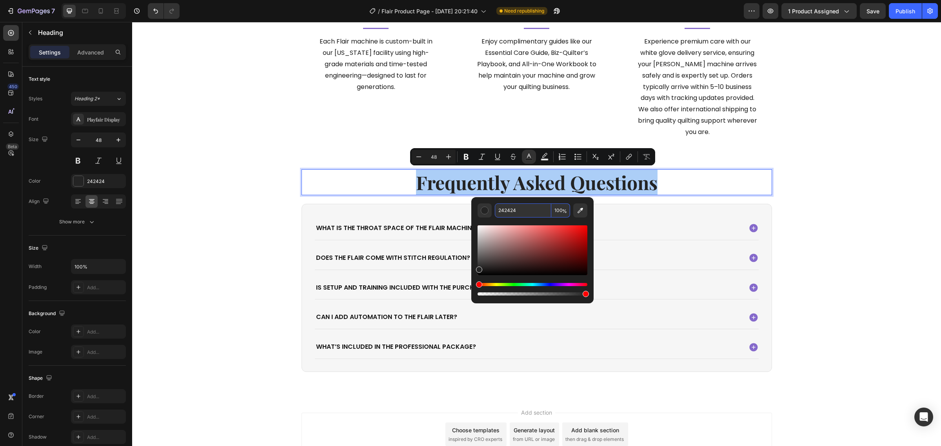
click at [526, 209] on input "242424" at bounding box center [523, 210] width 56 height 14
paste input "5C4591"
type input "5C4591"
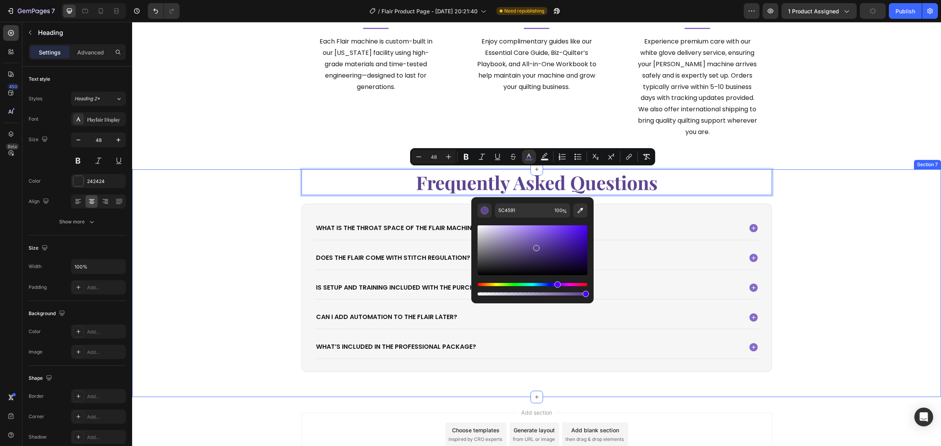
click at [823, 225] on div "frequently asked questions Heading 22 What is the throat space of the Flair mac…" at bounding box center [536, 276] width 797 height 215
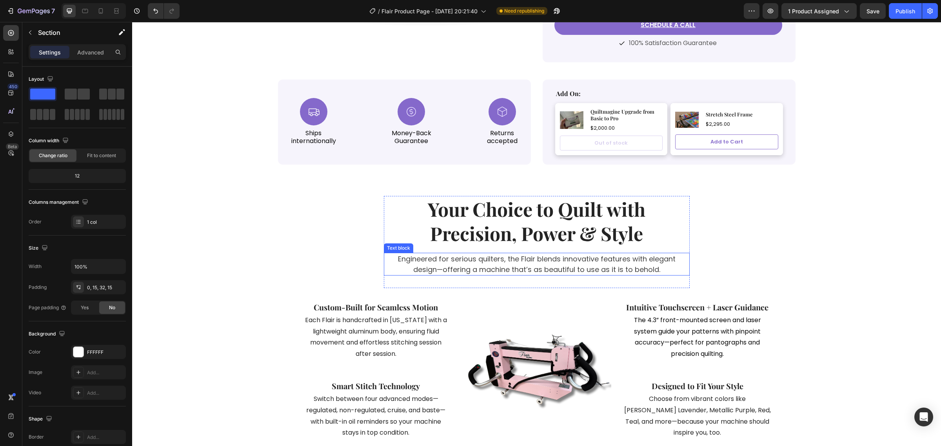
scroll to position [316, 0]
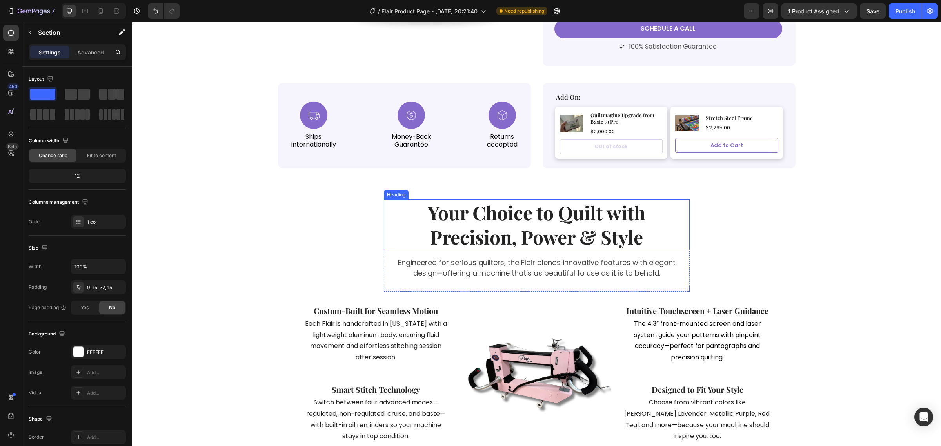
click at [543, 217] on h2 "Your Choice to Quilt with Precision, Power & Style" at bounding box center [536, 225] width 287 height 51
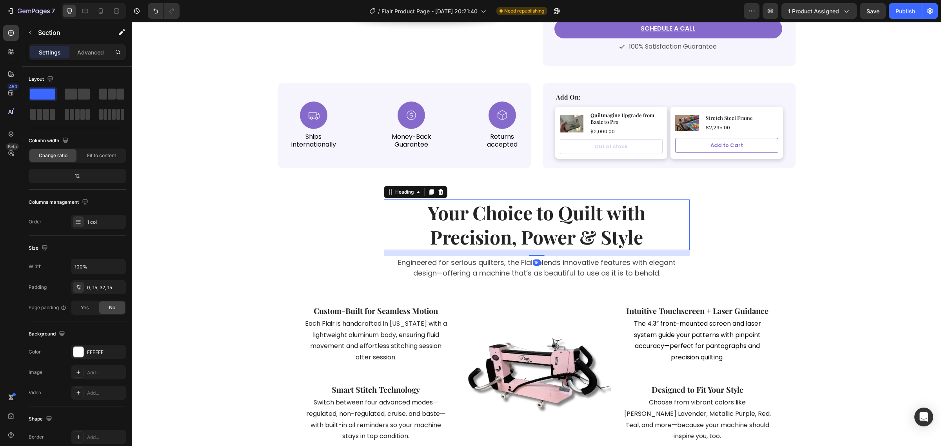
click at [543, 217] on h2 "Your Choice to Quilt with Precision, Power & Style" at bounding box center [536, 225] width 287 height 51
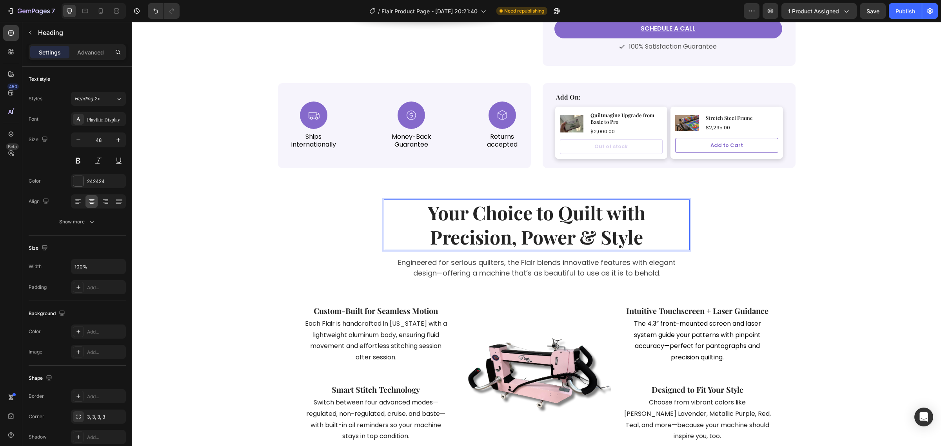
click at [543, 217] on p "Your Choice to Quilt with Precision, Power & Style" at bounding box center [536, 224] width 285 height 49
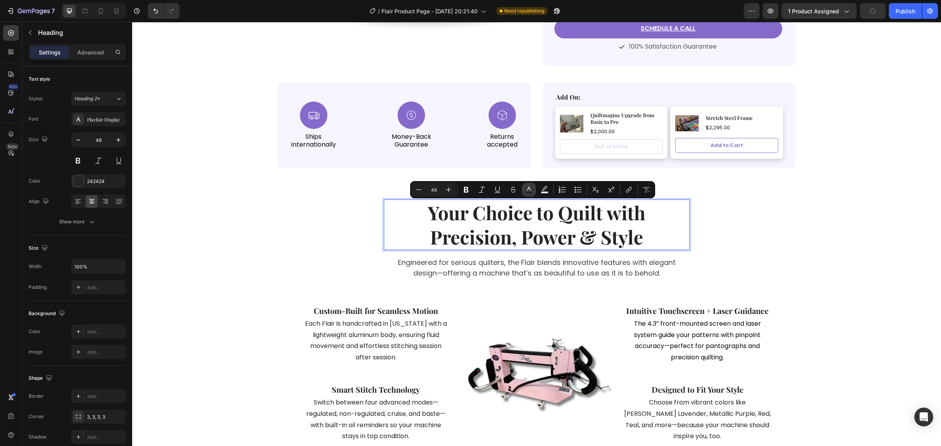
click at [534, 194] on button "Text Color" at bounding box center [529, 190] width 14 height 14
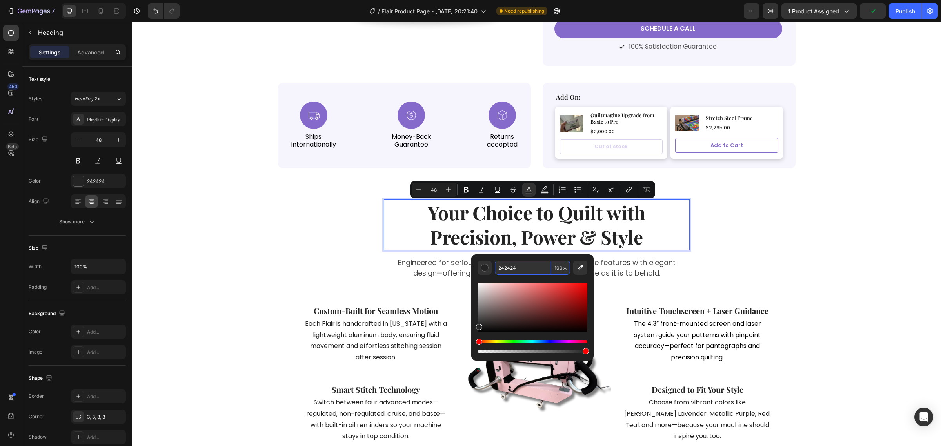
click at [520, 263] on input "242424" at bounding box center [523, 268] width 56 height 14
paste input "5C4591"
type input "5C4591"
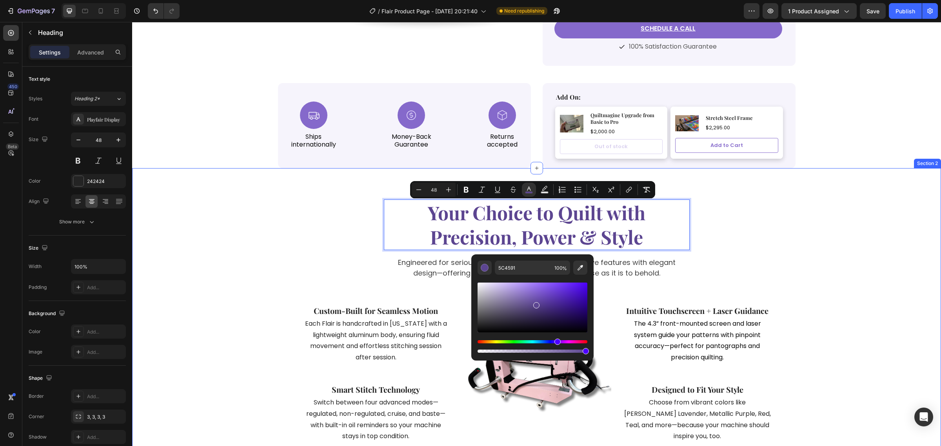
click at [797, 240] on div "Your Choice to Quilt with Precision, Power & Style Heading 16 Engineered for se…" at bounding box center [536, 321] width 797 height 243
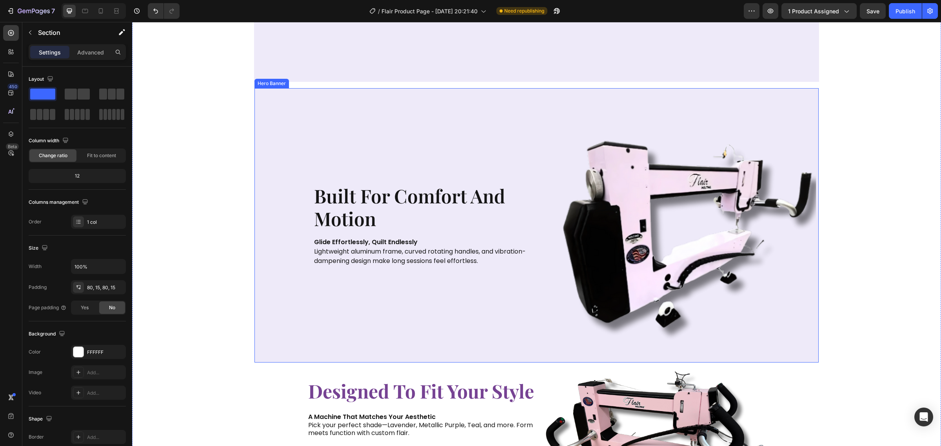
scroll to position [1296, 0]
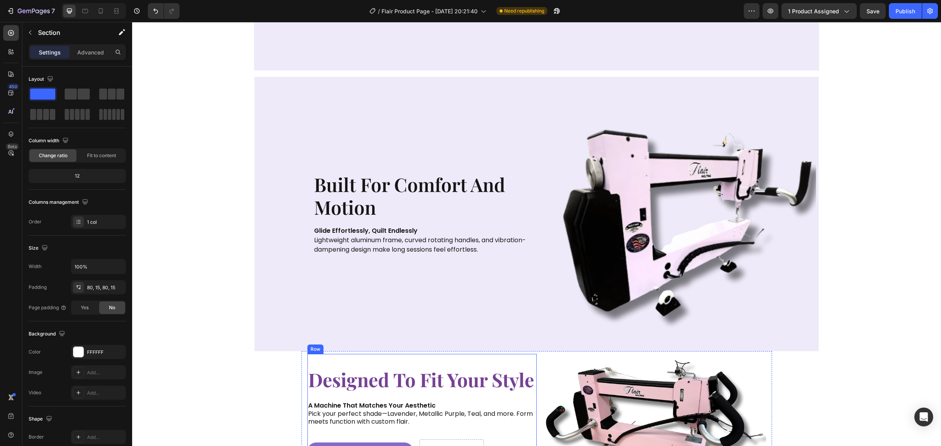
click at [448, 410] on p "Pick your perfect shade—Lavender, Metallic Purple, Teal, and more. Form meets f…" at bounding box center [422, 418] width 228 height 16
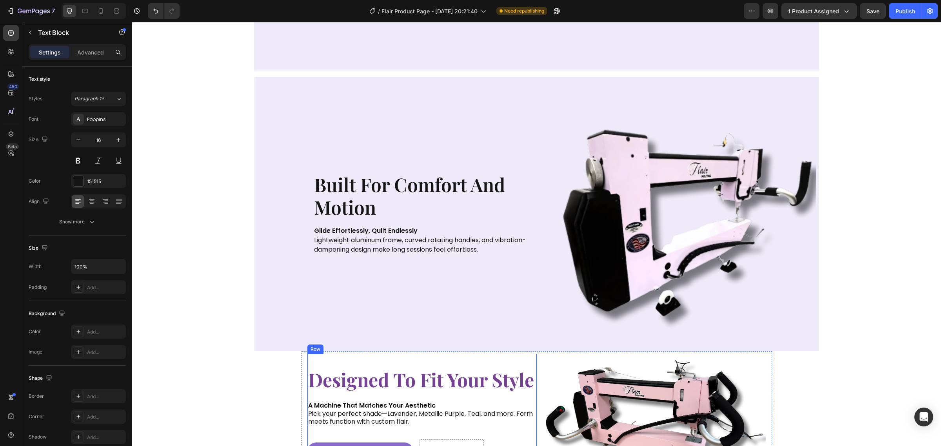
click at [451, 410] on p "Pick your perfect shade—Lavender, Metallic Purple, Teal, and more. Form meets f…" at bounding box center [422, 418] width 228 height 16
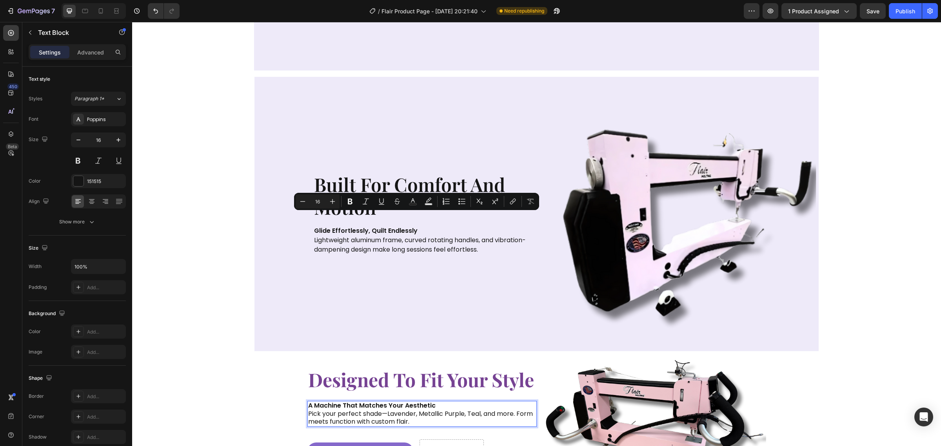
scroll to position [1492, 0]
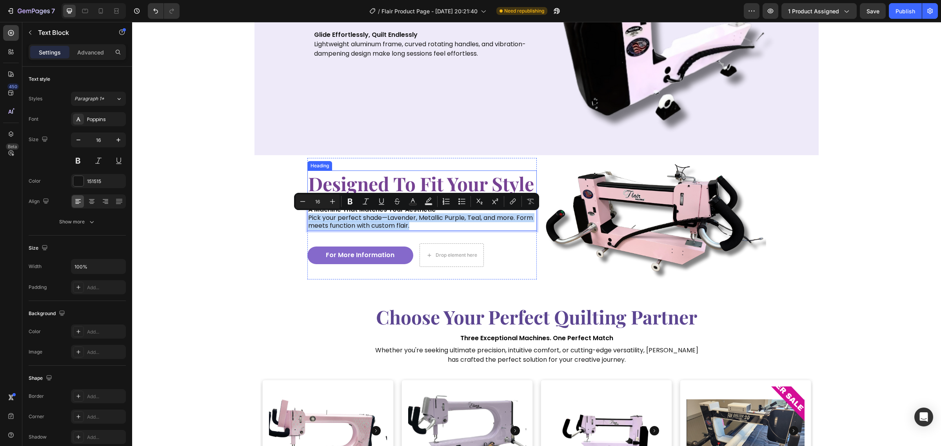
click at [472, 185] on span "designed to fit your style" at bounding box center [421, 183] width 226 height 25
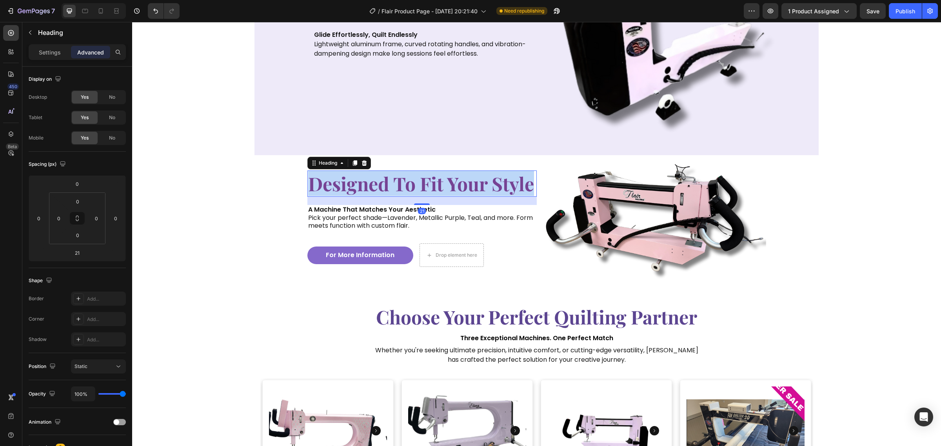
click at [472, 185] on span "designed to fit your style" at bounding box center [421, 183] width 226 height 25
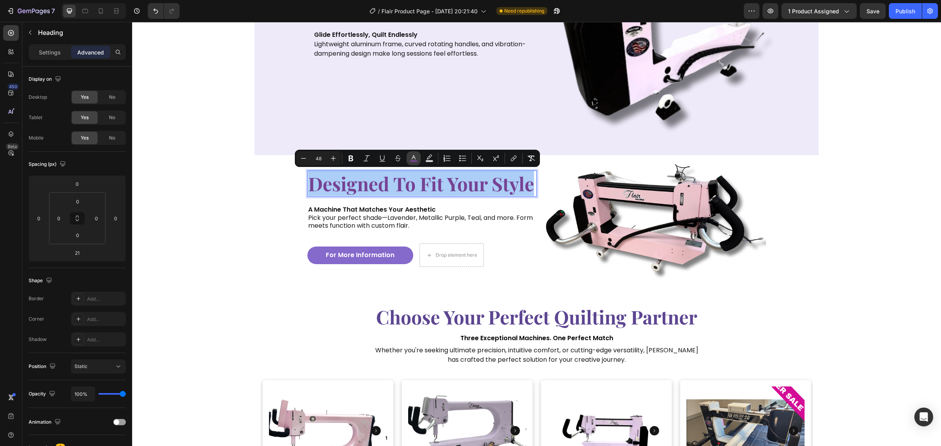
click at [414, 160] on icon "Editor contextual toolbar" at bounding box center [414, 158] width 8 height 8
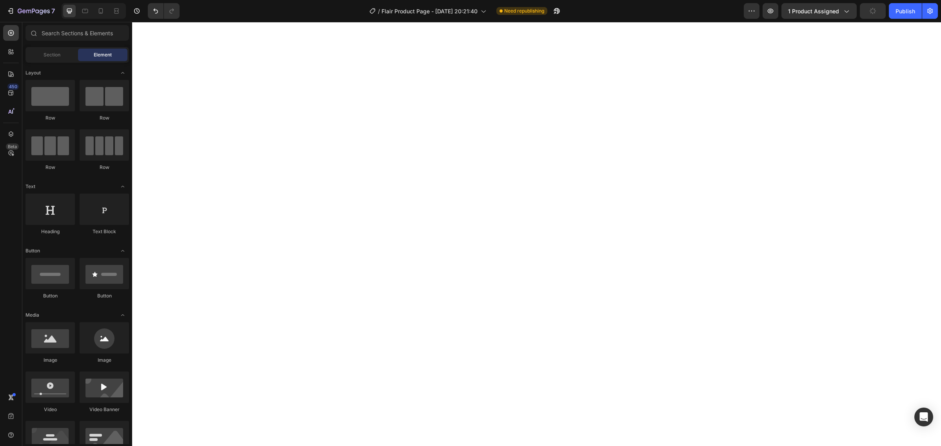
scroll to position [0, 0]
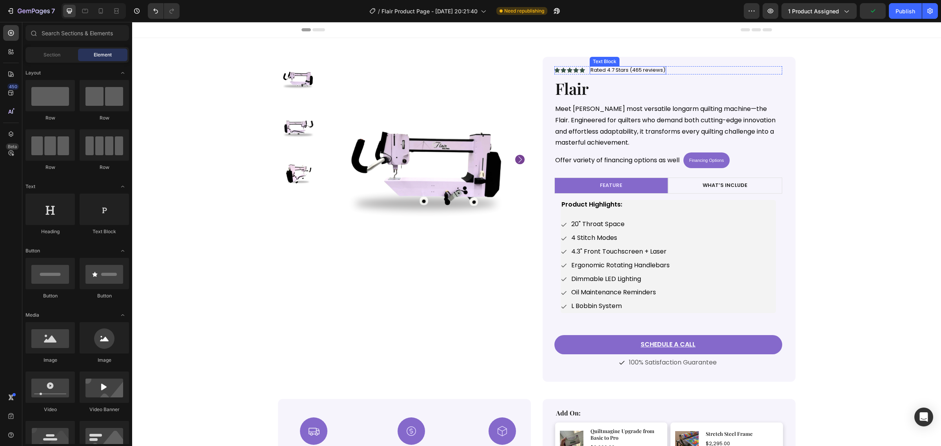
click at [659, 69] on p "Rated 4.7 Stars (465 reviews)" at bounding box center [627, 70] width 75 height 7
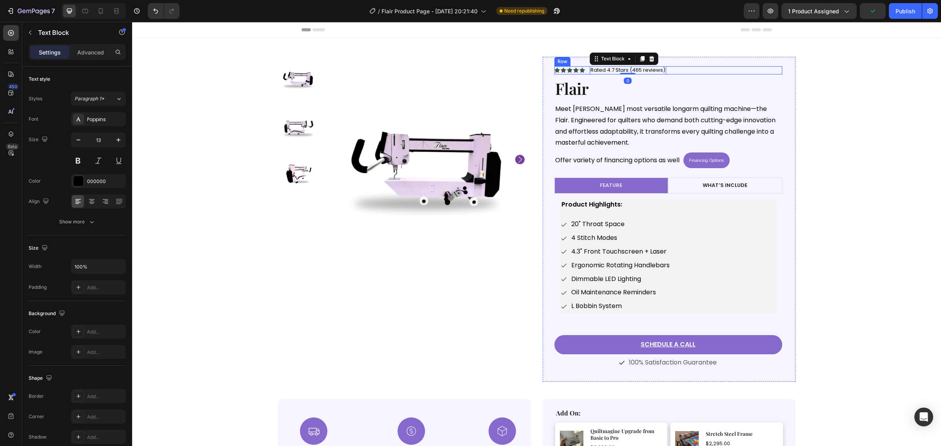
click at [674, 69] on div "Icon Icon Icon Icon Icon Icon List Rated 4.7 Stars (465 reviews) Text Block 0 R…" at bounding box center [668, 70] width 228 height 8
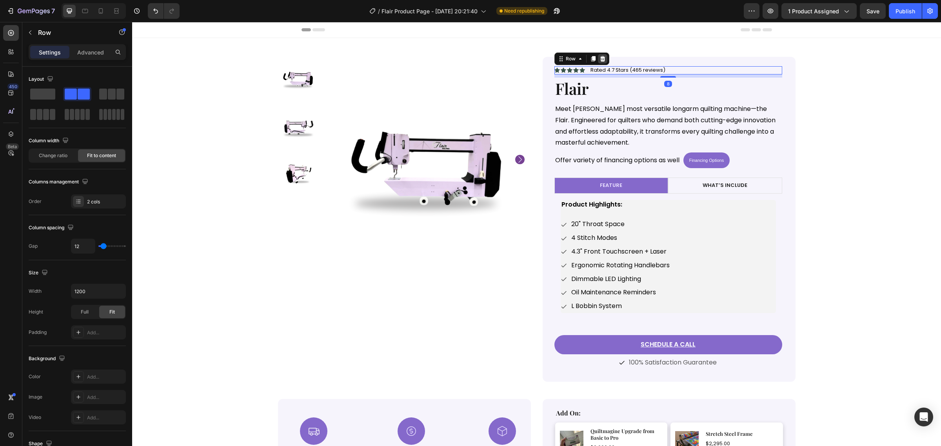
click at [600, 60] on icon at bounding box center [602, 59] width 6 height 6
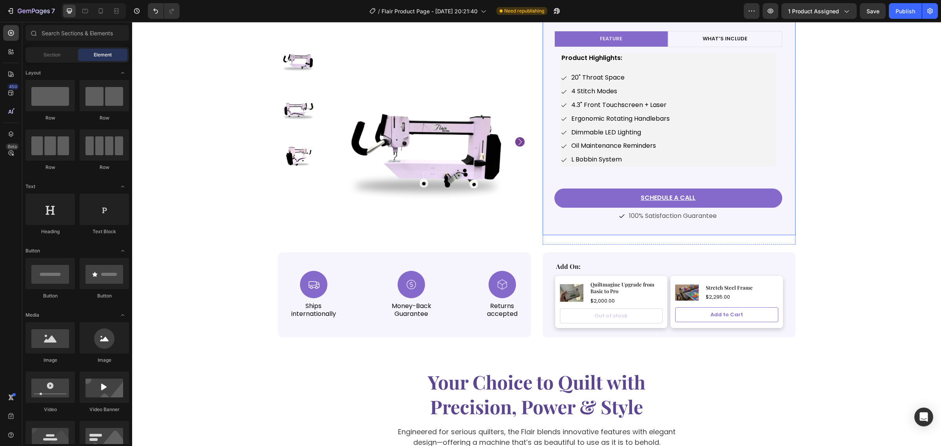
scroll to position [147, 0]
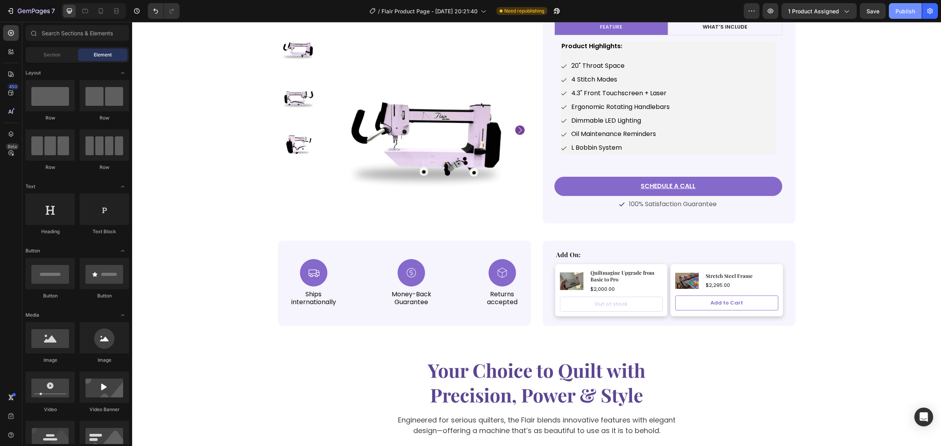
drag, startPoint x: 899, startPoint y: 13, endPoint x: 900, endPoint y: 18, distance: 5.7
click at [899, 13] on div "Publish" at bounding box center [905, 11] width 20 height 8
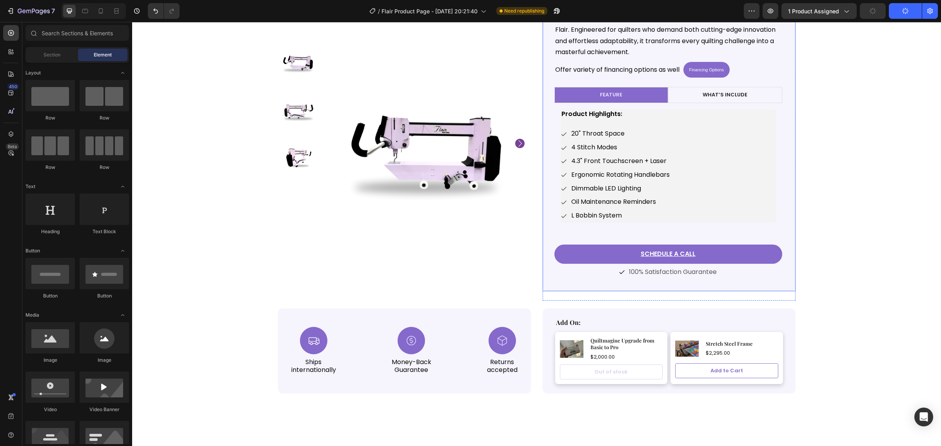
scroll to position [0, 0]
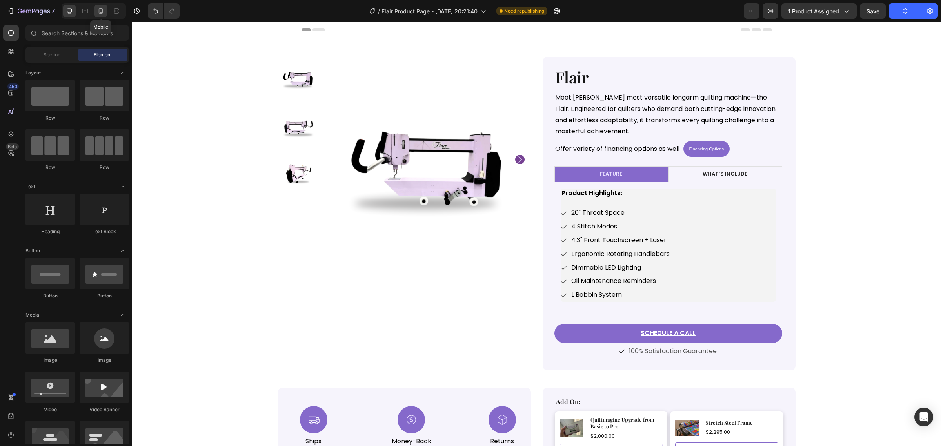
click at [97, 15] on div at bounding box center [100, 11] width 13 height 13
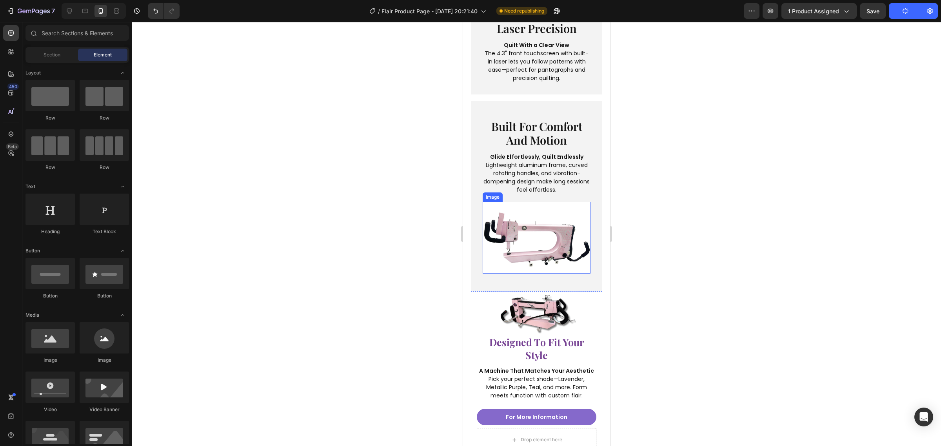
scroll to position [1617, 0]
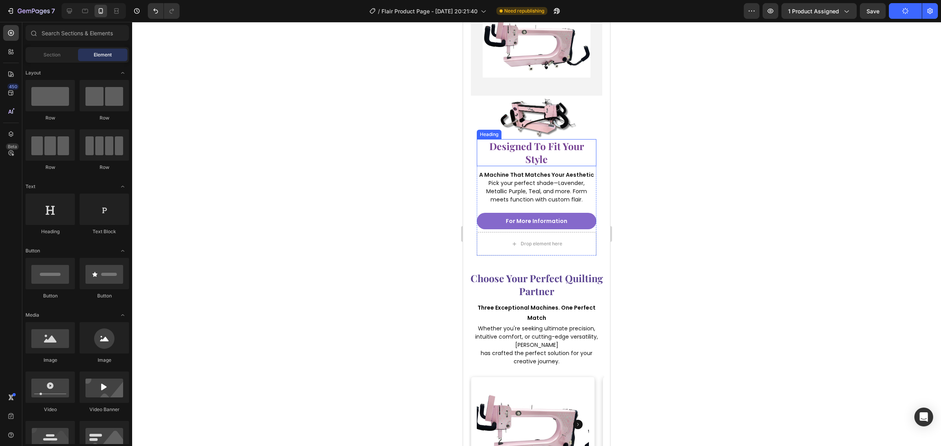
click at [555, 116] on img at bounding box center [537, 118] width 78 height 44
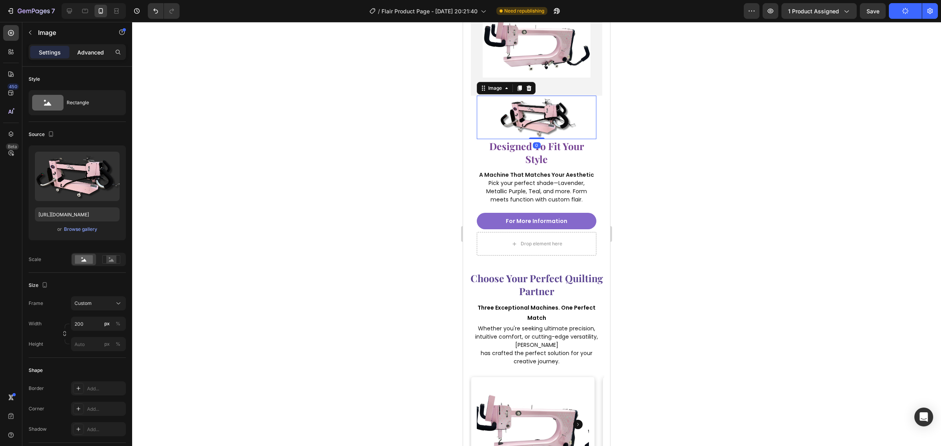
click at [103, 51] on p "Advanced" at bounding box center [90, 52] width 27 height 8
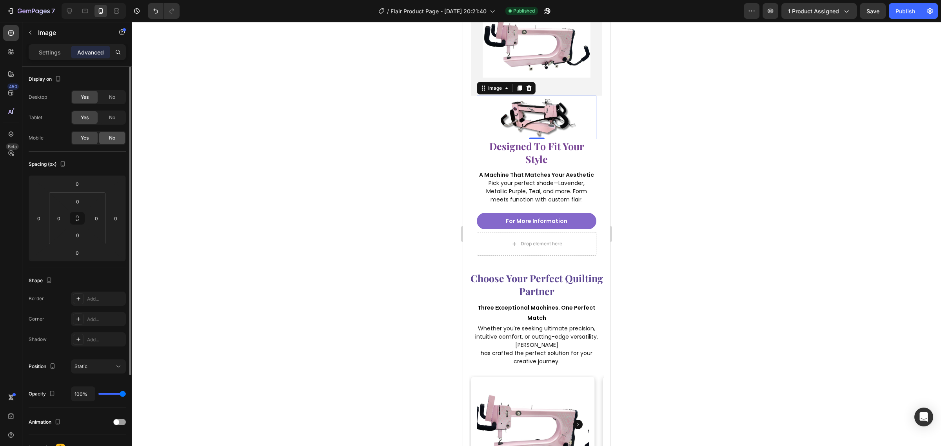
click at [111, 138] on span "No" at bounding box center [112, 137] width 6 height 7
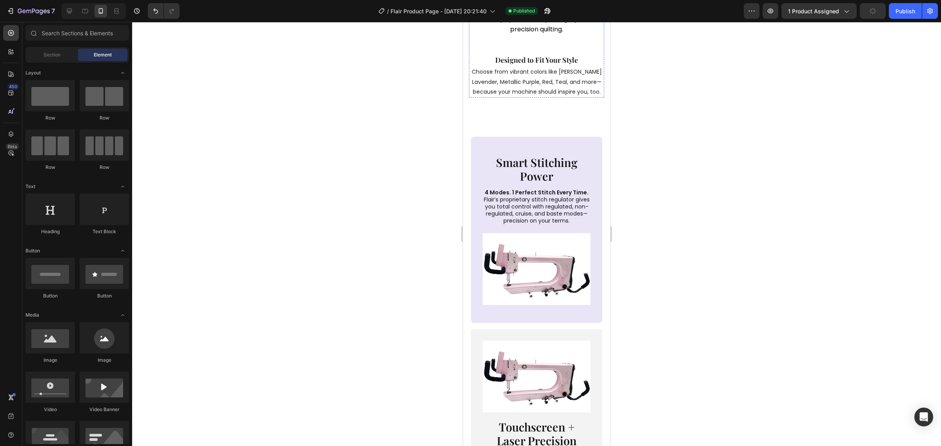
scroll to position [1037, 0]
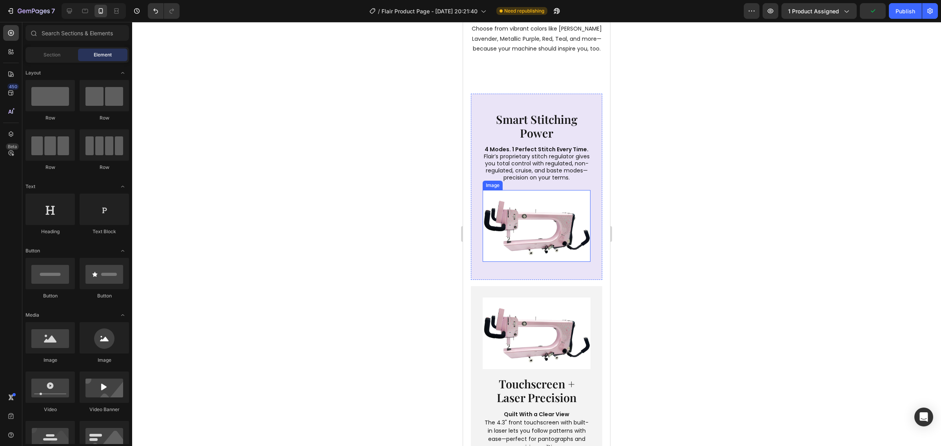
click at [547, 257] on img at bounding box center [537, 226] width 108 height 72
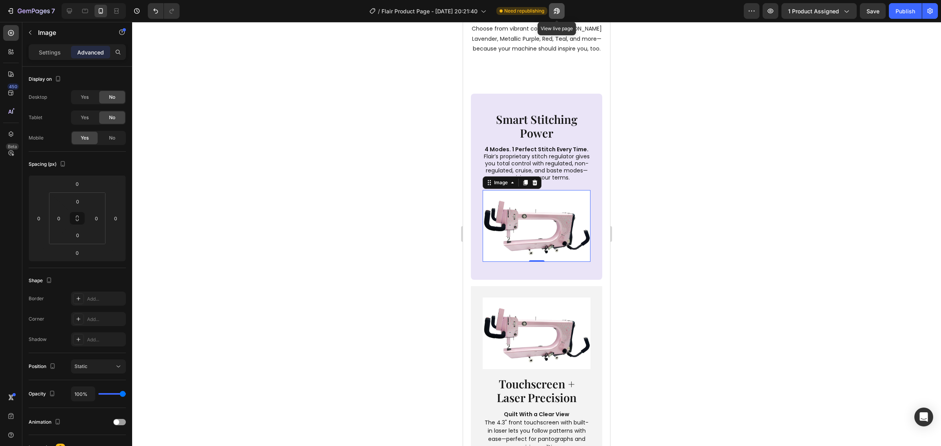
click at [556, 13] on icon "button" at bounding box center [557, 11] width 8 height 8
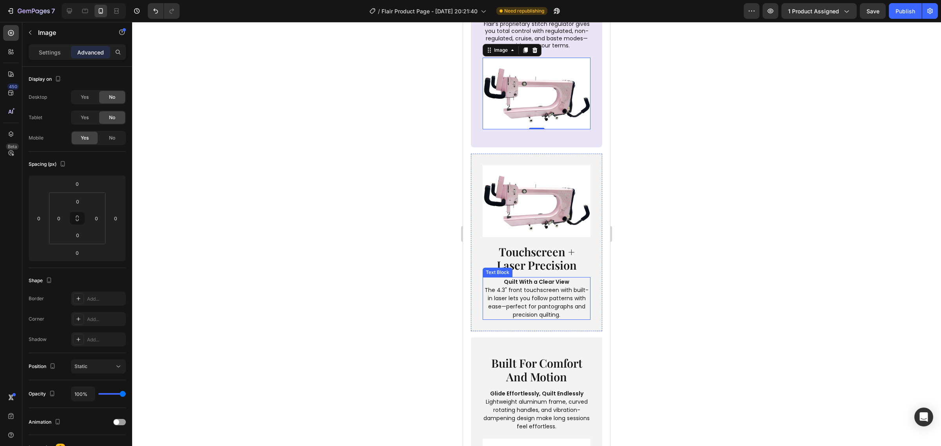
scroll to position [1380, 0]
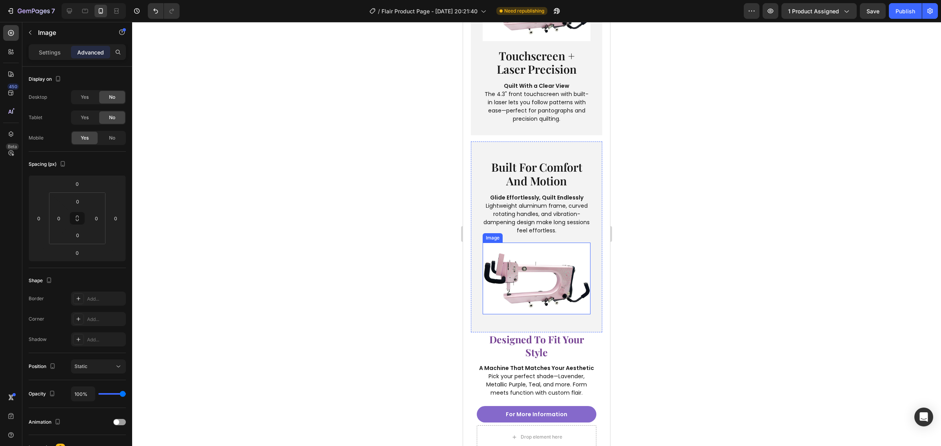
click at [551, 293] on img at bounding box center [537, 279] width 108 height 72
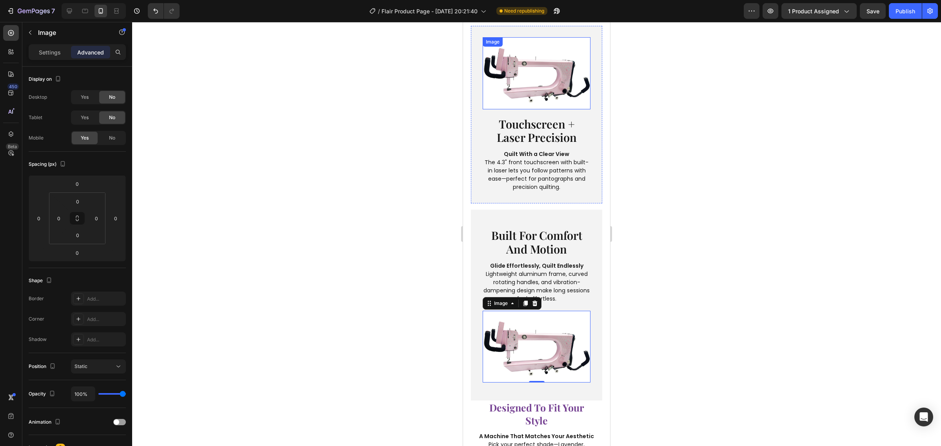
scroll to position [1233, 0]
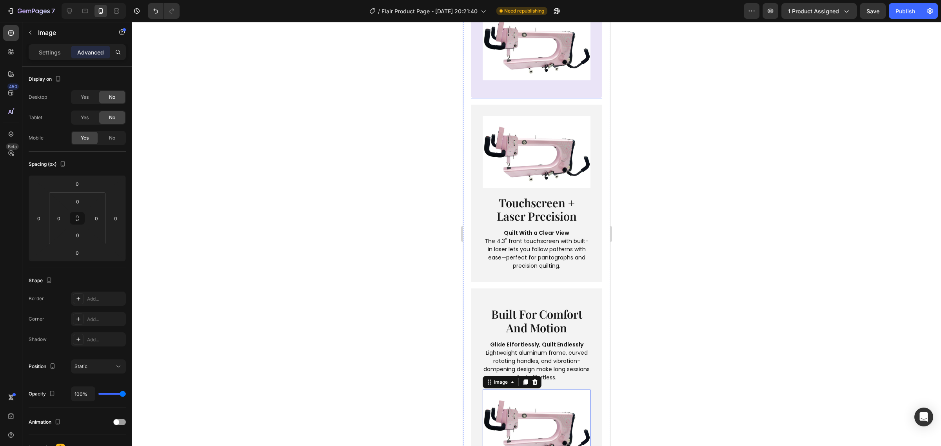
click at [481, 98] on div "smart stitching power Heading 4 Modes. 1 Perfect Stitch Every Time. Flair’s pro…" at bounding box center [536, 5] width 131 height 186
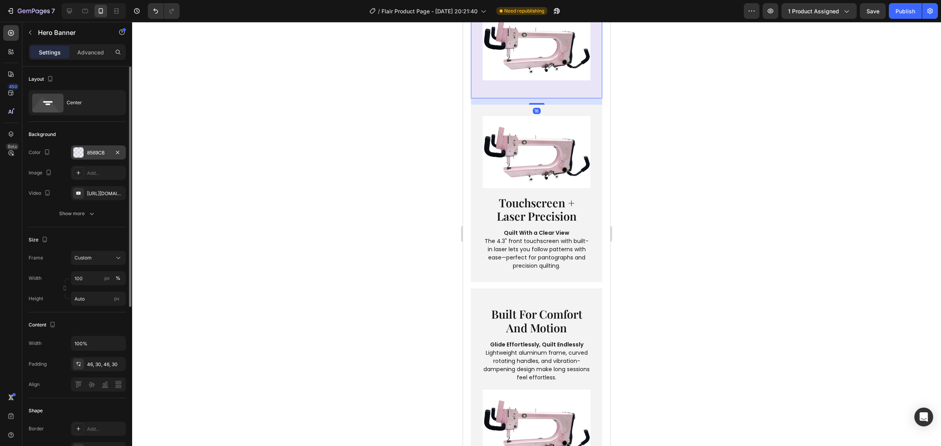
click at [90, 152] on div "8569CB" at bounding box center [98, 152] width 23 height 7
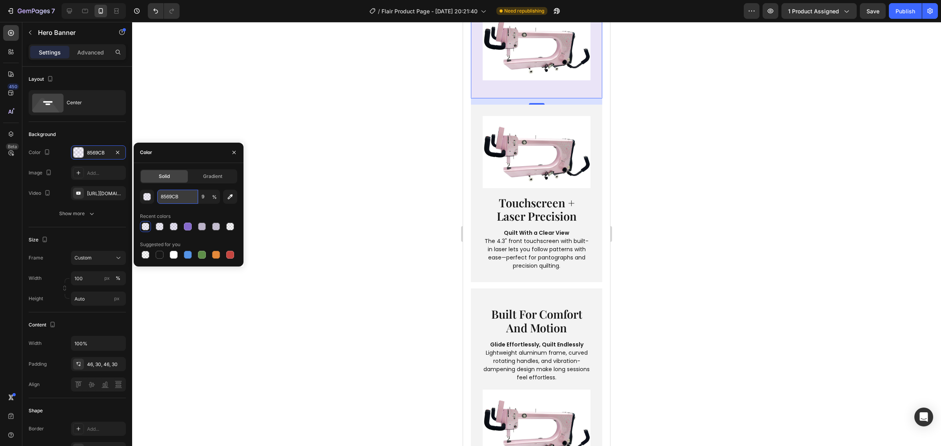
click at [185, 198] on input "8569CB" at bounding box center [177, 197] width 41 height 14
click at [483, 302] on div "built for comfort and motion Heading Glide Effortlessly, Quilt Endlessly Lightw…" at bounding box center [536, 384] width 131 height 191
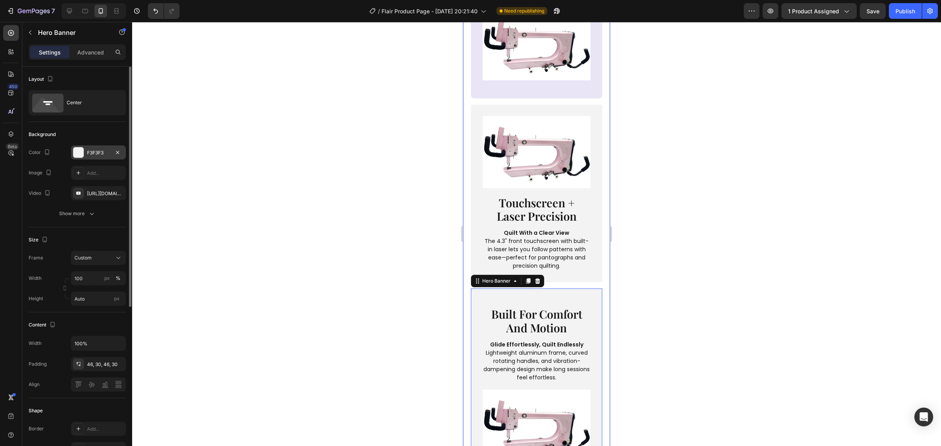
click at [91, 152] on div "F3F3F3" at bounding box center [98, 152] width 23 height 7
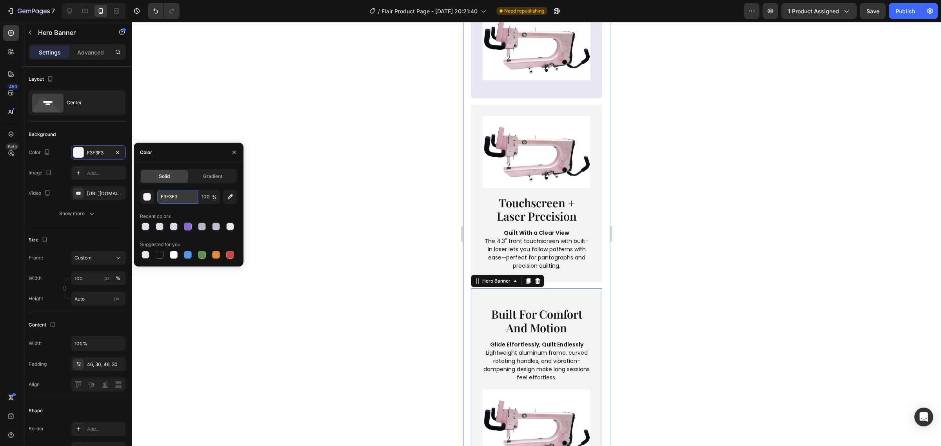
click at [185, 200] on input "F3F3F3" at bounding box center [177, 197] width 41 height 14
paste input "8569CB"
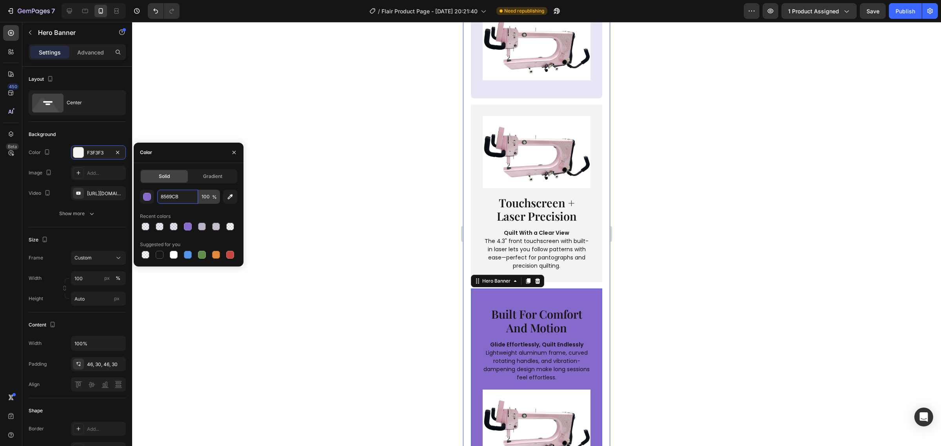
type input "8569CB"
click at [204, 195] on input "100" at bounding box center [209, 197] width 22 height 14
click at [148, 197] on div "button" at bounding box center [147, 197] width 8 height 8
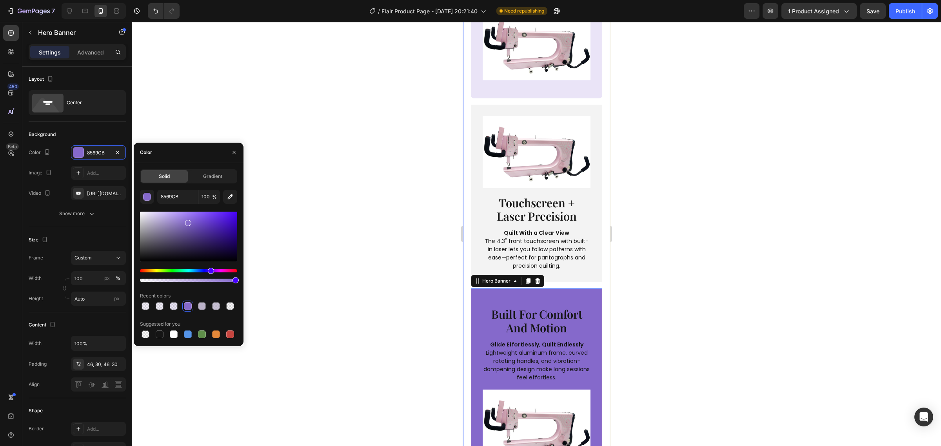
click at [153, 281] on div at bounding box center [188, 280] width 97 height 3
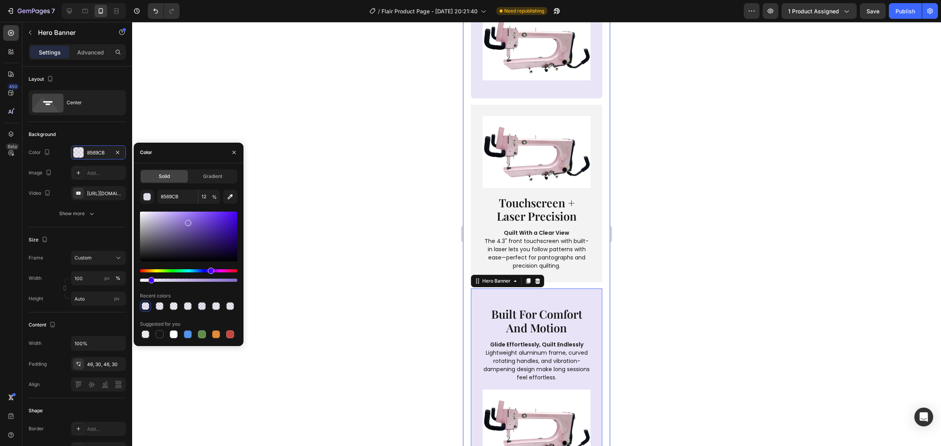
drag, startPoint x: 153, startPoint y: 281, endPoint x: 149, endPoint y: 283, distance: 4.2
click at [149, 283] on div at bounding box center [151, 280] width 6 height 6
click at [206, 196] on input "10" at bounding box center [209, 197] width 22 height 14
type input "9"
click at [359, 253] on div at bounding box center [536, 234] width 809 height 424
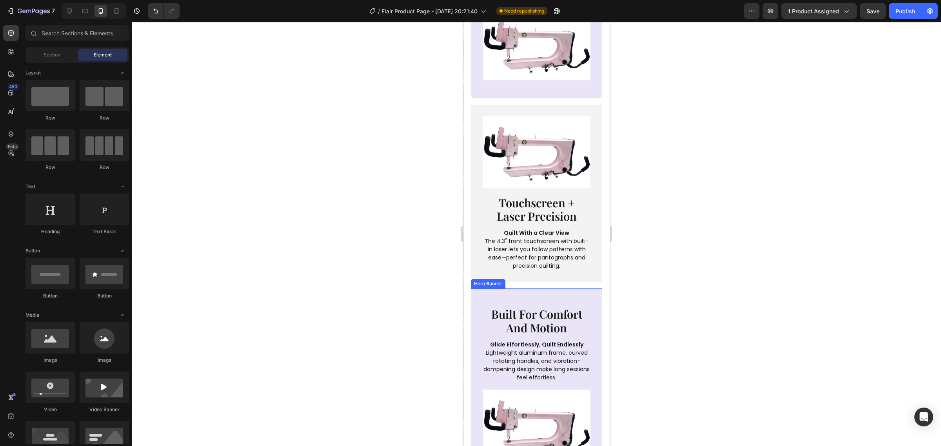
click at [495, 303] on div "built for comfort and motion Heading Glide Effortlessly, Quilt Endlessly Lightw…" at bounding box center [536, 384] width 131 height 191
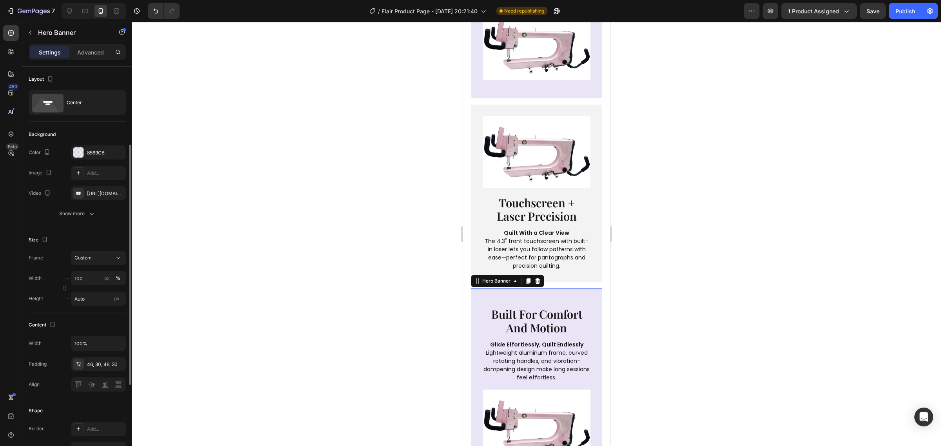
scroll to position [49, 0]
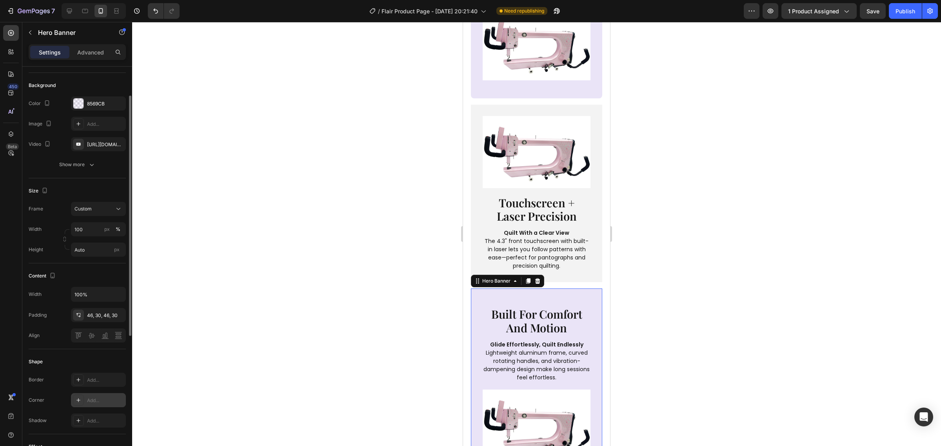
click at [86, 401] on div "Add..." at bounding box center [98, 400] width 55 height 14
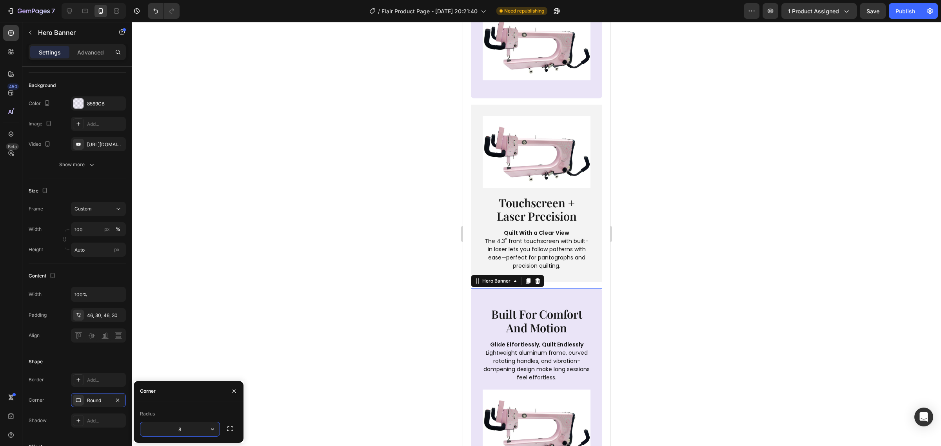
click at [332, 349] on div at bounding box center [536, 234] width 809 height 424
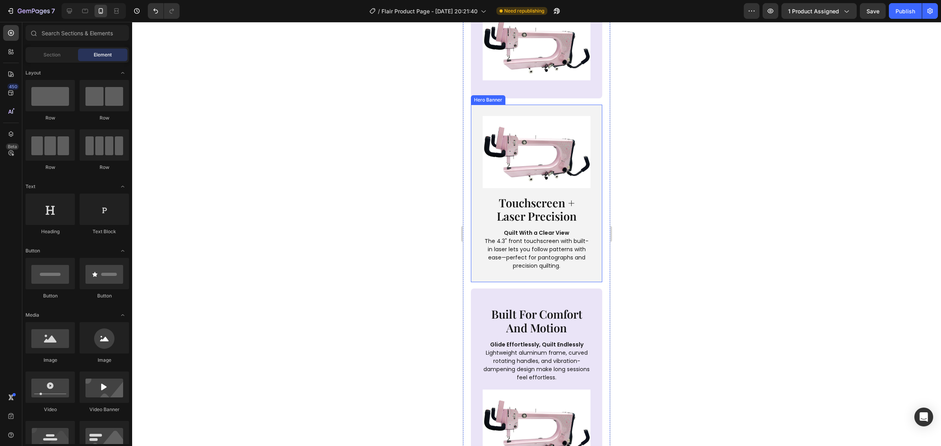
click at [483, 123] on div "Image touchscreen + laser precision Heading Quilt With a Clear View The 4.3" fr…" at bounding box center [536, 194] width 131 height 178
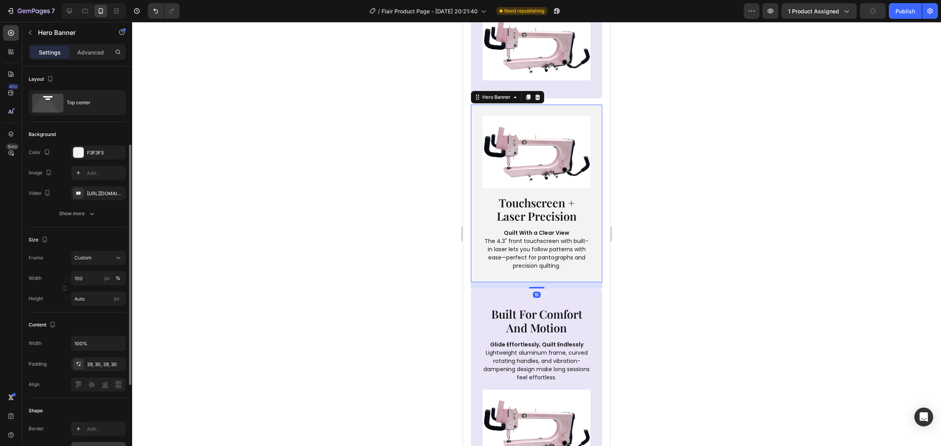
scroll to position [98, 0]
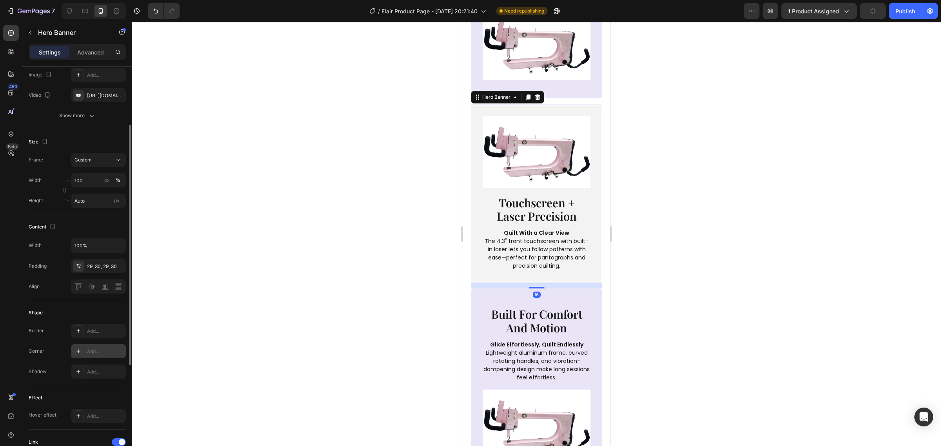
click at [100, 353] on div "Add..." at bounding box center [105, 351] width 37 height 7
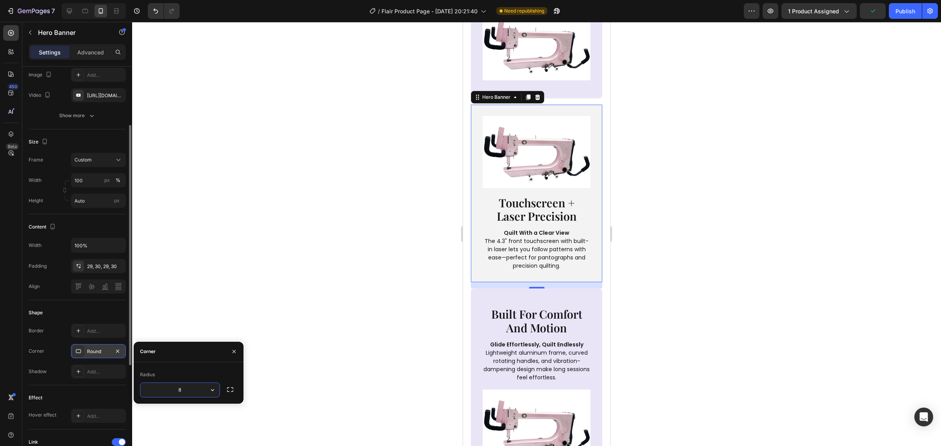
click at [209, 369] on div "Radius" at bounding box center [188, 375] width 97 height 13
click at [286, 341] on div at bounding box center [536, 234] width 809 height 424
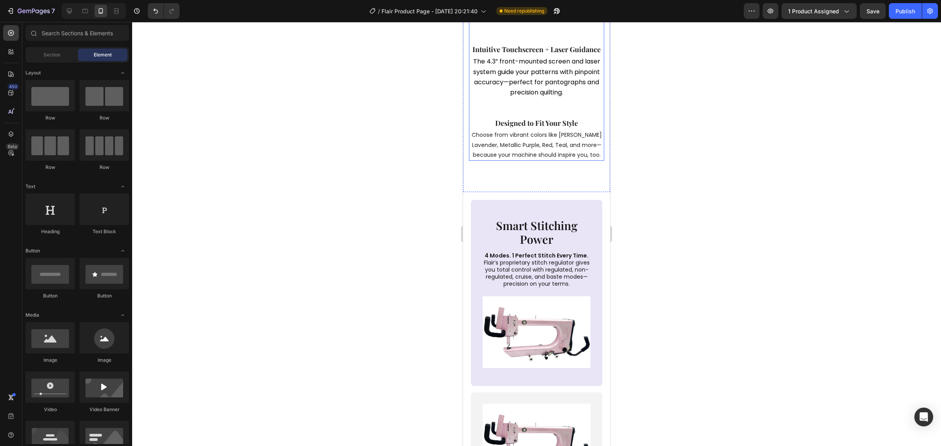
scroll to position [1176, 0]
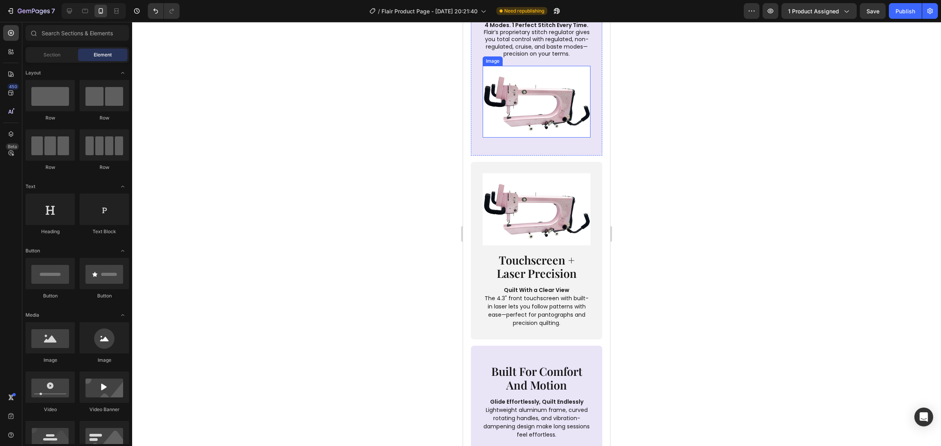
click at [534, 130] on img at bounding box center [537, 102] width 108 height 72
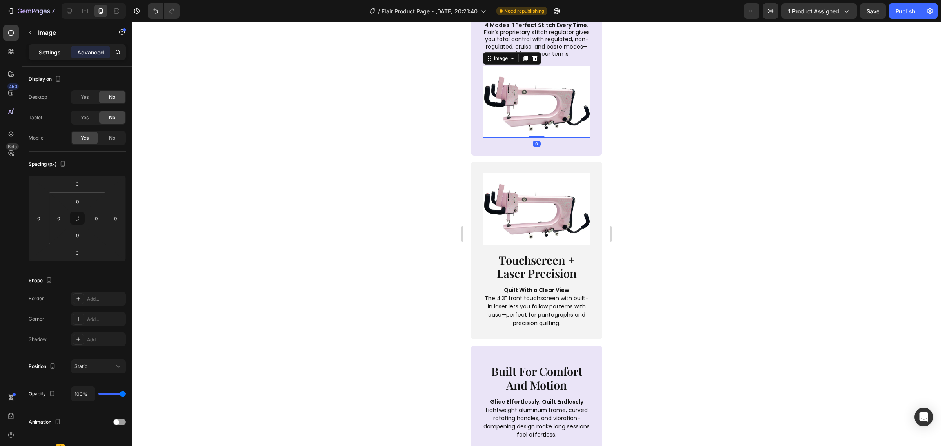
click at [49, 52] on p "Settings" at bounding box center [50, 52] width 22 height 8
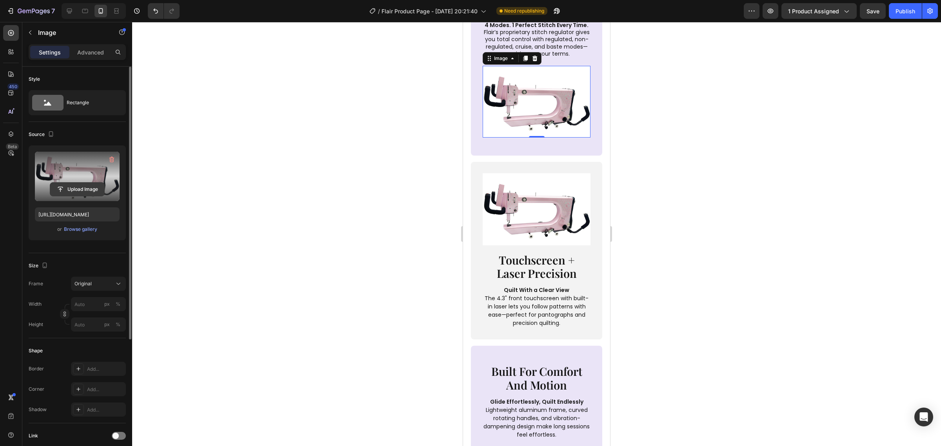
click at [86, 189] on input "file" at bounding box center [77, 189] width 54 height 13
type input "https://cdn.shopify.com/s/files/1/0281/2893/6067/files/gempages_566748255581373…"
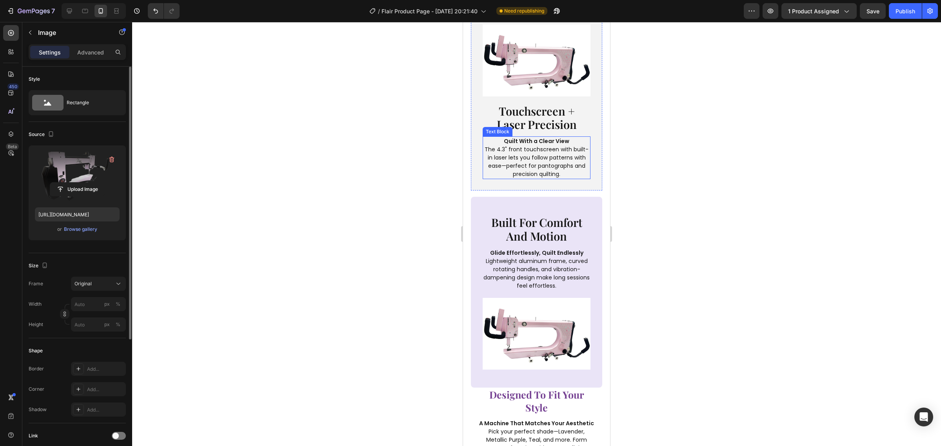
scroll to position [1225, 0]
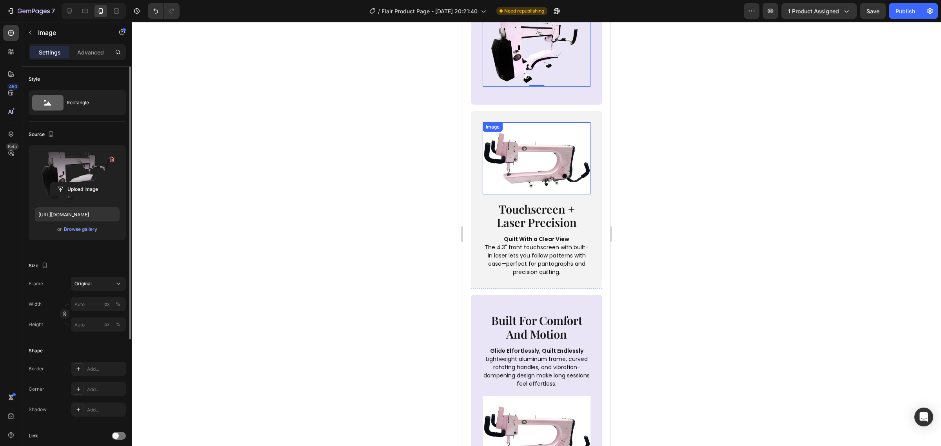
click at [536, 157] on img at bounding box center [537, 158] width 108 height 72
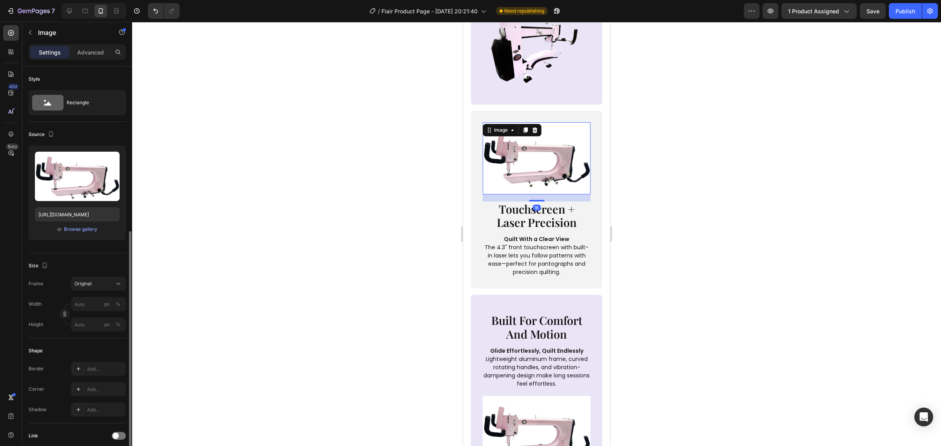
scroll to position [98, 0]
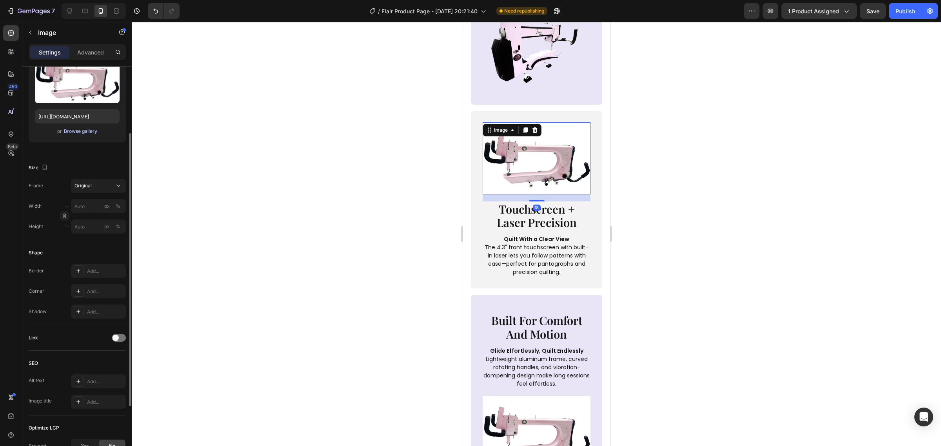
click at [83, 129] on div "Browse gallery" at bounding box center [80, 131] width 33 height 7
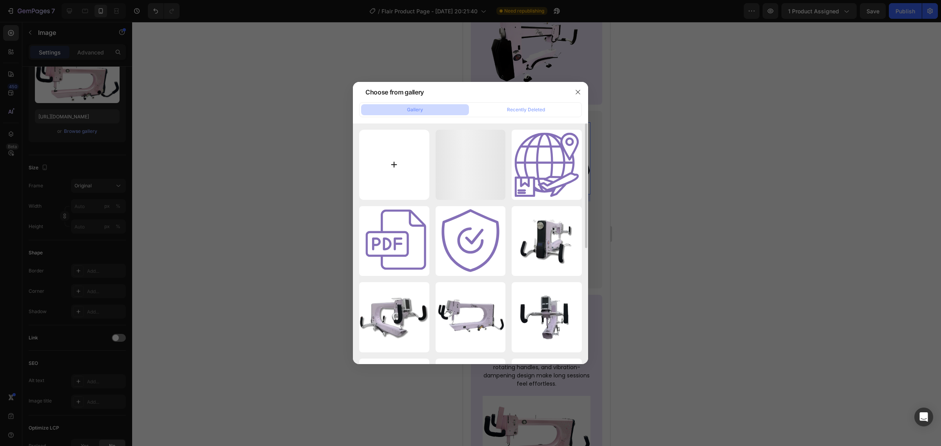
click at [404, 163] on input "file" at bounding box center [394, 165] width 70 height 70
type input "C:\fakepath\White Purple Simple Classic Modern Weekly Meeting Instagram Post (9…"
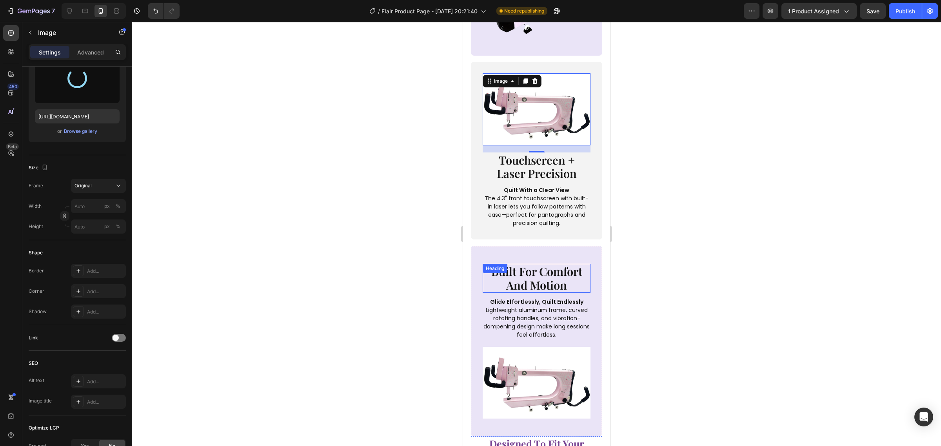
scroll to position [1225, 0]
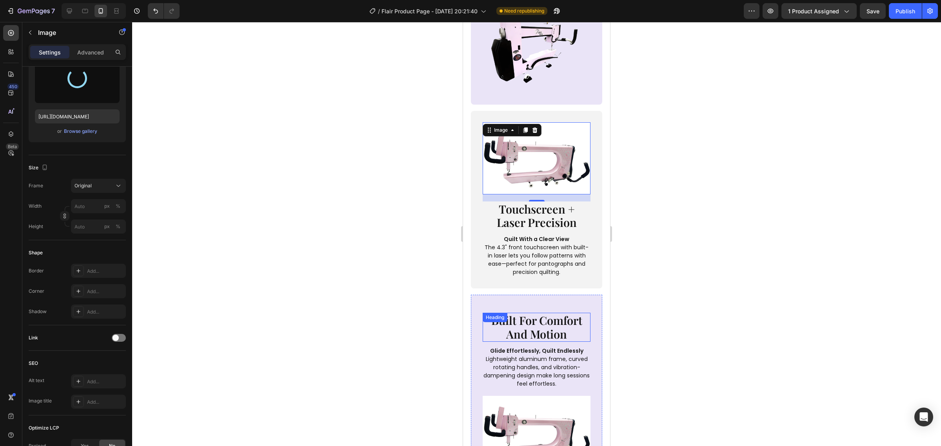
type input "https://cdn.shopify.com/s/files/1/0281/2893/6067/files/gempages_566748255581373…"
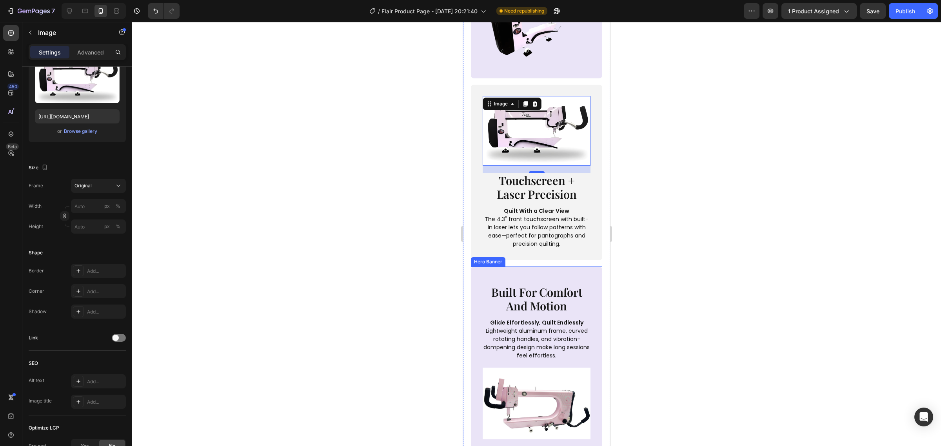
scroll to position [1372, 0]
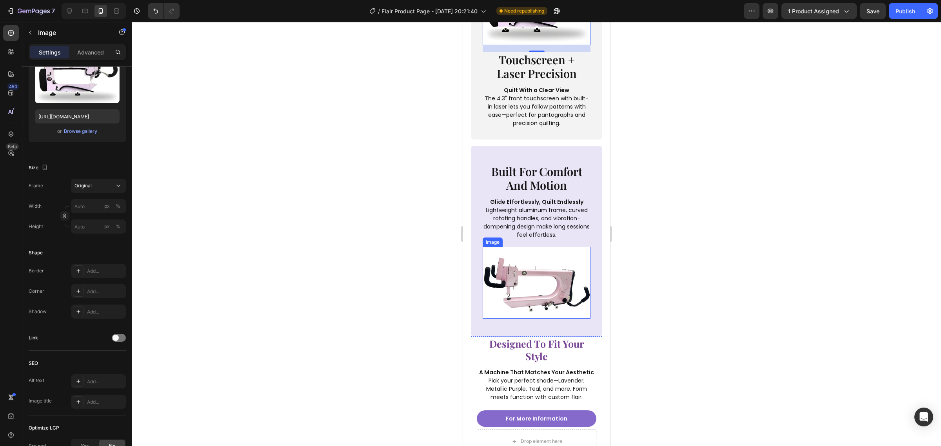
click at [539, 294] on img at bounding box center [537, 283] width 108 height 72
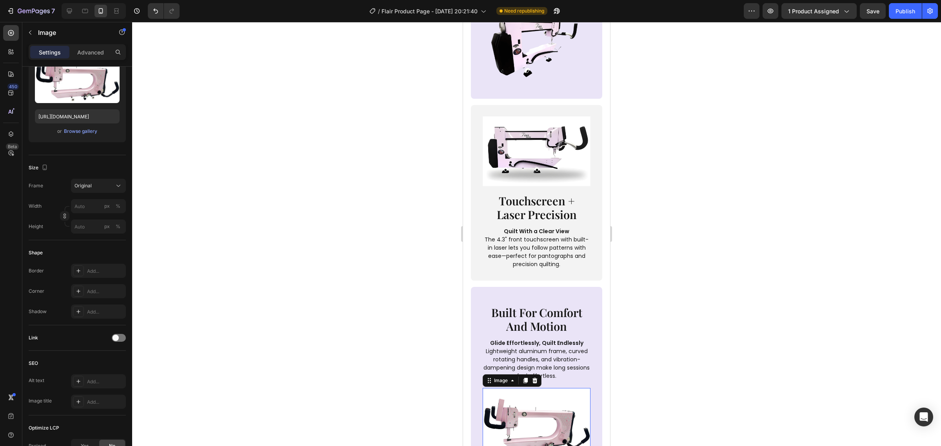
scroll to position [1225, 0]
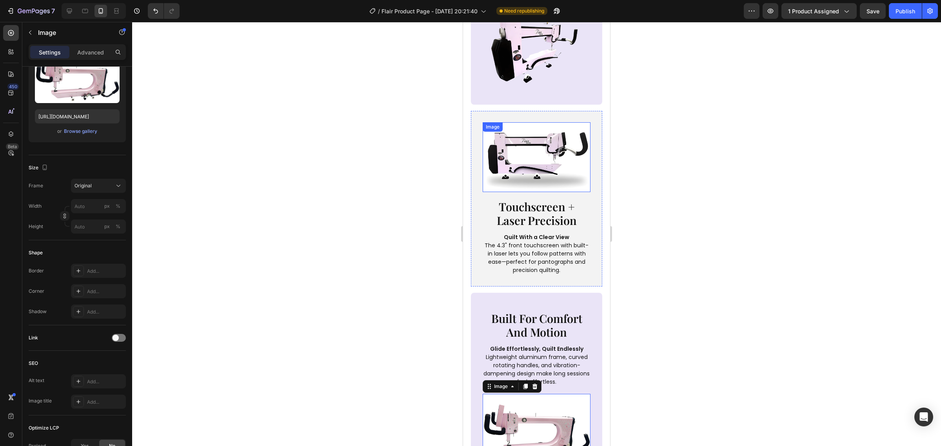
click at [532, 176] on img at bounding box center [537, 157] width 108 height 70
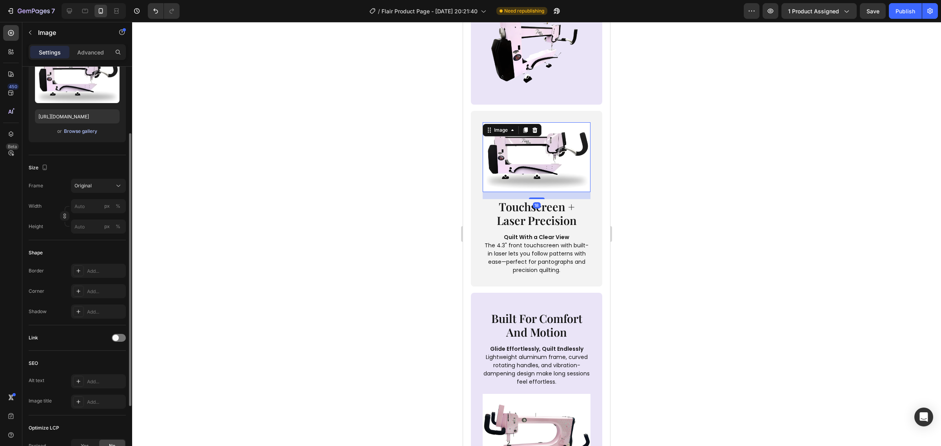
click at [71, 133] on div "Browse gallery" at bounding box center [80, 131] width 33 height 7
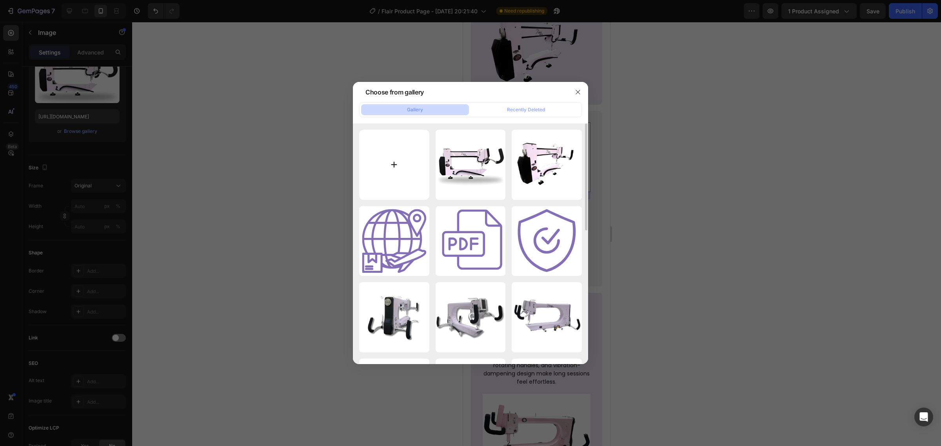
click at [414, 185] on input "file" at bounding box center [394, 165] width 70 height 70
type input "C:\fakepath\White Purple Simple Classic Modern Weekly Meeting Instagram Post (1…"
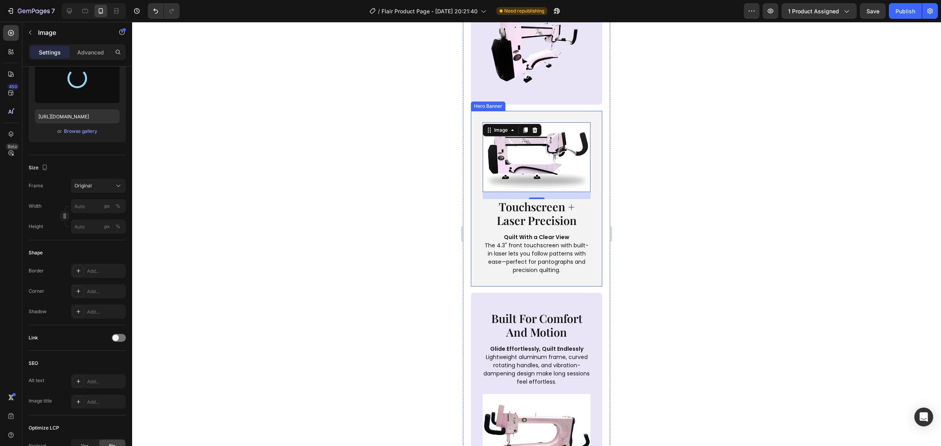
type input "https://cdn.shopify.com/s/files/1/0281/2893/6067/files/gempages_566748255581373…"
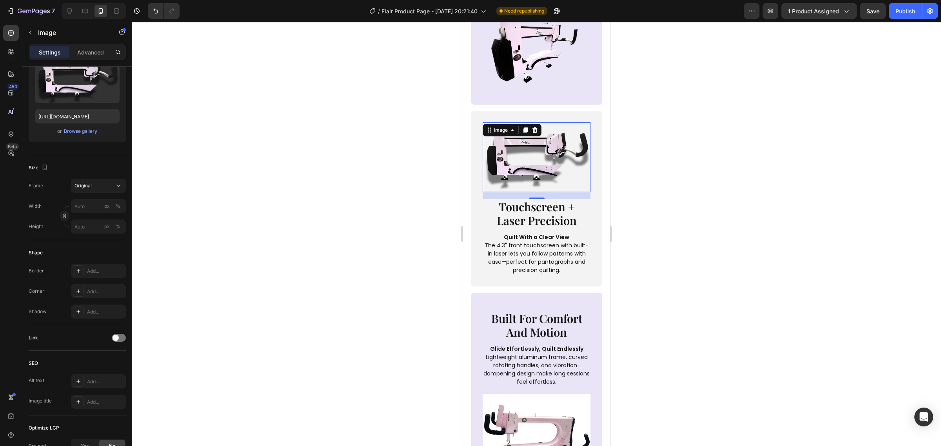
click at [638, 254] on div at bounding box center [536, 234] width 809 height 424
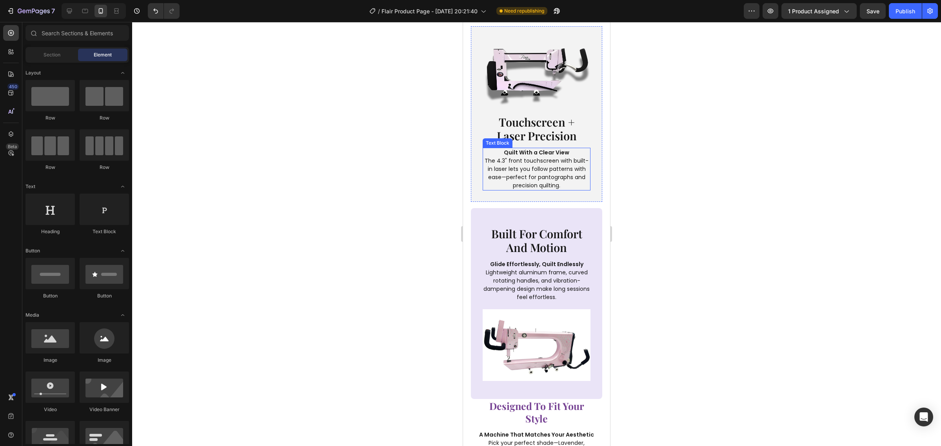
scroll to position [1372, 0]
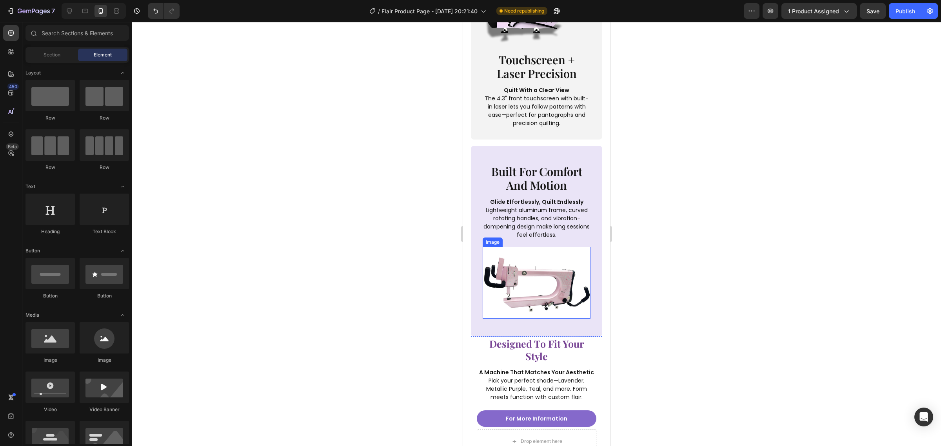
click at [556, 276] on img at bounding box center [537, 283] width 108 height 72
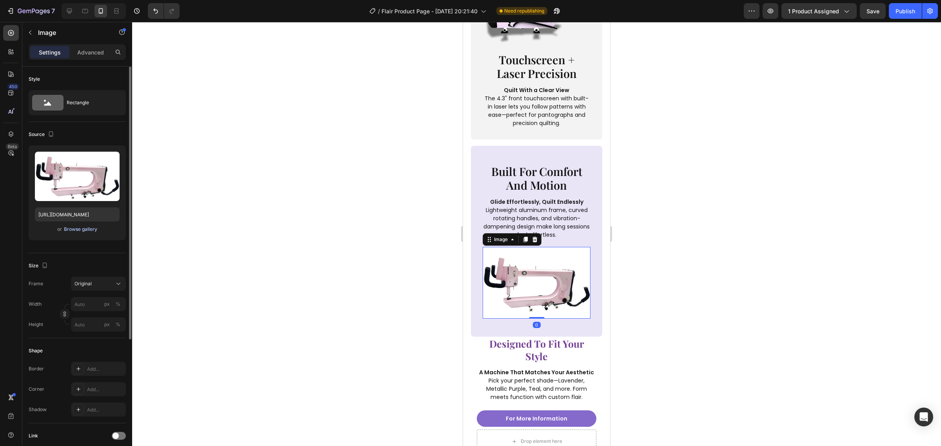
click at [77, 227] on div "Browse gallery" at bounding box center [80, 229] width 33 height 7
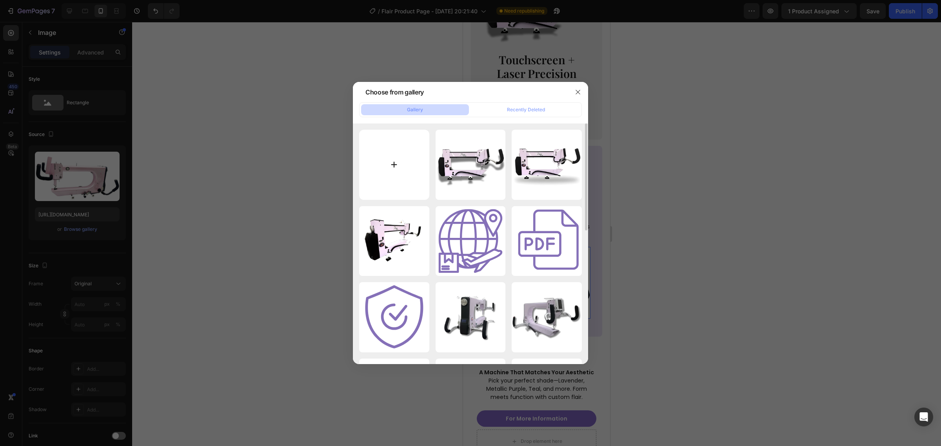
click at [406, 173] on input "file" at bounding box center [394, 165] width 70 height 70
type input "C:\fakepath\White Purple Simple Classic Modern Weekly Meeting Instagram Post (1…"
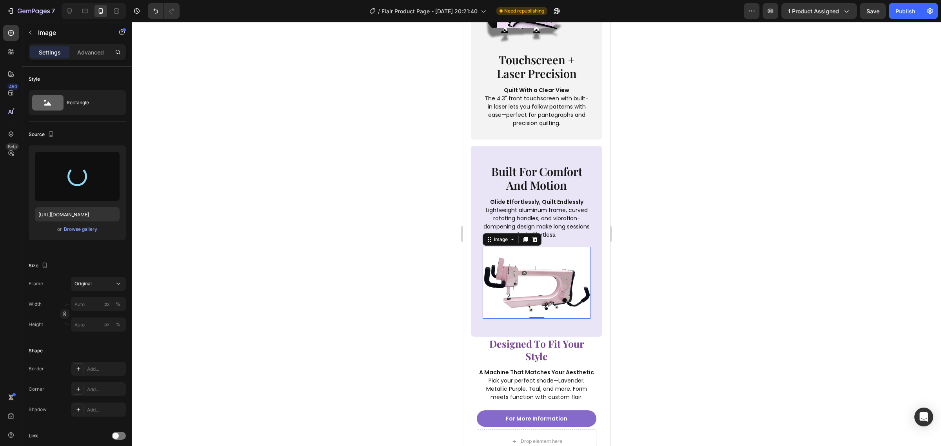
type input "https://cdn.shopify.com/s/files/1/0281/2893/6067/files/gempages_566748255581373…"
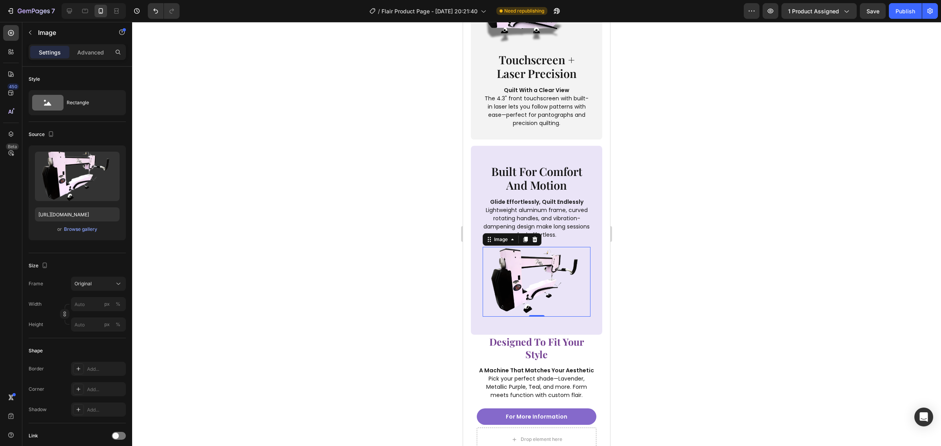
click at [650, 252] on div at bounding box center [536, 234] width 809 height 424
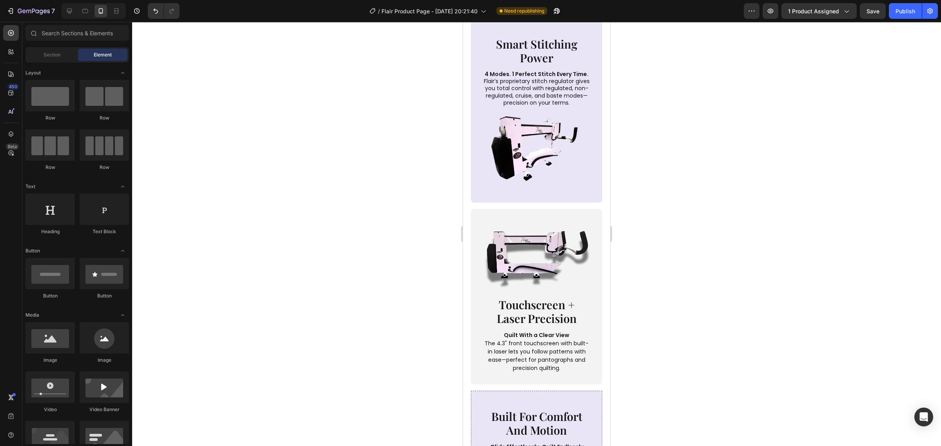
scroll to position [1323, 0]
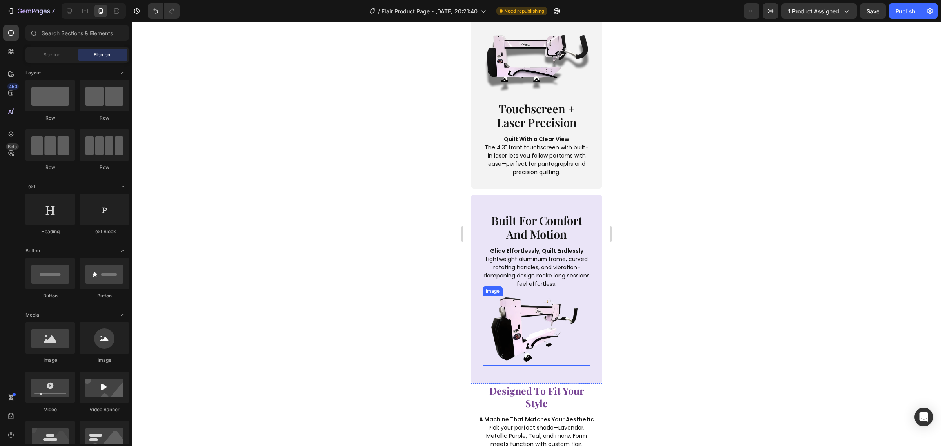
click at [545, 332] on img at bounding box center [537, 331] width 108 height 70
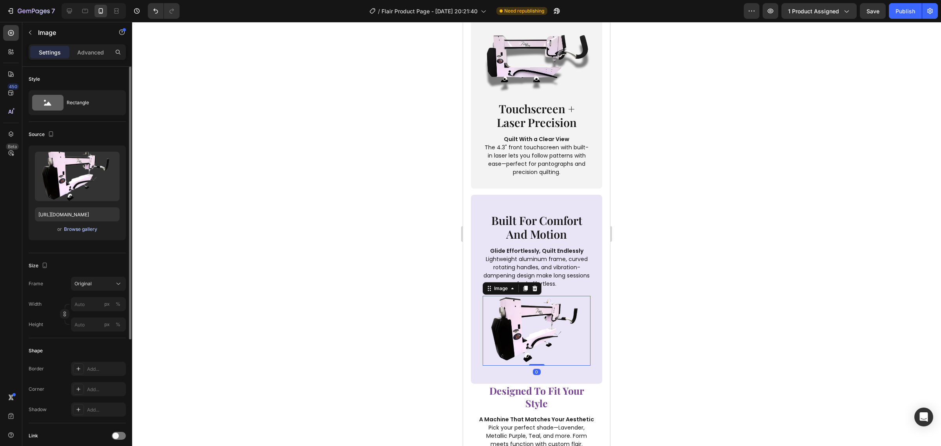
click at [78, 229] on div "Browse gallery" at bounding box center [80, 229] width 33 height 7
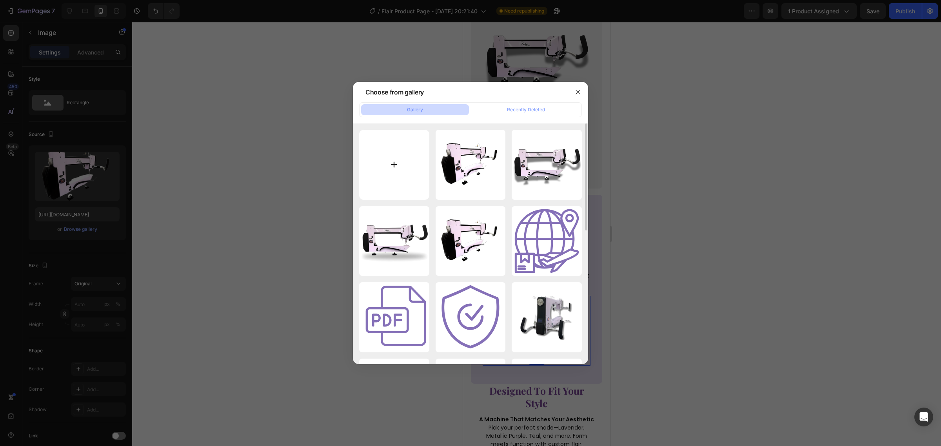
click at [408, 168] on input "file" at bounding box center [394, 165] width 70 height 70
type input "C:\fakepath\White Purple Simple Classic Modern Weekly Meeting Instagram Post (9…"
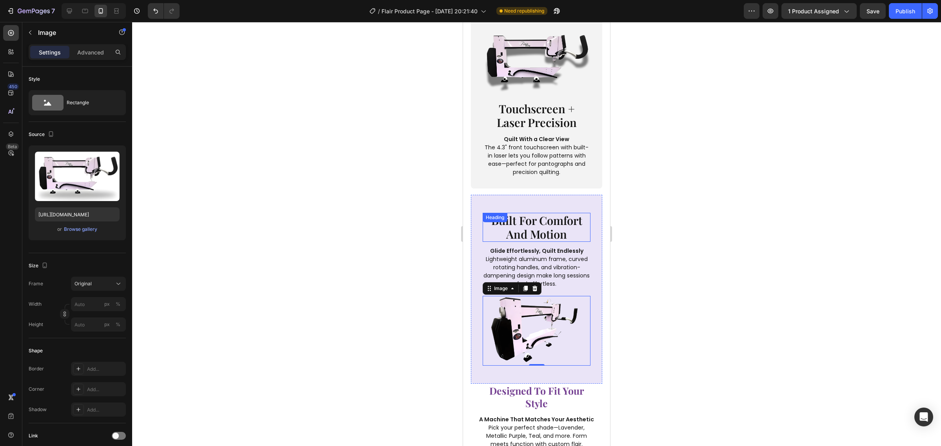
type input "https://cdn.shopify.com/s/files/1/0281/2893/6067/files/gempages_566748255581373…"
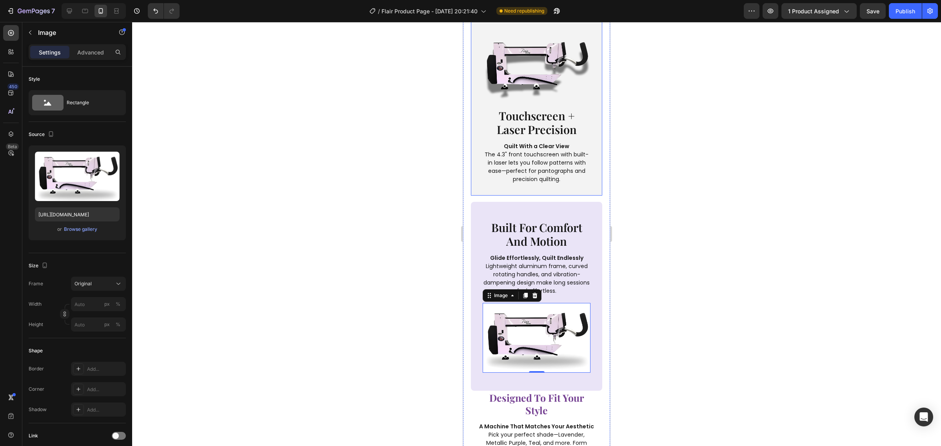
scroll to position [1372, 0]
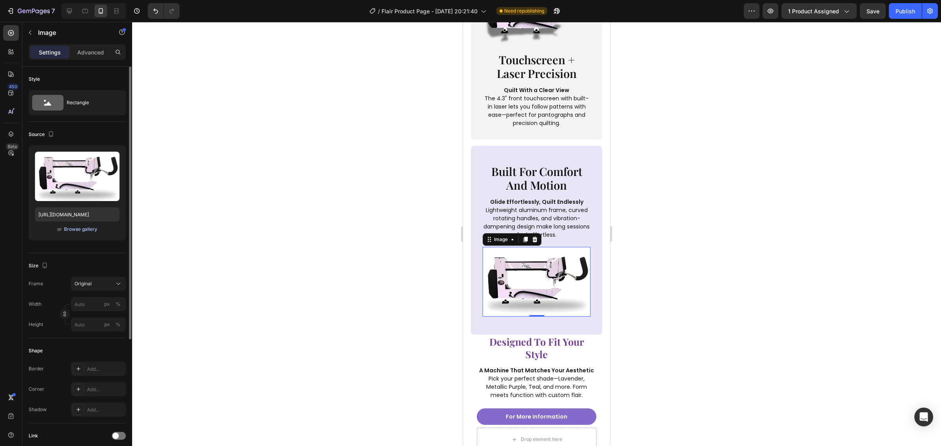
click at [86, 232] on div "Browse gallery" at bounding box center [80, 229] width 33 height 7
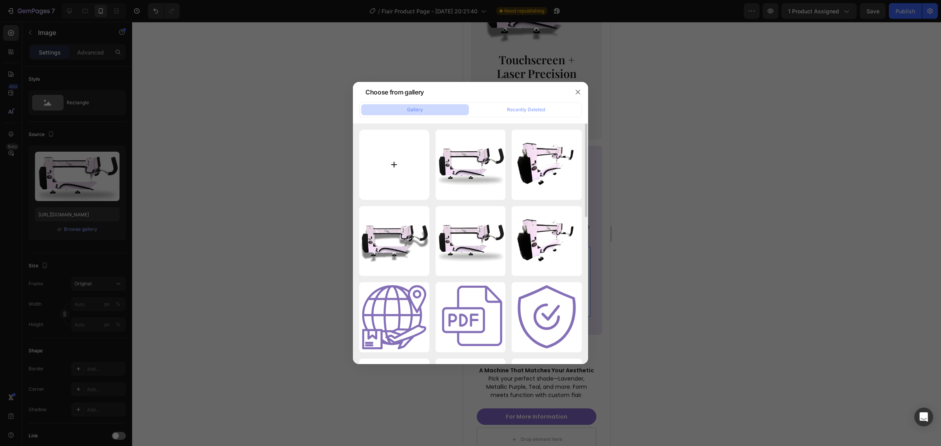
click at [418, 178] on input "file" at bounding box center [394, 165] width 70 height 70
type input "C:\fakepath\White Purple Simple Classic Modern Weekly Meeting Instagram Post (8…"
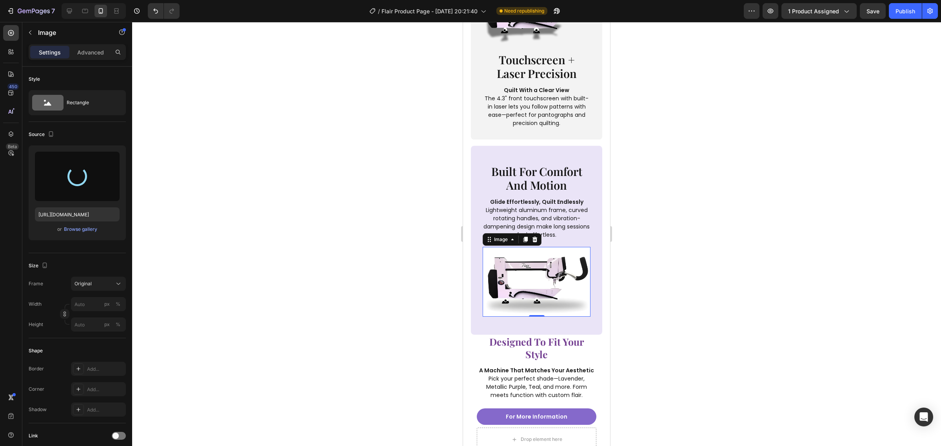
type input "https://cdn.shopify.com/s/files/1/0281/2893/6067/files/gempages_566748255581373…"
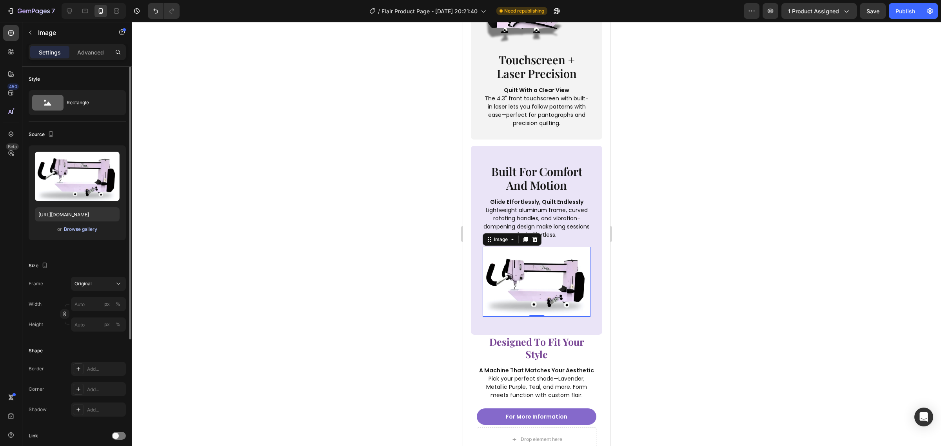
click at [85, 230] on div "Browse gallery" at bounding box center [80, 229] width 33 height 7
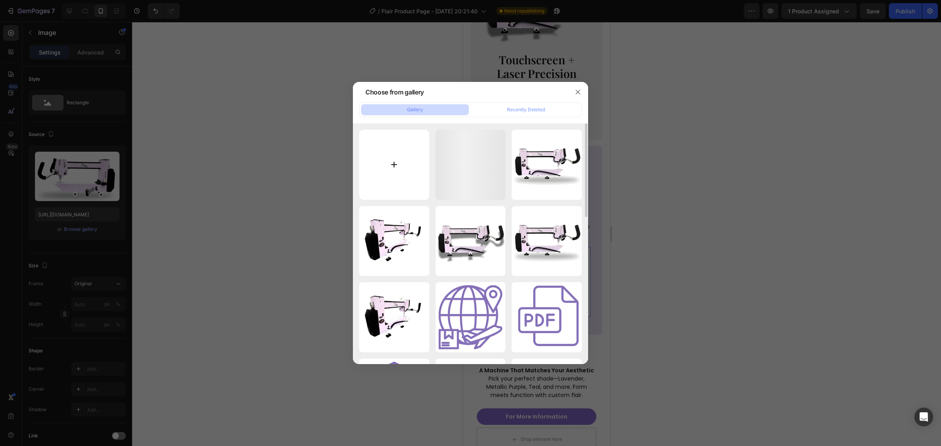
click at [377, 171] on input "file" at bounding box center [394, 165] width 70 height 70
type input "C:\fakepath\White Purple Simple Classic Modern Weekly Meeting Instagram Post (1…"
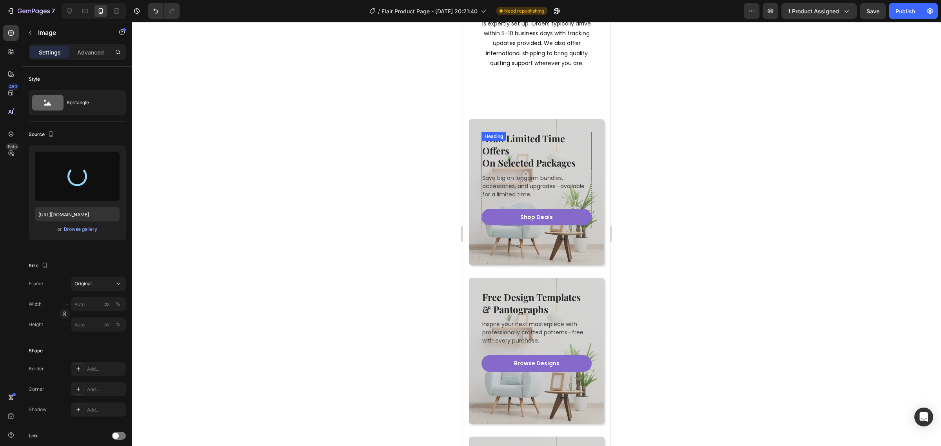
scroll to position [2695, 0]
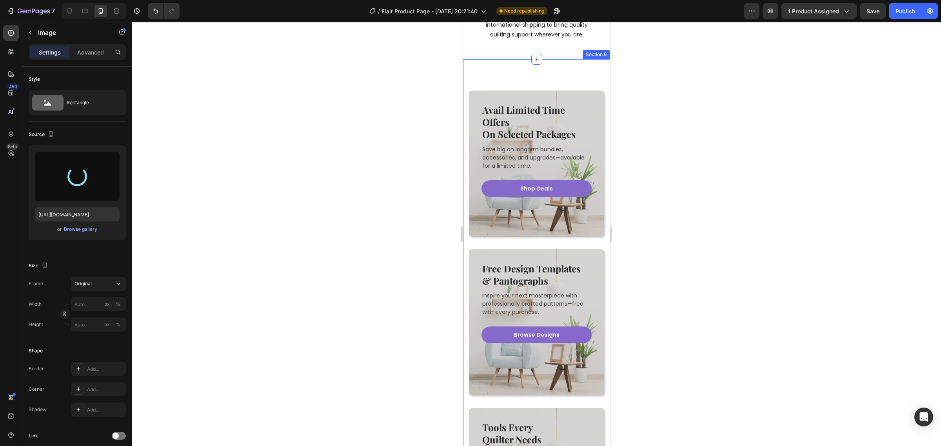
type input "https://cdn.shopify.com/s/files/1/0281/2893/6067/files/gempages_566748255581373…"
click at [569, 262] on div "Avail Limited Time Offers On Selected Packages Heading Save big on longarm bund…" at bounding box center [536, 401] width 147 height 685
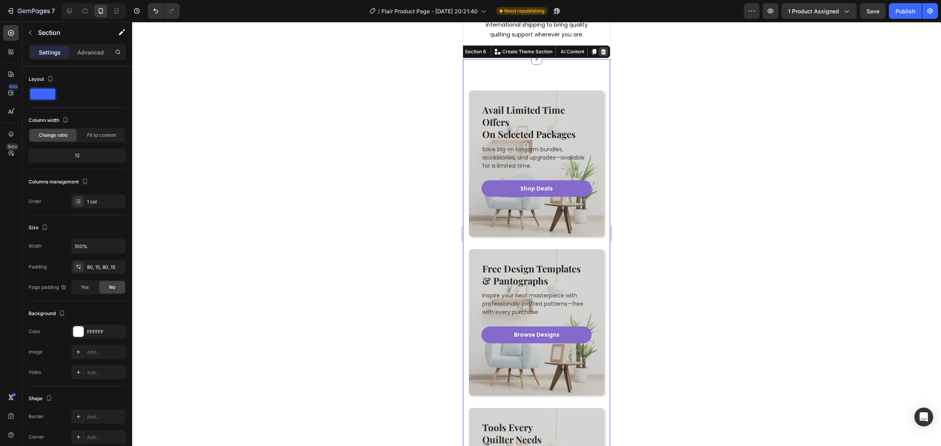
click at [599, 56] on div at bounding box center [603, 51] width 9 height 9
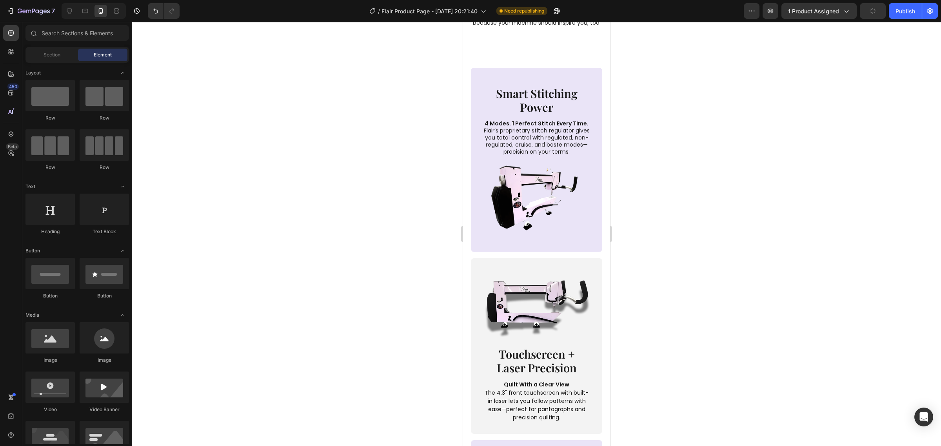
scroll to position [1027, 0]
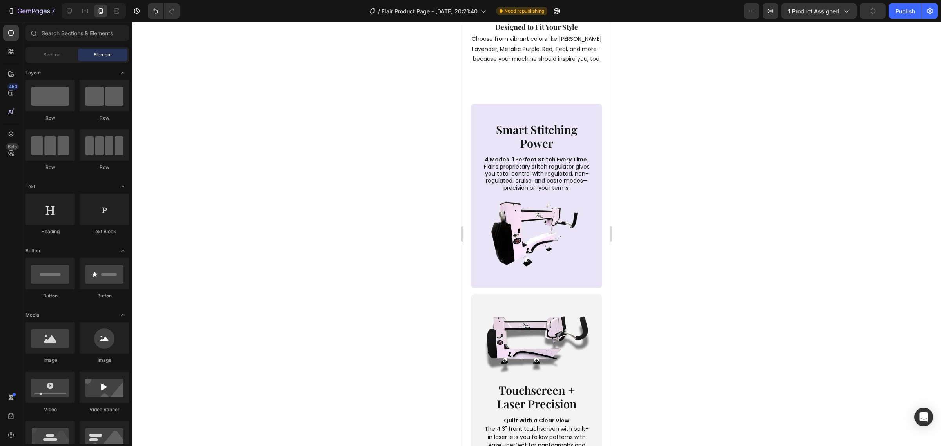
click at [894, 12] on button "Publish" at bounding box center [905, 11] width 33 height 16
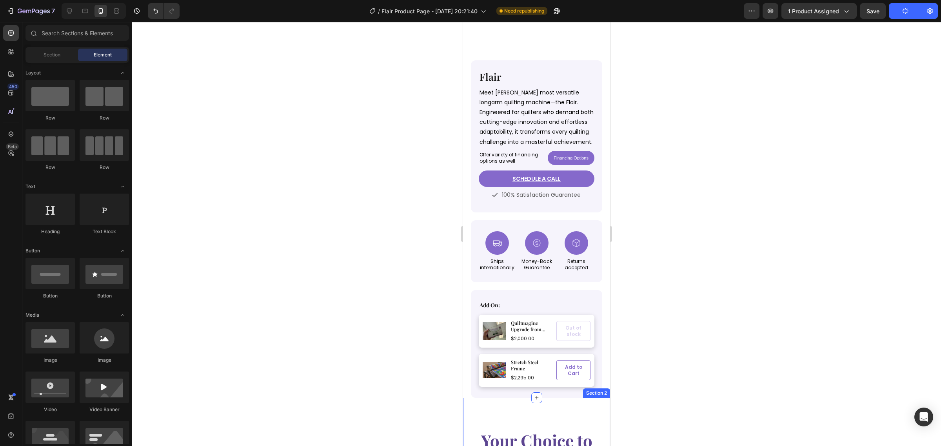
scroll to position [0, 0]
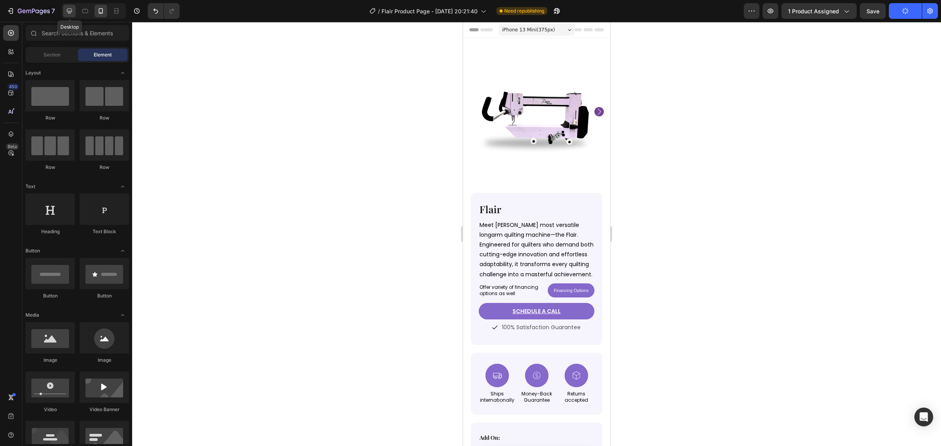
click at [73, 12] on icon at bounding box center [69, 11] width 8 height 8
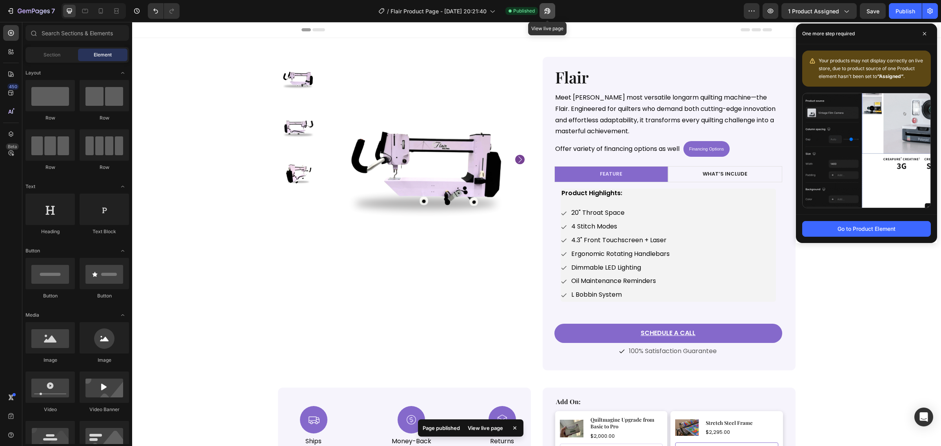
click at [547, 11] on icon "button" at bounding box center [547, 11] width 8 height 8
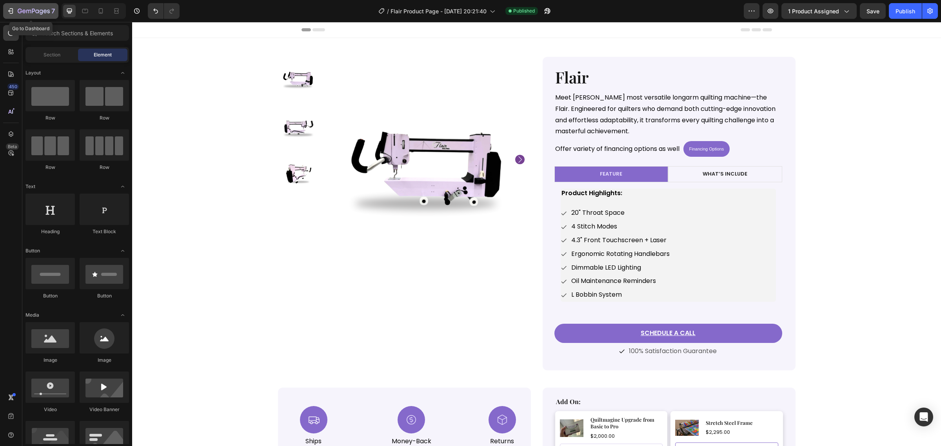
click at [40, 17] on button "7" at bounding box center [30, 11] width 55 height 16
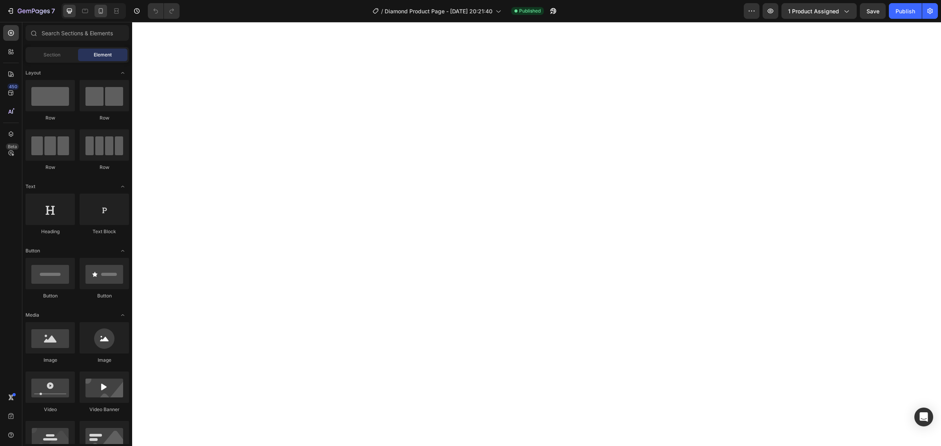
click at [101, 14] on icon at bounding box center [101, 11] width 8 height 8
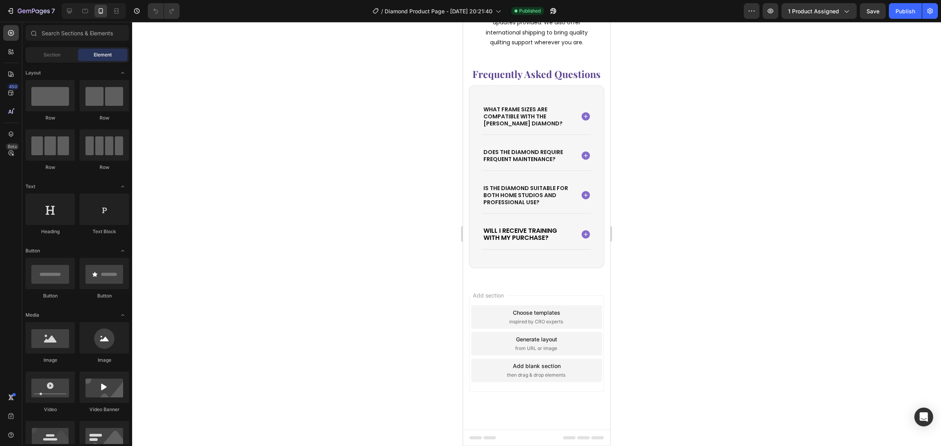
scroll to position [2843, 0]
click at [92, 12] on div "Tablet" at bounding box center [94, 11] width 64 height 16
click at [86, 11] on icon at bounding box center [85, 11] width 8 height 8
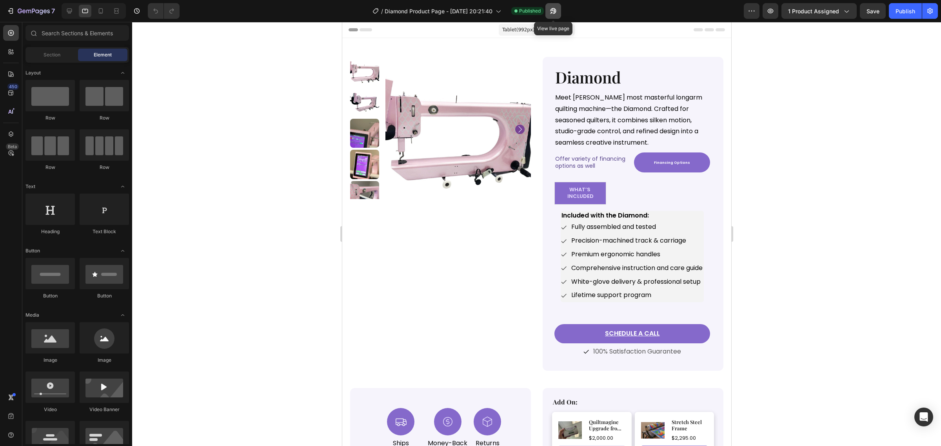
click at [551, 9] on icon "button" at bounding box center [553, 11] width 8 height 8
click at [927, 13] on icon "button" at bounding box center [930, 11] width 8 height 8
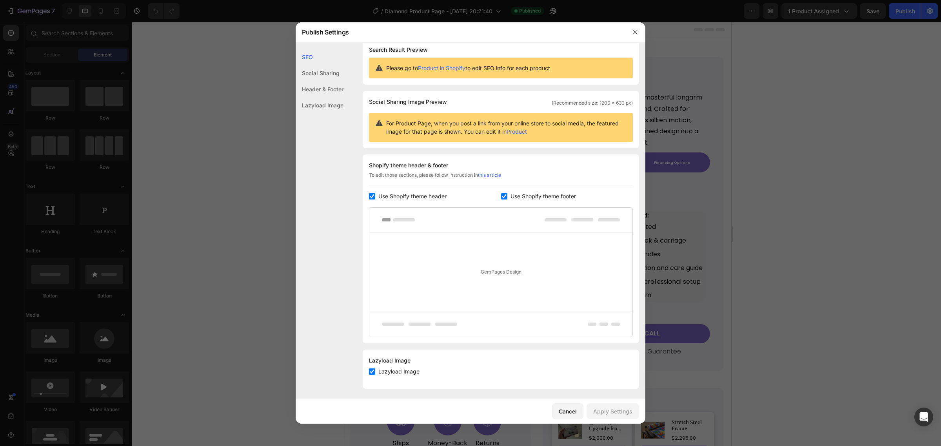
scroll to position [13, 0]
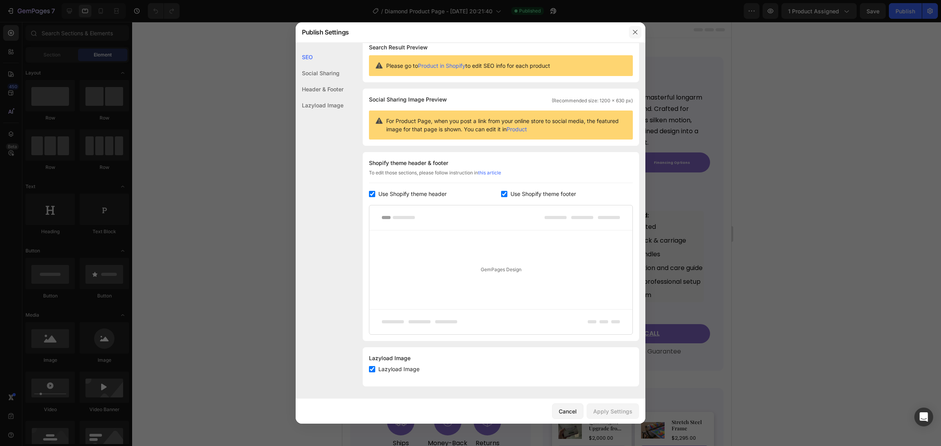
click at [636, 34] on icon "button" at bounding box center [635, 32] width 6 height 6
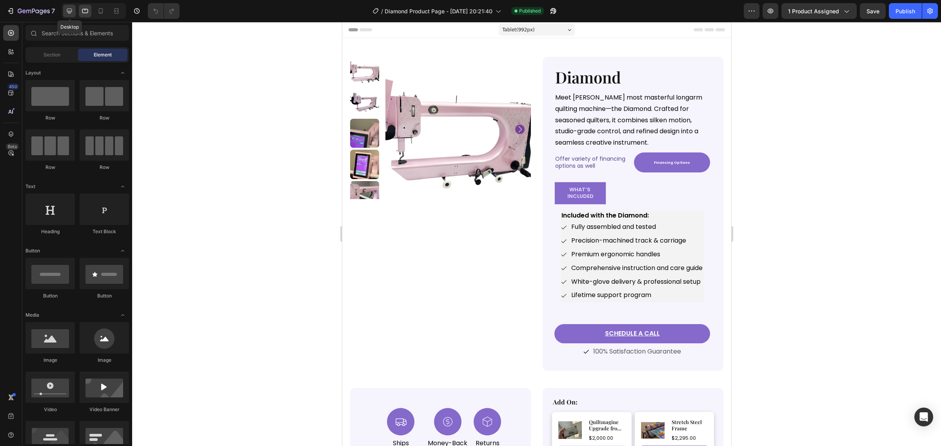
click at [68, 11] on icon at bounding box center [69, 11] width 5 height 5
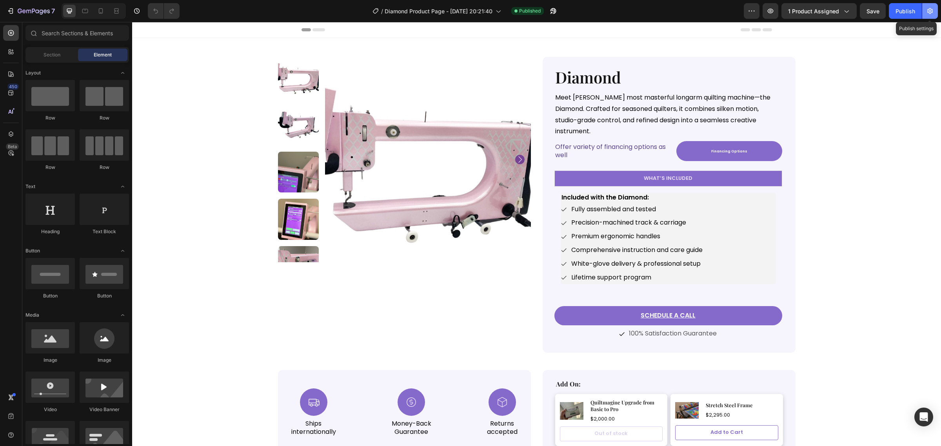
click at [932, 13] on icon "button" at bounding box center [930, 11] width 8 height 8
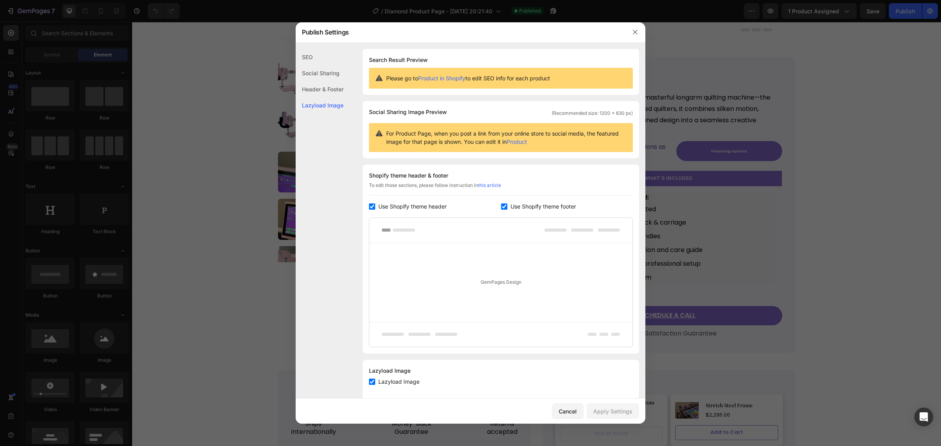
click at [339, 81] on div "Social Sharing" at bounding box center [320, 89] width 48 height 16
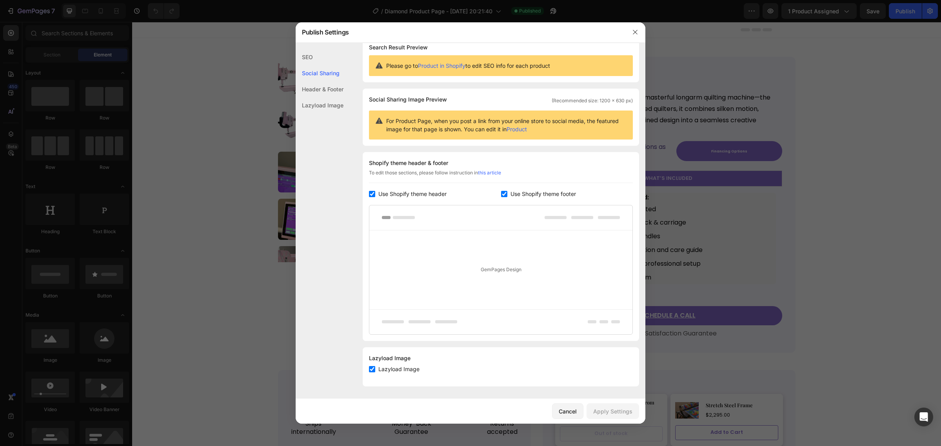
click at [336, 97] on div "Header & Footer" at bounding box center [320, 105] width 48 height 16
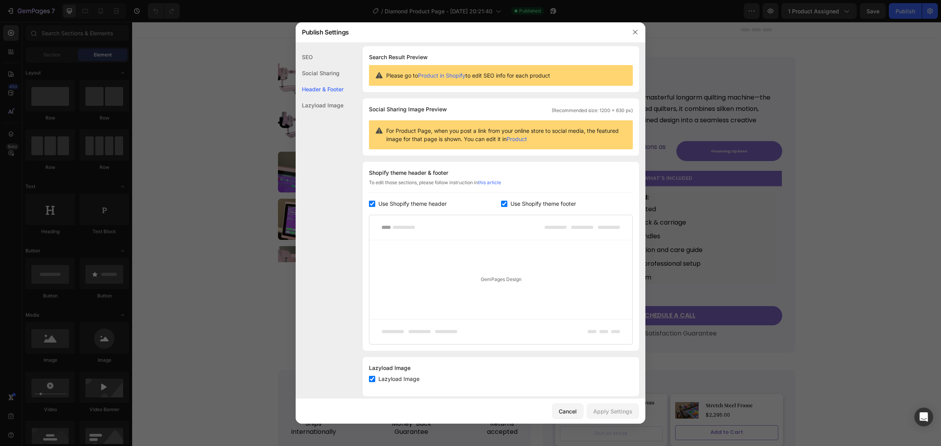
scroll to position [0, 0]
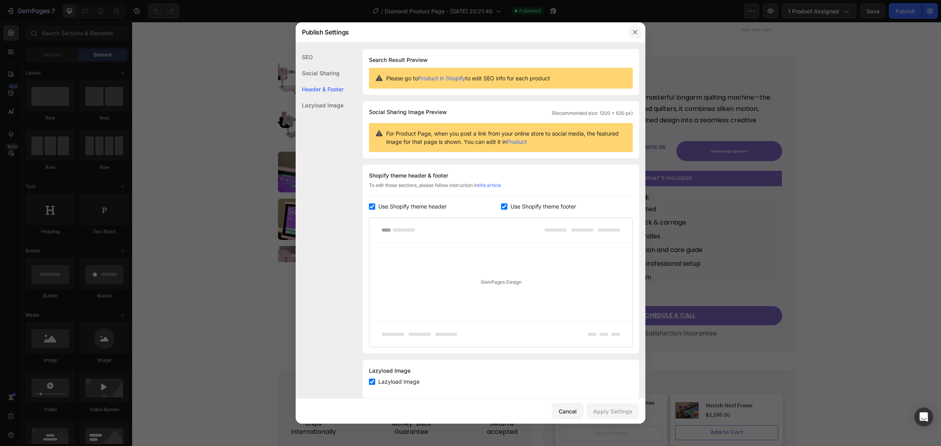
drag, startPoint x: 636, startPoint y: 30, endPoint x: 504, endPoint y: 9, distance: 133.9
click at [636, 30] on icon "button" at bounding box center [635, 32] width 6 height 6
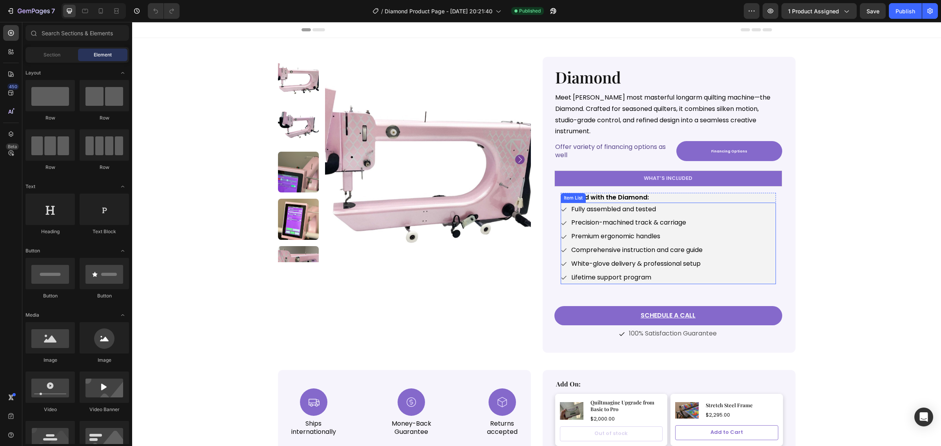
scroll to position [49, 0]
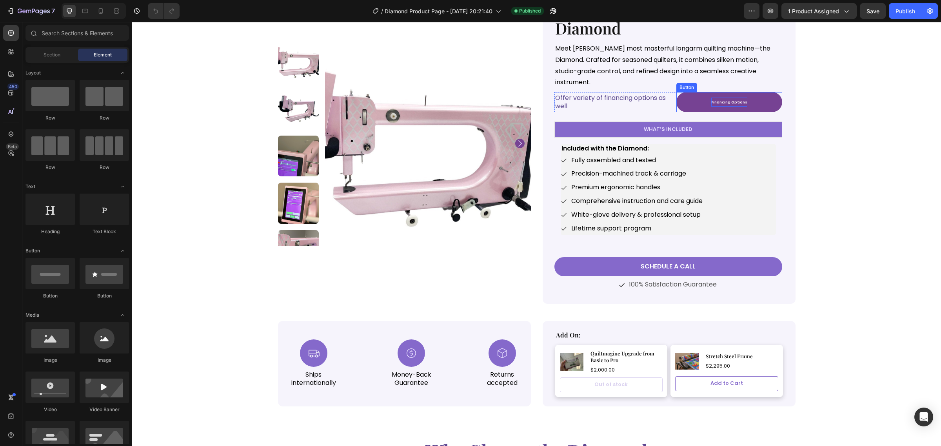
click at [717, 98] on p "Financing Options" at bounding box center [729, 102] width 36 height 9
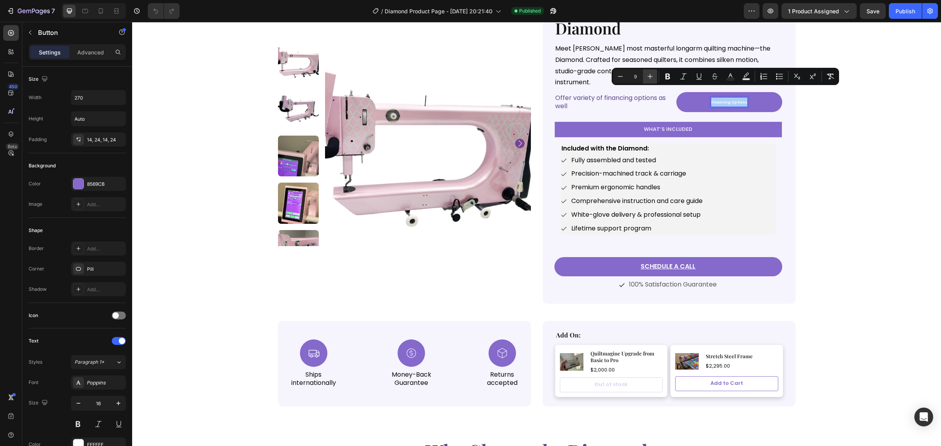
click at [654, 76] on button "Plus" at bounding box center [650, 76] width 14 height 14
type input "13"
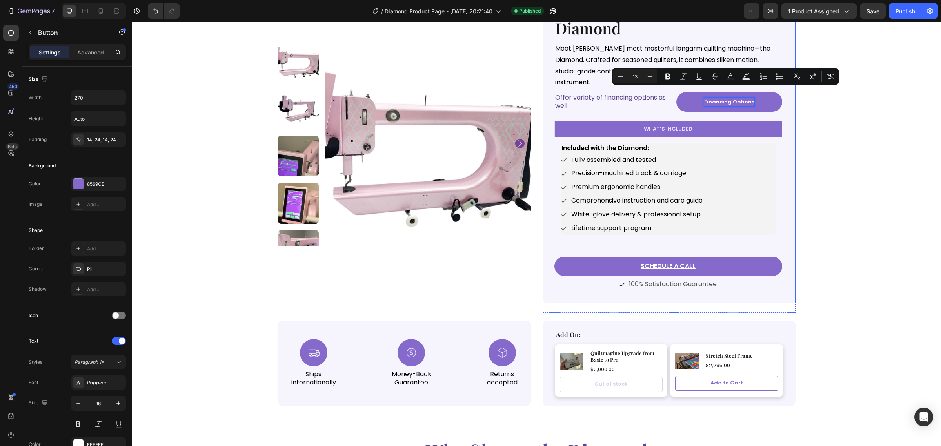
click at [801, 134] on div "Product Images Diamond Product Title Meet [PERSON_NAME] most masterful longarm …" at bounding box center [536, 197] width 809 height 417
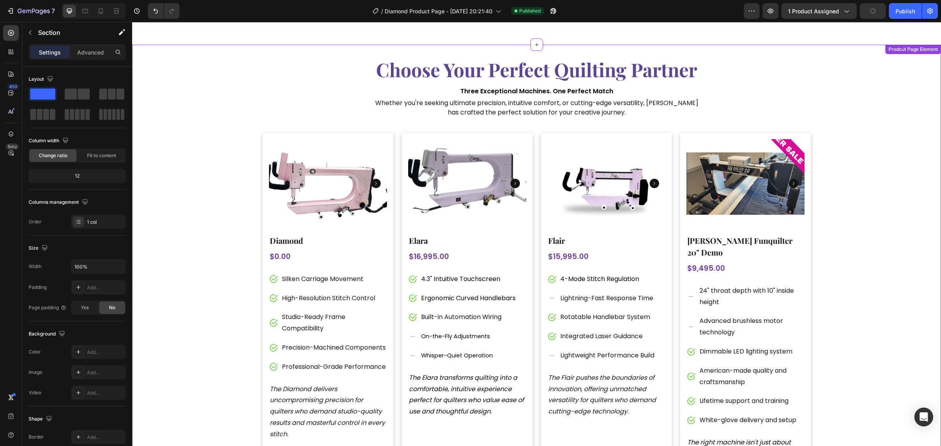
scroll to position [1764, 0]
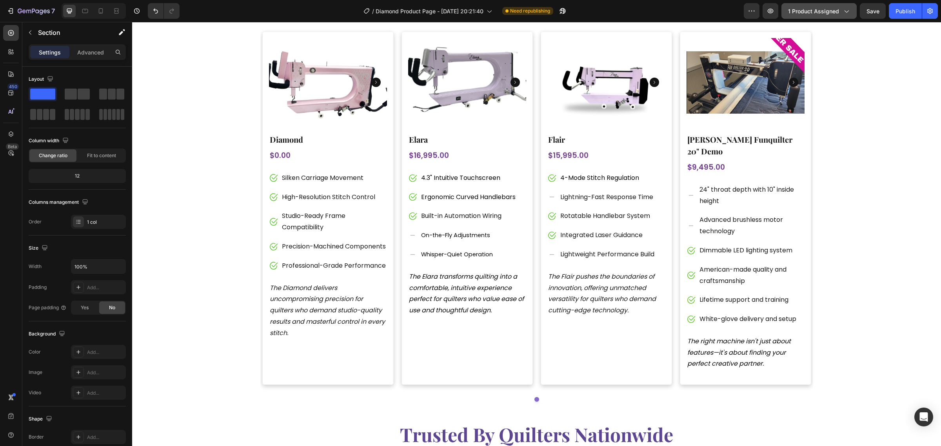
click at [835, 11] on span "1 product assigned" at bounding box center [813, 11] width 51 height 8
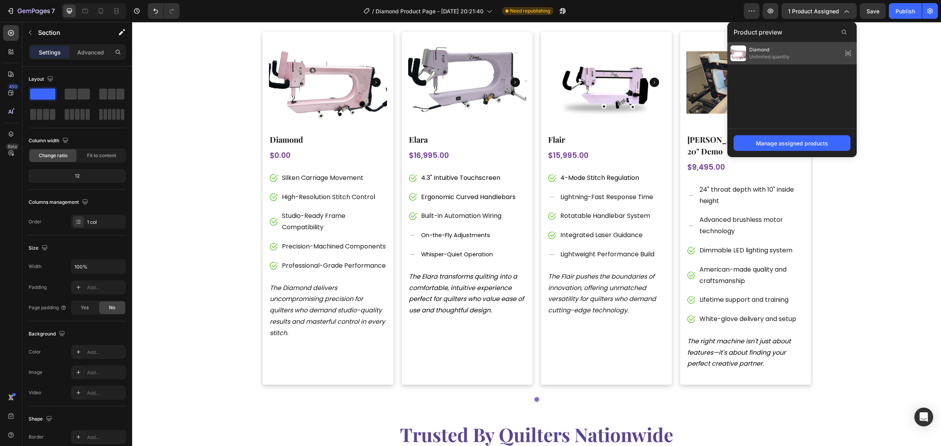
click at [806, 61] on div "Diamond Unlimited quantity" at bounding box center [791, 53] width 129 height 22
